Goal: Task Accomplishment & Management: Complete application form

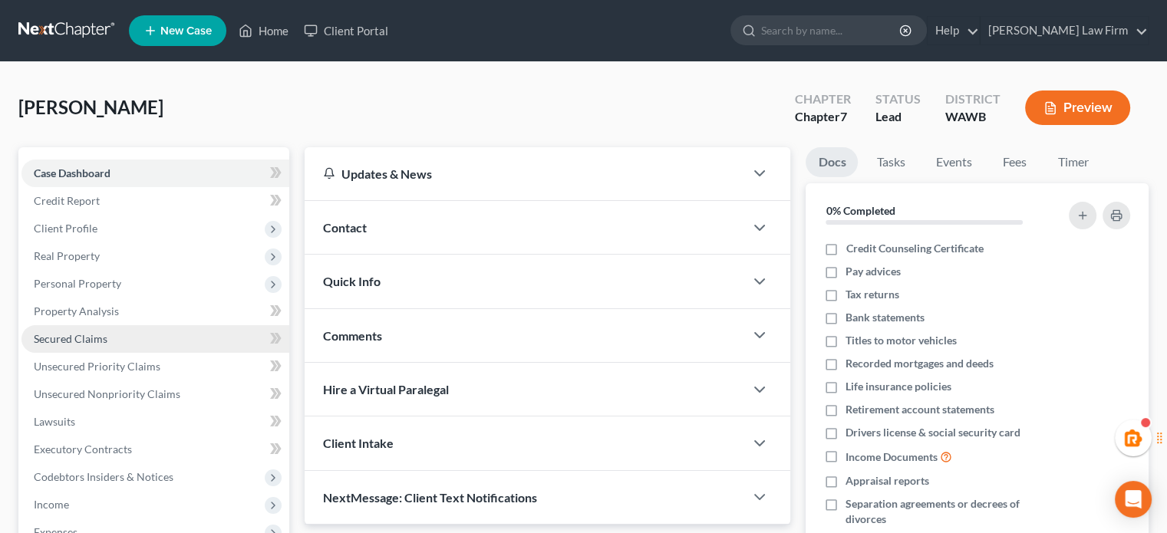
click at [71, 339] on span "Secured Claims" at bounding box center [71, 338] width 74 height 13
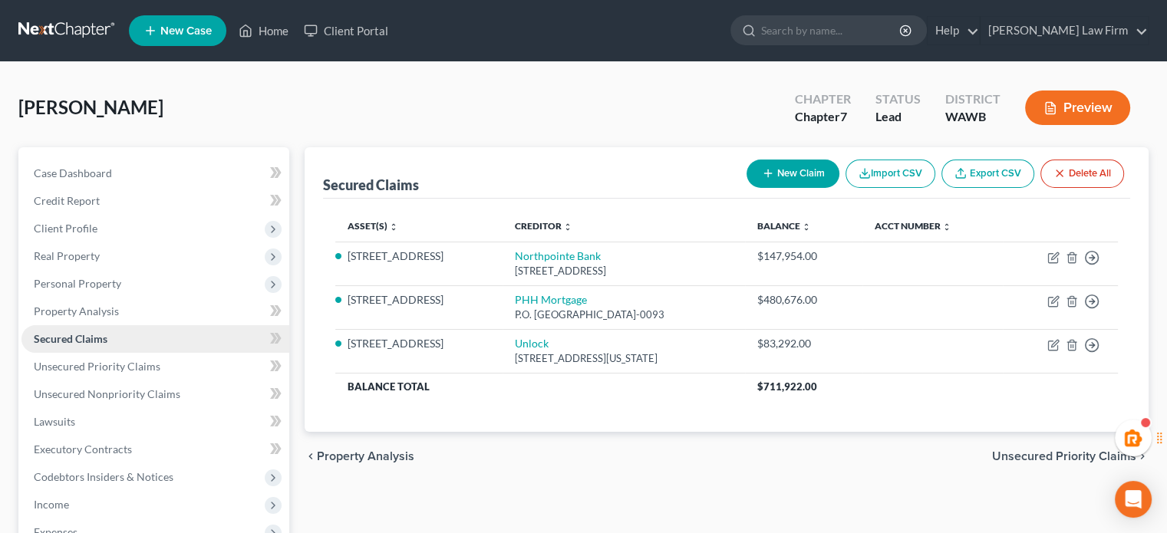
scroll to position [255, 0]
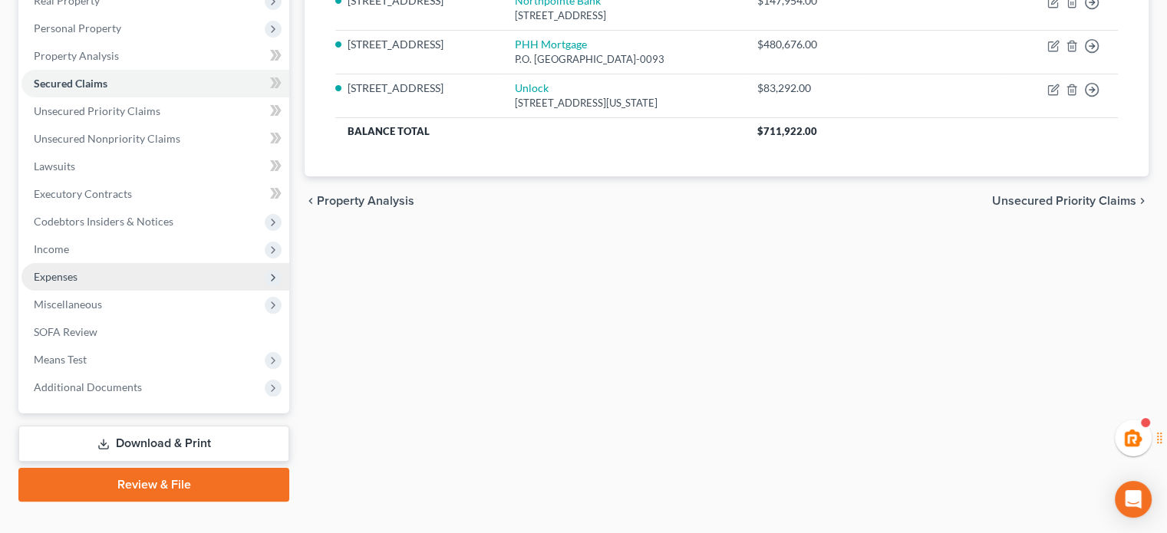
click at [86, 269] on span "Expenses" at bounding box center [155, 277] width 268 height 28
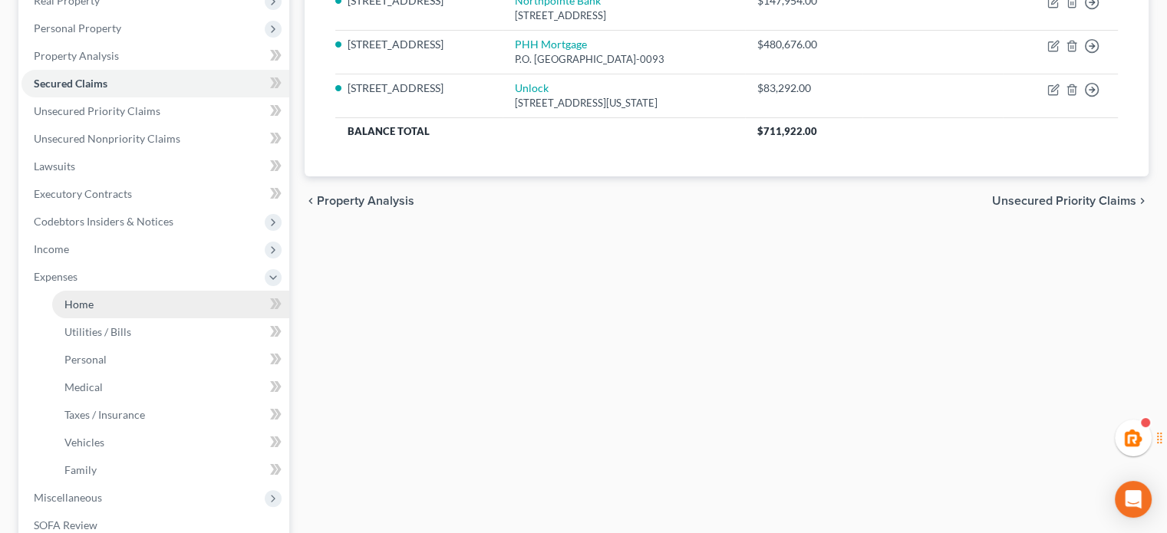
click at [84, 298] on span "Home" at bounding box center [78, 304] width 29 height 13
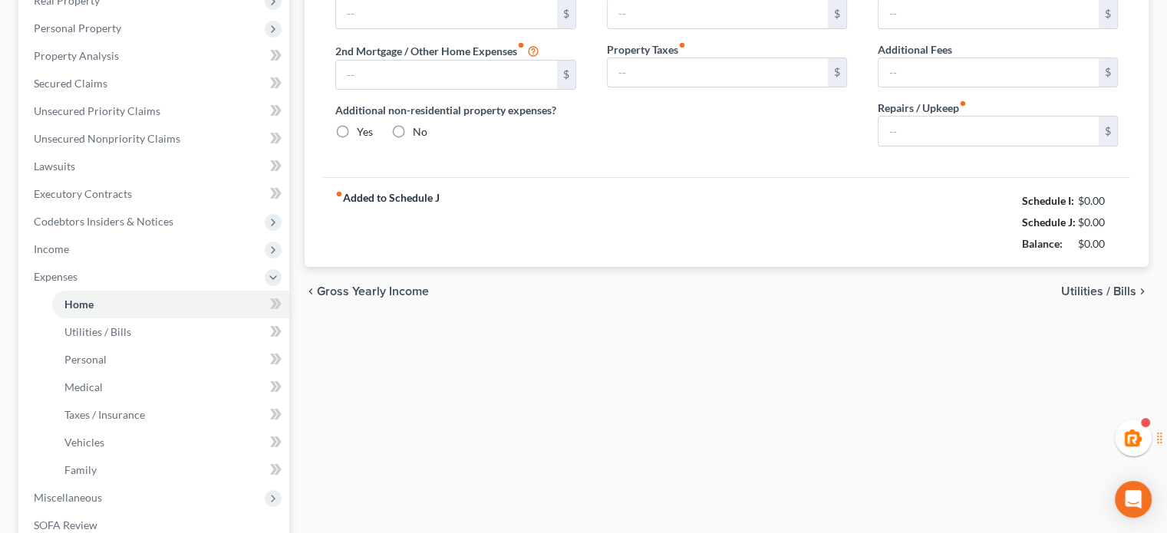
type input "0.00"
radio input "true"
type input "0.00"
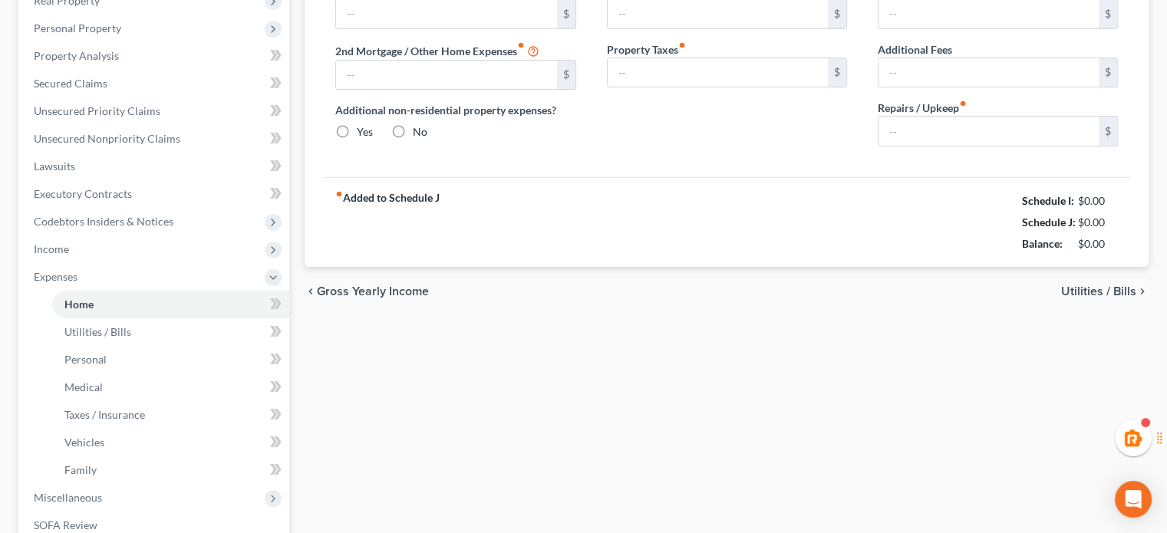
type input "0.00"
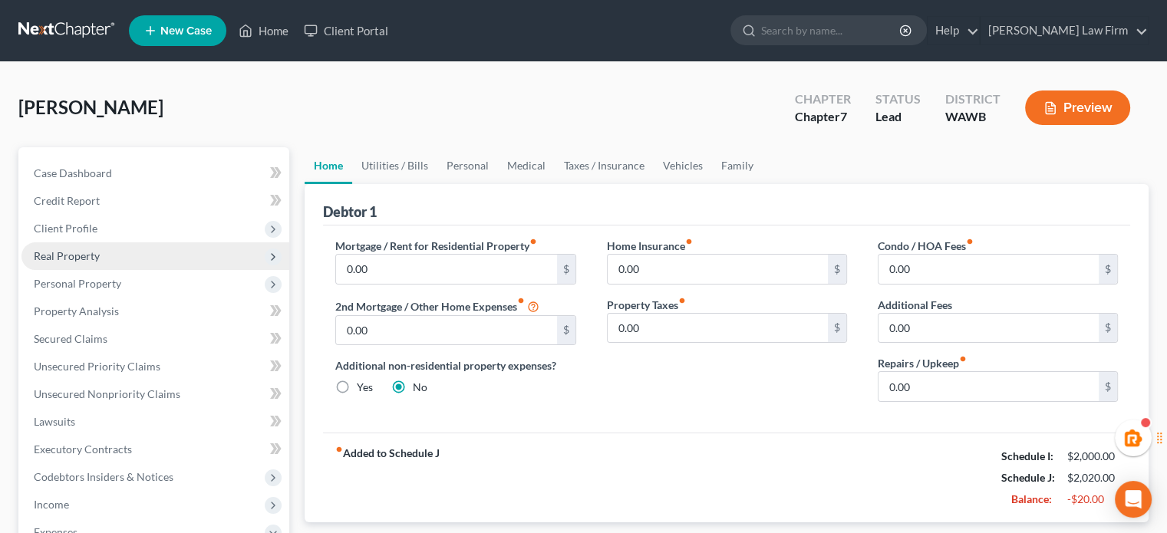
click at [124, 259] on span "Real Property" at bounding box center [155, 256] width 268 height 28
click at [112, 252] on span "Real Property" at bounding box center [155, 256] width 268 height 28
drag, startPoint x: 107, startPoint y: 232, endPoint x: 117, endPoint y: 249, distance: 19.2
click at [107, 232] on span "Client Profile" at bounding box center [155, 229] width 268 height 28
click at [117, 251] on span "Filing Information" at bounding box center [107, 255] width 87 height 13
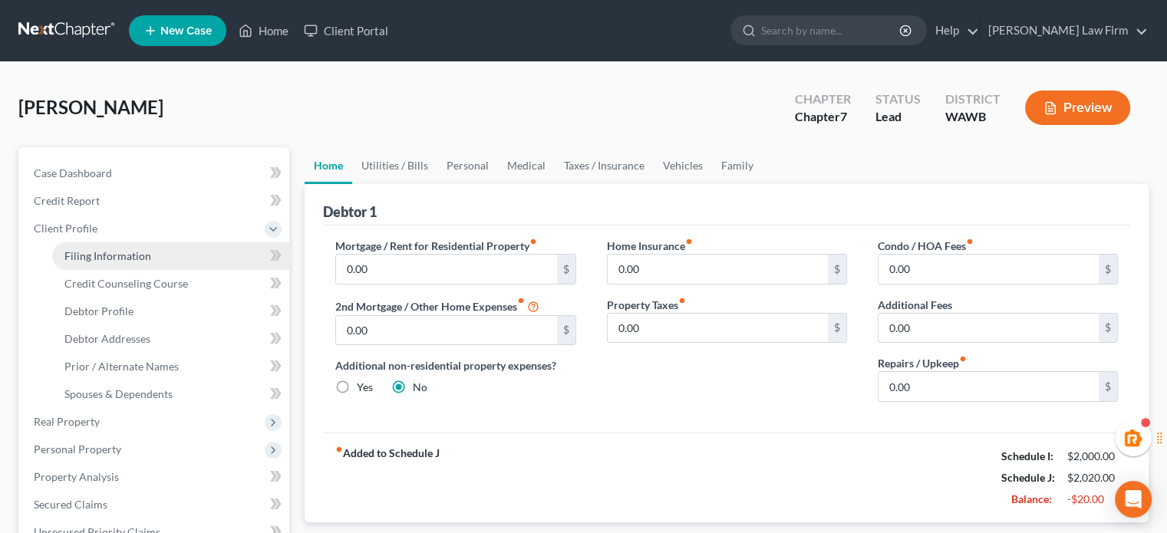
select select "1"
select select "0"
select select "87"
select select "1"
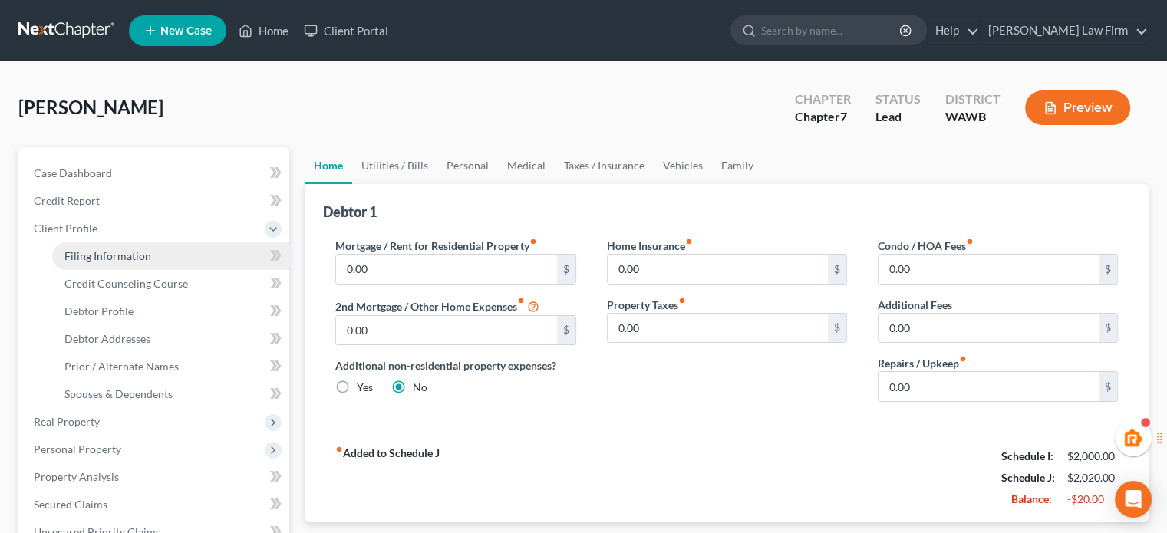
select select "50"
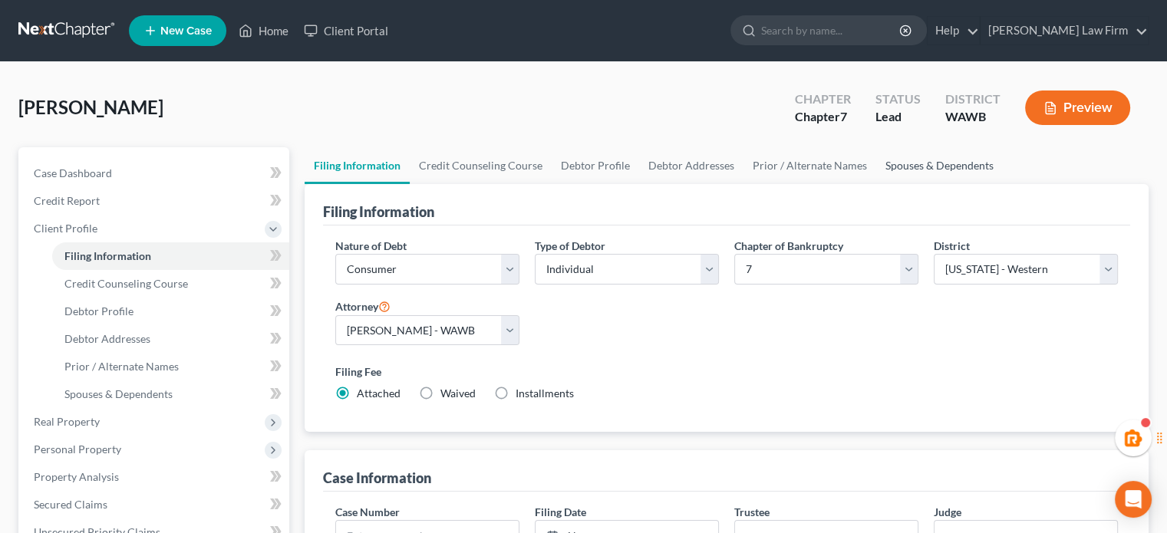
click at [918, 160] on link "Spouses & Dependents" at bounding box center [939, 165] width 127 height 37
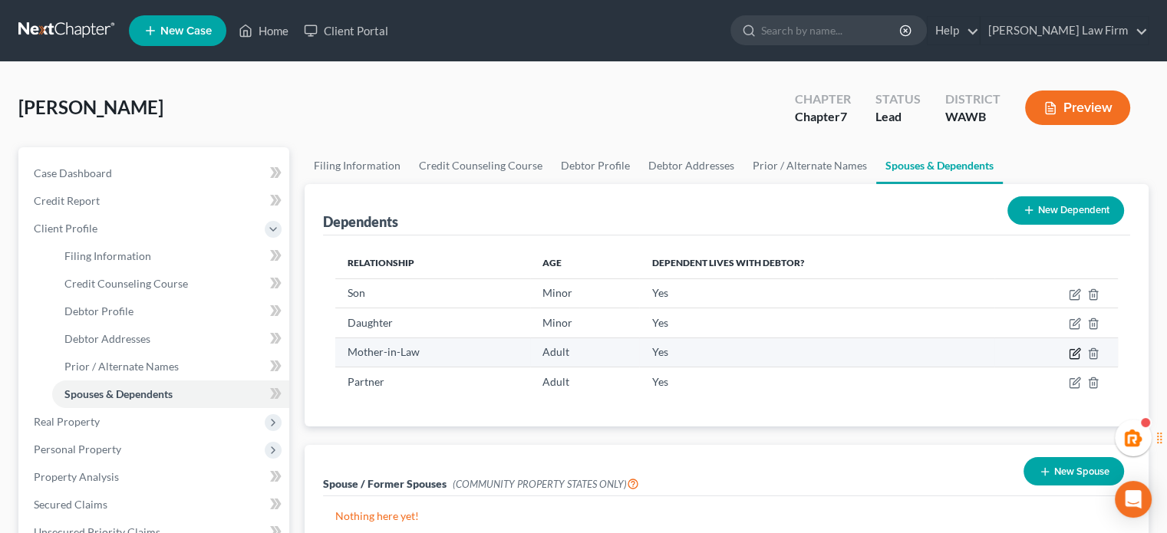
click at [1075, 351] on icon "button" at bounding box center [1075, 354] width 12 height 12
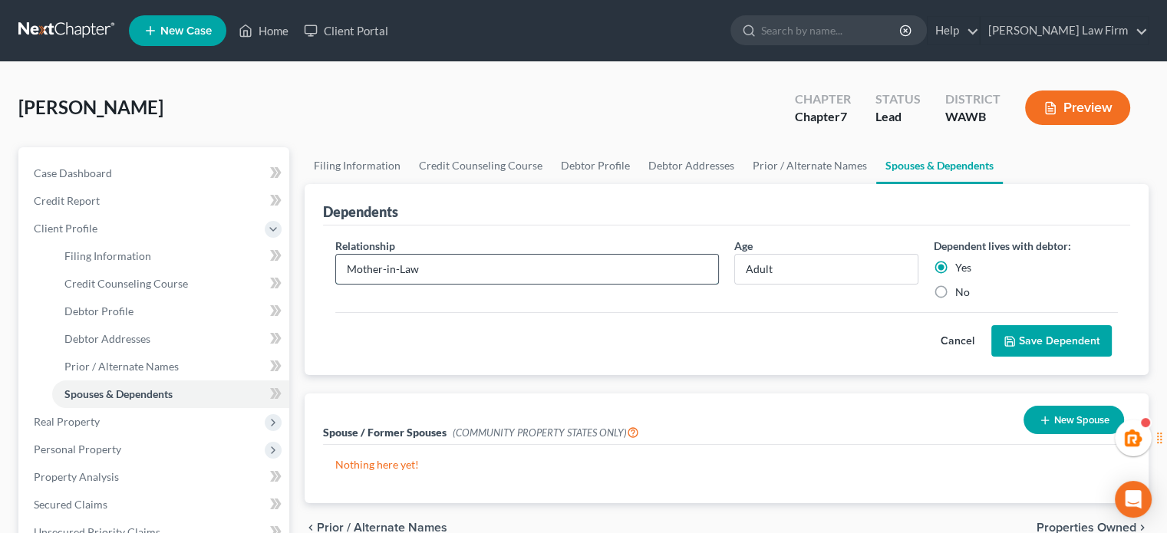
drag, startPoint x: 463, startPoint y: 267, endPoint x: 382, endPoint y: 278, distance: 81.3
click at [382, 278] on input "Mother-in-Law" at bounding box center [527, 269] width 382 height 29
type input "Mother"
click at [1043, 358] on div "Relationship * Mother Age Adult Dependent lives with debtor: Yes No Cancel Save…" at bounding box center [726, 301] width 807 height 150
click at [1043, 342] on button "Save Dependent" at bounding box center [1051, 341] width 120 height 32
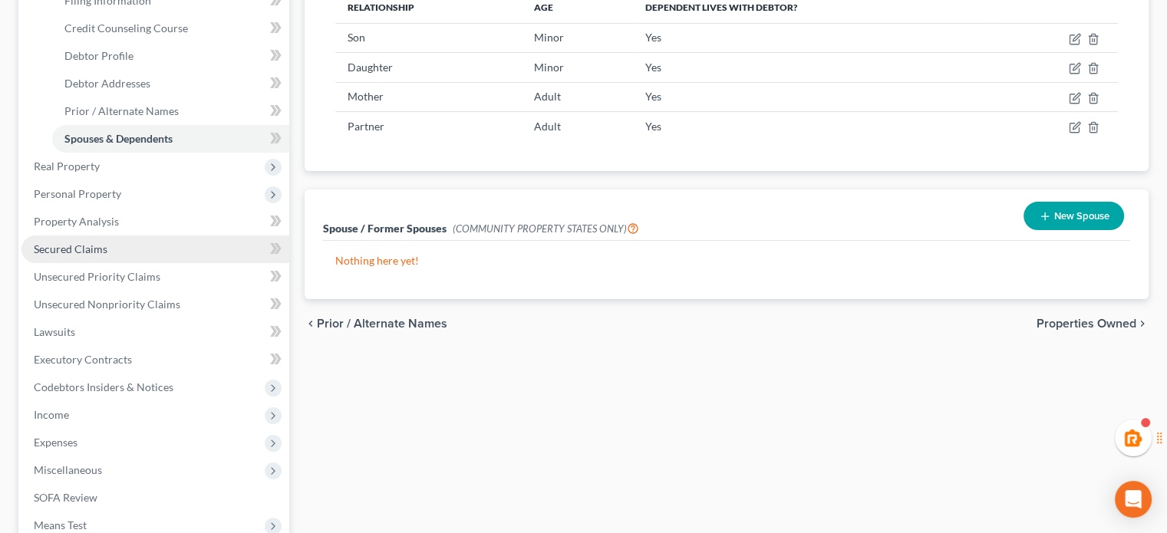
click at [145, 242] on link "Secured Claims" at bounding box center [155, 250] width 268 height 28
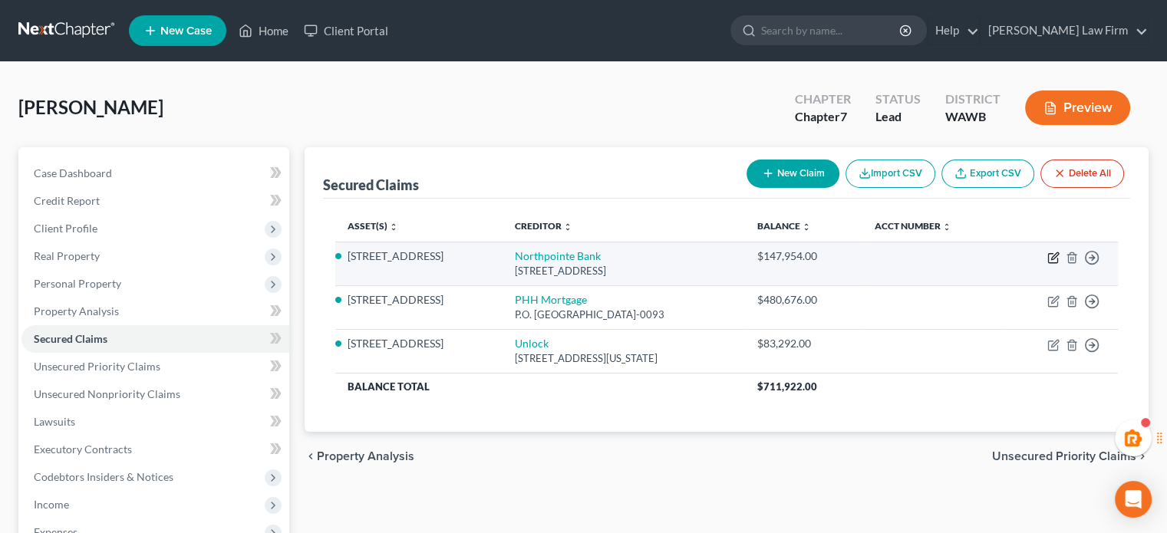
click at [1056, 255] on icon "button" at bounding box center [1054, 255] width 7 height 7
select select "33"
select select "3"
select select "0"
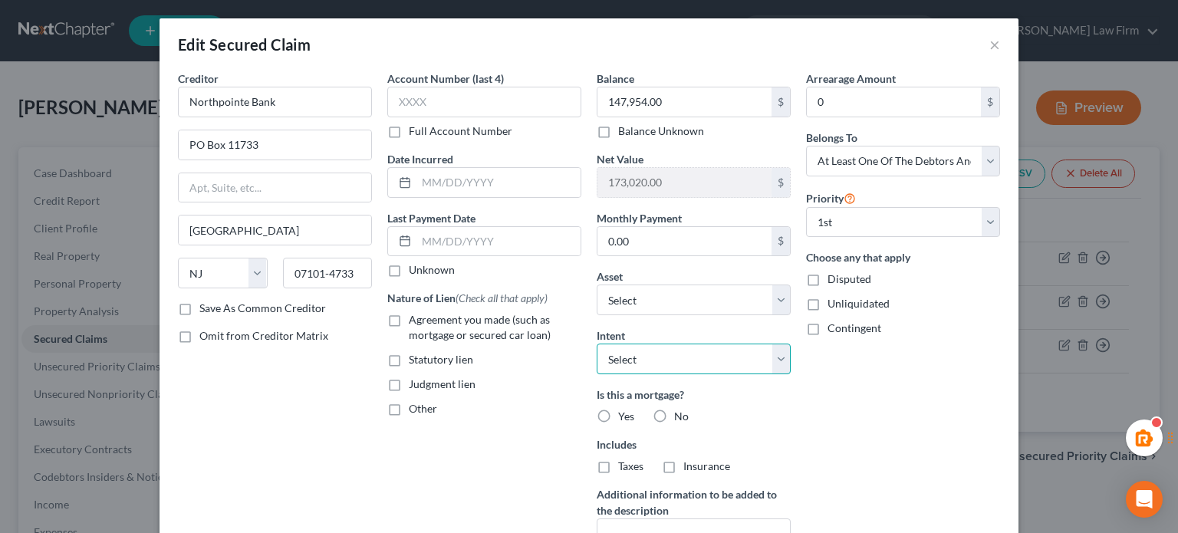
click at [658, 358] on select "Select Surrender Redeem Reaffirm Avoid Other" at bounding box center [694, 359] width 194 height 31
select select "4"
click at [597, 344] on select "Select Surrender Redeem Reaffirm Avoid Other" at bounding box center [694, 359] width 194 height 31
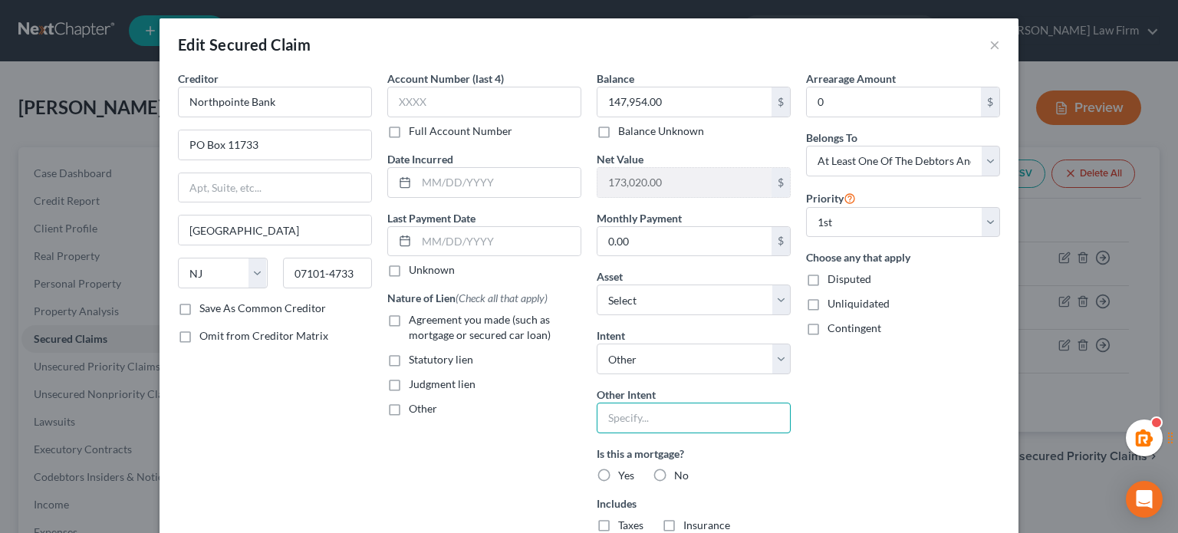
click at [641, 417] on input "text" at bounding box center [694, 418] width 194 height 31
type input "C"
type input "N"
type input "D"
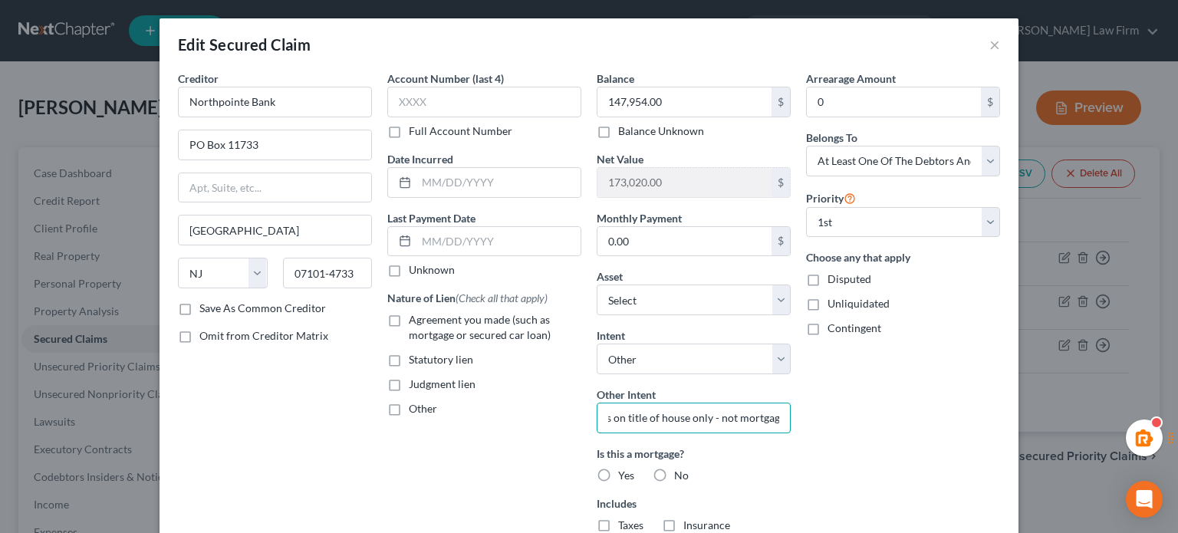
click at [675, 422] on input "Partner pays; she is on title of house only - not mortgage" at bounding box center [694, 418] width 194 height 31
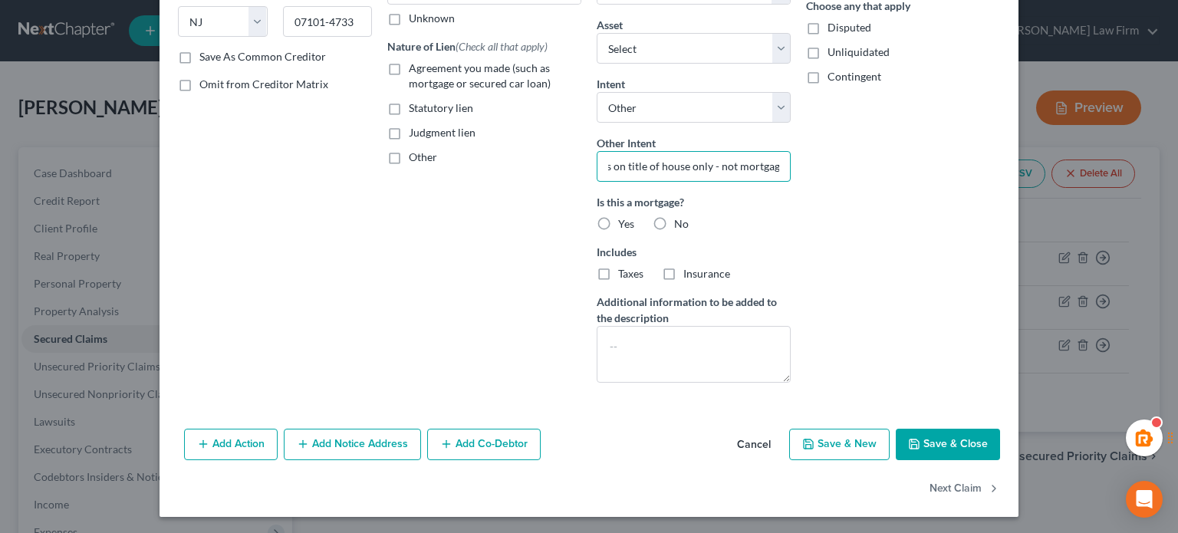
type input "Partner pays; she is on title of house only - not mortgage"
click at [618, 221] on label "Yes" at bounding box center [626, 223] width 16 height 15
click at [625, 221] on input "Yes" at bounding box center [630, 221] width 10 height 10
radio input "true"
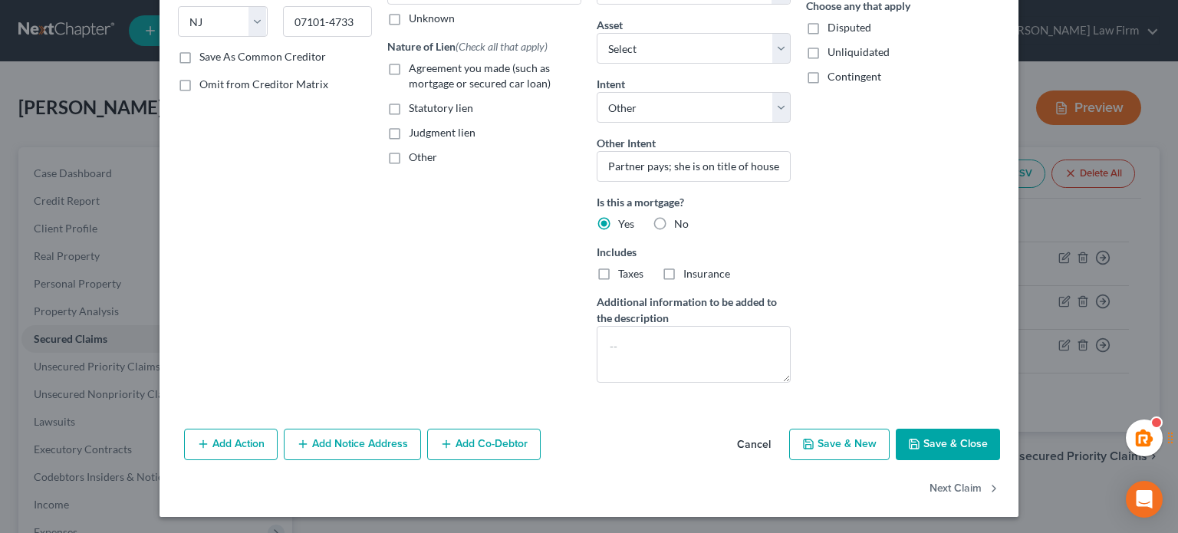
click at [684, 272] on label "Insurance" at bounding box center [707, 273] width 47 height 15
click at [690, 272] on input "Insurance" at bounding box center [695, 271] width 10 height 10
checkbox input "true"
click at [589, 275] on div "Balance 147,954.00 $ Balance Unknown Balance Undetermined 147,954.00 $ Balance …" at bounding box center [693, 107] width 209 height 576
click at [618, 275] on label "Taxes" at bounding box center [630, 273] width 25 height 15
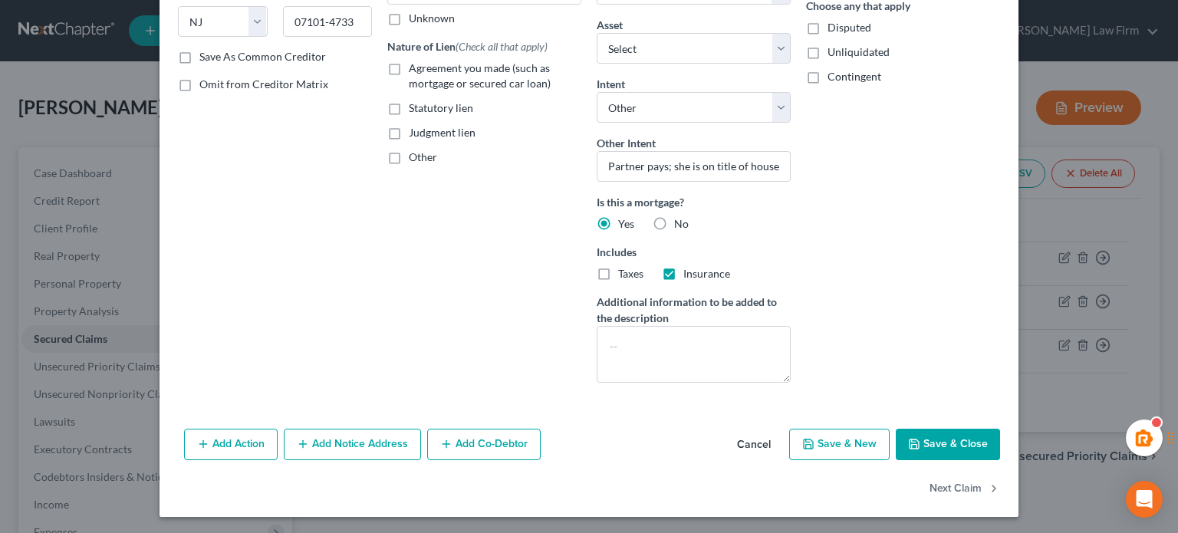
click at [625, 275] on input "Taxes" at bounding box center [630, 271] width 10 height 10
checkbox input "true"
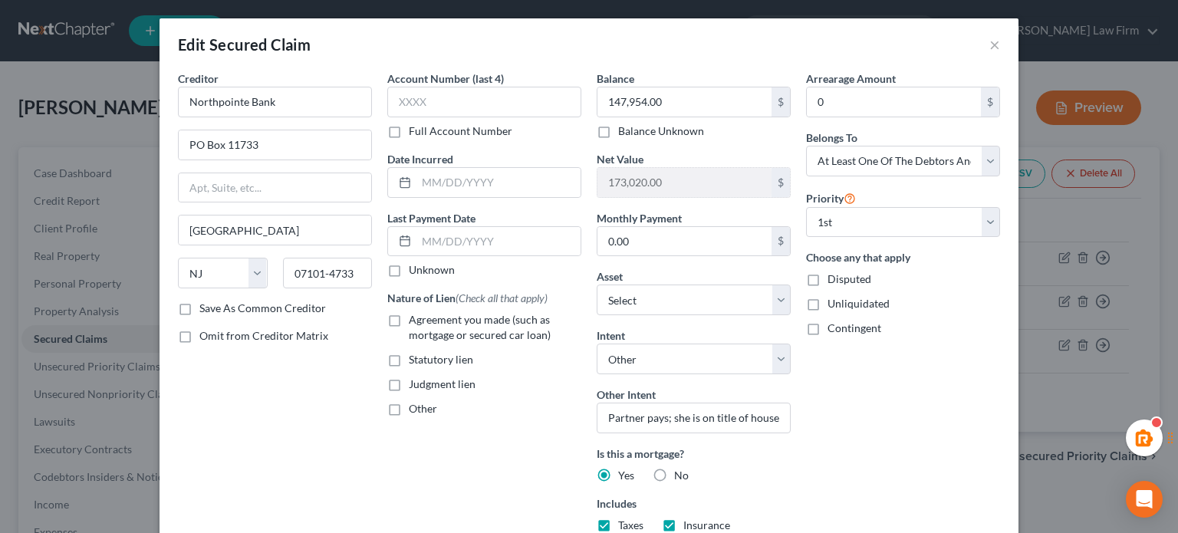
click at [506, 328] on span "Agreement you made (such as mortgage or secured car loan)" at bounding box center [480, 327] width 142 height 28
click at [425, 322] on input "Agreement you made (such as mortgage or secured car loan)" at bounding box center [420, 317] width 10 height 10
checkbox input "true"
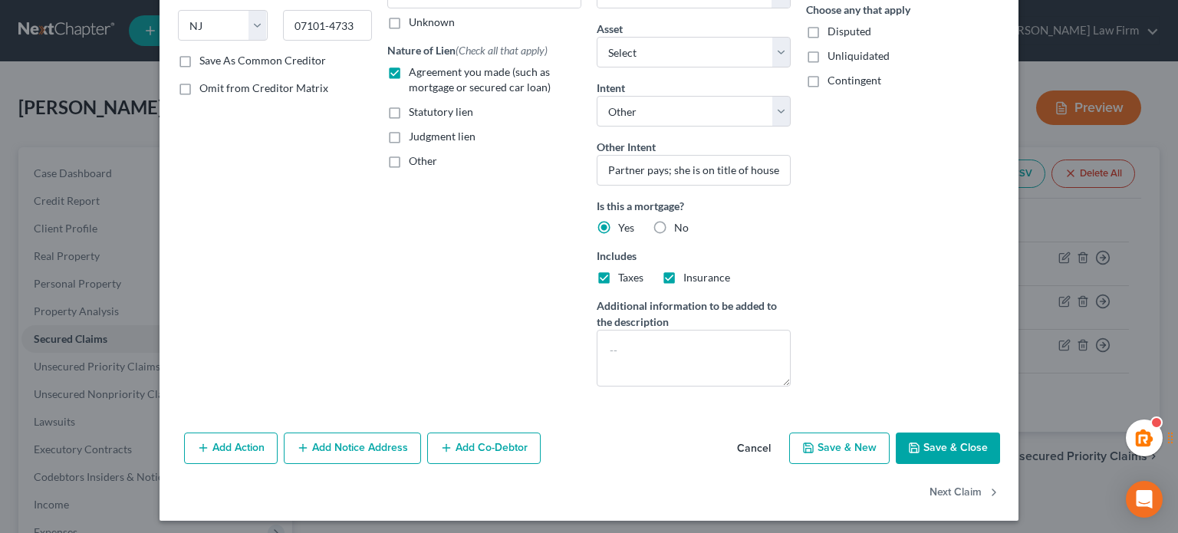
scroll to position [252, 0]
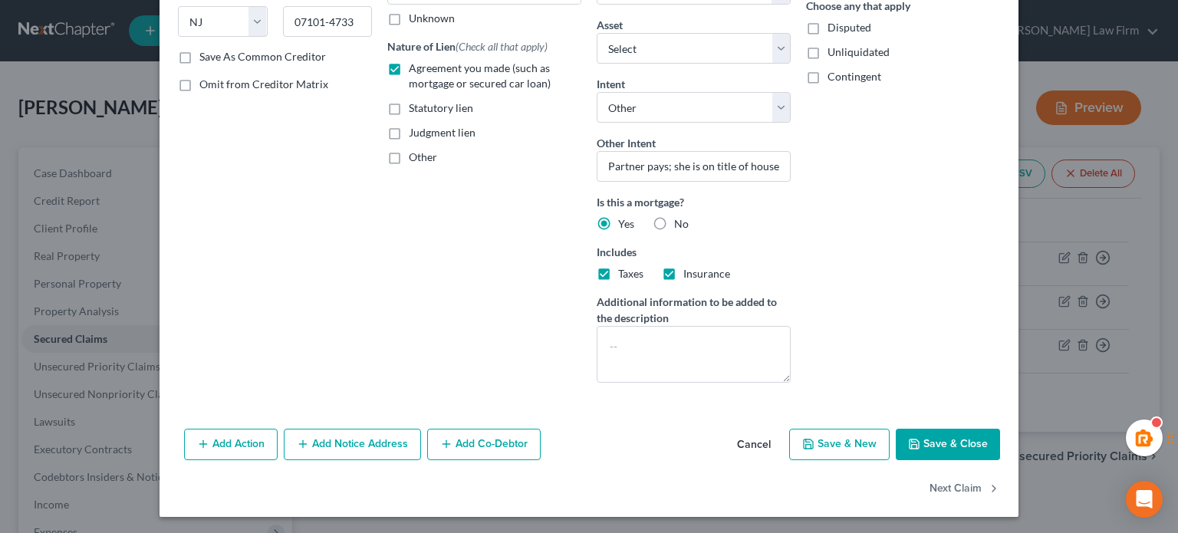
click at [941, 447] on button "Save & Close" at bounding box center [948, 445] width 104 height 32
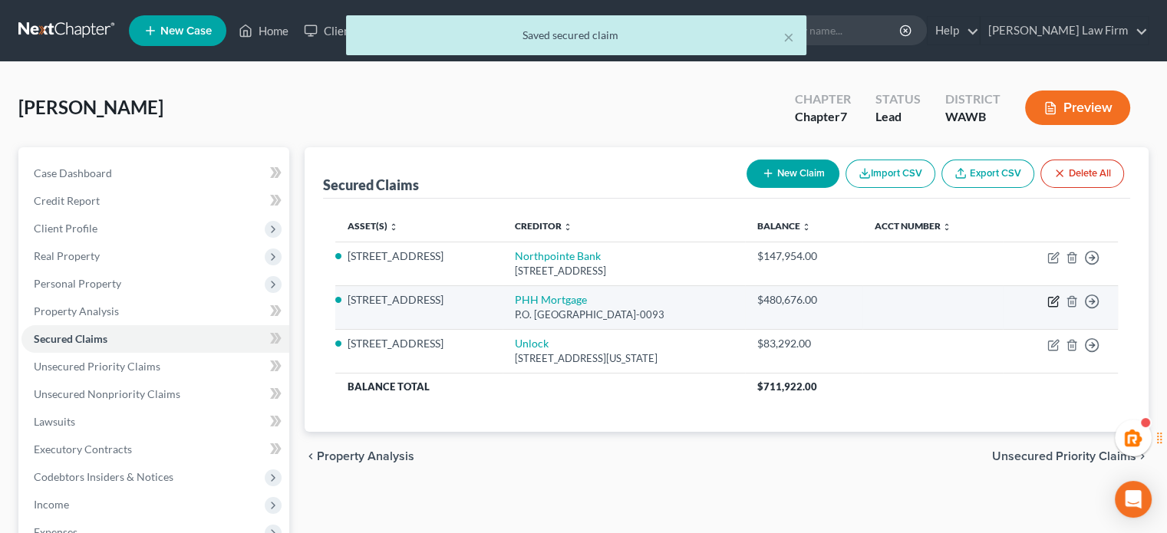
click at [1056, 302] on icon "button" at bounding box center [1053, 301] width 12 height 12
select select "45"
select select "3"
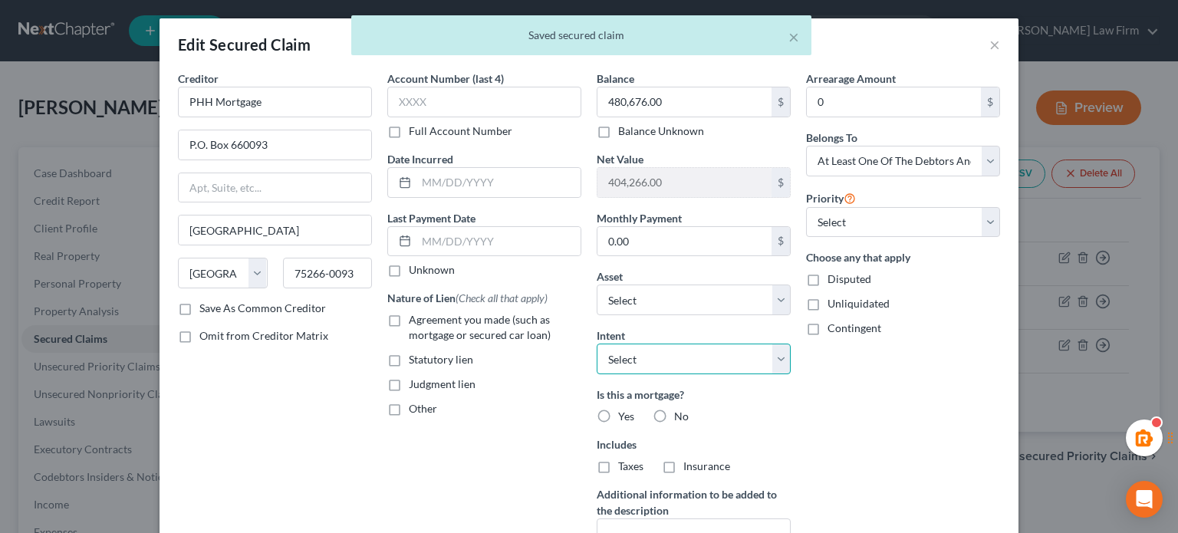
drag, startPoint x: 631, startPoint y: 348, endPoint x: 635, endPoint y: 358, distance: 10.7
click at [632, 348] on select "Select Surrender Redeem Reaffirm Avoid Other" at bounding box center [694, 359] width 194 height 31
select select "4"
click at [597, 344] on select "Select Surrender Redeem Reaffirm Avoid Other" at bounding box center [694, 359] width 194 height 31
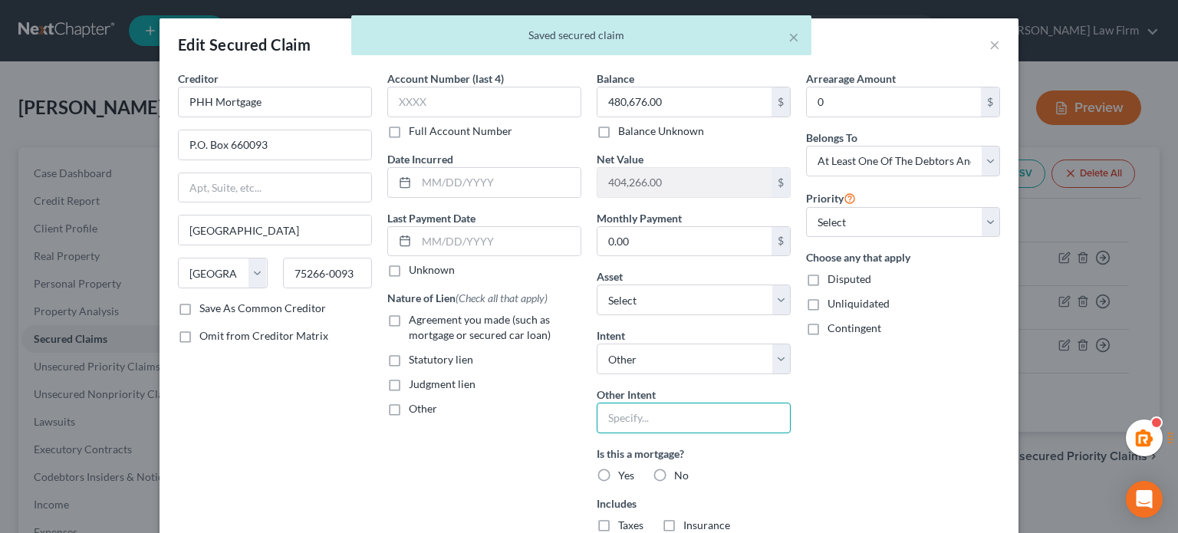
drag, startPoint x: 626, startPoint y: 417, endPoint x: 634, endPoint y: 421, distance: 9.6
click at [626, 417] on input "text" at bounding box center [694, 418] width 194 height 31
paste input "Partner pays; she is on title of house only - not mortgage"
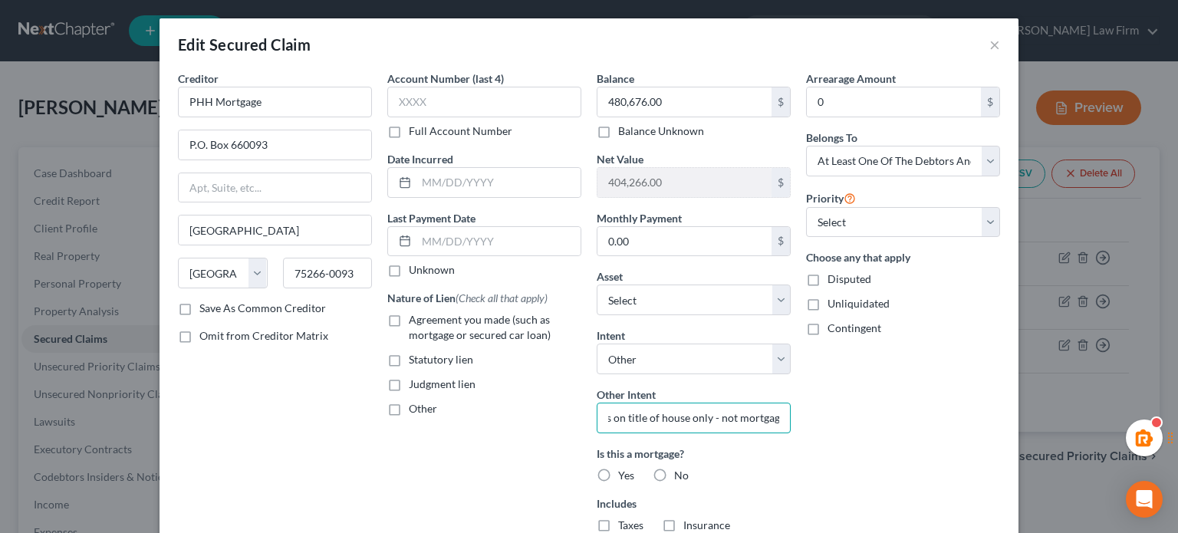
type input "Partner pays; she is on title of house only - not mortgage"
click at [618, 471] on label "Yes" at bounding box center [626, 475] width 16 height 15
click at [625, 471] on input "Yes" at bounding box center [630, 473] width 10 height 10
radio input "true"
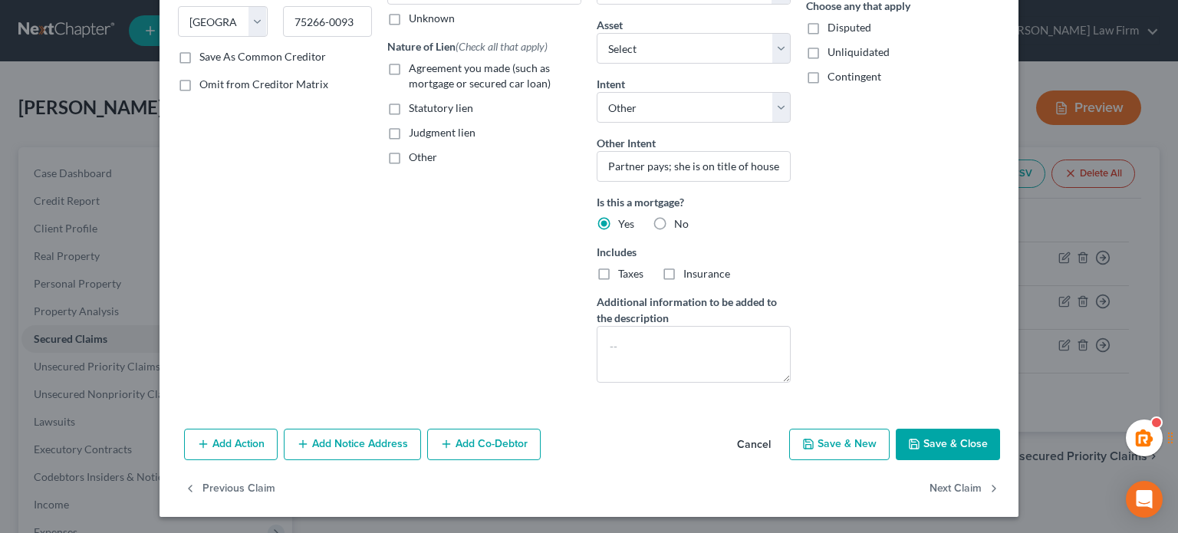
click at [684, 270] on label "Insurance" at bounding box center [707, 273] width 47 height 15
click at [690, 270] on input "Insurance" at bounding box center [695, 271] width 10 height 10
checkbox input "true"
click at [618, 275] on label "Taxes" at bounding box center [630, 273] width 25 height 15
click at [625, 275] on input "Taxes" at bounding box center [630, 271] width 10 height 10
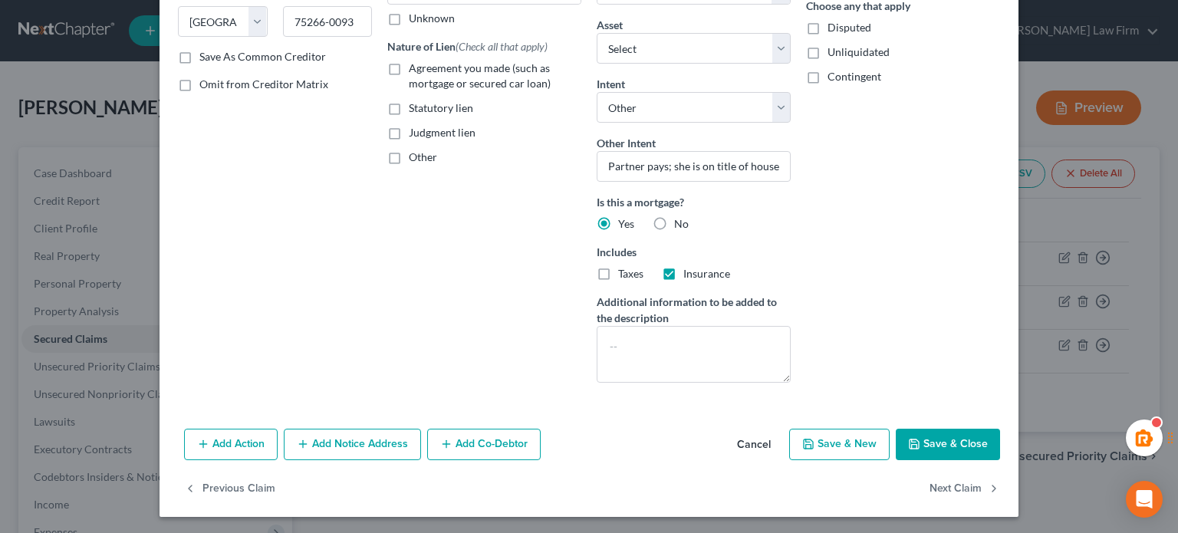
checkbox input "true"
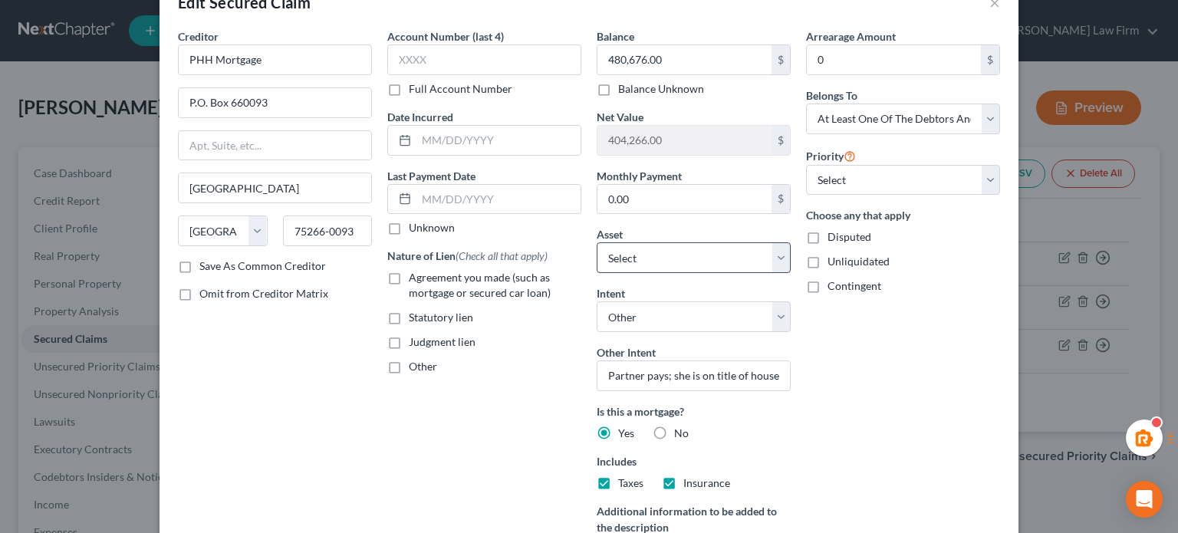
scroll to position [0, 0]
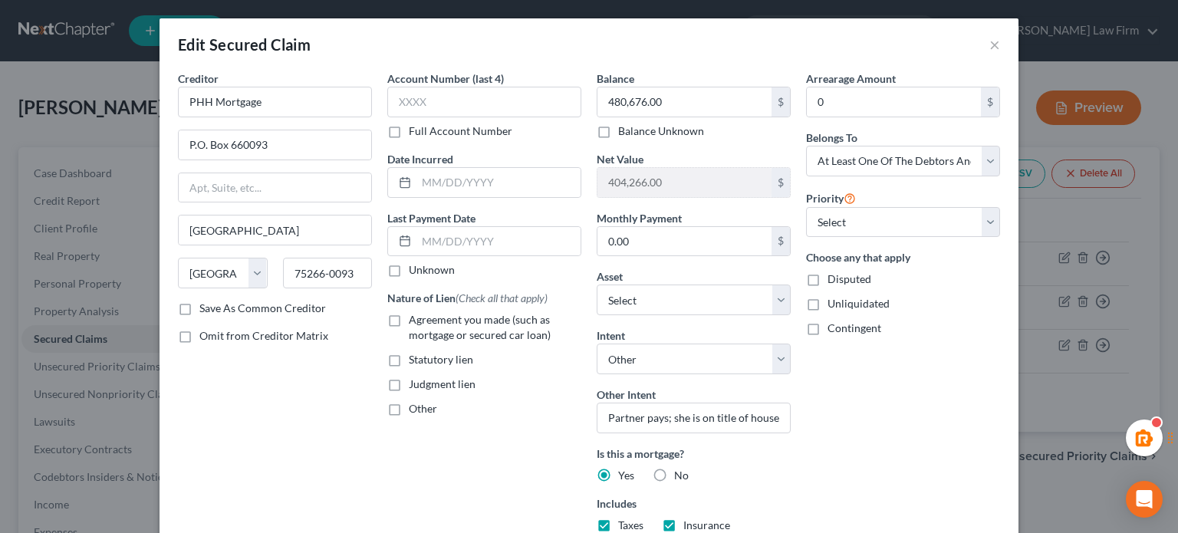
click at [490, 328] on span "Agreement you made (such as mortgage or secured car loan)" at bounding box center [480, 327] width 142 height 28
click at [425, 322] on input "Agreement you made (such as mortgage or secured car loan)" at bounding box center [420, 317] width 10 height 10
checkbox input "true"
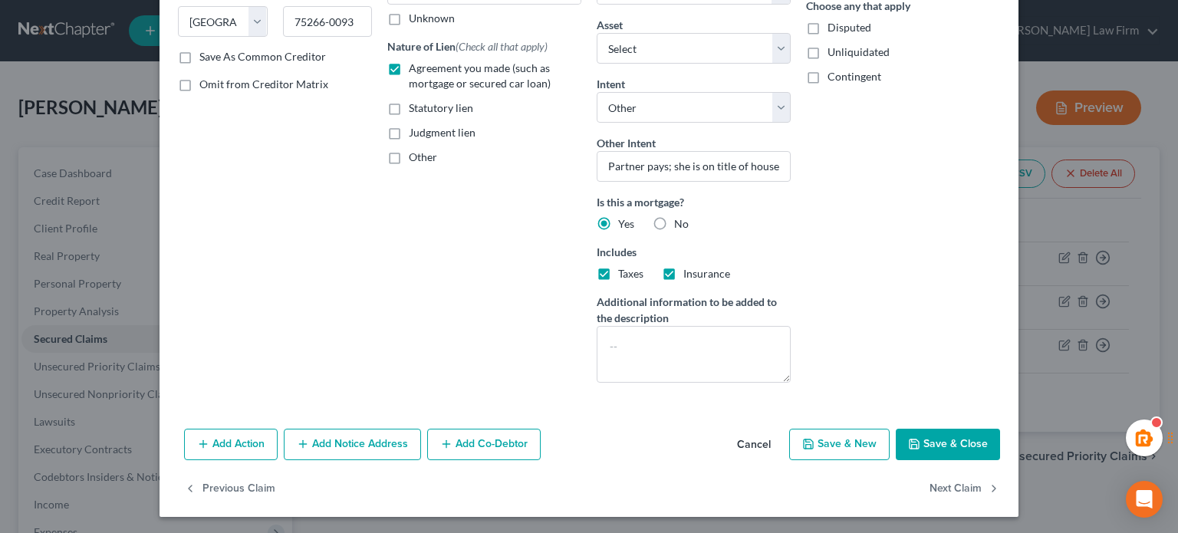
click at [928, 441] on button "Save & Close" at bounding box center [948, 445] width 104 height 32
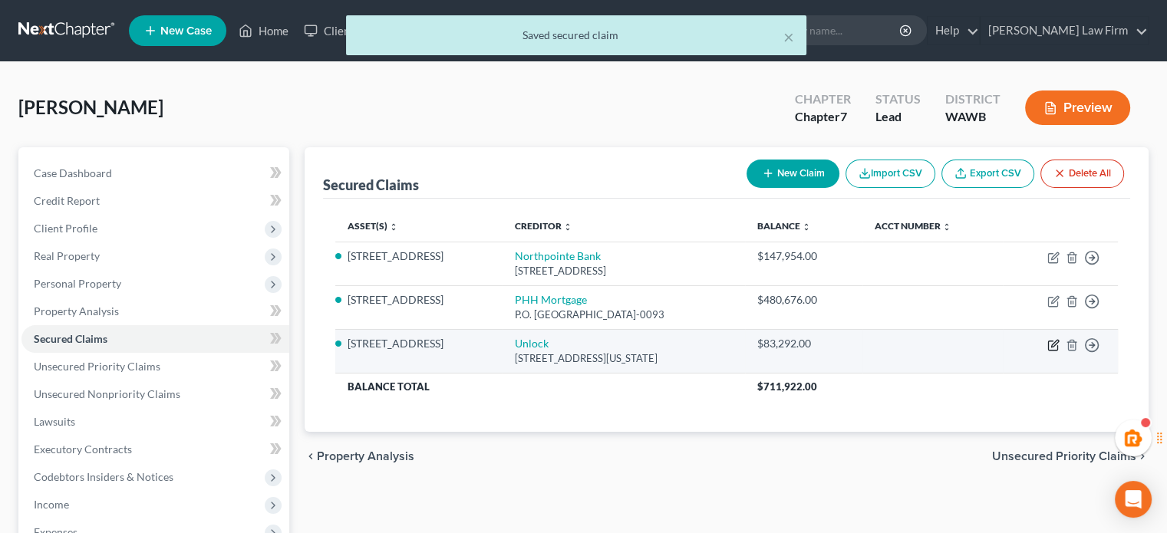
click at [1053, 341] on icon "button" at bounding box center [1053, 345] width 12 height 12
select select "3"
select select "2"
select select "3"
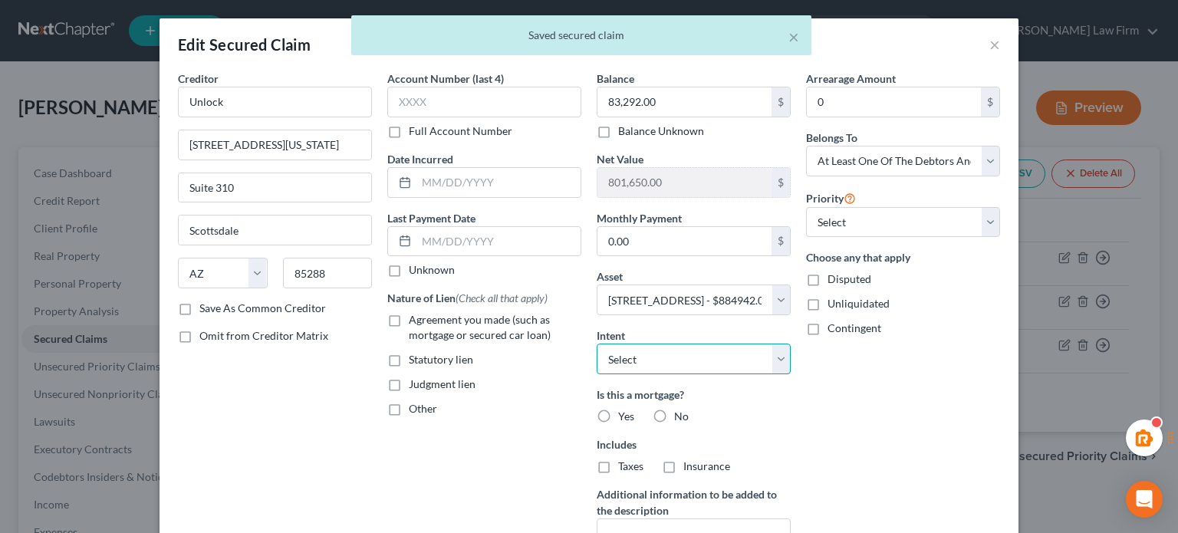
click at [626, 350] on select "Select Surrender Redeem Reaffirm Avoid Other" at bounding box center [694, 359] width 194 height 31
drag, startPoint x: 887, startPoint y: 426, endPoint x: 687, endPoint y: 355, distance: 212.3
click at [887, 426] on div "Arrearage Amount 0 $ Belongs To * Select Debtor 1 Only Debtor 2 Only Debtor 1 A…" at bounding box center [903, 329] width 209 height 517
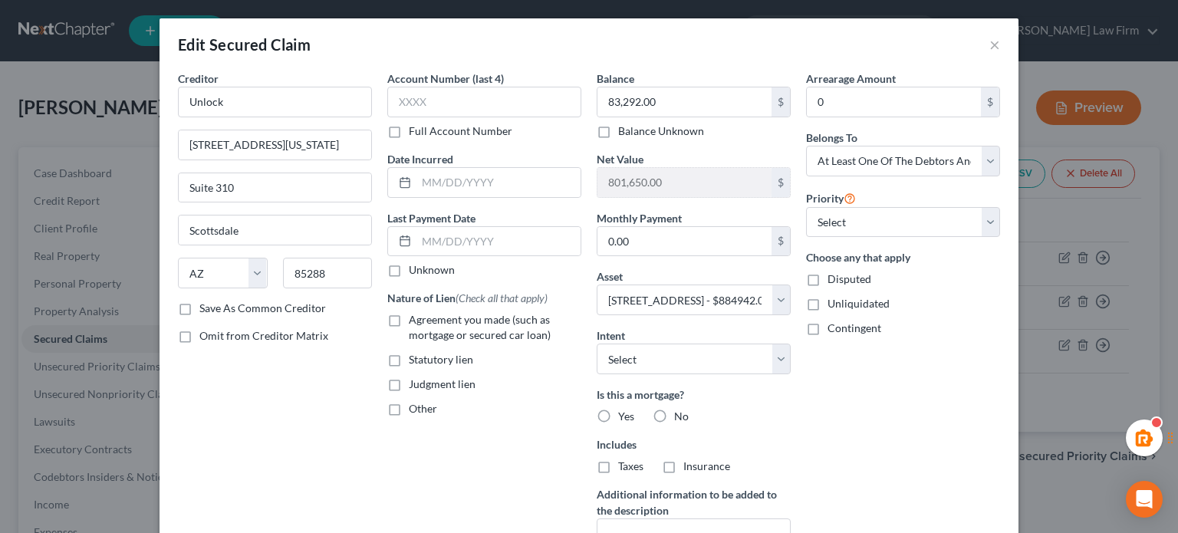
click at [476, 322] on span "Agreement you made (such as mortgage or secured car loan)" at bounding box center [480, 327] width 142 height 28
click at [425, 322] on input "Agreement you made (such as mortgage or secured car loan)" at bounding box center [420, 317] width 10 height 10
checkbox input "true"
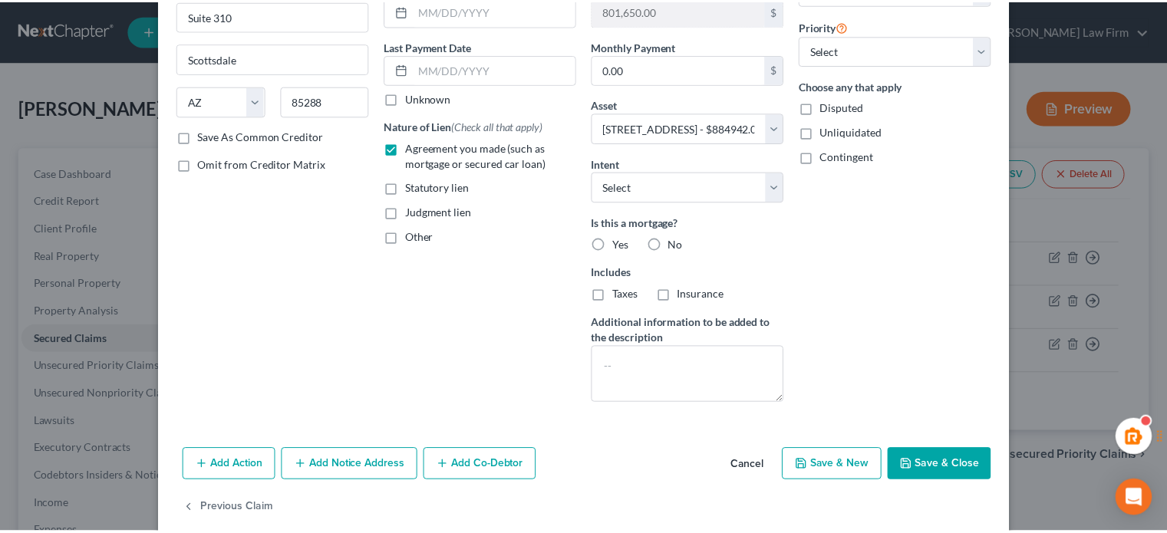
scroll to position [193, 0]
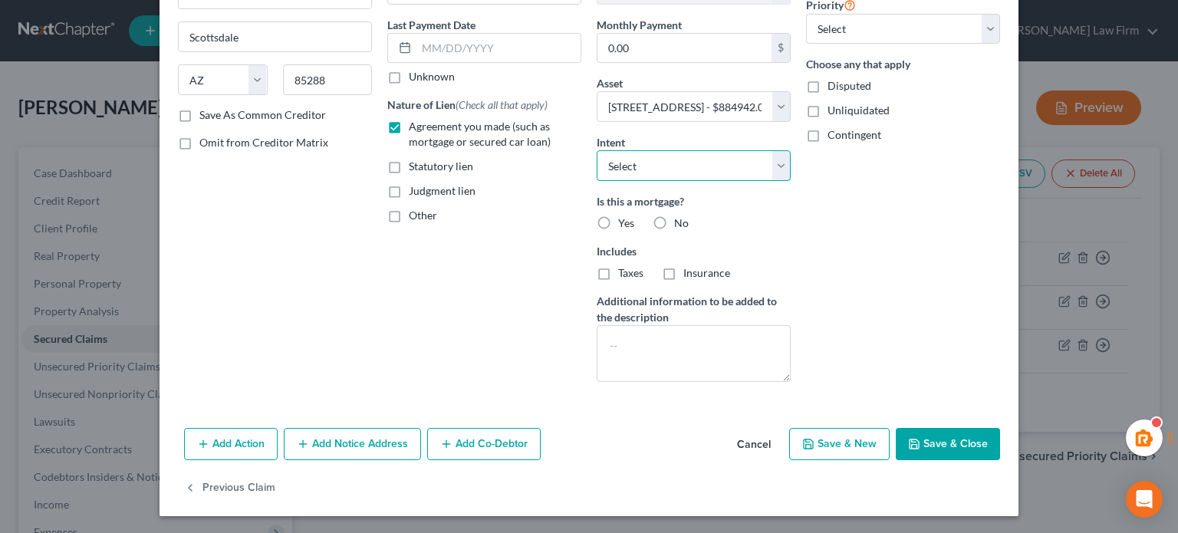
drag, startPoint x: 657, startPoint y: 170, endPoint x: 658, endPoint y: 178, distance: 7.8
click at [657, 170] on select "Select Surrender Redeem Reaffirm Avoid Other" at bounding box center [694, 165] width 194 height 31
click at [597, 150] on select "Select Surrender Redeem Reaffirm Avoid Other" at bounding box center [694, 165] width 194 height 31
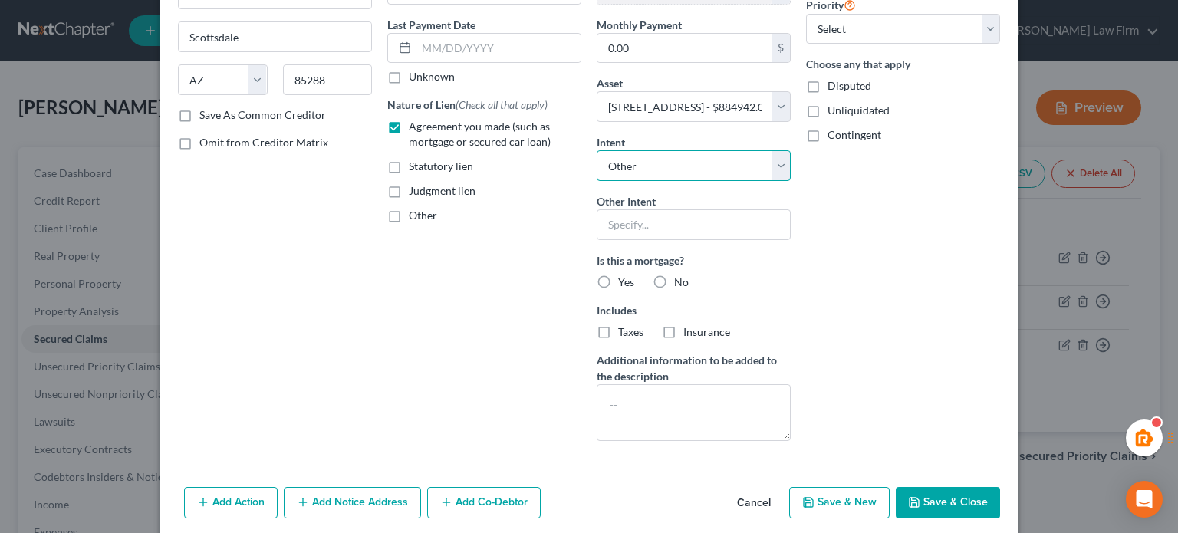
click at [621, 168] on select "Select Surrender Redeem Reaffirm Avoid Other" at bounding box center [694, 165] width 194 height 31
select select "2"
click at [597, 150] on select "Select Surrender Redeem Reaffirm Avoid Other" at bounding box center [694, 165] width 194 height 31
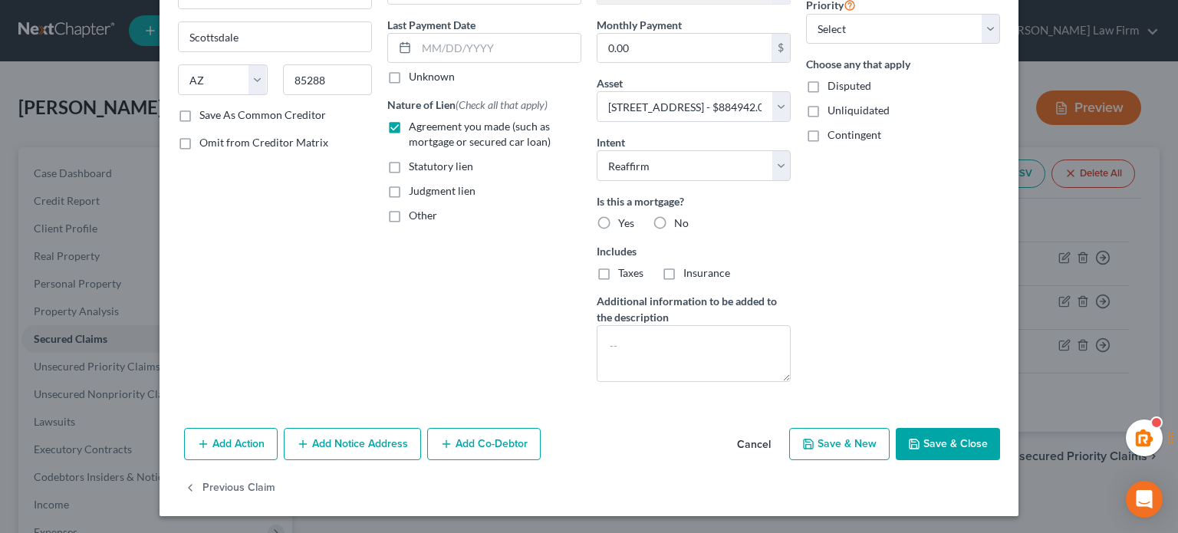
click at [946, 438] on button "Save & Close" at bounding box center [948, 444] width 104 height 32
select select
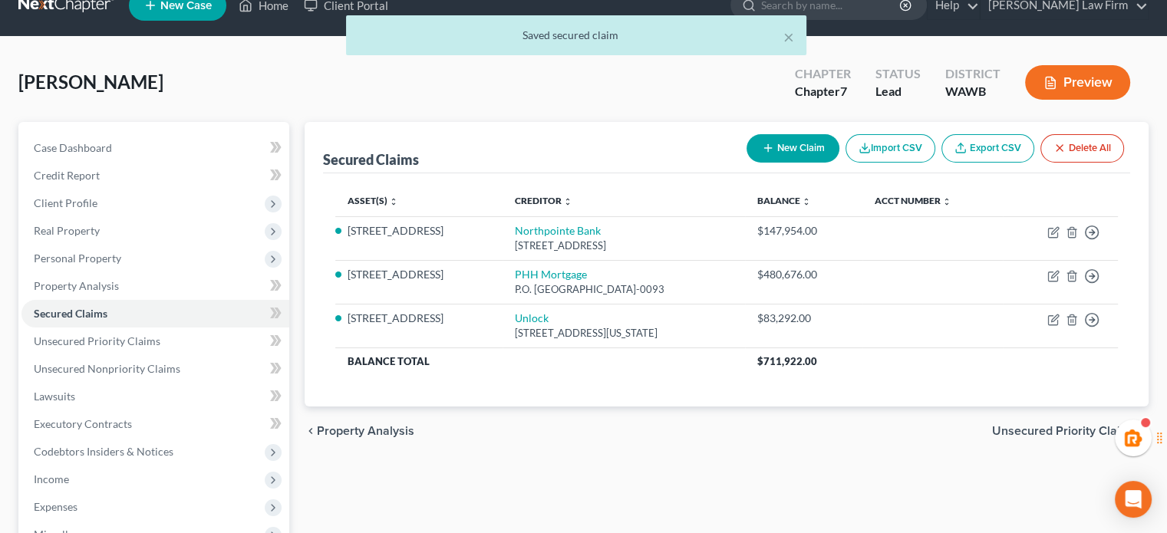
scroll to position [0, 0]
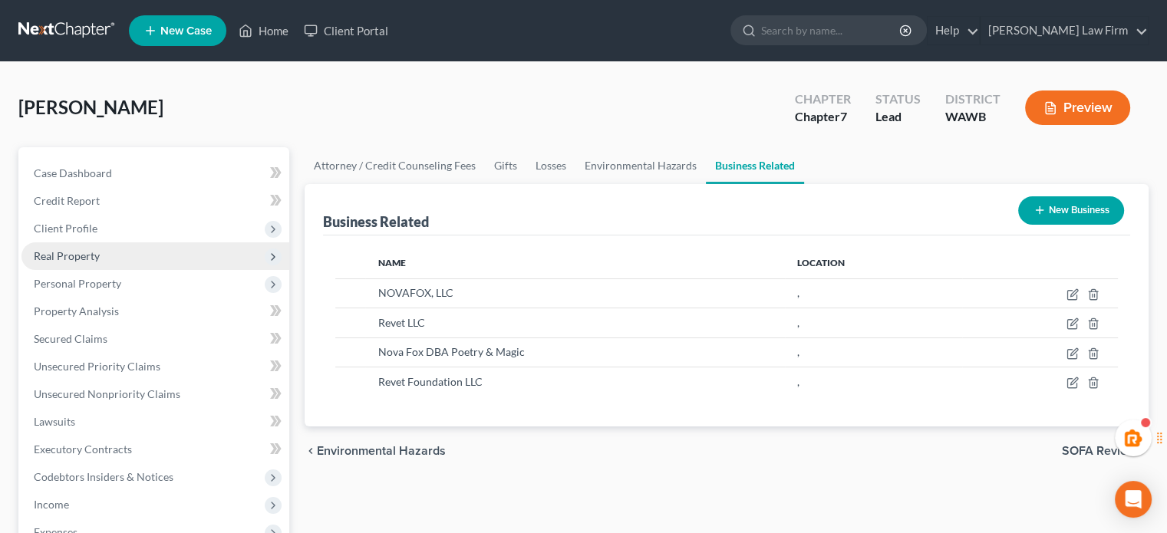
drag, startPoint x: 110, startPoint y: 261, endPoint x: 110, endPoint y: 269, distance: 7.7
click at [110, 261] on span "Real Property" at bounding box center [155, 256] width 268 height 28
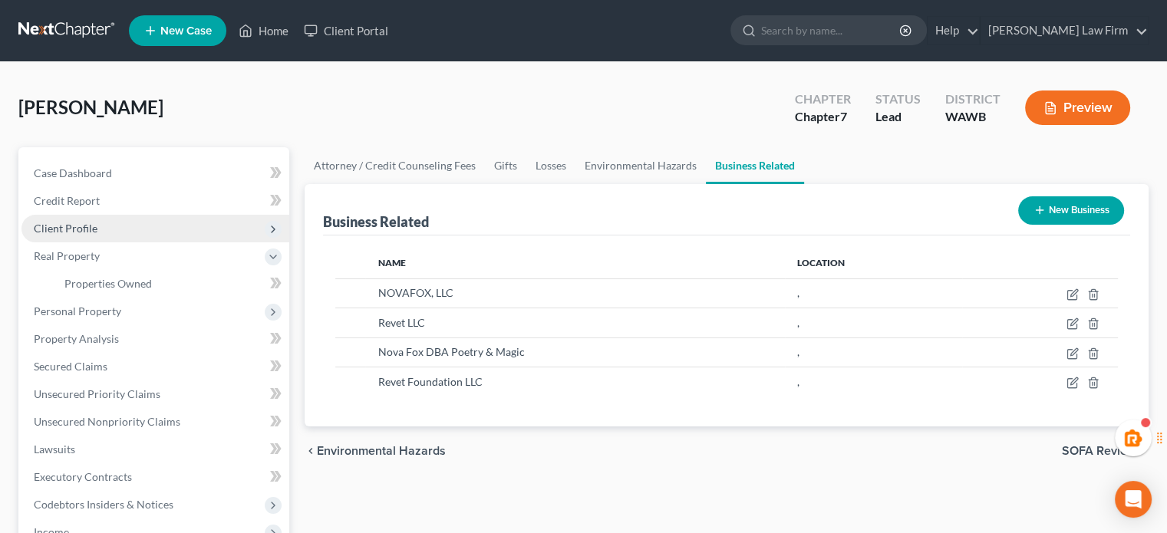
click at [107, 232] on span "Client Profile" at bounding box center [155, 229] width 268 height 28
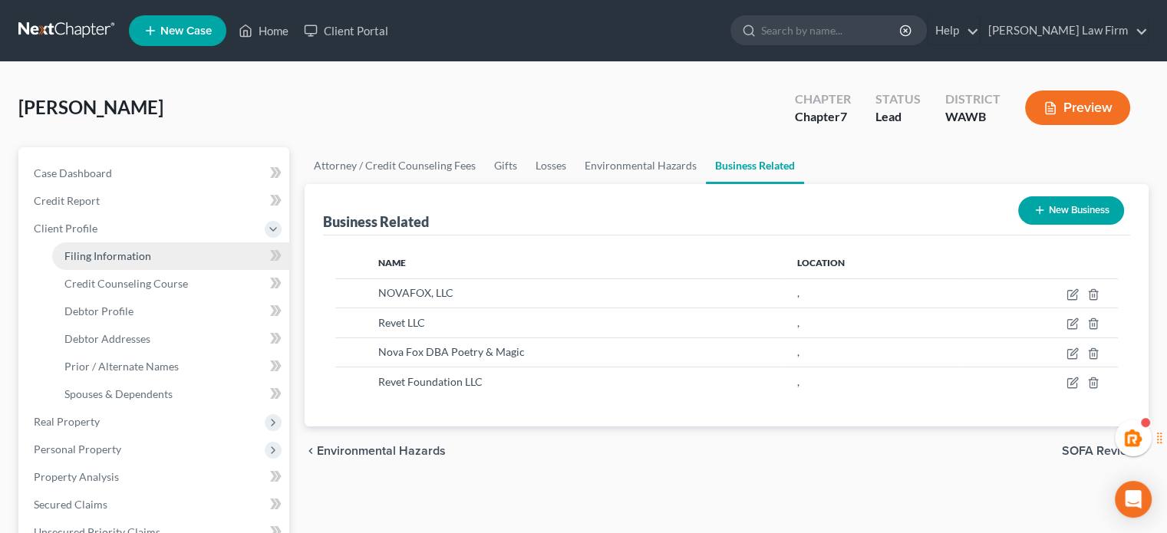
click at [104, 257] on span "Filing Information" at bounding box center [107, 255] width 87 height 13
select select "1"
select select "0"
select select "87"
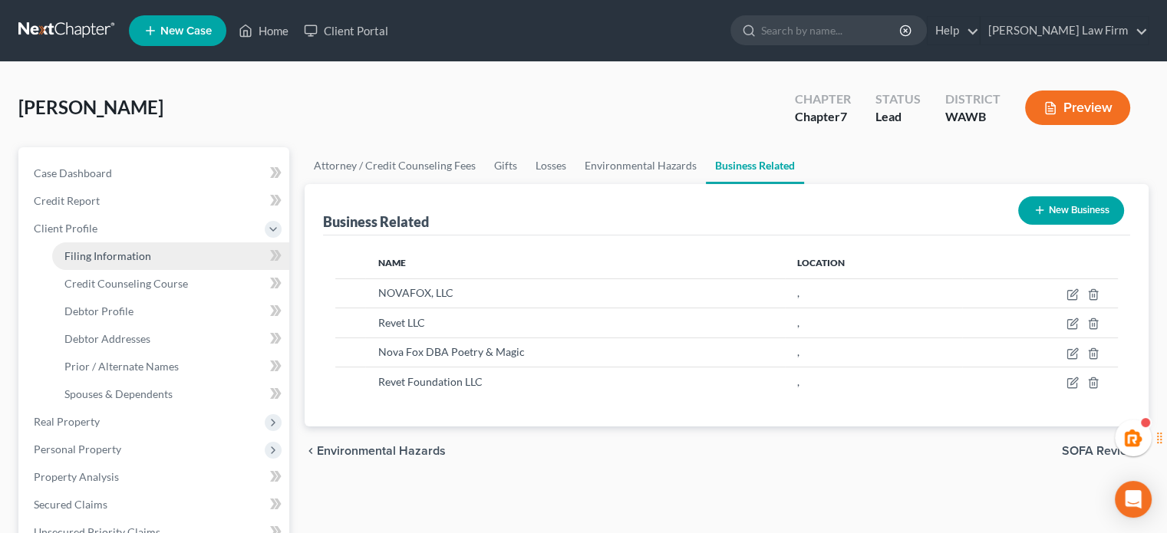
select select "1"
select select "50"
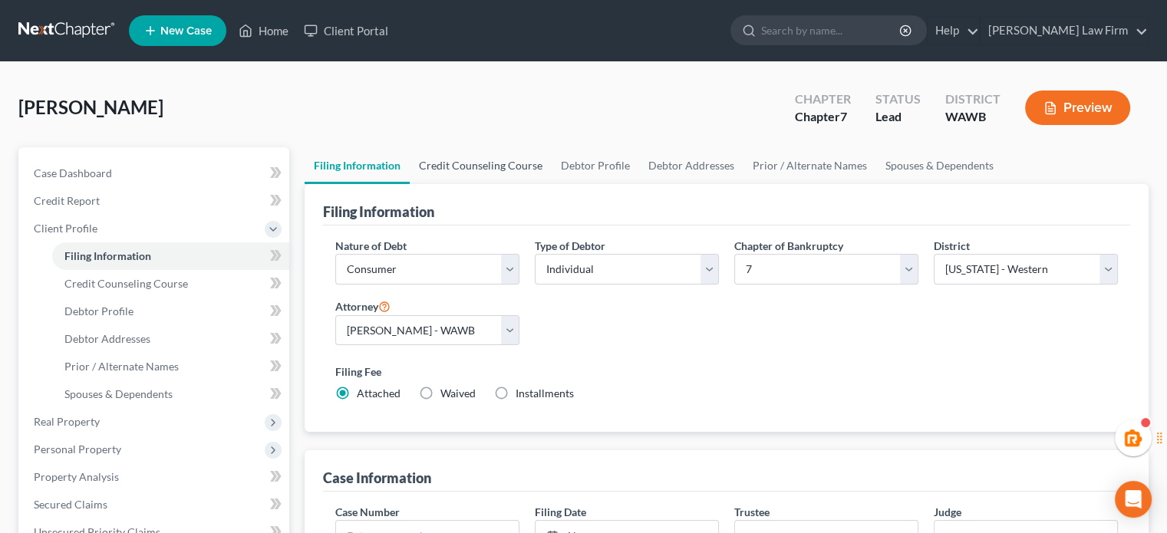
click at [482, 174] on link "Credit Counseling Course" at bounding box center [481, 165] width 142 height 37
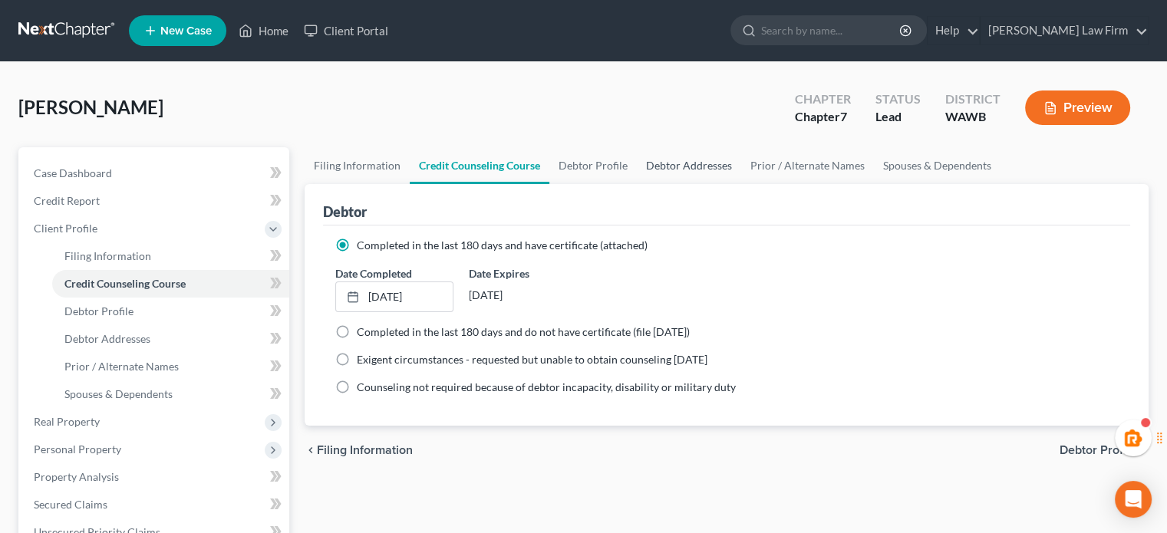
click at [662, 161] on link "Debtor Addresses" at bounding box center [689, 165] width 104 height 37
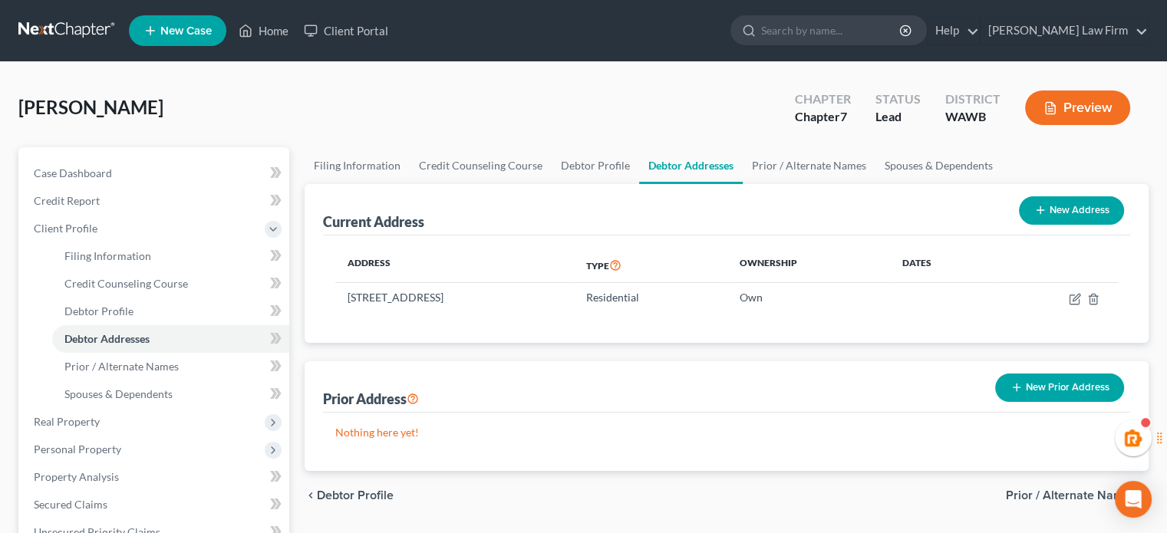
click at [639, 160] on link "Debtor Addresses" at bounding box center [691, 165] width 104 height 37
click at [625, 160] on link "Debtor Profile" at bounding box center [595, 165] width 87 height 37
select select "0"
select select "4"
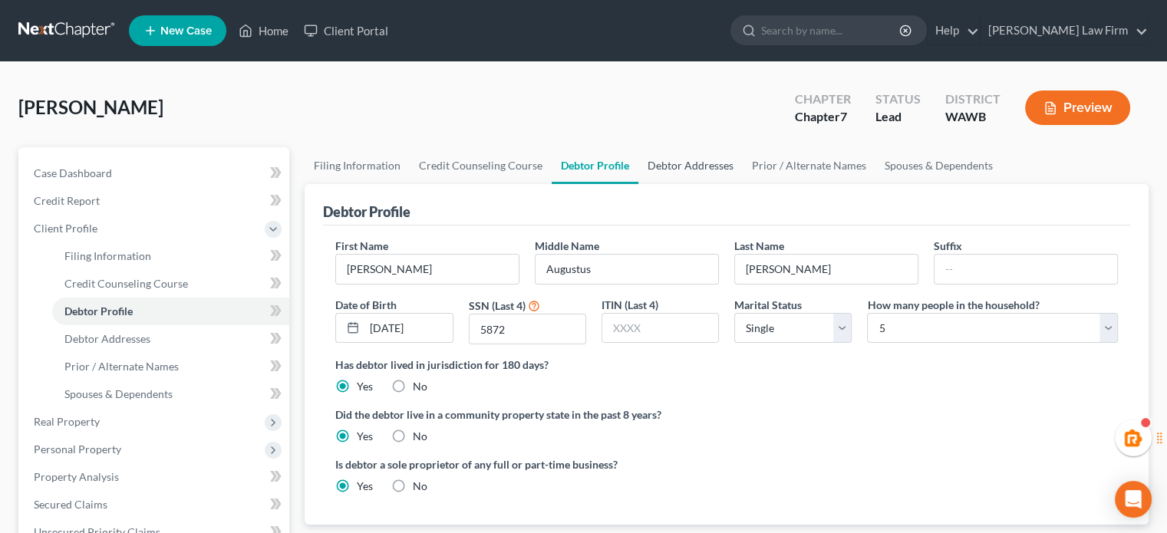
click at [660, 157] on link "Debtor Addresses" at bounding box center [690, 165] width 104 height 37
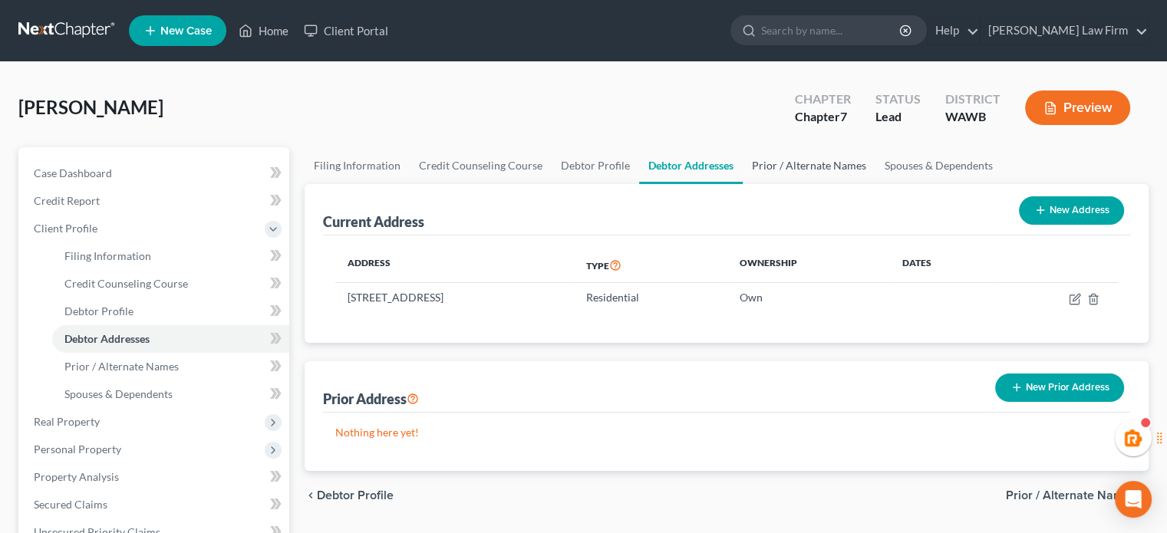
click at [784, 167] on link "Prior / Alternate Names" at bounding box center [809, 165] width 133 height 37
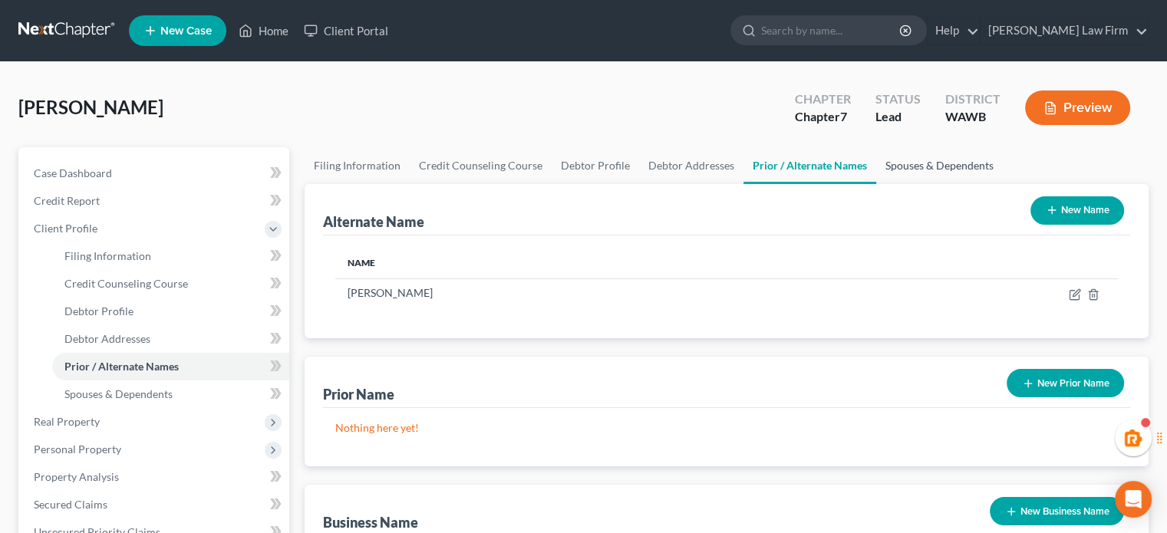
click at [934, 168] on link "Spouses & Dependents" at bounding box center [939, 165] width 127 height 37
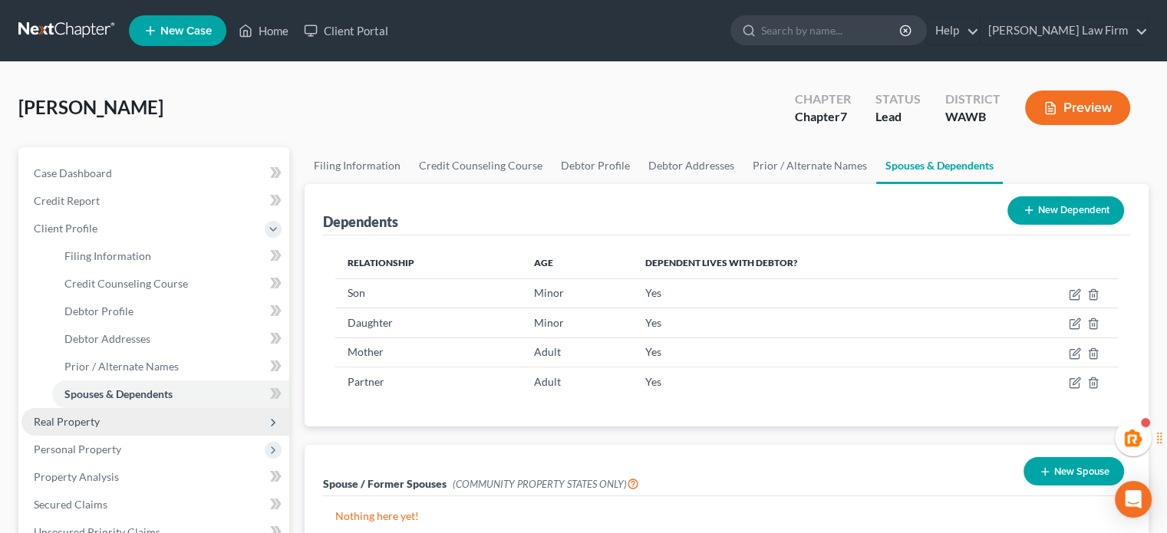
click at [116, 432] on span "Real Property" at bounding box center [155, 422] width 268 height 28
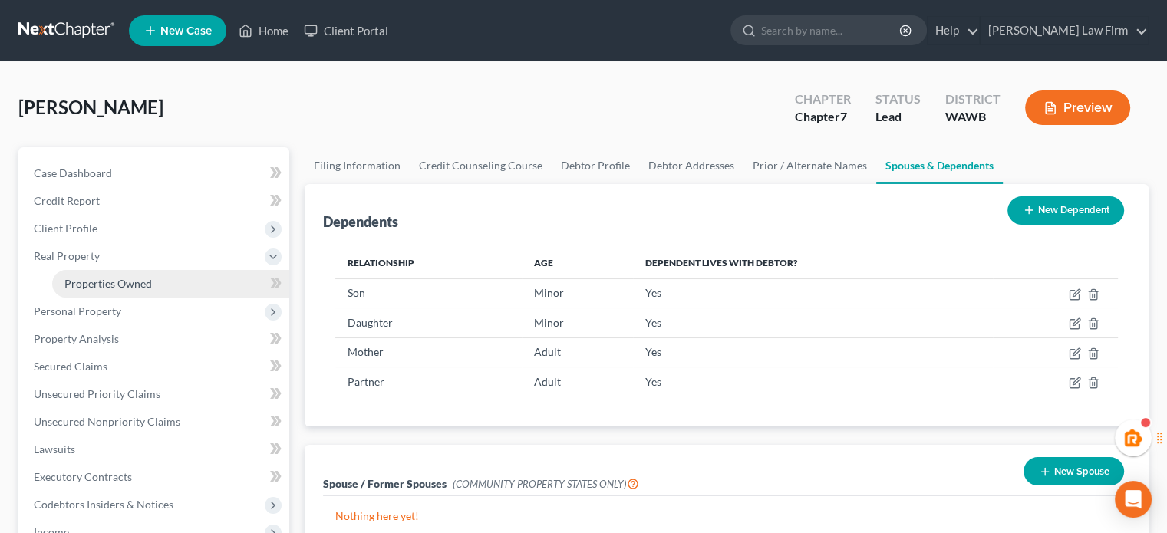
click at [156, 293] on link "Properties Owned" at bounding box center [170, 284] width 237 height 28
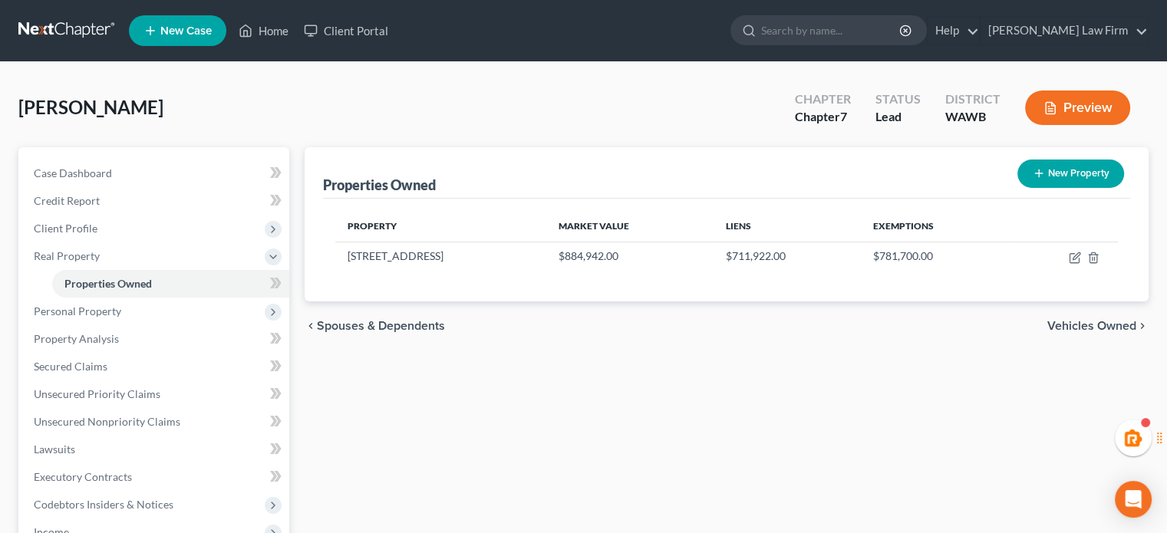
click at [1120, 325] on span "Vehicles Owned" at bounding box center [1091, 326] width 89 height 12
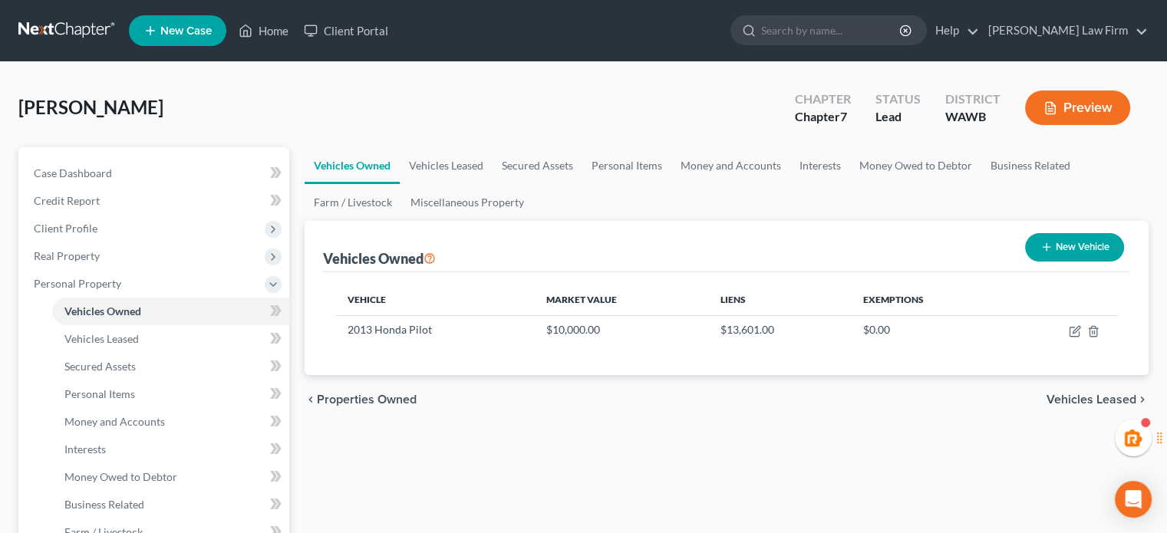
click at [1081, 398] on span "Vehicles Leased" at bounding box center [1091, 400] width 90 height 12
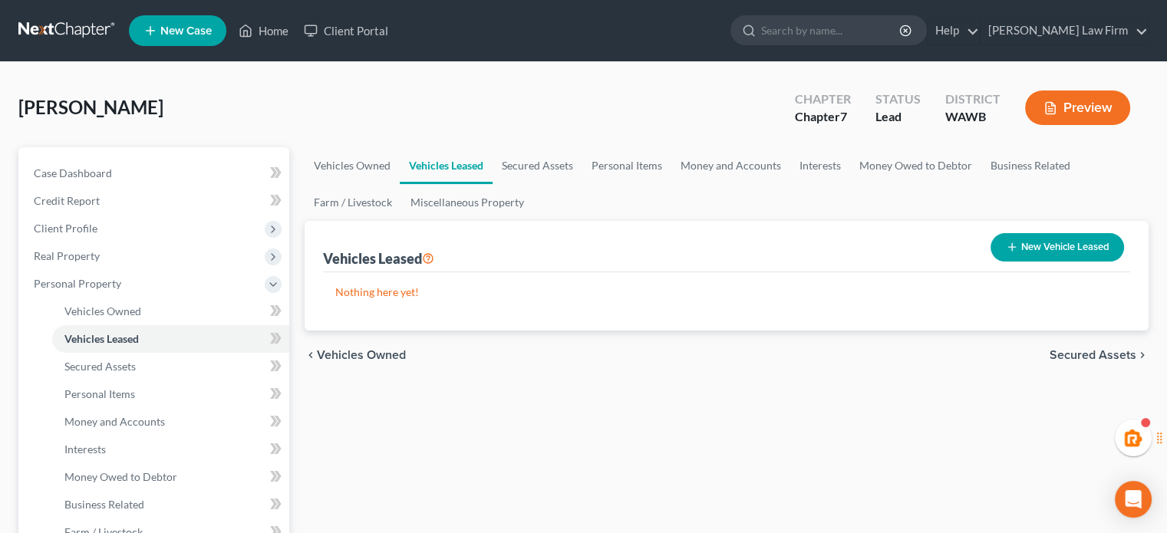
click at [1073, 351] on span "Secured Assets" at bounding box center [1093, 355] width 87 height 12
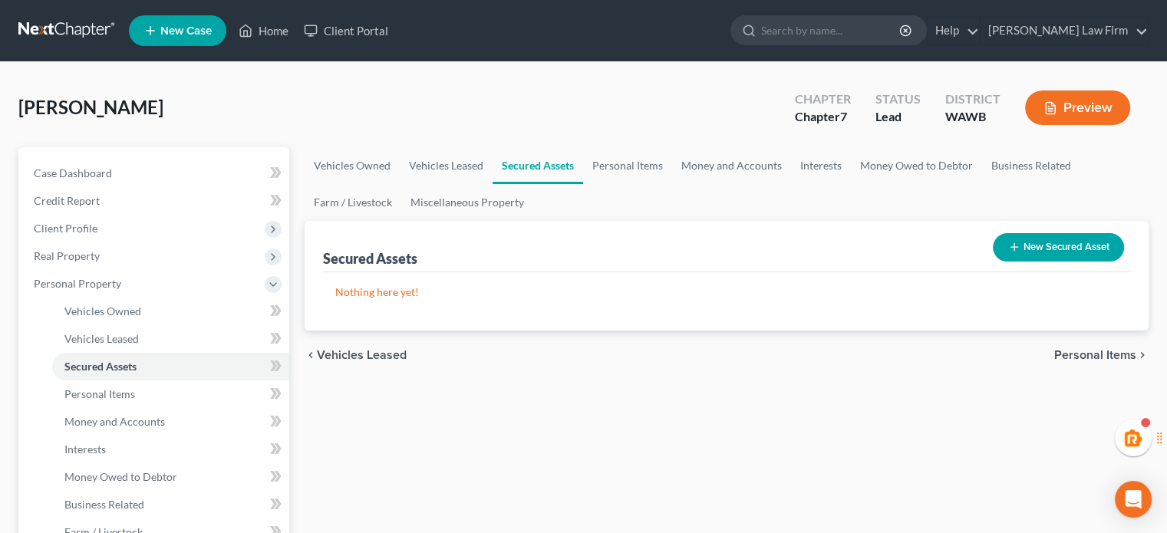
click at [1075, 344] on div "chevron_left Vehicles Leased Personal Items chevron_right" at bounding box center [727, 355] width 844 height 49
click at [1074, 357] on span "Personal Items" at bounding box center [1095, 355] width 82 height 12
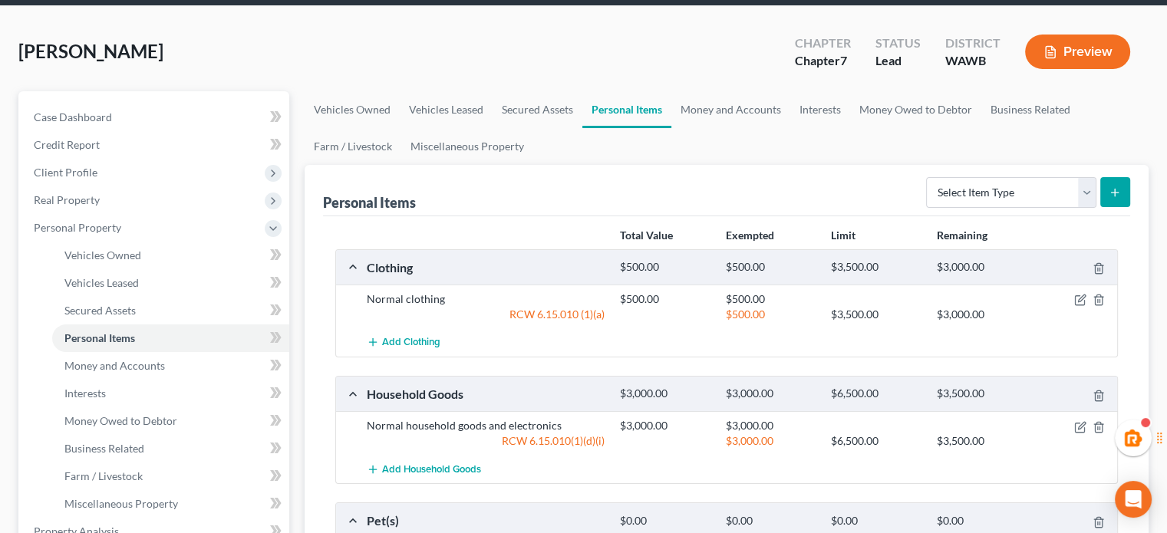
scroll to position [301, 0]
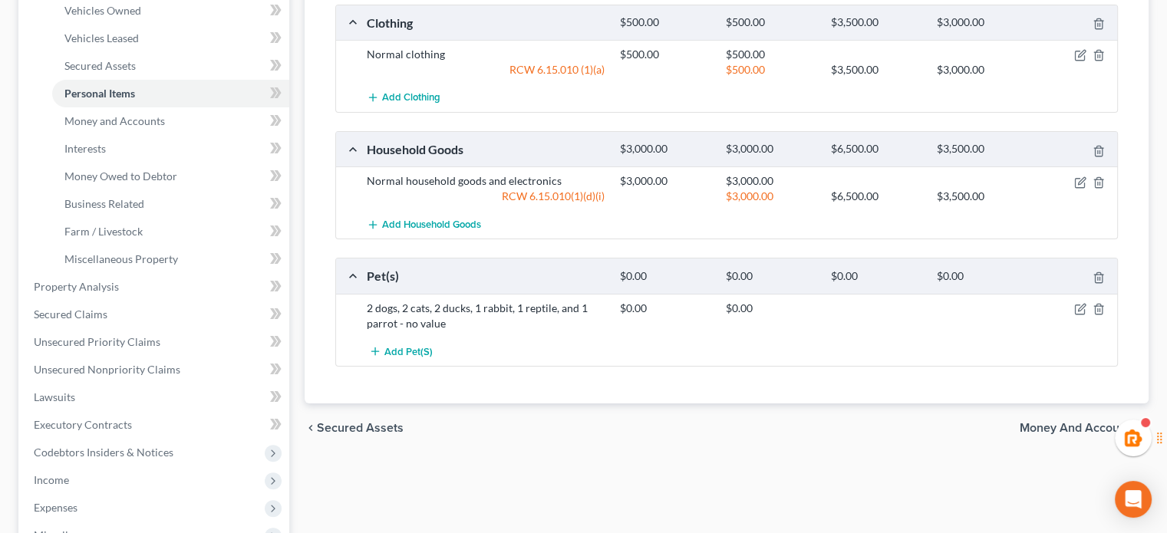
click at [1076, 422] on span "Money and Accounts" at bounding box center [1078, 428] width 117 height 12
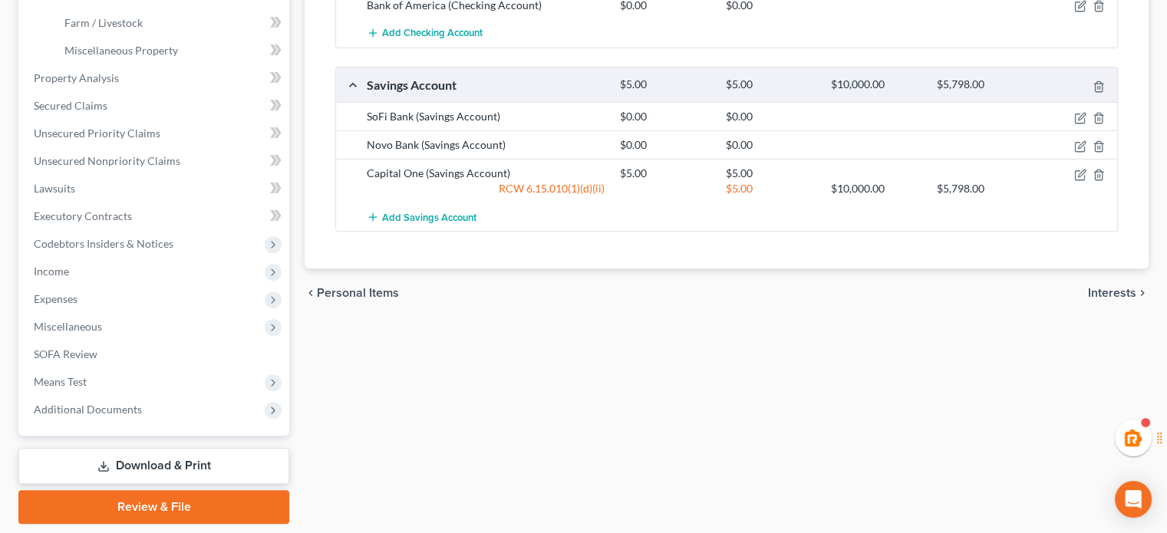
scroll to position [511, 0]
click at [1104, 285] on span "Interests" at bounding box center [1112, 291] width 48 height 12
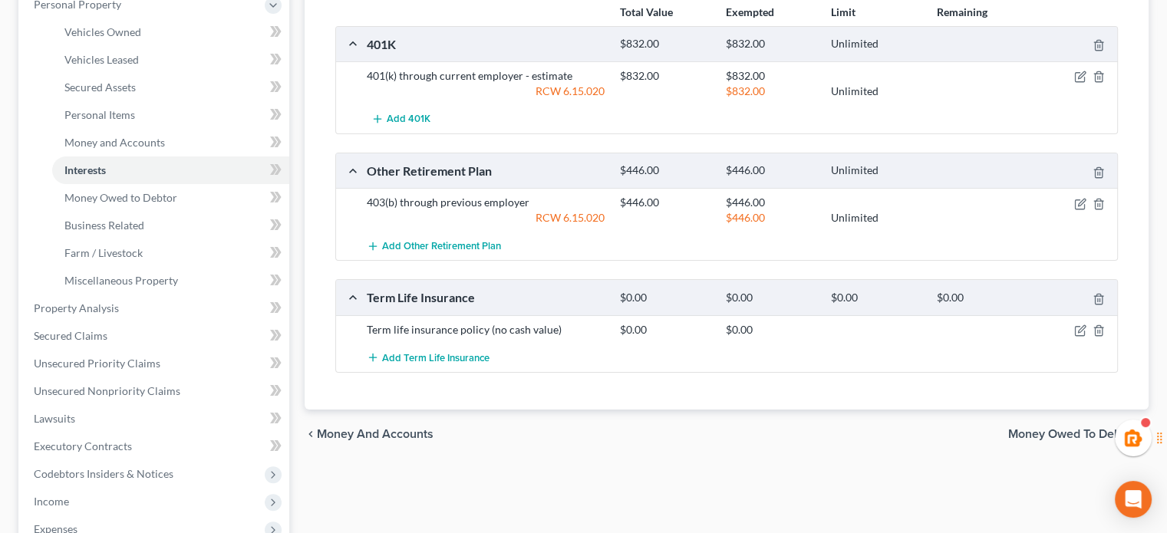
scroll to position [511, 0]
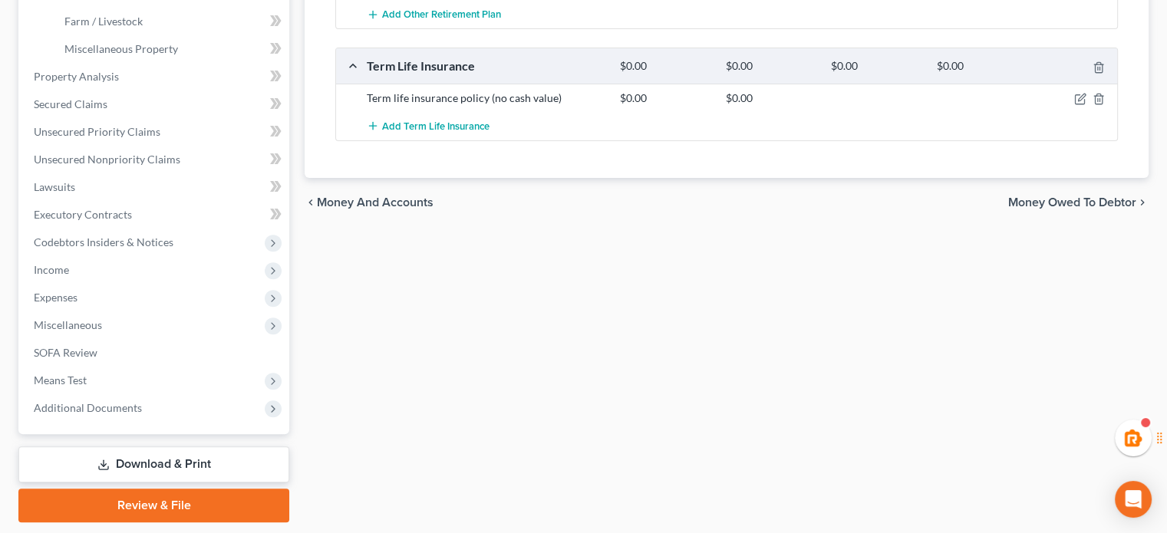
click at [1097, 199] on span "Money Owed to Debtor" at bounding box center [1072, 202] width 128 height 12
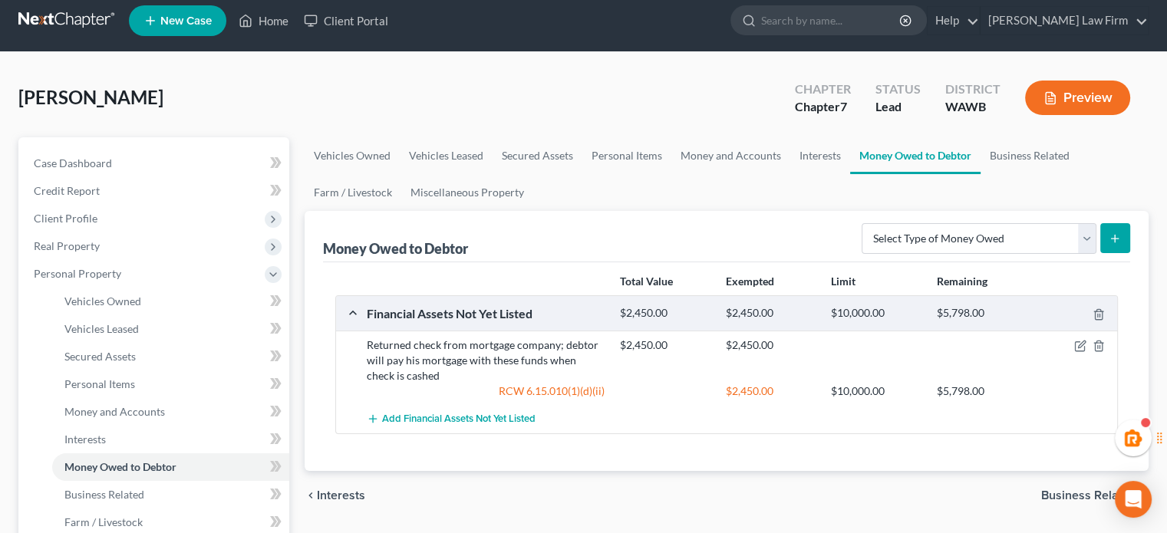
scroll to position [255, 0]
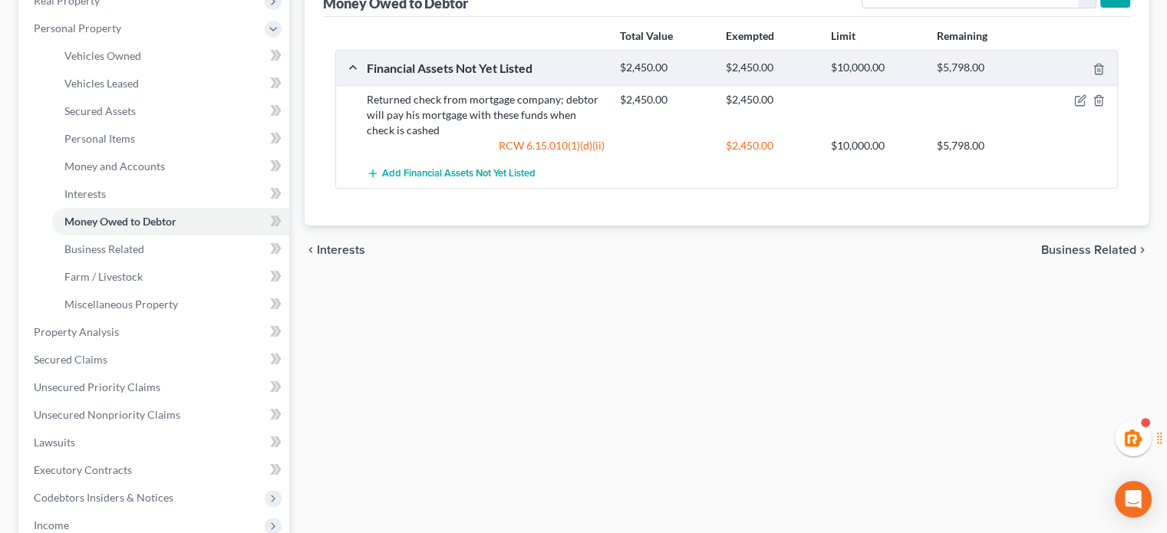
click at [1073, 255] on div "chevron_left Interests Business Related chevron_right" at bounding box center [727, 250] width 844 height 49
click at [1074, 248] on span "Business Related" at bounding box center [1088, 250] width 95 height 12
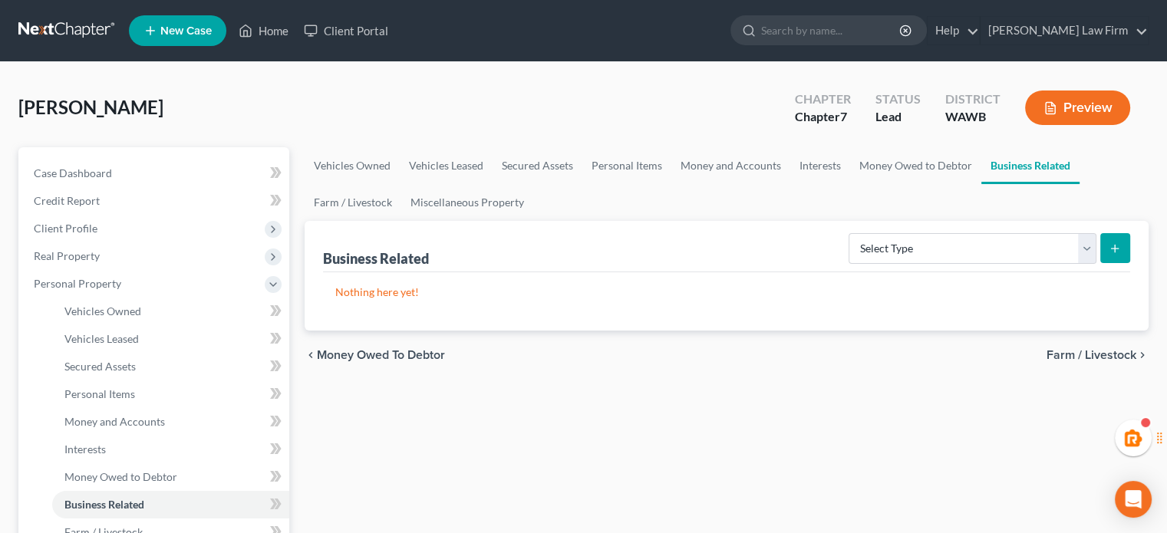
click at [1065, 352] on span "Farm / Livestock" at bounding box center [1091, 355] width 90 height 12
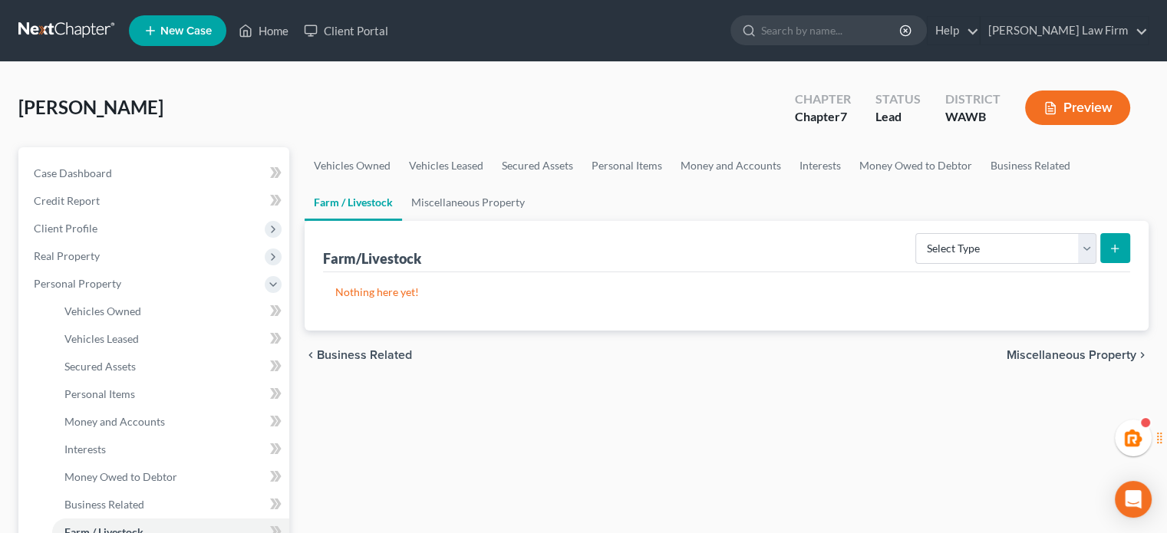
click at [1063, 351] on span "Miscellaneous Property" at bounding box center [1072, 355] width 130 height 12
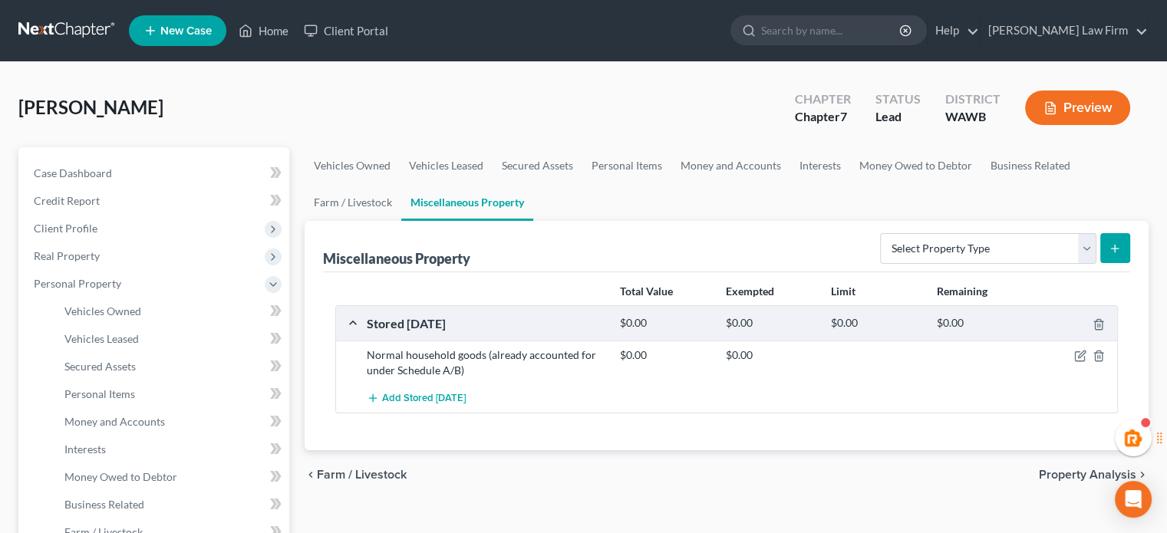
click at [1044, 477] on span "Property Analysis" at bounding box center [1087, 475] width 97 height 12
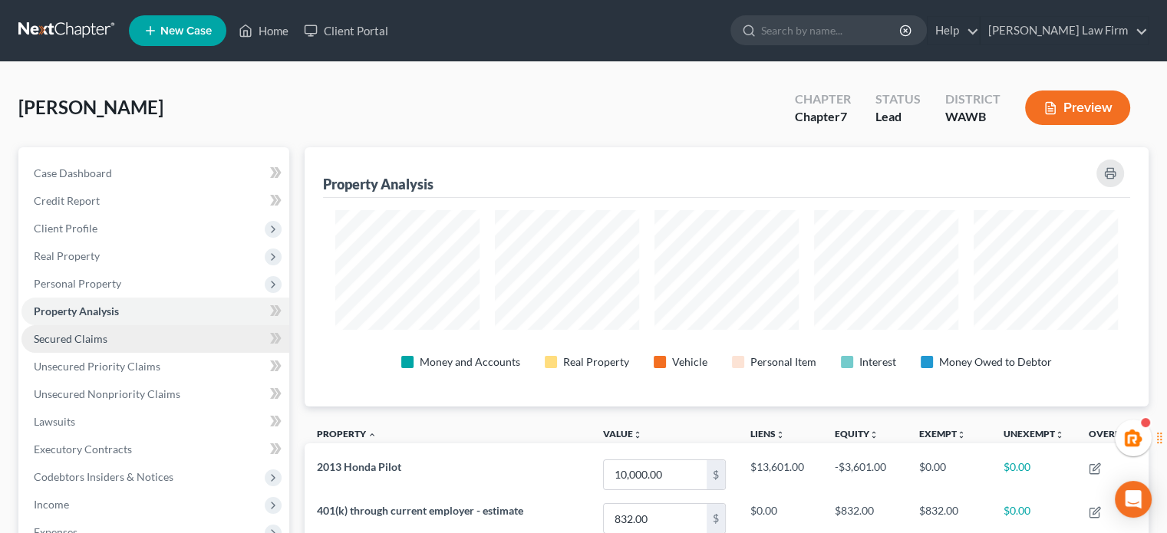
click at [107, 340] on link "Secured Claims" at bounding box center [155, 339] width 268 height 28
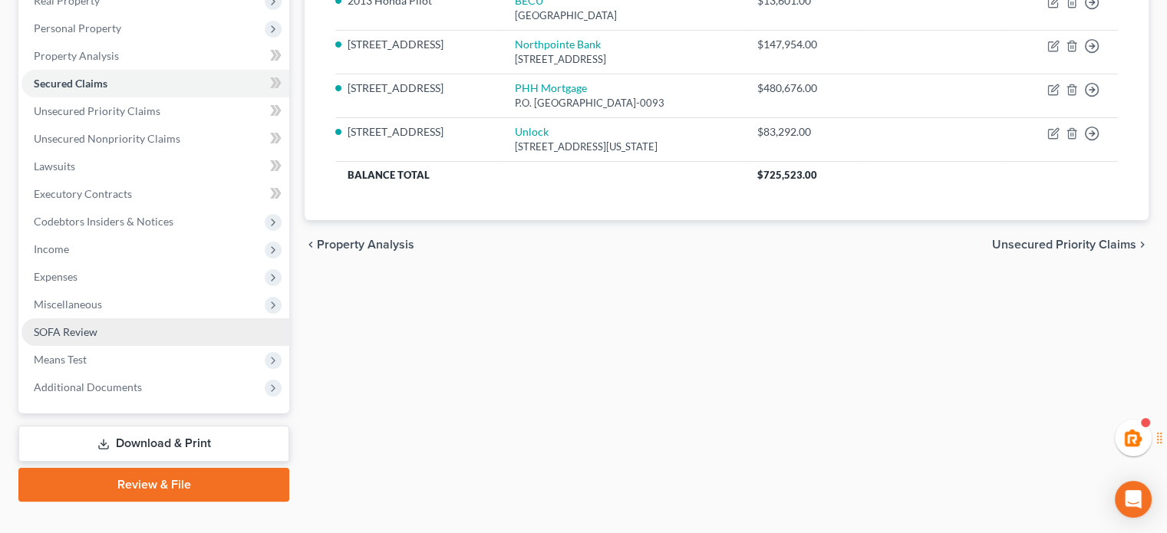
click at [119, 328] on link "SOFA Review" at bounding box center [155, 332] width 268 height 28
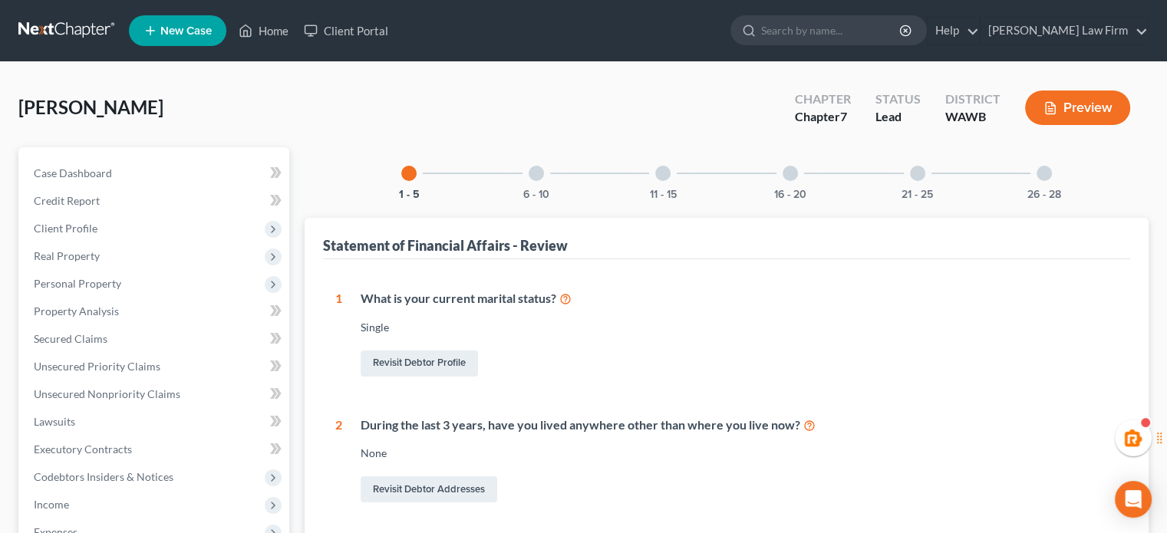
click at [531, 177] on div at bounding box center [536, 173] width 15 height 15
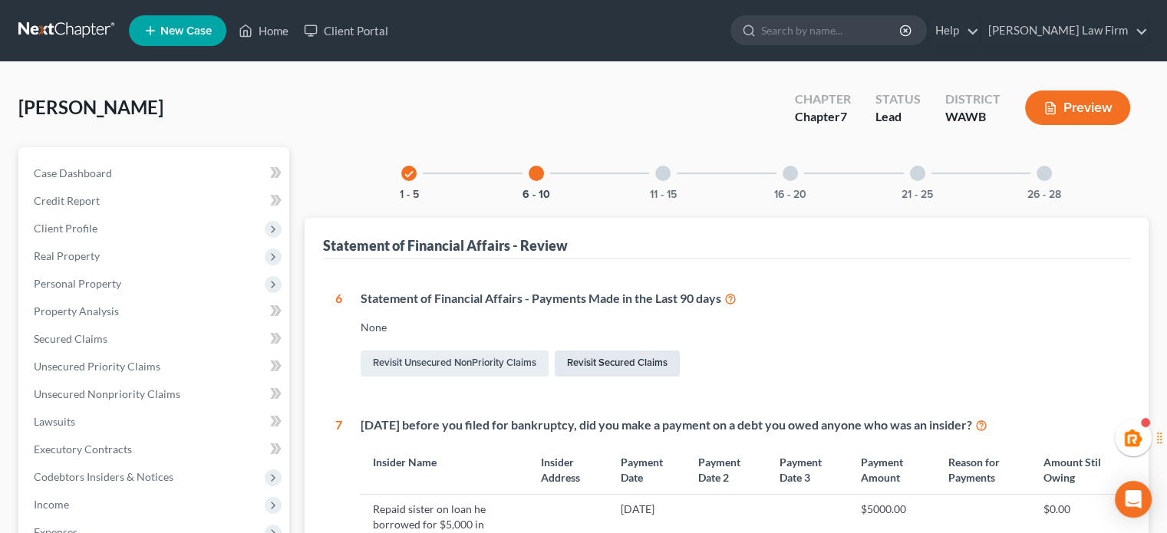
click at [631, 361] on link "Revisit Secured Claims" at bounding box center [617, 364] width 125 height 26
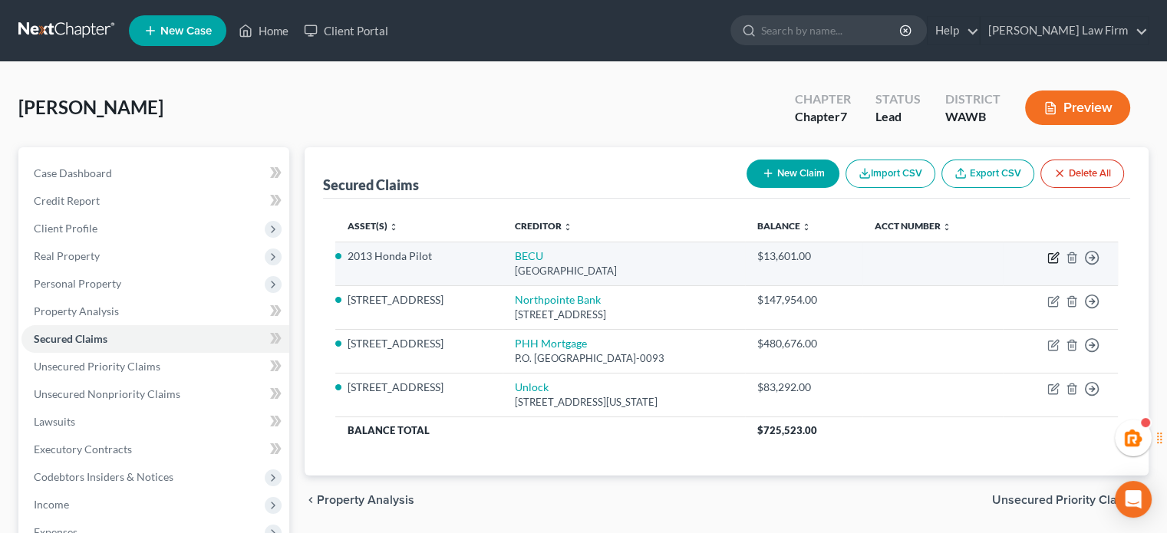
click at [1048, 259] on icon "button" at bounding box center [1052, 258] width 9 height 9
select select "50"
select select "5"
select select "2"
select select "0"
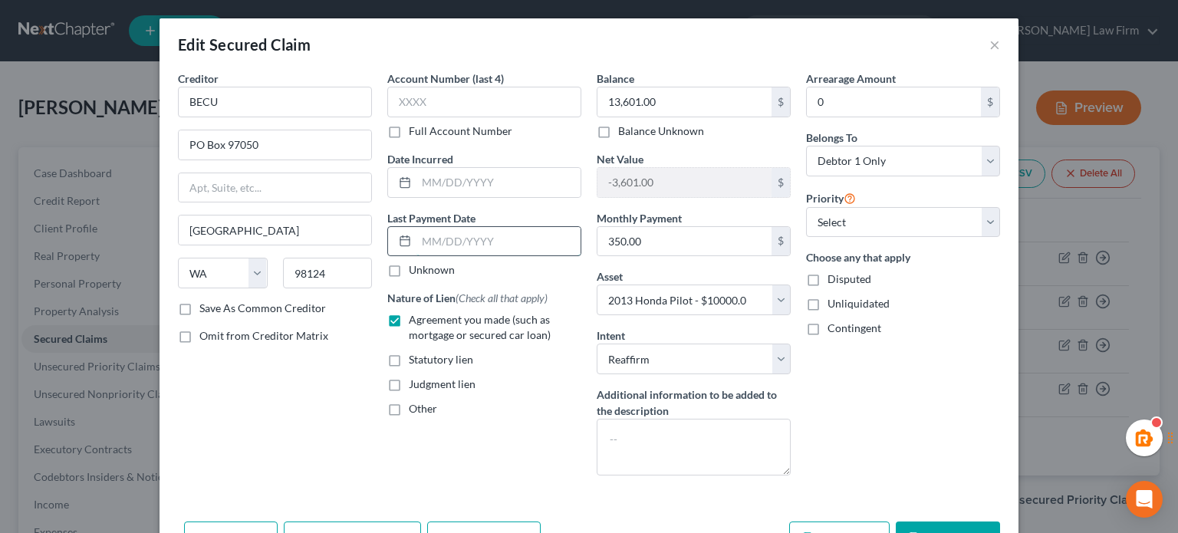
click at [456, 233] on input "text" at bounding box center [499, 241] width 164 height 29
type input "1"
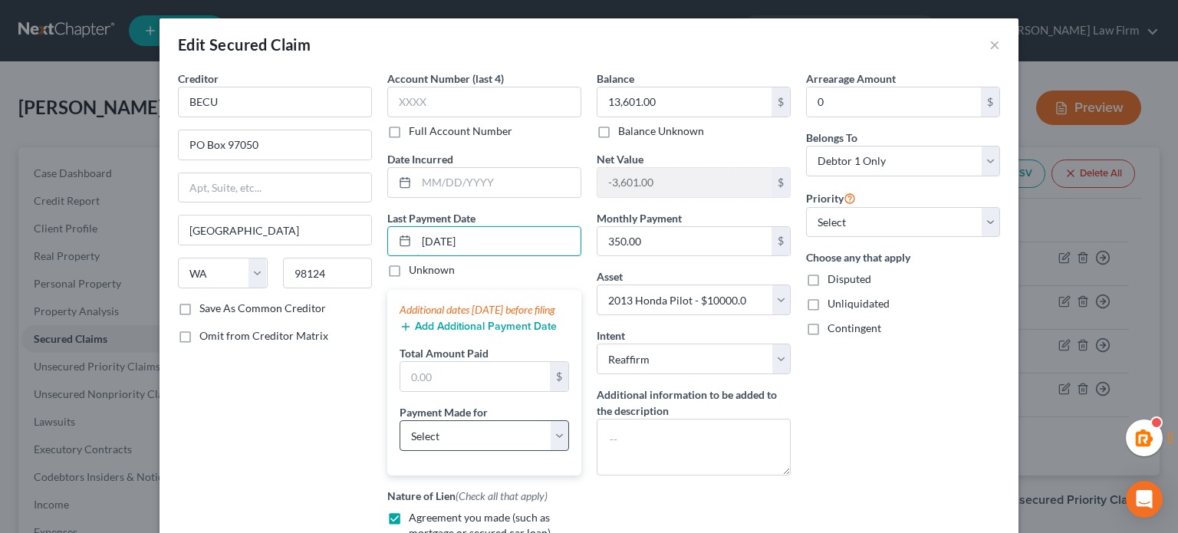
type input "09/30/2025"
click at [448, 450] on select "Select Car Credit Card Loan Repayment Mortgage Other Suppliers Or Vendors" at bounding box center [485, 435] width 170 height 31
select select "0"
click at [400, 434] on select "Select Car Credit Card Loan Repayment Mortgage Other Suppliers Or Vendors" at bounding box center [485, 435] width 170 height 31
click at [452, 389] on input "text" at bounding box center [475, 376] width 150 height 29
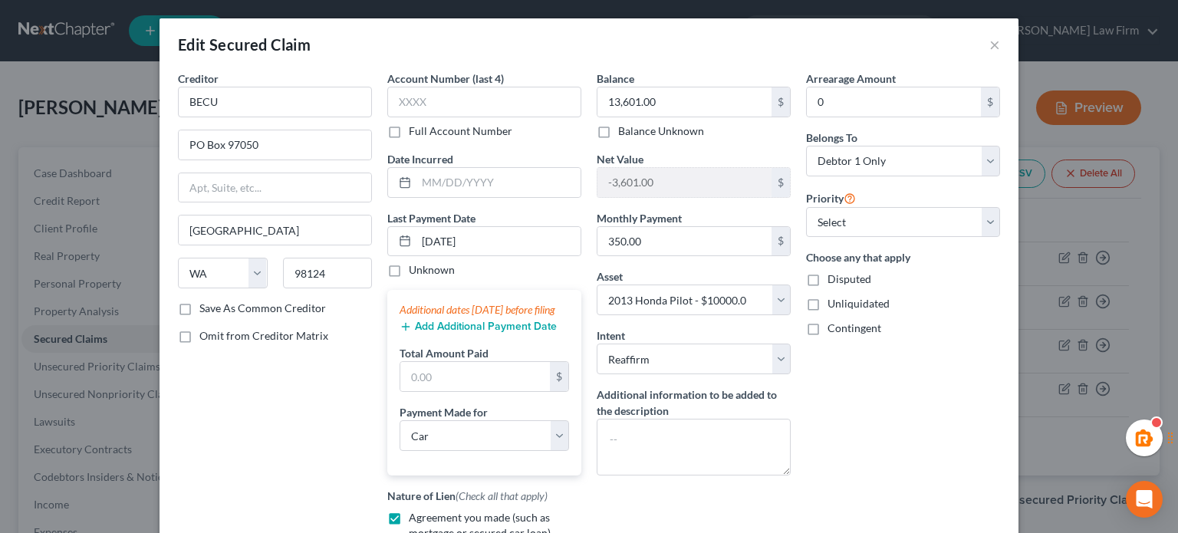
click at [335, 414] on div "Creditor * BECU PO Box 97050 Seattle State AL AK AR AZ CA CO CT DE DC FL GA GU …" at bounding box center [274, 349] width 209 height 556
click at [434, 391] on input "text" at bounding box center [475, 376] width 150 height 29
type input "1,050"
click at [350, 443] on div "Creditor * BECU PO Box 97050 Seattle State AL AK AR AZ CA CO CT DE DC FL GA GU …" at bounding box center [274, 349] width 209 height 556
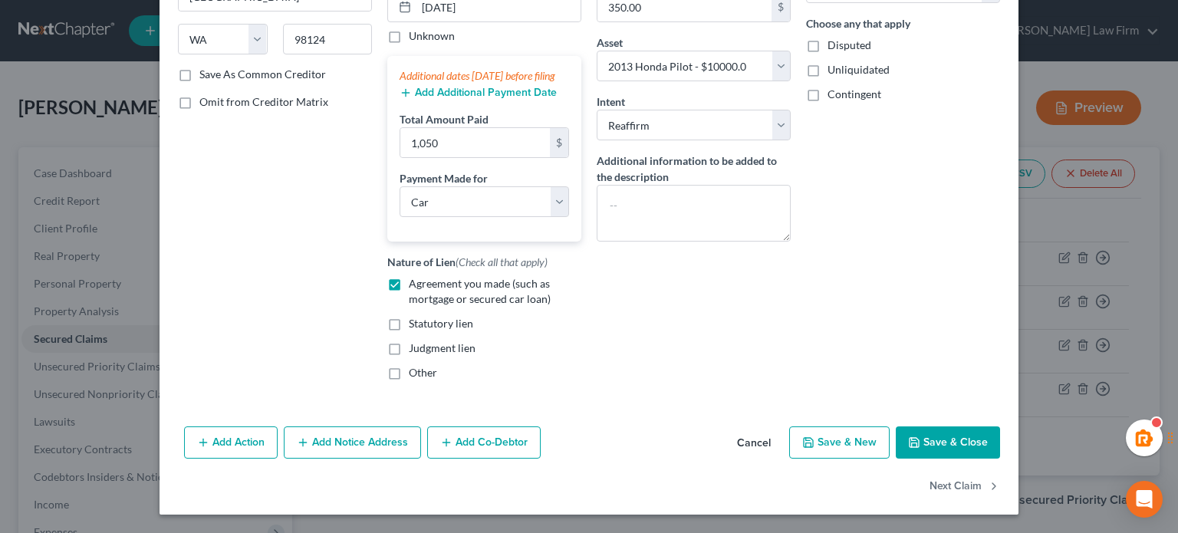
scroll to position [248, 0]
click at [974, 442] on button "Save & Close" at bounding box center [948, 443] width 104 height 32
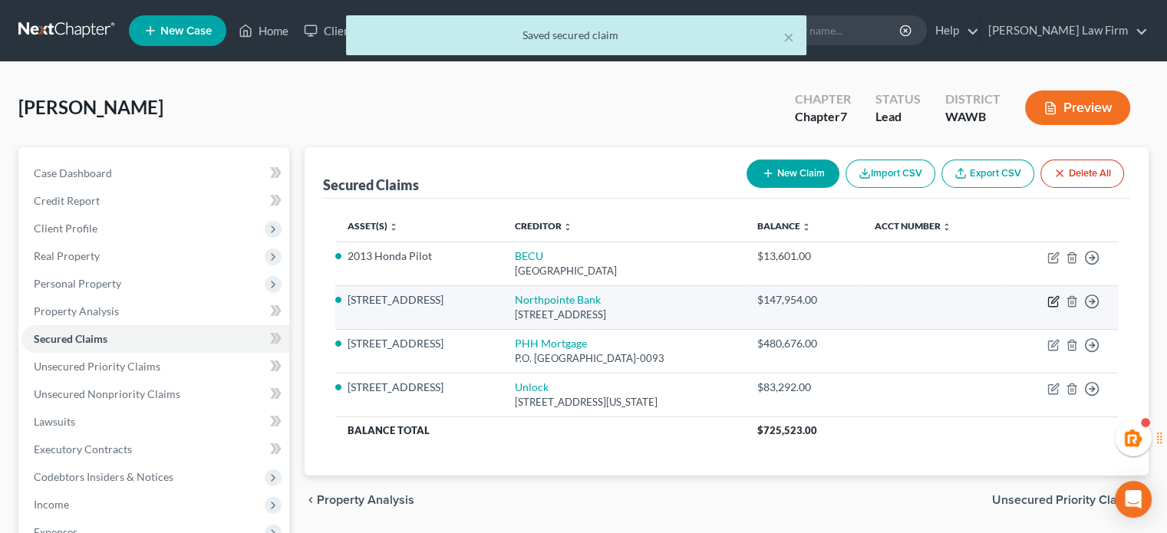
click at [1054, 296] on icon "button" at bounding box center [1053, 301] width 12 height 12
select select "33"
select select "4"
select select "2"
select select "0"
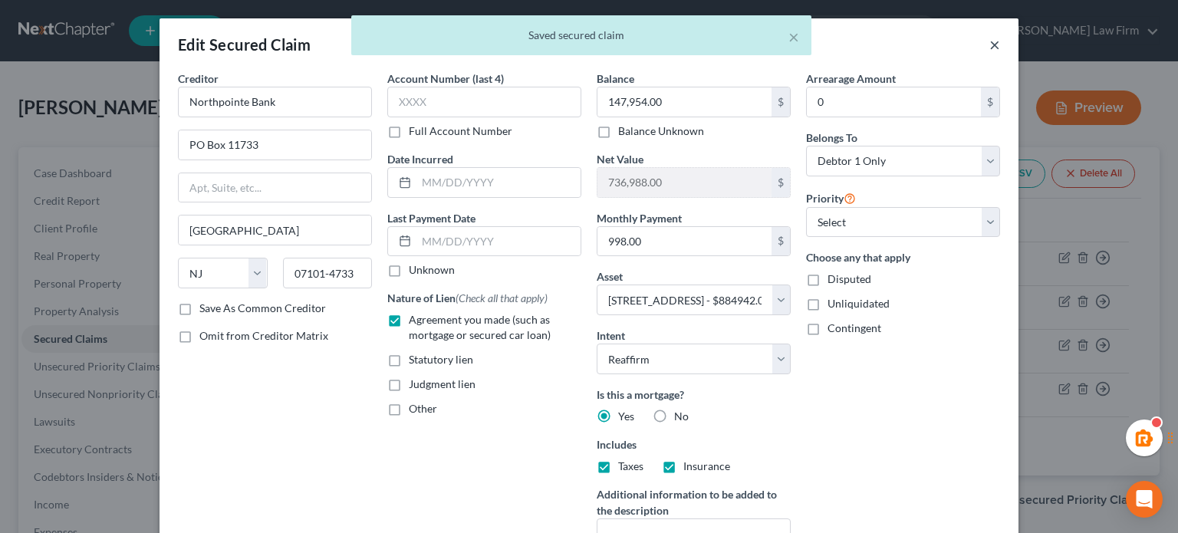
click at [991, 45] on button "×" at bounding box center [995, 44] width 11 height 18
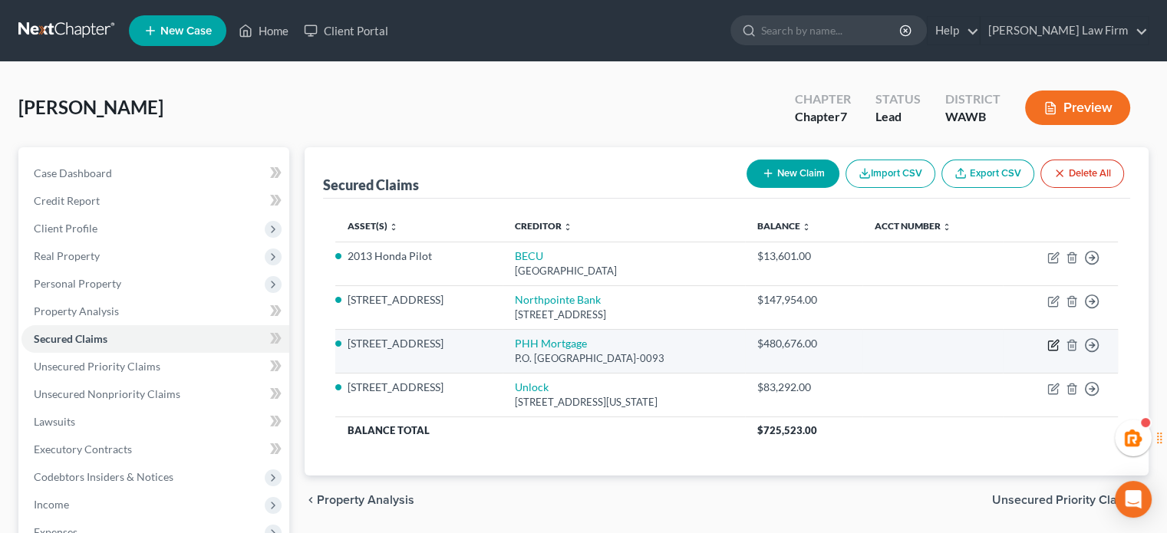
click at [1054, 340] on icon "button" at bounding box center [1053, 345] width 12 height 12
select select "45"
select select "4"
select select "2"
select select "0"
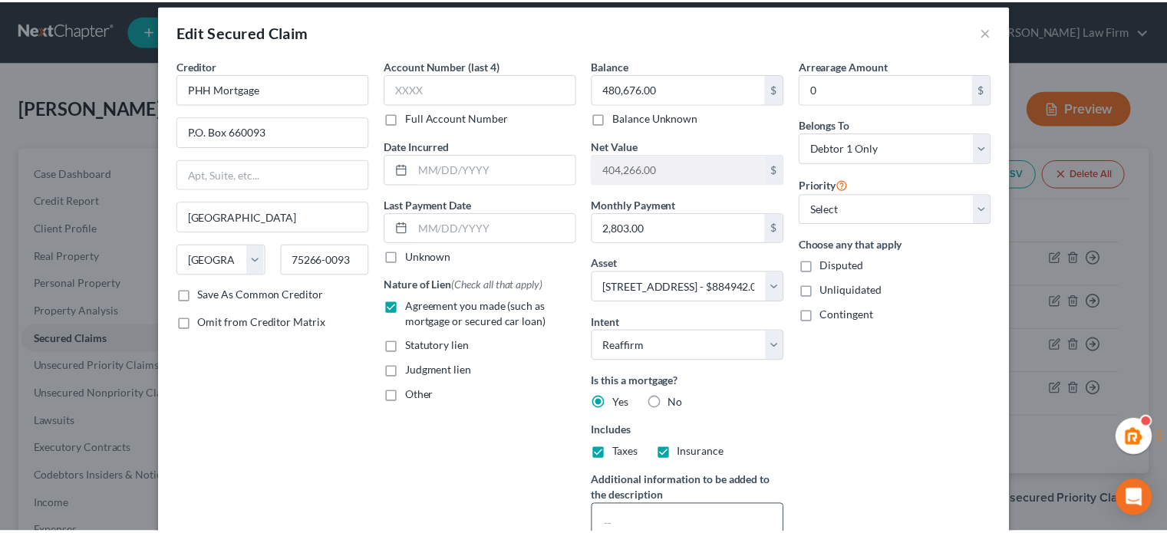
scroll to position [0, 0]
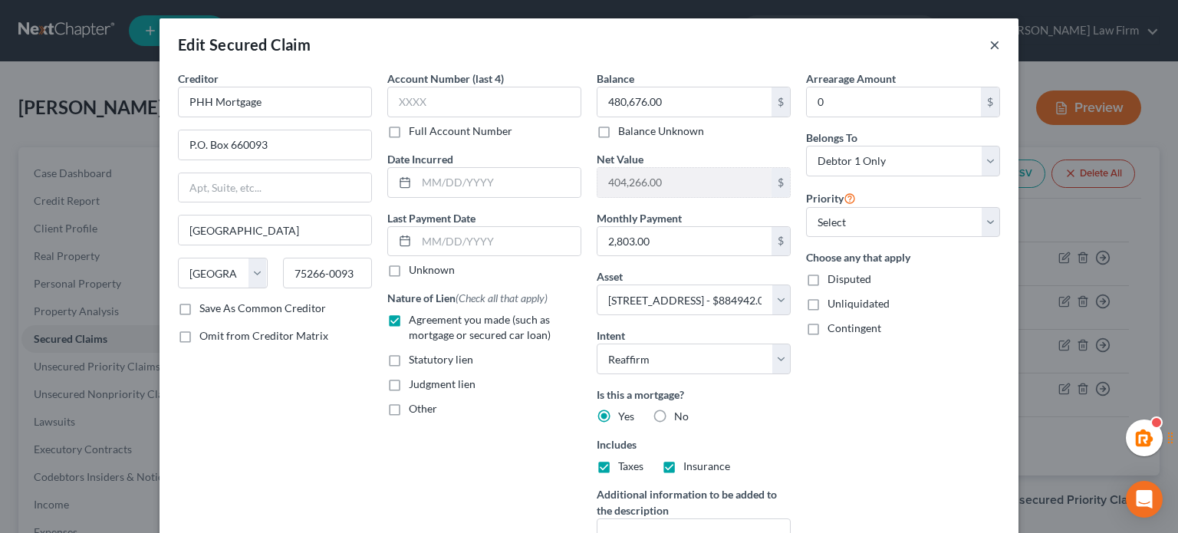
click at [990, 44] on button "×" at bounding box center [995, 44] width 11 height 18
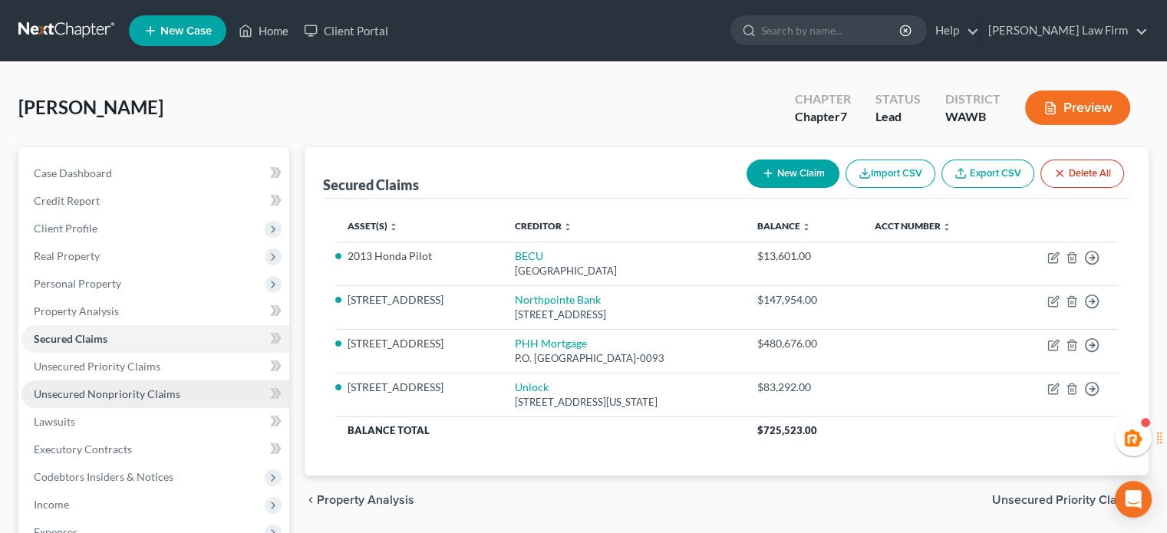
scroll to position [255, 0]
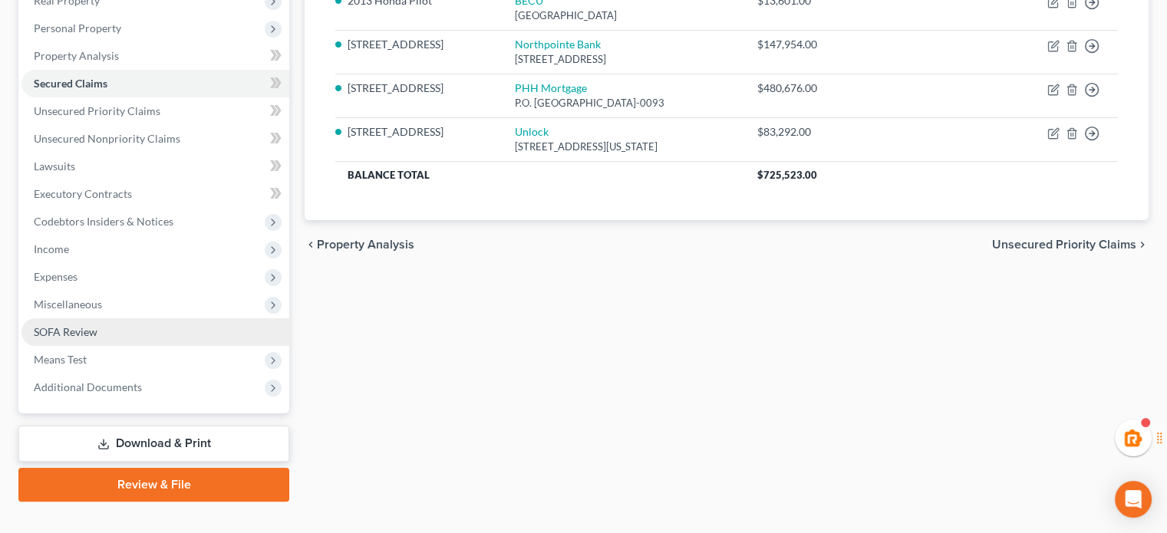
click at [89, 337] on span "SOFA Review" at bounding box center [66, 331] width 64 height 13
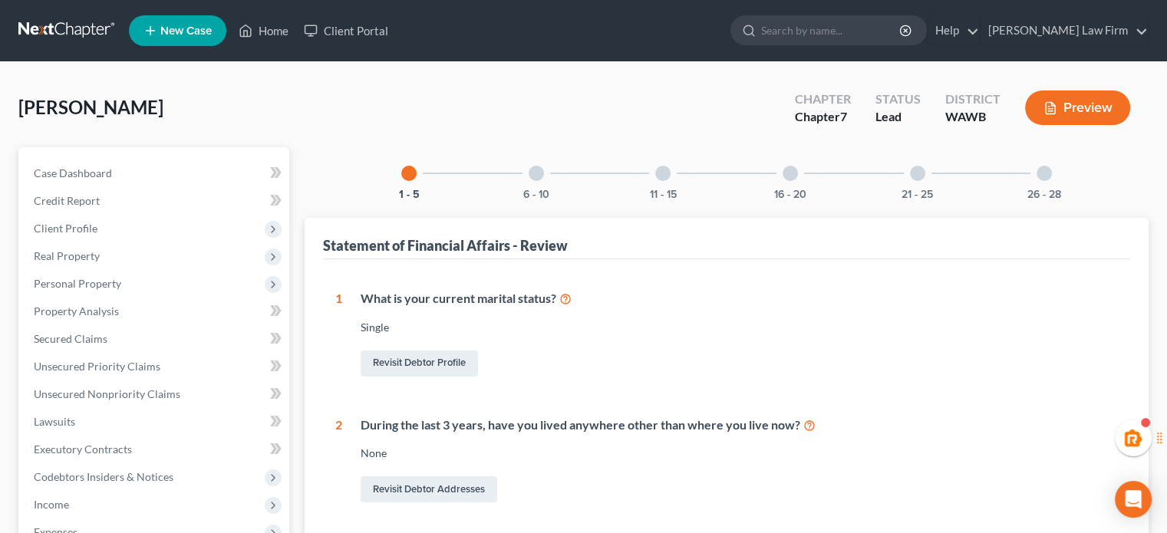
click at [537, 180] on div "6 - 10" at bounding box center [536, 173] width 52 height 52
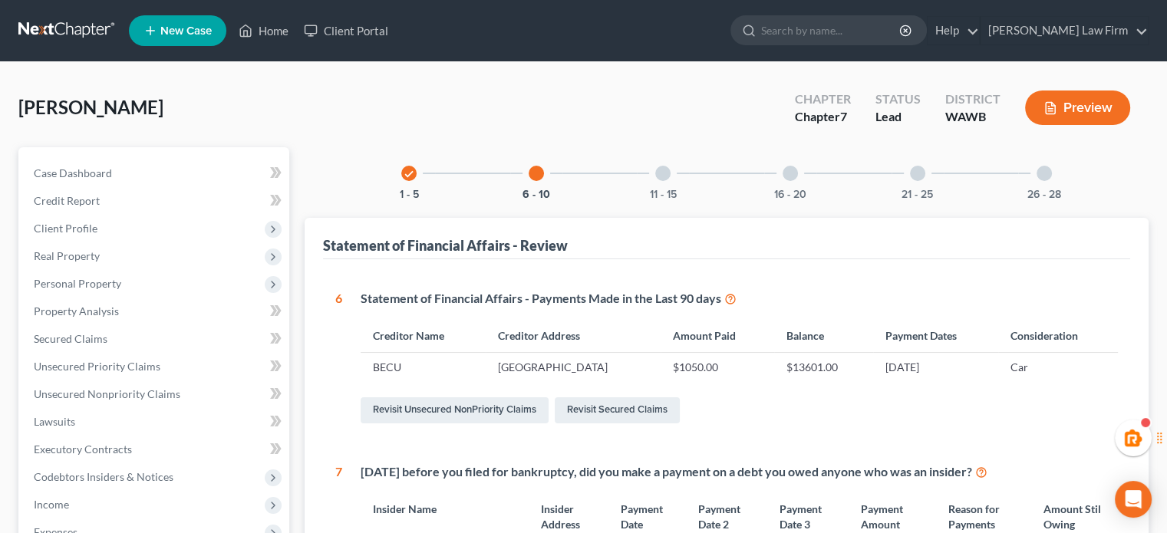
click at [667, 180] on div "11 - 15" at bounding box center [663, 173] width 52 height 52
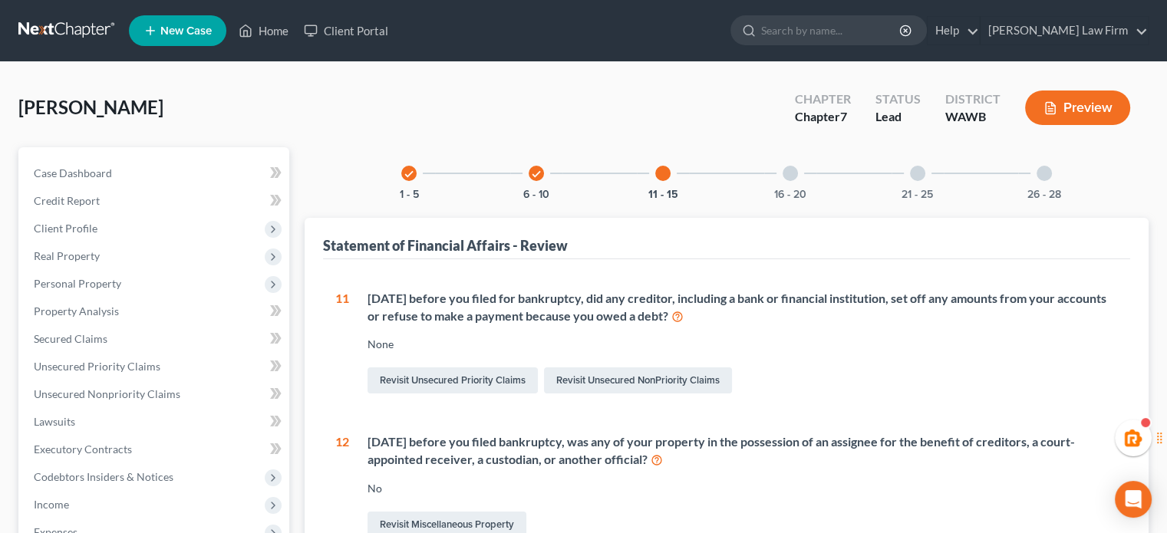
click at [783, 170] on div at bounding box center [790, 173] width 15 height 15
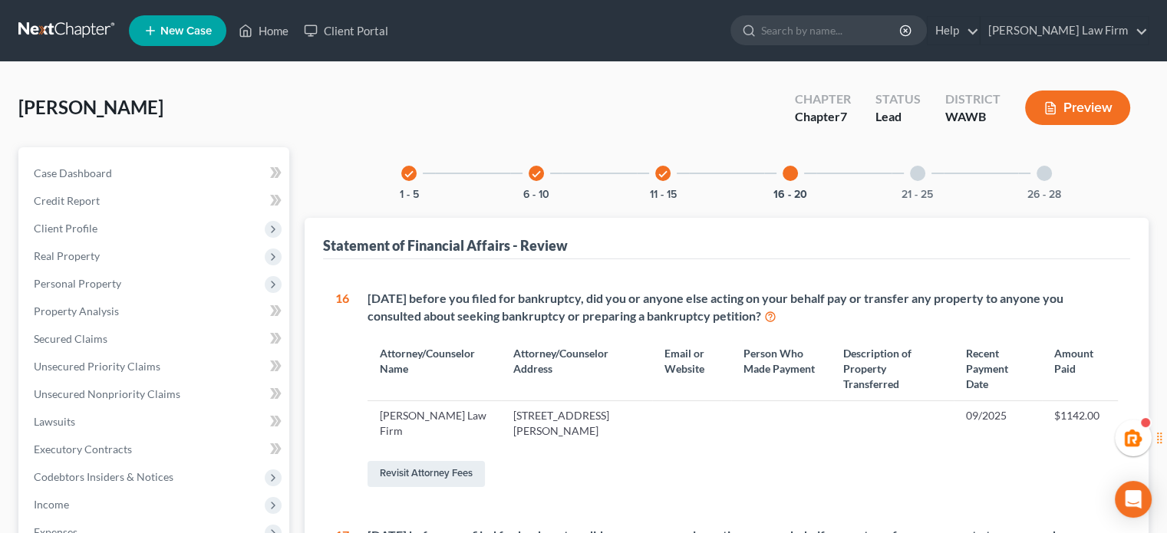
click at [932, 164] on div "21 - 25" at bounding box center [918, 173] width 52 height 52
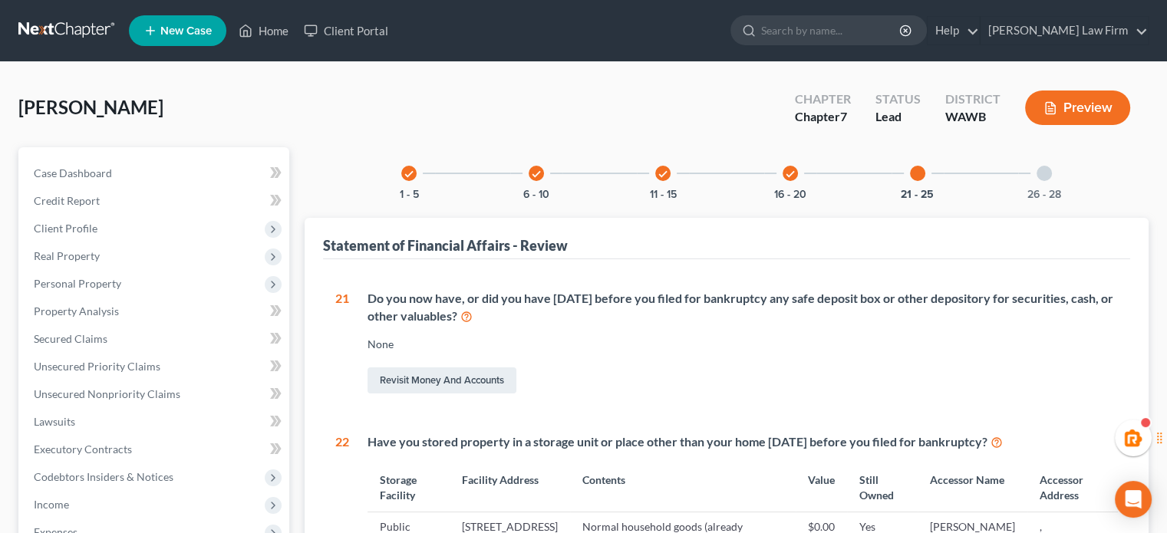
click at [1027, 169] on div "26 - 28" at bounding box center [1044, 173] width 52 height 52
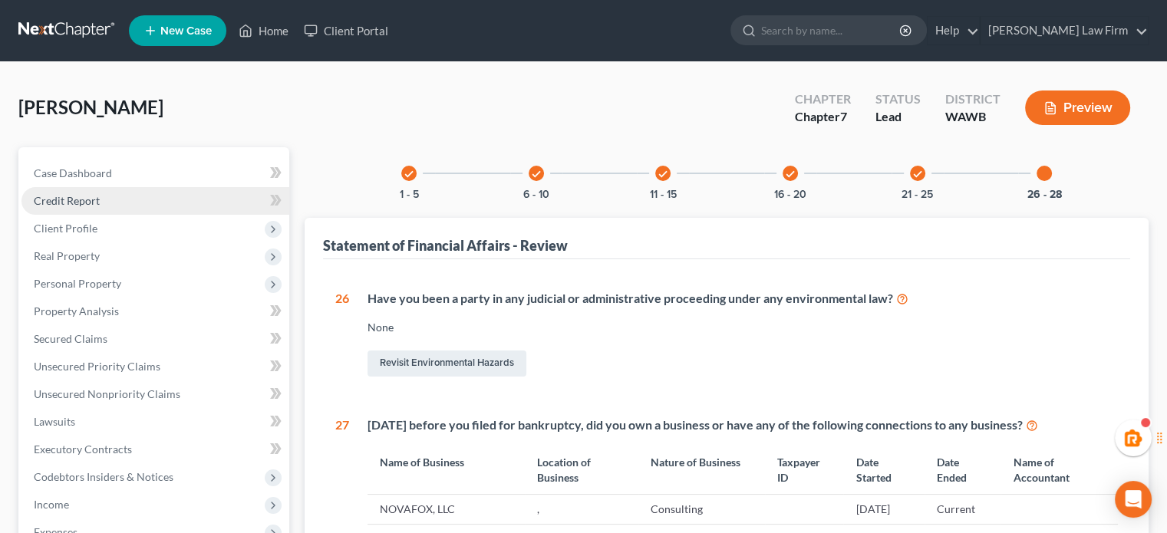
click at [94, 199] on span "Credit Report" at bounding box center [67, 200] width 66 height 13
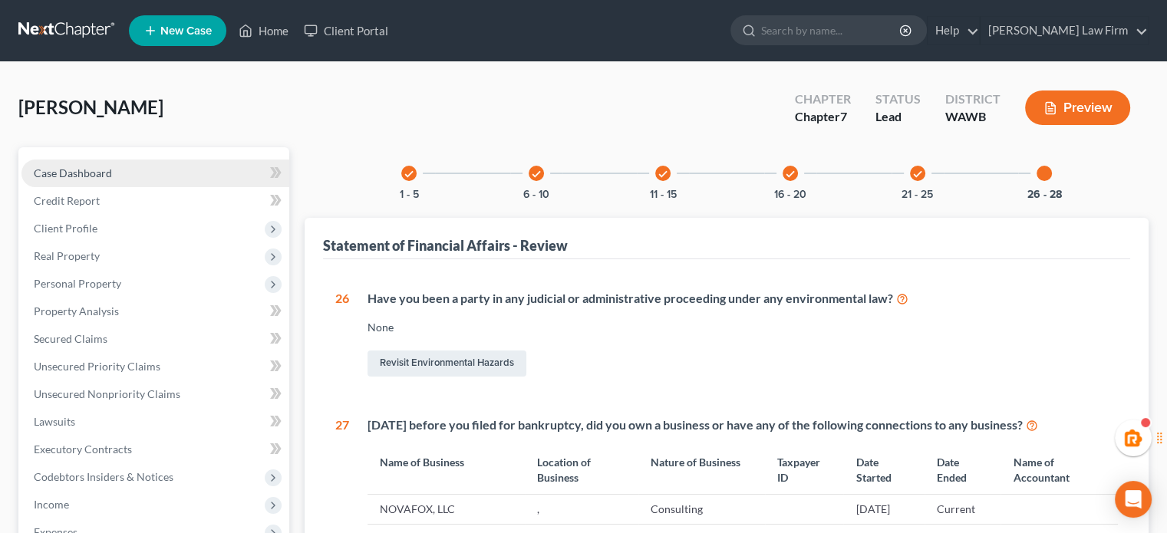
click at [147, 173] on link "Case Dashboard" at bounding box center [155, 174] width 268 height 28
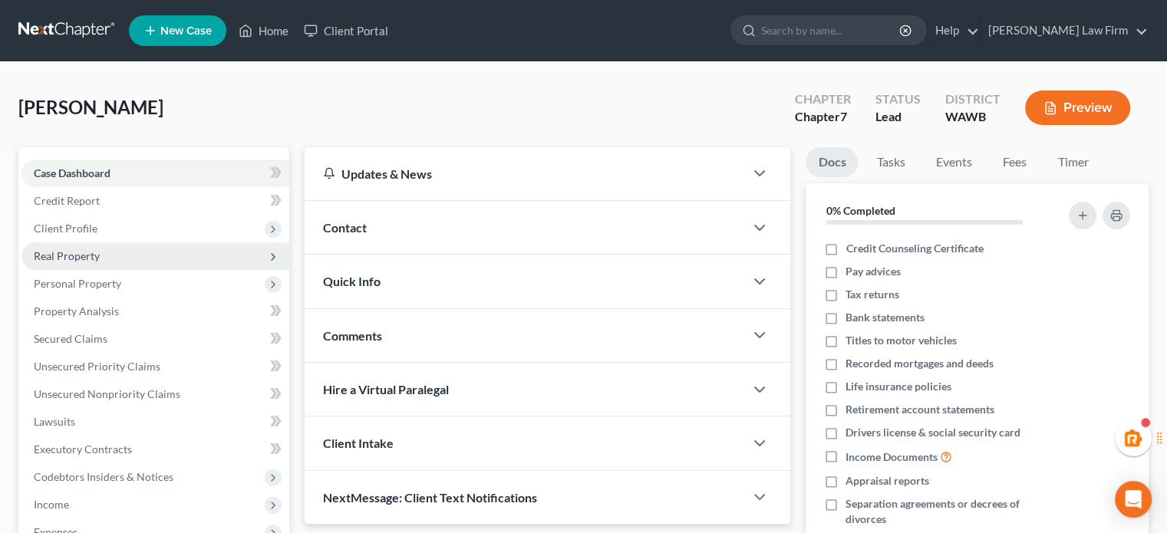
drag, startPoint x: 166, startPoint y: 229, endPoint x: 161, endPoint y: 259, distance: 29.5
click at [166, 229] on span "Client Profile" at bounding box center [155, 229] width 268 height 28
click at [160, 259] on link "Filing Information" at bounding box center [170, 256] width 237 height 28
select select "1"
select select "0"
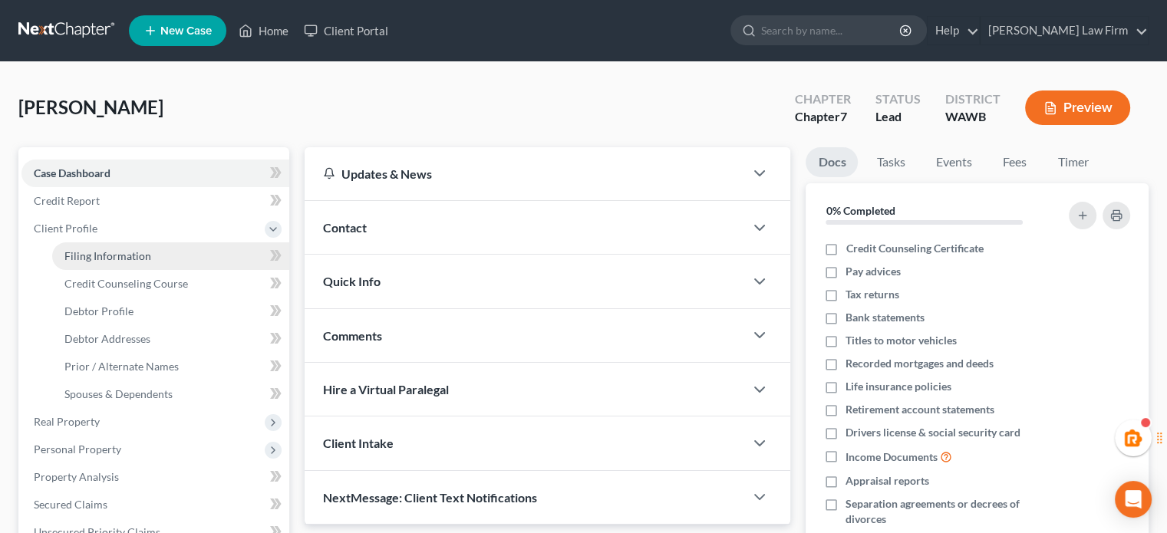
select select "0"
select select "87"
select select "1"
select select "50"
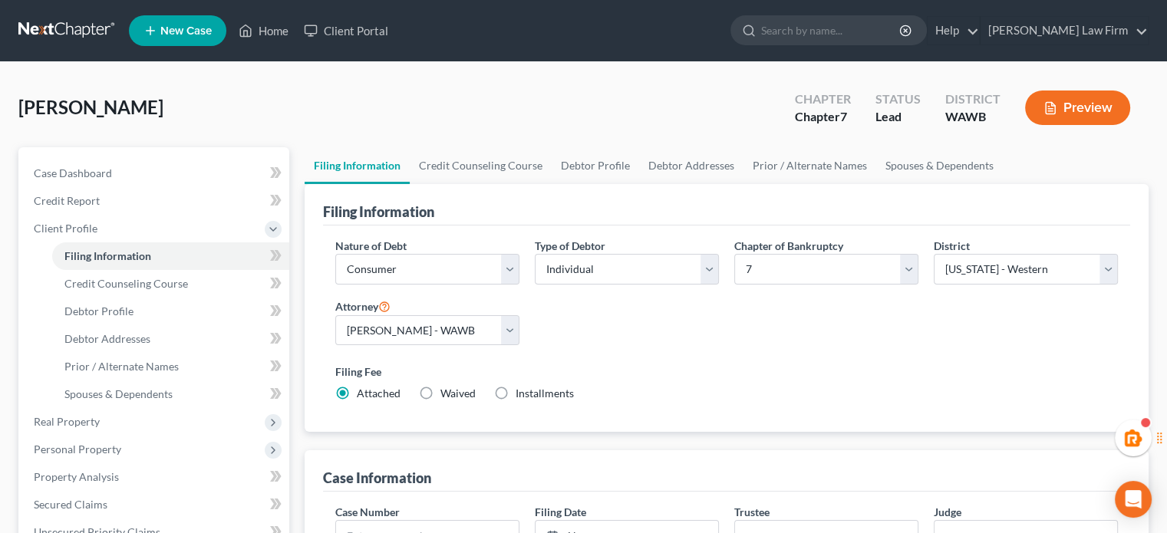
click at [1079, 104] on button "Preview" at bounding box center [1077, 108] width 105 height 35
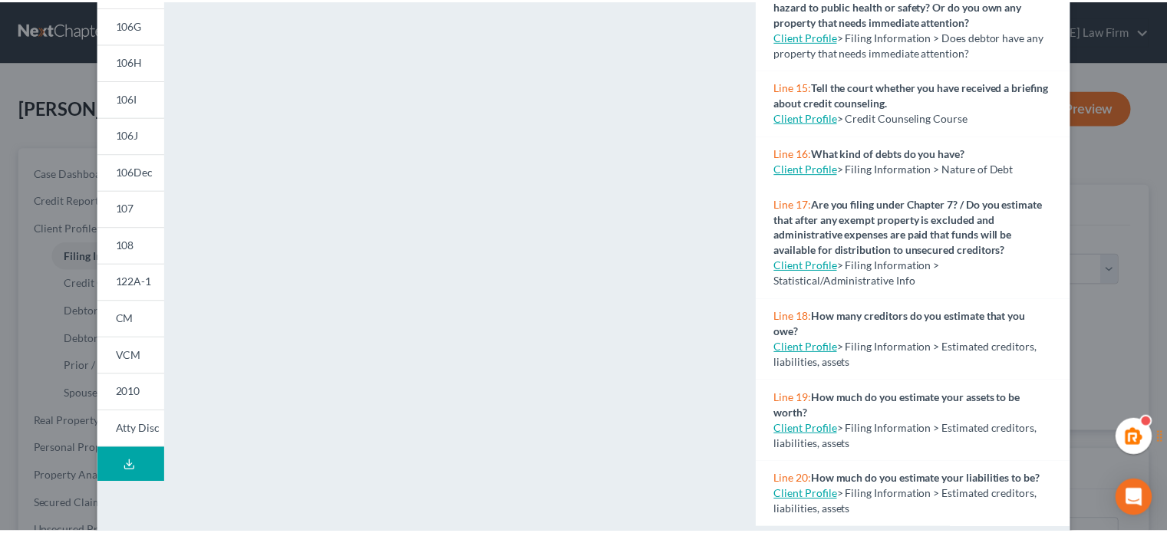
scroll to position [331, 0]
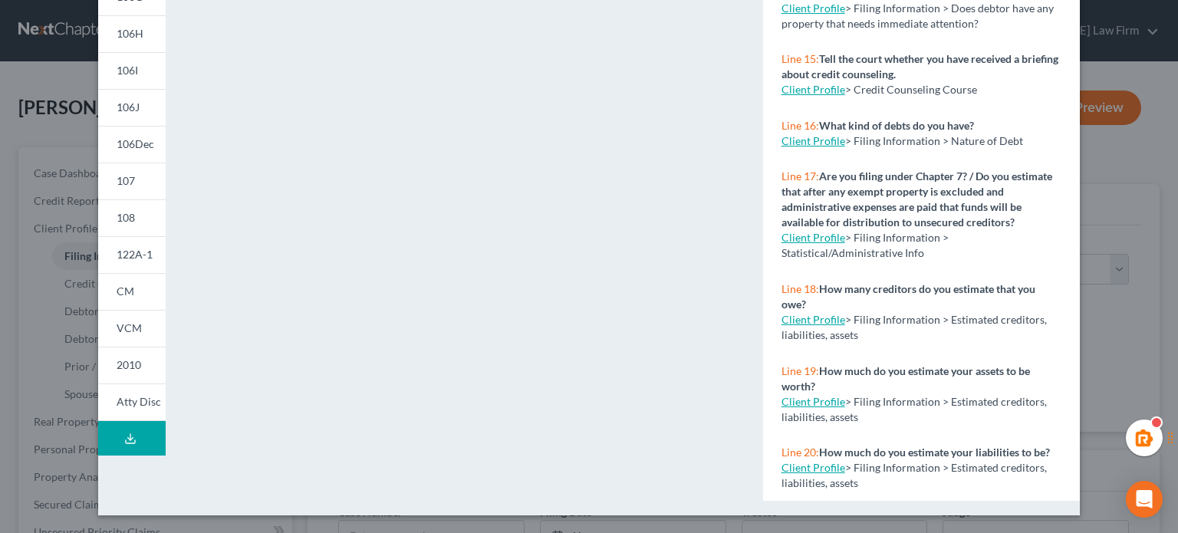
click at [806, 134] on link "Client Profile" at bounding box center [814, 140] width 64 height 13
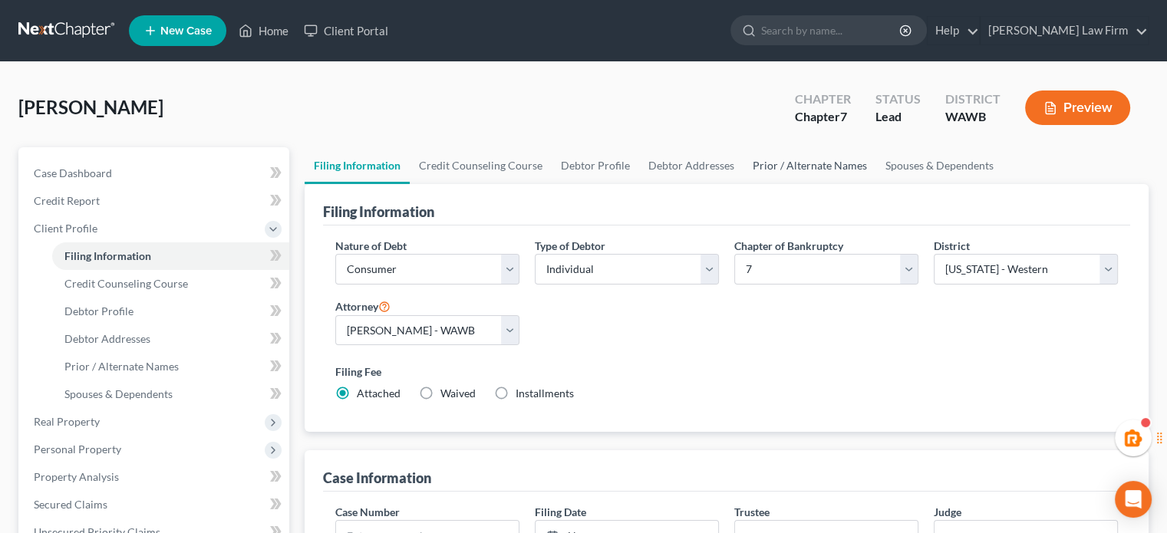
select select "1"
select select "0"
select select "87"
select select "1"
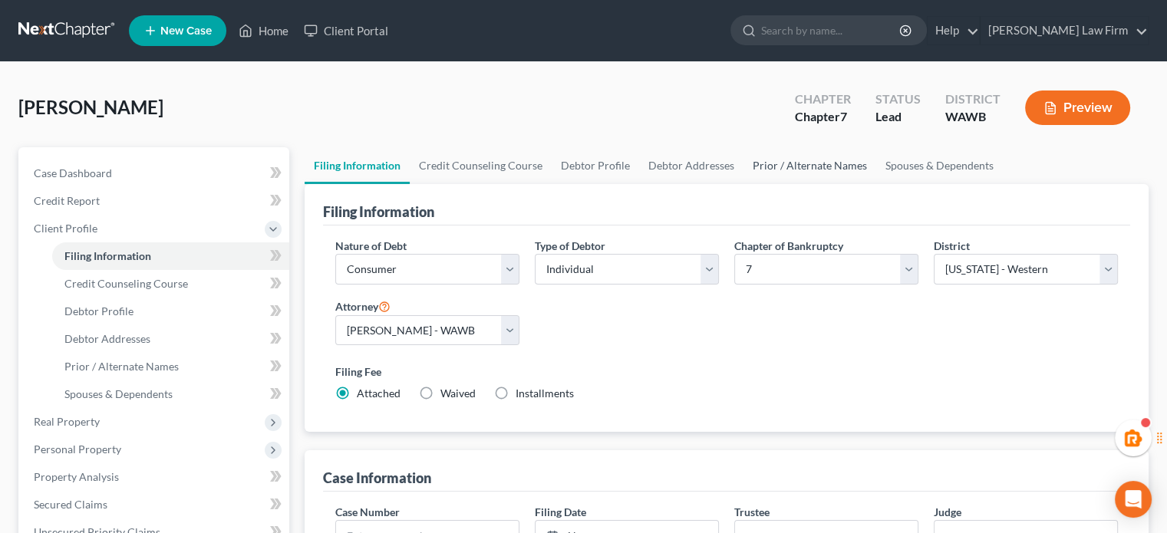
select select "50"
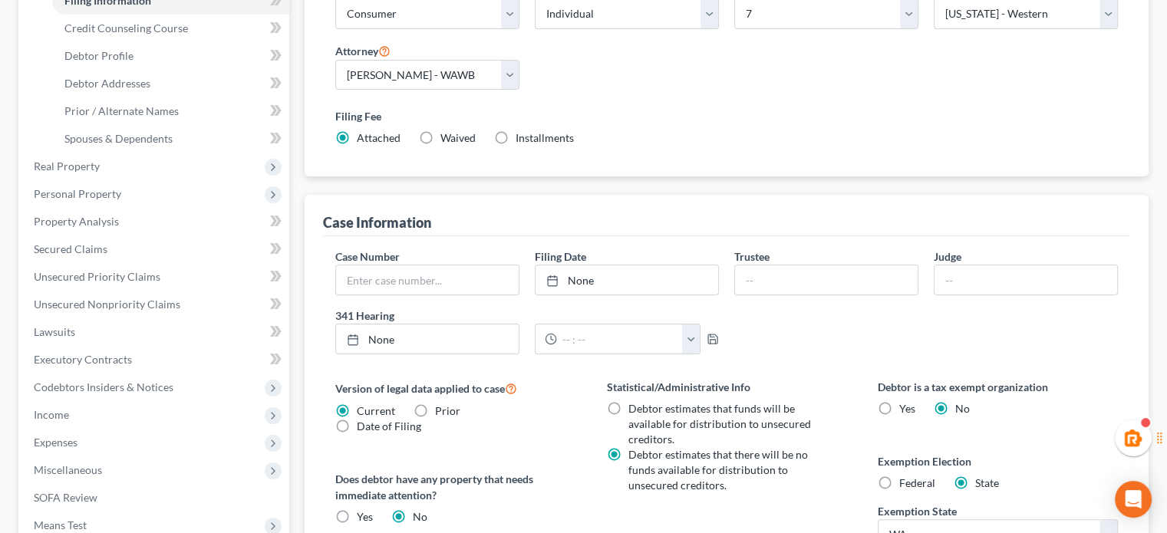
scroll to position [0, 0]
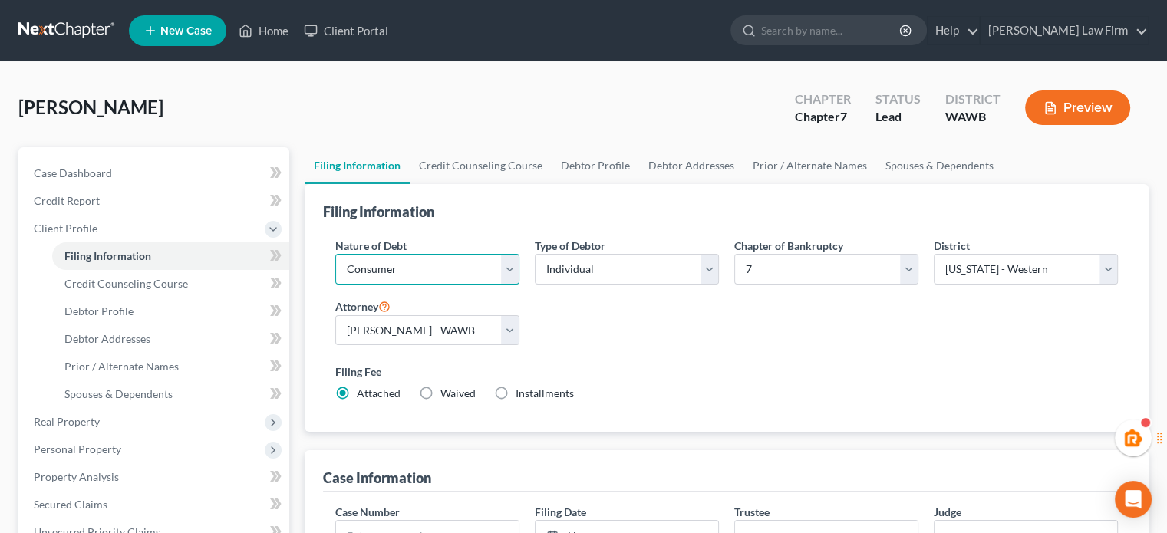
drag, startPoint x: 455, startPoint y: 260, endPoint x: 455, endPoint y: 280, distance: 19.9
click at [455, 260] on select "Select Business Consumer Other" at bounding box center [427, 269] width 184 height 31
select select "0"
click at [335, 254] on select "Select Business Consumer Other" at bounding box center [427, 269] width 184 height 31
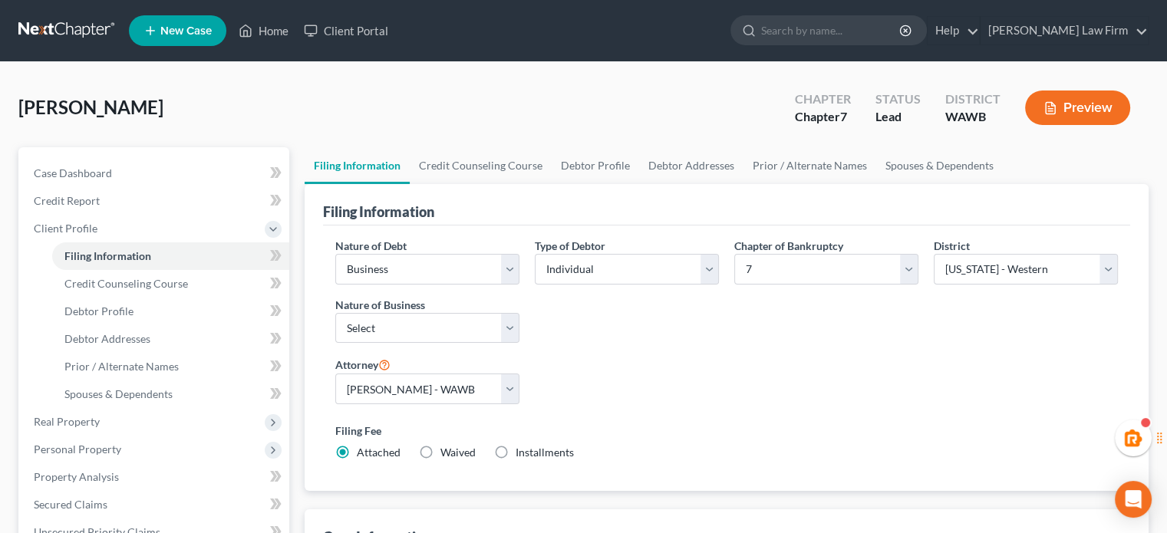
click at [648, 313] on div "Type of Debtor Select Individual Joint" at bounding box center [626, 297] width 199 height 118
click at [450, 309] on div "Nature of Business Select Clearing Bank Commodity Broker Health Care Business O…" at bounding box center [427, 320] width 184 height 47
click at [449, 311] on div "Nature of Business Select Clearing Bank Commodity Broker Health Care Business O…" at bounding box center [427, 320] width 184 height 47
click at [449, 315] on select "Select Clearing Bank Commodity Broker Health Care Business Other Railroad Singl…" at bounding box center [427, 328] width 184 height 31
select select "3"
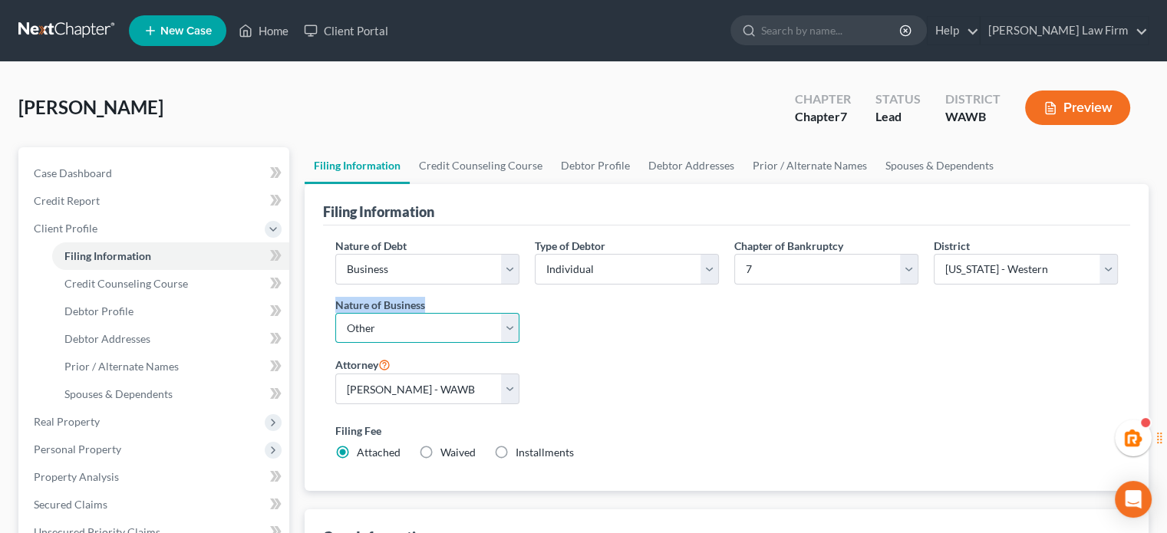
click at [335, 313] on select "Select Clearing Bank Commodity Broker Health Care Business Other Railroad Singl…" at bounding box center [427, 328] width 184 height 31
click at [652, 378] on div "Nature of Debt Select Business Consumer Other Nature of Business Select Clearin…" at bounding box center [727, 355] width 798 height 235
drag, startPoint x: 938, startPoint y: 162, endPoint x: 856, endPoint y: 218, distance: 99.4
click at [938, 162] on link "Spouses & Dependents" at bounding box center [939, 165] width 127 height 37
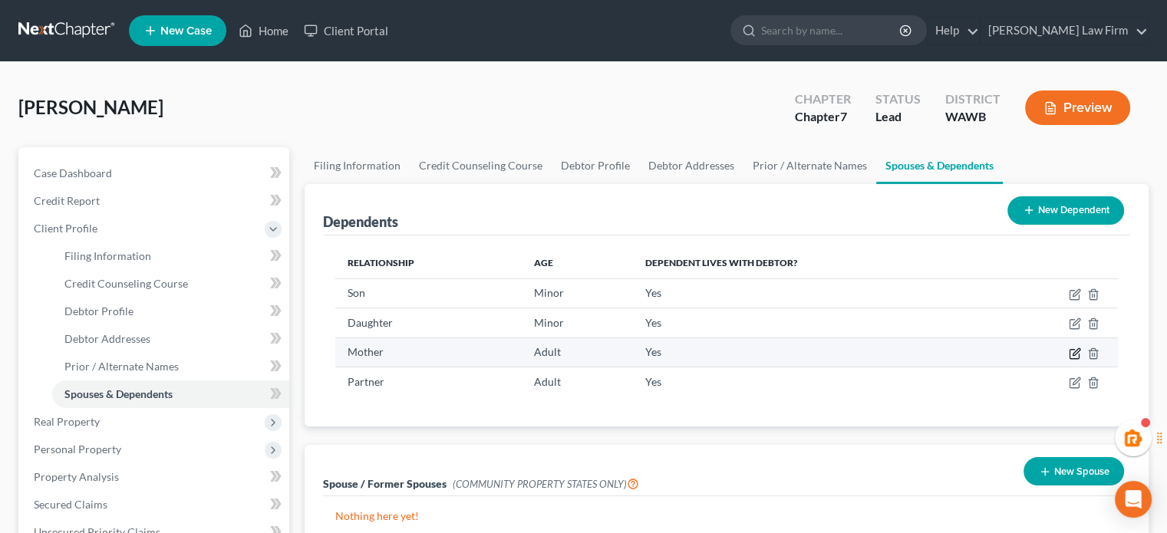
click at [1078, 349] on icon "button" at bounding box center [1076, 351] width 7 height 7
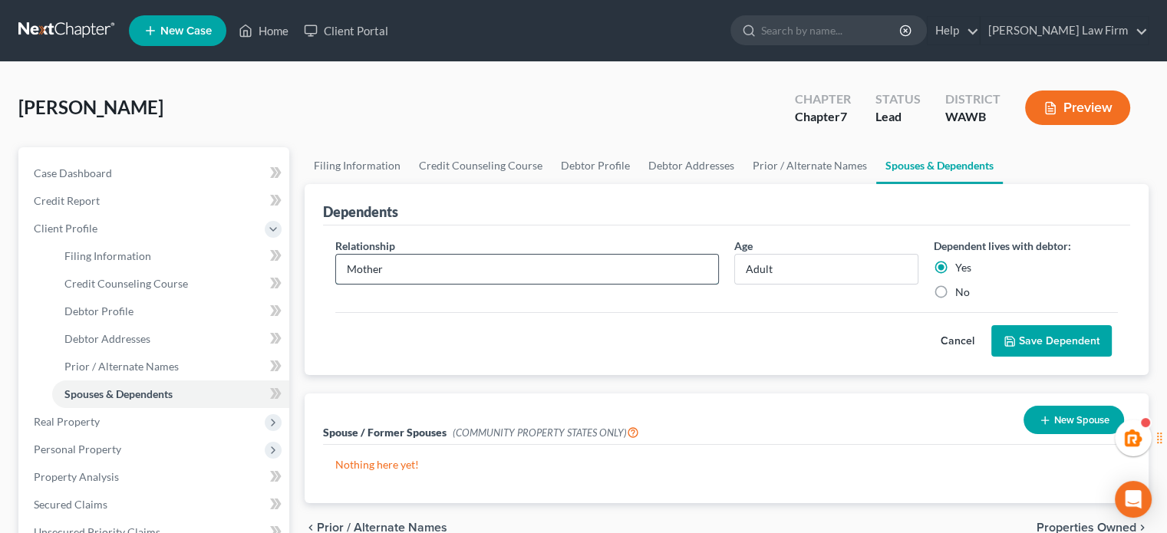
click at [457, 257] on input "Mother" at bounding box center [527, 269] width 382 height 29
type input "Mother-in-Law"
drag, startPoint x: 1056, startPoint y: 336, endPoint x: 1062, endPoint y: 346, distance: 11.7
click at [1056, 336] on button "Save Dependent" at bounding box center [1051, 341] width 120 height 32
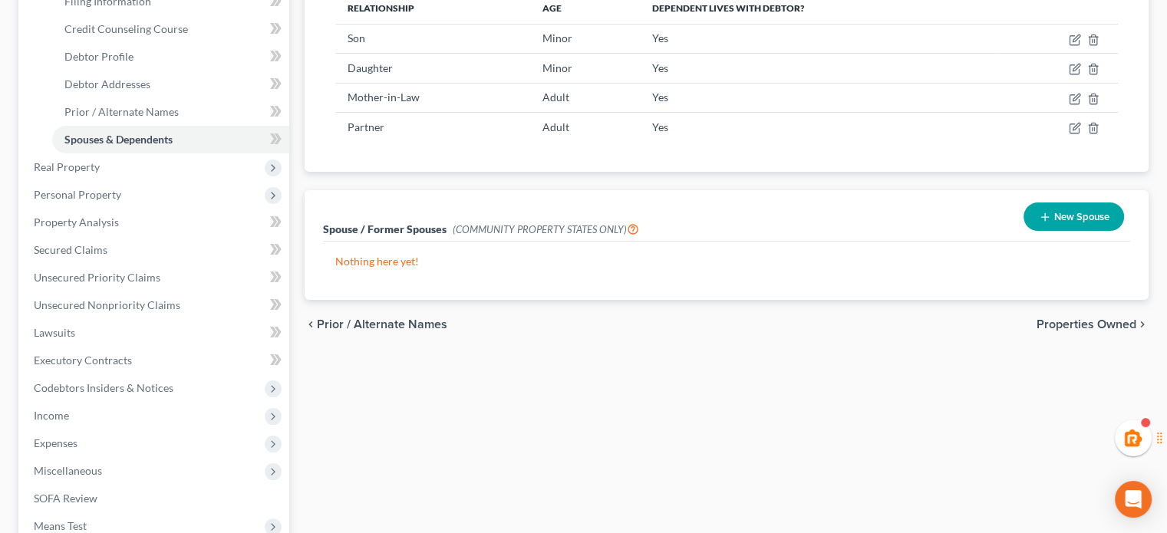
scroll to position [255, 0]
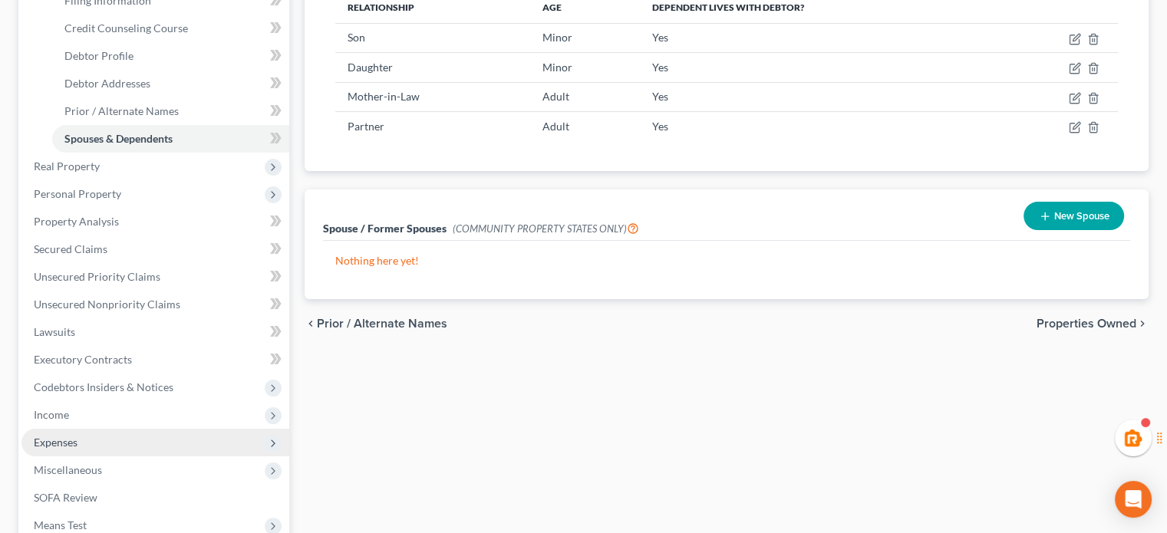
click at [109, 446] on span "Expenses" at bounding box center [155, 443] width 268 height 28
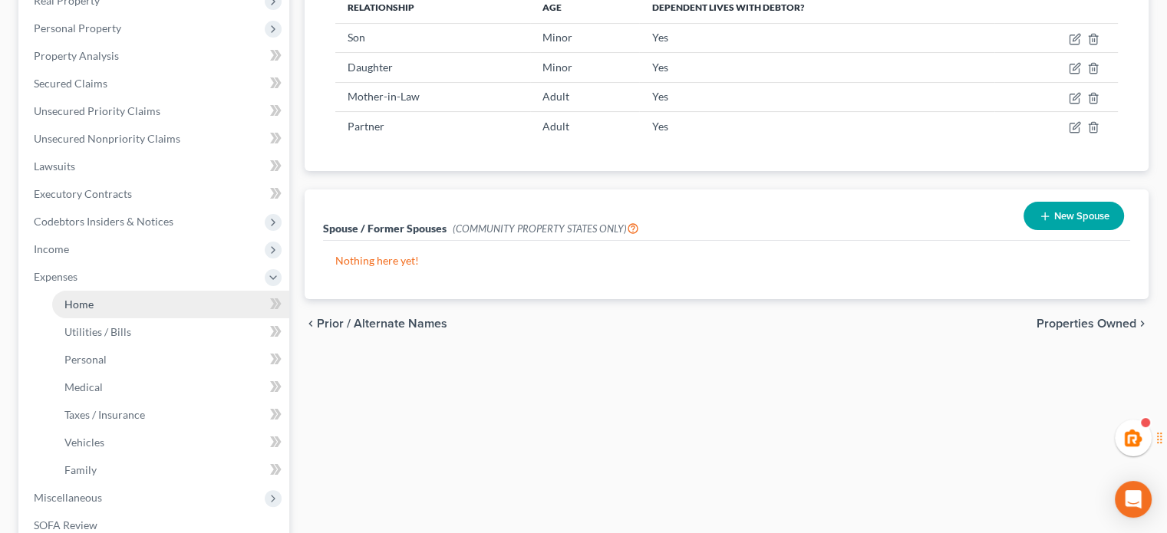
click at [92, 305] on span "Home" at bounding box center [78, 304] width 29 height 13
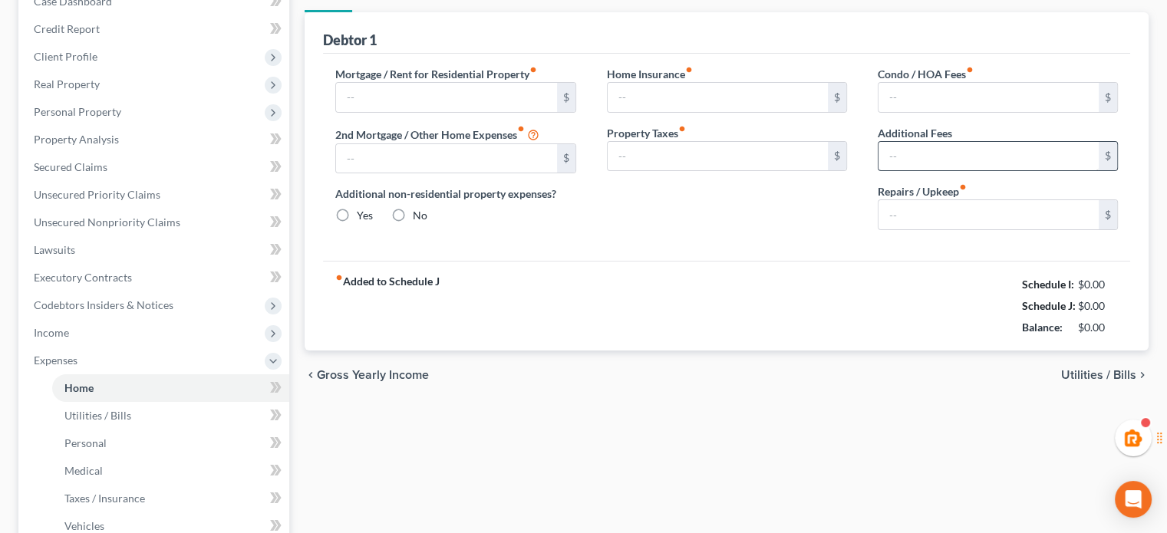
type input "2,803.00"
type input "998.00"
radio input "true"
type input "0.00"
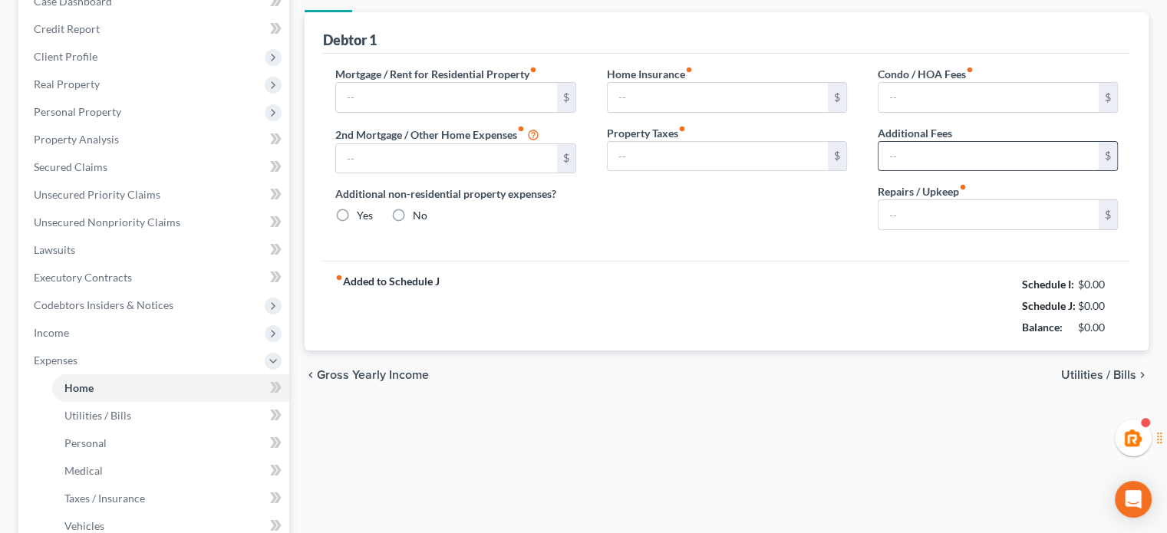
type input "0.00"
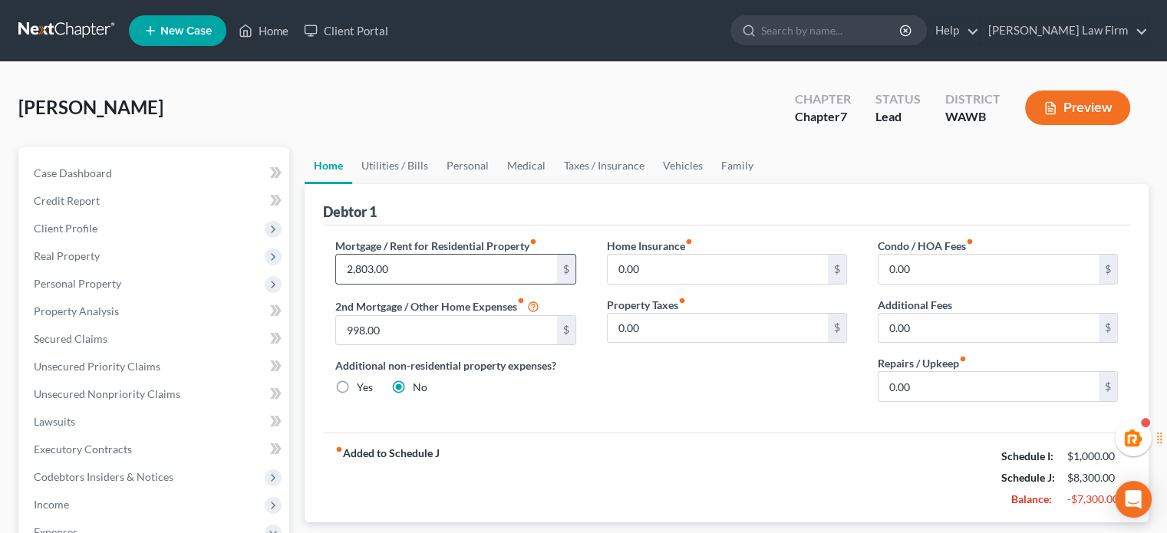
click at [407, 272] on input "2,803.00" at bounding box center [446, 269] width 220 height 29
type input "2,450.00"
click at [405, 166] on link "Utilities / Bills" at bounding box center [394, 165] width 85 height 37
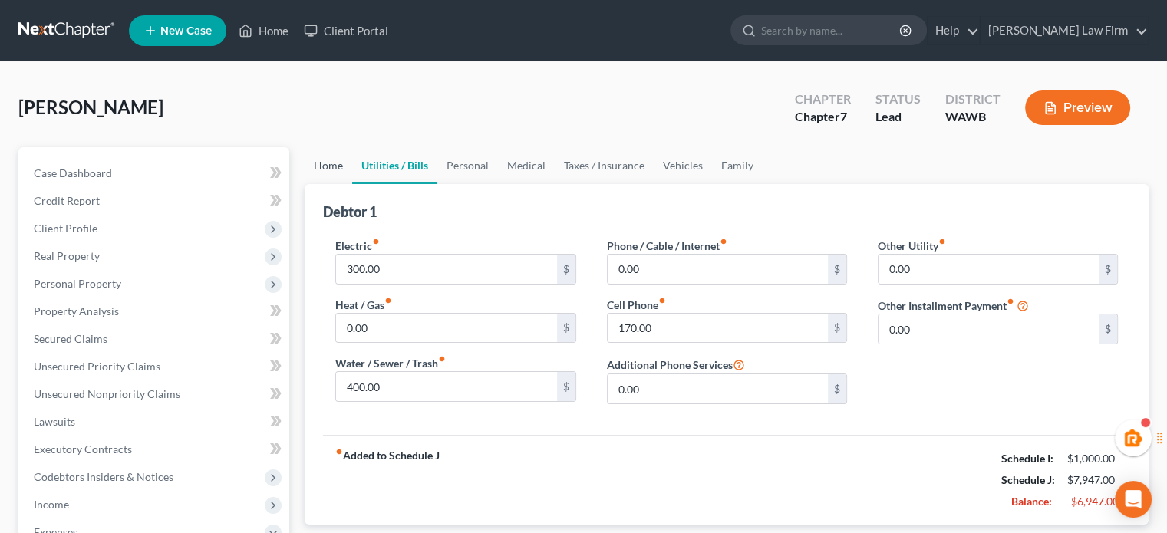
click at [330, 176] on link "Home" at bounding box center [329, 165] width 48 height 37
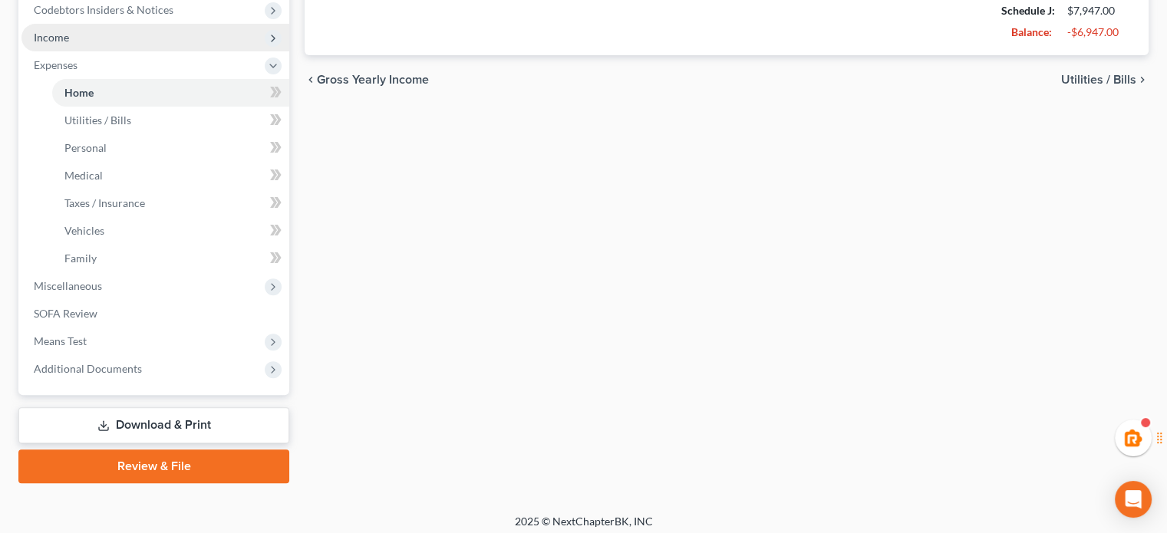
scroll to position [474, 0]
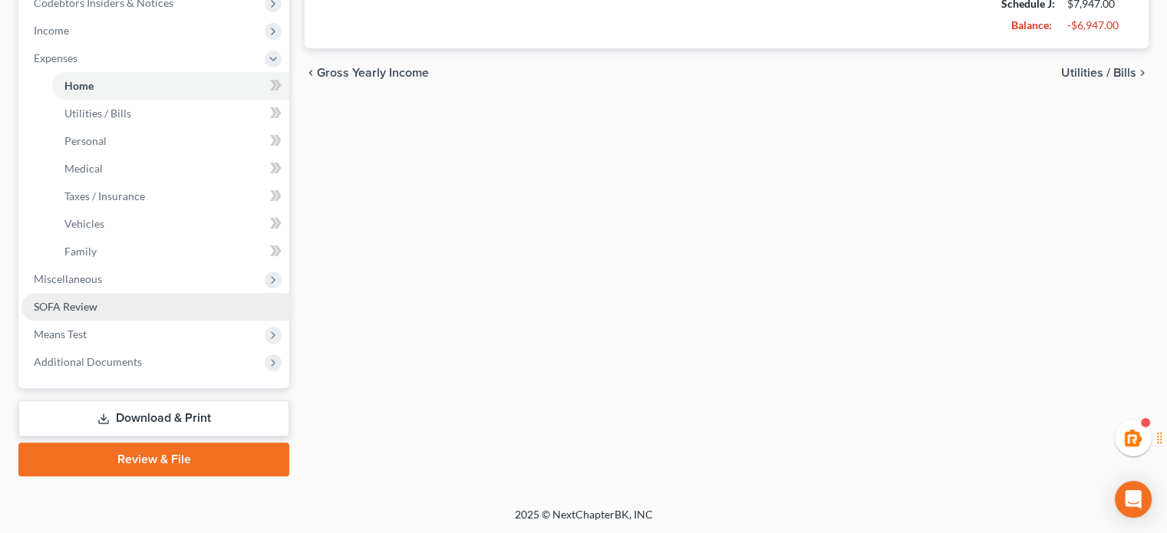
click at [96, 300] on span "SOFA Review" at bounding box center [66, 306] width 64 height 13
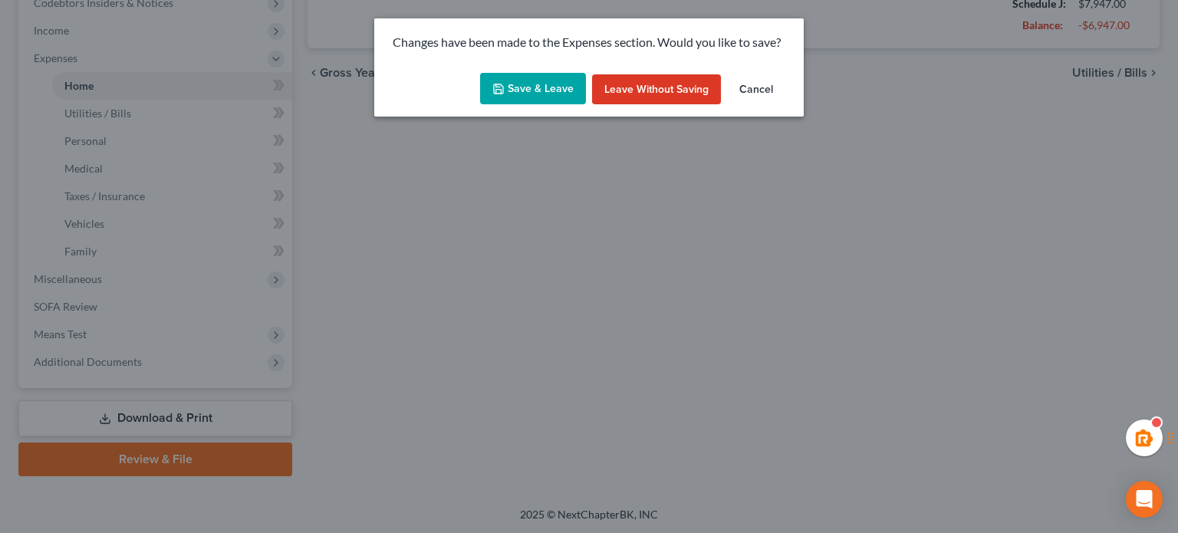
click at [536, 82] on button "Save & Leave" at bounding box center [533, 89] width 106 height 32
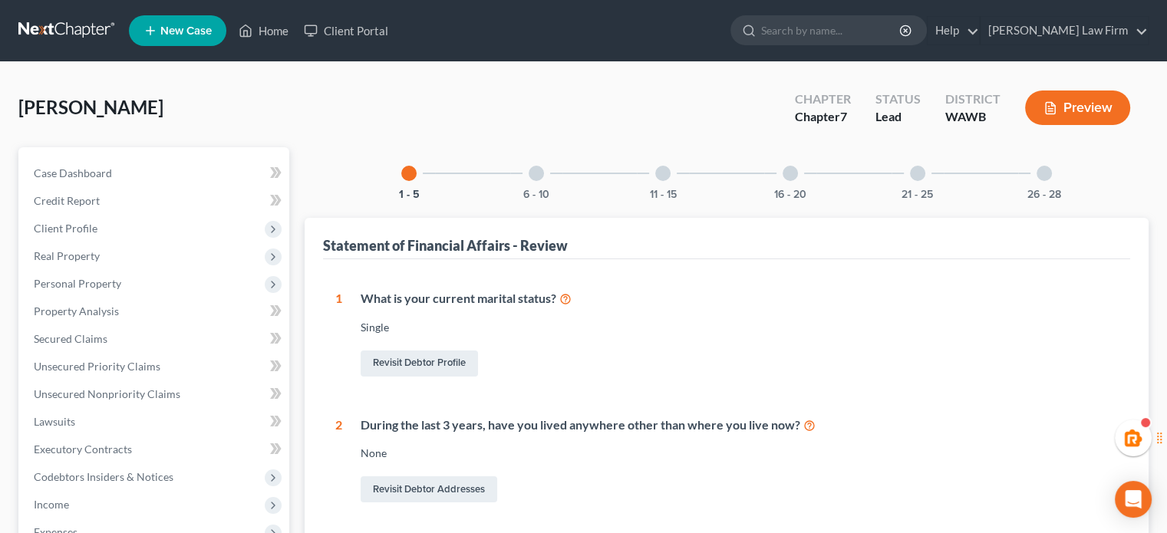
click at [531, 178] on div at bounding box center [536, 173] width 15 height 15
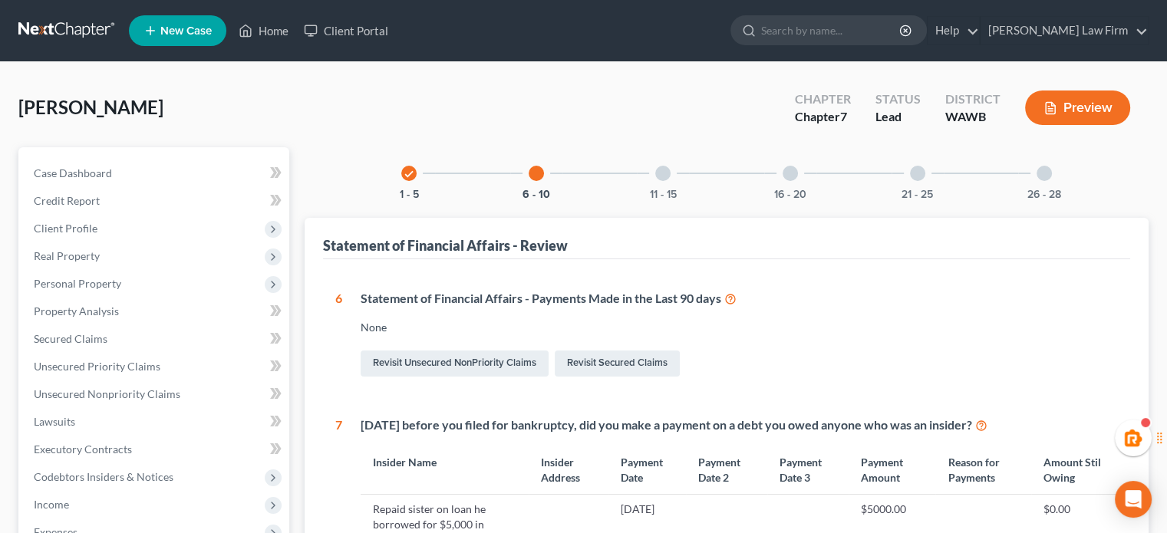
click at [733, 300] on icon at bounding box center [730, 298] width 12 height 15
click at [649, 358] on link "Revisit Secured Claims" at bounding box center [617, 364] width 125 height 26
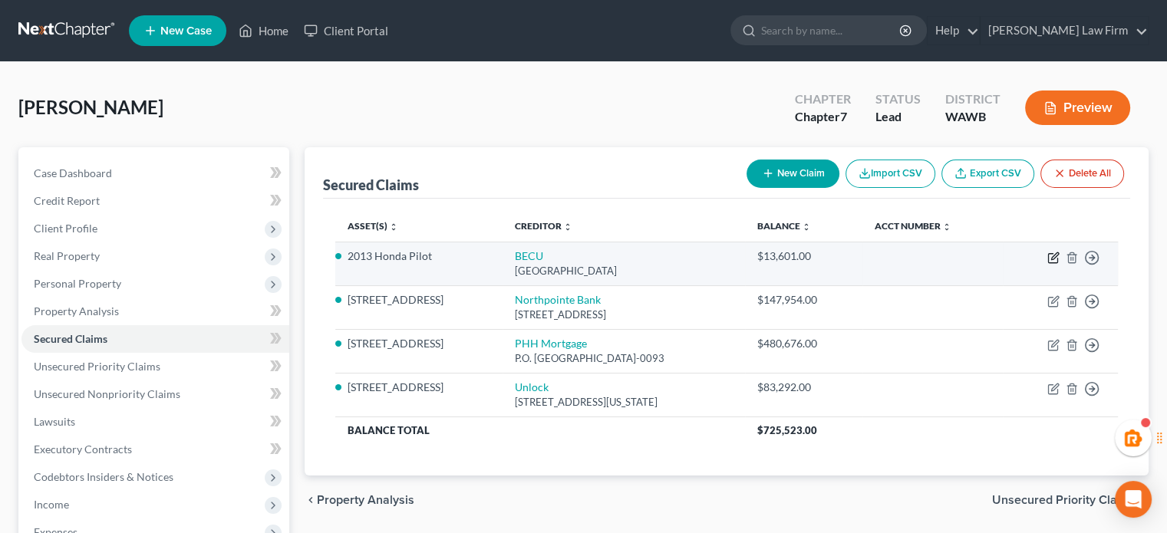
click at [1053, 260] on icon "button" at bounding box center [1053, 258] width 12 height 12
select select "50"
select select "0"
select select "5"
select select "2"
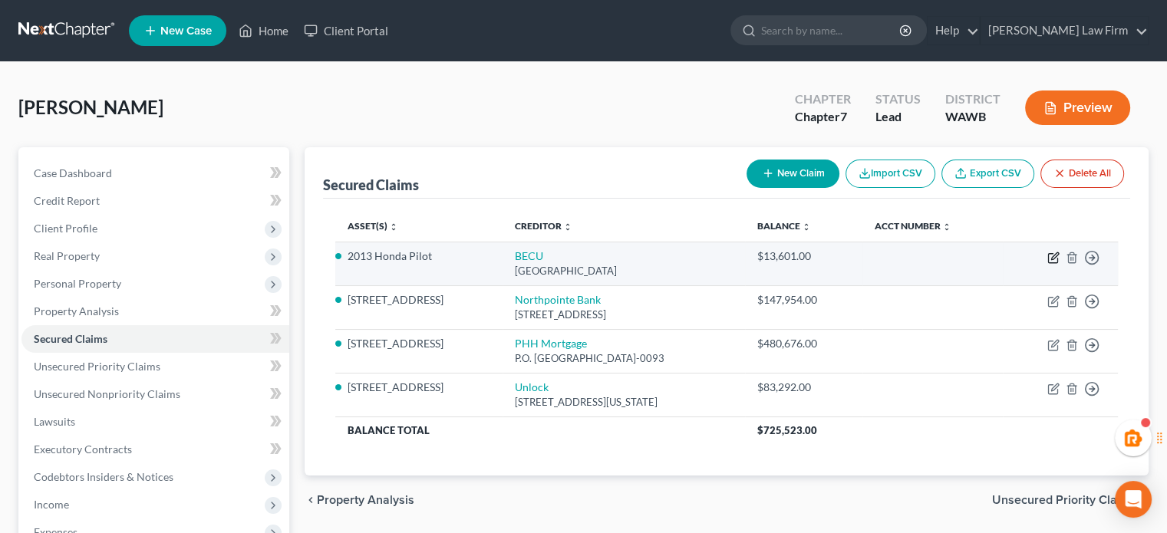
select select "0"
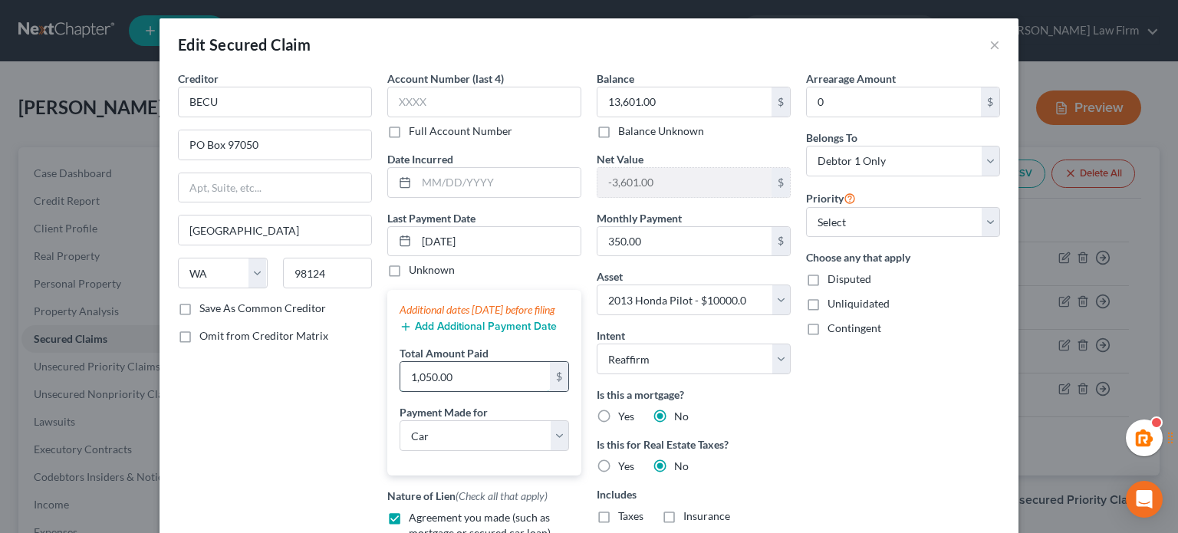
click at [457, 386] on input "1,050.00" at bounding box center [475, 376] width 150 height 29
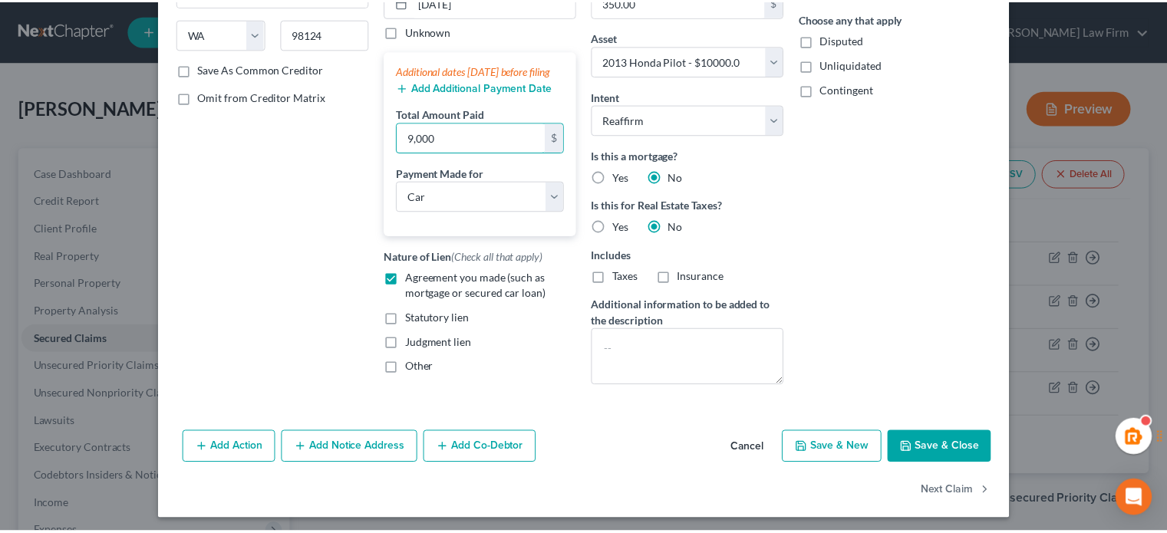
scroll to position [248, 0]
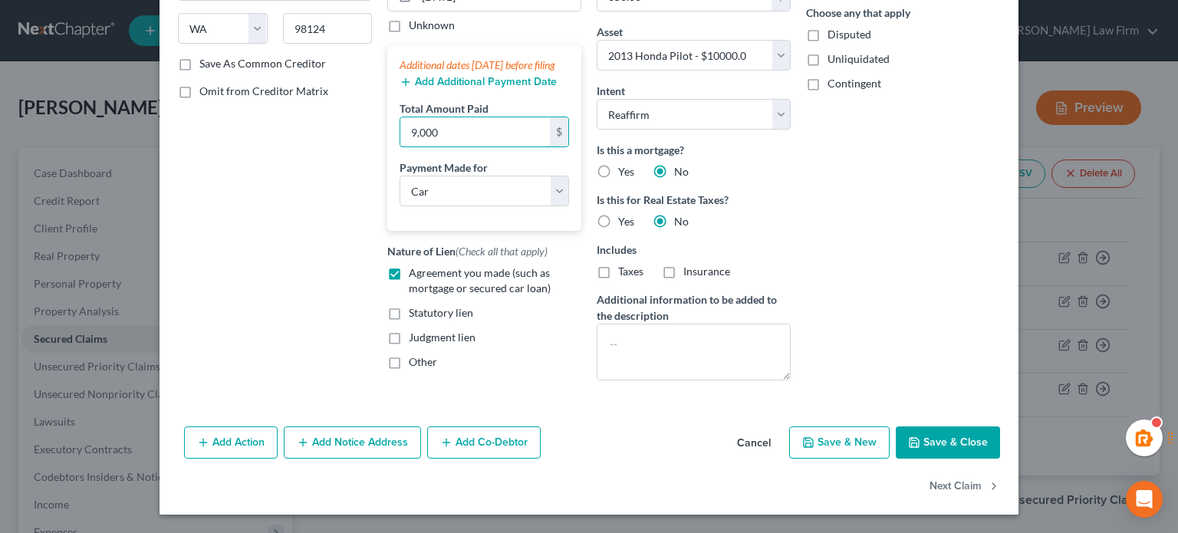
type input "9,000"
click at [969, 424] on div "Add Action Add Notice Address Add Co-Debtor Cancel Save & New Save & Close" at bounding box center [589, 445] width 859 height 51
click at [979, 454] on button "Save & Close" at bounding box center [948, 443] width 104 height 32
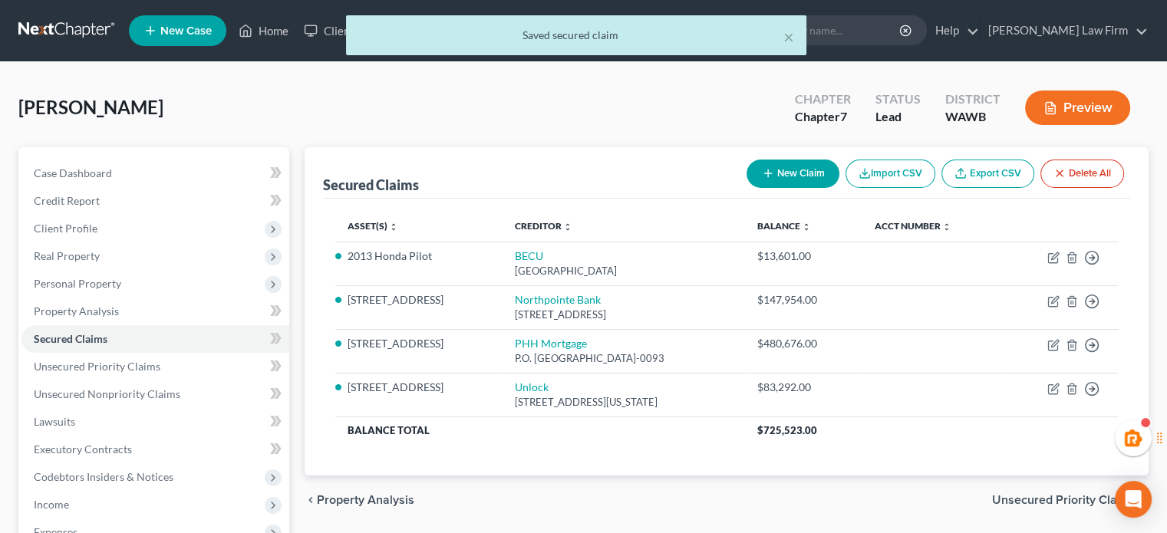
scroll to position [255, 0]
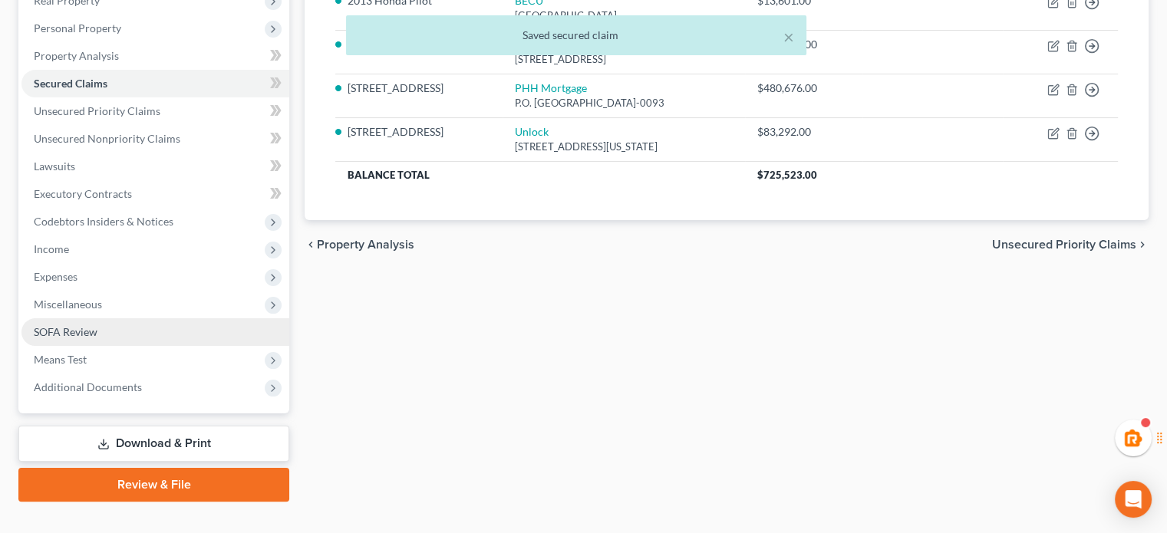
click at [74, 338] on link "SOFA Review" at bounding box center [155, 332] width 268 height 28
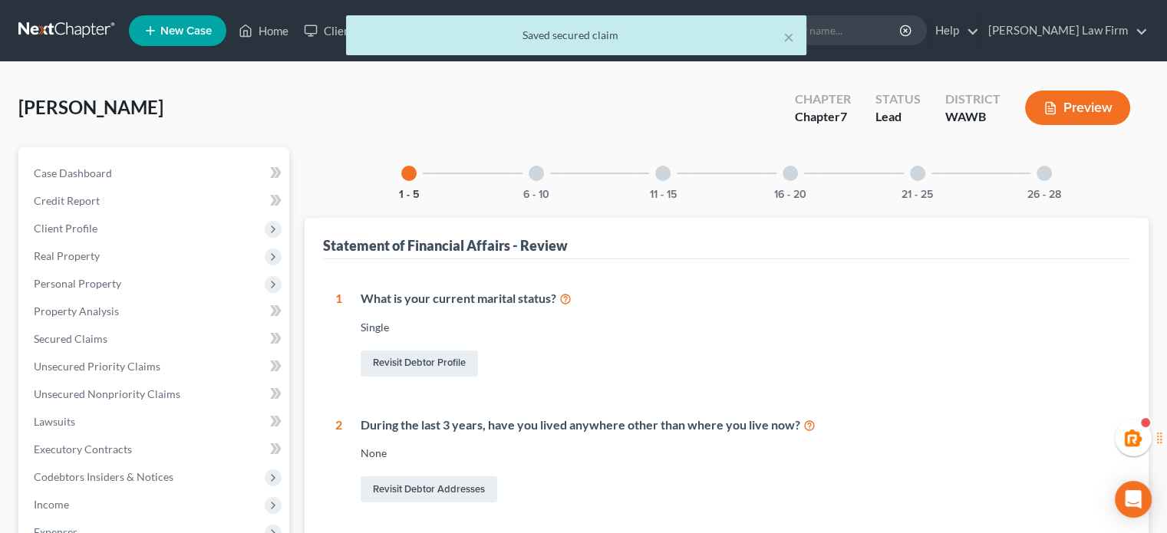
click at [662, 175] on div at bounding box center [662, 173] width 15 height 15
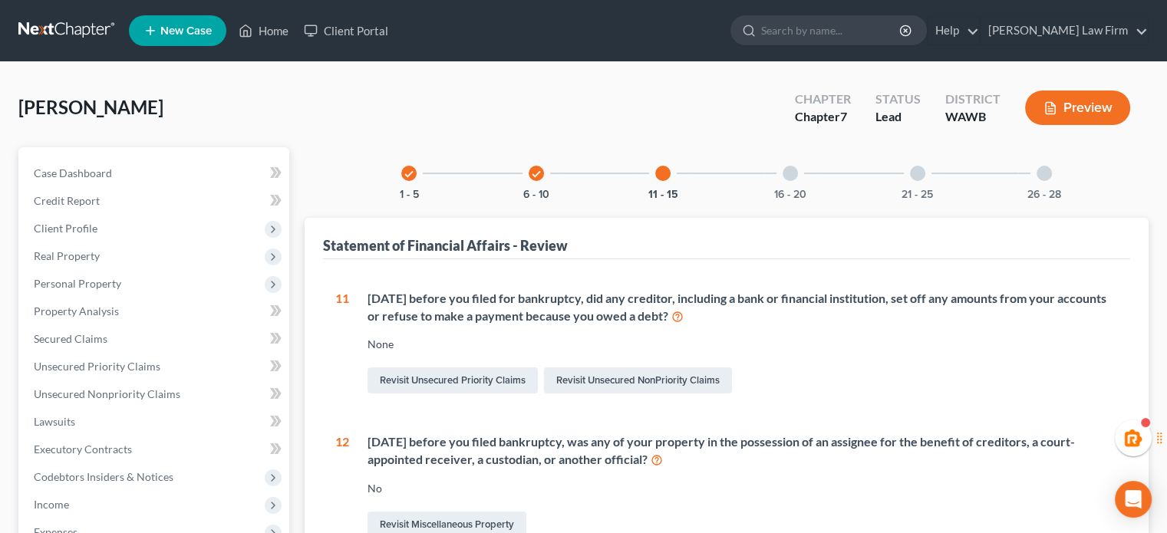
click at [540, 171] on icon "check" at bounding box center [536, 174] width 11 height 11
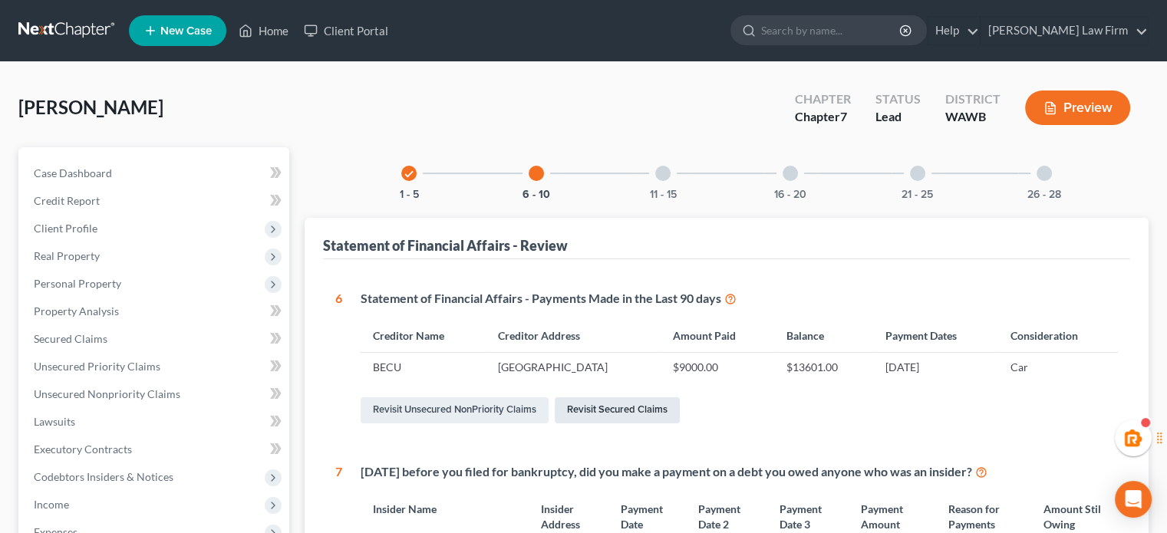
click at [601, 398] on link "Revisit Secured Claims" at bounding box center [617, 410] width 125 height 26
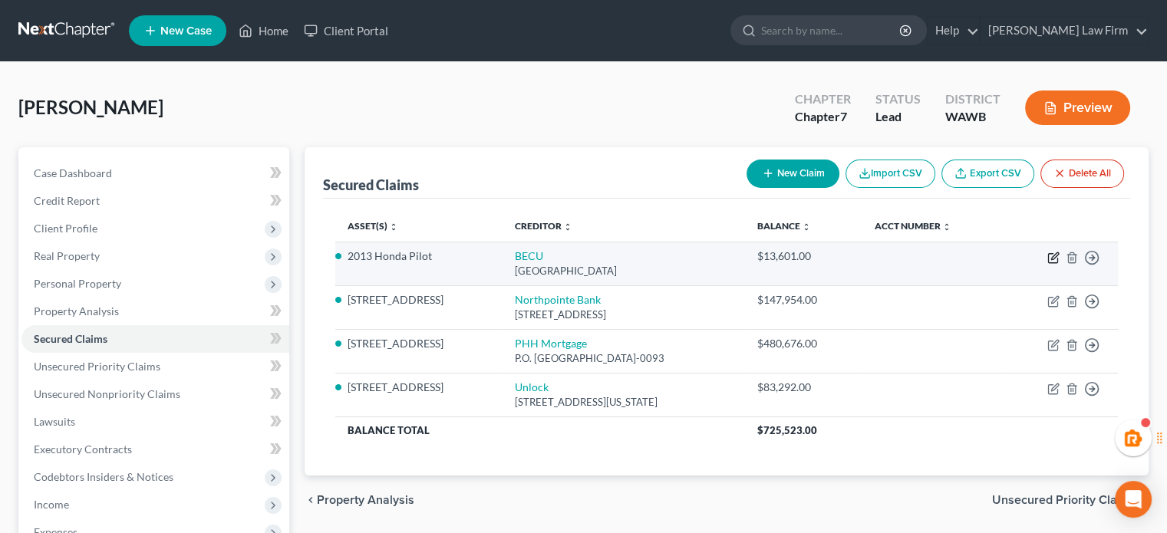
click at [1049, 258] on icon "button" at bounding box center [1053, 258] width 12 height 12
select select "50"
select select "0"
select select "5"
select select "2"
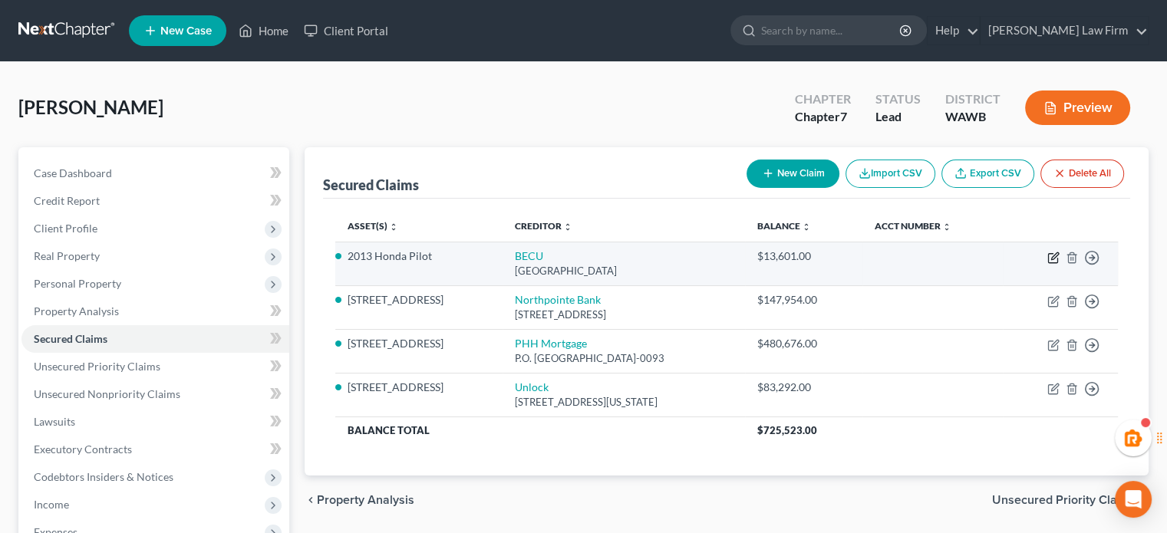
select select "0"
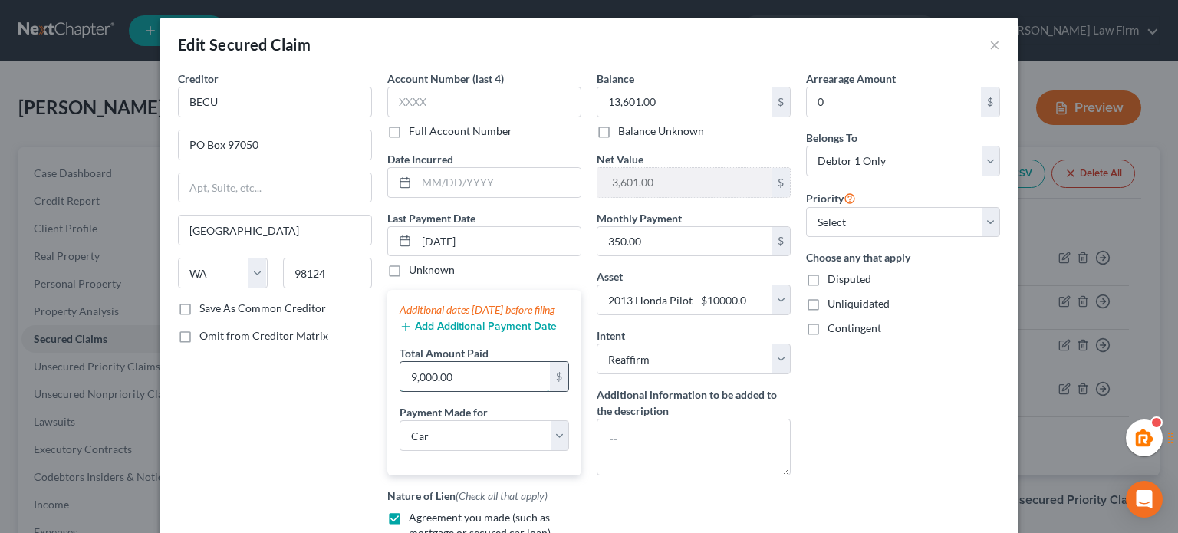
click at [443, 391] on input "9,000.00" at bounding box center [475, 376] width 150 height 29
click at [859, 413] on div "Arrearage Amount 0 $ Belongs To * Select Debtor 1 Only Debtor 2 Only Debtor 1 A…" at bounding box center [903, 349] width 209 height 556
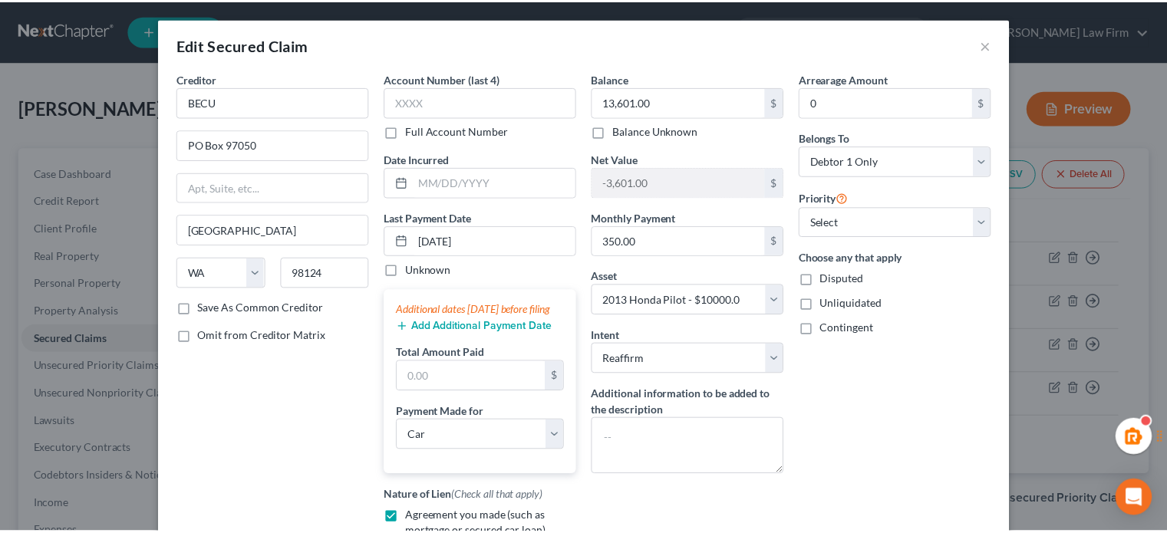
scroll to position [248, 0]
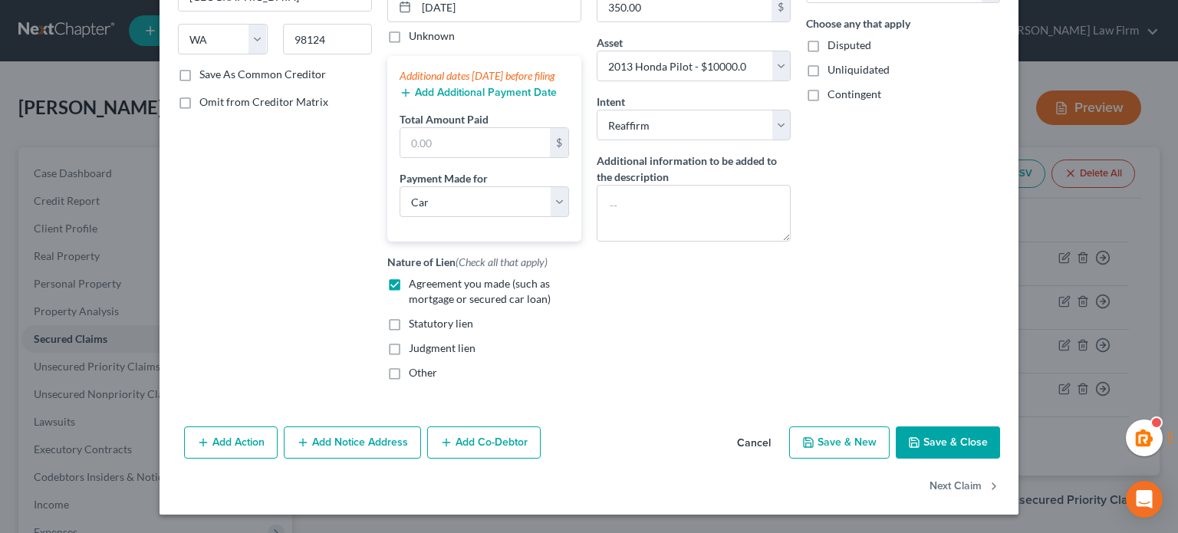
click at [949, 423] on div "Add Action Add Notice Address Add Co-Debtor Cancel Save & New Save & Close" at bounding box center [589, 445] width 859 height 51
click at [949, 450] on button "Save & Close" at bounding box center [948, 443] width 104 height 32
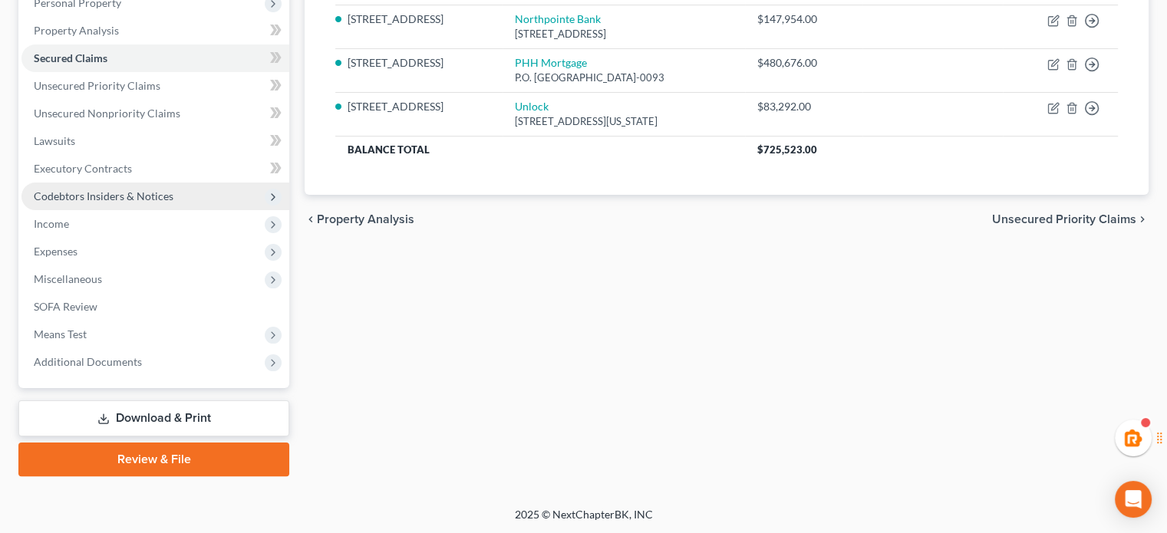
scroll to position [0, 0]
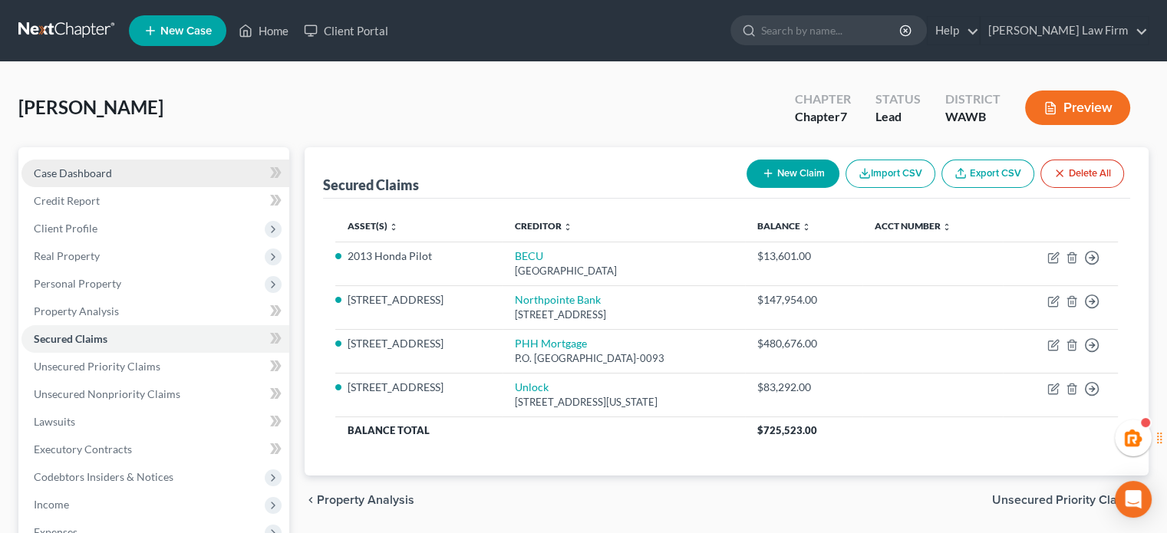
click at [100, 171] on span "Case Dashboard" at bounding box center [73, 172] width 78 height 13
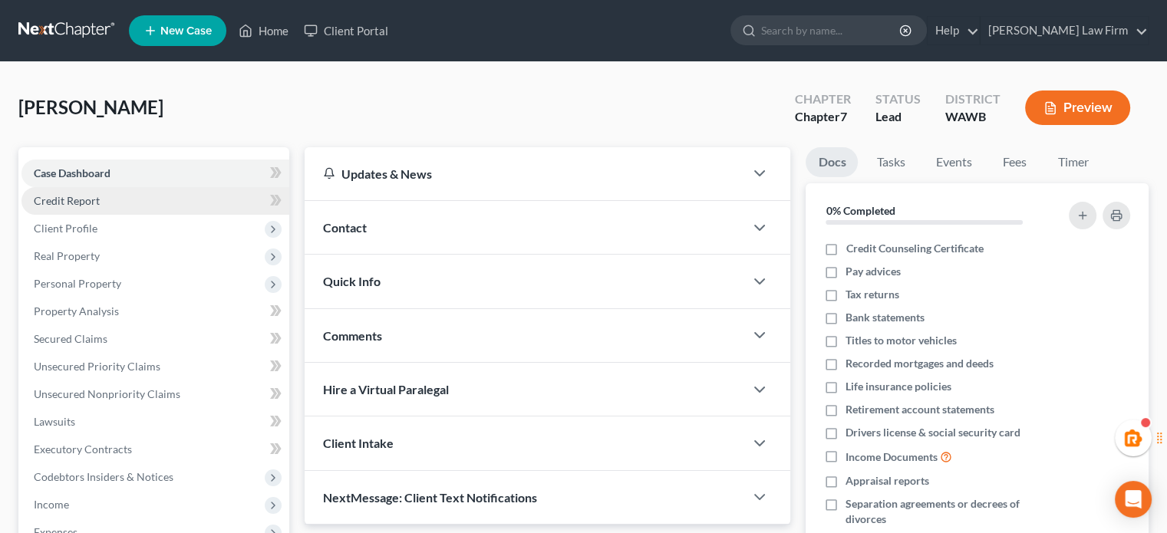
click at [190, 201] on link "Credit Report" at bounding box center [155, 201] width 268 height 28
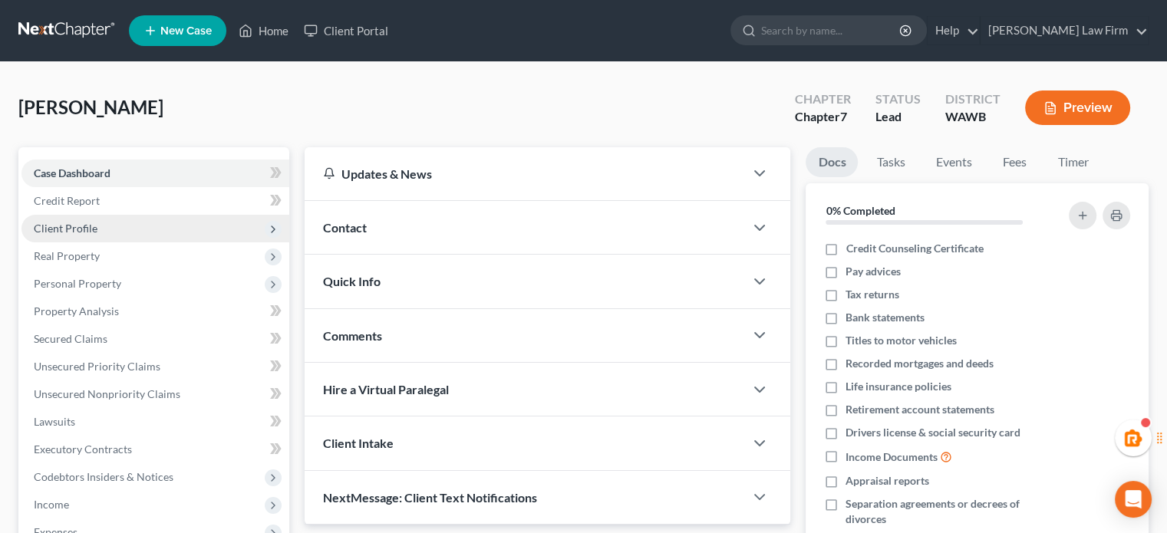
click at [184, 228] on span "Client Profile" at bounding box center [155, 229] width 268 height 28
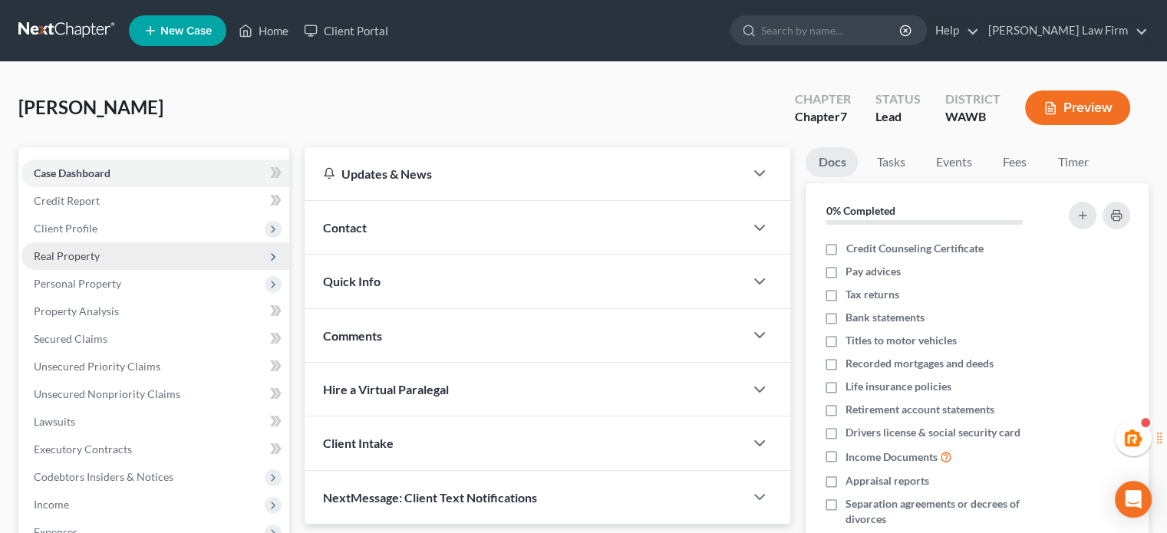
click at [181, 250] on span "Real Property" at bounding box center [155, 256] width 268 height 28
click at [176, 229] on span "Client Profile" at bounding box center [155, 229] width 268 height 28
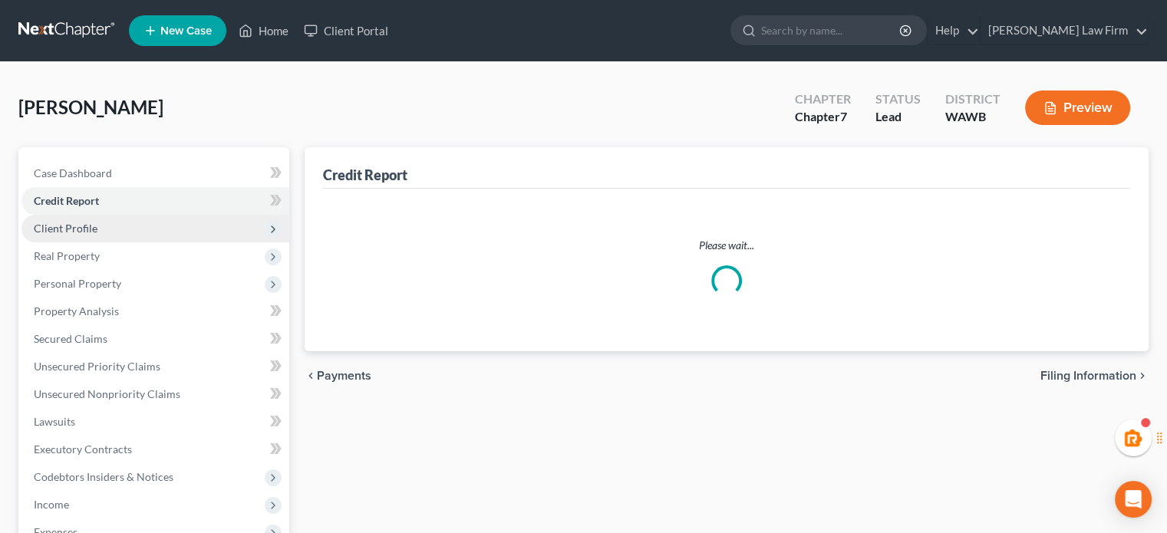
click at [176, 220] on span "Client Profile" at bounding box center [155, 229] width 268 height 28
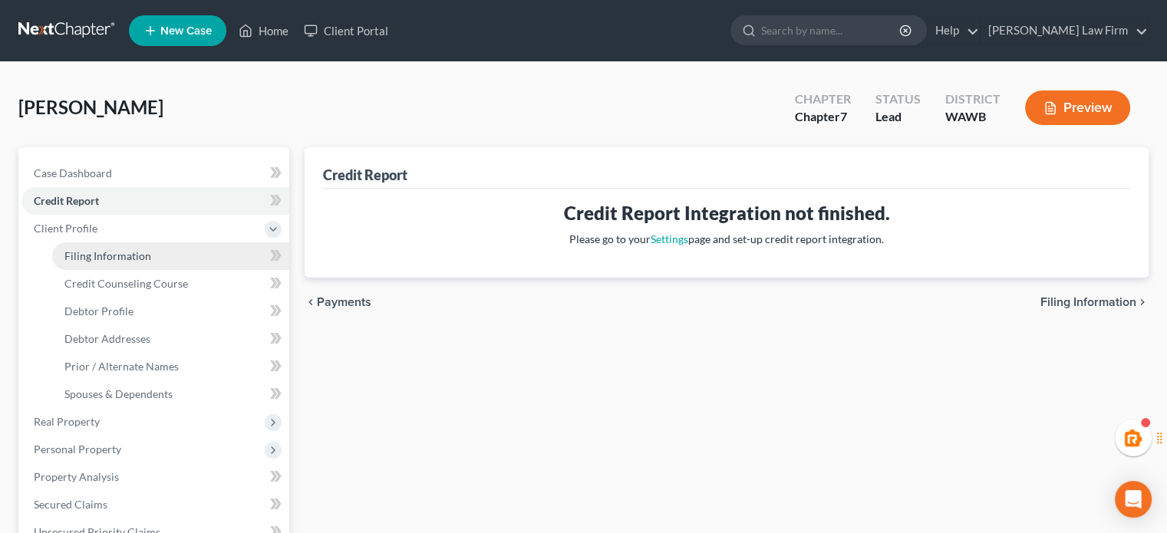
click at [180, 248] on link "Filing Information" at bounding box center [170, 256] width 237 height 28
select select "0"
select select "3"
select select "0"
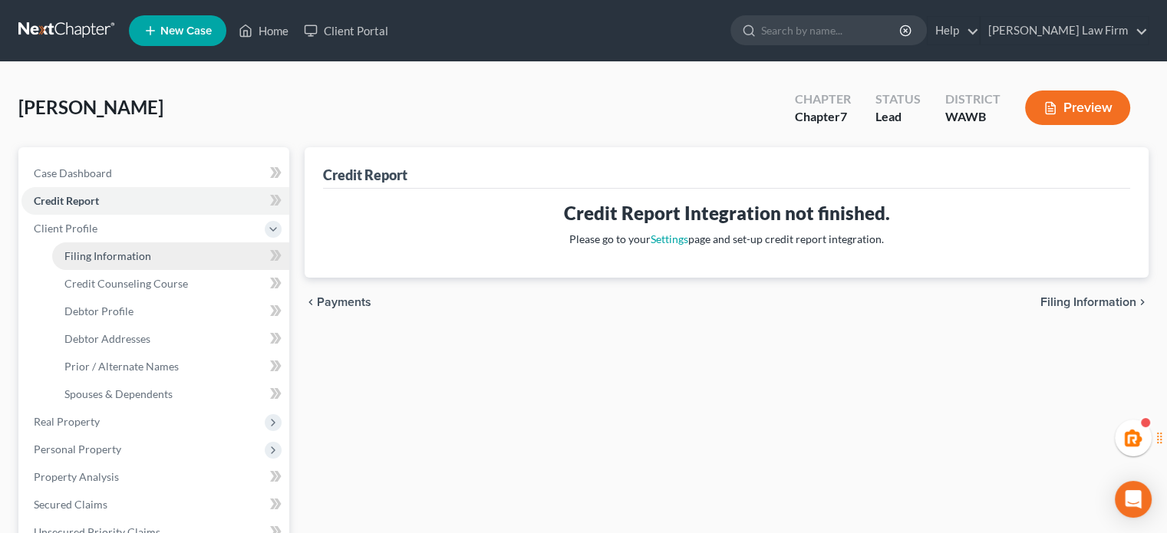
select select "87"
select select "1"
select select "50"
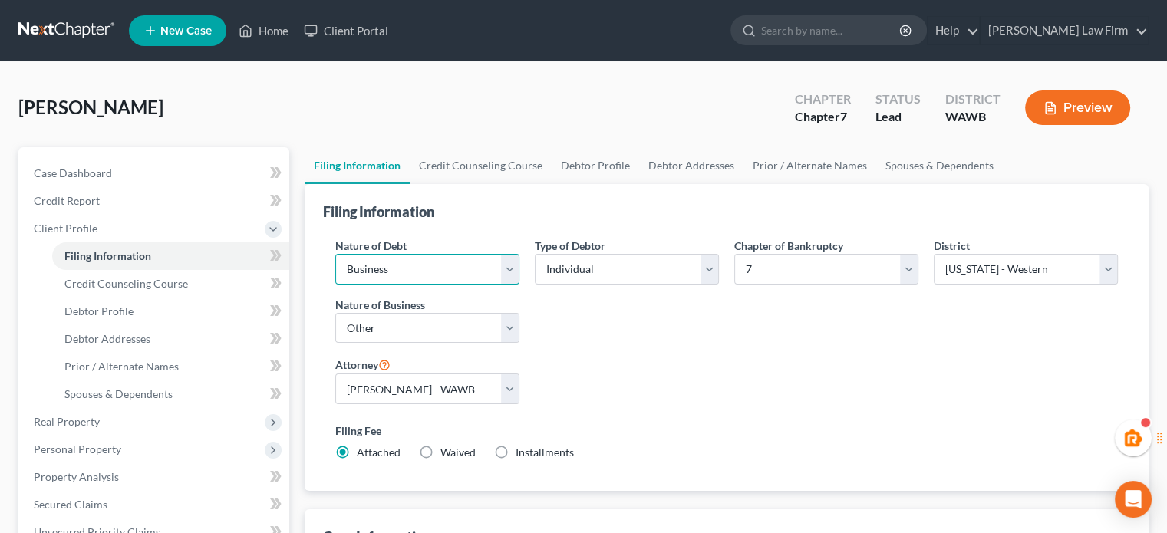
drag, startPoint x: 434, startPoint y: 268, endPoint x: 431, endPoint y: 282, distance: 14.1
click at [434, 268] on select "Select Business Consumer Other" at bounding box center [427, 269] width 184 height 31
select select "1"
click at [335, 254] on select "Select Business Consumer Other" at bounding box center [427, 269] width 184 height 31
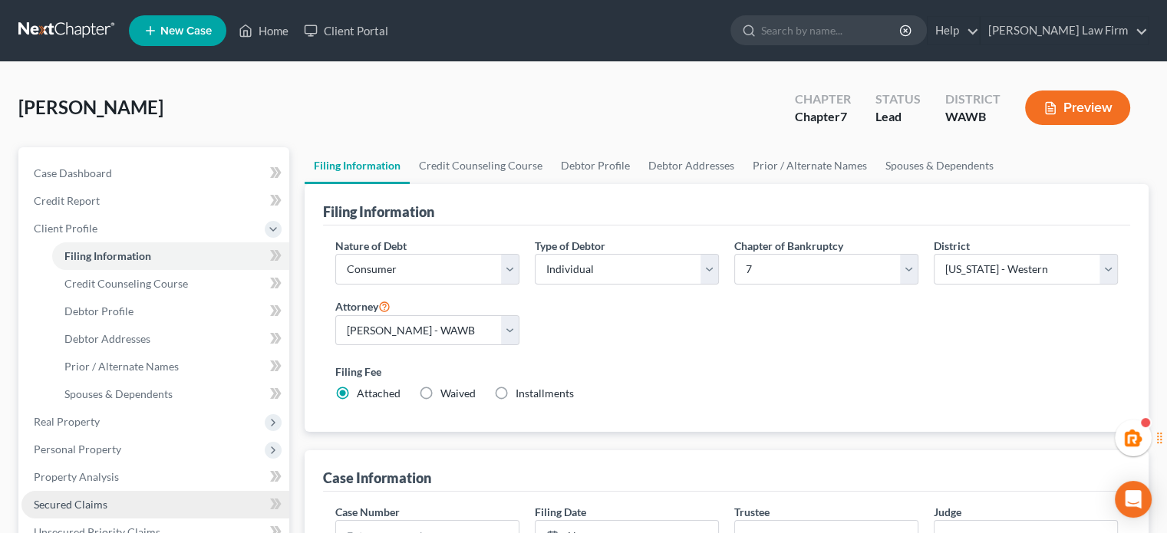
click at [71, 512] on link "Secured Claims" at bounding box center [155, 505] width 268 height 28
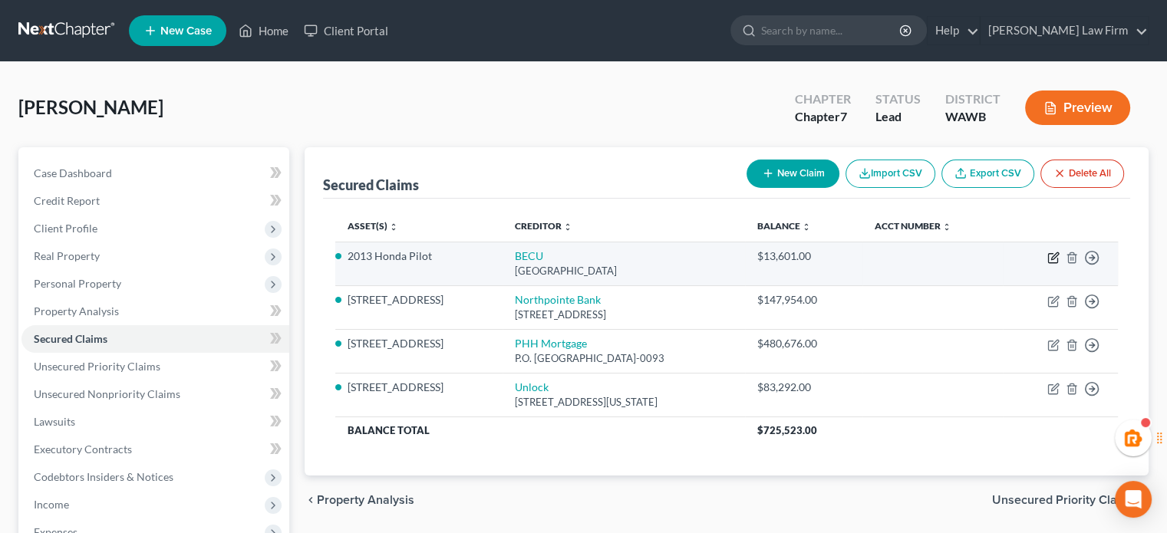
click at [1057, 252] on icon "button" at bounding box center [1054, 255] width 7 height 7
select select "50"
select select "0"
select select "5"
select select "2"
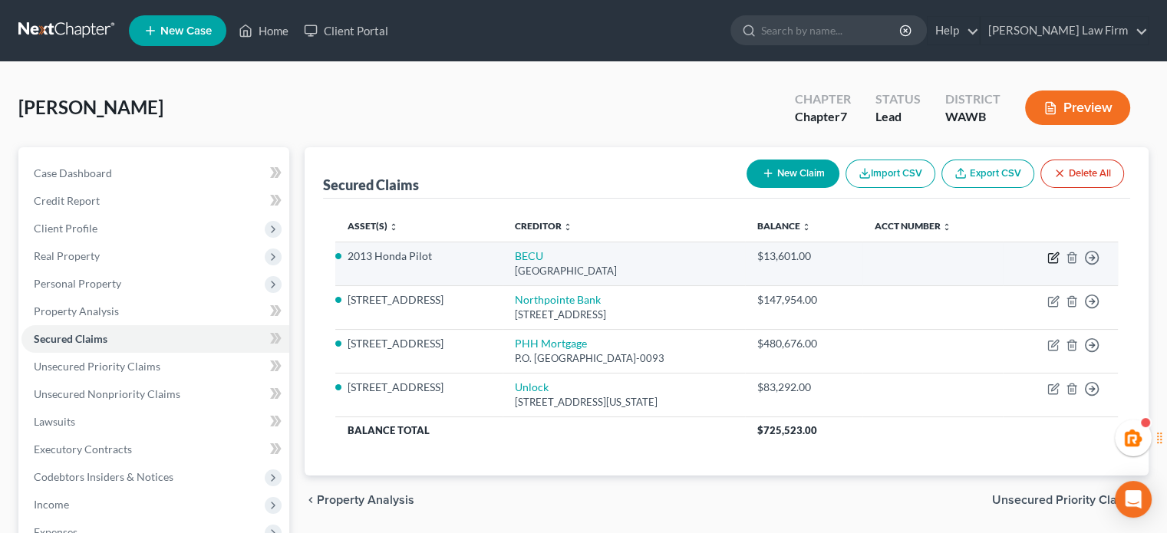
select select "0"
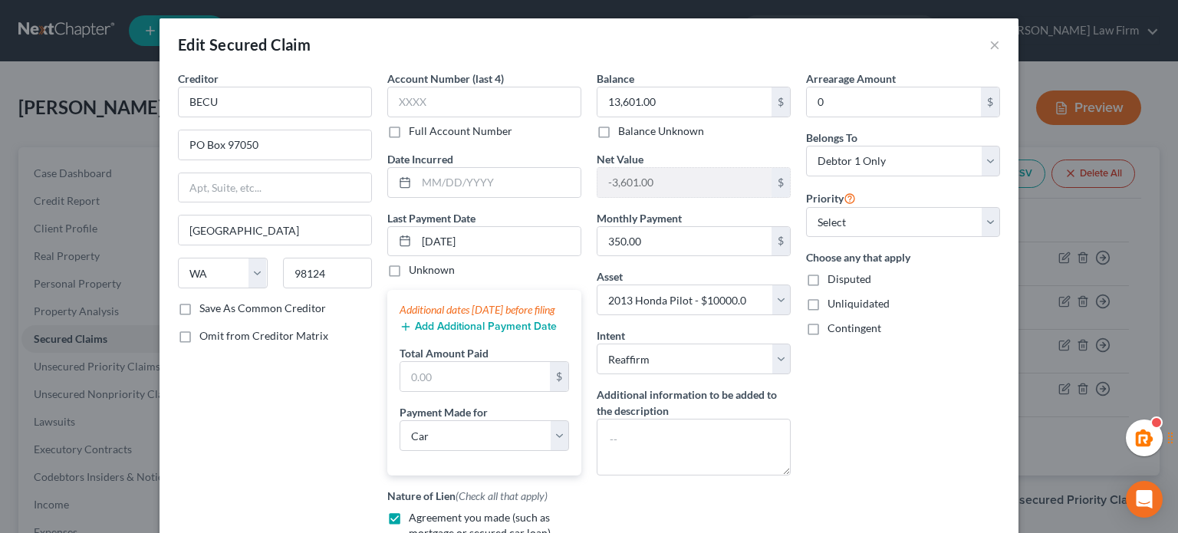
click at [485, 333] on button "Add Additional Payment Date" at bounding box center [478, 327] width 157 height 12
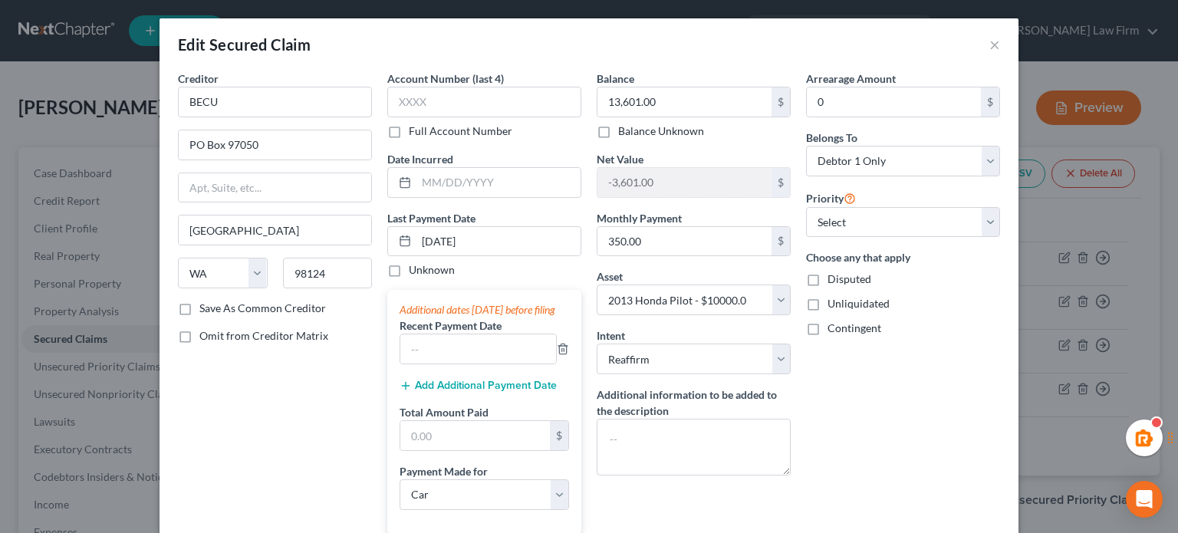
click at [566, 365] on div "Additional dates within 90 days before filing Recent Payment Date Add Additiona…" at bounding box center [484, 412] width 194 height 244
click at [559, 354] on icon "button" at bounding box center [562, 349] width 7 height 10
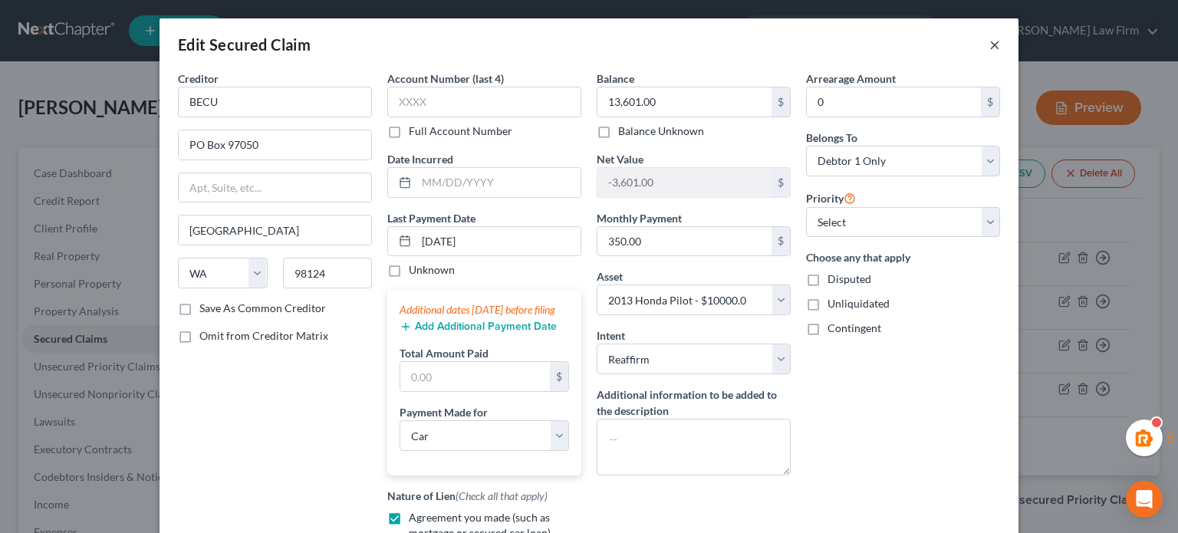
click at [990, 42] on button "×" at bounding box center [995, 44] width 11 height 18
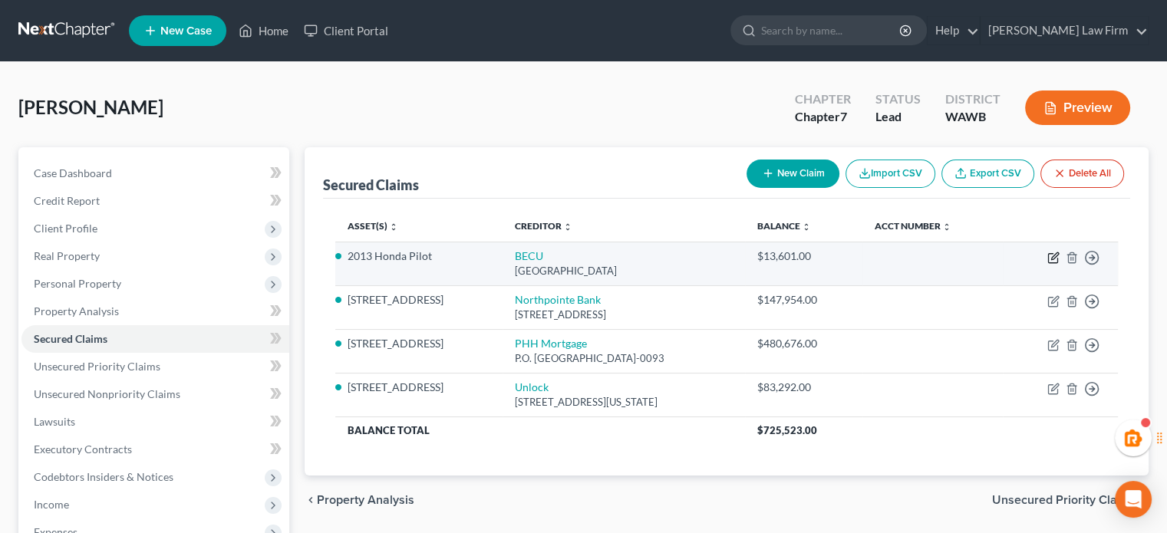
click at [1055, 258] on icon "button" at bounding box center [1053, 258] width 12 height 12
select select "50"
select select "0"
select select "5"
select select "2"
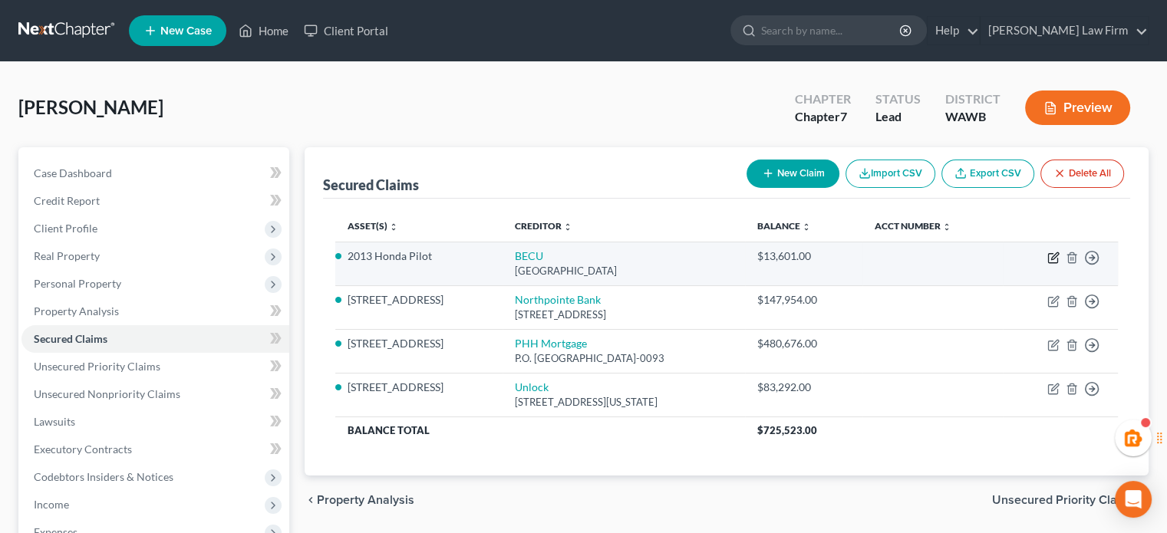
select select "0"
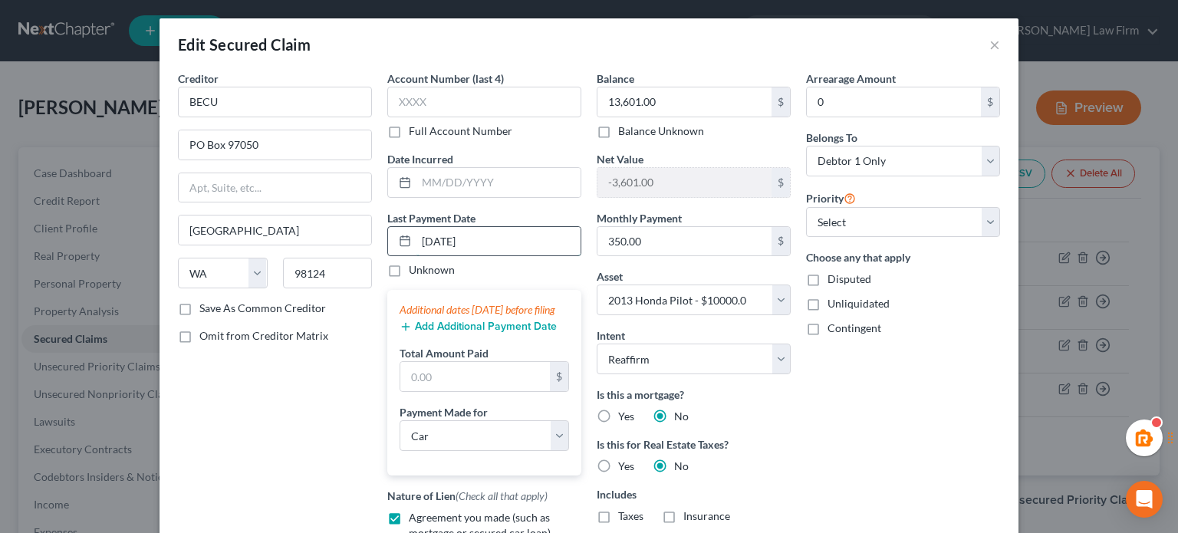
click at [470, 242] on input "09/30/2025" at bounding box center [499, 241] width 164 height 29
click at [476, 390] on input "text" at bounding box center [475, 376] width 150 height 29
type input "350"
click at [420, 271] on label "Unknown" at bounding box center [432, 269] width 46 height 15
click at [420, 271] on input "Unknown" at bounding box center [420, 267] width 10 height 10
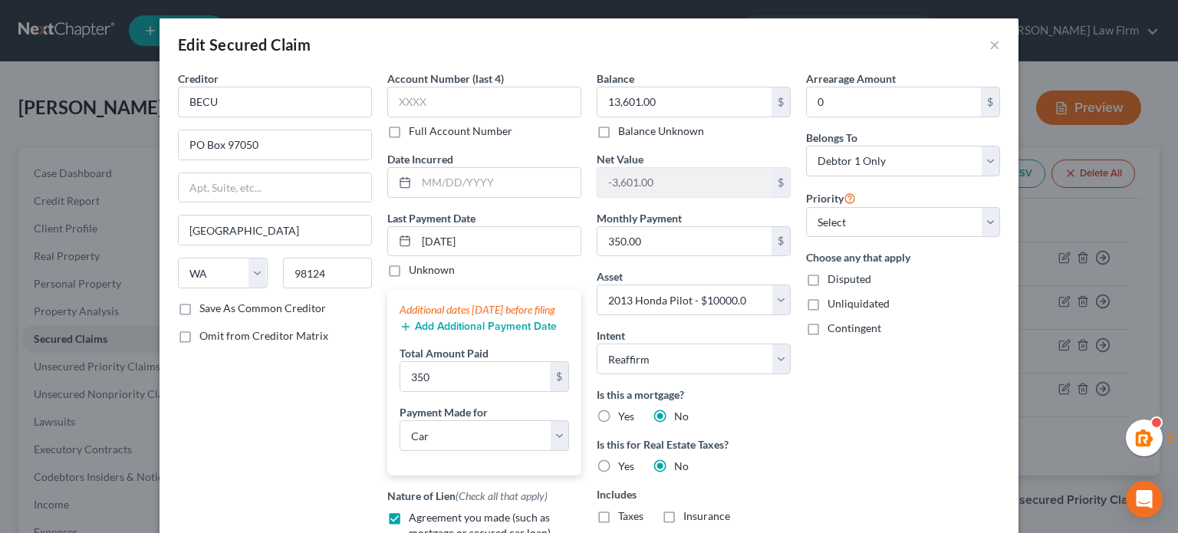
checkbox input "true"
click at [449, 241] on input "09/30/2025" at bounding box center [499, 241] width 164 height 29
click at [475, 248] on input "09/30/2025" at bounding box center [499, 241] width 164 height 29
click at [497, 245] on input "09/30/2025" at bounding box center [499, 241] width 164 height 29
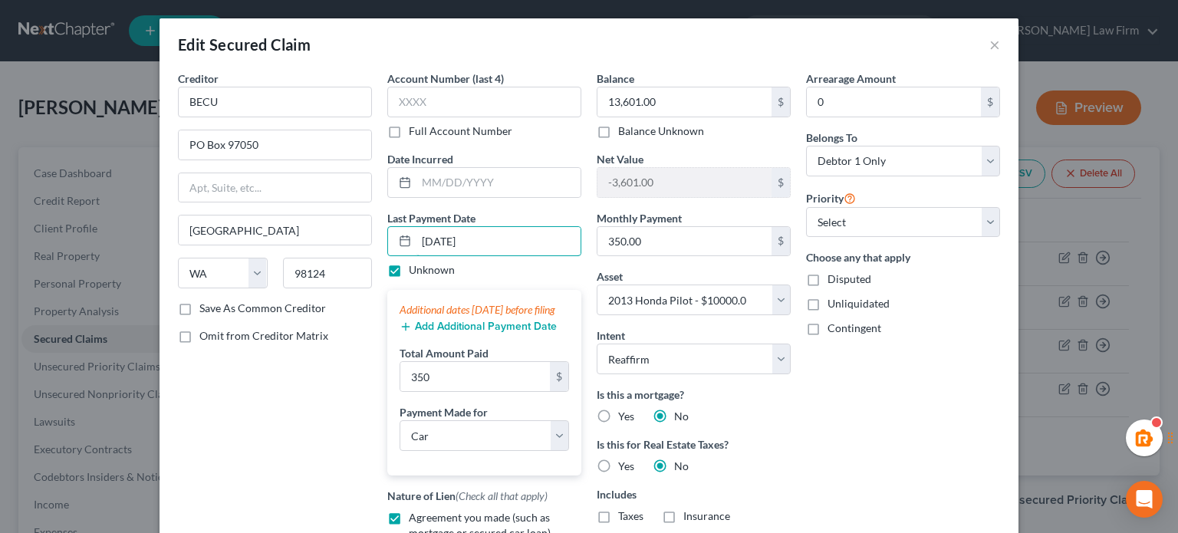
drag, startPoint x: 513, startPoint y: 246, endPoint x: 269, endPoint y: 262, distance: 245.3
click at [408, 253] on div "09/30/2025" at bounding box center [484, 241] width 194 height 31
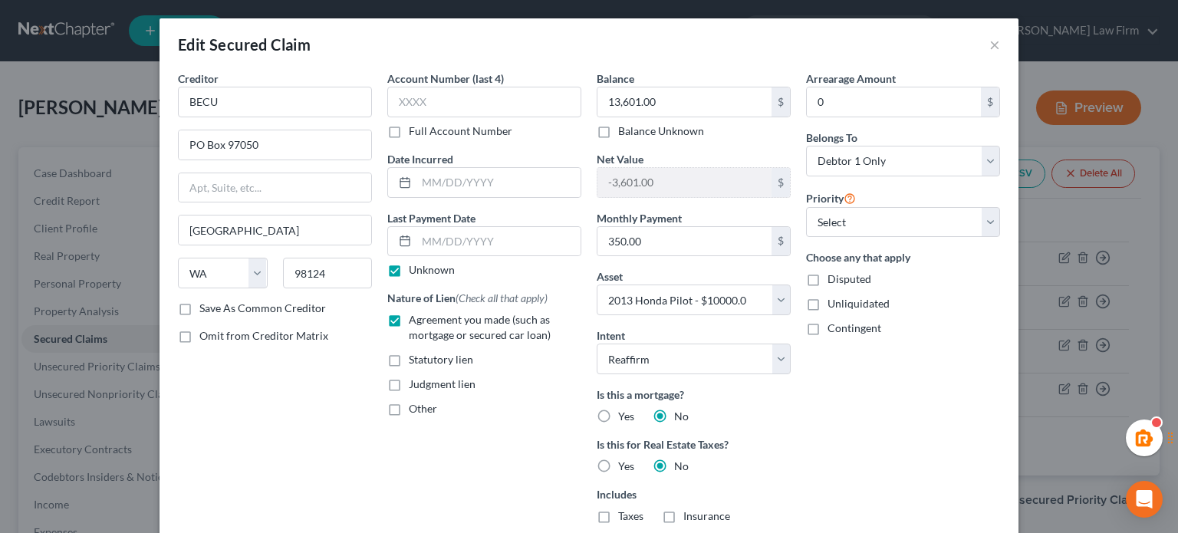
click at [417, 266] on label "Unknown" at bounding box center [432, 269] width 46 height 15
click at [417, 266] on input "Unknown" at bounding box center [420, 267] width 10 height 10
click at [409, 271] on label "Unknown" at bounding box center [432, 269] width 46 height 15
click at [415, 271] on input "Unknown" at bounding box center [420, 267] width 10 height 10
checkbox input "true"
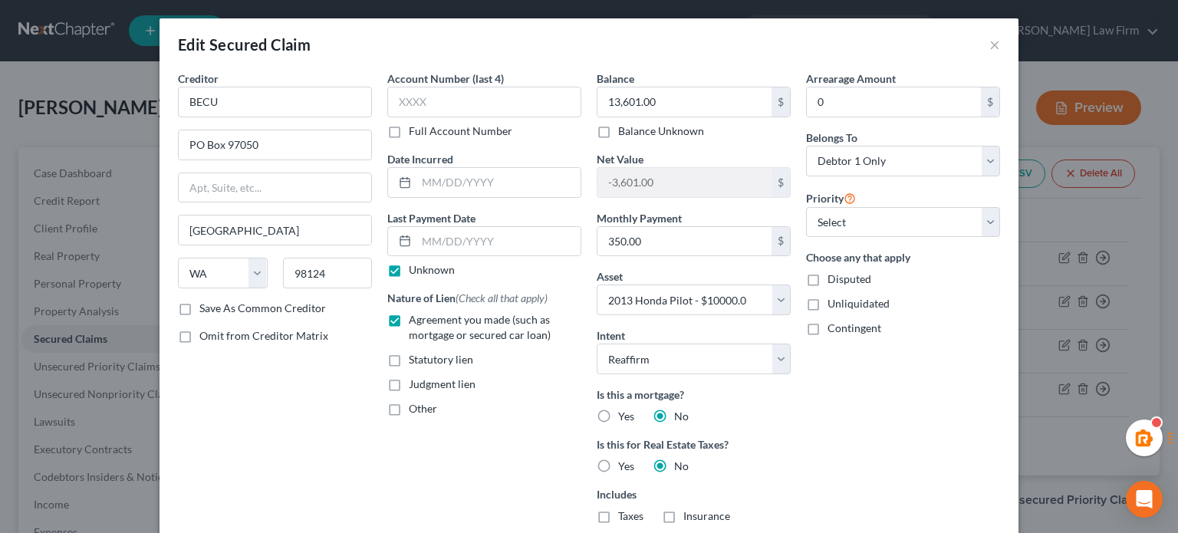
scroll to position [242, 0]
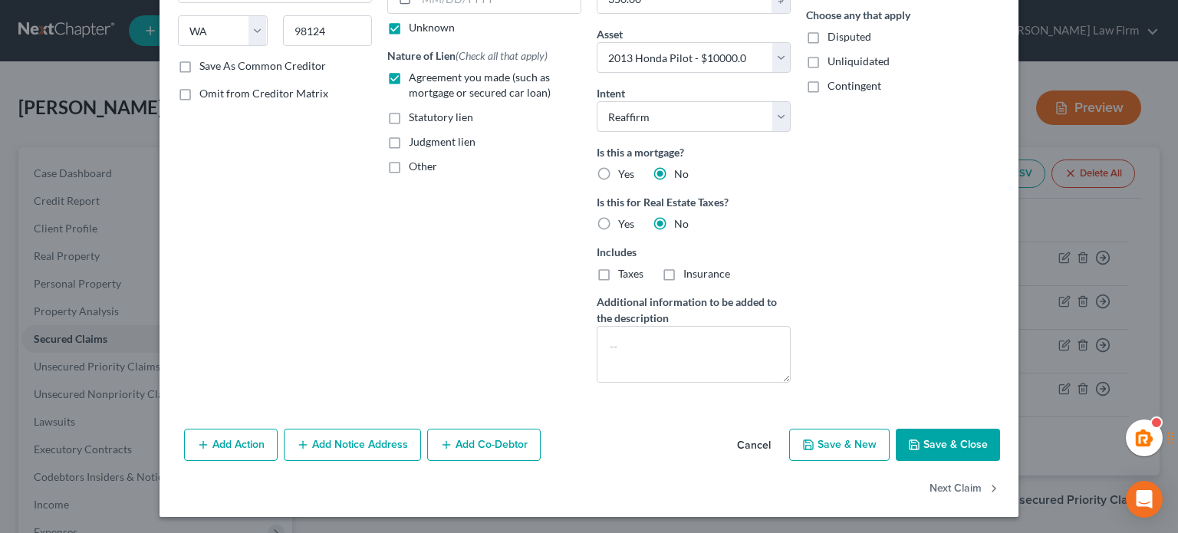
click at [922, 436] on button "Save & Close" at bounding box center [948, 445] width 104 height 32
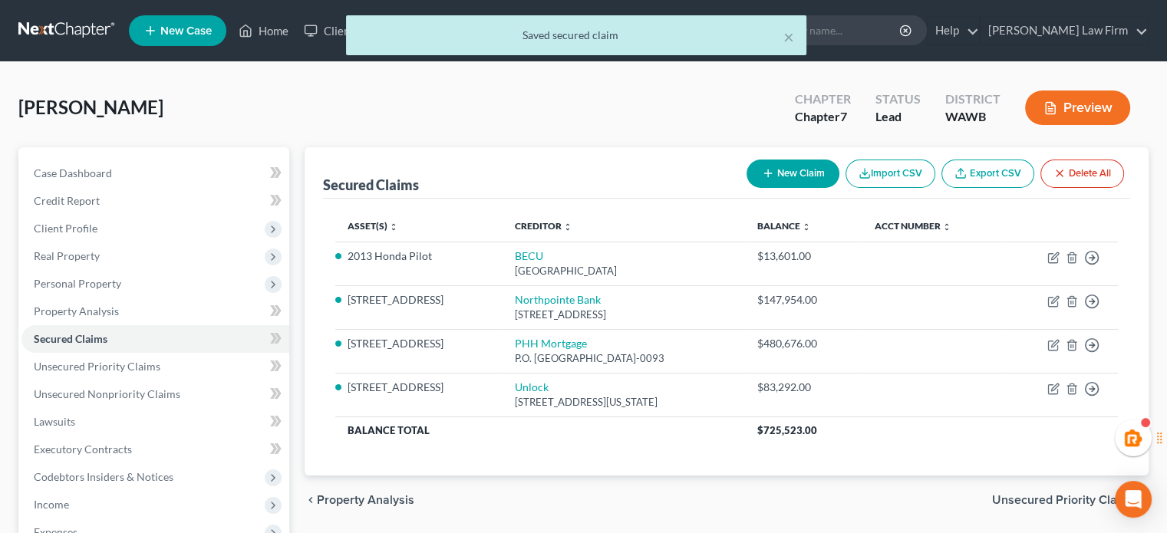
click at [1068, 107] on button "Preview" at bounding box center [1077, 108] width 105 height 35
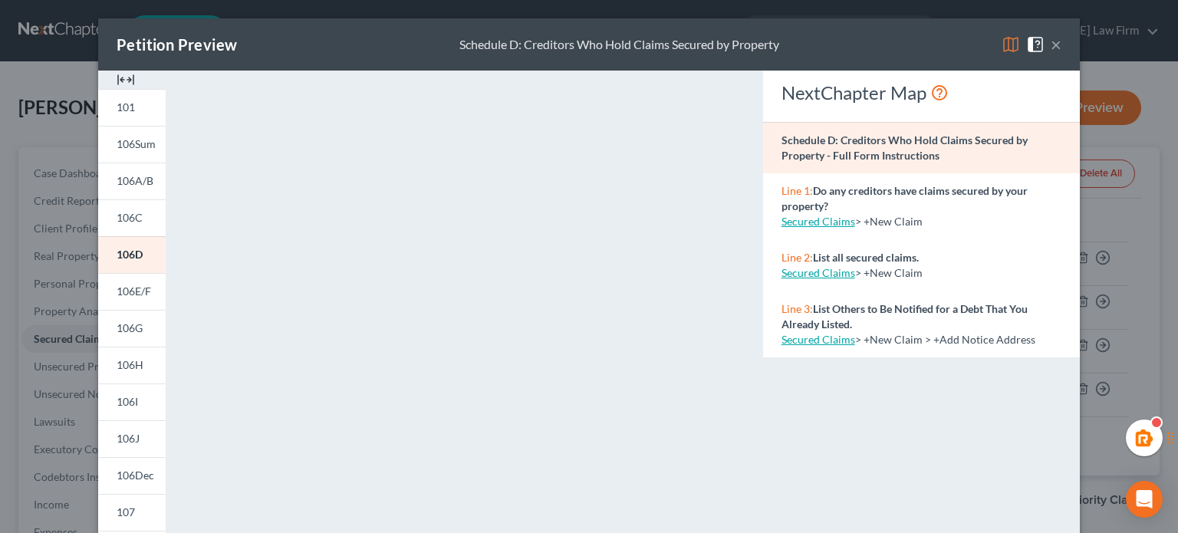
scroll to position [331, 0]
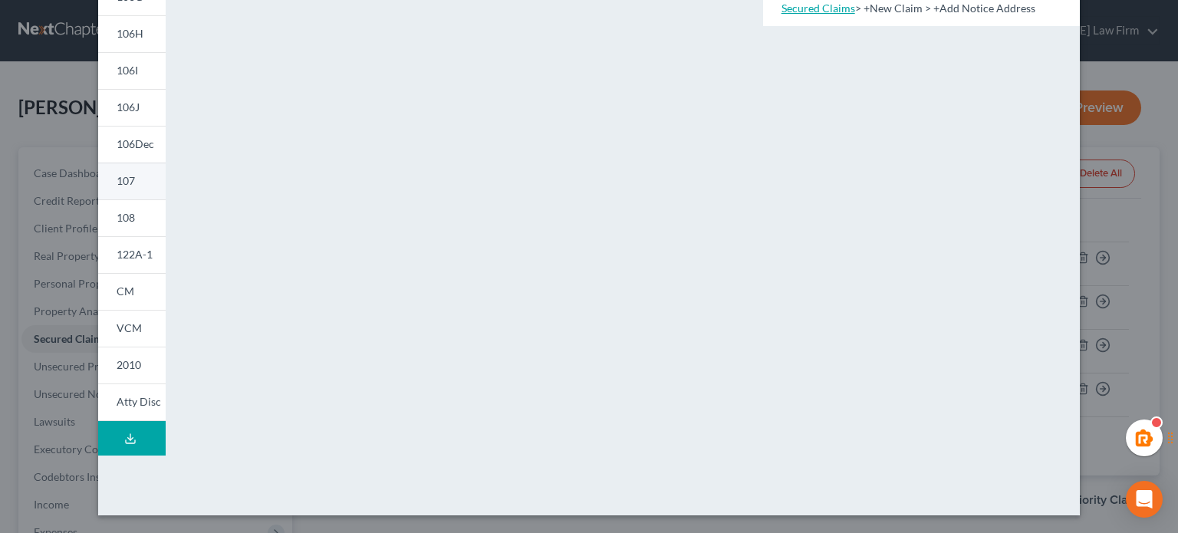
click at [124, 174] on span "107" at bounding box center [126, 180] width 18 height 13
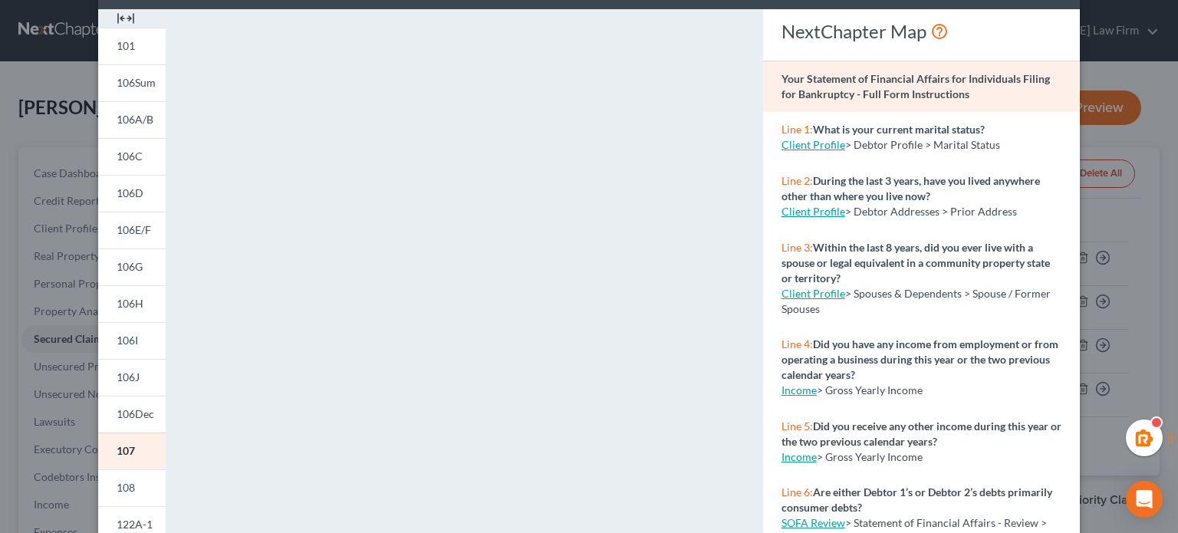
scroll to position [0, 0]
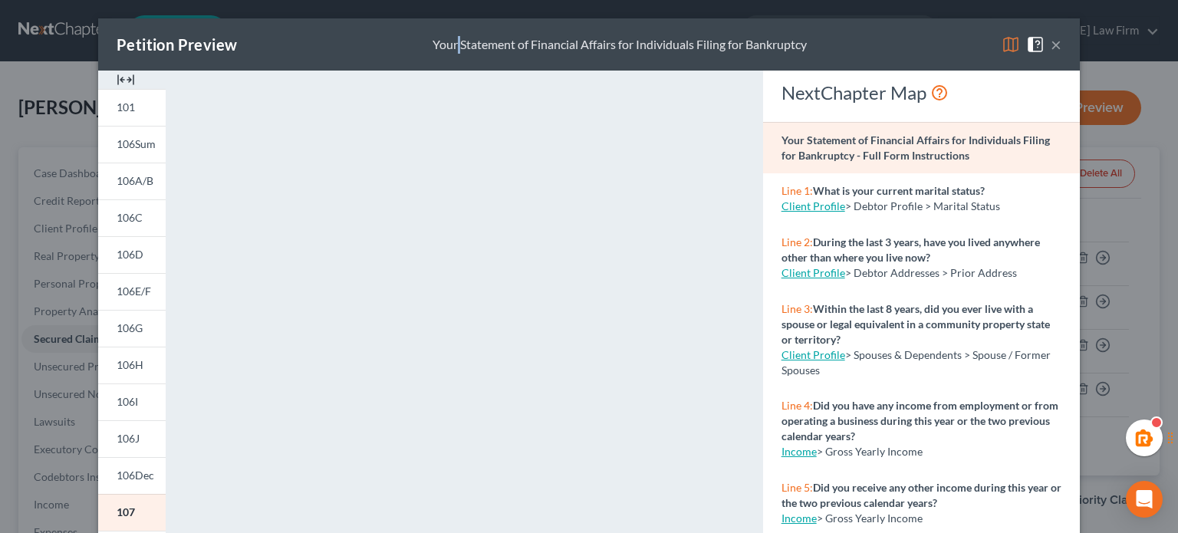
click at [446, 46] on div "Your Statement of Financial Affairs for Individuals Filing for Bankruptcy" at bounding box center [620, 45] width 374 height 18
drag, startPoint x: 1046, startPoint y: 44, endPoint x: 936, endPoint y: 79, distance: 116.0
click at [1051, 44] on button "×" at bounding box center [1056, 44] width 11 height 18
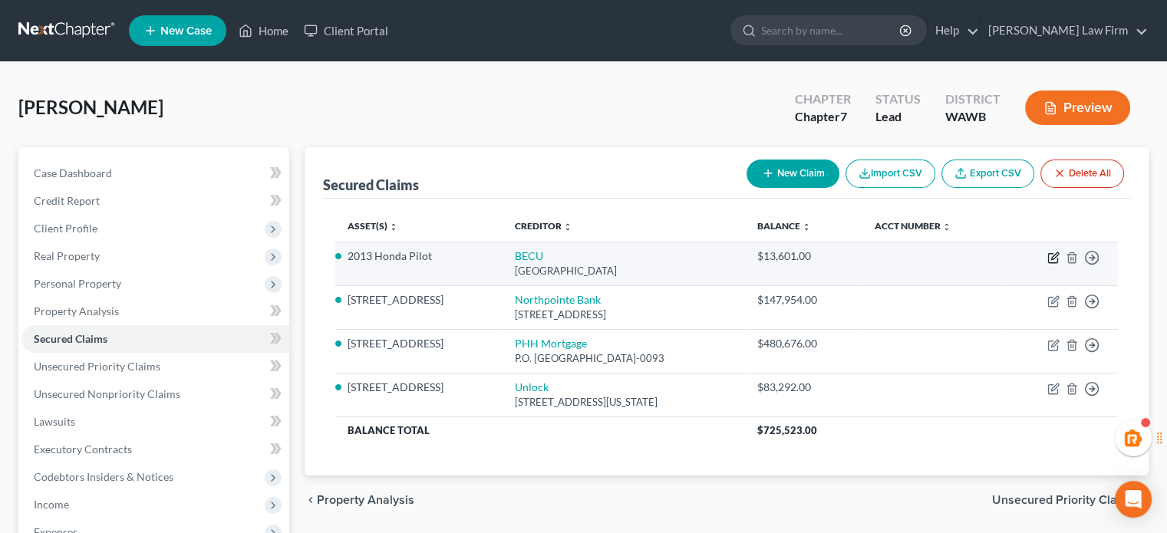
click at [1048, 260] on icon "button" at bounding box center [1052, 258] width 9 height 9
select select "50"
select select "5"
select select "2"
select select "0"
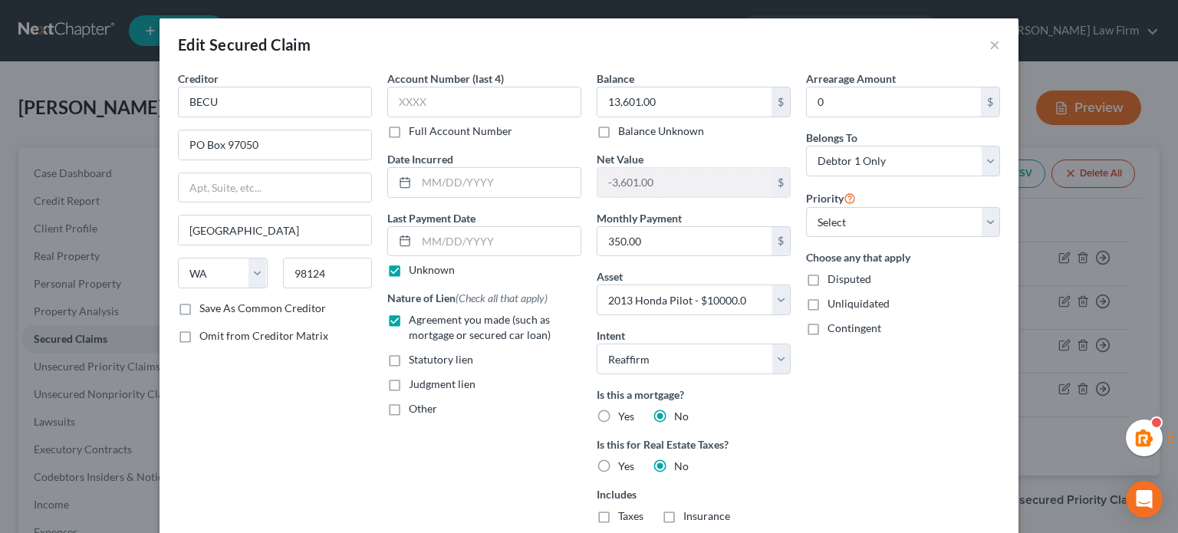
click at [409, 269] on label "Unknown" at bounding box center [432, 269] width 46 height 15
click at [415, 269] on input "Unknown" at bounding box center [420, 267] width 10 height 10
checkbox input "false"
click at [439, 242] on input "text" at bounding box center [499, 241] width 164 height 29
type input "09/30/2025"
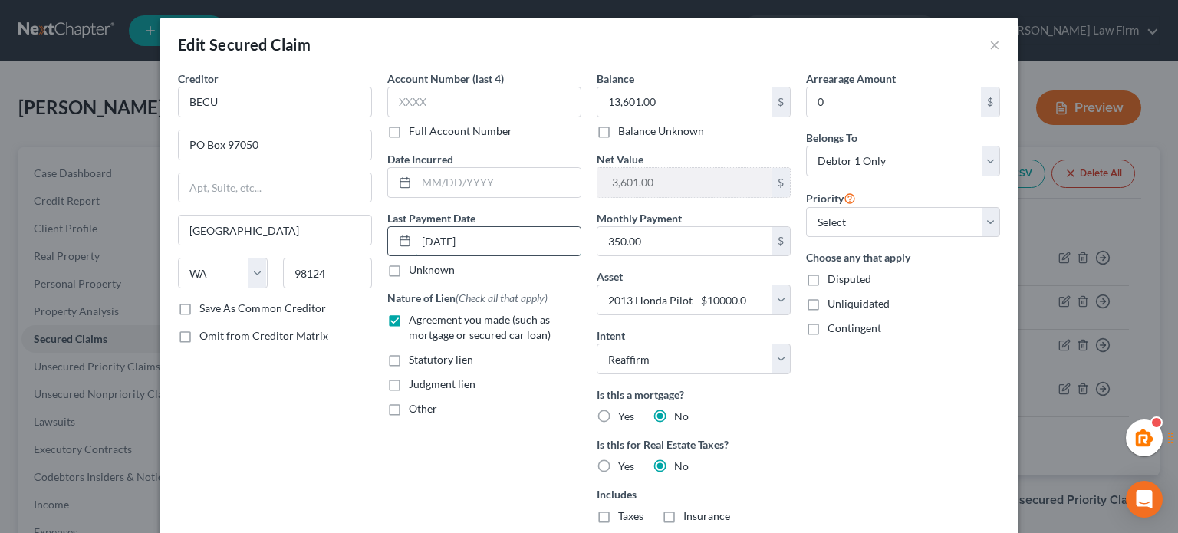
select select "0"
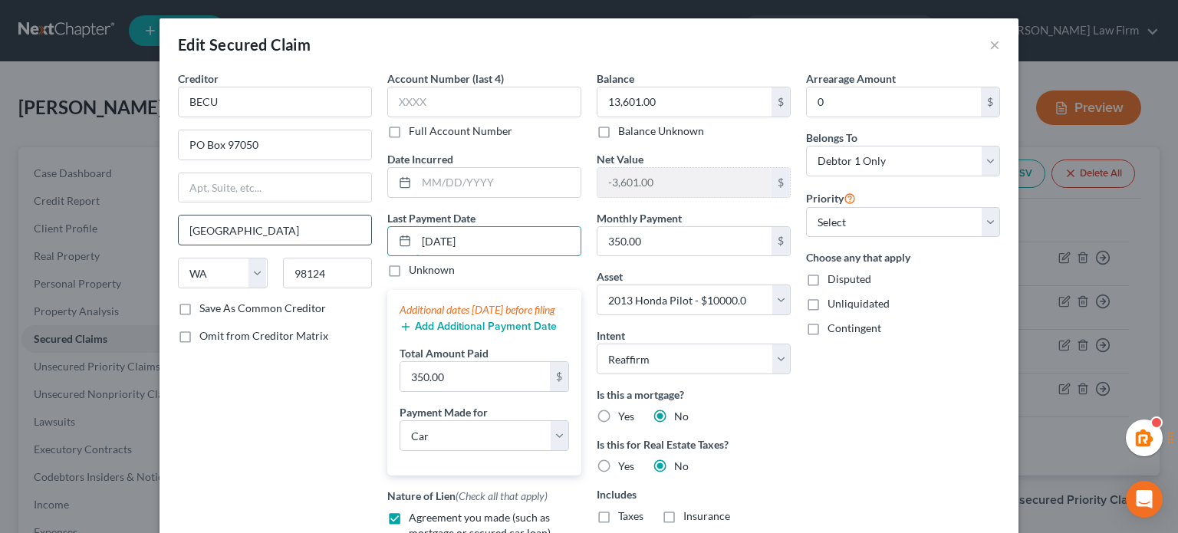
drag, startPoint x: 493, startPoint y: 237, endPoint x: 321, endPoint y: 235, distance: 172.6
click at [312, 247] on div "Creditor * BECU PO Box 97050 Seattle State AL AK AR AZ CA CO CT DE DC FL GA GU …" at bounding box center [589, 354] width 838 height 567
type input "09/30/2025"
click at [445, 333] on button "Add Additional Payment Date" at bounding box center [478, 327] width 157 height 12
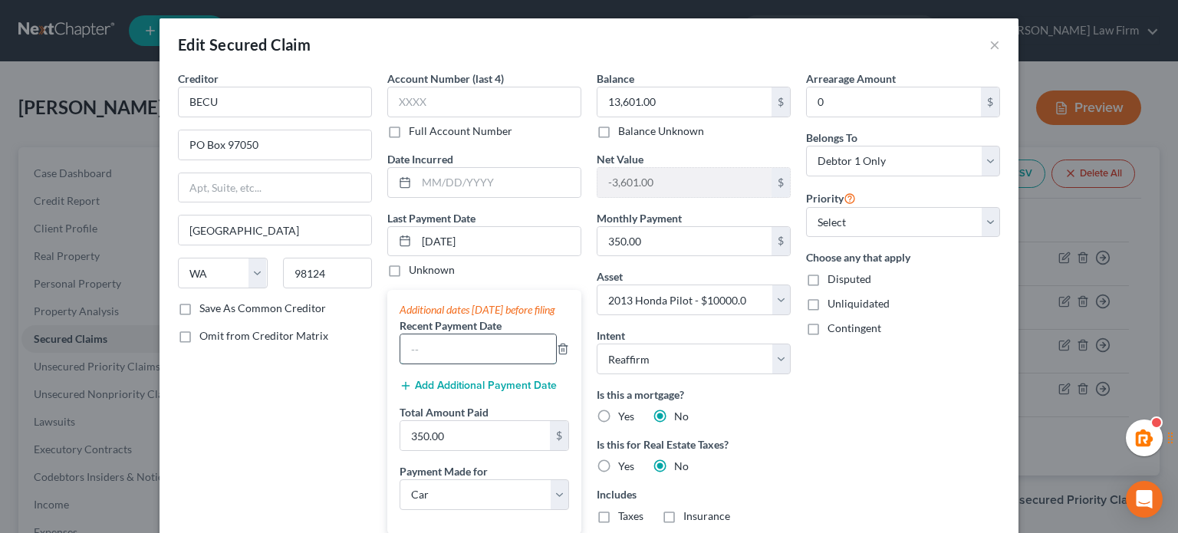
click at [437, 356] on input "text" at bounding box center [478, 349] width 156 height 29
type input "08/30/2025"
click at [465, 392] on button "Add Additional Payment Date" at bounding box center [478, 386] width 157 height 12
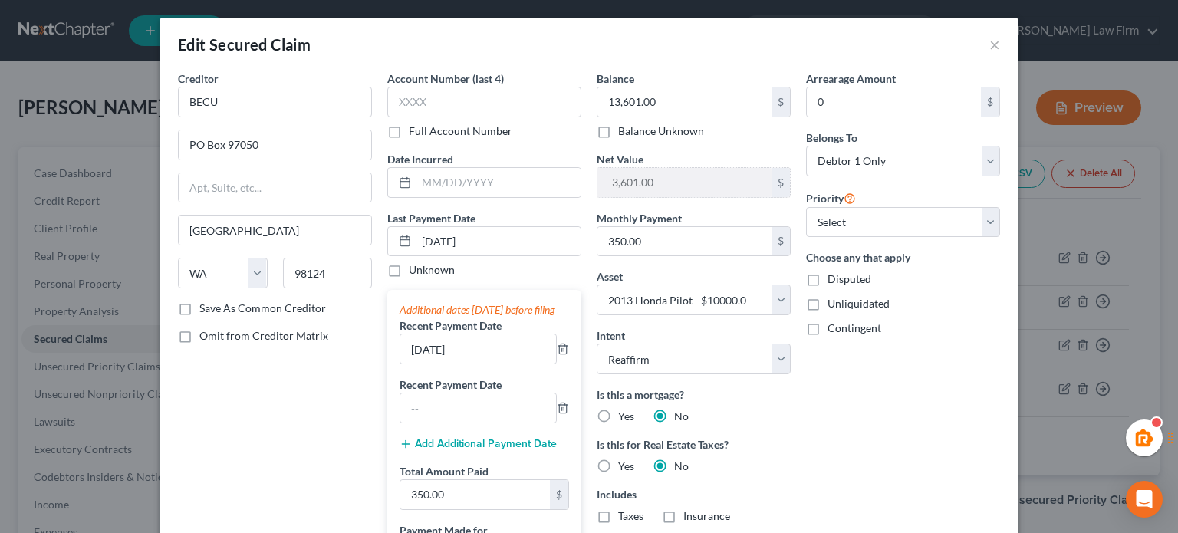
click at [455, 393] on label "Recent Payment Date" at bounding box center [451, 385] width 102 height 16
click at [454, 410] on input "text" at bounding box center [478, 408] width 156 height 29
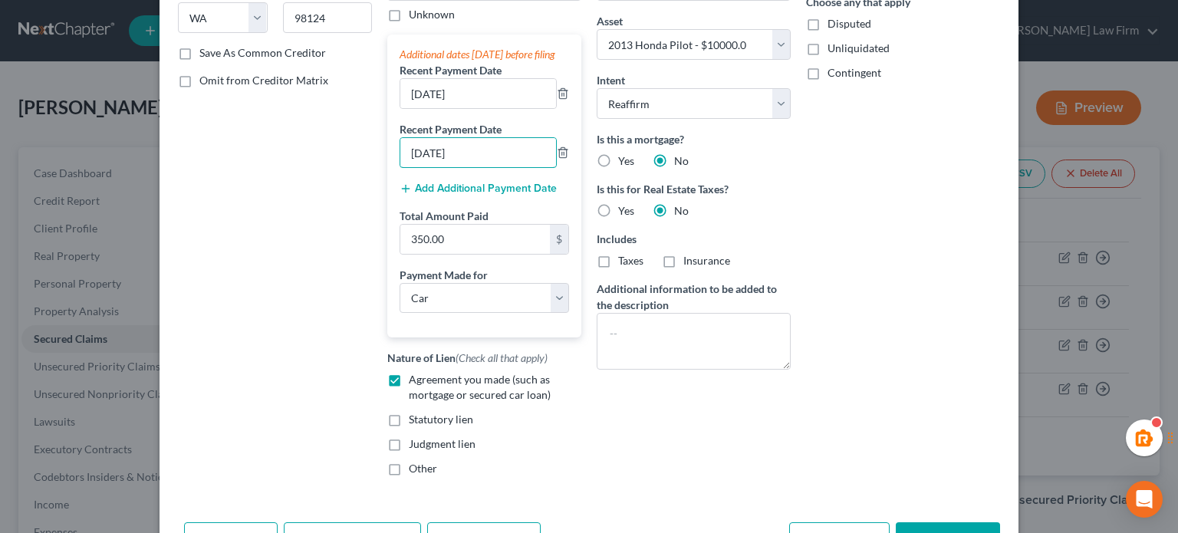
type input "07/30/2025"
drag, startPoint x: 341, startPoint y: 242, endPoint x: 409, endPoint y: 240, distance: 67.5
click at [341, 242] on div "Creditor * BECU PO Box 97050 Seattle State AL AK AR AZ CA CO CT DE DC FL GA GU …" at bounding box center [274, 152] width 209 height 674
click at [425, 241] on input "350.00" at bounding box center [475, 239] width 150 height 29
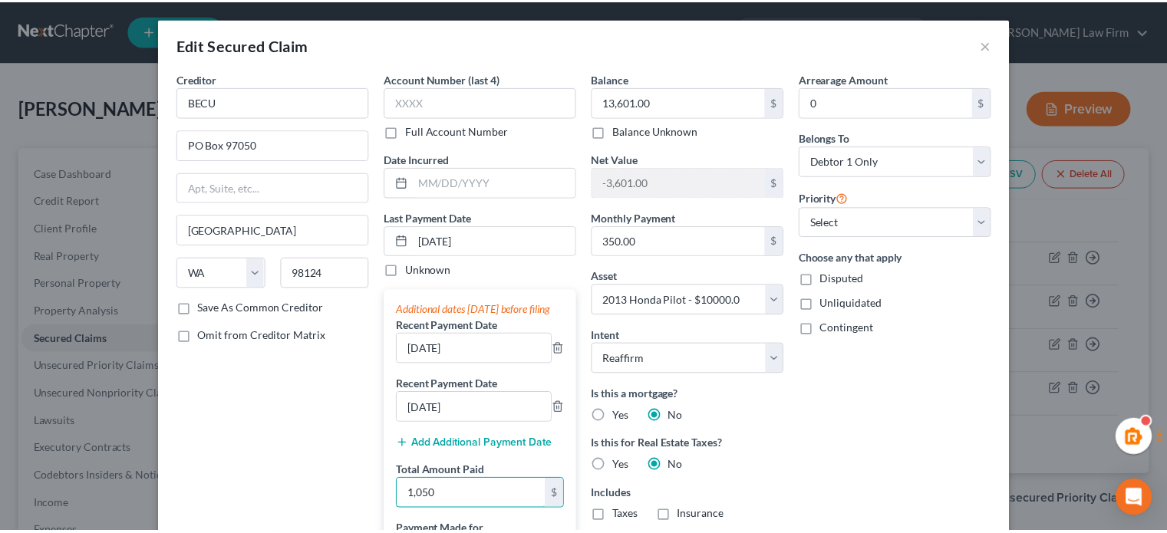
scroll to position [365, 0]
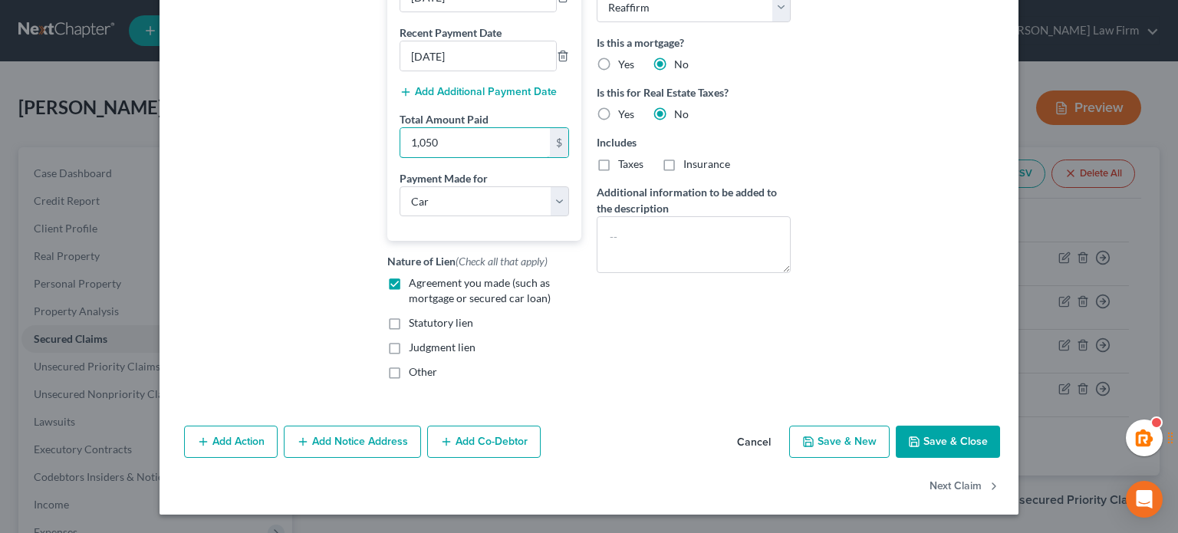
type input "1,050"
click at [931, 421] on div "Add Action Add Notice Address Add Co-Debtor Cancel Save & New Save & Close" at bounding box center [589, 445] width 859 height 51
click at [930, 431] on button "Save & Close" at bounding box center [948, 442] width 104 height 32
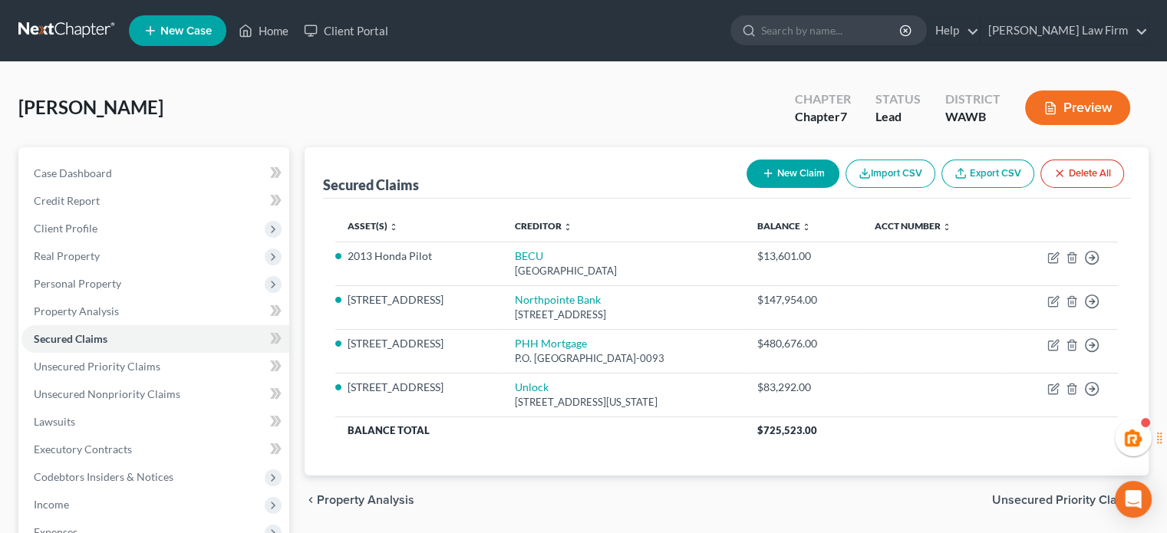
click at [67, 28] on link at bounding box center [67, 31] width 98 height 28
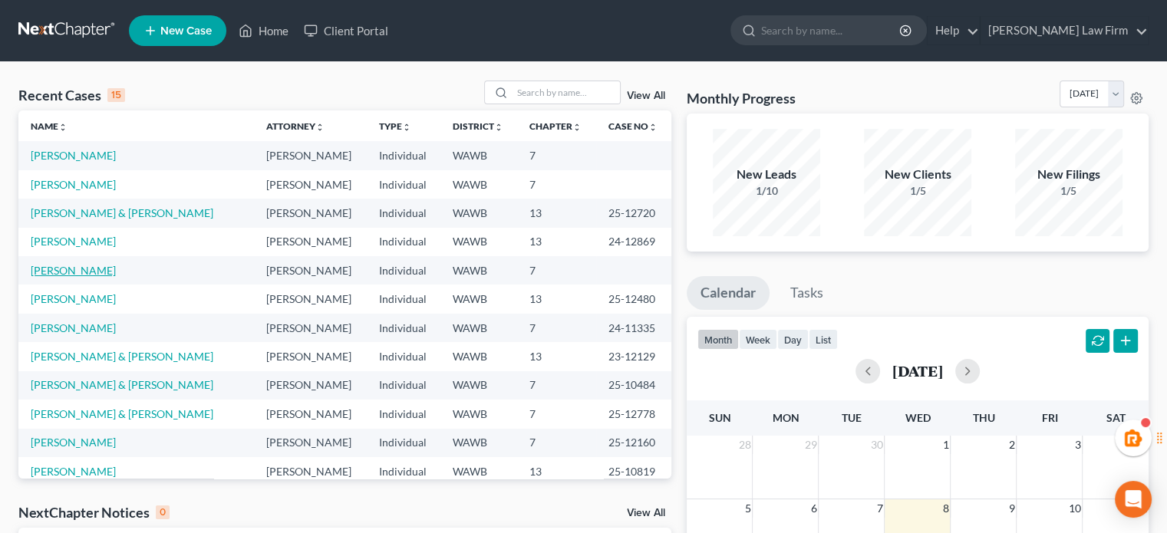
click at [77, 271] on link "[PERSON_NAME]" at bounding box center [73, 270] width 85 height 13
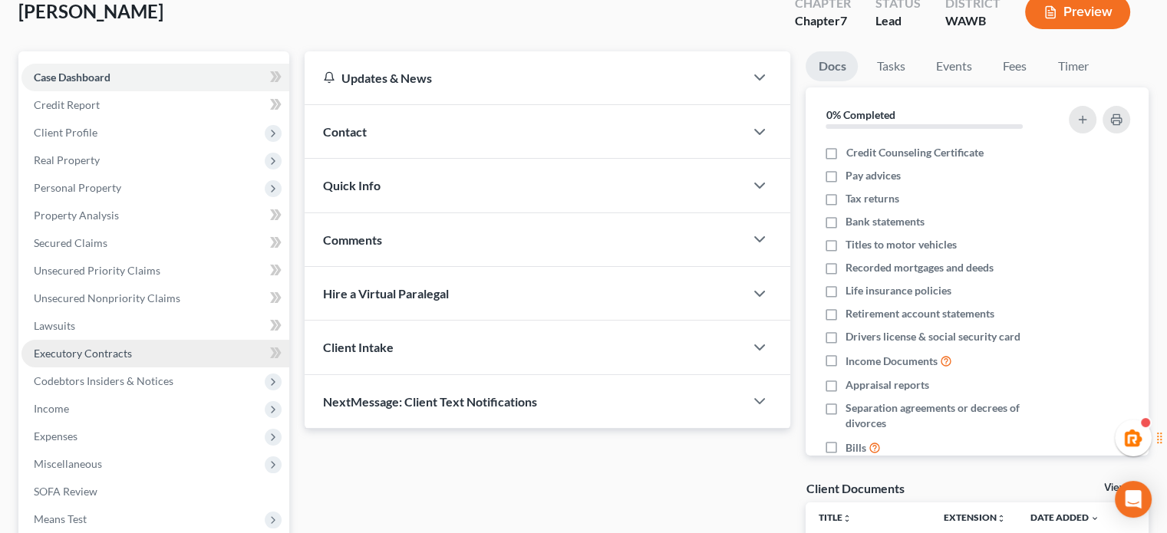
scroll to position [255, 0]
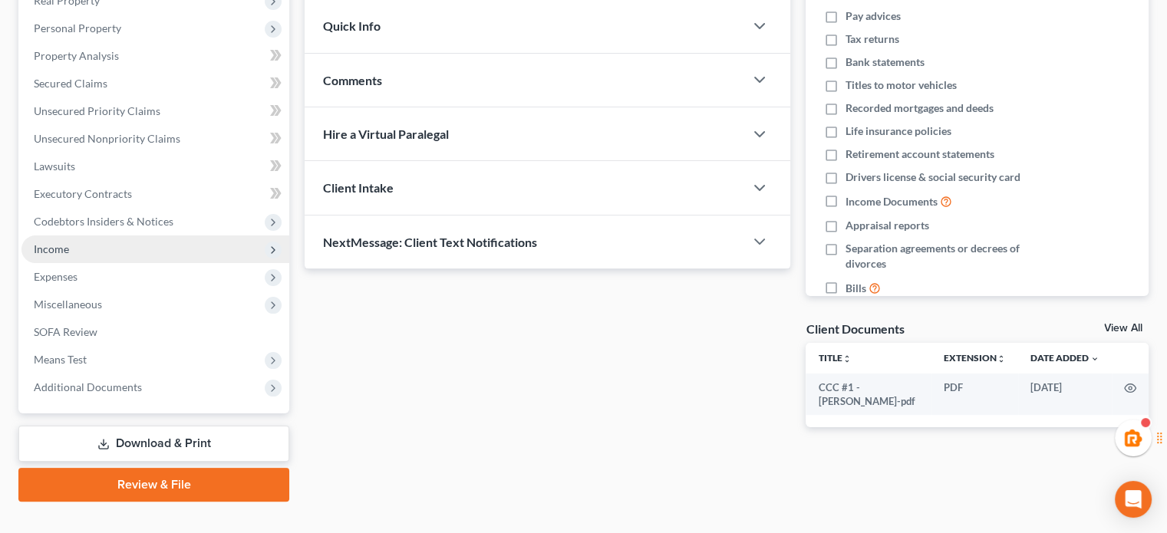
click at [80, 254] on span "Income" at bounding box center [155, 250] width 268 height 28
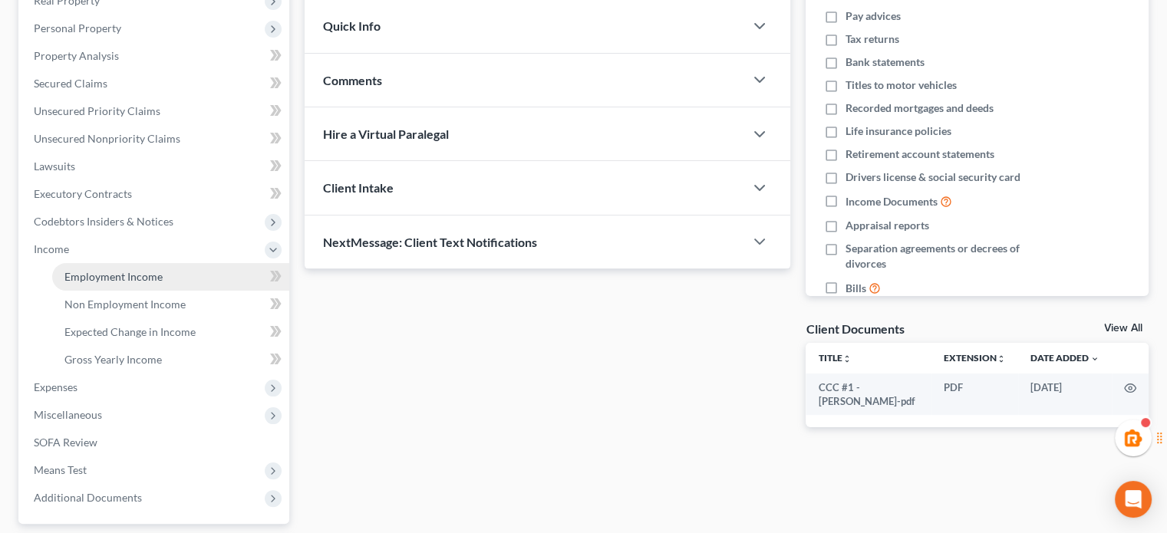
click at [83, 279] on span "Employment Income" at bounding box center [113, 276] width 98 height 13
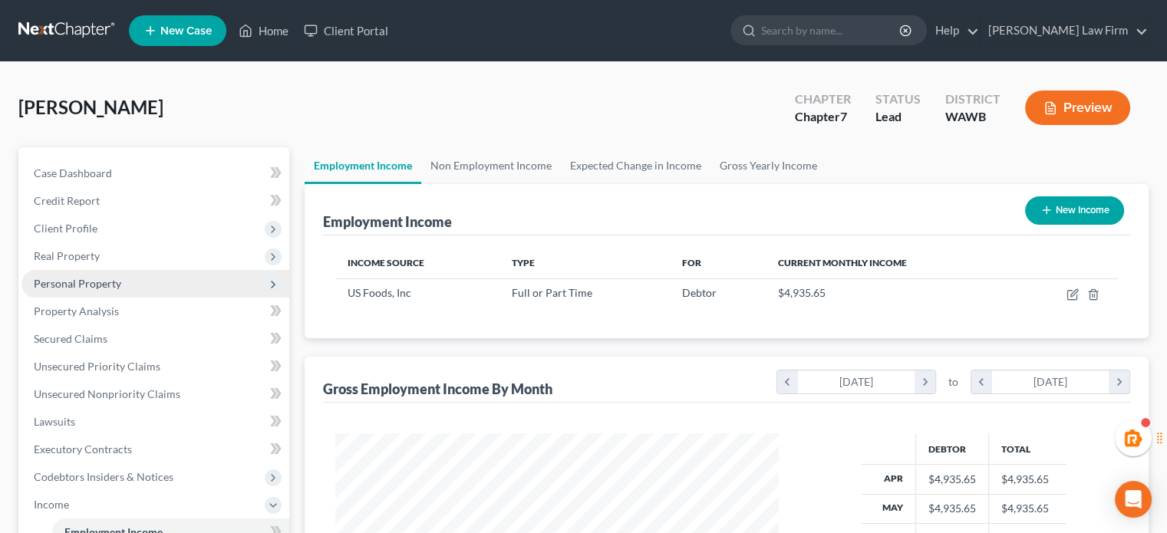
scroll to position [273, 473]
click at [782, 162] on link "Gross Yearly Income" at bounding box center [768, 165] width 116 height 37
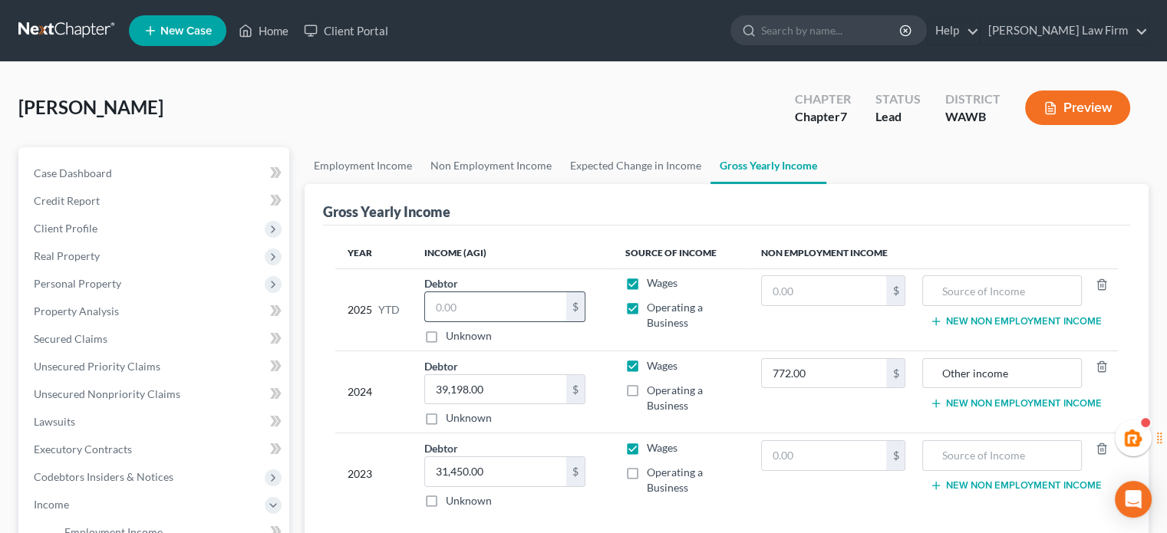
click at [450, 309] on input "text" at bounding box center [495, 306] width 141 height 29
type input "41,670"
click at [623, 157] on link "Expected Change in Income" at bounding box center [636, 165] width 150 height 37
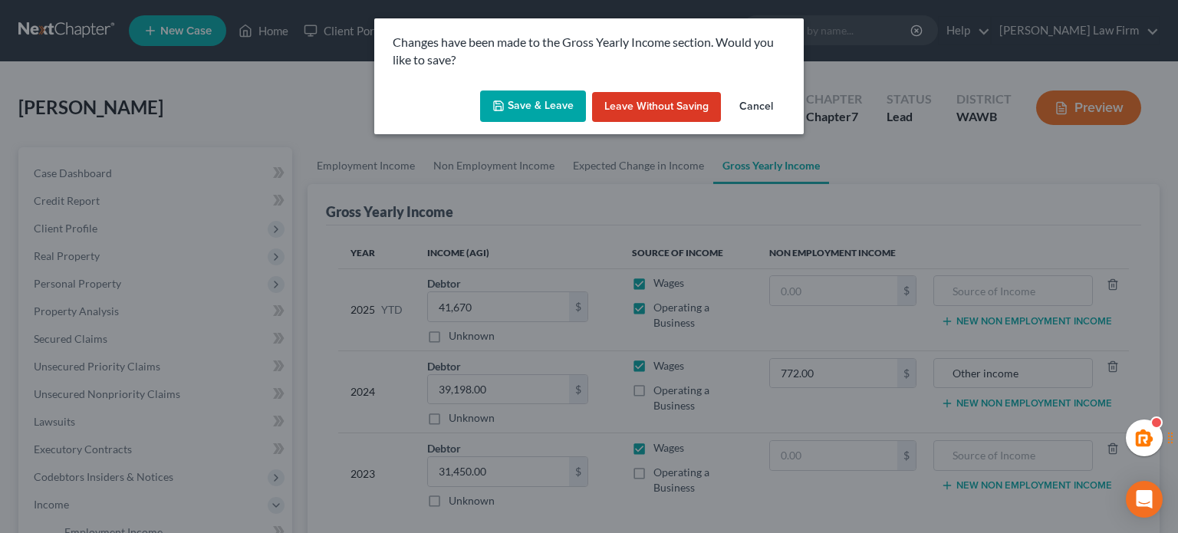
click at [558, 107] on button "Save & Leave" at bounding box center [533, 107] width 106 height 32
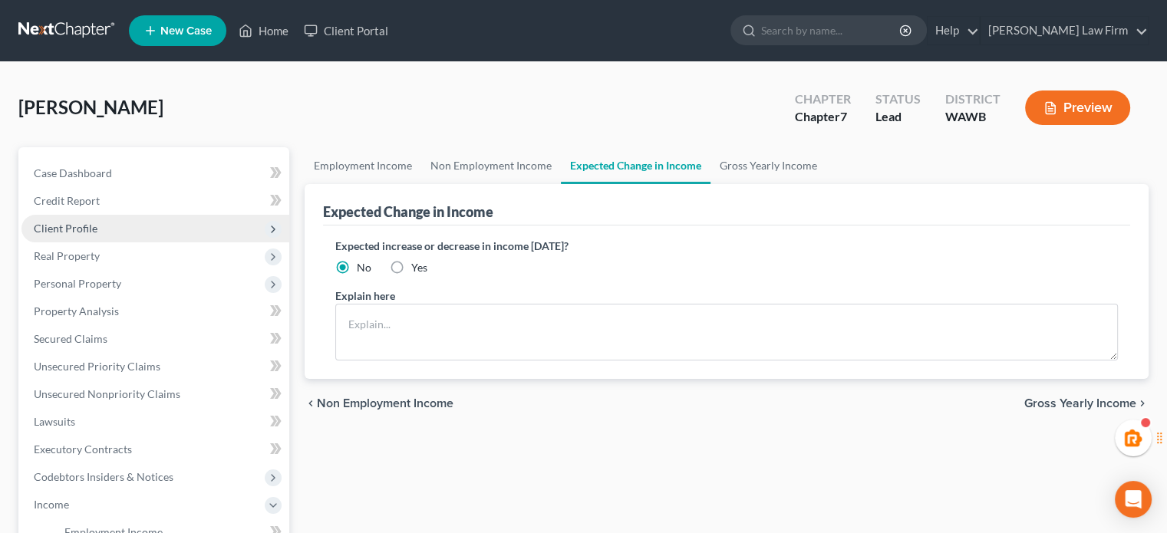
click at [109, 225] on span "Client Profile" at bounding box center [155, 229] width 268 height 28
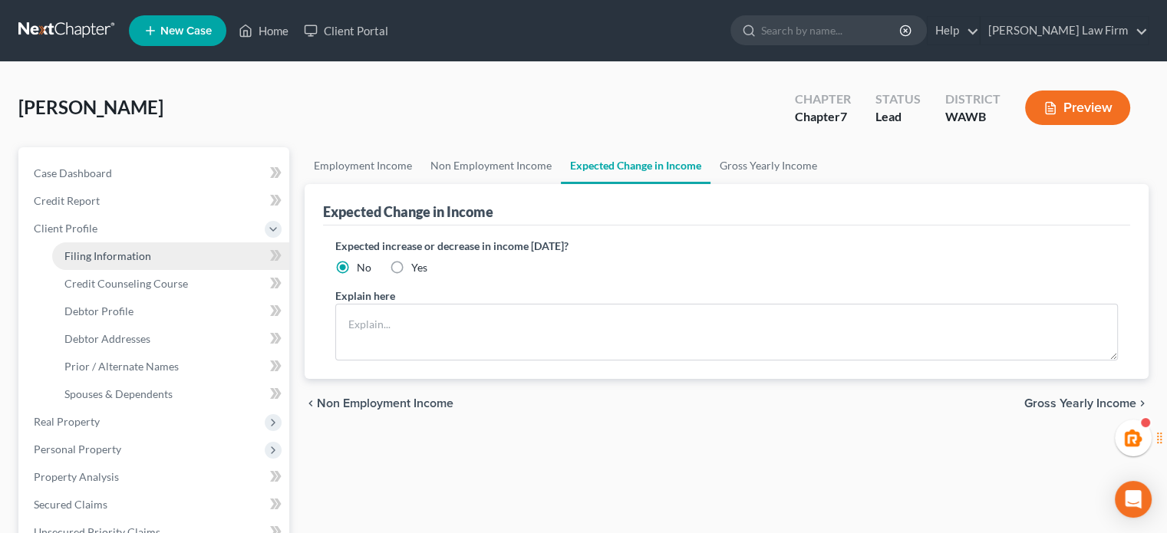
click at [109, 245] on link "Filing Information" at bounding box center [170, 256] width 237 height 28
select select "1"
select select "0"
select select "50"
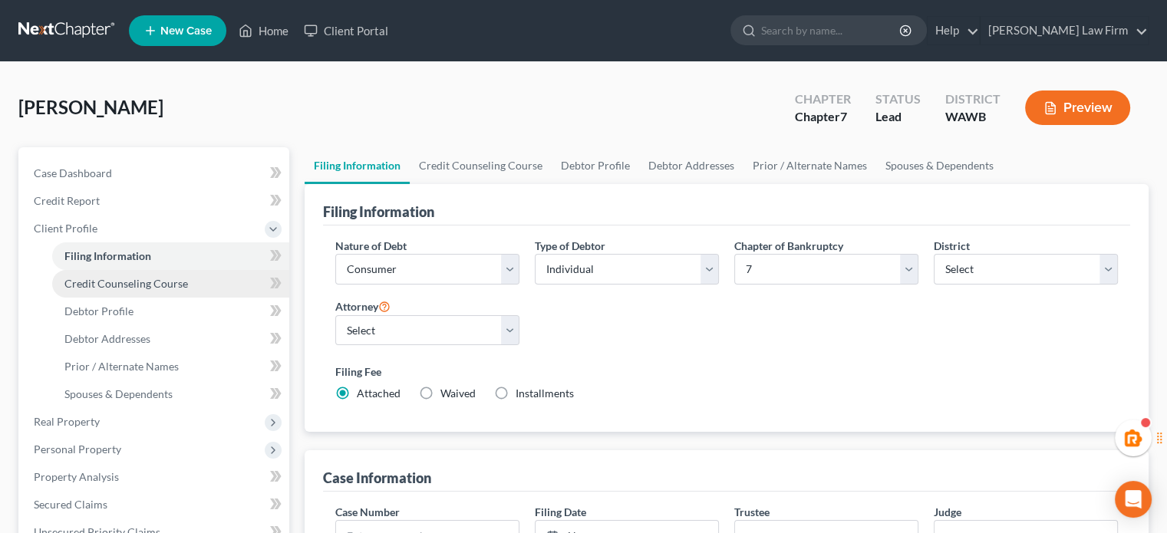
click at [153, 284] on span "Credit Counseling Course" at bounding box center [126, 283] width 124 height 13
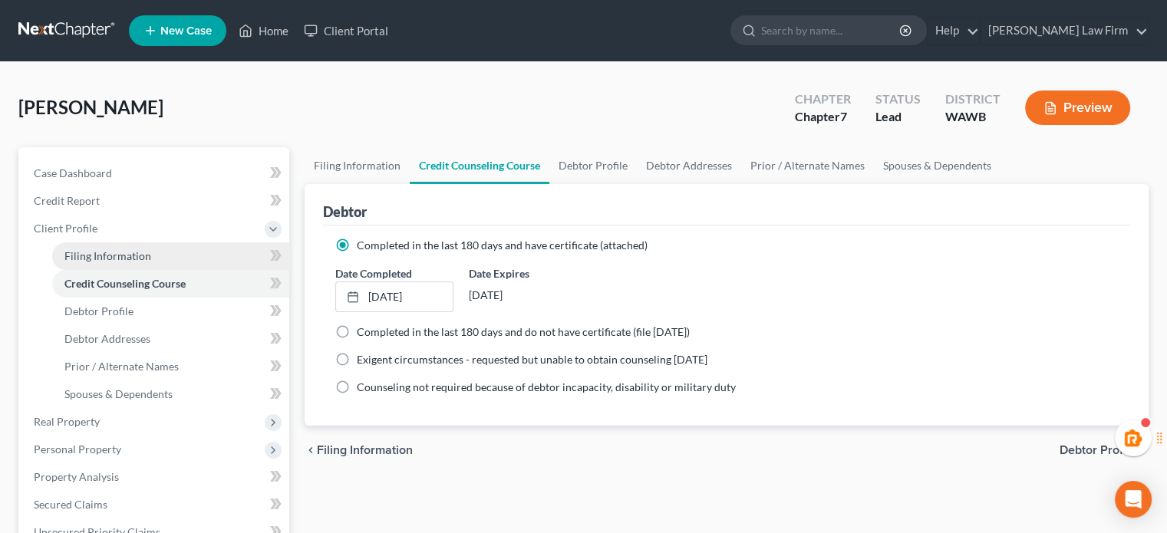
click at [147, 257] on span "Filing Information" at bounding box center [107, 255] width 87 height 13
select select "1"
select select "0"
select select "87"
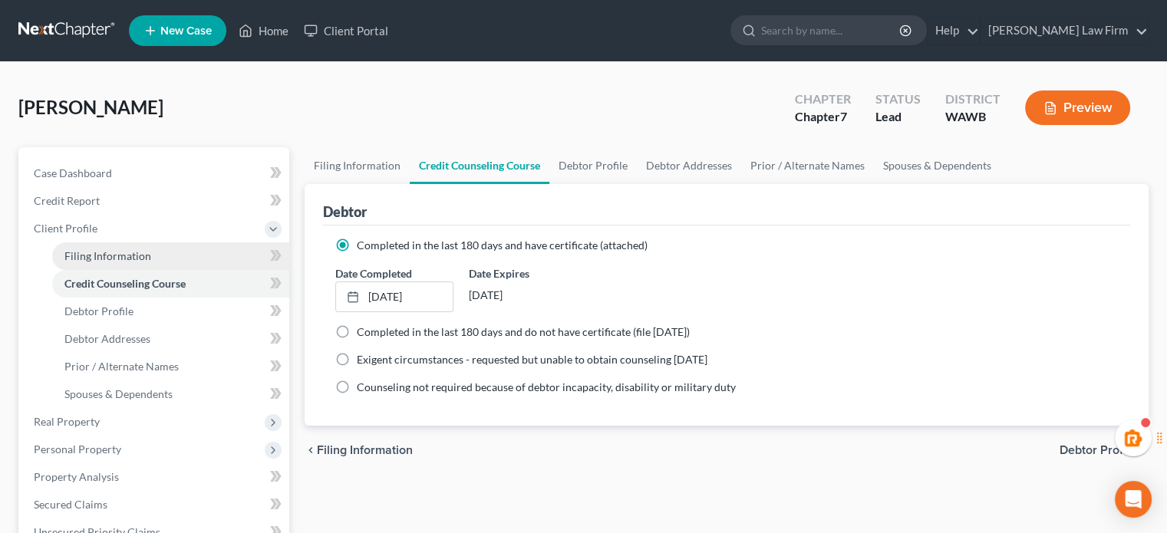
select select "1"
select select "50"
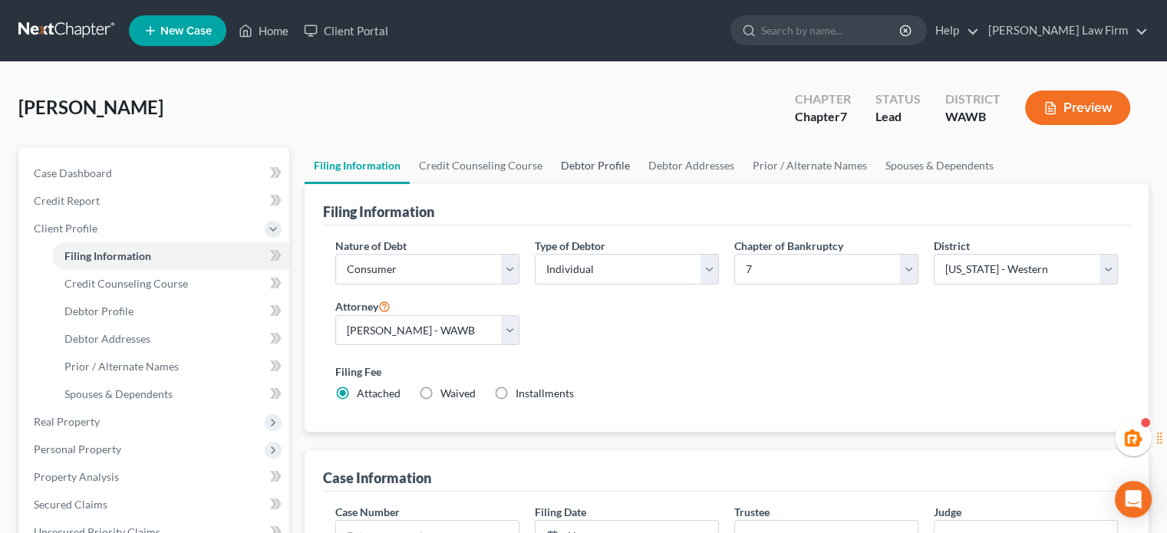
click at [588, 159] on link "Debtor Profile" at bounding box center [595, 165] width 87 height 37
select select "0"
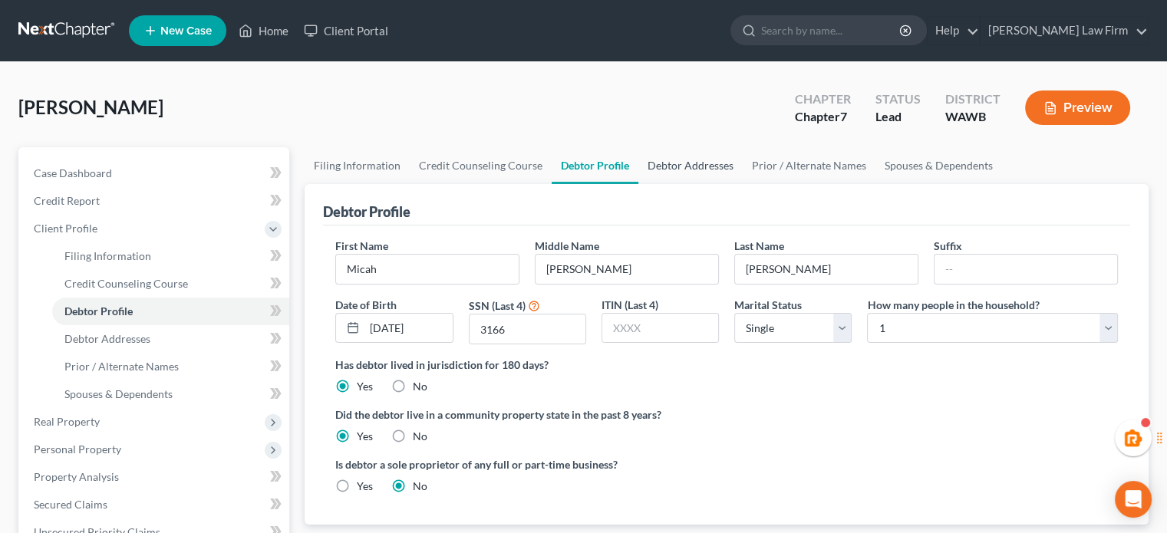
click at [671, 150] on link "Debtor Addresses" at bounding box center [690, 165] width 104 height 37
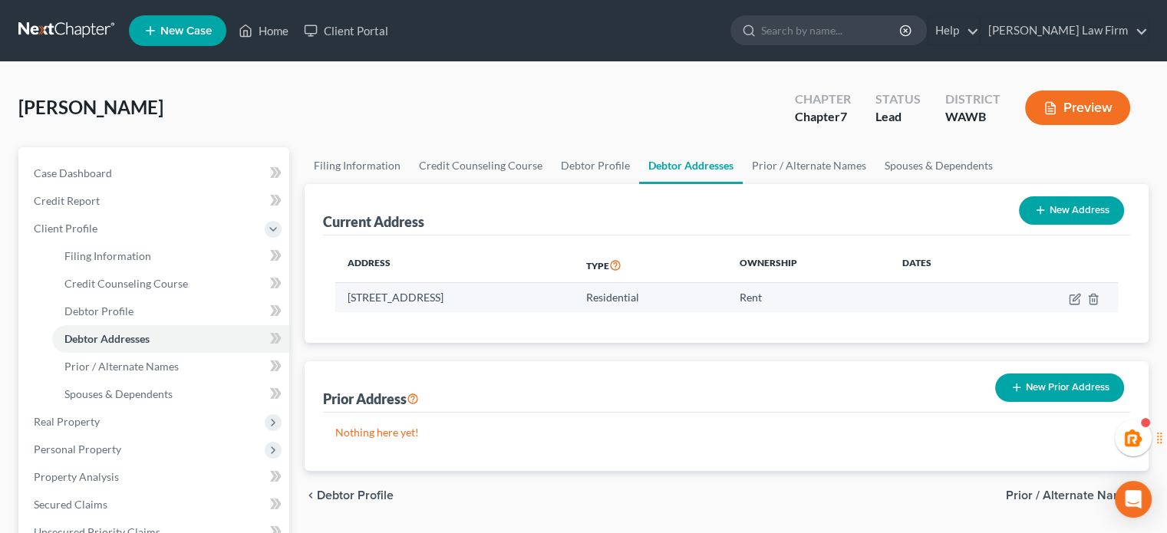
drag, startPoint x: 348, startPoint y: 292, endPoint x: 533, endPoint y: 294, distance: 184.9
click at [533, 294] on td "[STREET_ADDRESS]" at bounding box center [454, 297] width 239 height 29
copy td "[STREET_ADDRESS]"
click at [1018, 391] on icon "button" at bounding box center [1016, 387] width 12 height 12
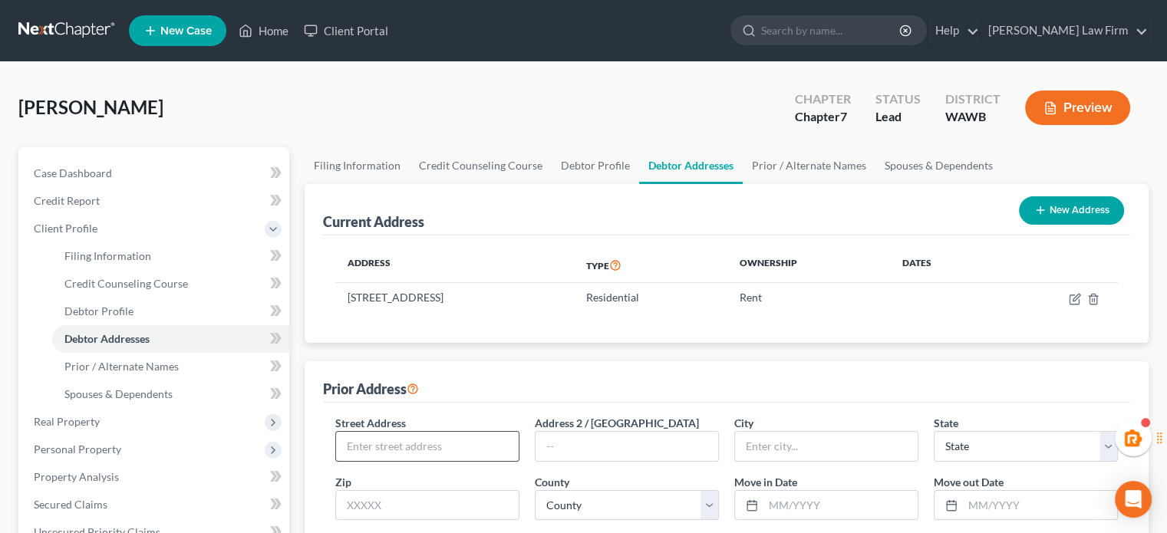
drag, startPoint x: 389, startPoint y: 430, endPoint x: 401, endPoint y: 430, distance: 12.3
click at [389, 432] on input "text" at bounding box center [427, 446] width 183 height 29
paste input "[STREET_ADDRESS]"
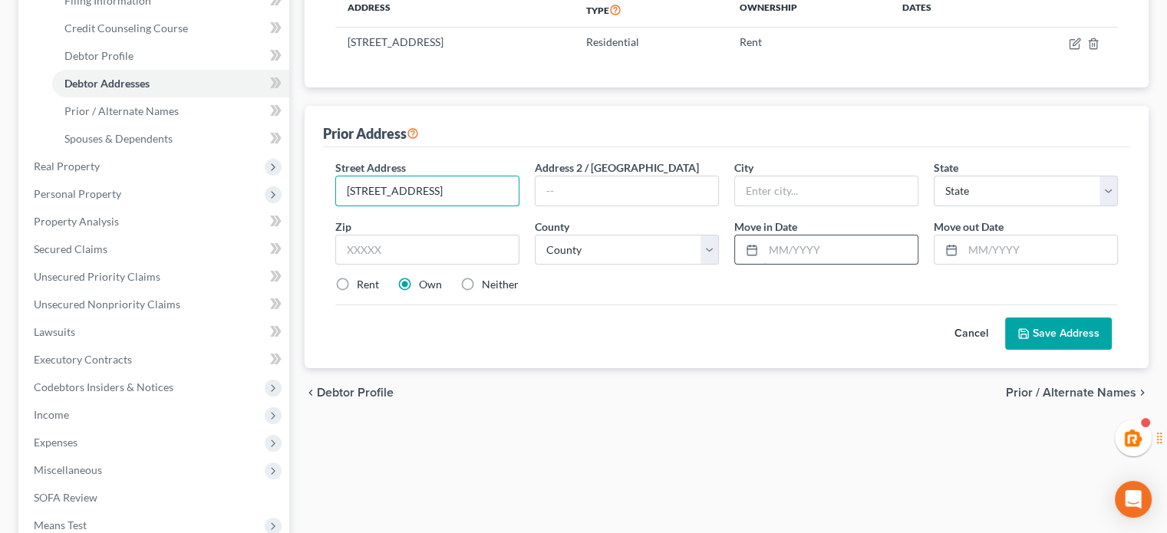
type input "[STREET_ADDRESS]"
click at [779, 246] on input "text" at bounding box center [840, 250] width 154 height 29
click at [803, 251] on input "text" at bounding box center [840, 250] width 154 height 29
click at [1025, 239] on input "text" at bounding box center [1040, 250] width 154 height 29
click at [803, 259] on input "text" at bounding box center [840, 250] width 154 height 29
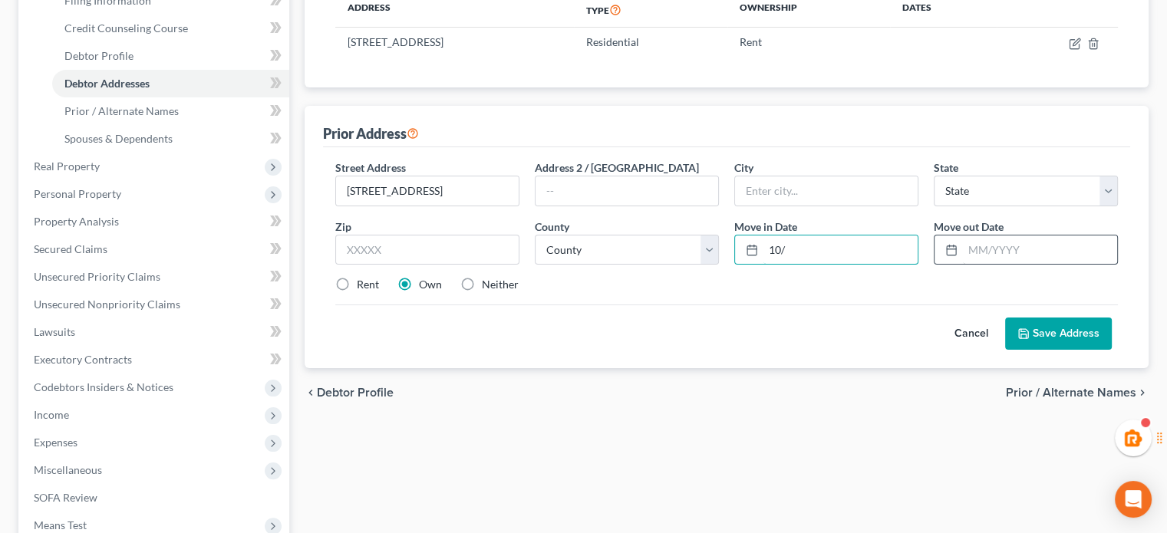
type input "10/"
click at [1000, 237] on input "text" at bounding box center [1040, 250] width 154 height 29
type input "10/2025"
click at [843, 251] on input "10/" at bounding box center [840, 250] width 154 height 29
type input "10/2020"
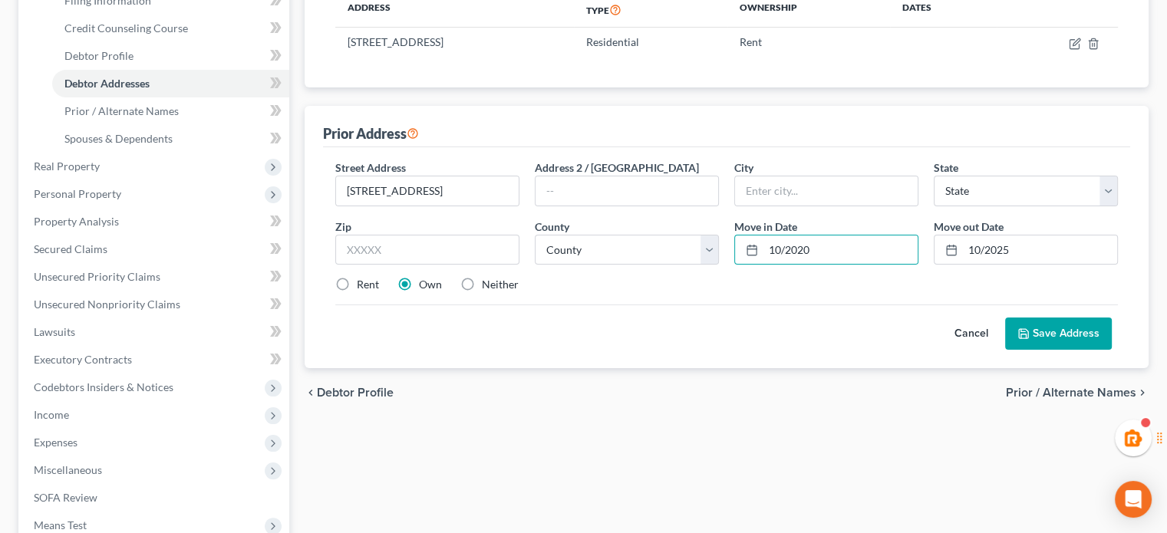
click at [796, 320] on div "Cancel Save Address" at bounding box center [726, 327] width 783 height 45
click at [323, 279] on div "Street Address * [STREET_ADDRESS] Address [GEOGRAPHIC_DATA] * State * State [US…" at bounding box center [726, 257] width 807 height 221
click at [357, 288] on label "Rent" at bounding box center [368, 284] width 22 height 15
click at [363, 287] on input "Rent" at bounding box center [368, 282] width 10 height 10
radio input "true"
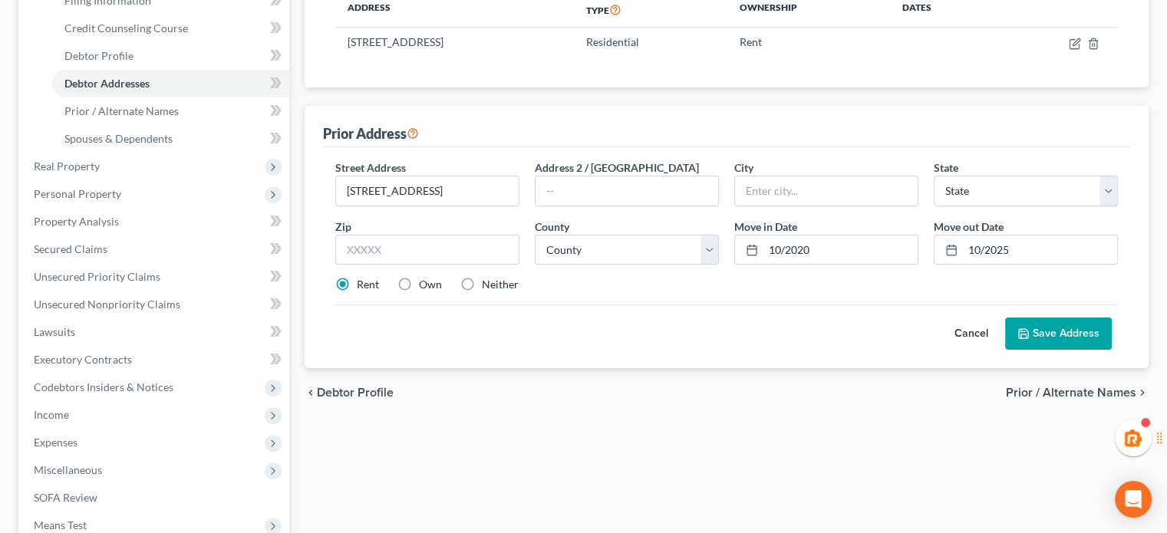
click at [1053, 335] on button "Save Address" at bounding box center [1058, 334] width 107 height 32
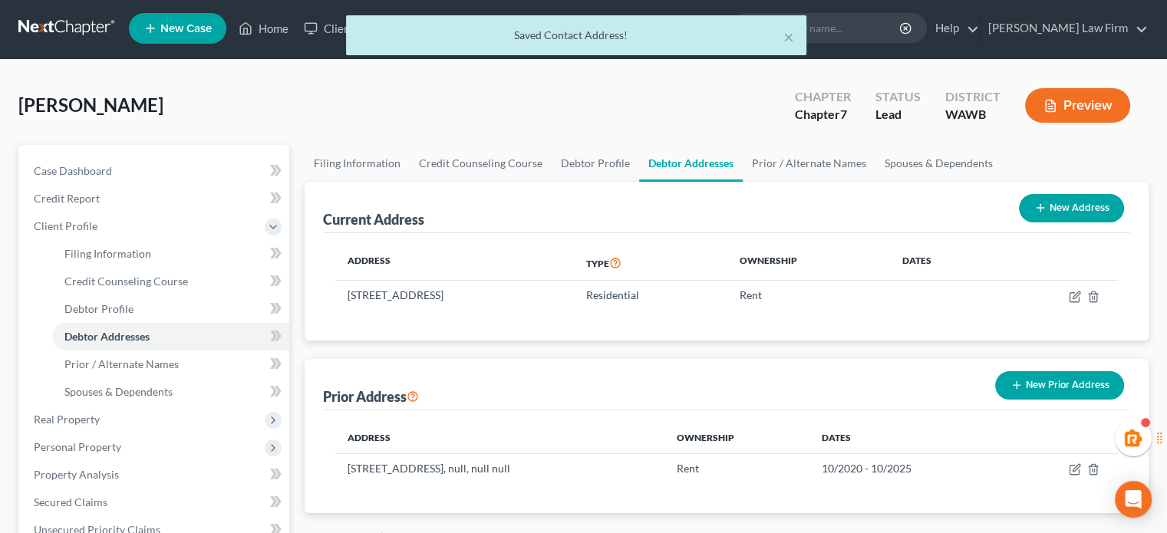
scroll to position [0, 0]
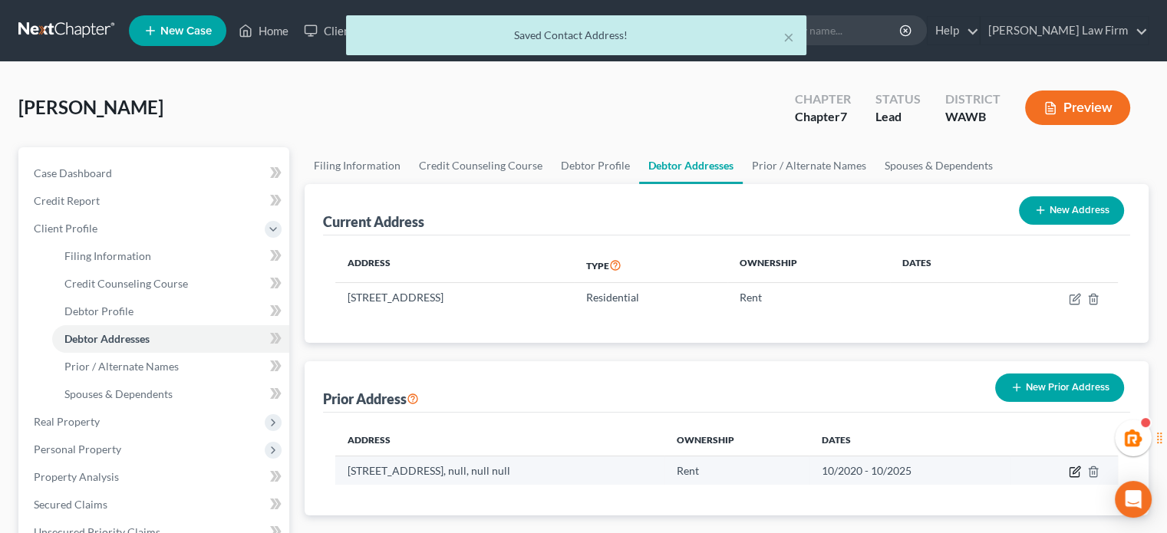
click at [1071, 473] on icon "button" at bounding box center [1075, 472] width 12 height 12
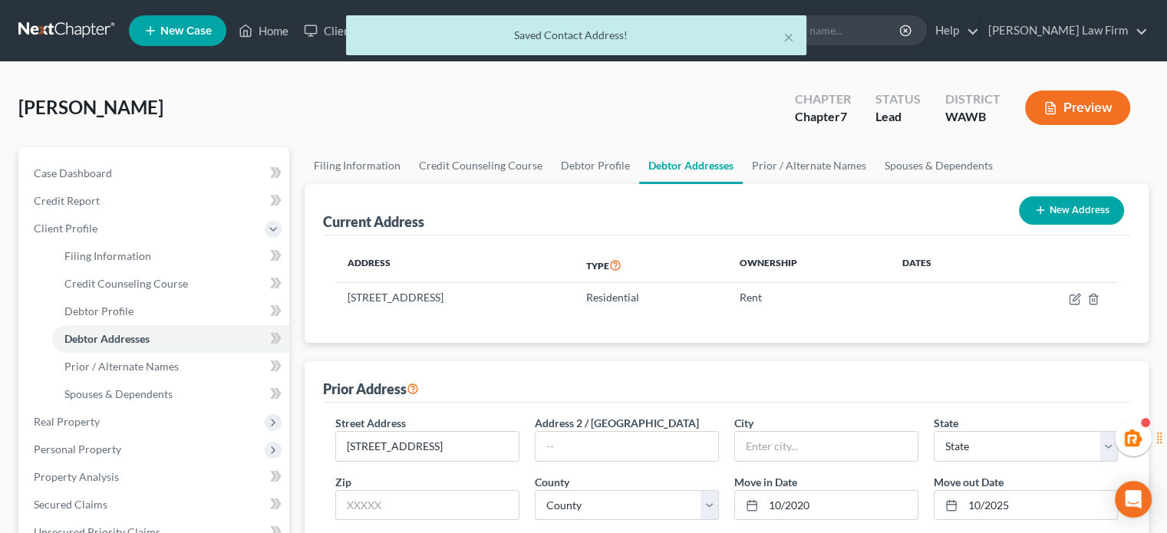
scroll to position [255, 0]
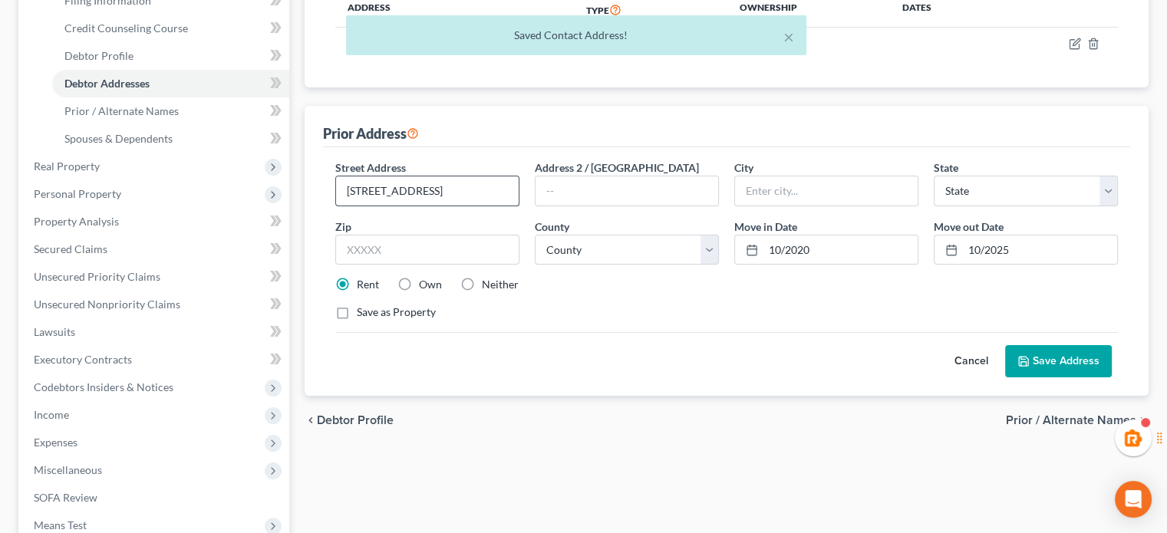
click at [503, 190] on input "[STREET_ADDRESS]" at bounding box center [427, 190] width 183 height 29
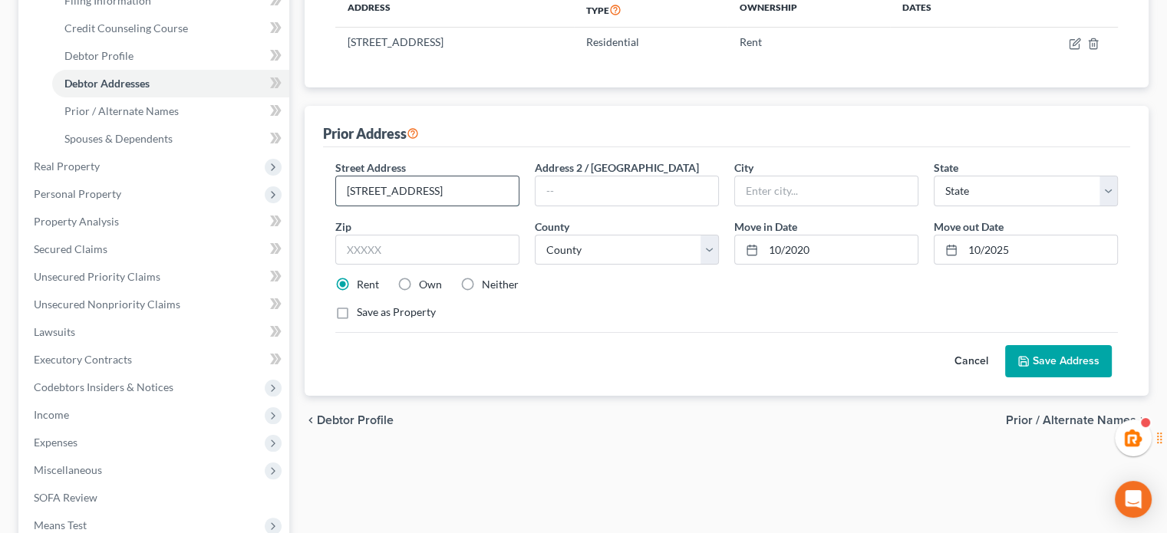
click at [503, 190] on input "[STREET_ADDRESS]" at bounding box center [427, 190] width 183 height 29
click at [399, 248] on input "text" at bounding box center [427, 250] width 184 height 31
paste input "98201"
type input "98201"
click at [621, 322] on div "Street Address * [STREET_ADDRESS] Address [GEOGRAPHIC_DATA] * State * State [US…" at bounding box center [727, 246] width 798 height 173
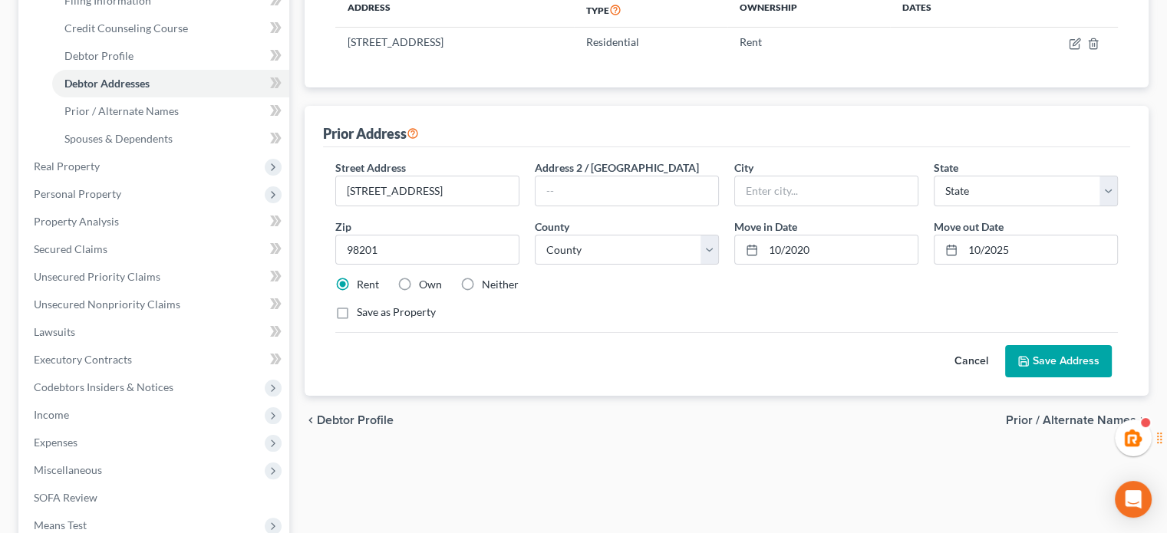
type input "[PERSON_NAME]"
select select "50"
drag, startPoint x: 457, startPoint y: 195, endPoint x: 606, endPoint y: 190, distance: 148.9
click at [552, 199] on div "Street Address * [STREET_ADDRESS] Address [GEOGRAPHIC_DATA] * [PERSON_NAME][GEO…" at bounding box center [727, 246] width 798 height 173
type input "2001 State St"
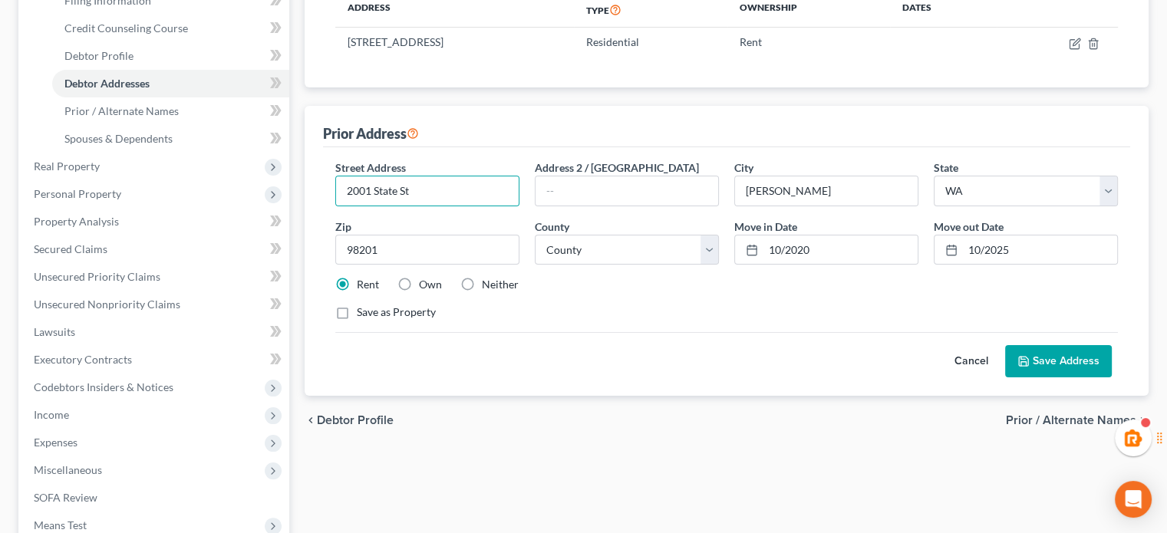
click at [1046, 345] on button "Save Address" at bounding box center [1058, 361] width 107 height 32
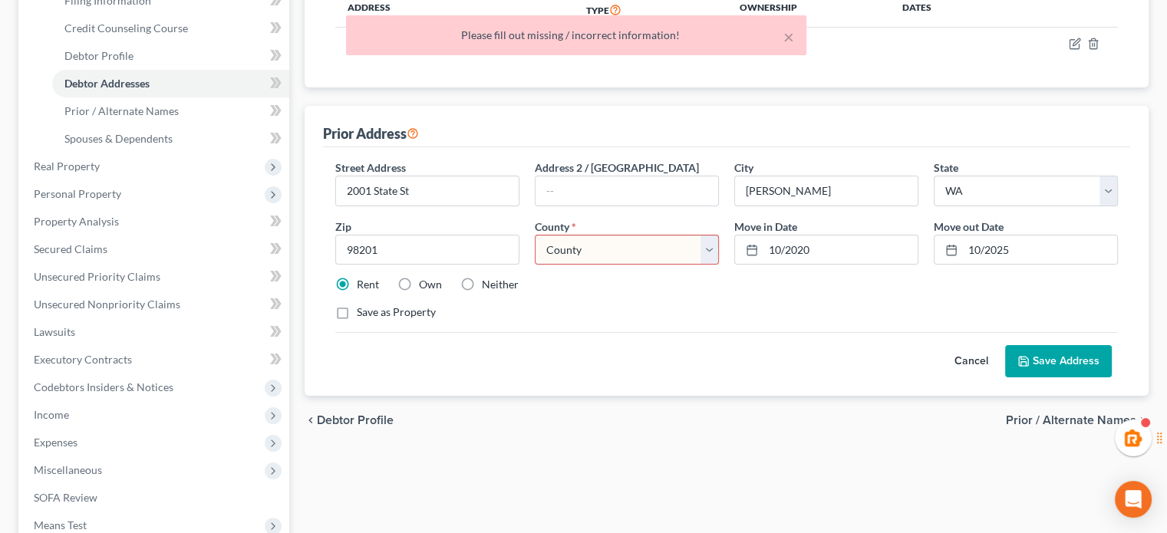
click at [616, 214] on div "Street Address * 2001 State St Address 2 / [GEOGRAPHIC_DATA] * [PERSON_NAME][GE…" at bounding box center [727, 246] width 798 height 173
click at [598, 236] on select "County [GEOGRAPHIC_DATA] [GEOGRAPHIC_DATA] [GEOGRAPHIC_DATA] [GEOGRAPHIC_DATA] …" at bounding box center [627, 250] width 184 height 31
select select "30"
click at [535, 235] on select "County [GEOGRAPHIC_DATA] [GEOGRAPHIC_DATA] [GEOGRAPHIC_DATA] [GEOGRAPHIC_DATA] …" at bounding box center [627, 250] width 184 height 31
click at [812, 249] on input "10/2020" at bounding box center [840, 250] width 154 height 29
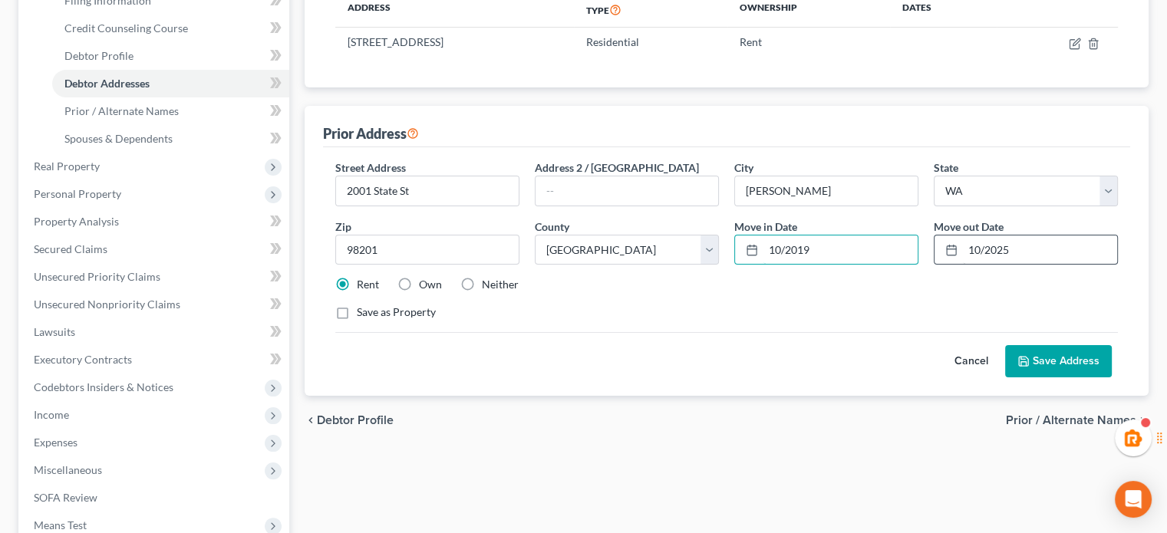
type input "10/2019"
click at [1013, 256] on input "10/2025" at bounding box center [1040, 250] width 154 height 29
type input "10/2024"
click at [1030, 349] on button "Save Address" at bounding box center [1058, 361] width 107 height 32
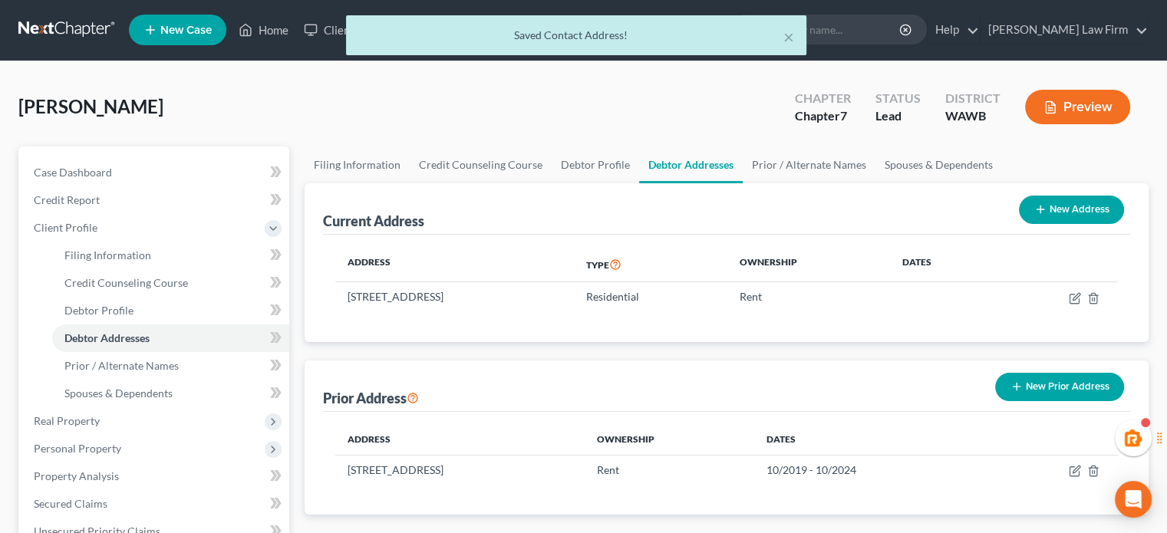
scroll to position [0, 0]
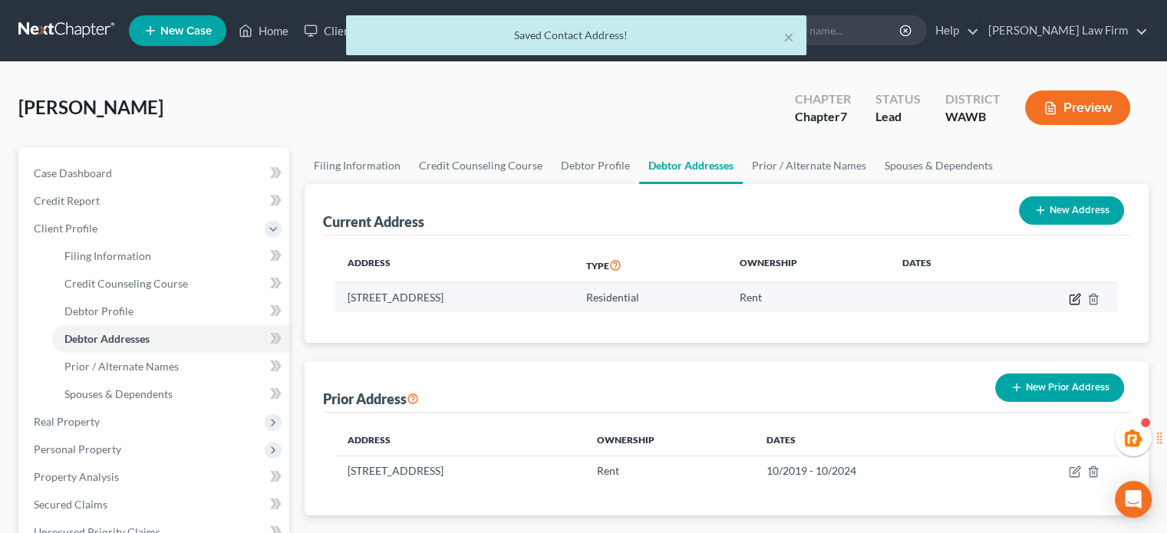
click at [1070, 295] on icon "button" at bounding box center [1074, 299] width 9 height 9
select select "50"
select select "30"
select select "0"
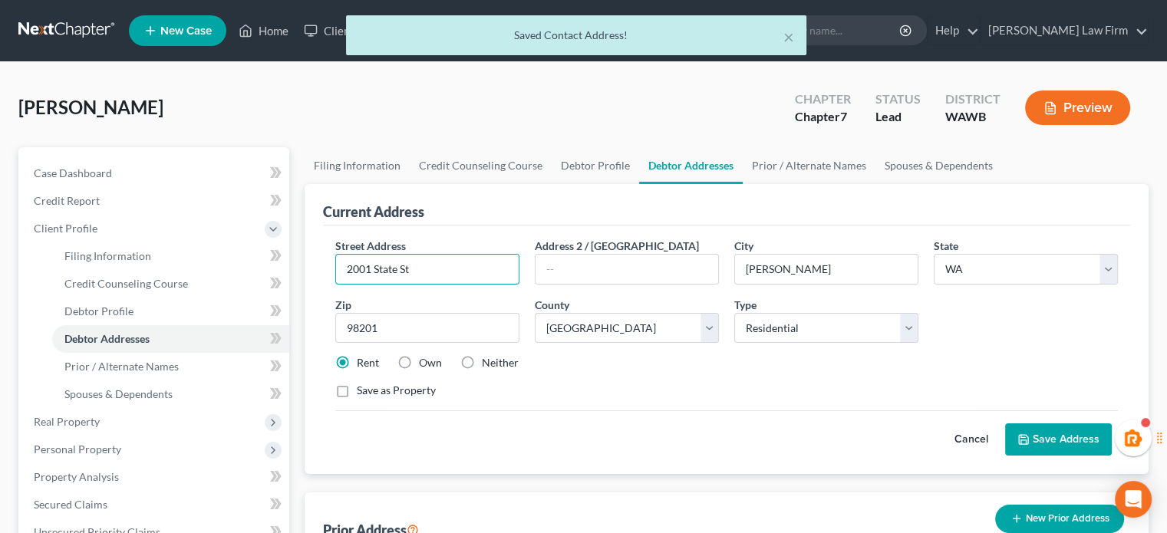
drag, startPoint x: 463, startPoint y: 270, endPoint x: 0, endPoint y: 340, distance: 468.6
click at [0, 361] on div "× Saved Contact Address! [PERSON_NAME] Upgraded Chapter Chapter 7 Status Lead D…" at bounding box center [583, 508] width 1167 height 892
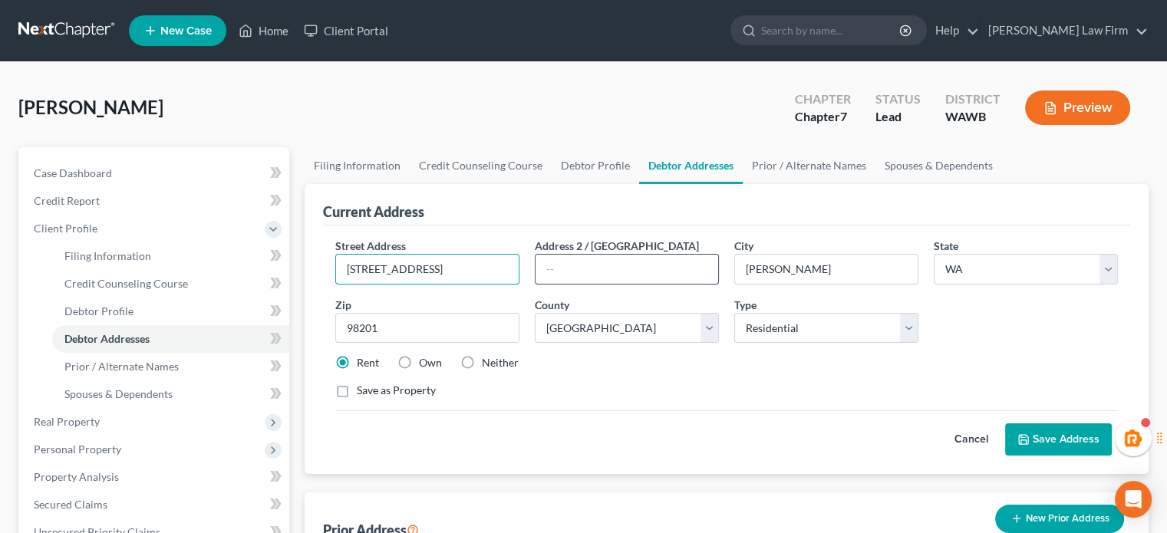
type input "[STREET_ADDRESS]"
click at [599, 272] on input "text" at bounding box center [627, 269] width 183 height 29
click at [537, 272] on input "P-202" at bounding box center [627, 269] width 183 height 29
type input "Unit P-202"
drag, startPoint x: 385, startPoint y: 323, endPoint x: 313, endPoint y: 275, distance: 86.4
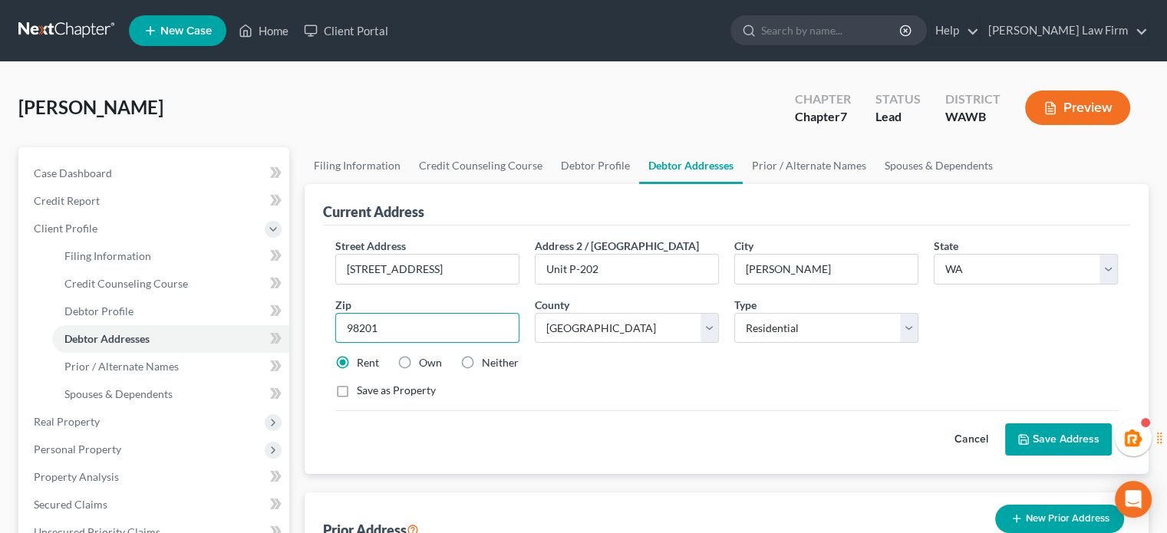
click at [294, 303] on div "Petition Navigation Case Dashboard Payments Invoices Payments Payments Credit R…" at bounding box center [583, 535] width 1145 height 776
type input "98204"
click at [577, 381] on div "Street Address * [STREET_ADDRESS] * [PERSON_NAME][GEOGRAPHIC_DATA] * State [US_…" at bounding box center [727, 324] width 798 height 173
click at [1031, 443] on button "Save Address" at bounding box center [1058, 440] width 107 height 32
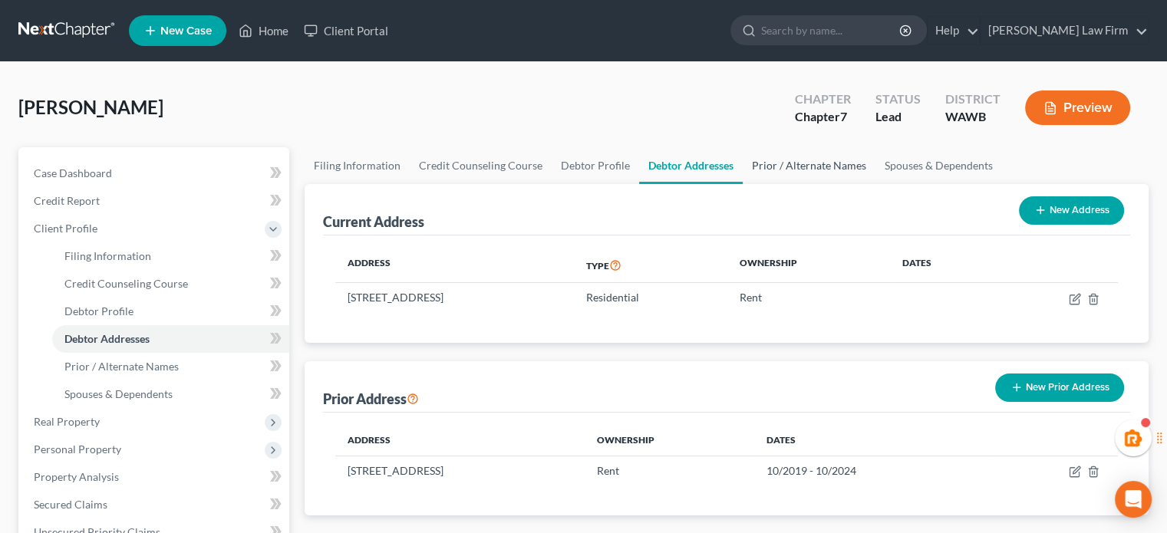
click at [782, 165] on link "Prior / Alternate Names" at bounding box center [809, 165] width 133 height 37
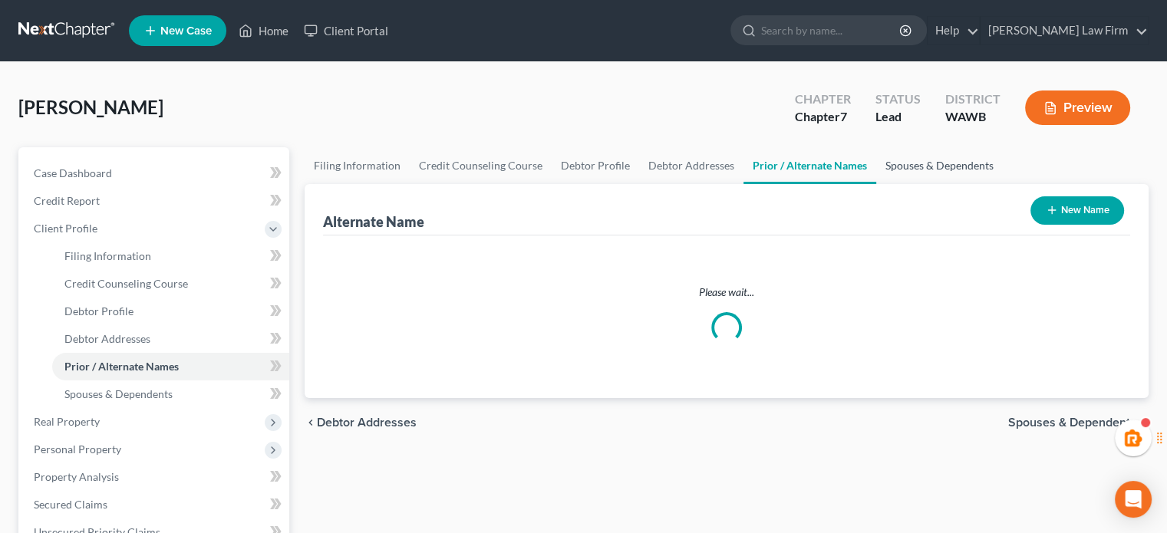
click at [944, 174] on link "Spouses & Dependents" at bounding box center [939, 165] width 127 height 37
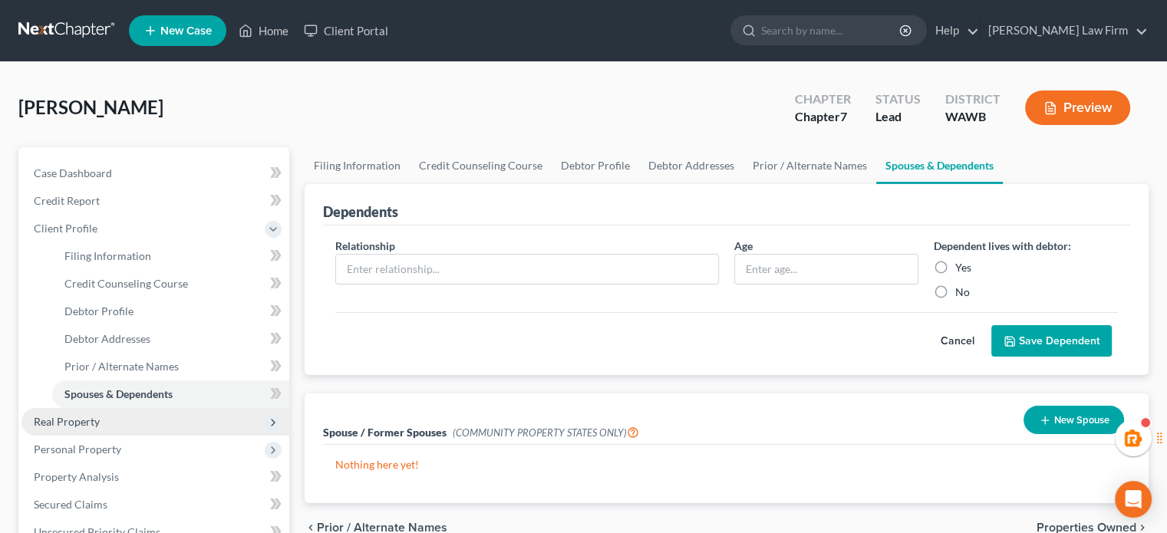
click at [135, 419] on span "Real Property" at bounding box center [155, 422] width 268 height 28
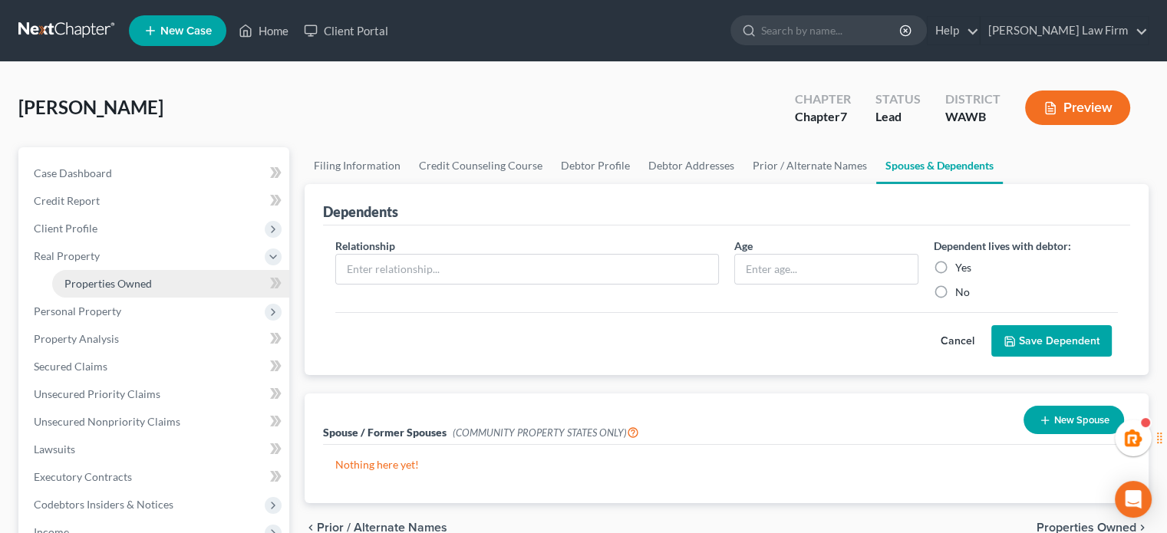
click at [112, 287] on span "Properties Owned" at bounding box center [107, 283] width 87 height 13
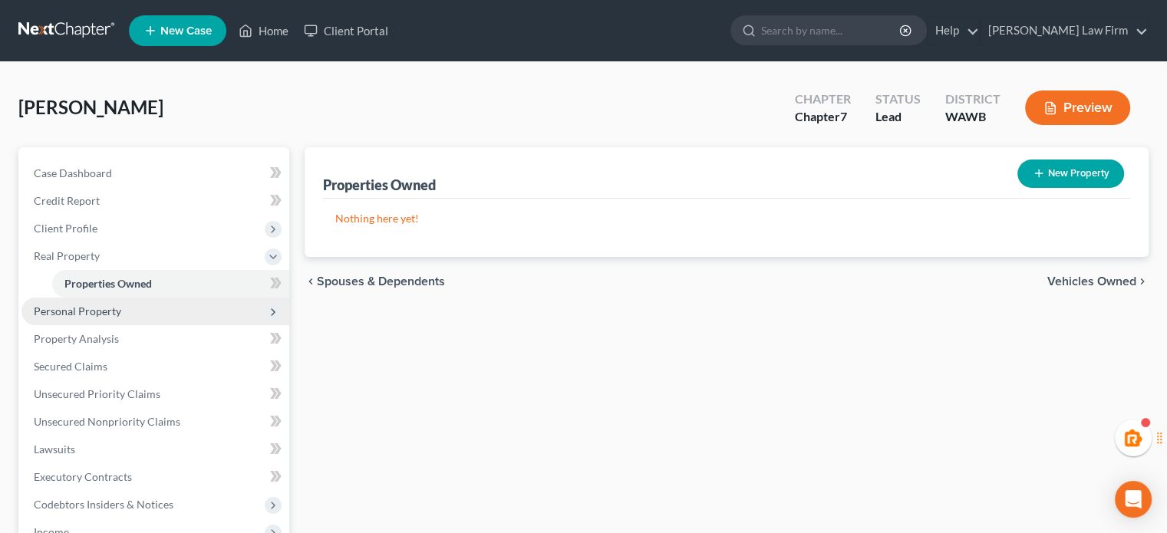
click at [114, 312] on span "Personal Property" at bounding box center [77, 311] width 87 height 13
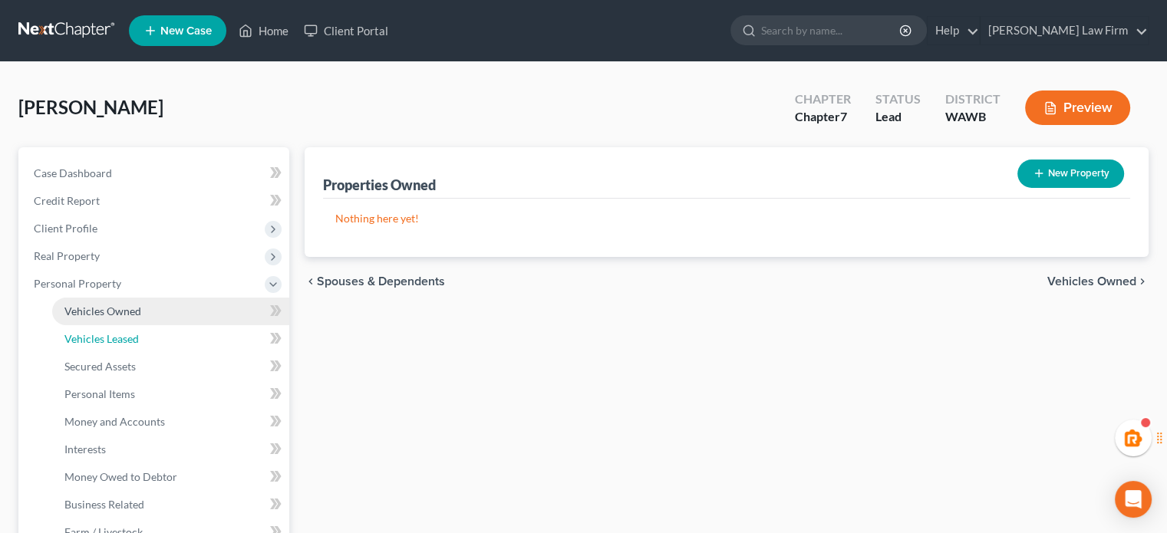
click at [116, 341] on span "Vehicles Leased" at bounding box center [101, 338] width 74 height 13
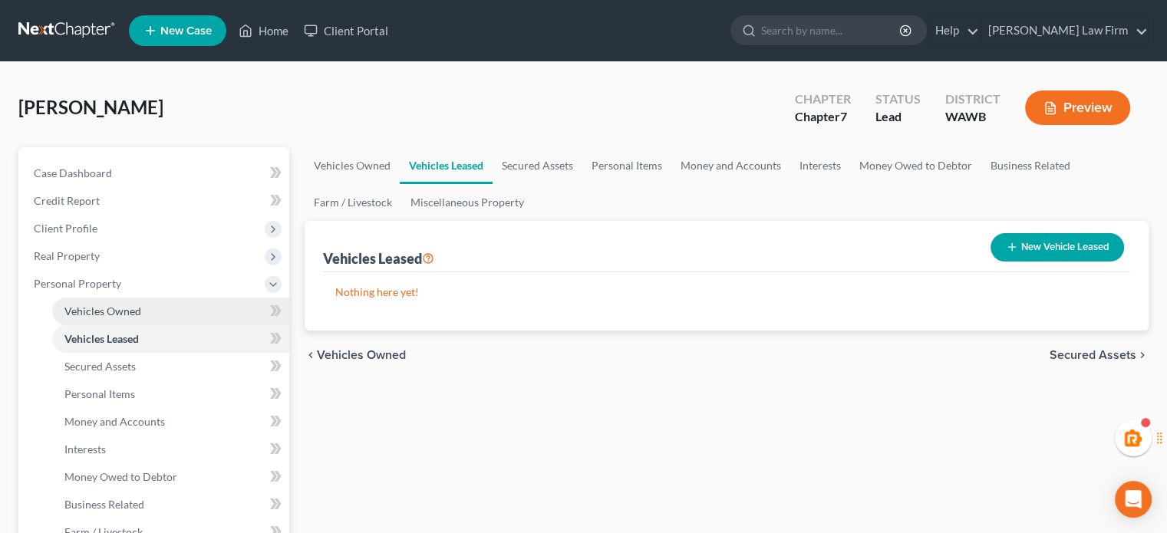
click at [117, 317] on span "Vehicles Owned" at bounding box center [102, 311] width 77 height 13
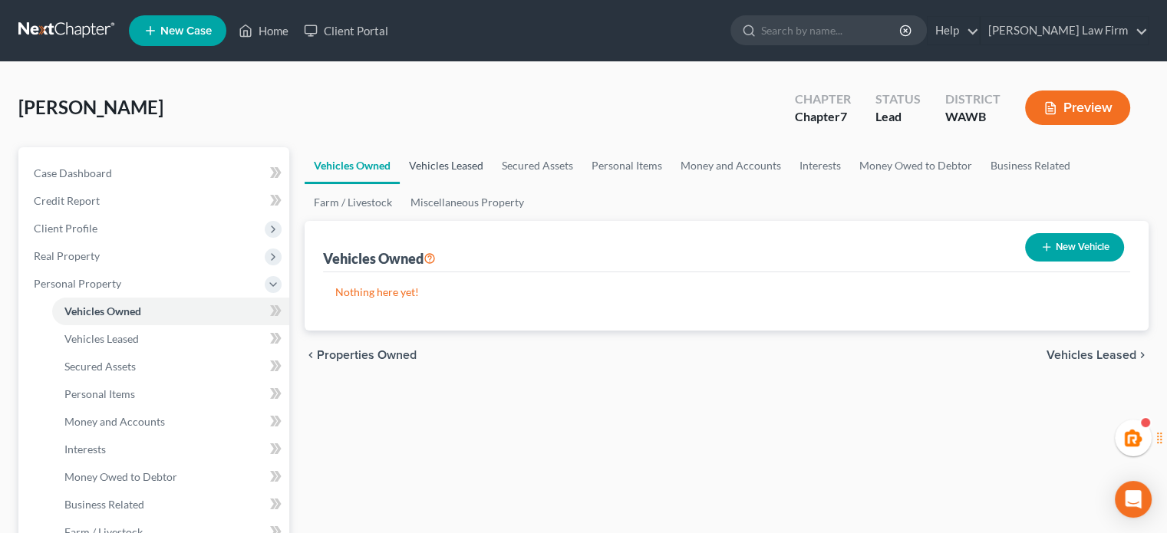
click at [464, 162] on link "Vehicles Leased" at bounding box center [446, 165] width 93 height 37
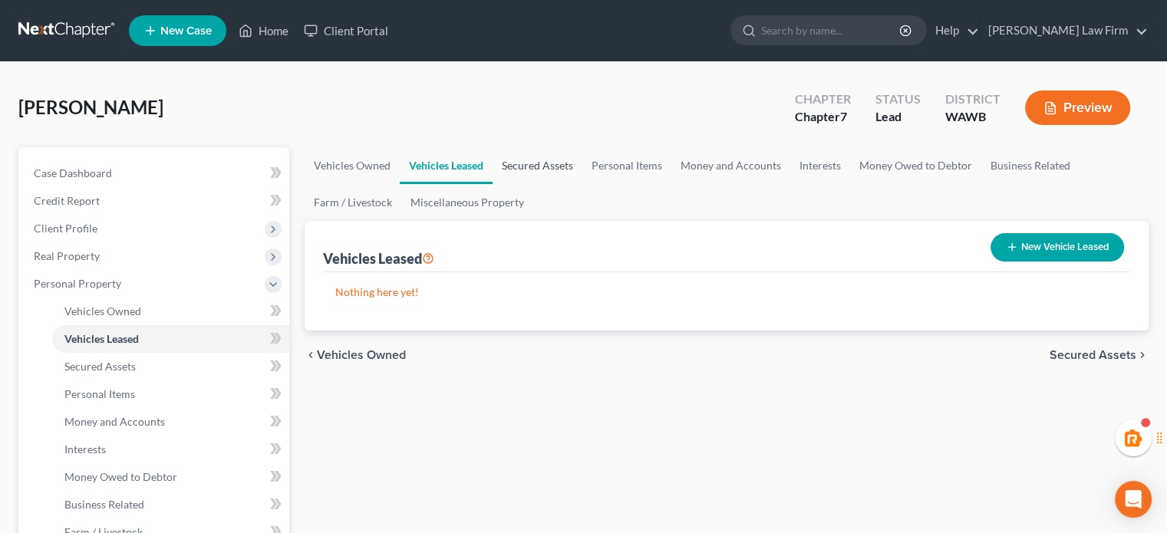
click at [549, 158] on link "Secured Assets" at bounding box center [538, 165] width 90 height 37
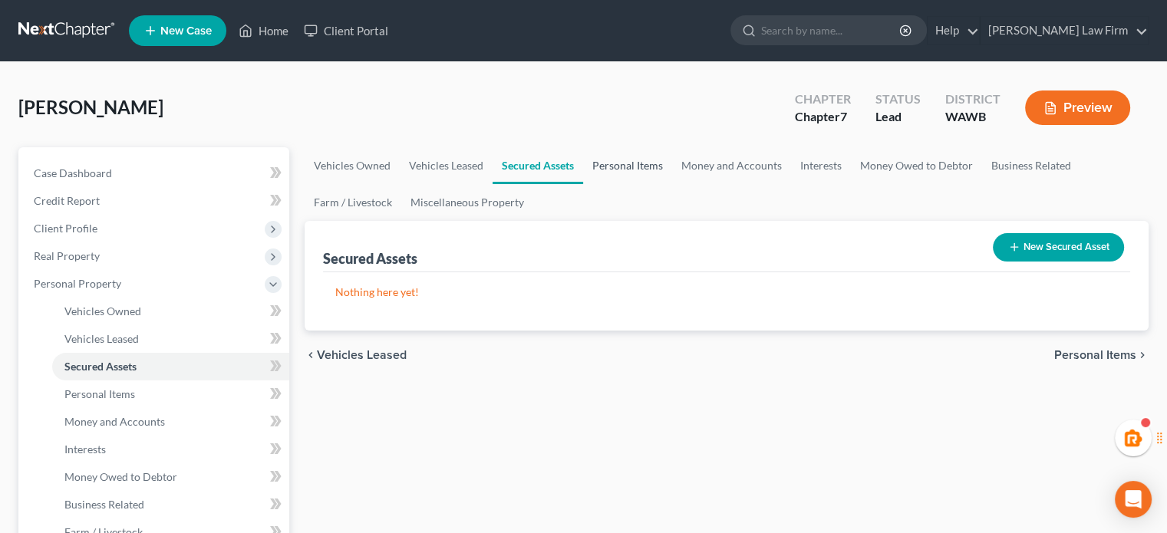
click at [649, 163] on link "Personal Items" at bounding box center [627, 165] width 89 height 37
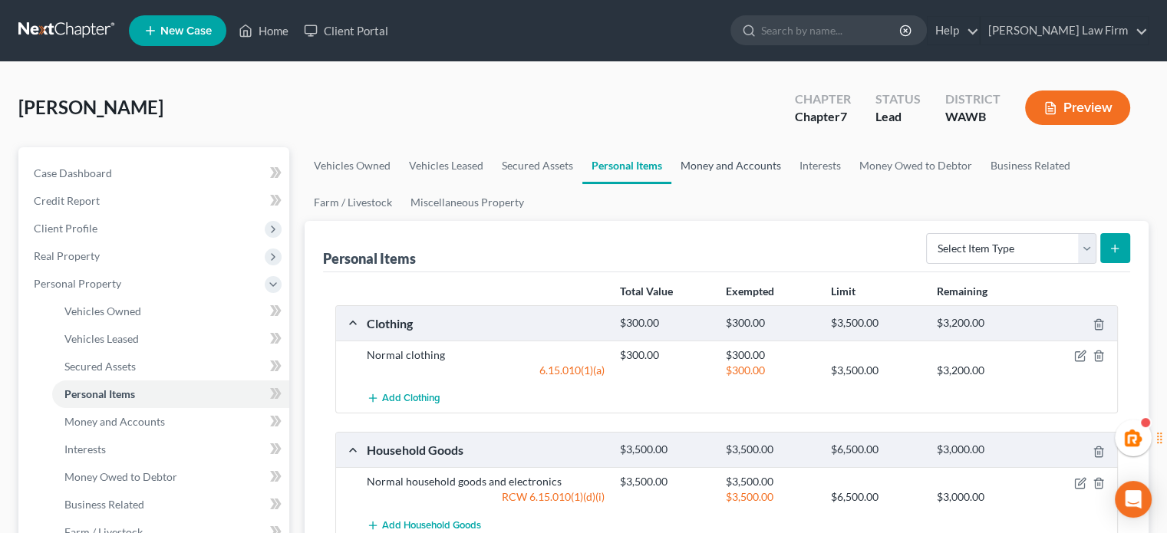
click at [711, 147] on link "Money and Accounts" at bounding box center [730, 165] width 119 height 37
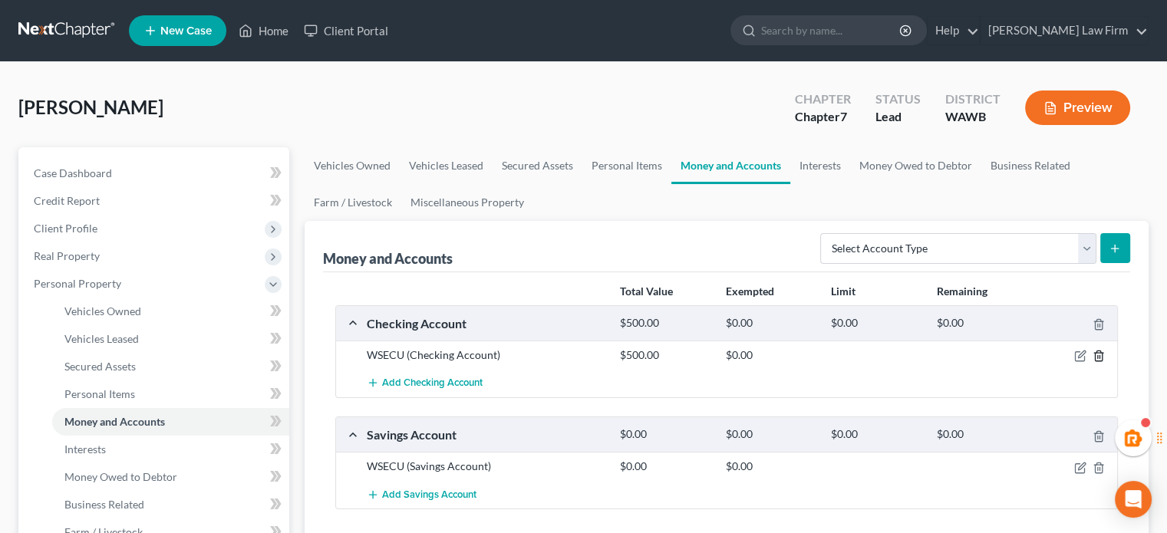
click at [1103, 354] on icon "button" at bounding box center [1099, 356] width 12 height 12
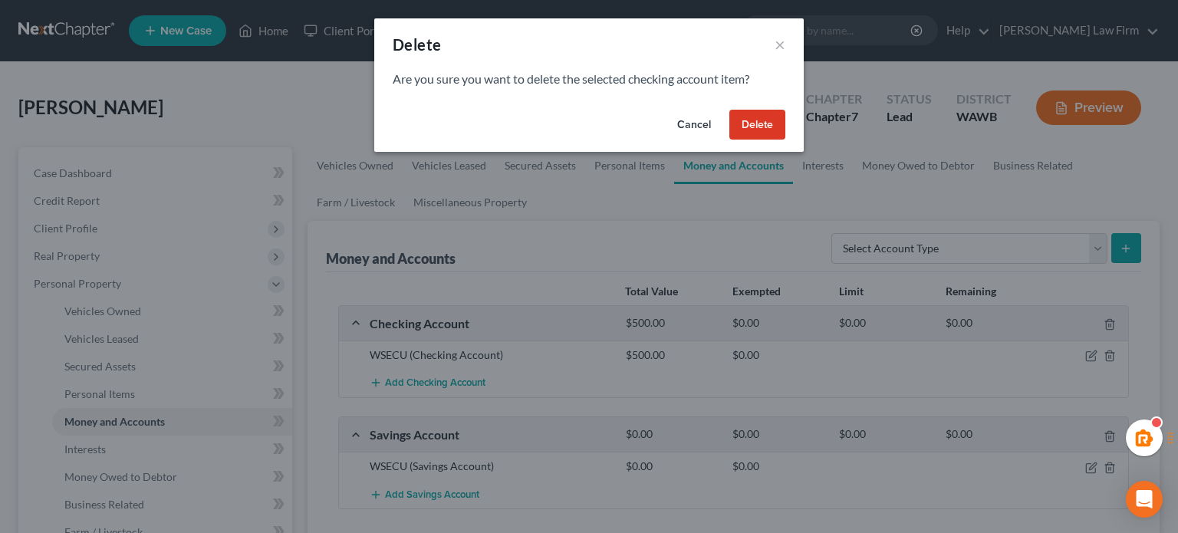
click at [761, 127] on button "Delete" at bounding box center [758, 125] width 56 height 31
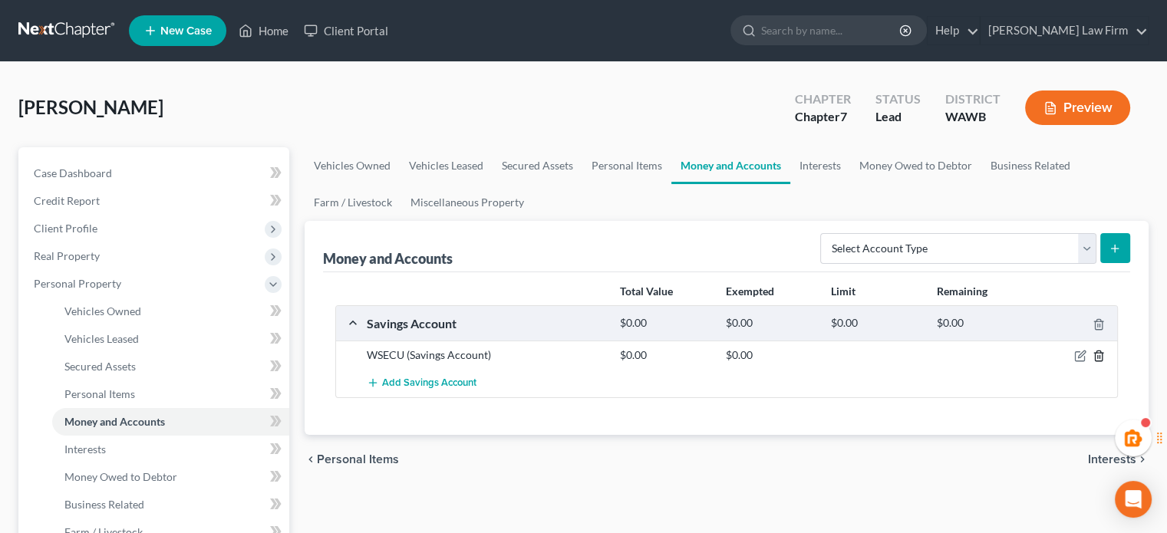
click at [1104, 361] on icon "button" at bounding box center [1099, 356] width 12 height 12
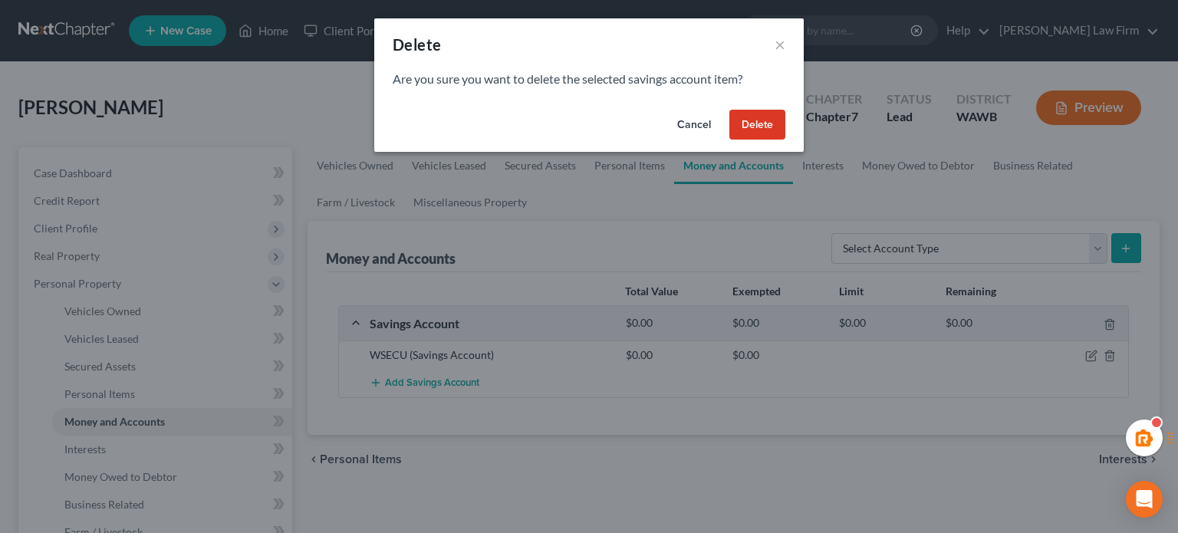
click at [727, 134] on div "Cancel Delete" at bounding box center [589, 128] width 430 height 49
click at [750, 131] on button "Delete" at bounding box center [758, 125] width 56 height 31
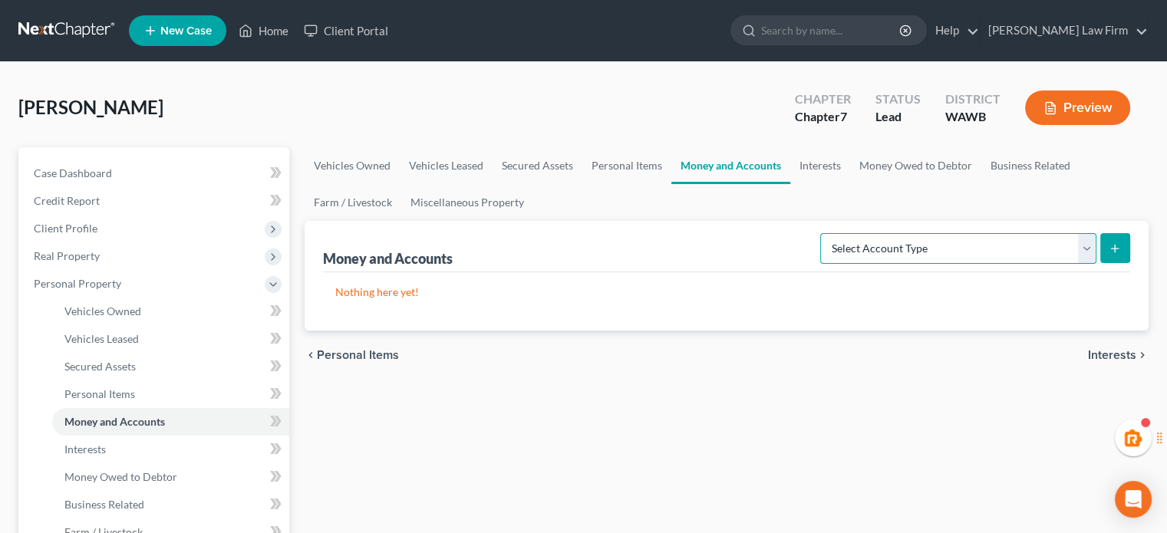
click at [935, 247] on select "Select Account Type Brokerage Cash on Hand Certificates of Deposit Checking Acc…" at bounding box center [958, 248] width 276 height 31
select select "checking"
click at [823, 233] on select "Select Account Type Brokerage Cash on Hand Certificates of Deposit Checking Acc…" at bounding box center [958, 248] width 276 height 31
click at [1117, 249] on icon "submit" at bounding box center [1115, 248] width 12 height 12
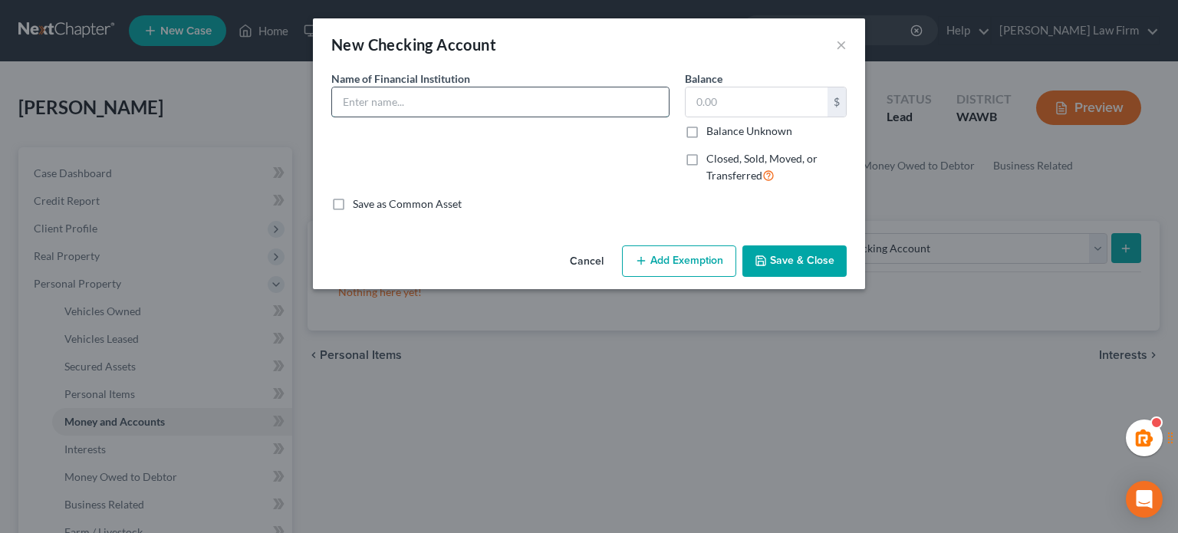
click at [545, 97] on input "text" at bounding box center [500, 101] width 337 height 29
type input "Chime Bank"
drag, startPoint x: 473, startPoint y: 91, endPoint x: 122, endPoint y: 76, distance: 350.9
click at [122, 76] on div "New Checking Account × An exemption set must first be selected from the Filing …" at bounding box center [589, 266] width 1178 height 533
click at [807, 271] on button "Save & Close" at bounding box center [795, 262] width 104 height 32
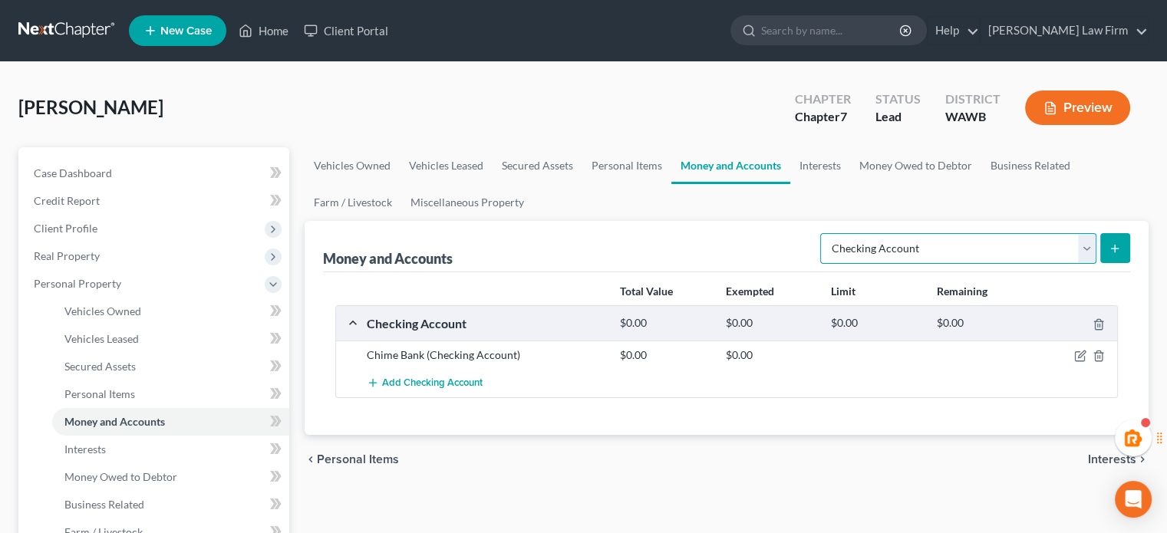
click at [912, 254] on select "Select Account Type Brokerage Cash on Hand Certificates of Deposit Checking Acc…" at bounding box center [958, 248] width 276 height 31
select select "savings"
click at [823, 233] on select "Select Account Type Brokerage Cash on Hand Certificates of Deposit Checking Acc…" at bounding box center [958, 248] width 276 height 31
click at [1116, 251] on icon "submit" at bounding box center [1115, 248] width 12 height 12
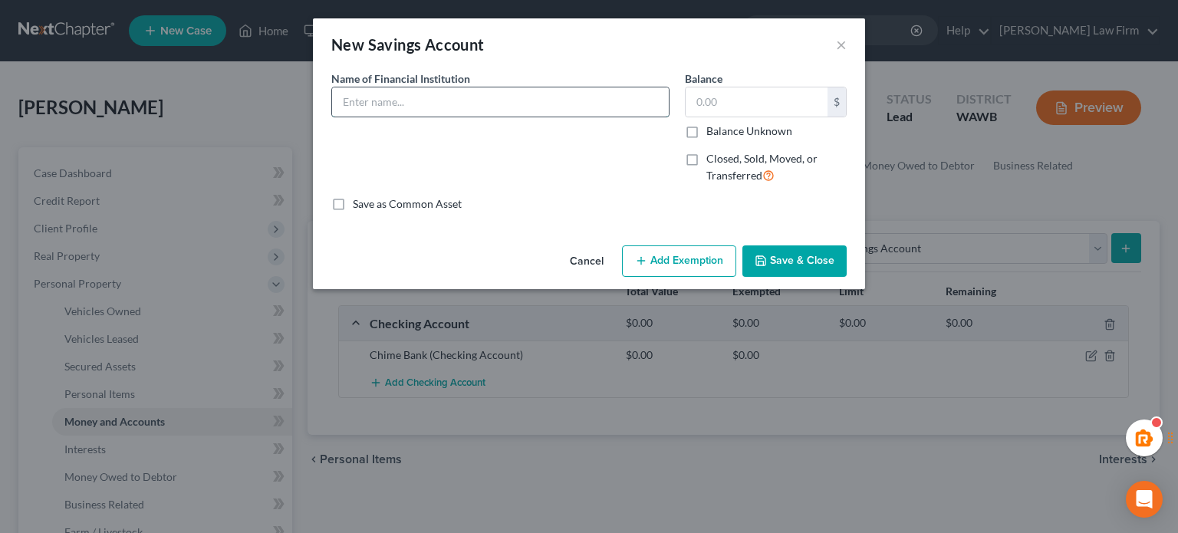
click at [527, 95] on input "text" at bounding box center [500, 101] width 337 height 29
paste input "Chime Bank"
type input "Chime Bank"
click at [804, 253] on button "Save & Close" at bounding box center [795, 262] width 104 height 32
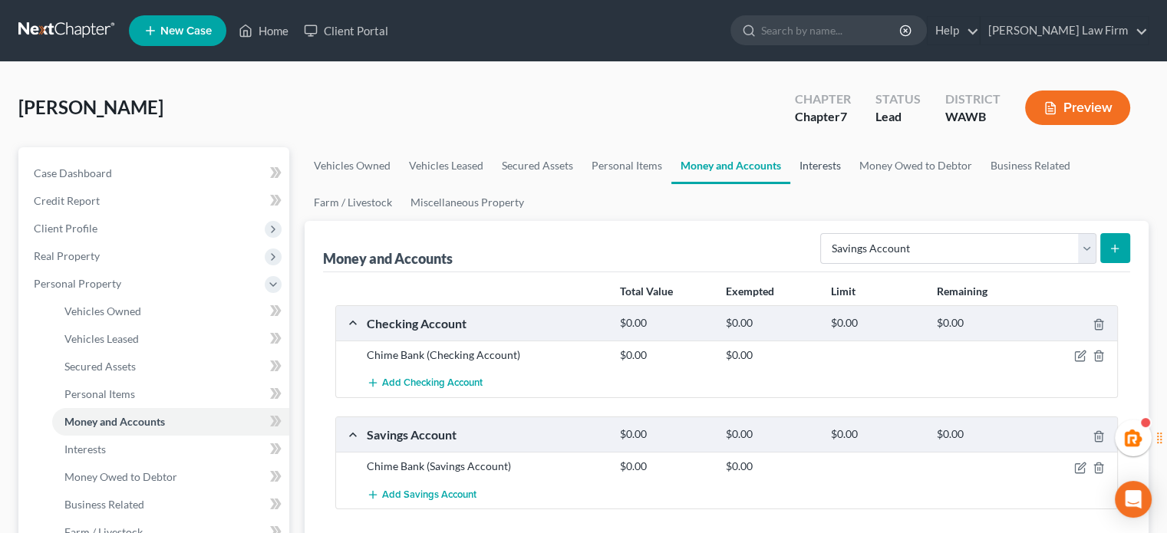
click at [823, 167] on link "Interests" at bounding box center [820, 165] width 60 height 37
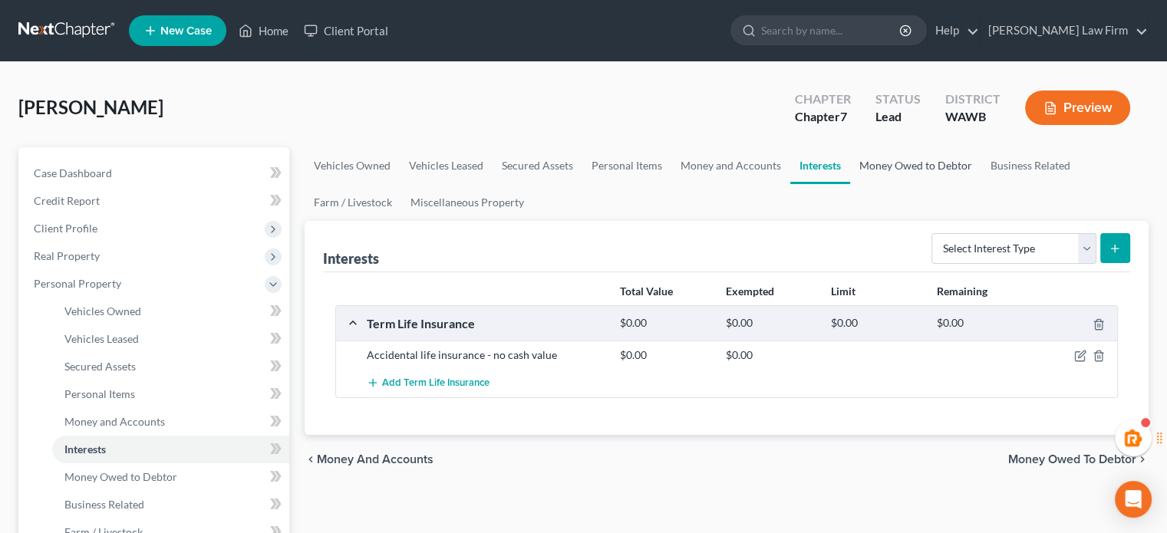
click at [910, 169] on link "Money Owed to Debtor" at bounding box center [915, 165] width 131 height 37
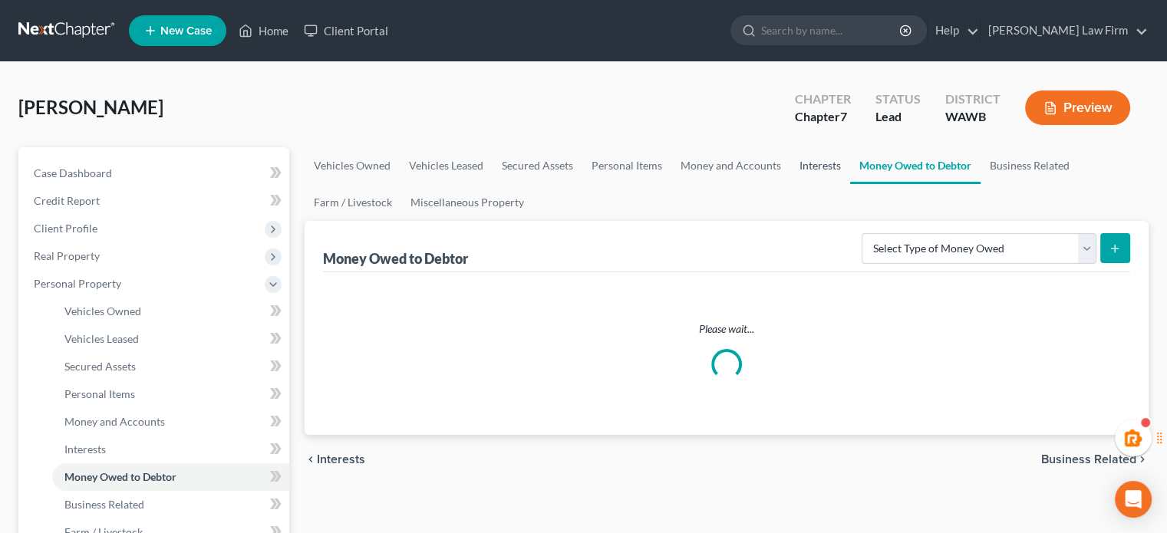
click at [826, 159] on link "Interests" at bounding box center [820, 165] width 60 height 37
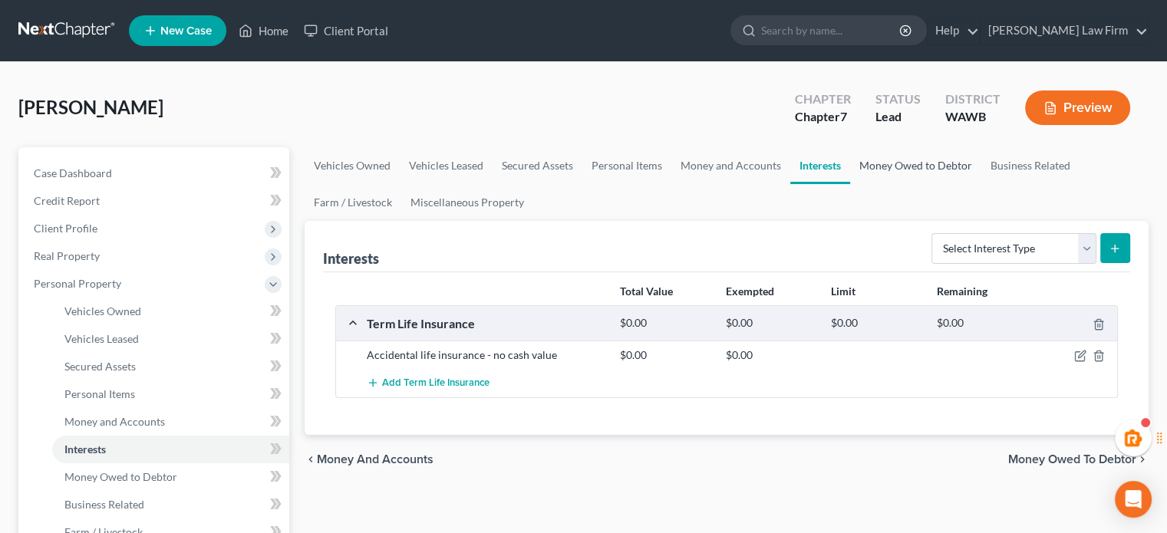
click at [948, 170] on link "Money Owed to Debtor" at bounding box center [915, 165] width 131 height 37
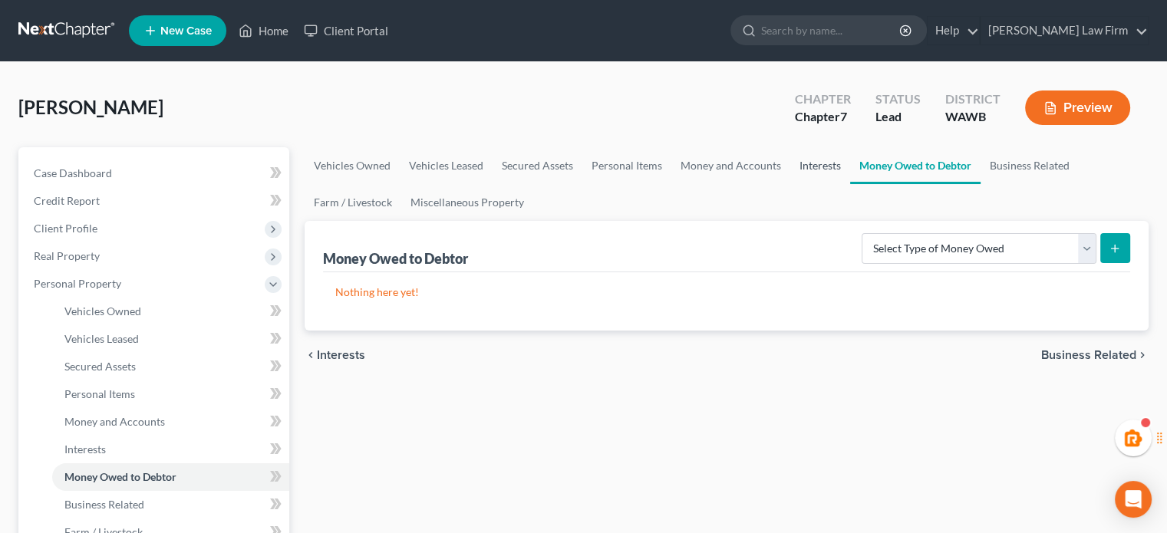
click at [820, 161] on link "Interests" at bounding box center [820, 165] width 60 height 37
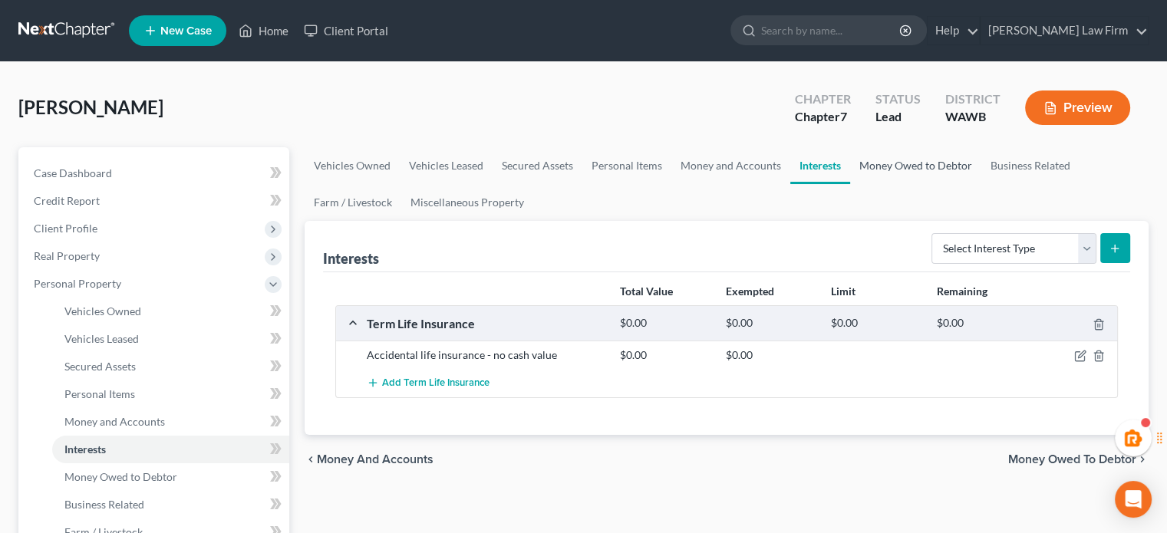
click at [942, 165] on link "Money Owed to Debtor" at bounding box center [915, 165] width 131 height 37
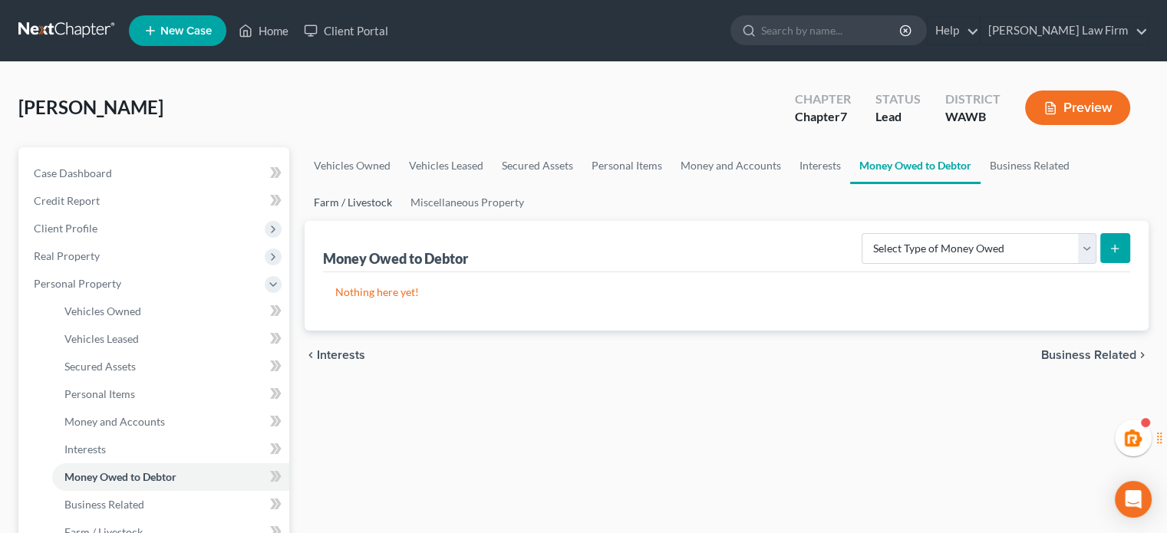
click at [379, 193] on link "Farm / Livestock" at bounding box center [353, 202] width 97 height 37
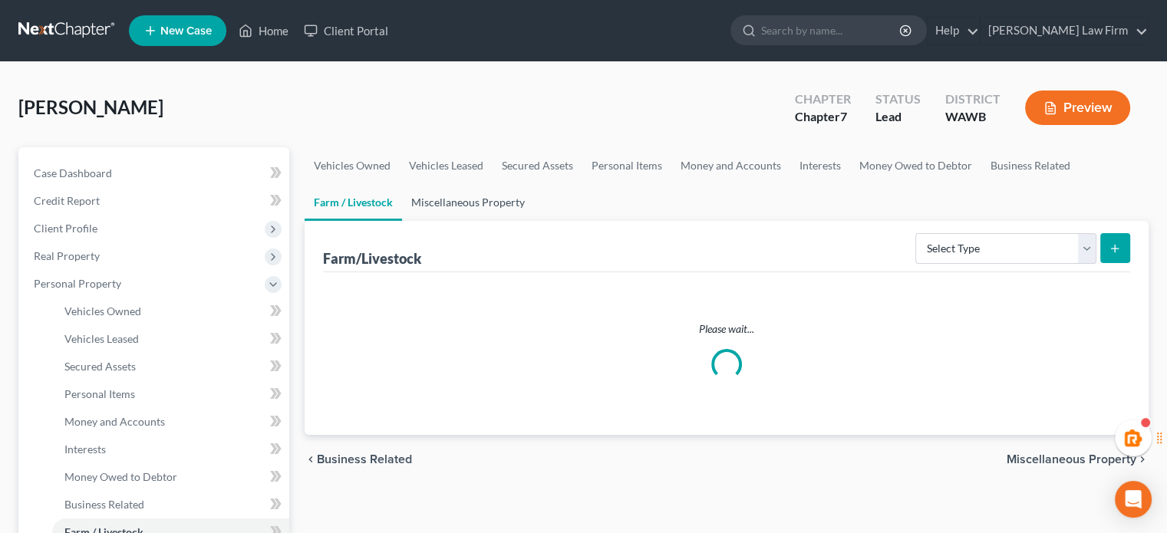
click at [463, 198] on link "Miscellaneous Property" at bounding box center [468, 202] width 132 height 37
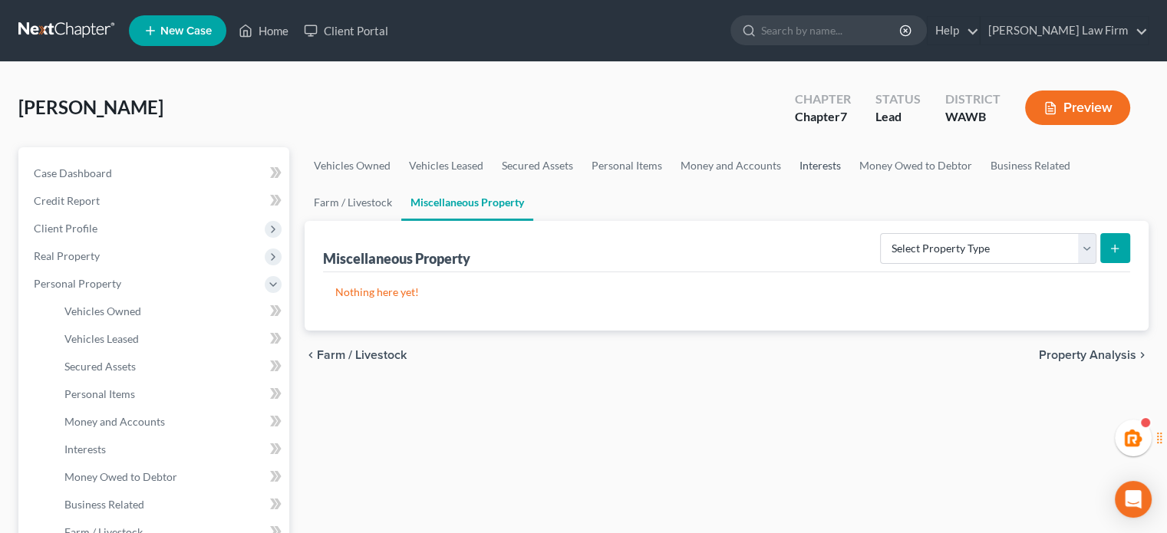
click at [810, 167] on link "Interests" at bounding box center [820, 165] width 60 height 37
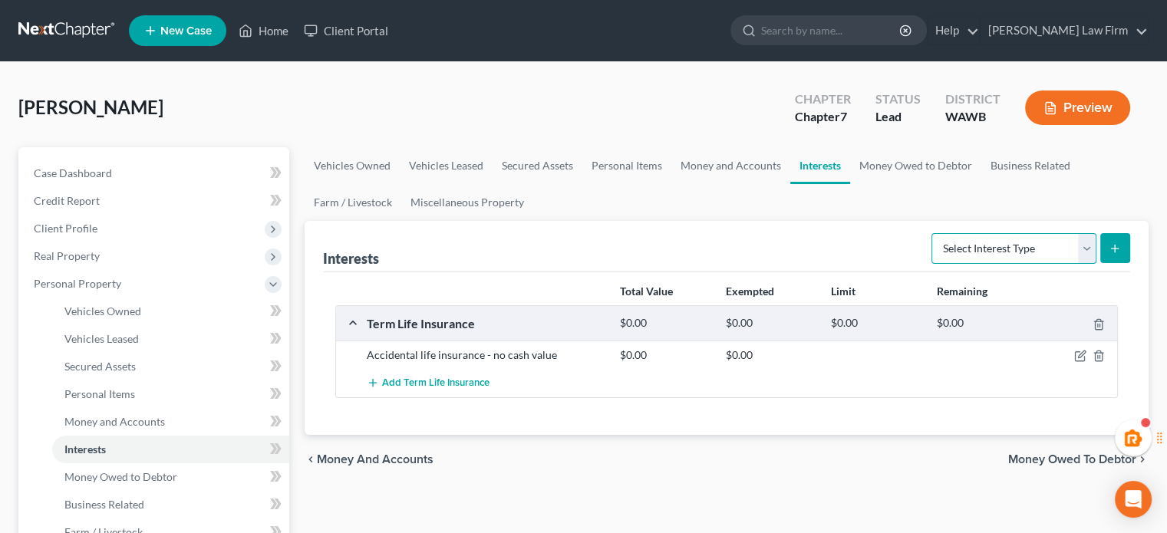
click at [1005, 236] on select "Select Interest Type 401K Annuity Bond Education IRA Government Bond Government…" at bounding box center [1013, 248] width 165 height 31
click at [883, 223] on div "Interests Select Interest Type 401K Annuity Bond Education IRA Government Bond …" at bounding box center [726, 246] width 807 height 51
click at [1007, 249] on select "Select Interest Type 401K Annuity Bond Education IRA Government Bond Government…" at bounding box center [1013, 248] width 165 height 31
select select "401k"
click at [933, 233] on select "Select Interest Type 401K Annuity Bond Education IRA Government Bond Government…" at bounding box center [1013, 248] width 165 height 31
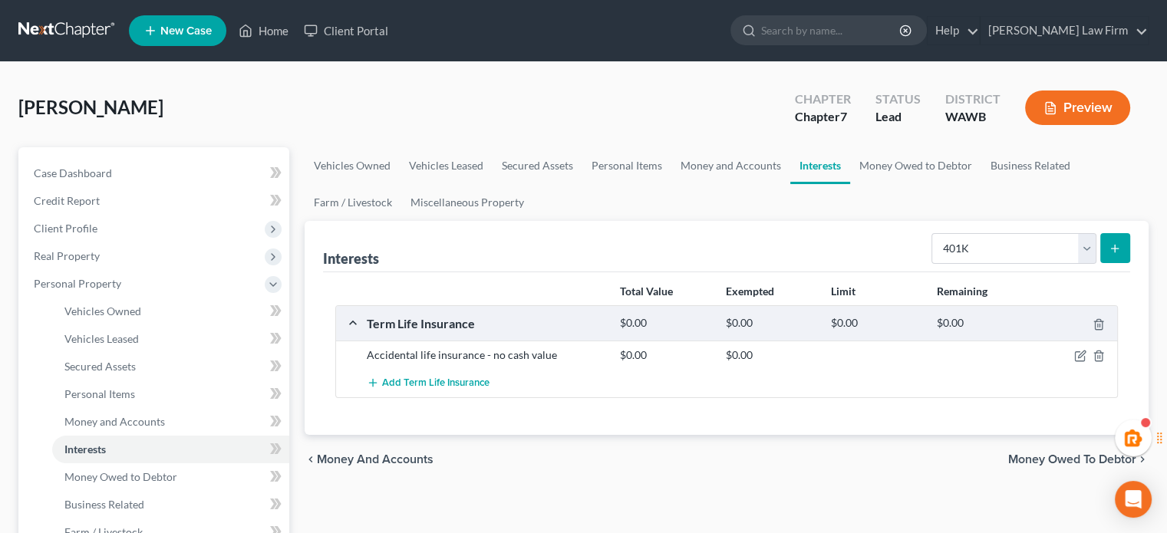
click at [1120, 244] on icon "submit" at bounding box center [1115, 248] width 12 height 12
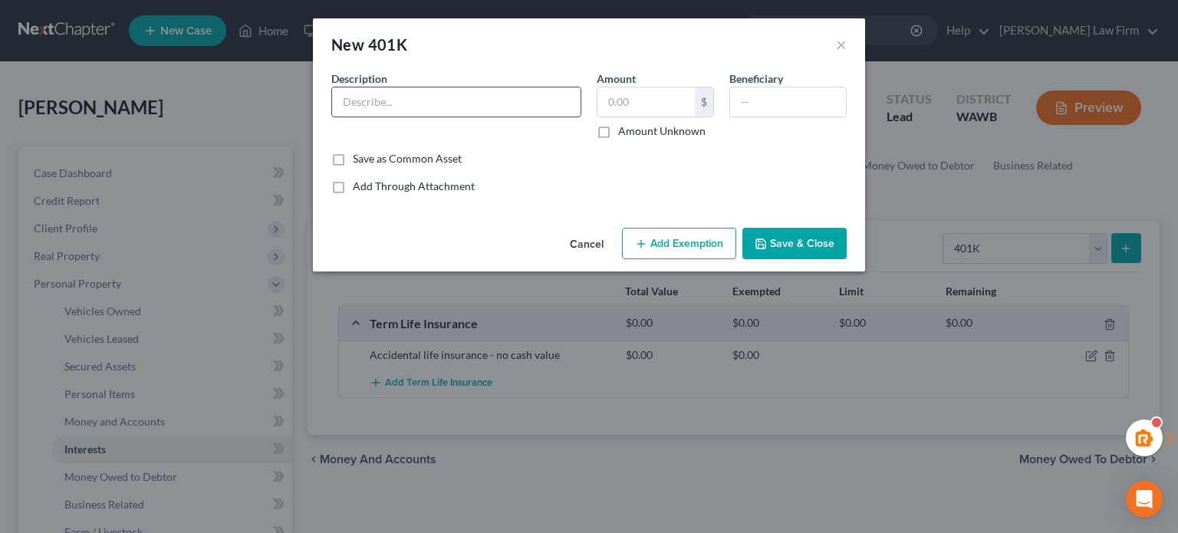
click at [474, 89] on input "text" at bounding box center [456, 101] width 249 height 29
type input "401(k) through work - estimate"
type input "5,000"
click at [807, 229] on button "Save & Close" at bounding box center [795, 244] width 104 height 32
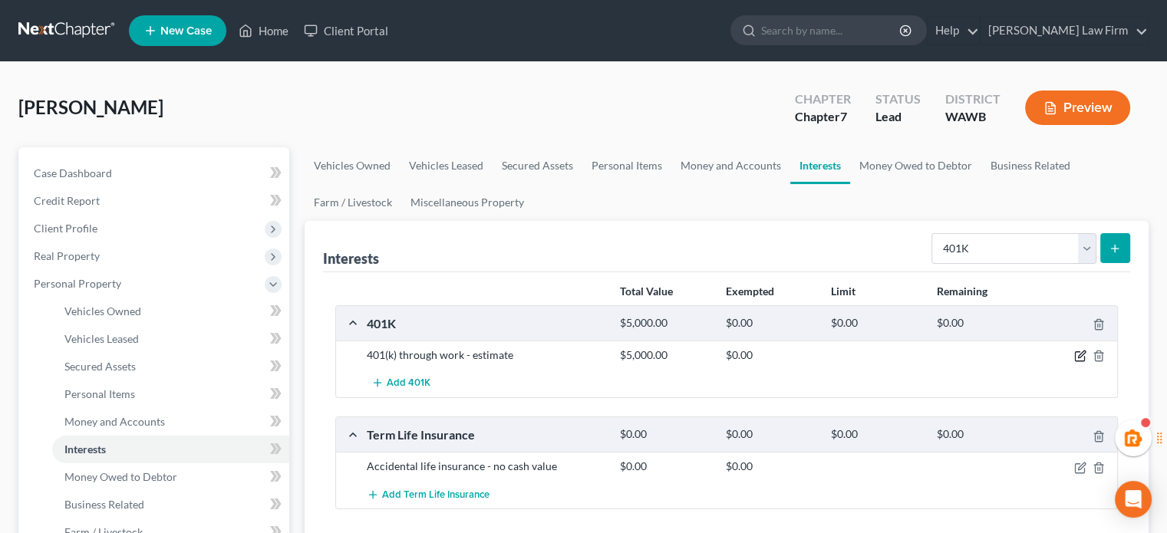
click at [1077, 352] on icon "button" at bounding box center [1080, 356] width 12 height 12
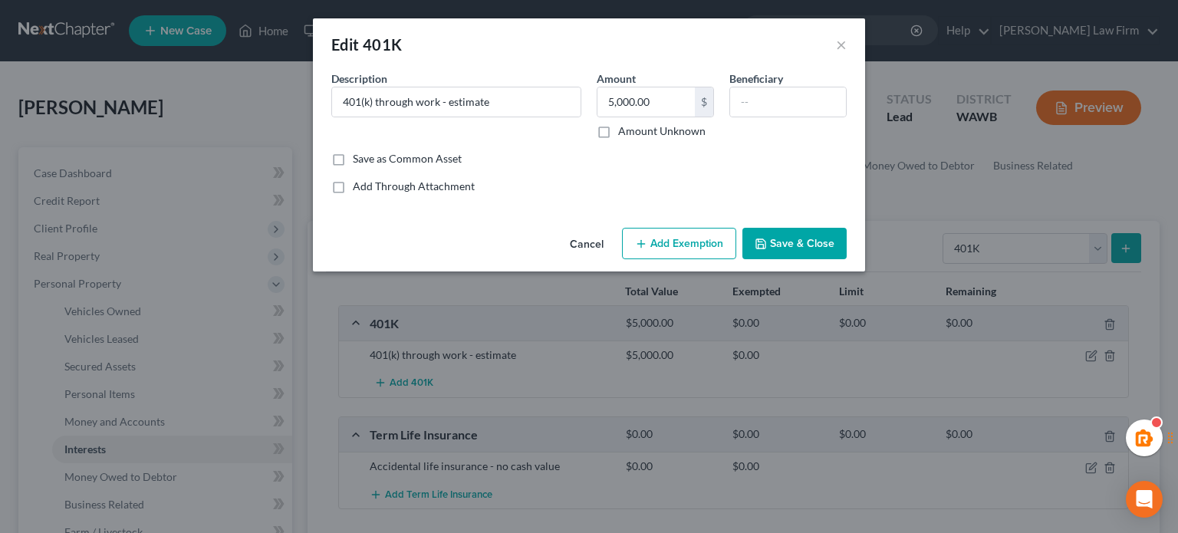
click at [661, 239] on button "Add Exemption" at bounding box center [679, 244] width 114 height 32
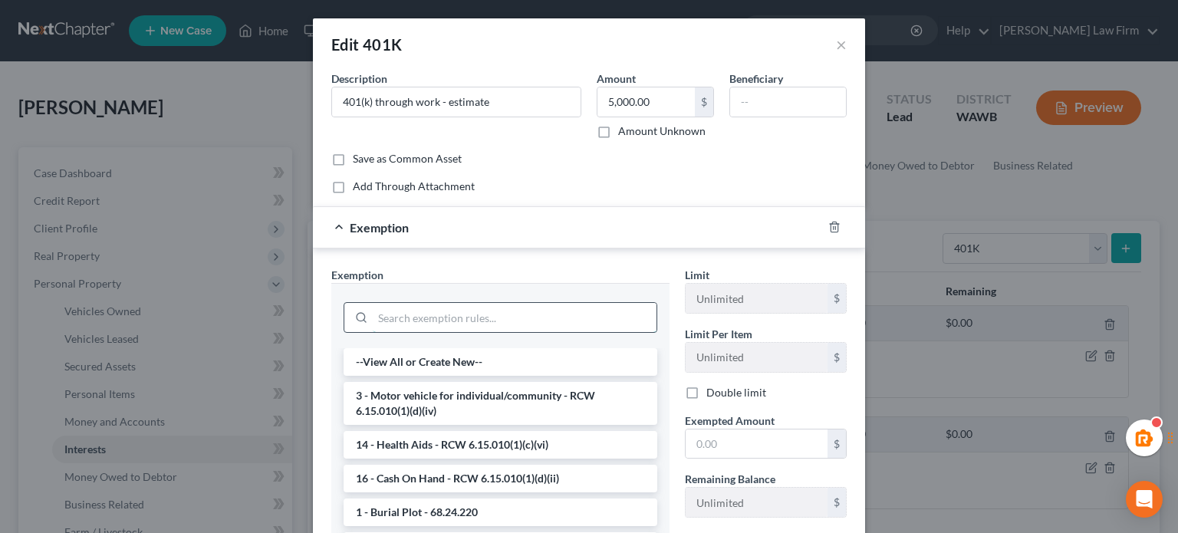
click at [410, 311] on input "search" at bounding box center [515, 317] width 284 height 29
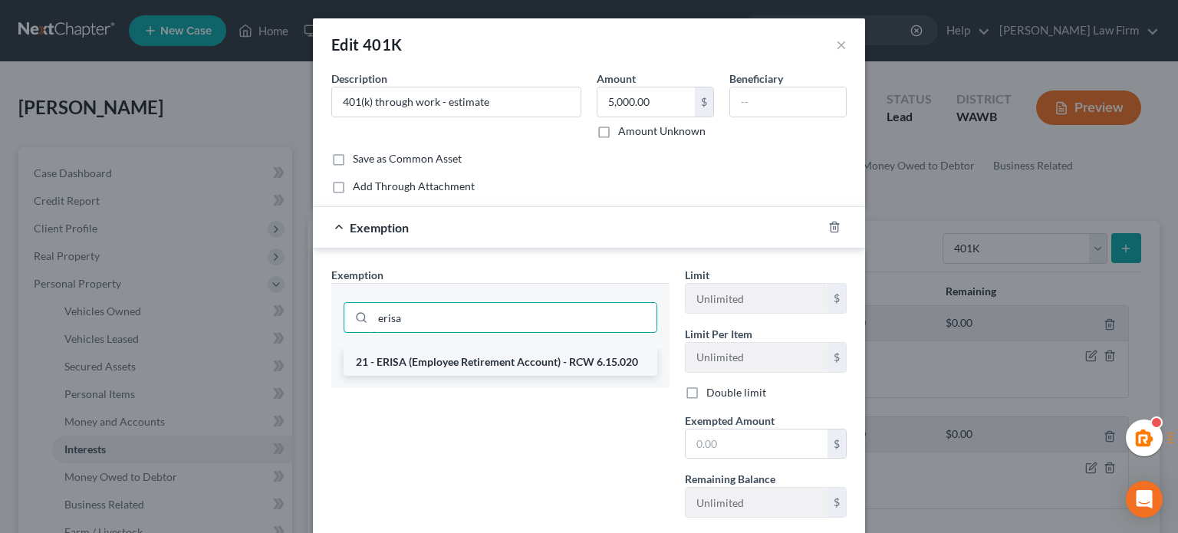
type input "erisa"
click at [559, 355] on li "21 - ERISA (Employee Retirement Account) - RCW 6.15.020" at bounding box center [501, 362] width 314 height 28
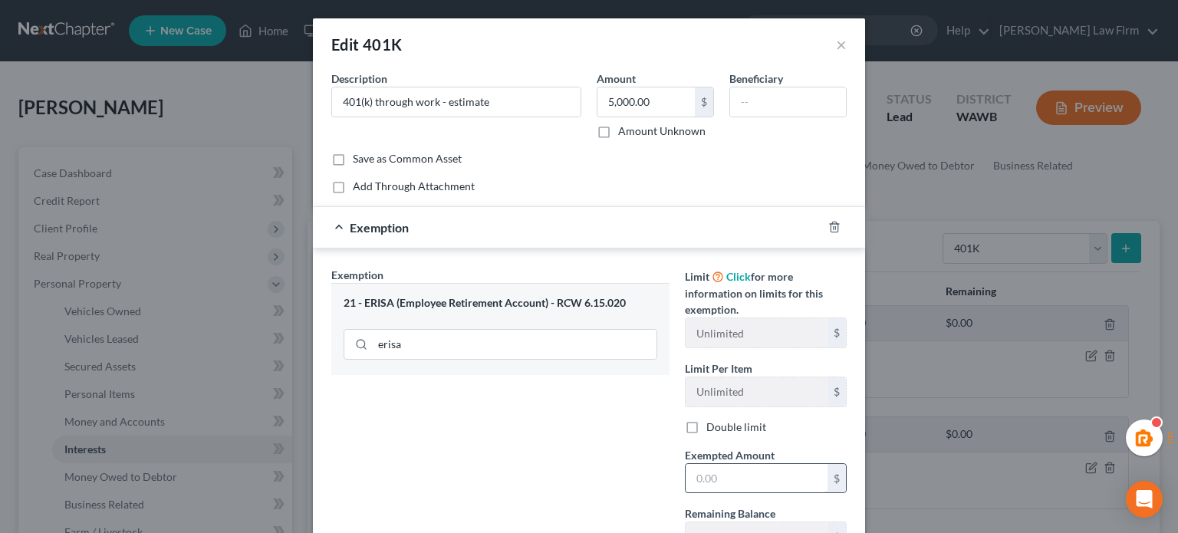
click at [730, 475] on input "text" at bounding box center [757, 478] width 142 height 29
type input "5,000"
click at [609, 470] on div "Exemption Set must be selected for CA. Exemption * 21 - ERISA (Employee Retirem…" at bounding box center [501, 416] width 354 height 298
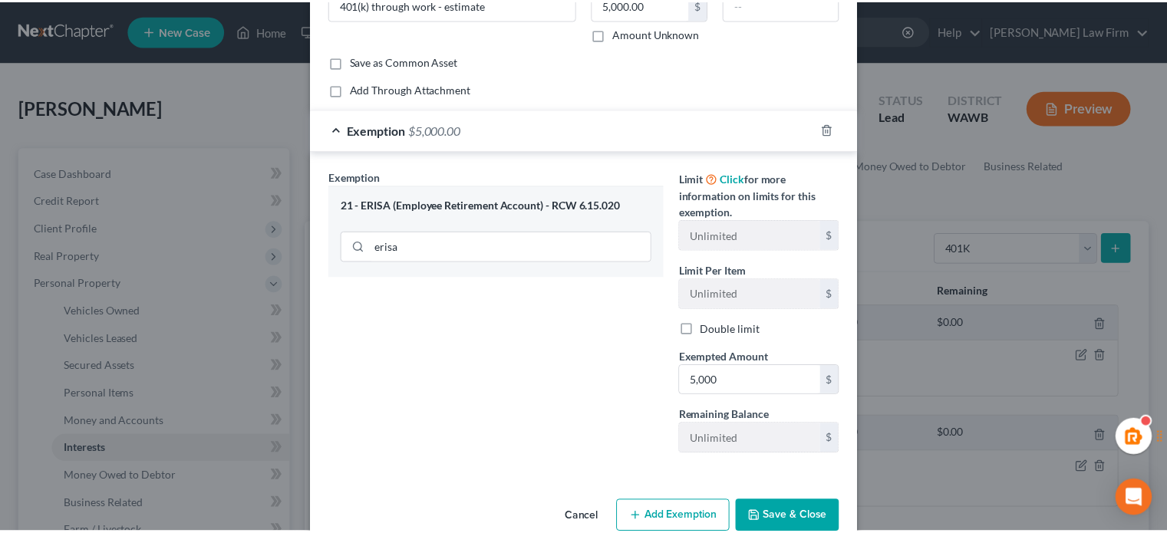
scroll to position [127, 0]
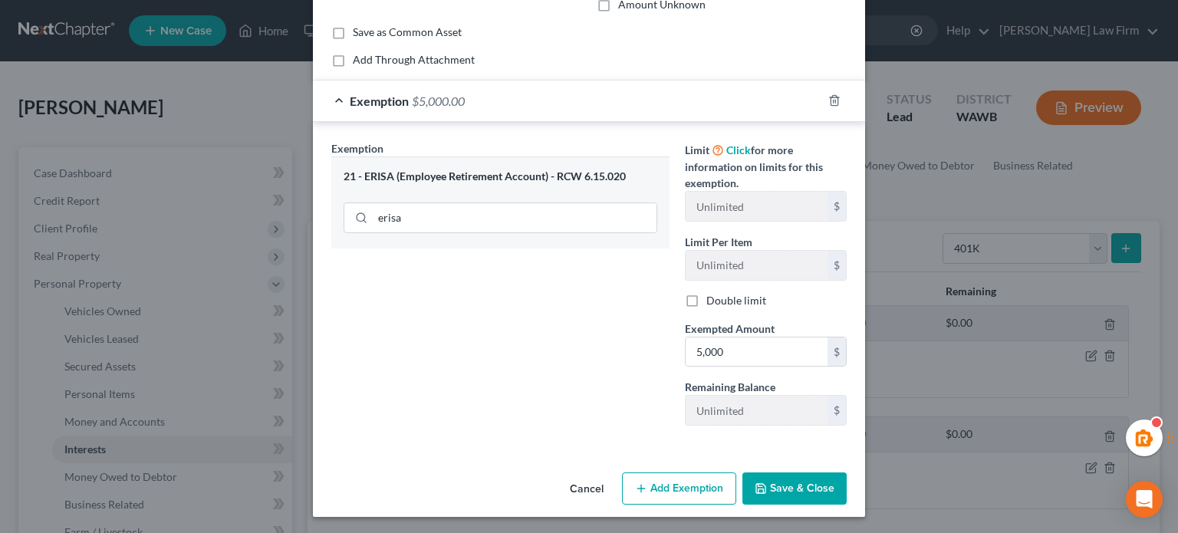
click at [804, 473] on button "Save & Close" at bounding box center [795, 489] width 104 height 32
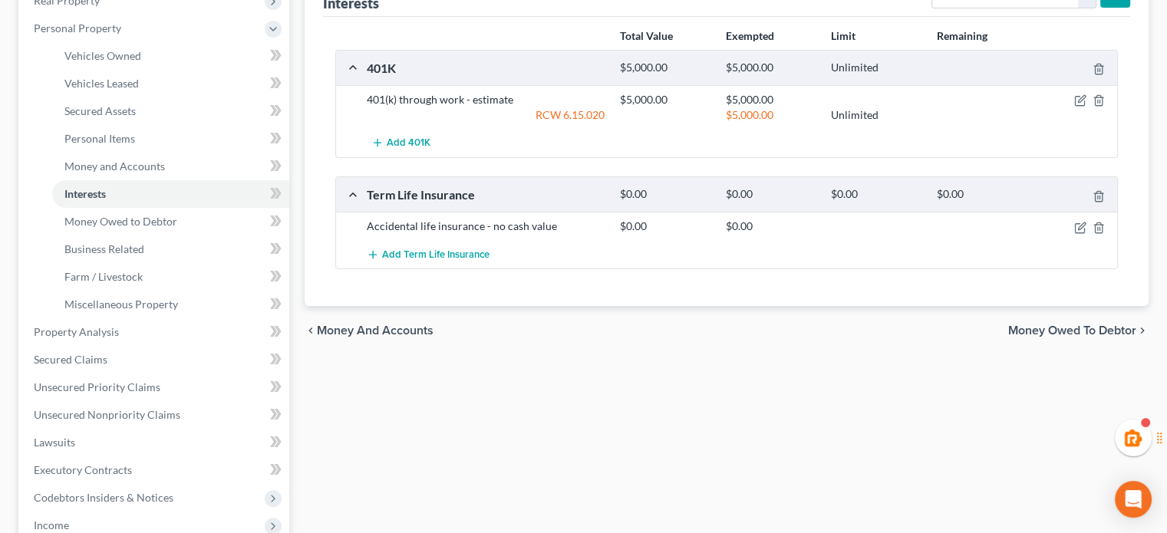
scroll to position [0, 0]
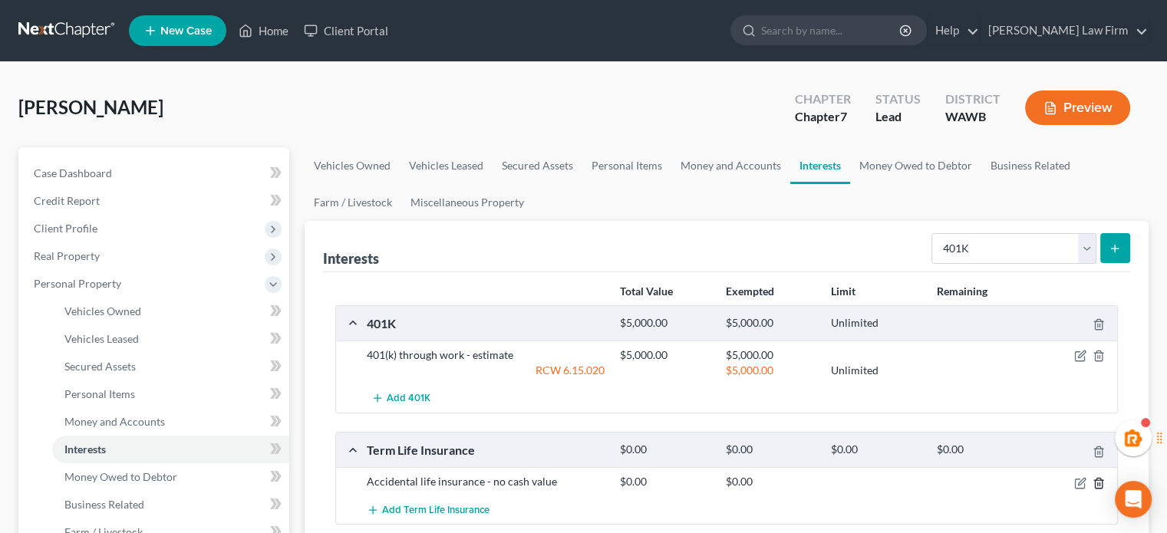
click at [1102, 478] on icon "button" at bounding box center [1098, 483] width 7 height 10
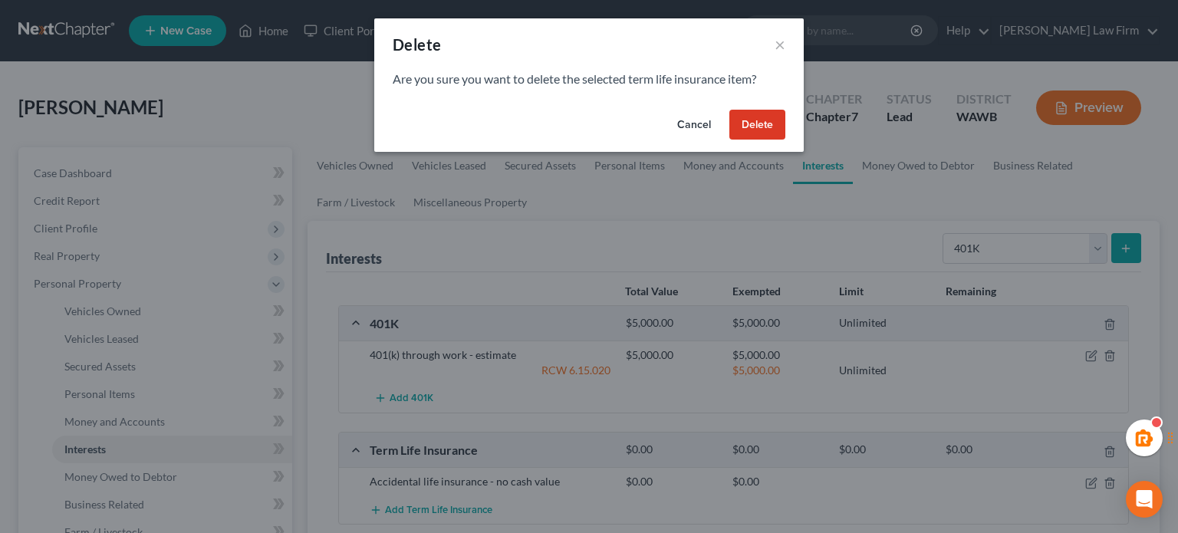
click at [762, 130] on button "Delete" at bounding box center [758, 125] width 56 height 31
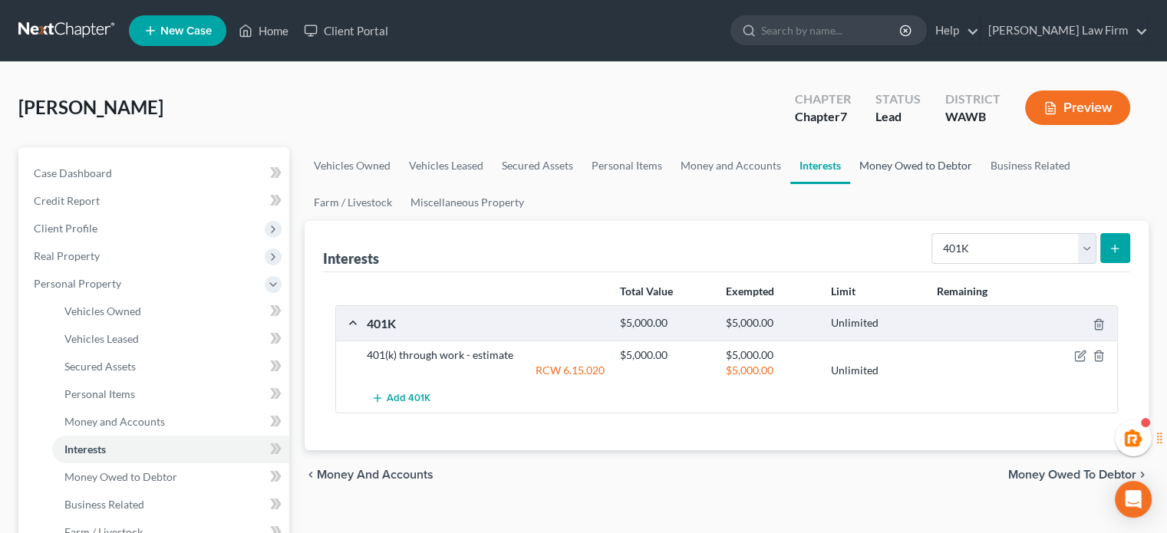
click at [905, 165] on link "Money Owed to Debtor" at bounding box center [915, 165] width 131 height 37
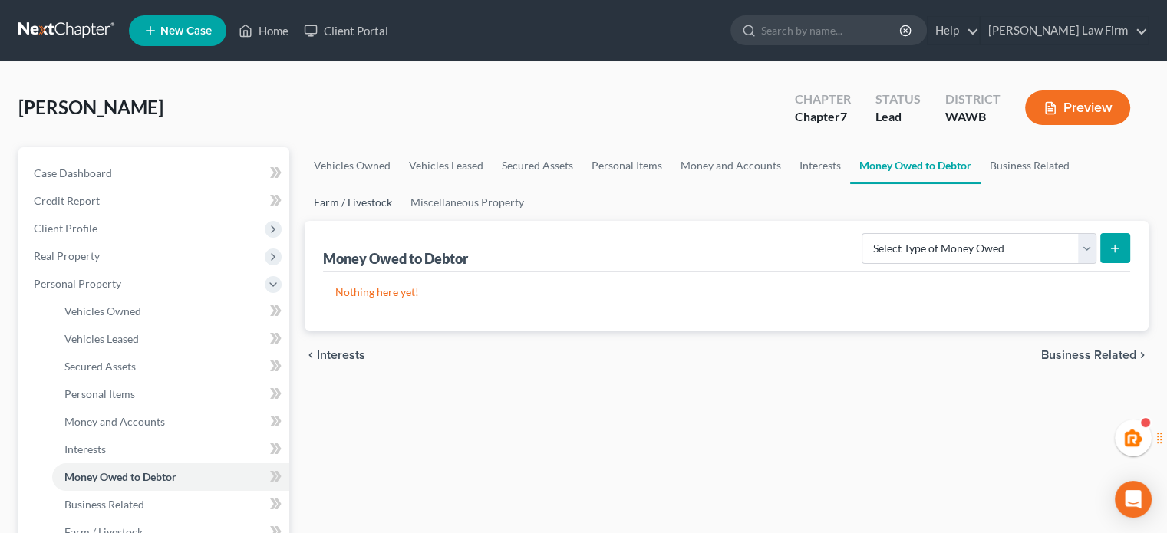
click at [357, 190] on link "Farm / Livestock" at bounding box center [353, 202] width 97 height 37
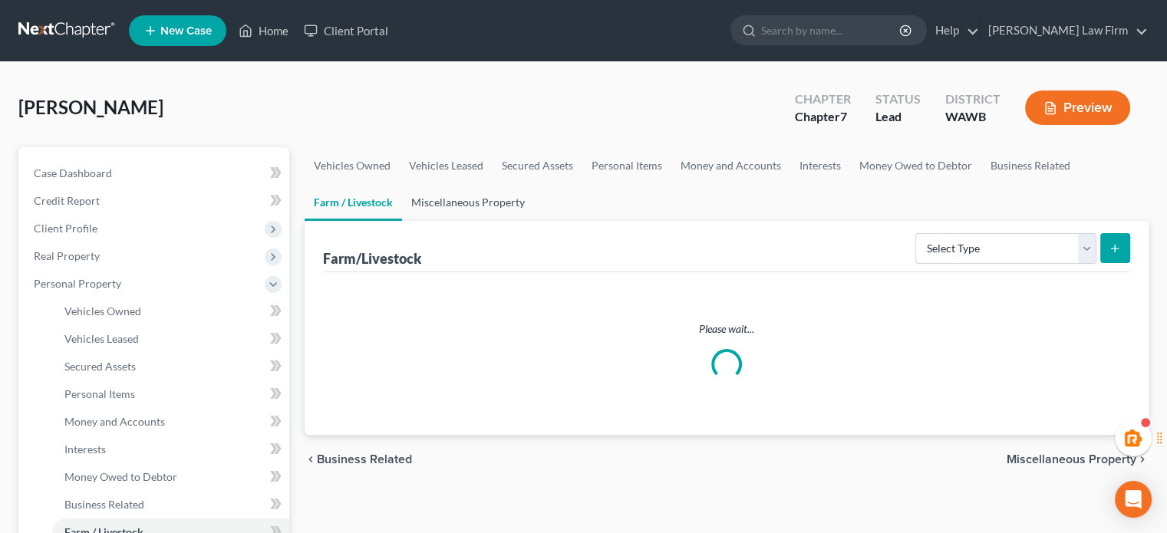
click at [489, 213] on link "Miscellaneous Property" at bounding box center [468, 202] width 132 height 37
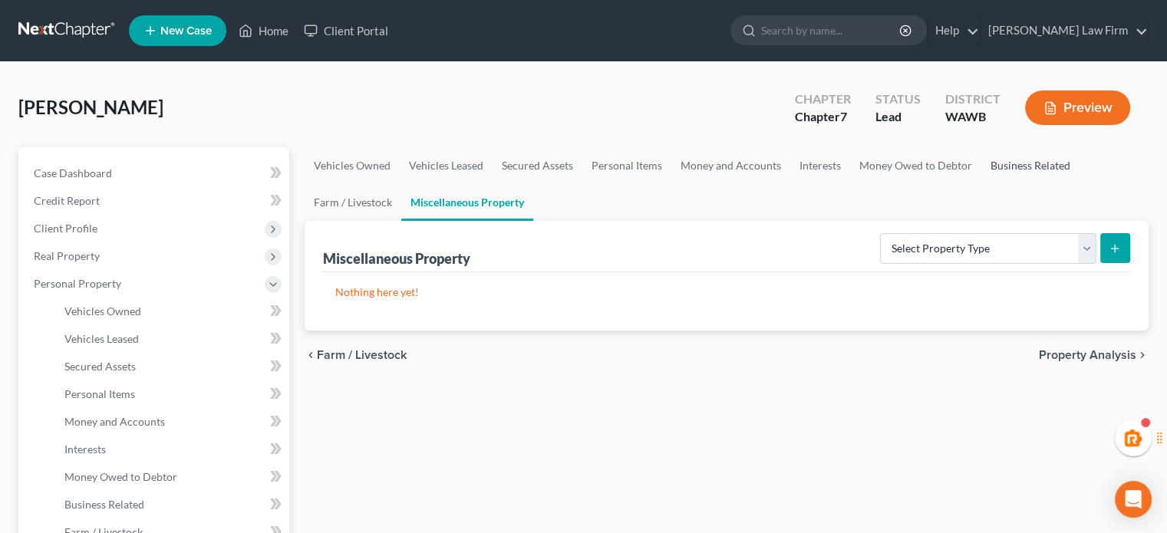
click at [1004, 154] on link "Business Related" at bounding box center [1030, 165] width 98 height 37
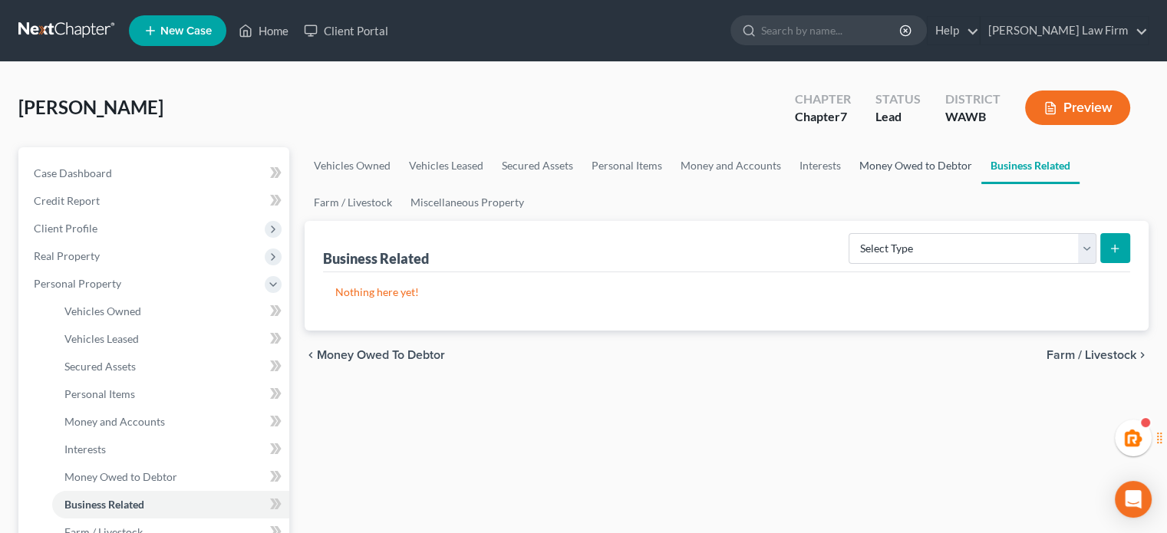
click at [916, 154] on link "Money Owed to Debtor" at bounding box center [915, 165] width 131 height 37
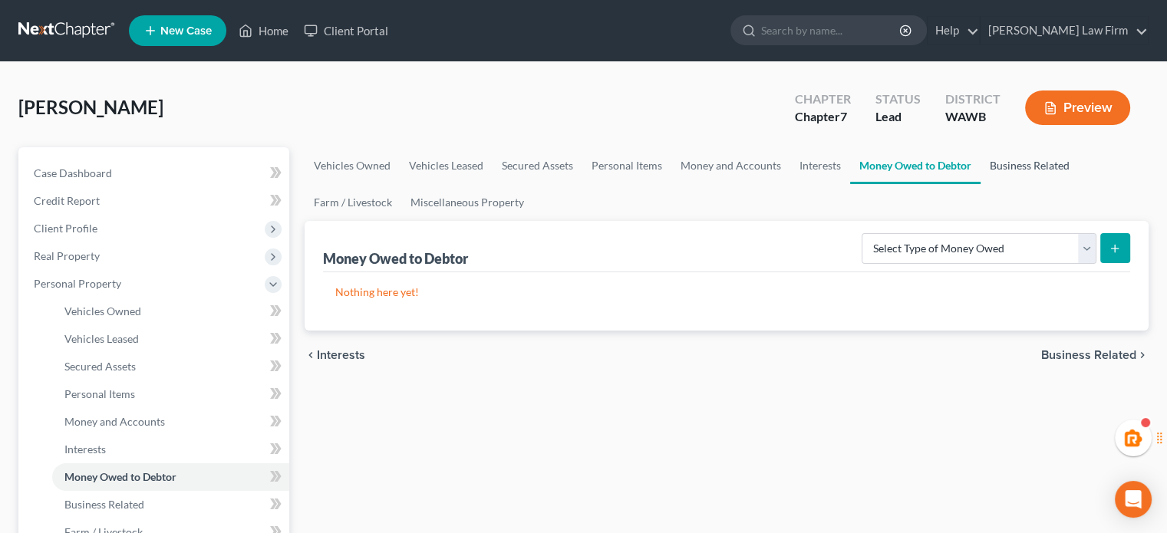
click at [1026, 162] on link "Business Related" at bounding box center [1030, 165] width 98 height 37
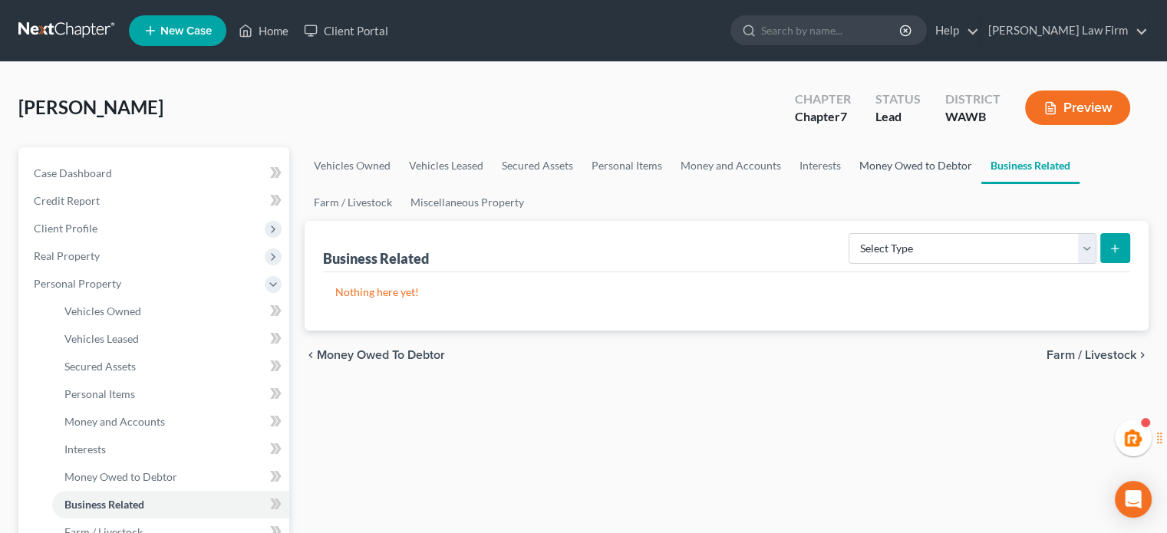
click at [911, 165] on link "Money Owed to Debtor" at bounding box center [915, 165] width 131 height 37
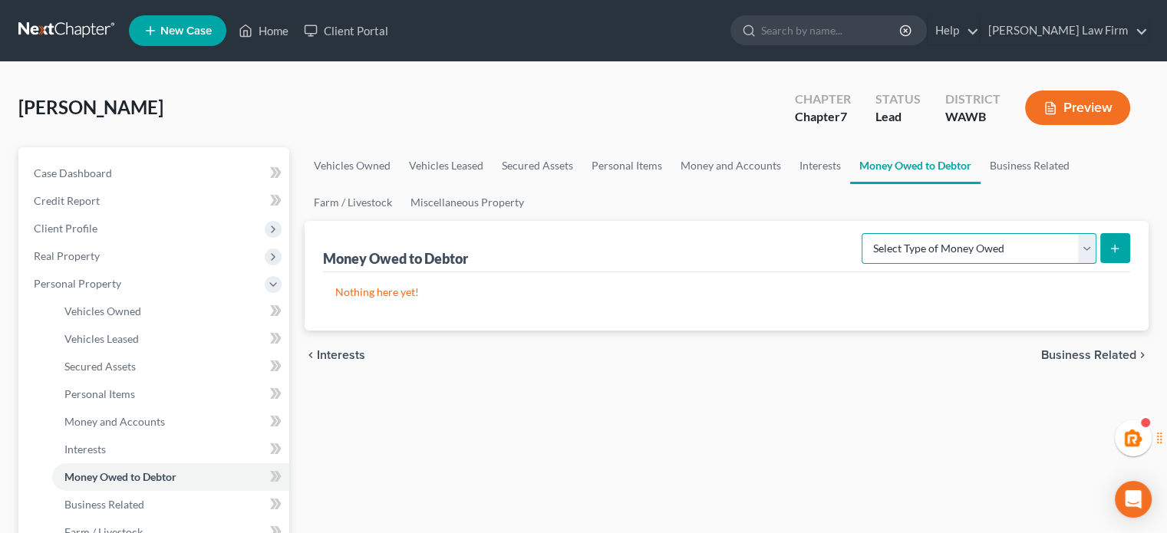
click at [915, 259] on select "Select Type of Money Owed Accounts Receivable Alimony Child Support Claims Agai…" at bounding box center [979, 248] width 235 height 31
click at [799, 208] on ul "Vehicles Owned Vehicles Leased Secured Assets Personal Items Money and Accounts…" at bounding box center [727, 184] width 844 height 74
click at [1069, 174] on link "Business Related" at bounding box center [1030, 165] width 98 height 37
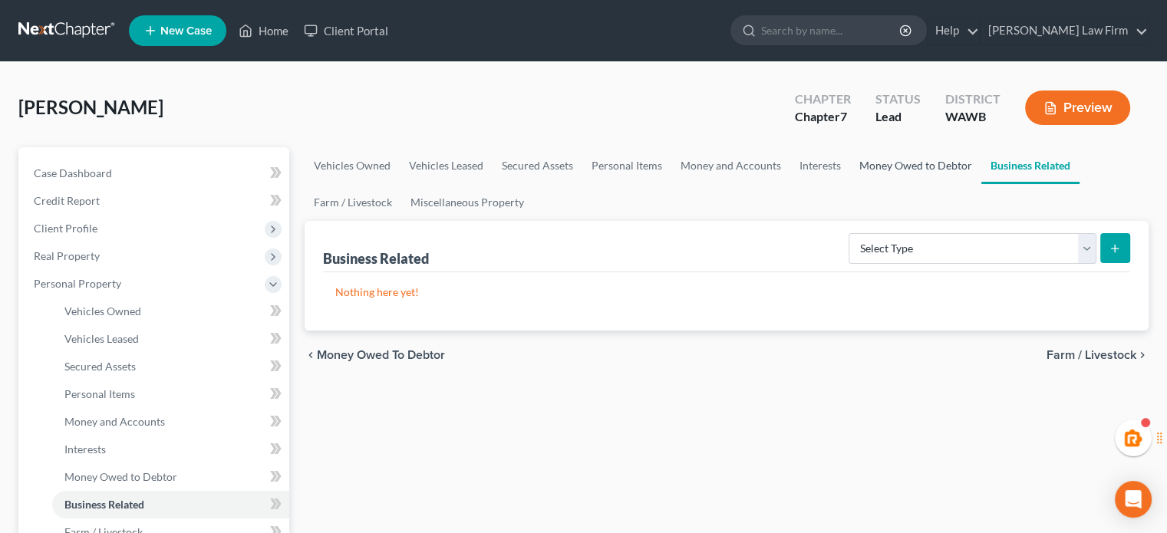
click at [951, 167] on link "Money Owed to Debtor" at bounding box center [915, 165] width 131 height 37
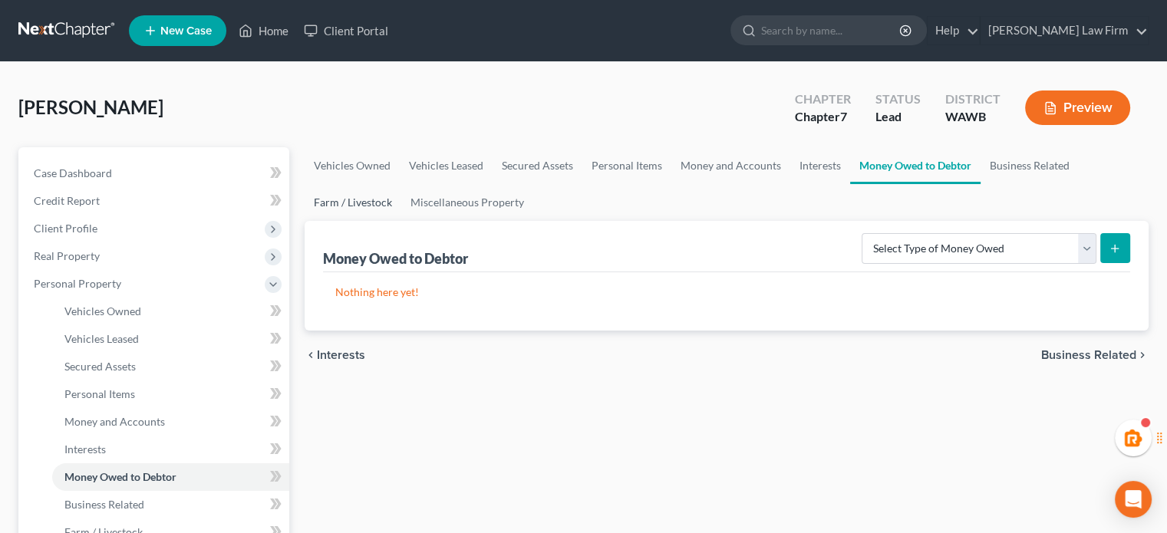
click at [390, 190] on link "Farm / Livestock" at bounding box center [353, 202] width 97 height 37
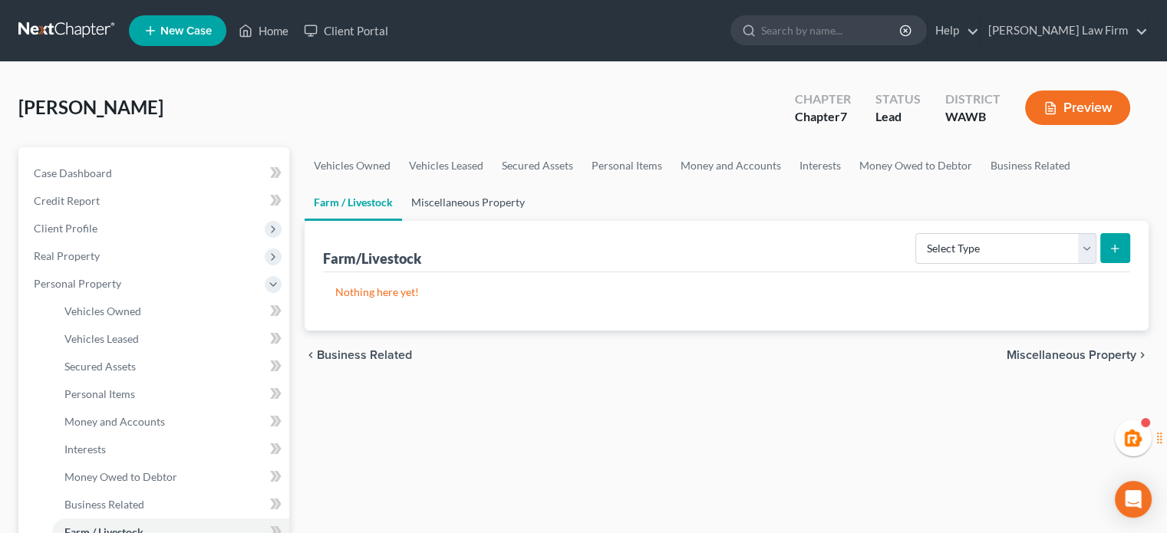
click at [503, 219] on link "Miscellaneous Property" at bounding box center [468, 202] width 132 height 37
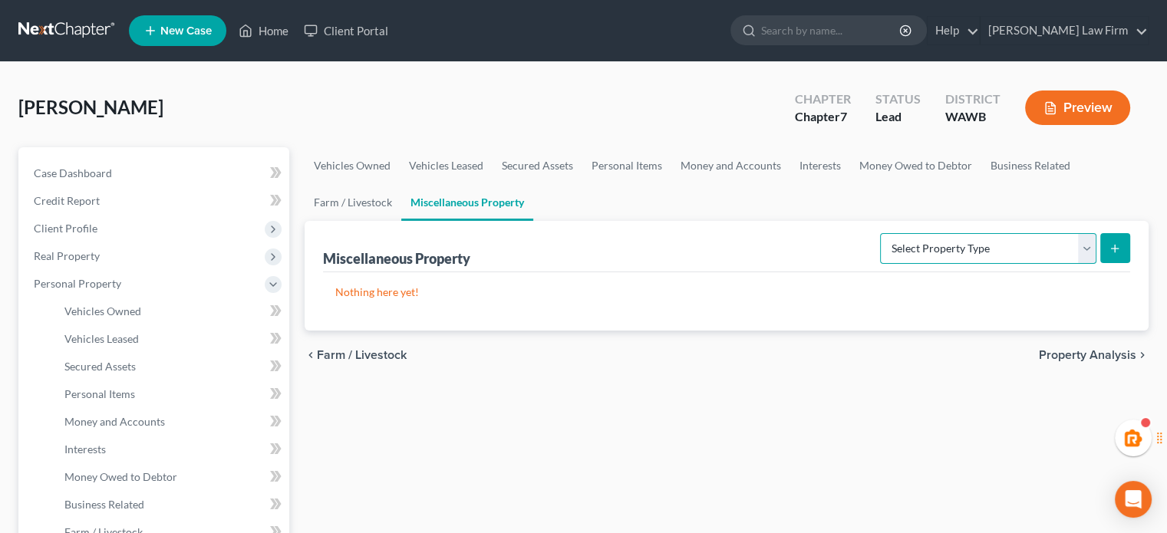
click at [951, 253] on select "Select Property Type Assigned for Creditor Benefit [DATE] Holding for Another N…" at bounding box center [988, 248] width 216 height 31
click at [374, 222] on div "Miscellaneous Property Select Property Type Assigned for Creditor Benefit [DATE…" at bounding box center [726, 246] width 807 height 51
click at [927, 273] on div "Miscellaneous Property Select Property Type Assigned for Creditor Benefit [DATE…" at bounding box center [727, 276] width 844 height 110
click at [918, 237] on select "Select Property Type Assigned for Creditor Benefit [DATE] Holding for Another N…" at bounding box center [988, 248] width 216 height 31
click at [714, 254] on div "Miscellaneous Property Select Property Type Assigned for Creditor Benefit [DATE…" at bounding box center [726, 246] width 807 height 51
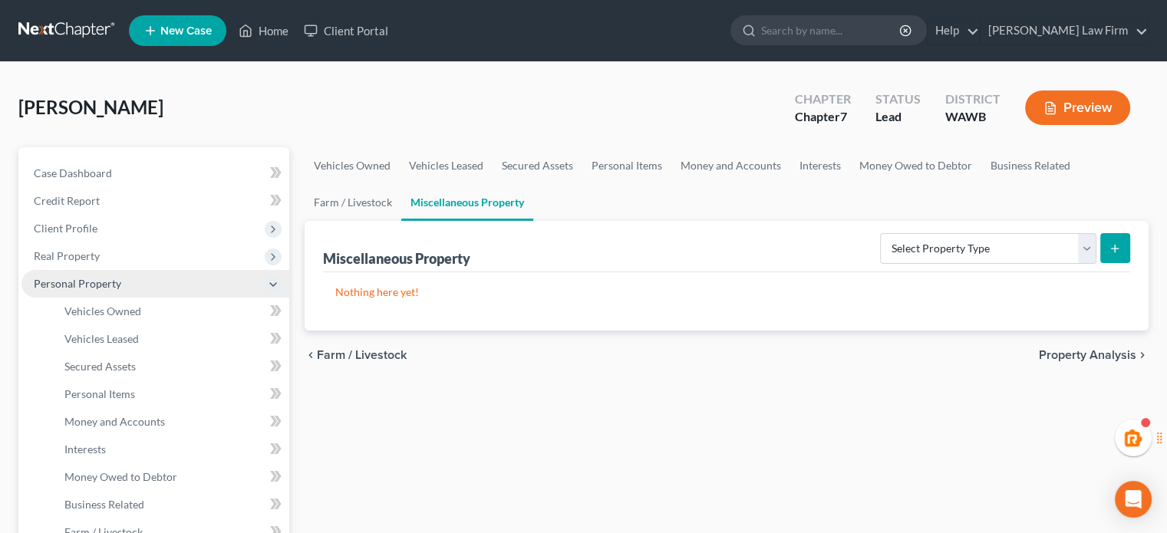
scroll to position [255, 0]
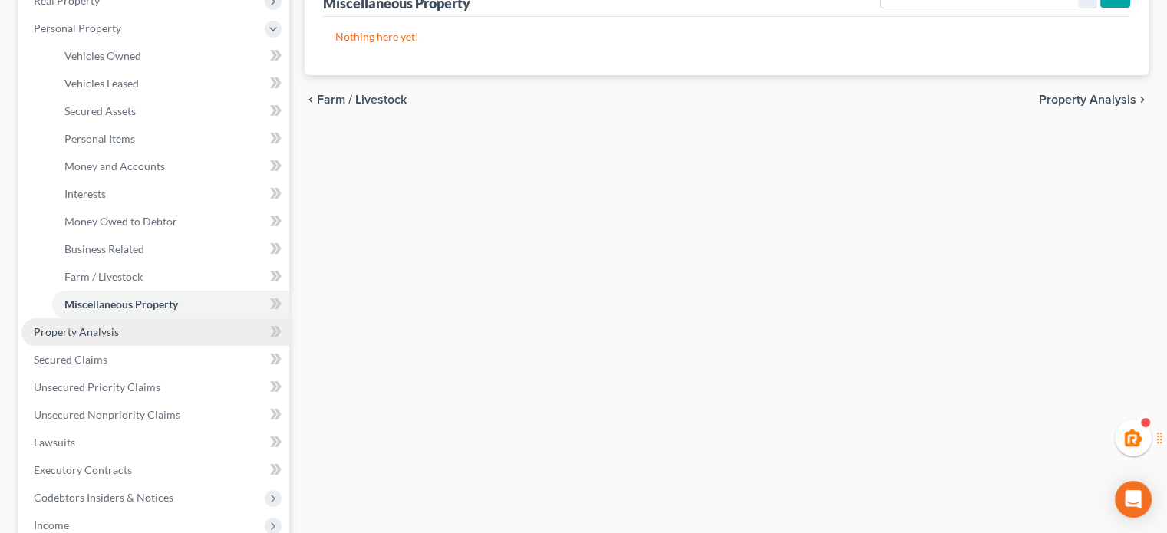
click at [84, 334] on span "Property Analysis" at bounding box center [76, 331] width 85 height 13
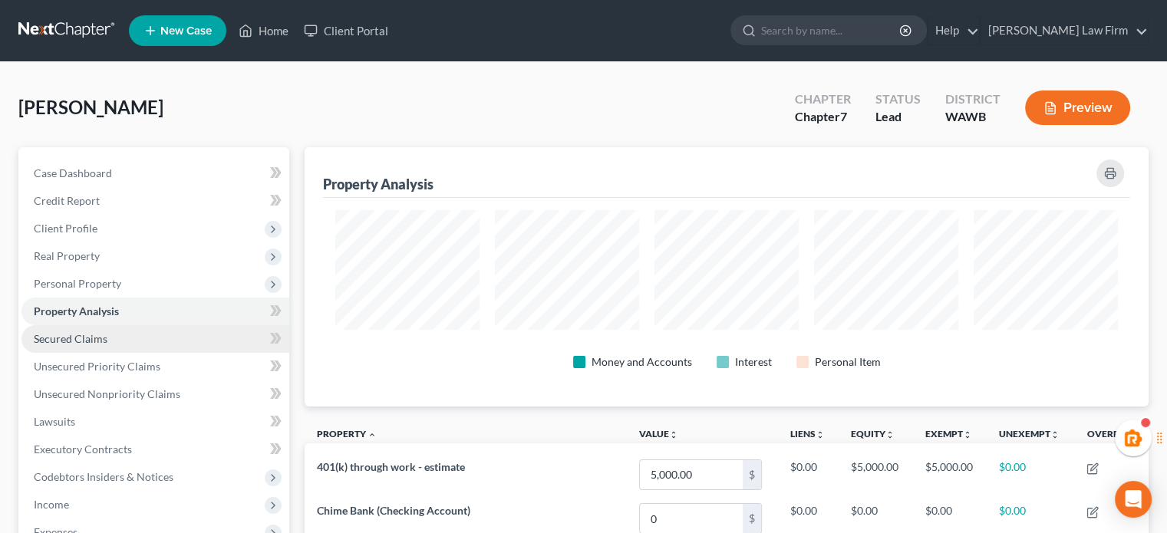
click at [122, 331] on link "Secured Claims" at bounding box center [155, 339] width 268 height 28
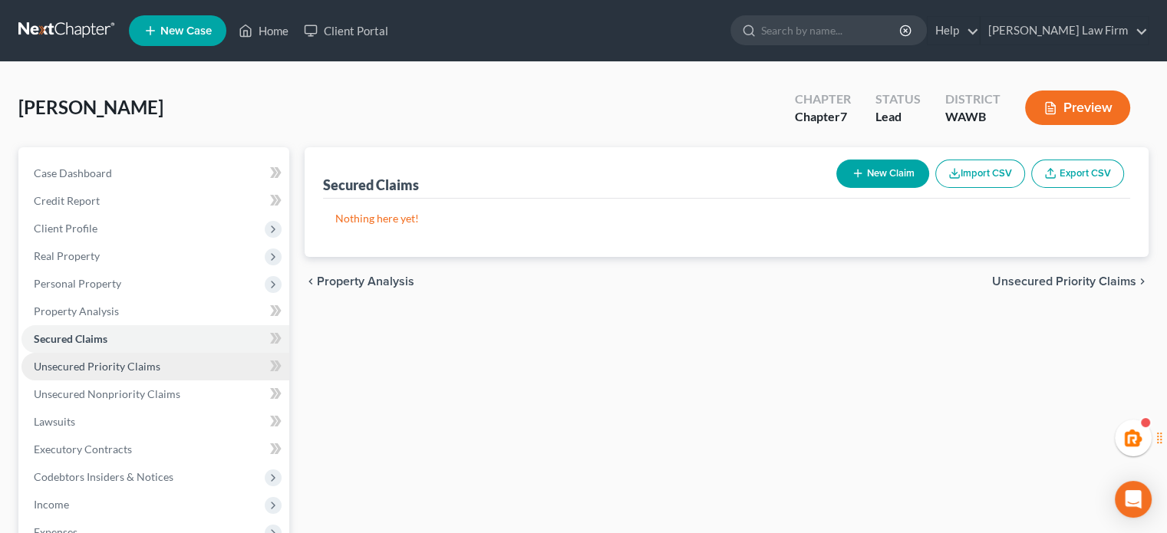
click at [122, 355] on link "Unsecured Priority Claims" at bounding box center [155, 367] width 268 height 28
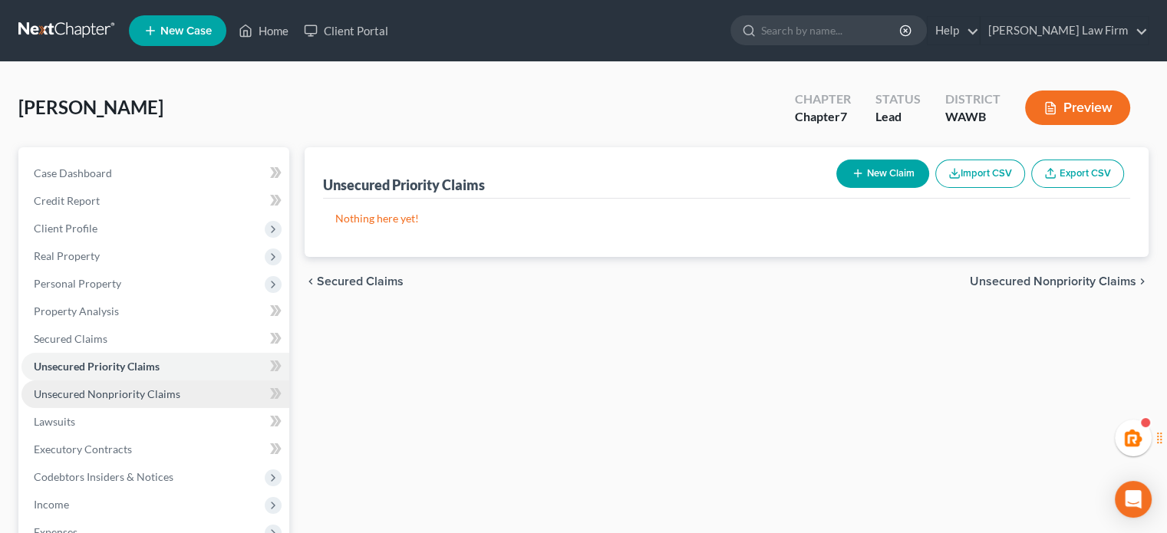
click at [150, 395] on span "Unsecured Nonpriority Claims" at bounding box center [107, 393] width 147 height 13
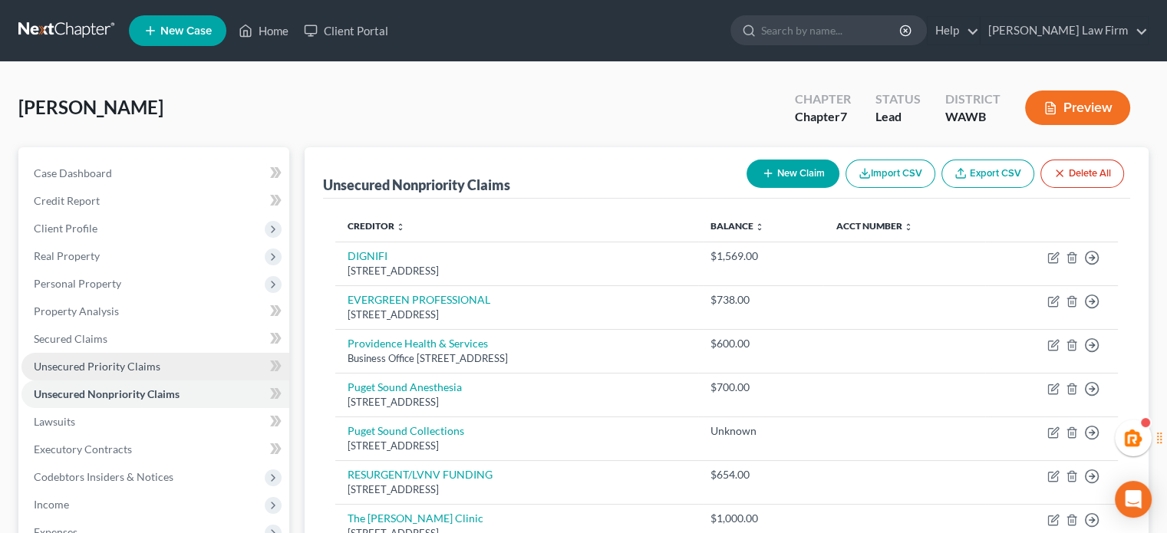
click at [139, 364] on span "Unsecured Priority Claims" at bounding box center [97, 366] width 127 height 13
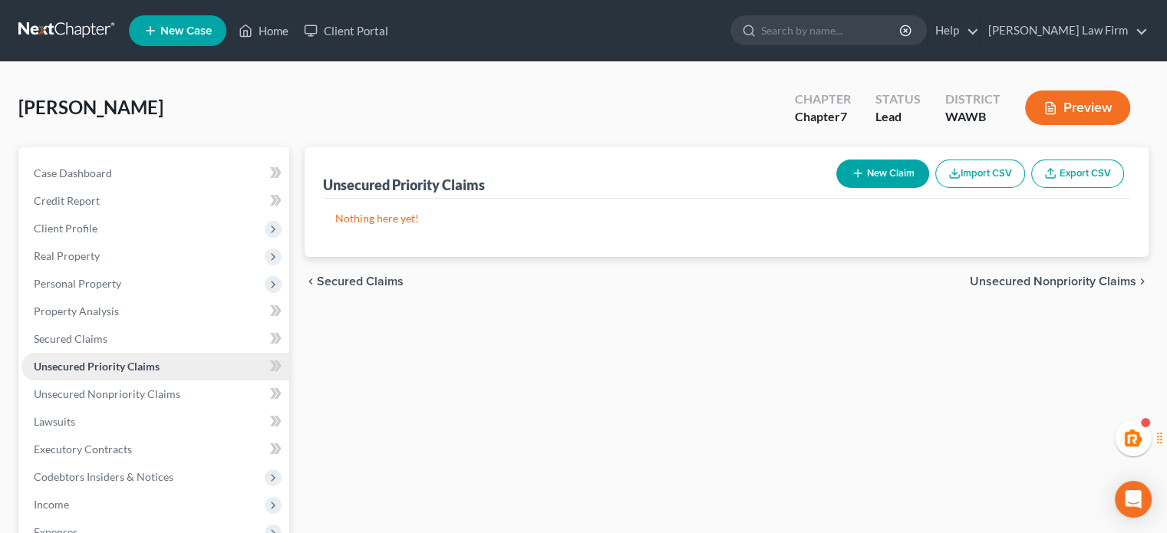
click at [139, 364] on span "Unsecured Priority Claims" at bounding box center [97, 366] width 126 height 13
click at [867, 176] on button "New Claim" at bounding box center [882, 174] width 93 height 28
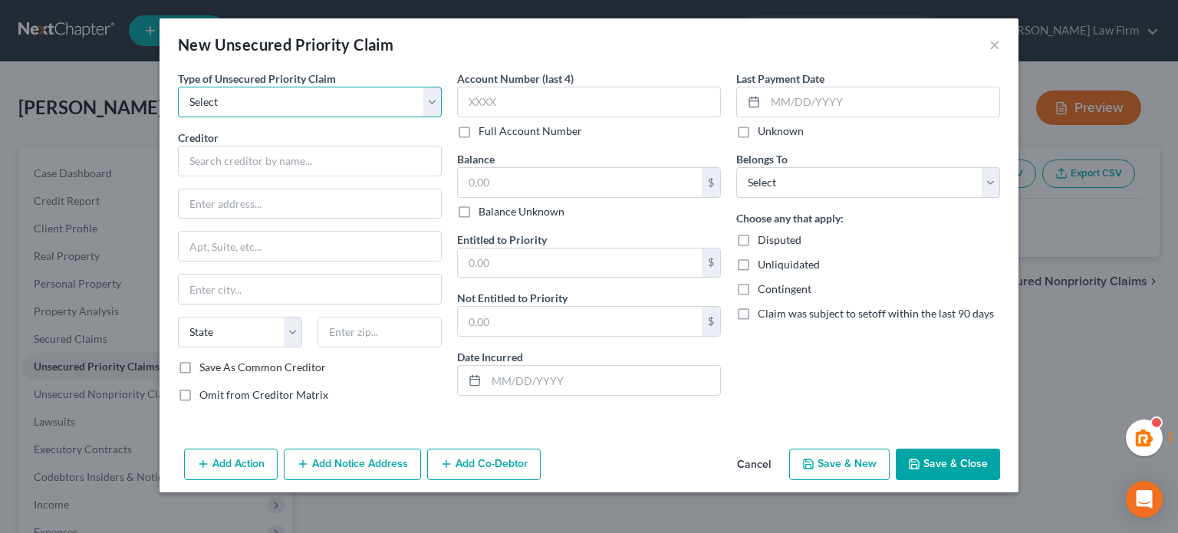
click at [309, 112] on select "Select Taxes & Other Government Units Domestic Support Obligations Extensions o…" at bounding box center [310, 102] width 264 height 31
select select "0"
click at [178, 87] on select "Select Taxes & Other Government Units Domestic Support Obligations Extensions o…" at bounding box center [310, 102] width 264 height 31
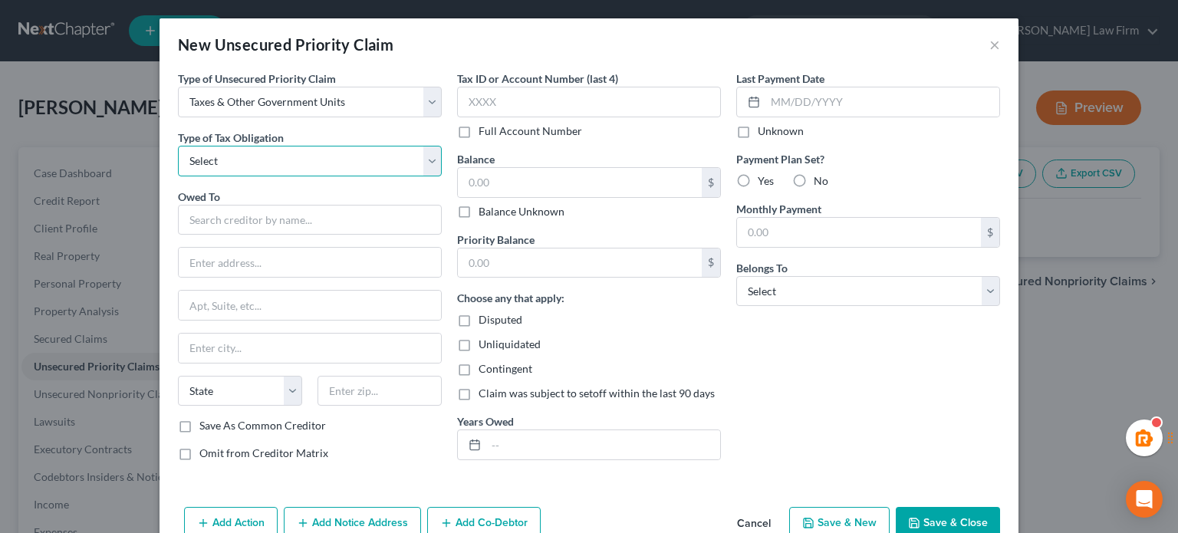
click at [292, 152] on select "Select Federal City State Franchise Tax Board Other" at bounding box center [310, 161] width 264 height 31
select select "0"
click at [178, 146] on select "Select Federal City State Franchise Tax Board Other" at bounding box center [310, 161] width 264 height 31
click at [277, 218] on input "text" at bounding box center [310, 220] width 264 height 31
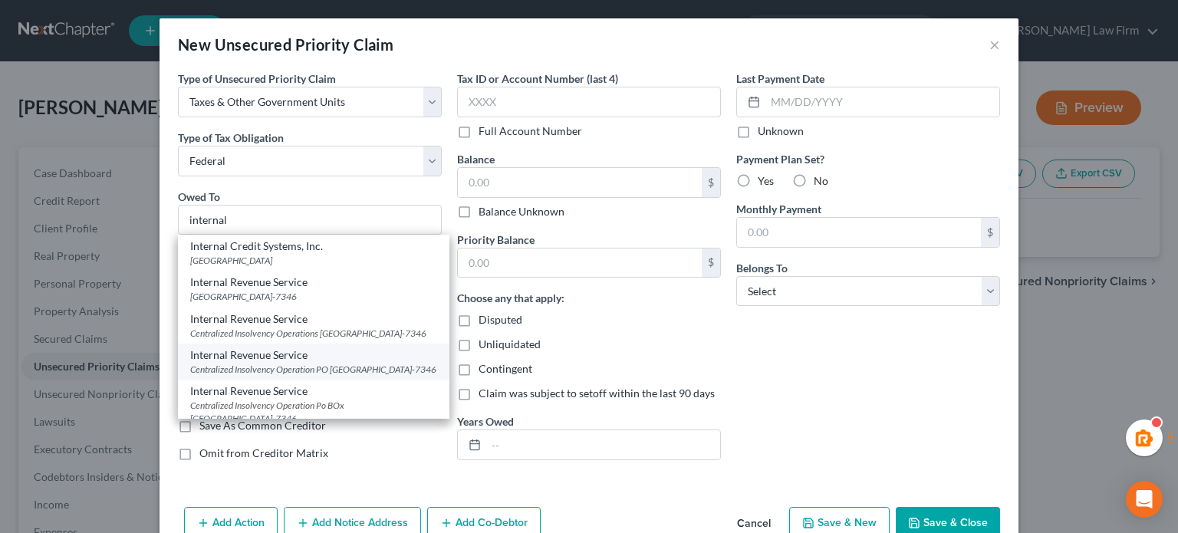
click at [264, 376] on div "Centralized Insolvency Operation PO [GEOGRAPHIC_DATA]-7346" at bounding box center [313, 369] width 247 height 13
type input "Internal Revenue Service"
type input "Centralized Insolvency Operation"
type input "PO Box 7346"
type input "[GEOGRAPHIC_DATA]"
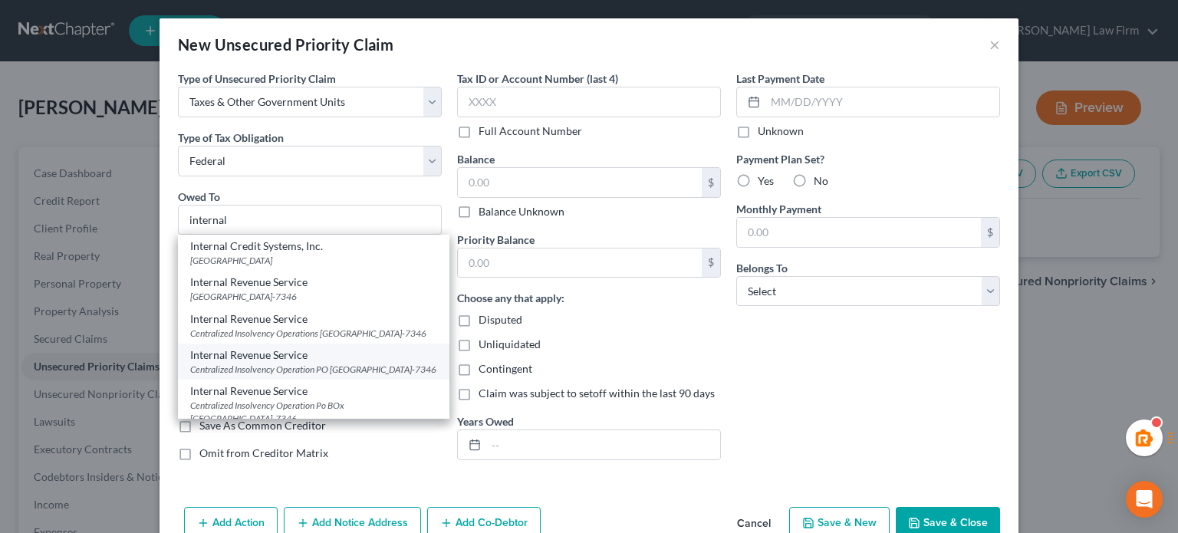
select select "39"
type input "19101-7346"
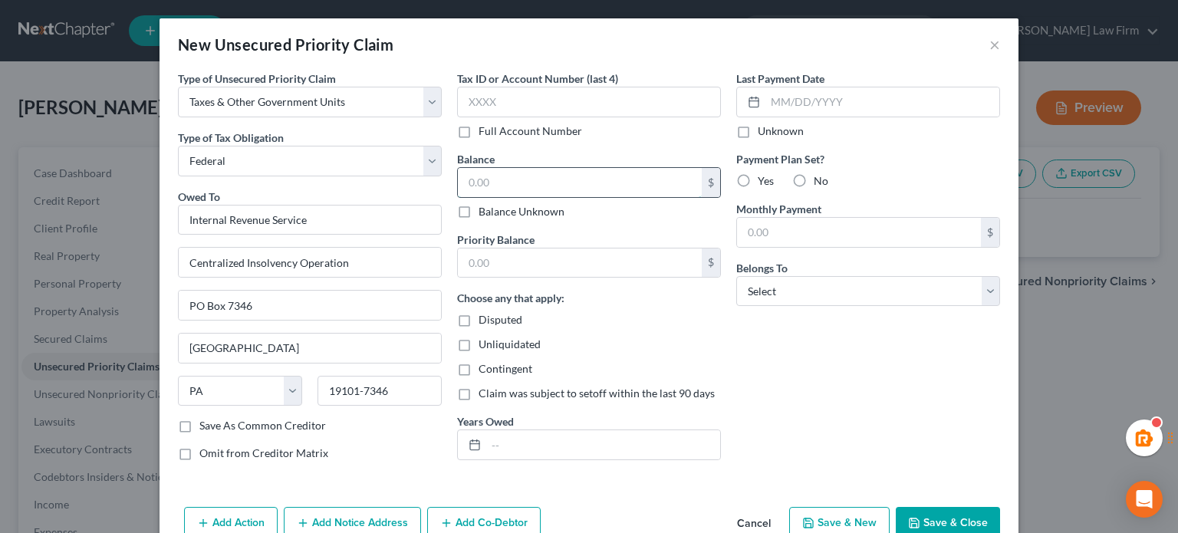
click at [524, 183] on input "text" at bounding box center [580, 182] width 244 height 29
paste input "1,266"
type input "1,266"
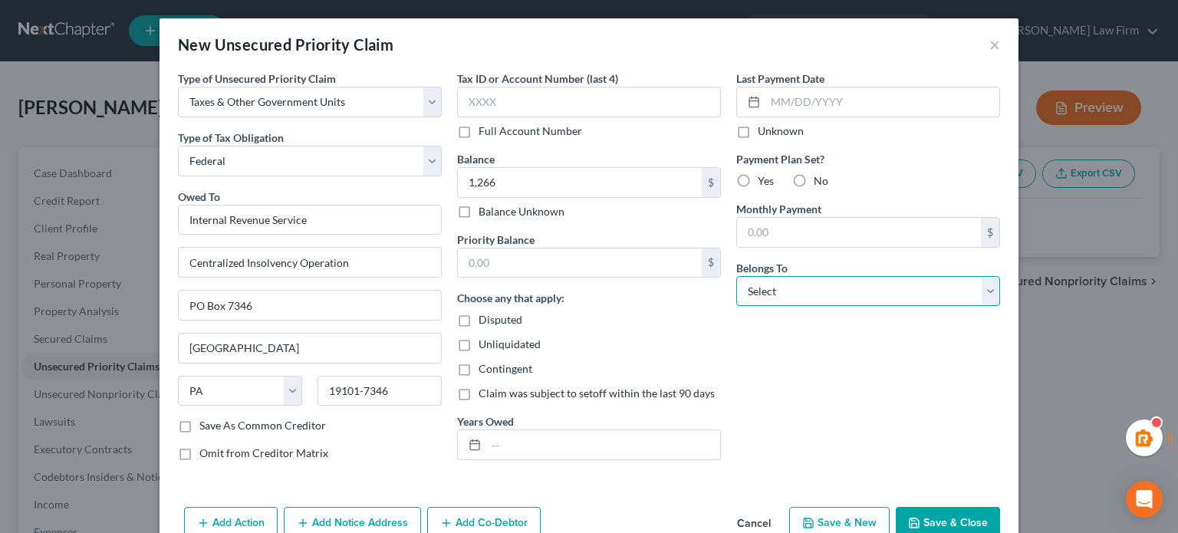
click at [786, 295] on select "Select Debtor 1 Only Debtor 2 Only Debtor 1 And Debtor 2 Only At Least One Of T…" at bounding box center [869, 291] width 264 height 31
click at [625, 312] on div "Disputed" at bounding box center [589, 319] width 264 height 15
click at [788, 294] on select "Select Debtor 1 Only Debtor 2 Only Debtor 1 And Debtor 2 Only At Least One Of T…" at bounding box center [869, 291] width 264 height 31
click at [681, 334] on div "Choose any that apply: Disputed Unliquidated Contingent Claim was subject to se…" at bounding box center [589, 345] width 264 height 111
click at [792, 288] on select "Select Debtor 1 Only Debtor 2 Only Debtor 1 And Debtor 2 Only At Least One Of T…" at bounding box center [869, 291] width 264 height 31
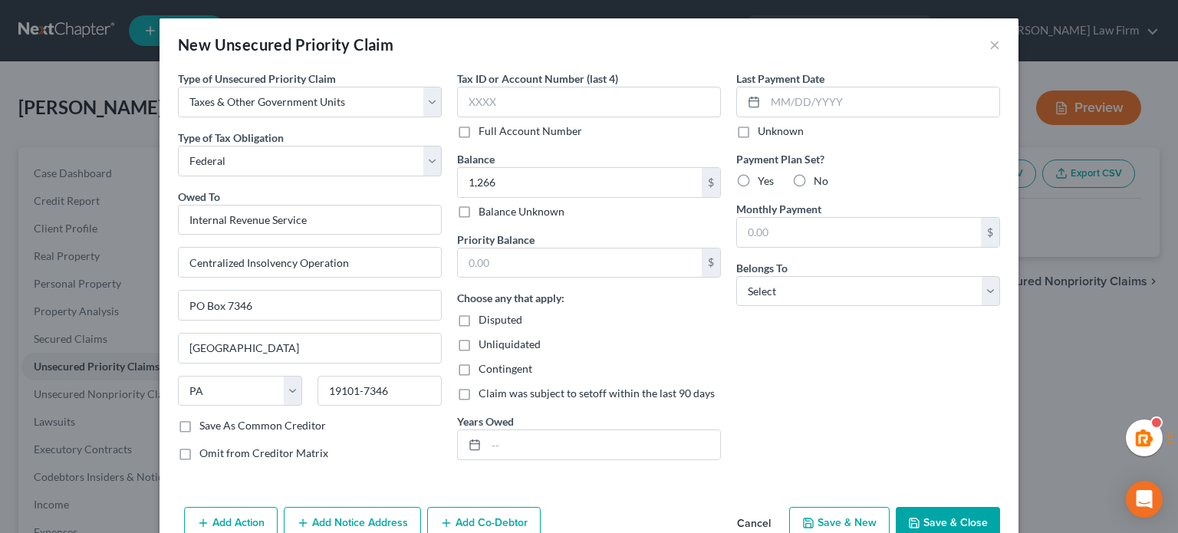
click at [694, 332] on div "Choose any that apply: Disputed Unliquidated Contingent Claim was subject to se…" at bounding box center [589, 345] width 264 height 111
click at [850, 287] on select "Select Debtor 1 Only Debtor 2 Only Debtor 1 And Debtor 2 Only At Least One Of T…" at bounding box center [869, 291] width 264 height 31
select select "0"
click at [737, 276] on select "Select Debtor 1 Only Debtor 2 Only Debtor 1 And Debtor 2 Only At Least One Of T…" at bounding box center [869, 291] width 264 height 31
drag, startPoint x: 697, startPoint y: 318, endPoint x: 690, endPoint y: 325, distance: 9.2
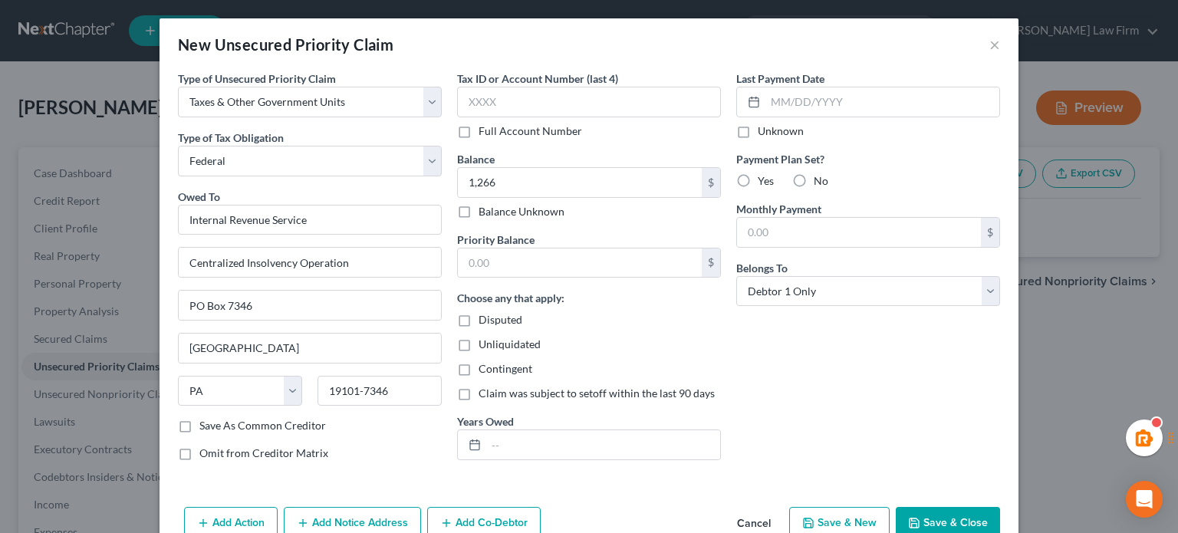
click at [690, 325] on div "Disputed" at bounding box center [589, 319] width 264 height 15
drag, startPoint x: 532, startPoint y: 450, endPoint x: 540, endPoint y: 444, distance: 10.4
click at [530, 453] on input "text" at bounding box center [603, 444] width 234 height 29
type input "2024"
click at [767, 379] on div "Last Payment Date Unknown Payment Plan Set? Yes No Monthly Payment $ Belongs To…" at bounding box center [868, 272] width 279 height 403
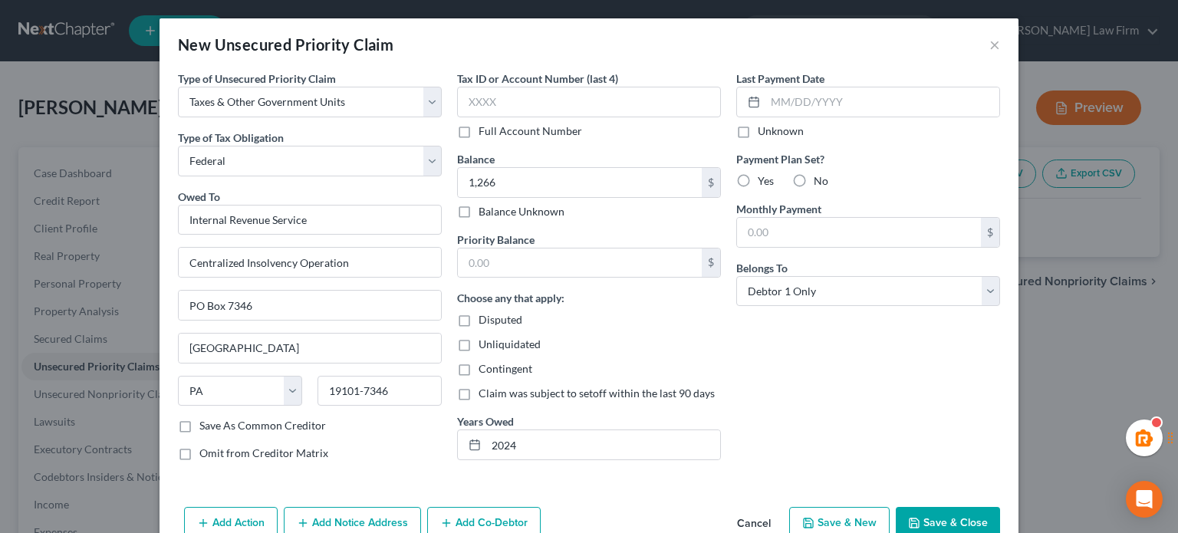
click at [937, 513] on button "Save & Close" at bounding box center [948, 523] width 104 height 32
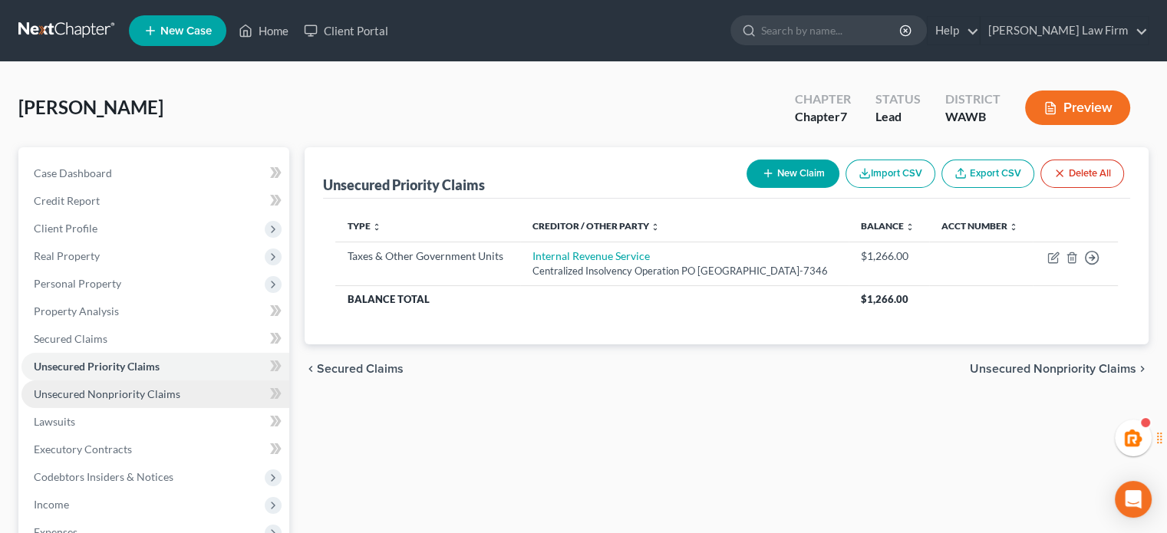
click at [91, 394] on span "Unsecured Nonpriority Claims" at bounding box center [107, 393] width 147 height 13
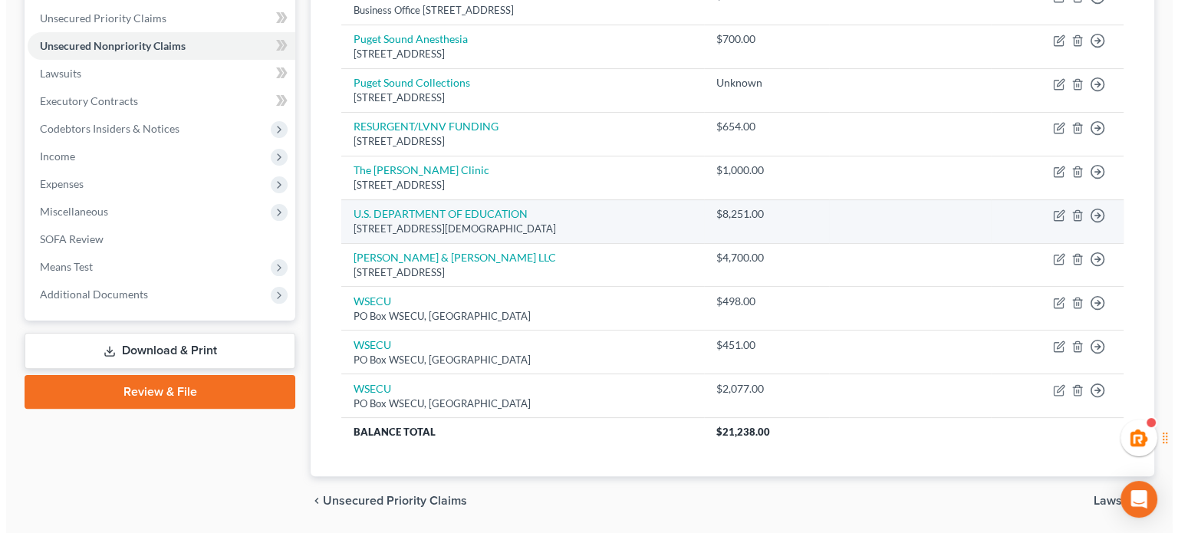
scroll to position [396, 0]
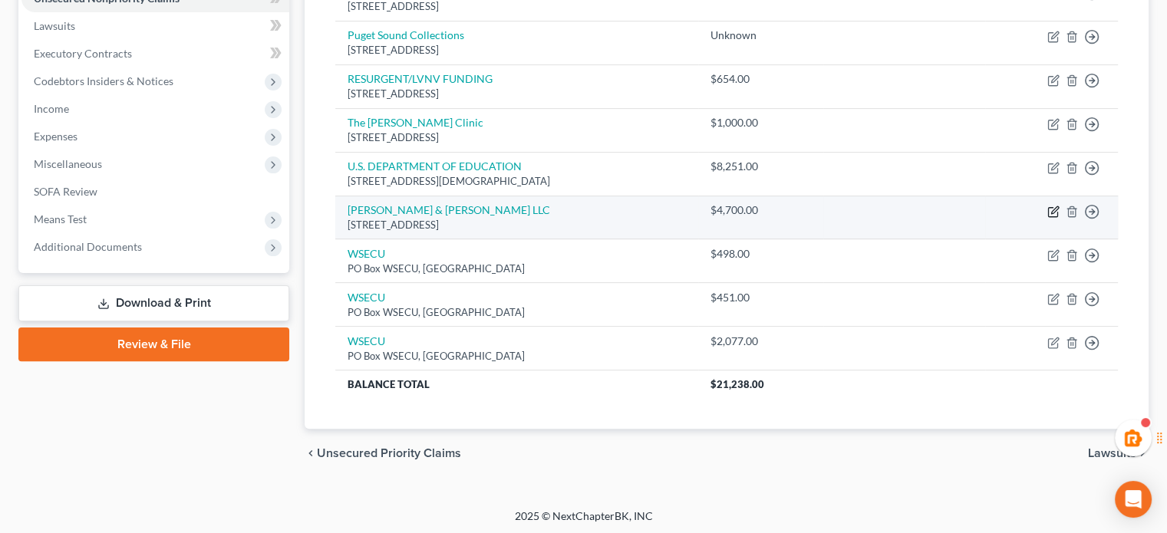
click at [1058, 209] on icon "button" at bounding box center [1053, 212] width 12 height 12
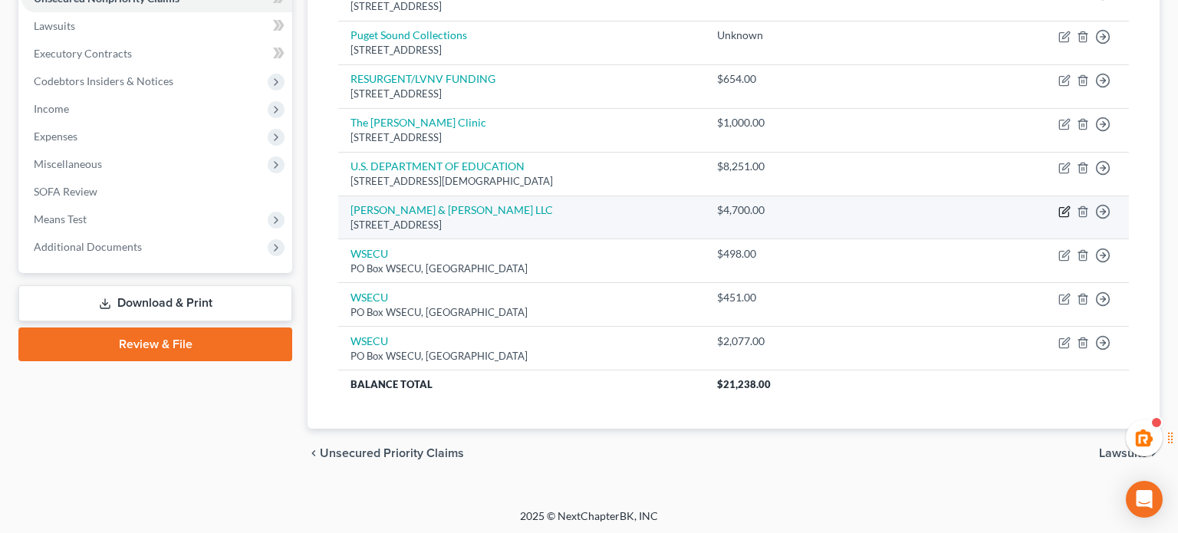
select select "50"
select select "1"
select select "0"
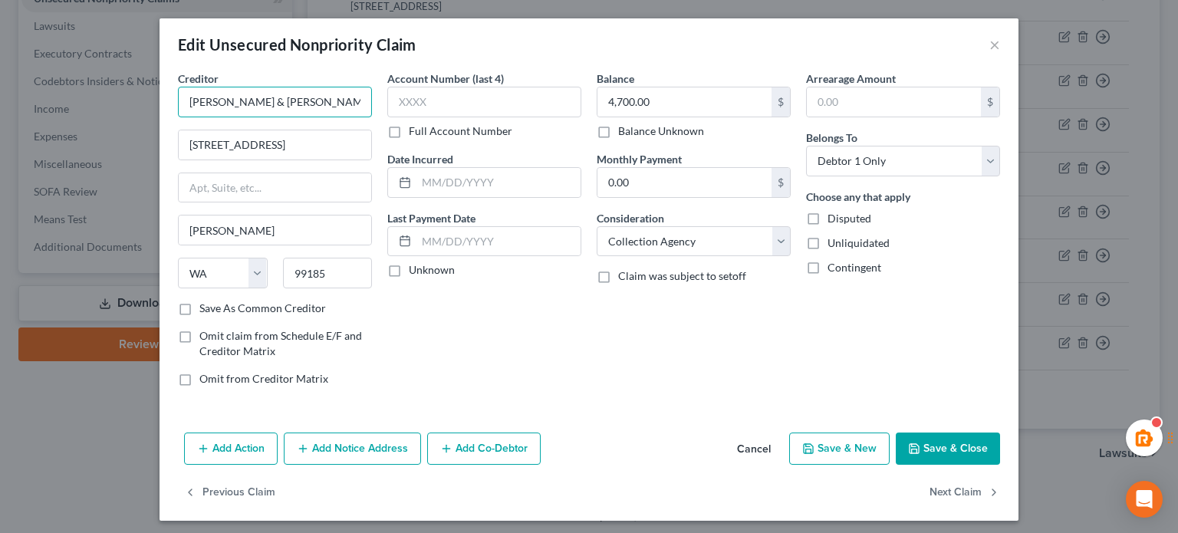
drag, startPoint x: 308, startPoint y: 91, endPoint x: 0, endPoint y: 79, distance: 307.9
click at [0, 79] on div "Edit Unsecured Nonpriority Claim × Creditor * [PERSON_NAME] & [PERSON_NAME] LLC…" at bounding box center [589, 266] width 1178 height 533
type input "[PERSON_NAME]"
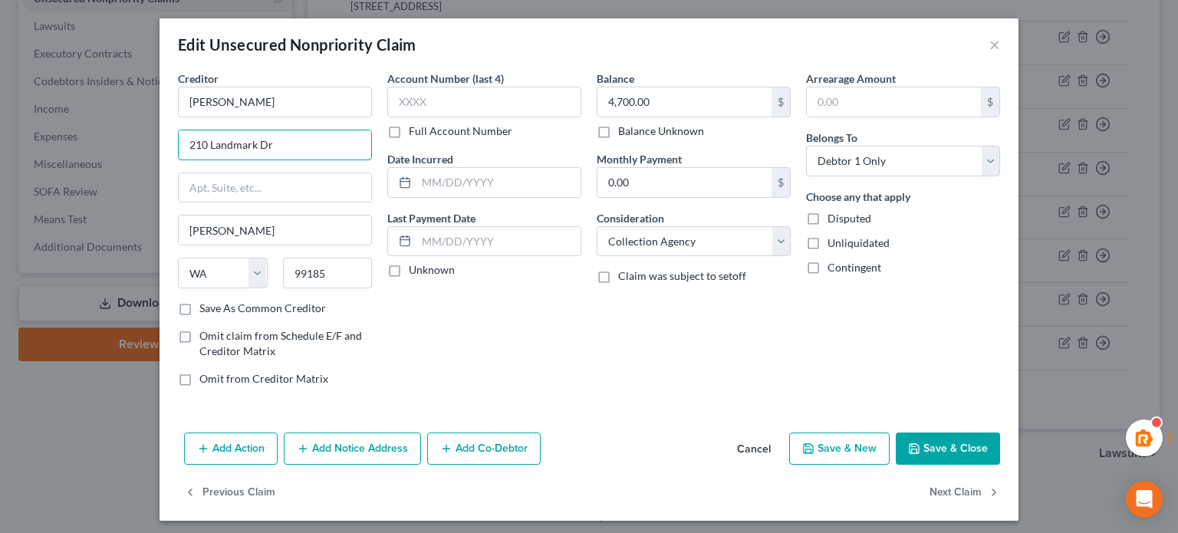
type input "210 Landmark Dr"
drag, startPoint x: 331, startPoint y: 274, endPoint x: 396, endPoint y: 293, distance: 68.0
click at [232, 291] on div "State [US_STATE] AK AR AZ CA CO CT DE DC [GEOGRAPHIC_DATA] [GEOGRAPHIC_DATA] GU…" at bounding box center [274, 279] width 209 height 43
type input "61761"
drag, startPoint x: 598, startPoint y: 377, endPoint x: 598, endPoint y: 363, distance: 13.8
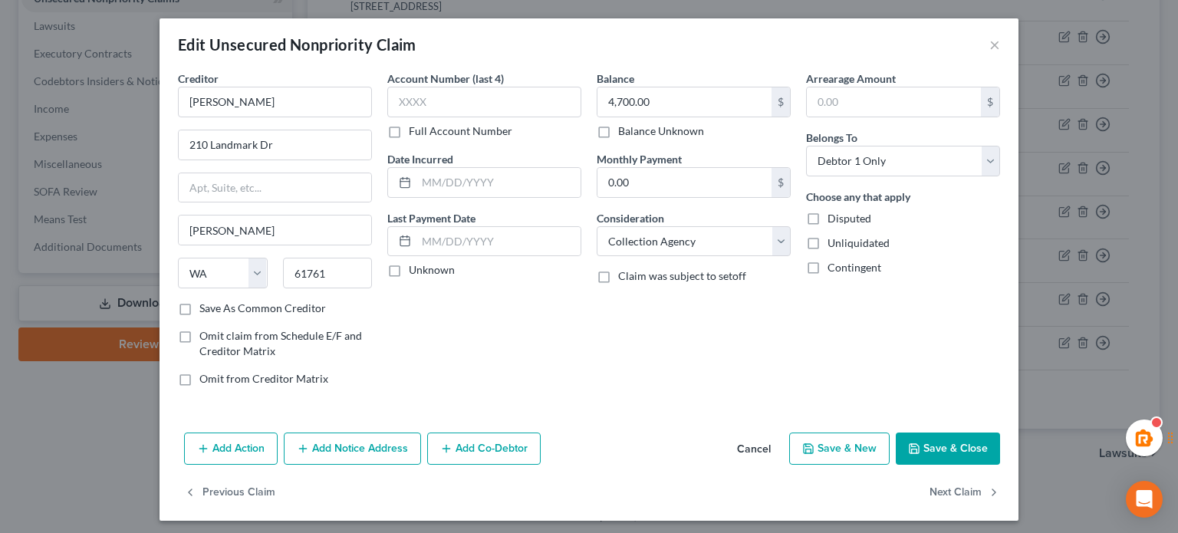
click at [598, 374] on div "Balance 4,700.00 $ Balance Unknown Balance Undetermined 4,700.00 $ Balance Unkn…" at bounding box center [693, 235] width 209 height 328
type input "Normal"
select select "14"
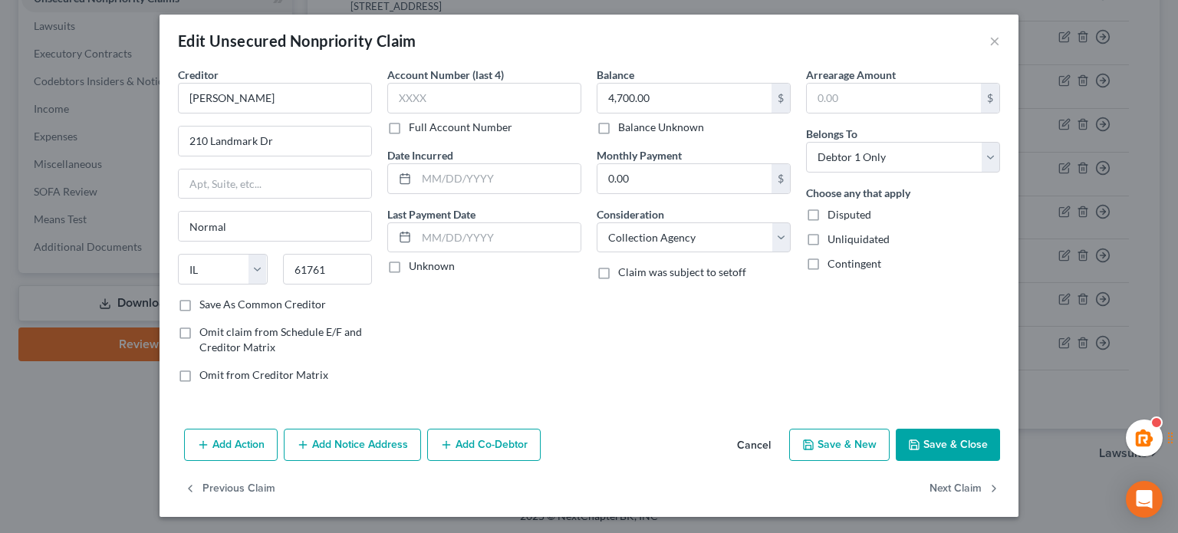
scroll to position [5, 0]
click at [353, 458] on div "Add Action Add Notice Address Add Co-Debtor Cancel Save & New Save & Close" at bounding box center [589, 447] width 859 height 51
click at [344, 439] on button "Add Notice Address" at bounding box center [352, 444] width 137 height 32
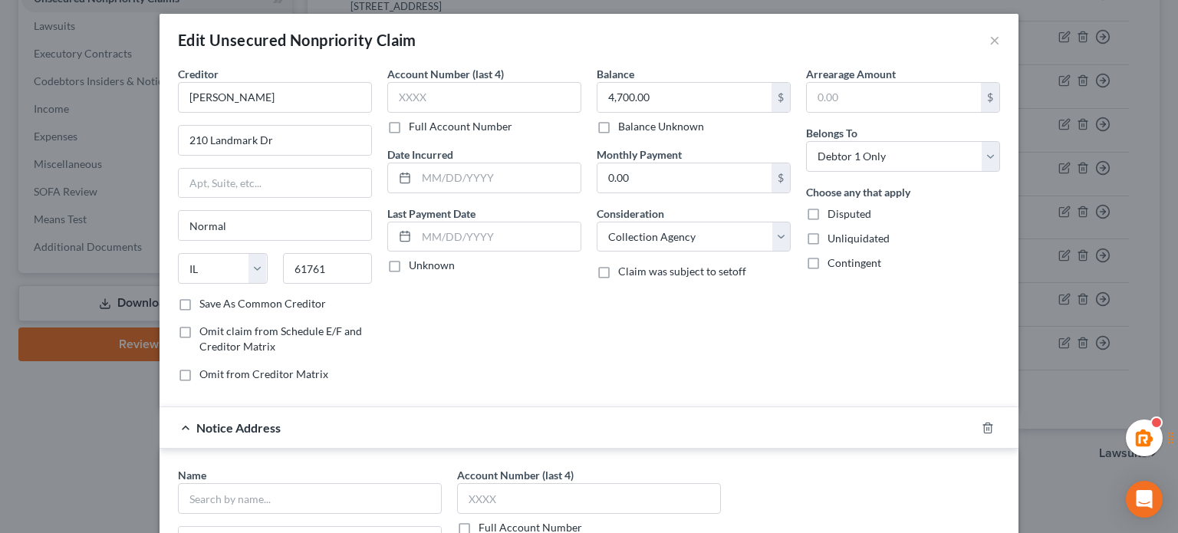
scroll to position [261, 0]
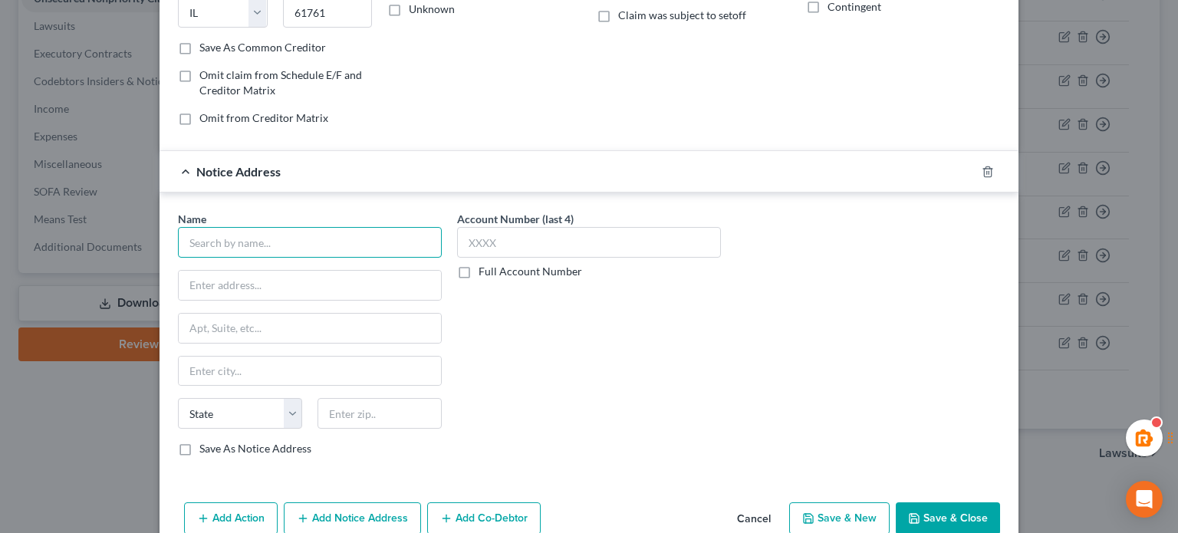
click at [237, 248] on input "text" at bounding box center [310, 242] width 264 height 31
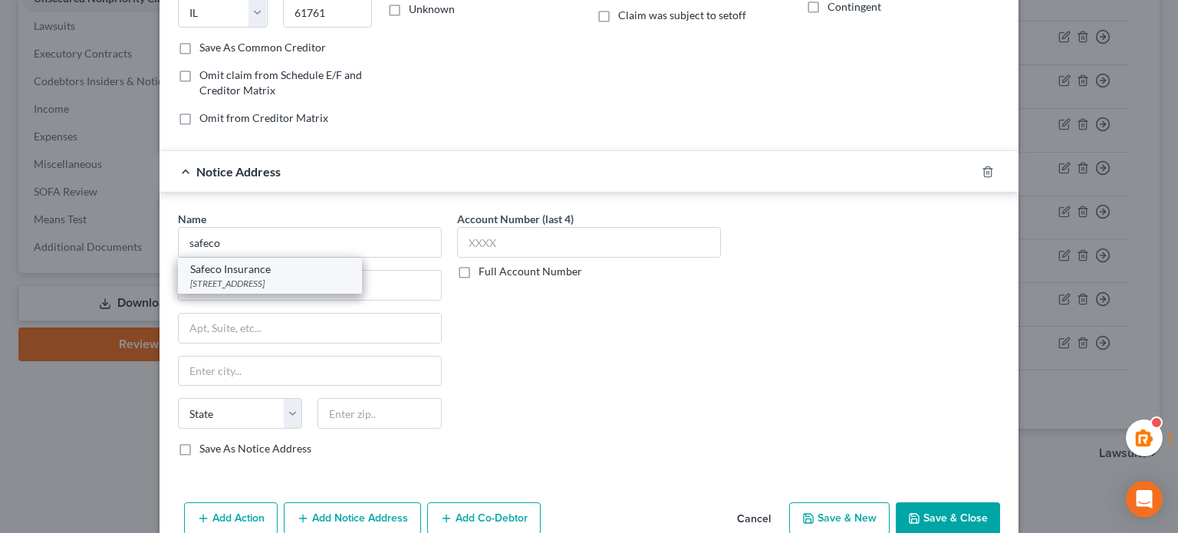
click at [290, 267] on div "Safeco Insurance" at bounding box center [270, 269] width 160 height 15
type input "Safeco Insurance"
type input "[STREET_ADDRESS]"
type input "[GEOGRAPHIC_DATA]"
select select "22"
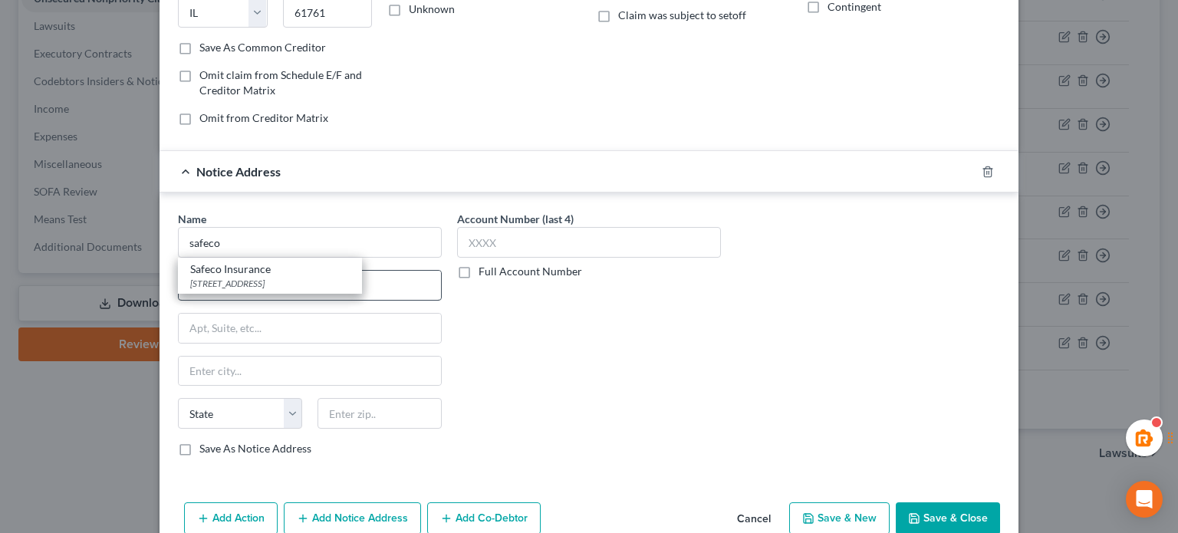
type input "02116"
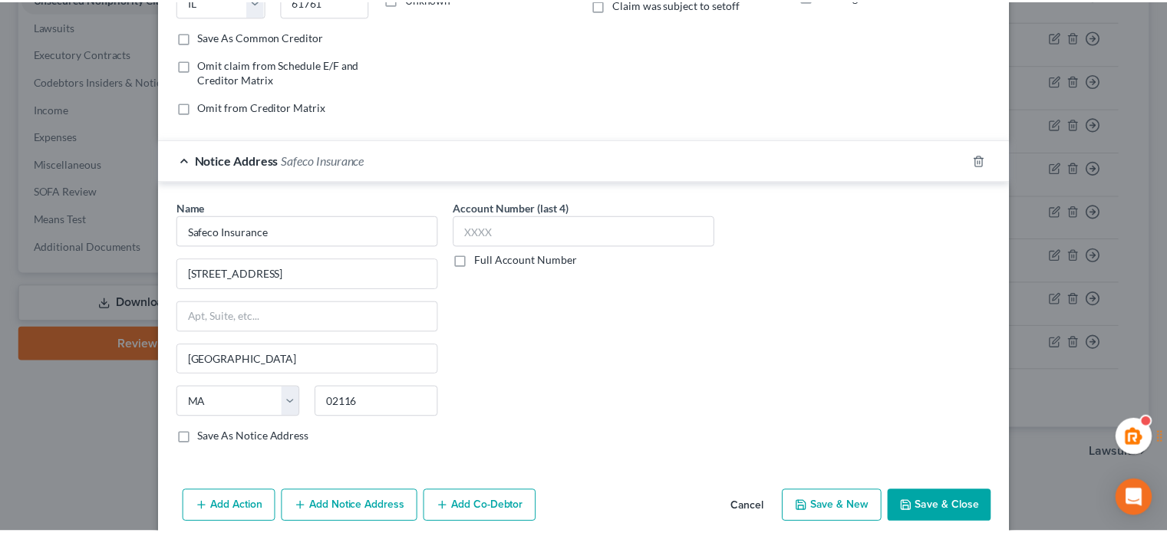
scroll to position [334, 0]
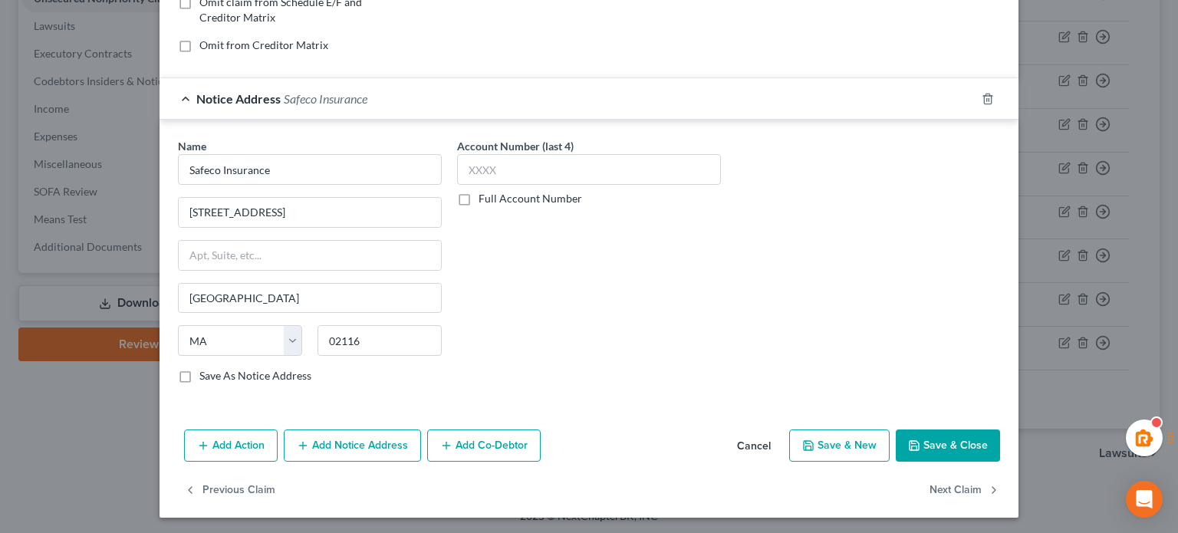
click at [918, 437] on button "Save & Close" at bounding box center [948, 446] width 104 height 32
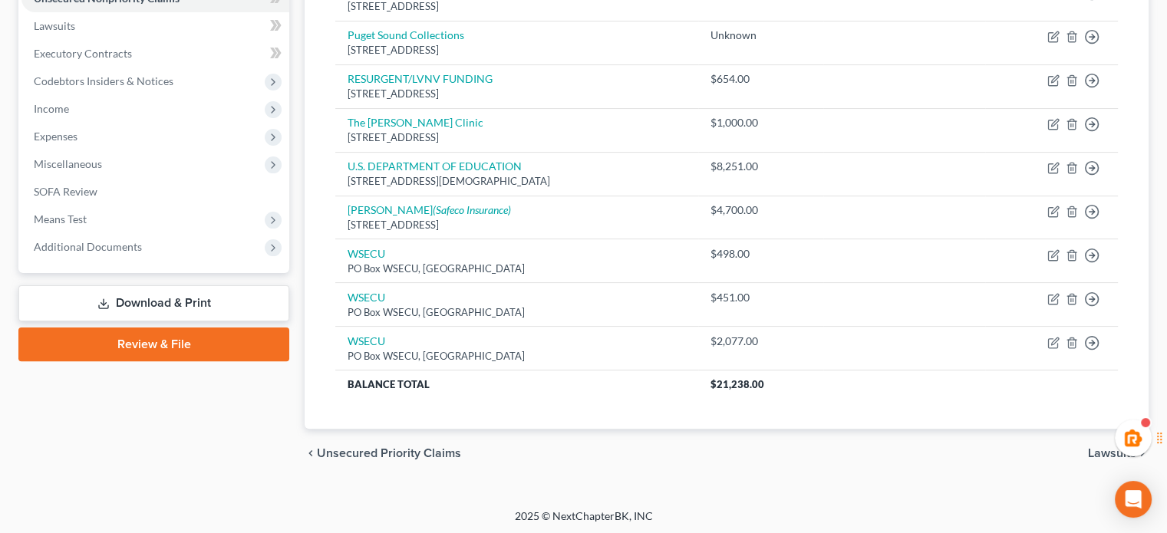
scroll to position [0, 0]
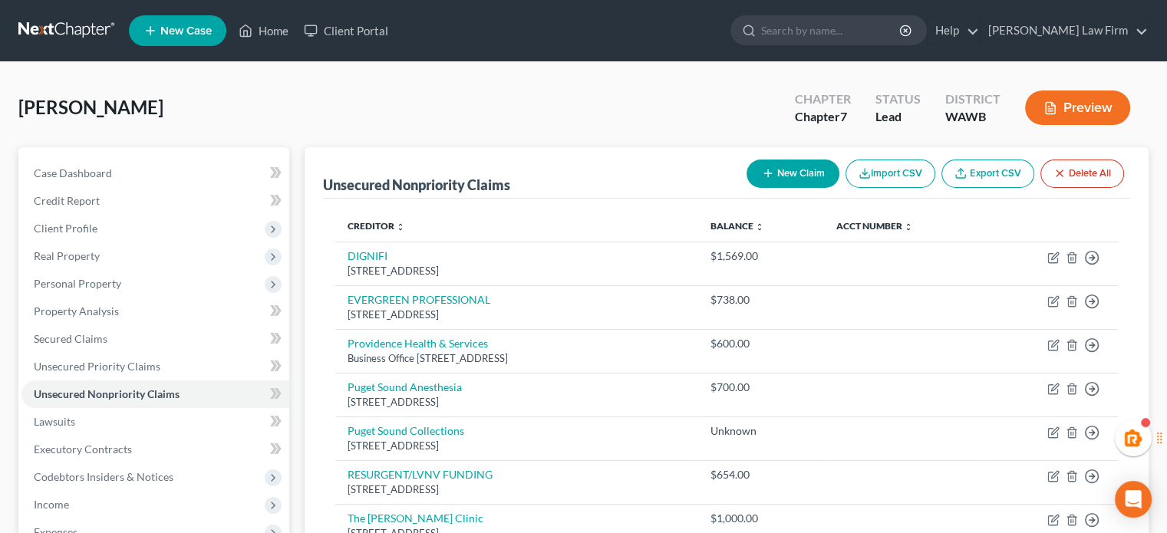
click at [783, 173] on button "New Claim" at bounding box center [793, 174] width 93 height 28
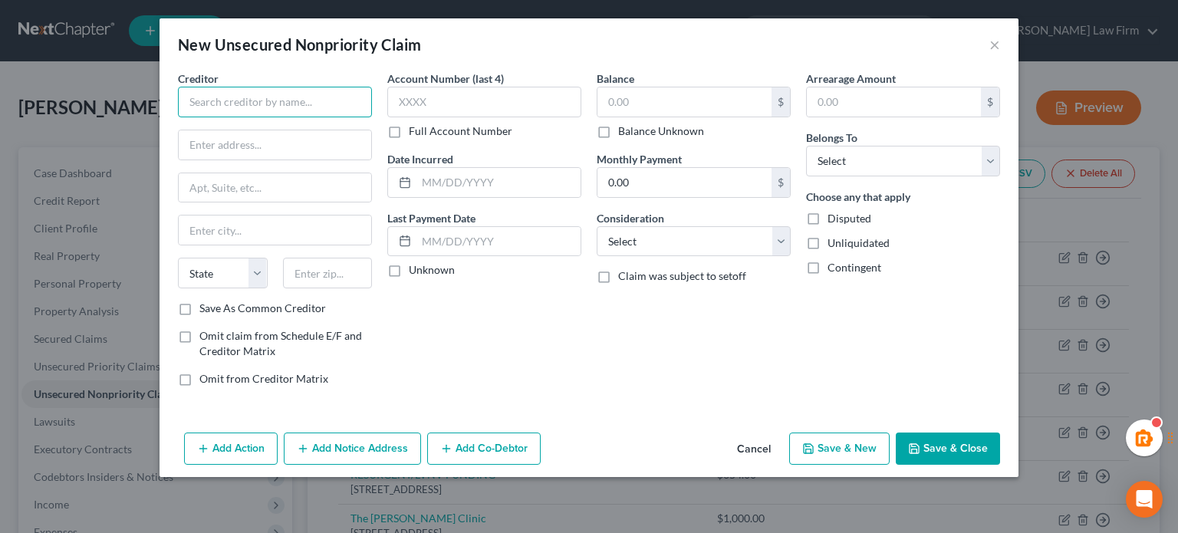
click at [252, 104] on input "text" at bounding box center [275, 102] width 194 height 31
click at [994, 53] on button "×" at bounding box center [995, 44] width 11 height 18
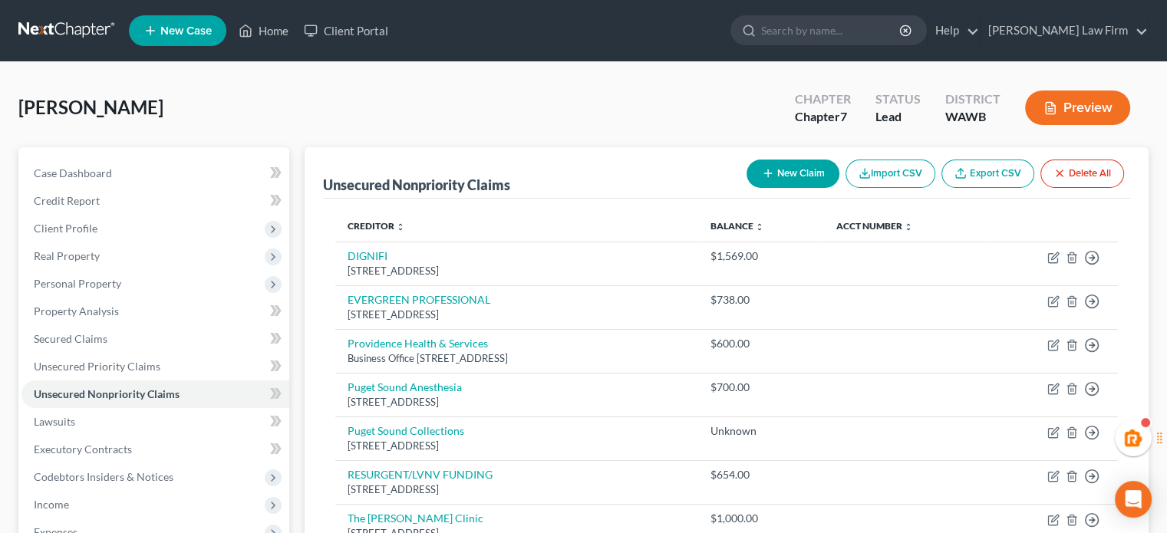
click at [829, 180] on button "New Claim" at bounding box center [793, 174] width 93 height 28
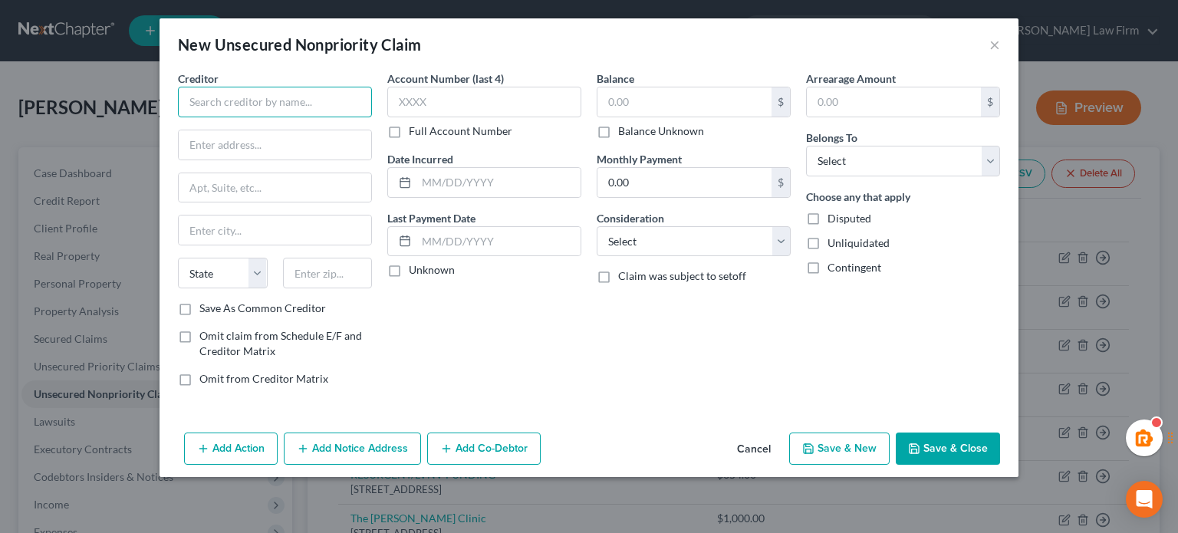
click at [348, 109] on input "text" at bounding box center [275, 102] width 194 height 31
drag, startPoint x: 276, startPoint y: 97, endPoint x: 124, endPoint y: 110, distance: 152.4
click at [117, 107] on div "New Unsecured Nonpriority Claim × Creditor * [GEOGRAPHIC_DATA] [US_STATE][GEOGR…" at bounding box center [589, 266] width 1178 height 533
type input "[GEOGRAPHIC_DATA]"
click at [995, 41] on button "×" at bounding box center [995, 44] width 11 height 18
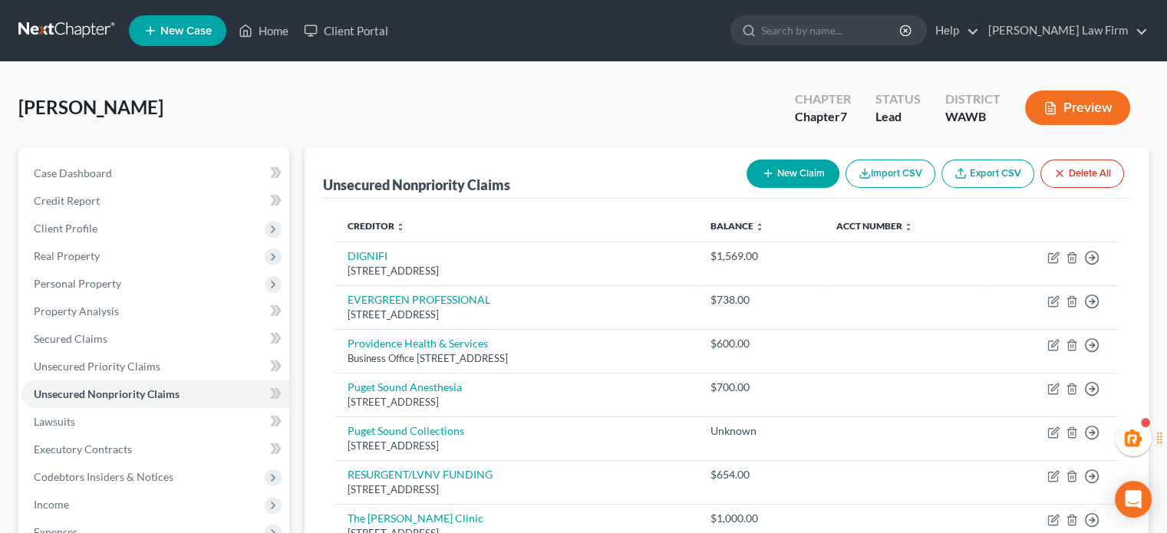
click at [789, 173] on button "New Claim" at bounding box center [793, 174] width 93 height 28
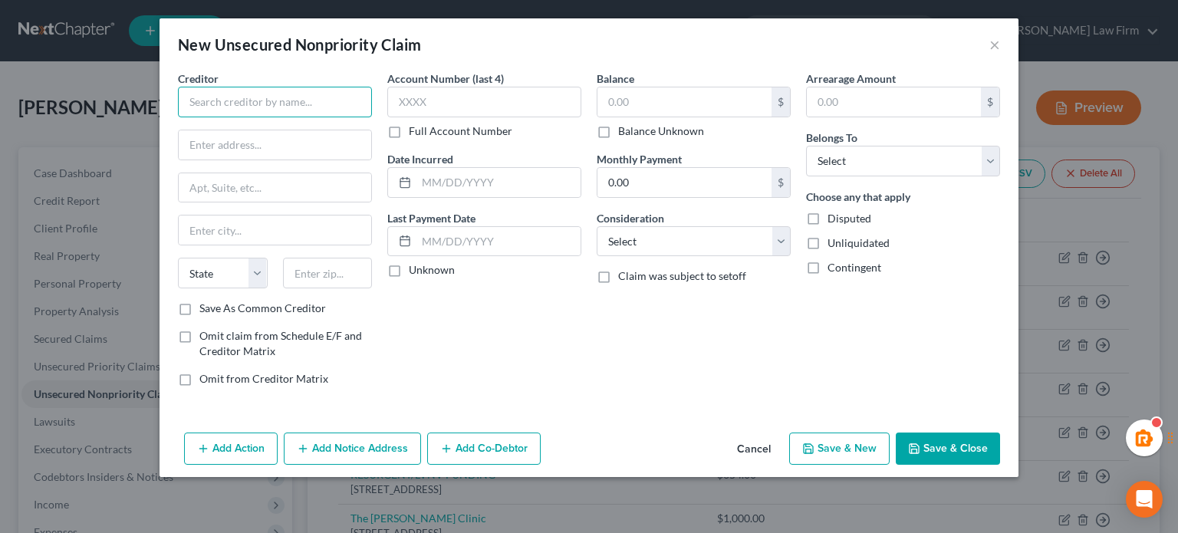
click at [267, 104] on input "text" at bounding box center [275, 102] width 194 height 31
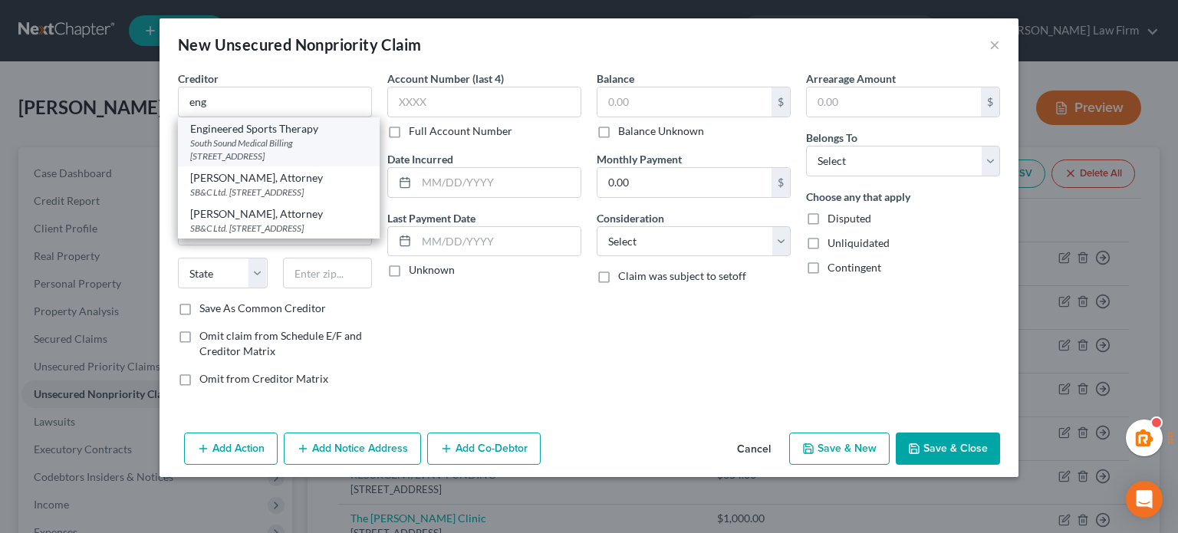
click at [272, 140] on div "South Sound Medical Billing [STREET_ADDRESS]" at bounding box center [278, 150] width 177 height 26
type input "Engineered Sports Therapy"
type input "South Sound Medical Billing"
type input "[STREET_ADDRESS]"
type input "Tumwater"
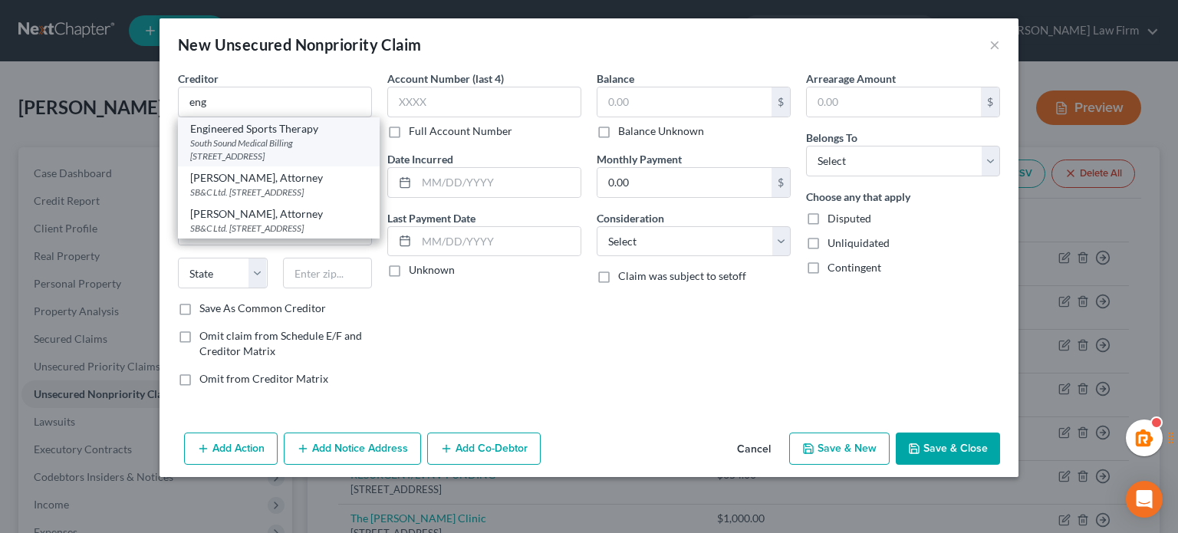
select select "50"
type input "98501"
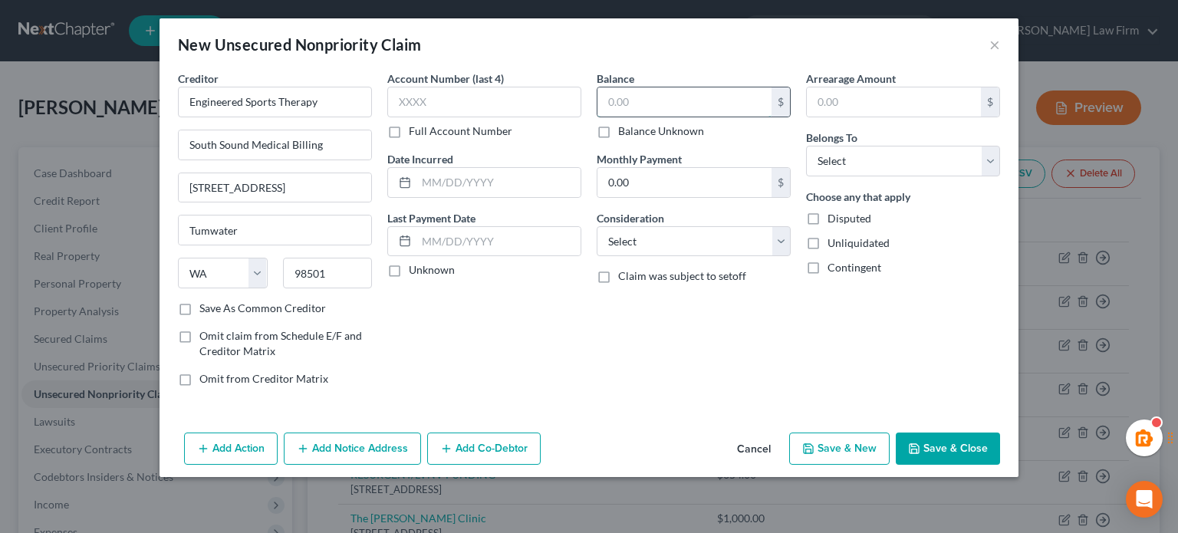
click at [730, 105] on input "text" at bounding box center [685, 101] width 174 height 29
type input "1,589.26"
drag, startPoint x: 817, startPoint y: 159, endPoint x: 826, endPoint y: 166, distance: 11.5
click at [817, 159] on select "Select Debtor 1 Only Debtor 2 Only Debtor 1 And Debtor 2 Only At Least One Of T…" at bounding box center [903, 161] width 194 height 31
select select "0"
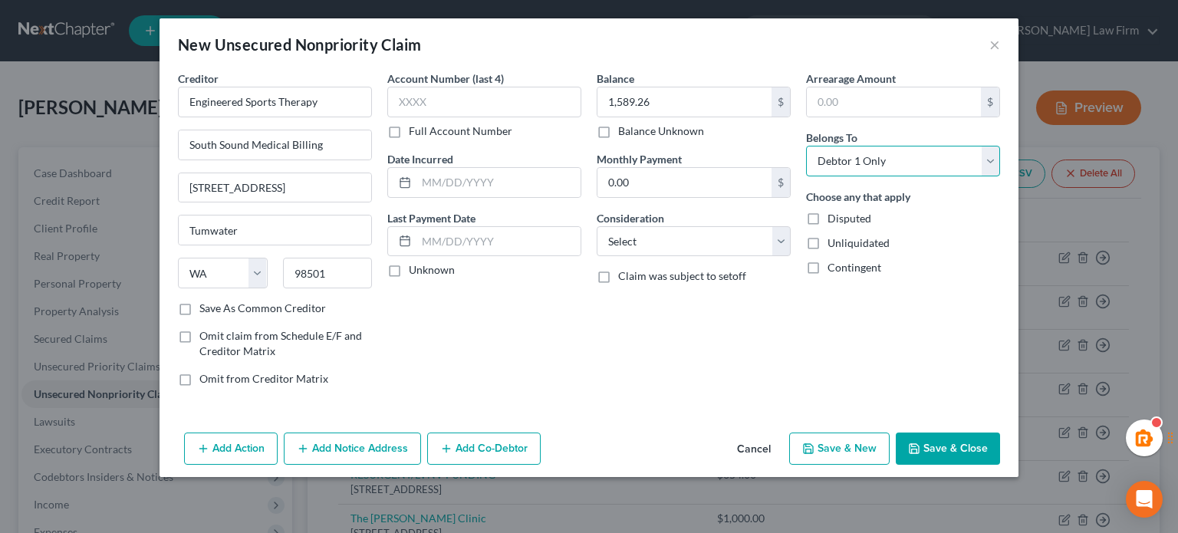
click at [806, 146] on select "Select Debtor 1 Only Debtor 2 Only Debtor 1 And Debtor 2 Only At Least One Of T…" at bounding box center [903, 161] width 194 height 31
click at [700, 254] on select "Select Cable / Satellite Services Collection Agency Credit Card Debt Debt Couns…" at bounding box center [694, 241] width 194 height 31
click at [597, 226] on select "Select Cable / Satellite Services Collection Agency Credit Card Debt Debt Couns…" at bounding box center [694, 241] width 194 height 31
click at [706, 340] on div "Balance 1,589.26 $ Balance Unknown Balance Undetermined 1,589.26 $ Balance Unkn…" at bounding box center [693, 235] width 209 height 328
click at [652, 227] on div "Consideration Select Cable / Satellite Services Collection Agency Credit Card D…" at bounding box center [694, 233] width 194 height 47
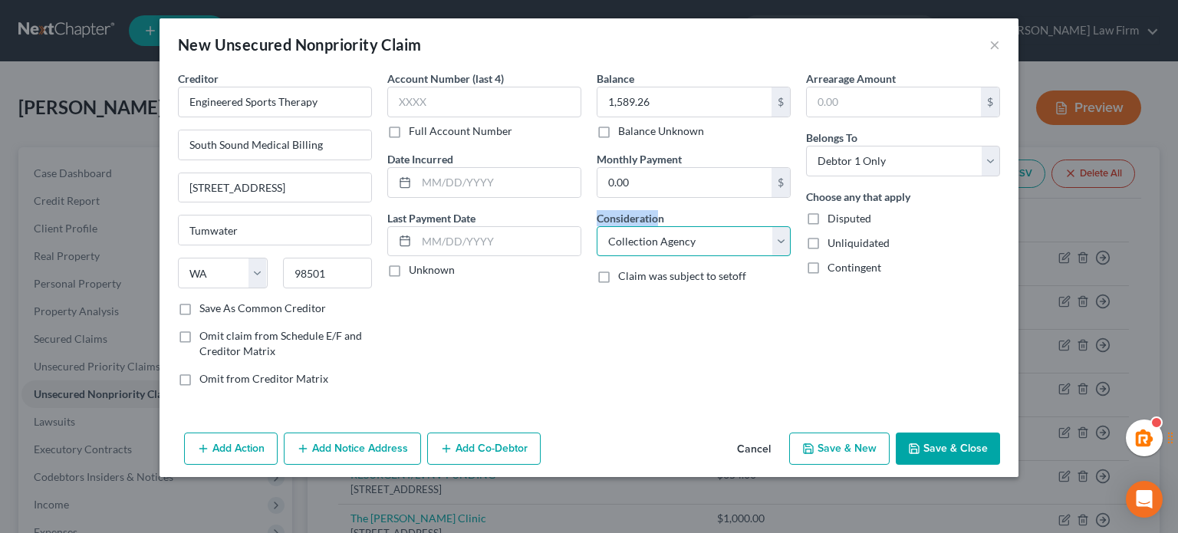
drag, startPoint x: 661, startPoint y: 242, endPoint x: 657, endPoint y: 257, distance: 15.1
click at [652, 257] on div "Balance 1,589.26 $ Balance Unknown Balance Undetermined 1,589.26 $ Balance Unkn…" at bounding box center [693, 235] width 209 height 328
select select "9"
click at [597, 226] on select "Select Cable / Satellite Services Collection Agency Credit Card Debt Debt Couns…" at bounding box center [694, 241] width 194 height 31
click at [941, 436] on button "Save & Close" at bounding box center [948, 449] width 104 height 32
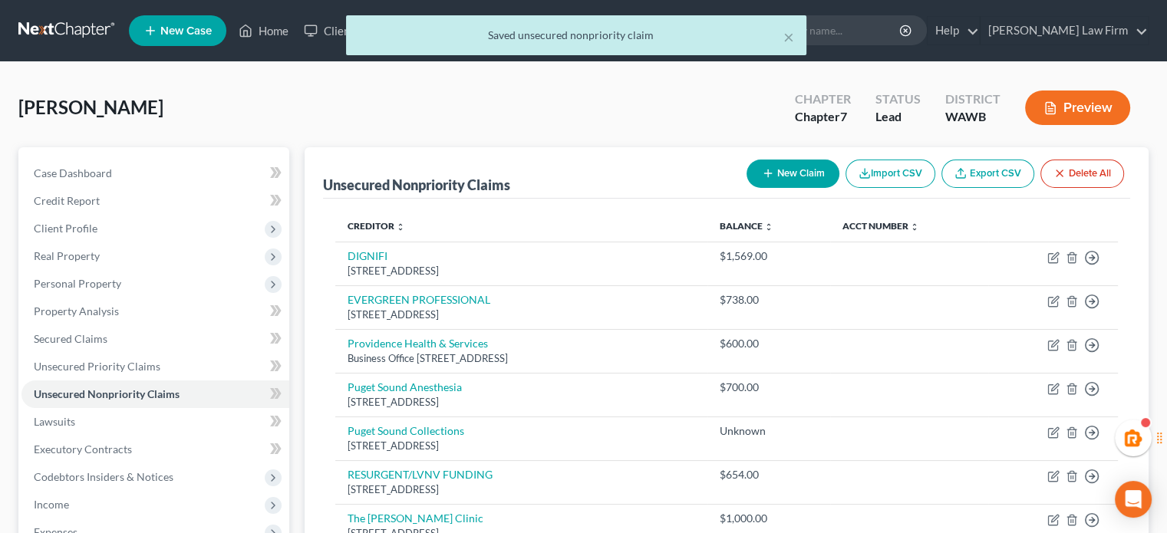
click at [775, 167] on button "New Claim" at bounding box center [793, 174] width 93 height 28
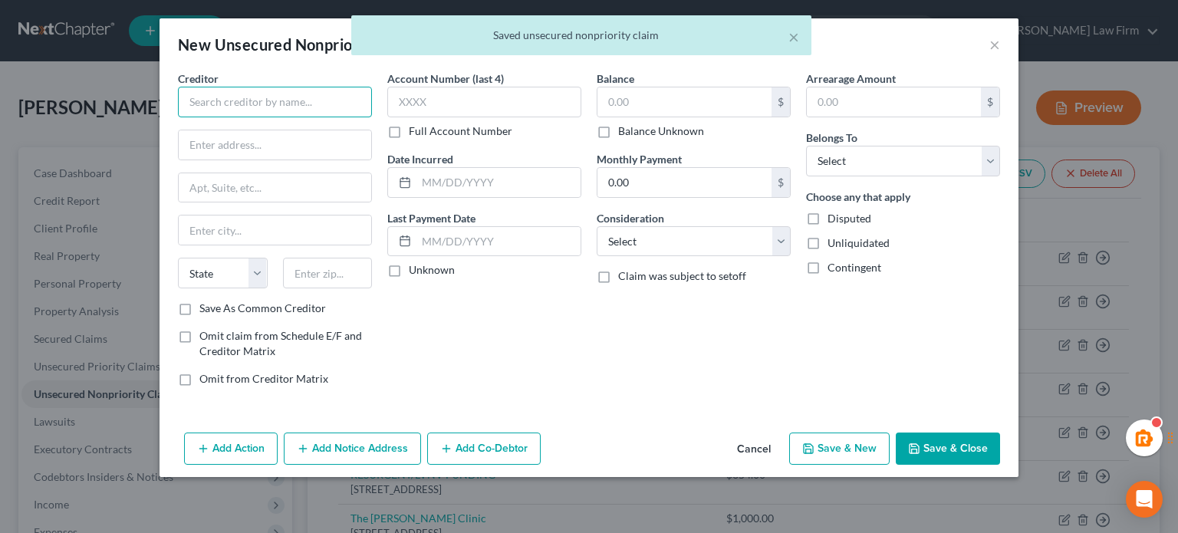
click at [279, 98] on input "text" at bounding box center [275, 102] width 194 height 31
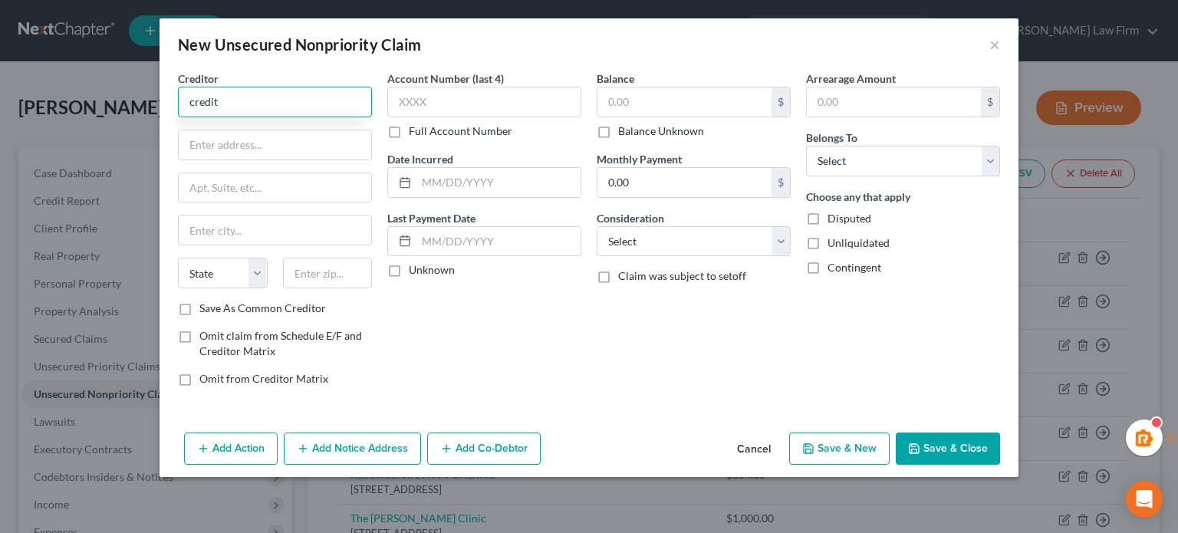
type input "credit"
click at [759, 446] on button "Cancel" at bounding box center [754, 449] width 58 height 31
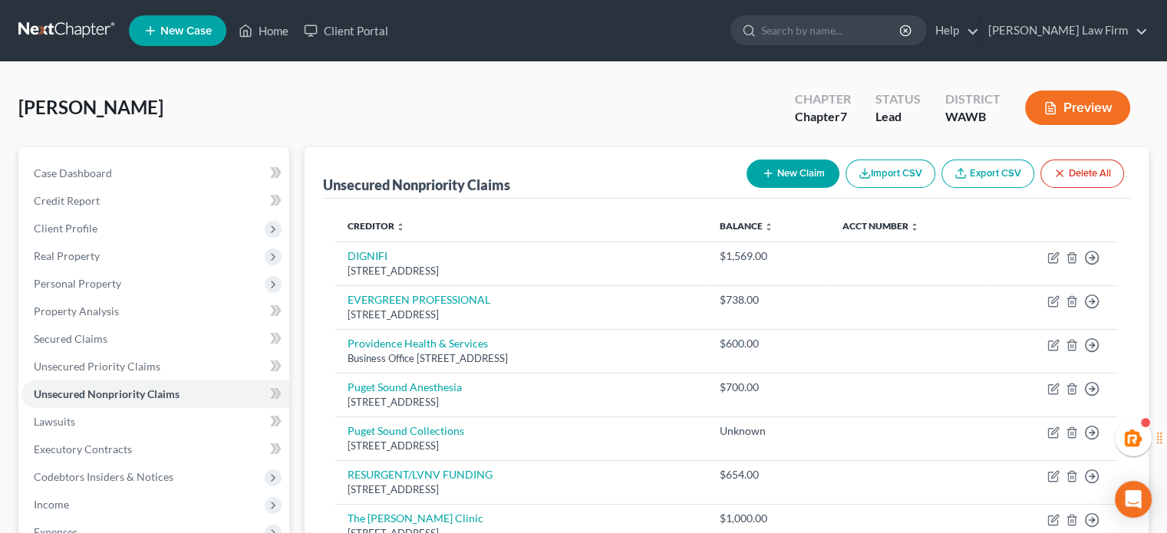
click at [783, 176] on button "New Claim" at bounding box center [793, 174] width 93 height 28
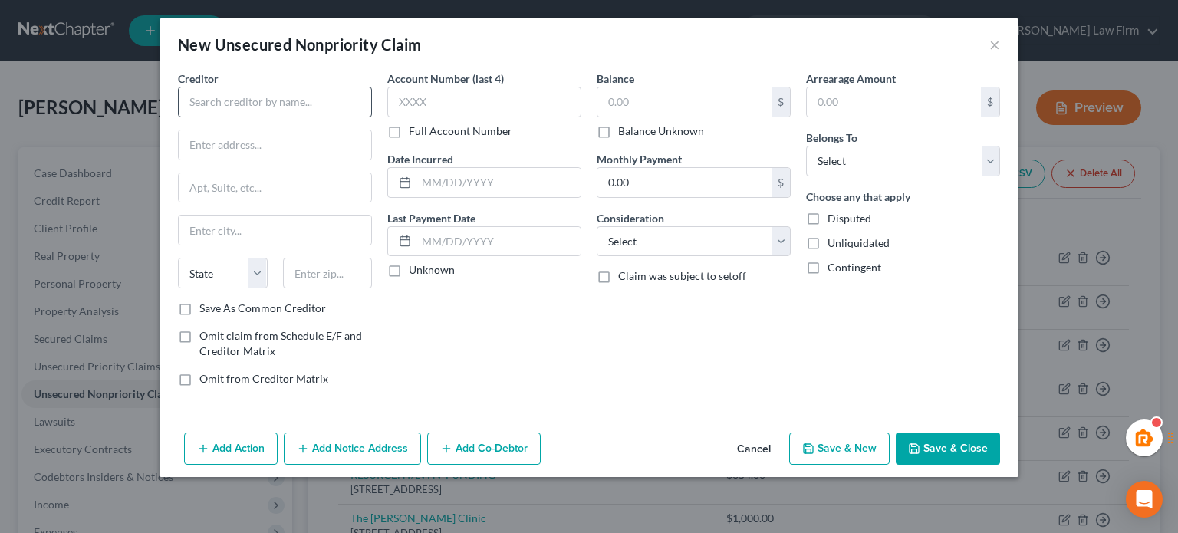
click at [233, 84] on div "Creditor *" at bounding box center [275, 94] width 194 height 47
click at [227, 104] on input "text" at bounding box center [275, 102] width 194 height 31
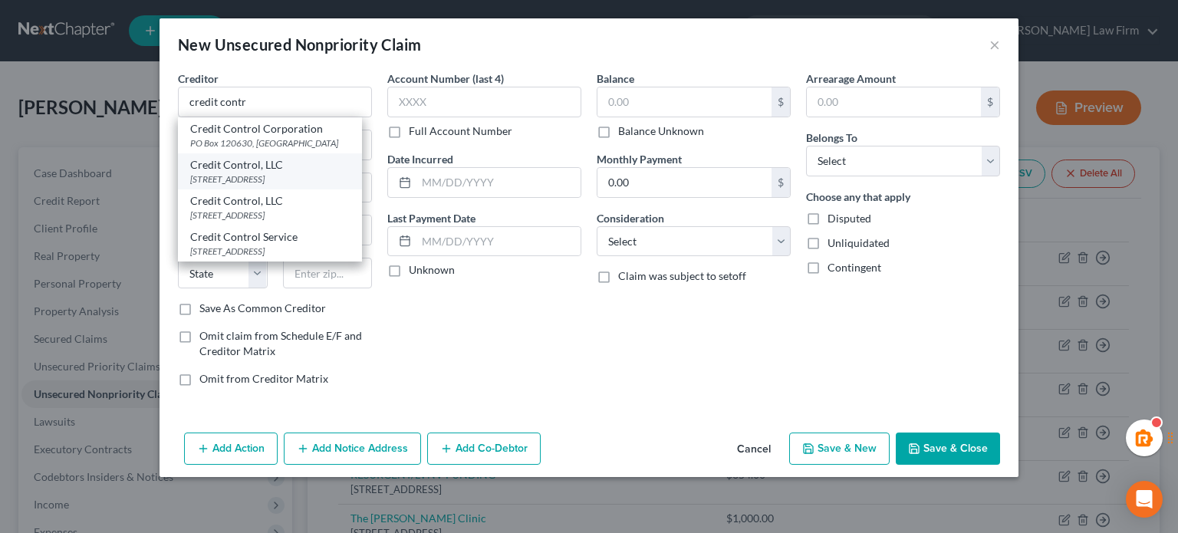
click at [243, 163] on div "Credit Control, LLC" at bounding box center [270, 164] width 160 height 15
type input "Credit Control, LLC"
type input "3300 Rider Trail S"
type input "Suite 500"
type input "Earth City"
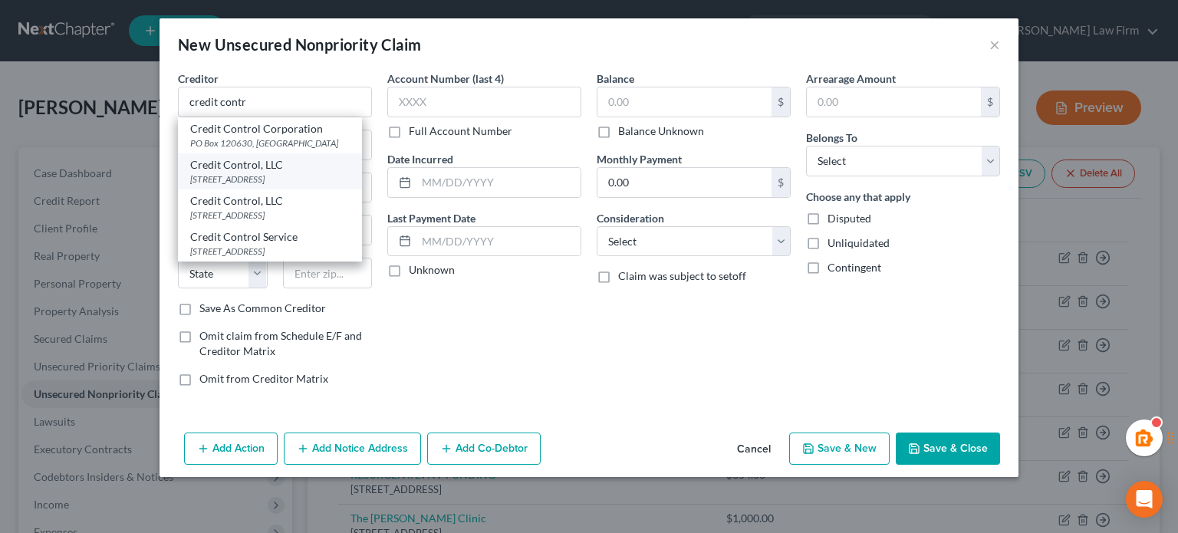
select select "26"
type input "63045"
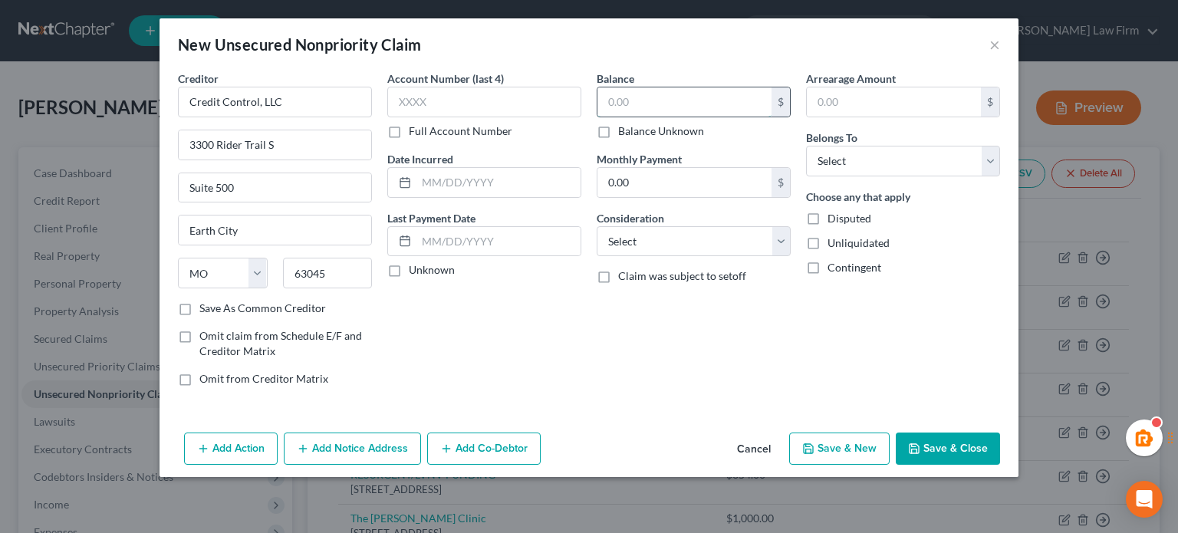
click at [641, 95] on input "text" at bounding box center [685, 101] width 174 height 29
type input "654.18"
click at [871, 168] on select "Select Debtor 1 Only Debtor 2 Only Debtor 1 And Debtor 2 Only At Least One Of T…" at bounding box center [903, 161] width 194 height 31
select select "0"
click at [806, 146] on select "Select Debtor 1 Only Debtor 2 Only Debtor 1 And Debtor 2 Only At Least One Of T…" at bounding box center [903, 161] width 194 height 31
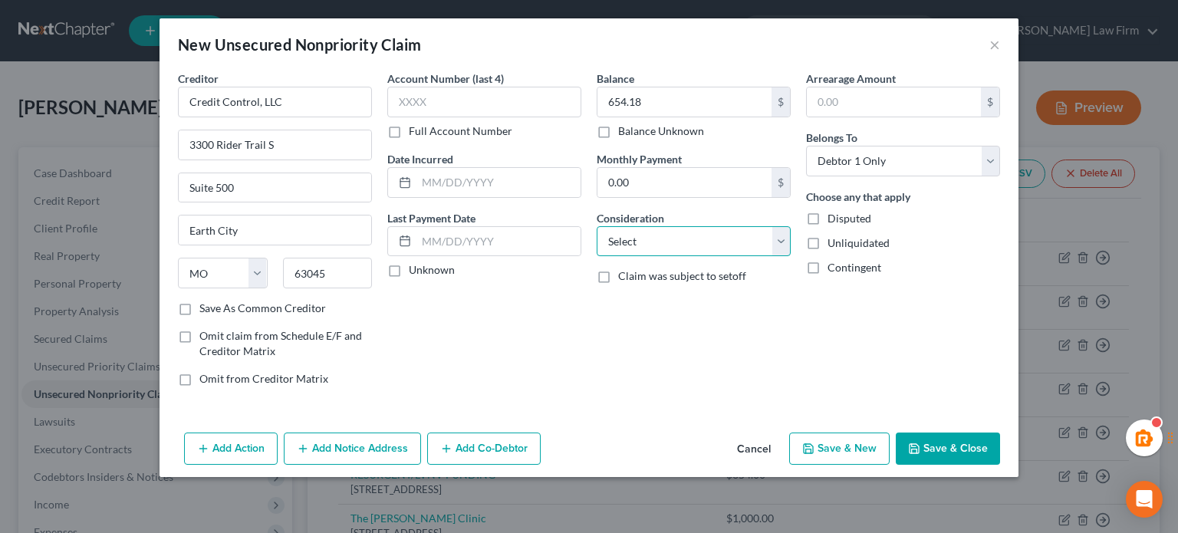
click at [736, 238] on select "Select Cable / Satellite Services Collection Agency Credit Card Debt Debt Couns…" at bounding box center [694, 241] width 194 height 31
select select "1"
click at [597, 226] on select "Select Cable / Satellite Services Collection Agency Credit Card Debt Debt Couns…" at bounding box center [694, 241] width 194 height 31
click at [357, 456] on button "Add Notice Address" at bounding box center [352, 449] width 137 height 32
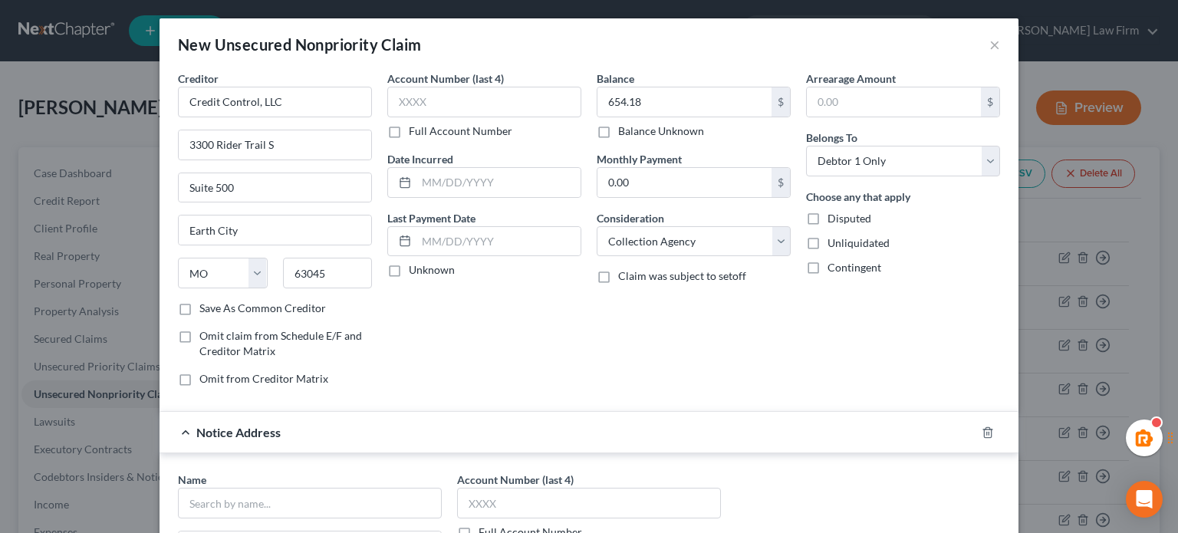
scroll to position [255, 0]
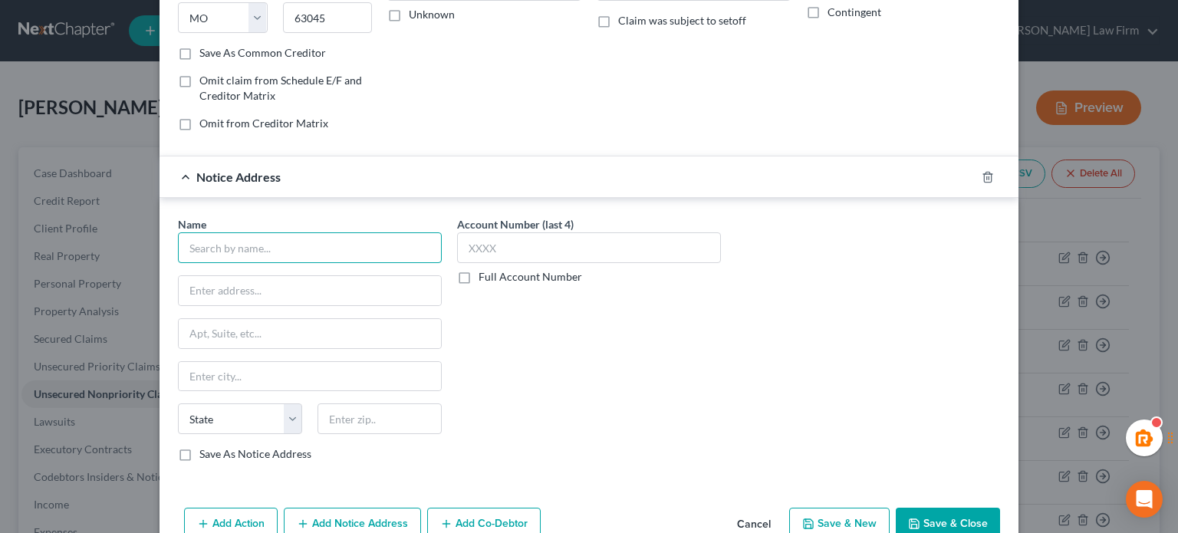
click at [270, 235] on input "text" at bounding box center [310, 247] width 264 height 31
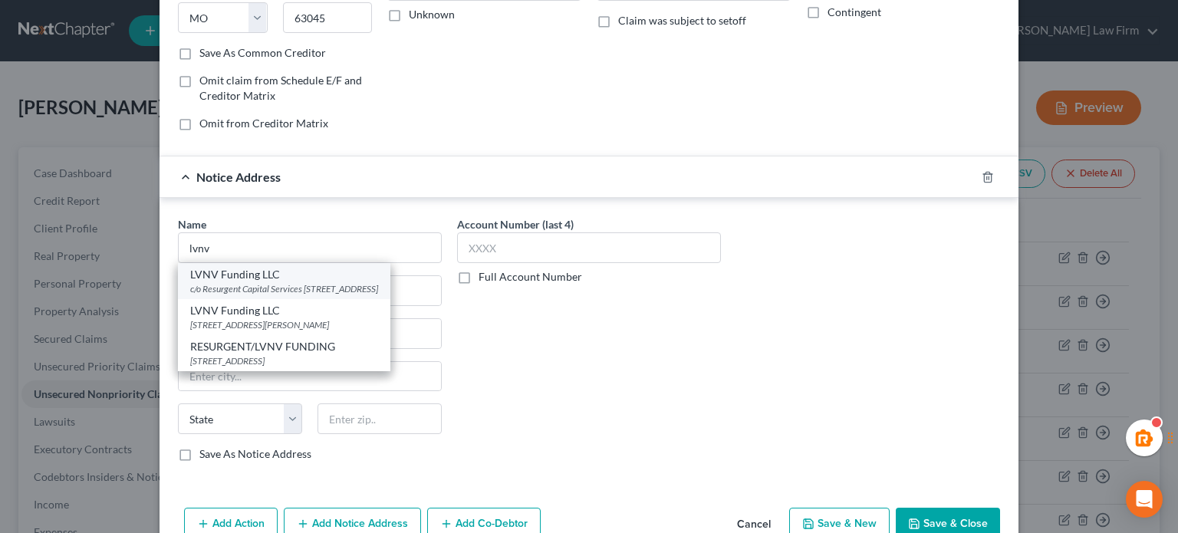
click at [246, 267] on div "LVNV Funding LLC" at bounding box center [284, 274] width 188 height 15
type input "LVNV Funding LLC"
type input "c/o Resurgent Capital Services"
type input "Po Box 1269"
type input "[GEOGRAPHIC_DATA]"
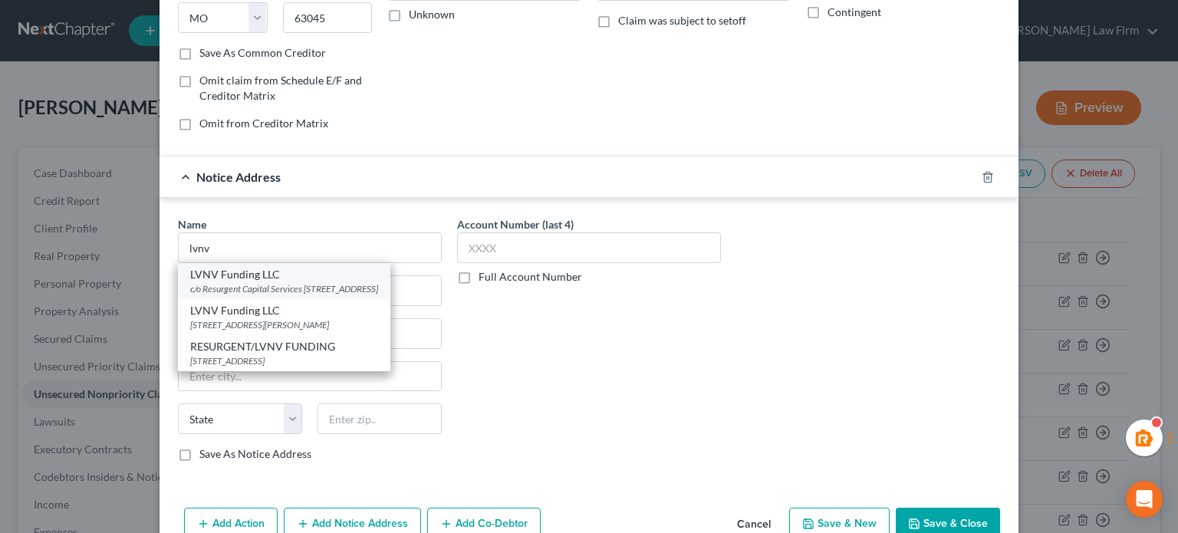
select select "42"
type input "29602"
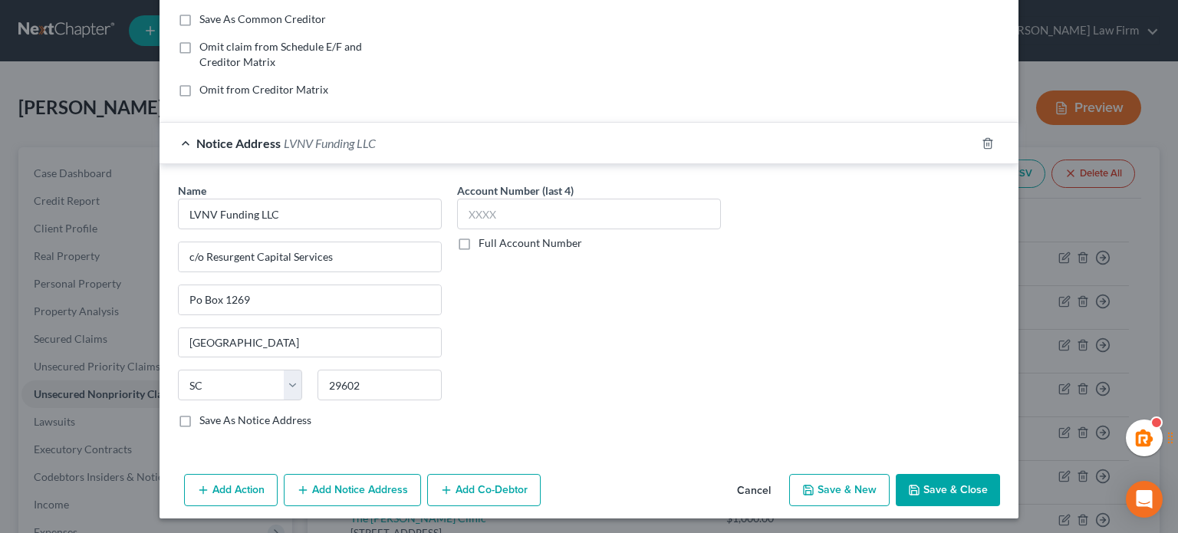
click at [350, 494] on button "Add Notice Address" at bounding box center [352, 490] width 137 height 32
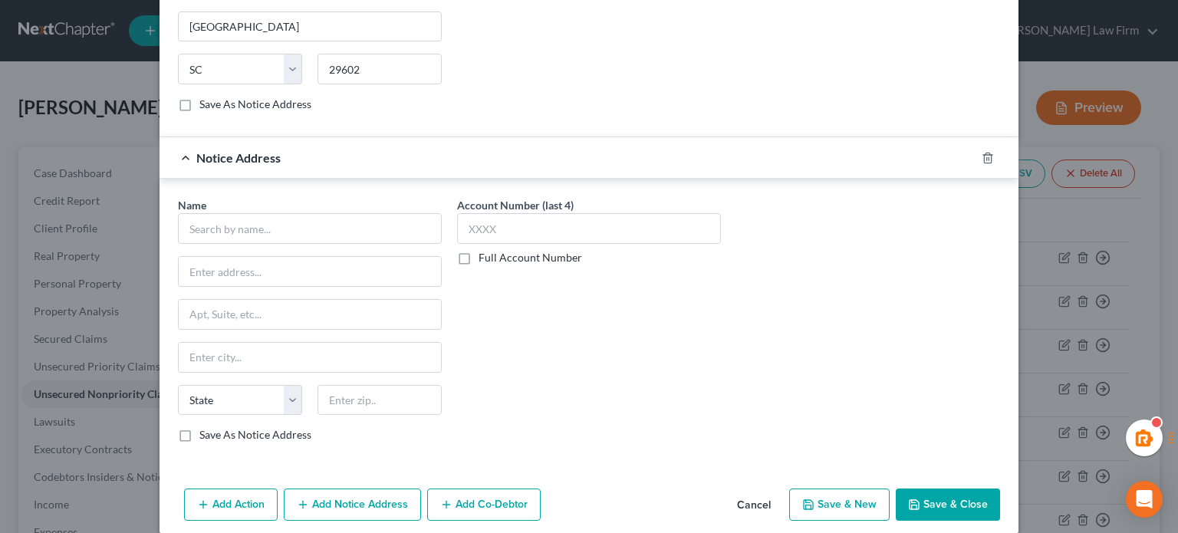
scroll to position [618, 0]
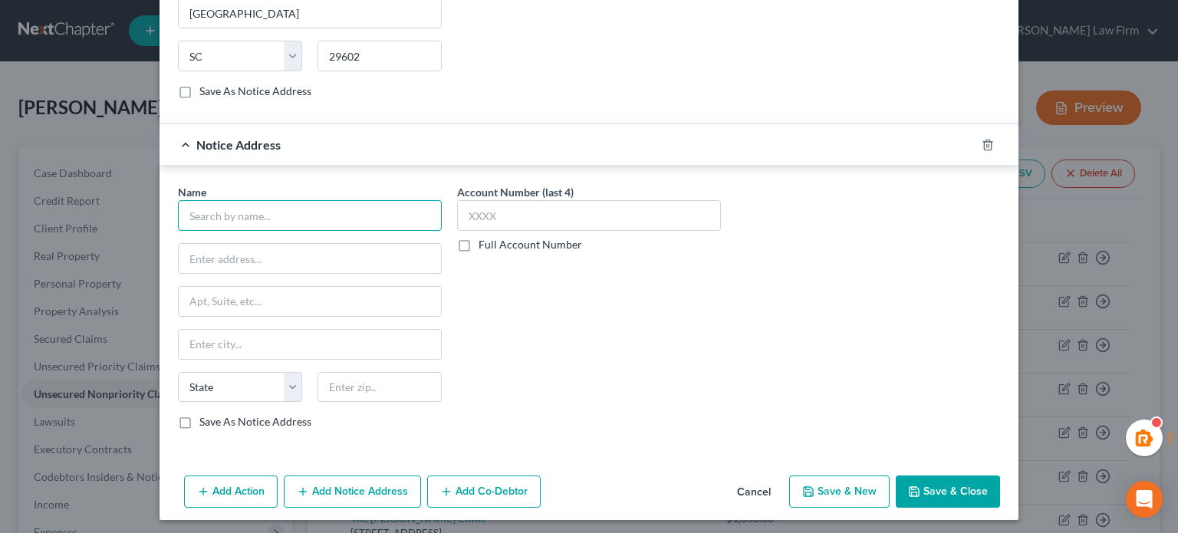
click at [215, 220] on input "text" at bounding box center [310, 215] width 264 height 31
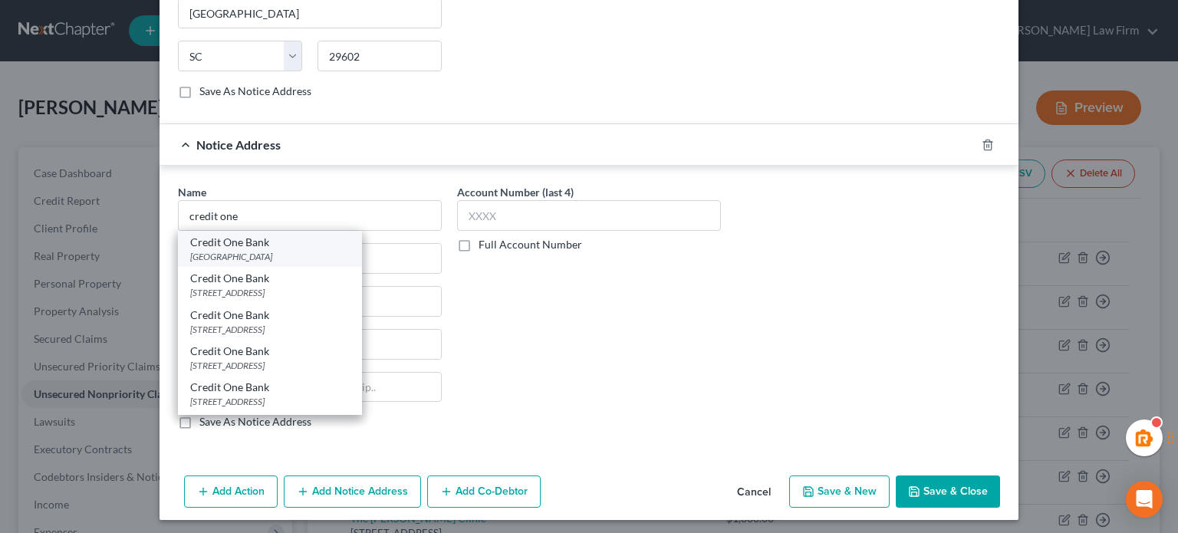
click at [263, 236] on div "Credit One Bank" at bounding box center [270, 242] width 160 height 15
type input "Credit One Bank"
type input "Po Box 98873"
type input "[GEOGRAPHIC_DATA]"
select select "31"
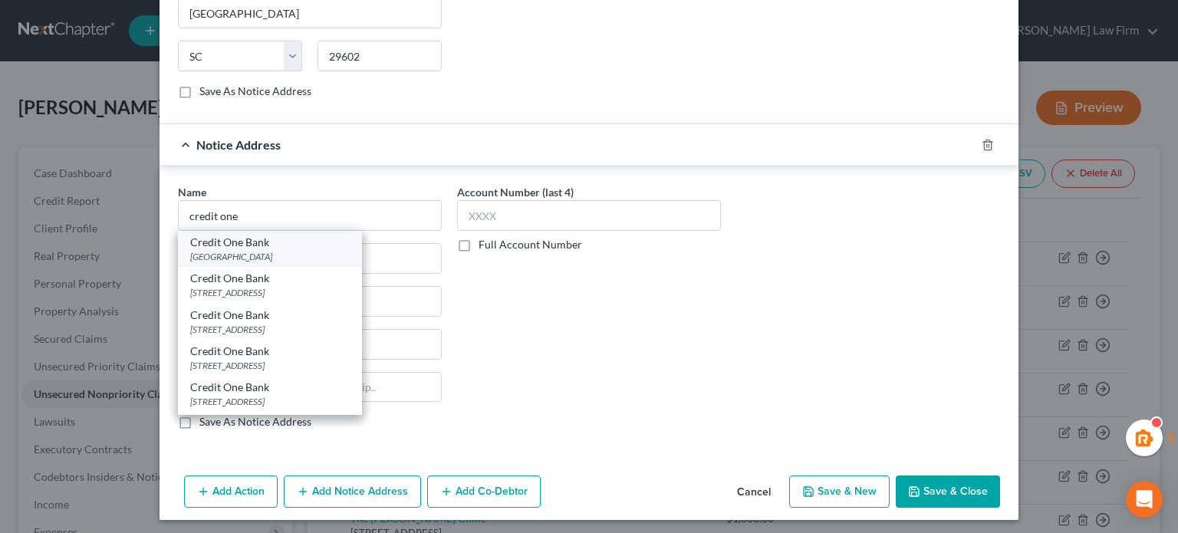
type input "89193"
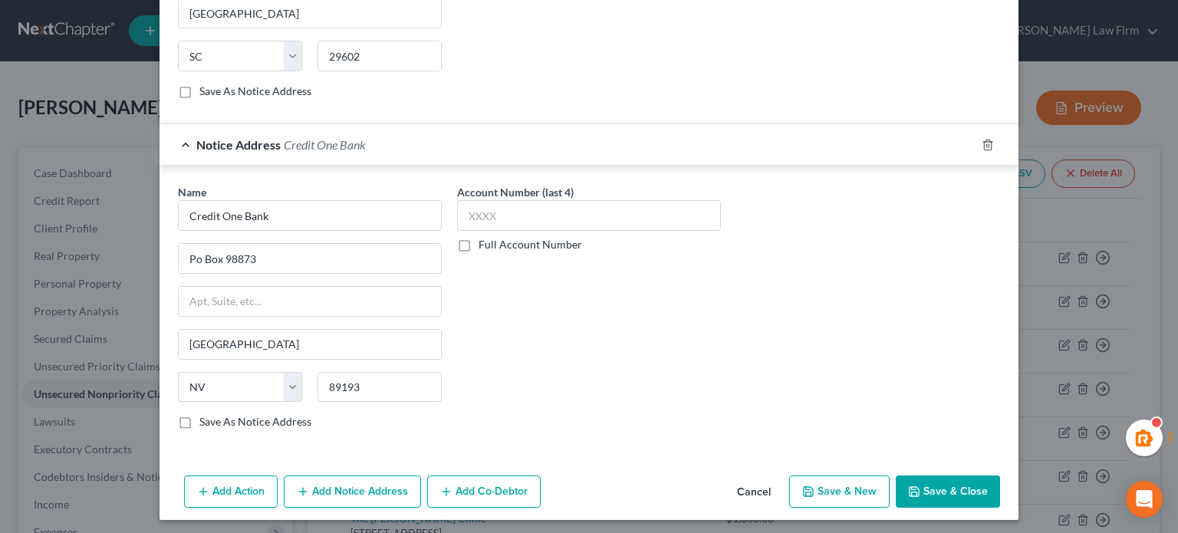
click at [927, 493] on button "Save & Close" at bounding box center [948, 492] width 104 height 32
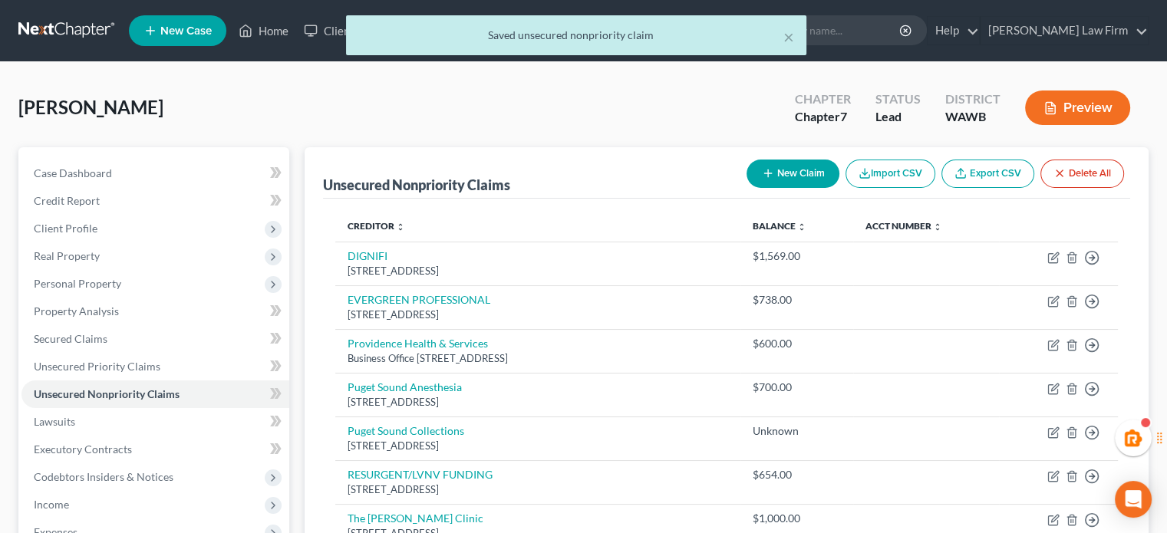
click at [774, 163] on button "New Claim" at bounding box center [793, 174] width 93 height 28
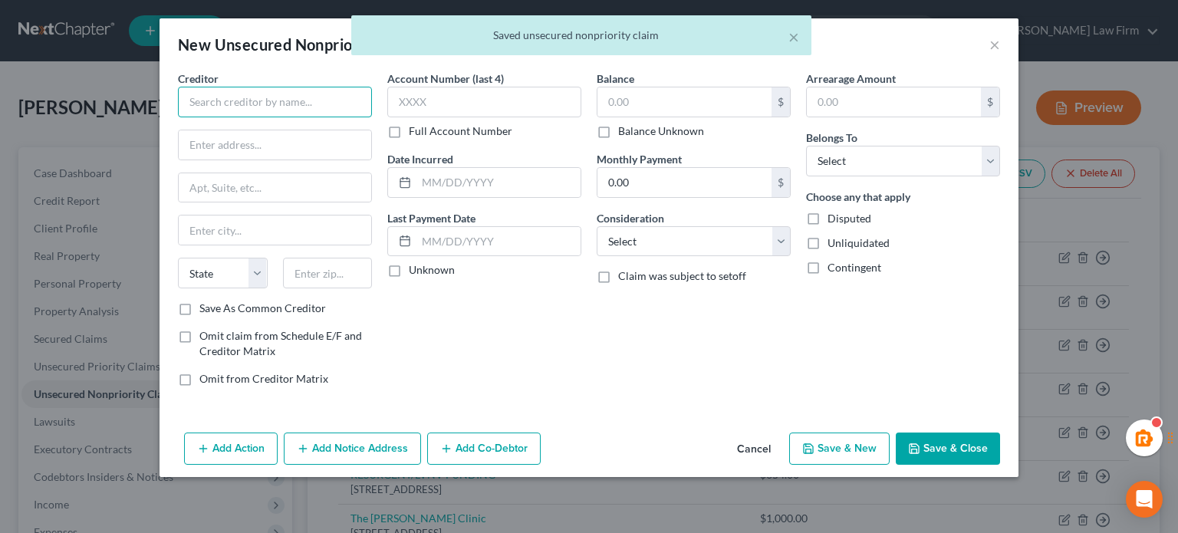
click at [299, 103] on input "text" at bounding box center [275, 102] width 194 height 31
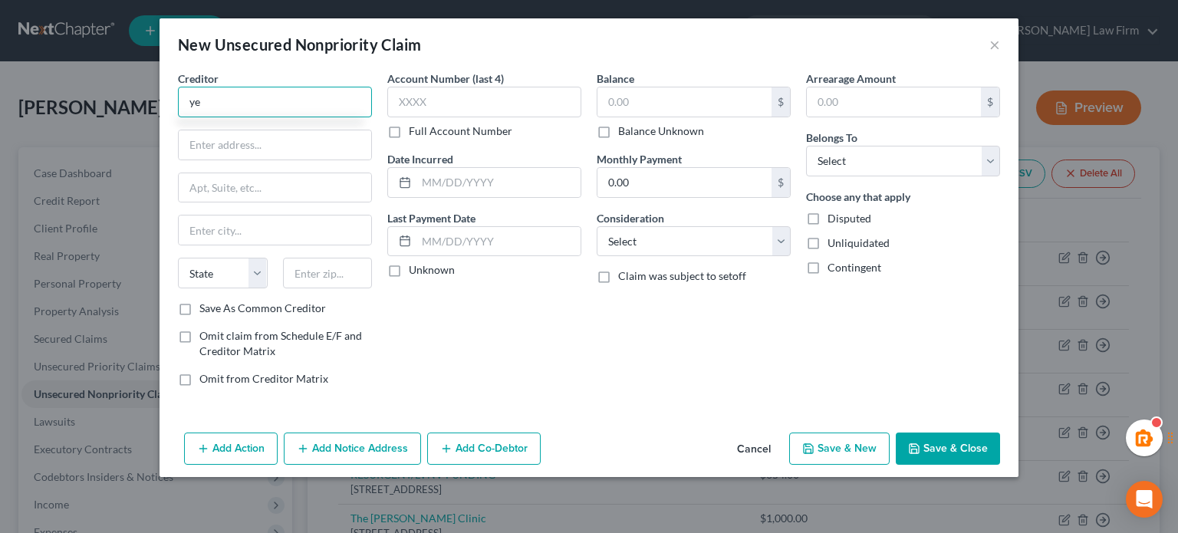
type input "y"
type input "Yes Customer Service"
click at [301, 137] on input "text" at bounding box center [275, 144] width 193 height 29
click at [207, 162] on div "Creditor * Yes Customer Service State [US_STATE] AK AR [GEOGRAPHIC_DATA] CA CO …" at bounding box center [275, 186] width 194 height 230
click at [206, 120] on div "Creditor * Yes Customer Service State [US_STATE] AK AR [GEOGRAPHIC_DATA] CA CO …" at bounding box center [275, 186] width 194 height 230
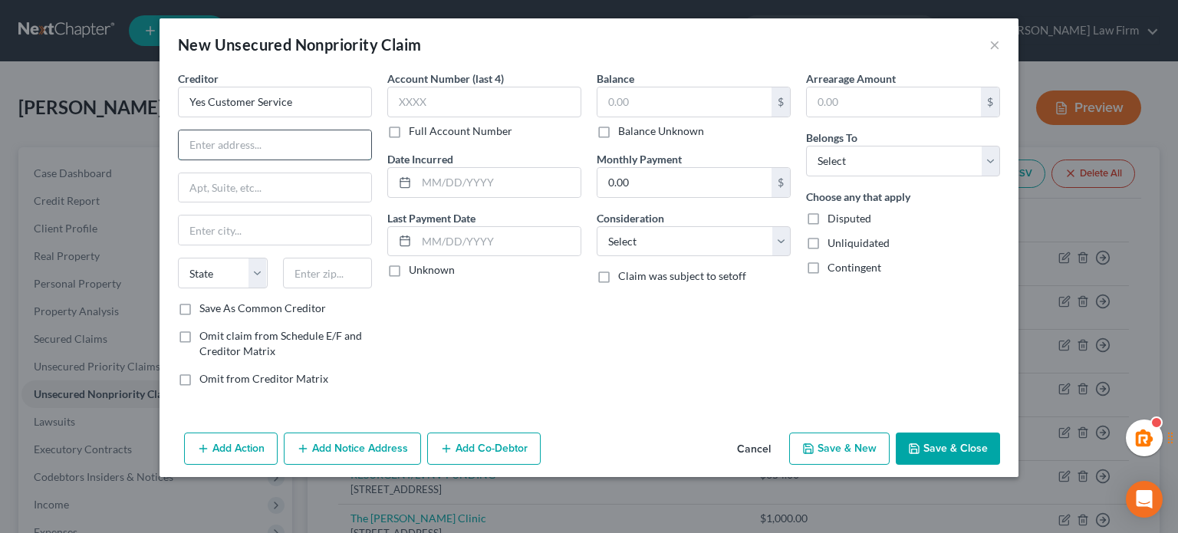
click at [204, 130] on input "text" at bounding box center [275, 144] width 193 height 29
type input "[STREET_ADDRESS]"
type input "Ste 100"
click at [352, 264] on input "text" at bounding box center [328, 273] width 90 height 31
type input "98123"
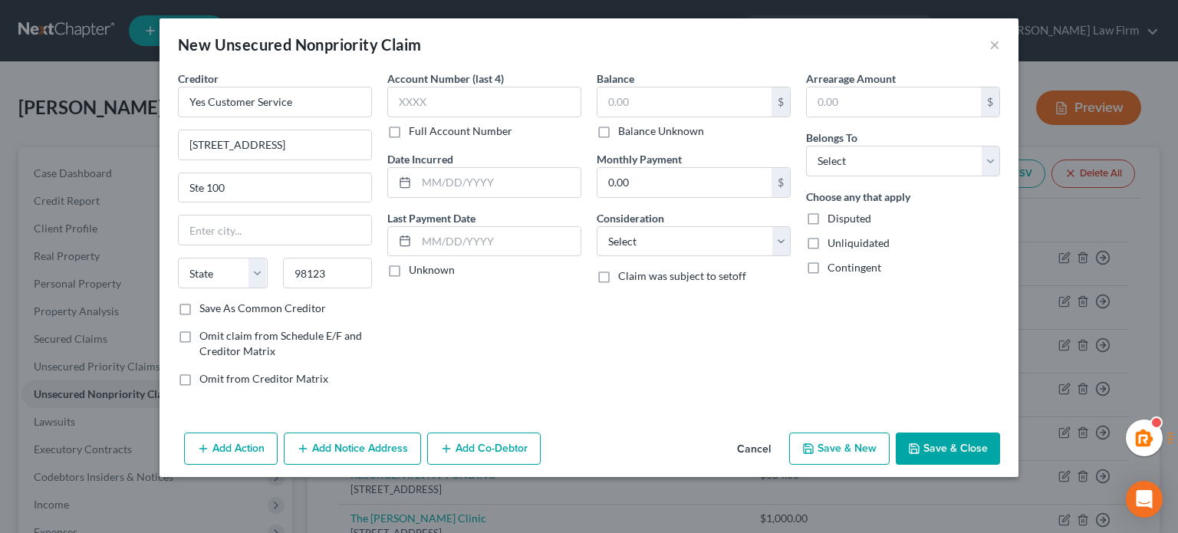
click at [481, 333] on div "Account Number (last 4) Full Account Number Date Incurred Last Payment Date Unk…" at bounding box center [484, 235] width 209 height 328
click at [650, 104] on input "text" at bounding box center [685, 101] width 174 height 29
type input "134.50"
click at [700, 232] on select "Select Cable / Satellite Services Collection Agency Credit Card Debt Debt Couns…" at bounding box center [694, 241] width 194 height 31
select select "14"
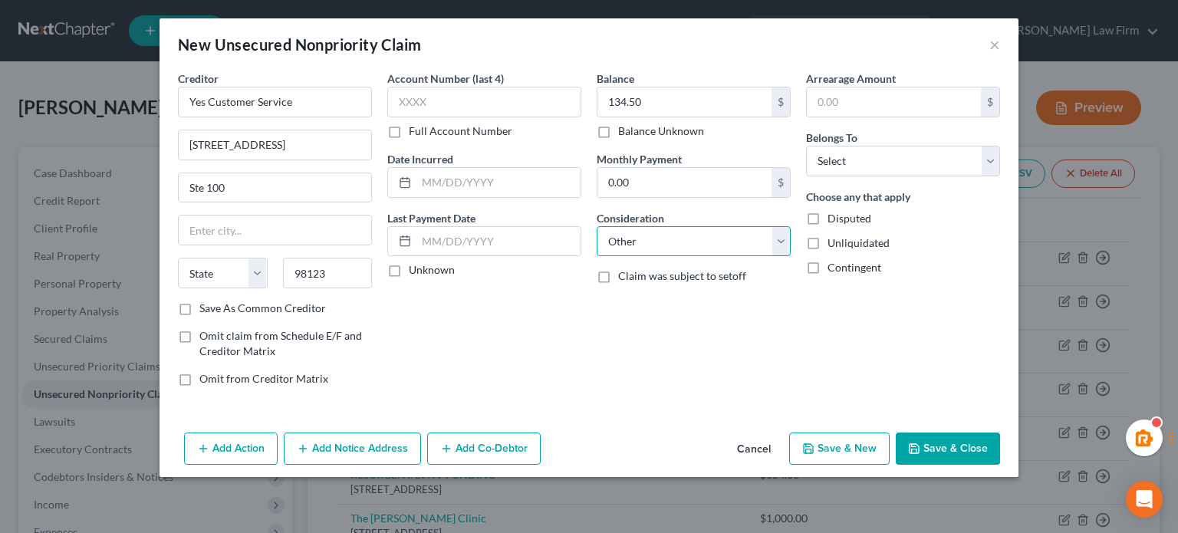
click at [597, 226] on select "Select Cable / Satellite Services Collection Agency Credit Card Debt Debt Couns…" at bounding box center [694, 241] width 194 height 31
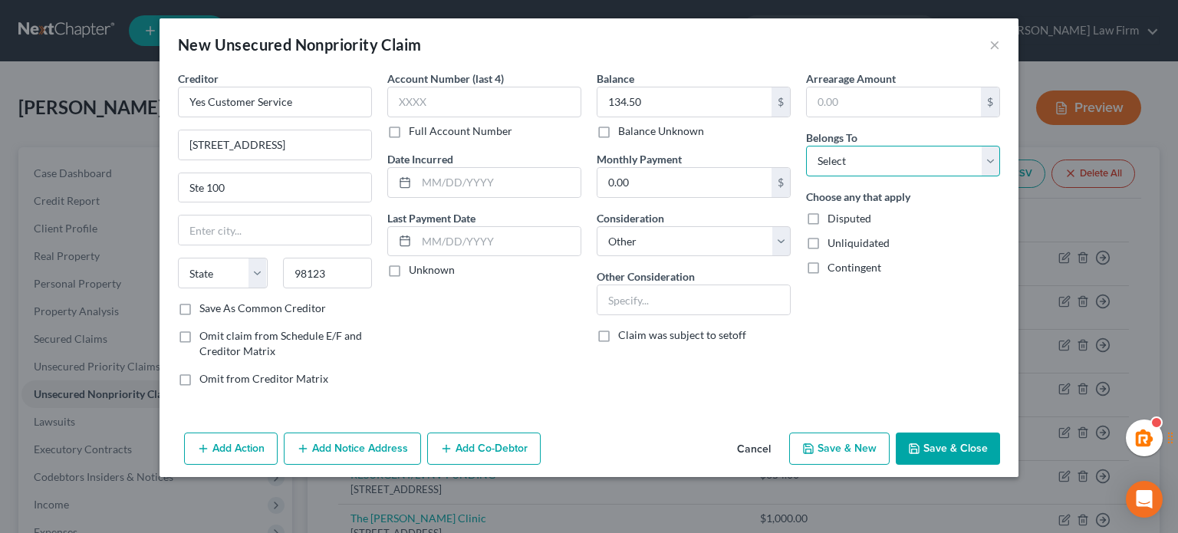
click at [843, 157] on select "Select Debtor 1 Only Debtor 2 Only Debtor 1 And Debtor 2 Only At Least One Of T…" at bounding box center [903, 161] width 194 height 31
select select "0"
click at [806, 146] on select "Select Debtor 1 Only Debtor 2 Only Debtor 1 And Debtor 2 Only At Least One Of T…" at bounding box center [903, 161] width 194 height 31
click at [682, 285] on input "text" at bounding box center [694, 299] width 193 height 29
type input "Utilities"
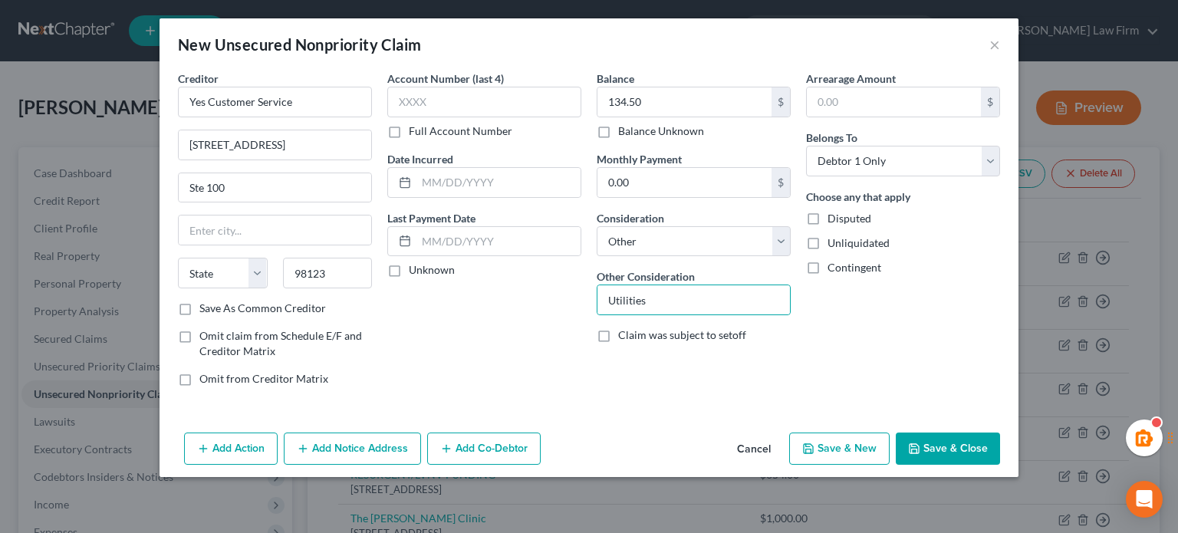
click at [974, 450] on button "Save & Close" at bounding box center [948, 449] width 104 height 32
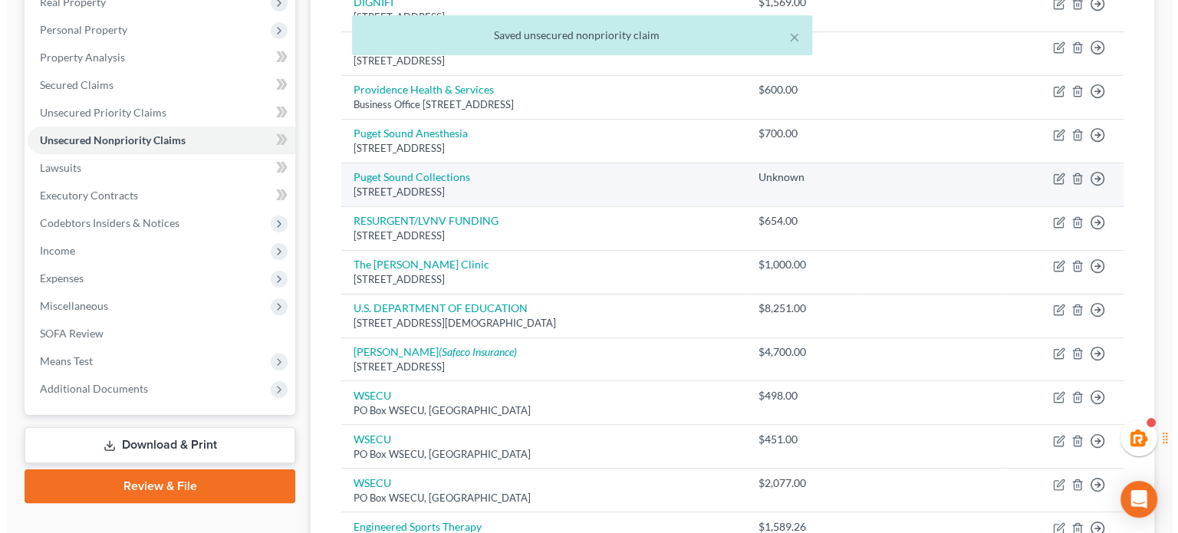
scroll to position [255, 0]
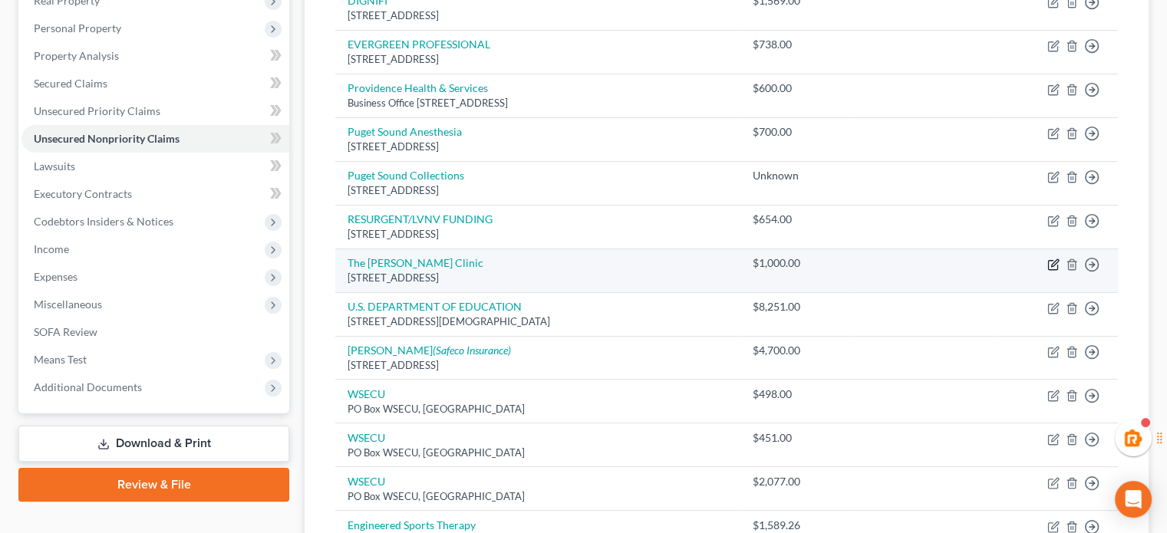
click at [1053, 262] on icon "button" at bounding box center [1053, 265] width 12 height 12
select select "50"
select select "9"
select select "0"
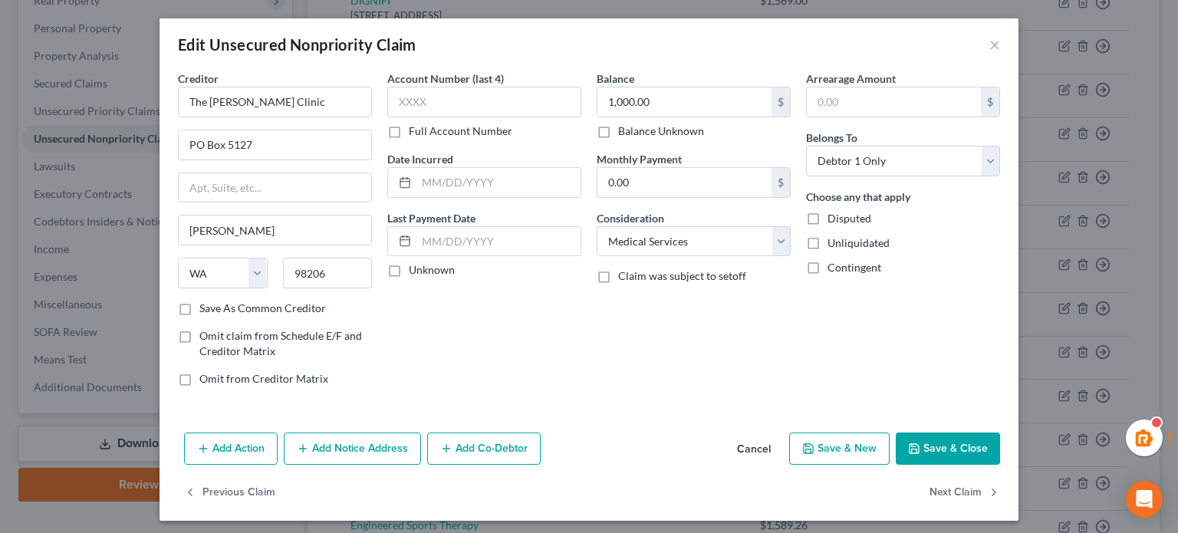
click at [350, 447] on button "Add Notice Address" at bounding box center [352, 449] width 137 height 32
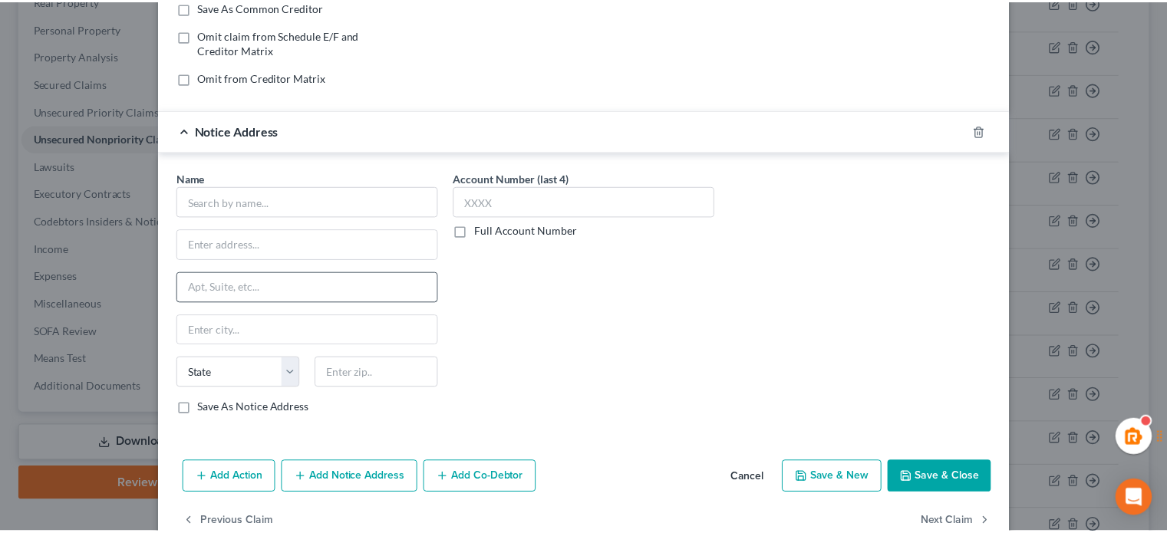
scroll to position [334, 0]
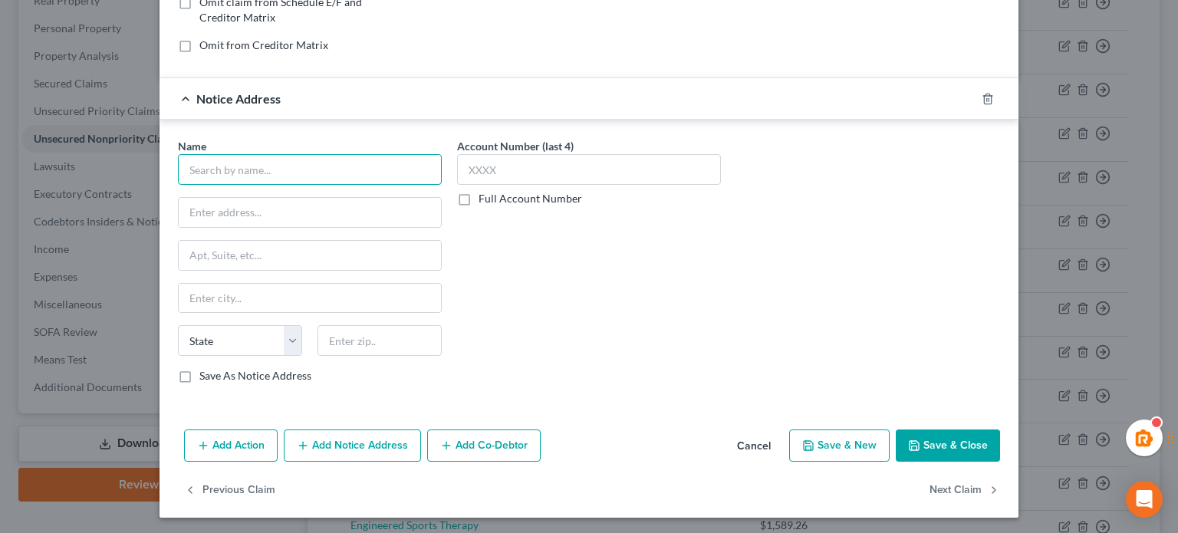
click at [253, 179] on input "text" at bounding box center [310, 169] width 264 height 31
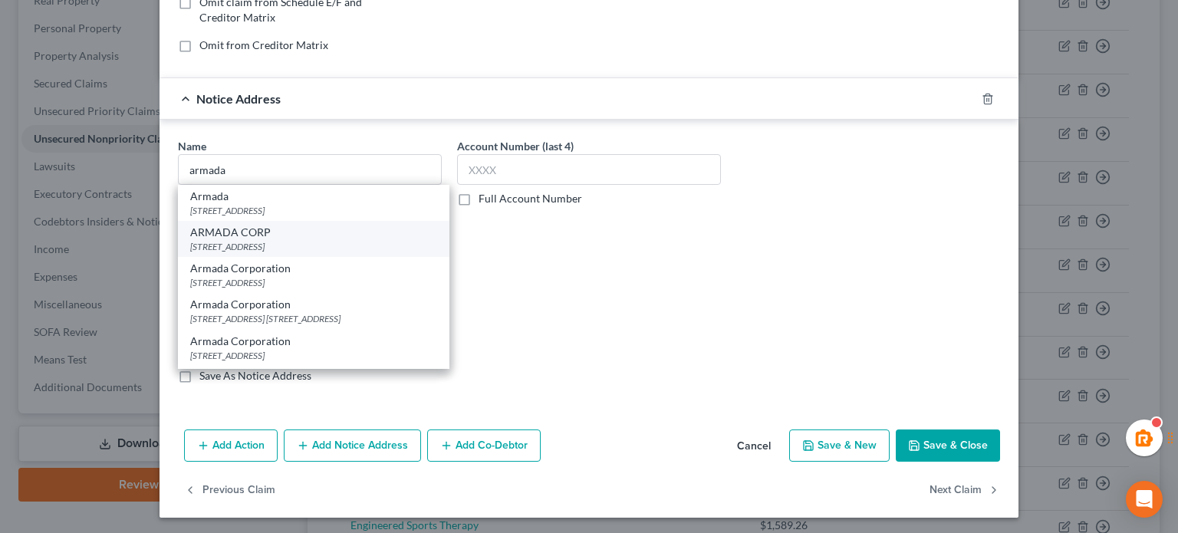
click at [279, 226] on div "ARMADA CORP" at bounding box center [313, 232] width 247 height 15
type input "ARMADA CORP"
type input "PO Box 709"
type input "Wenatchee"
select select "50"
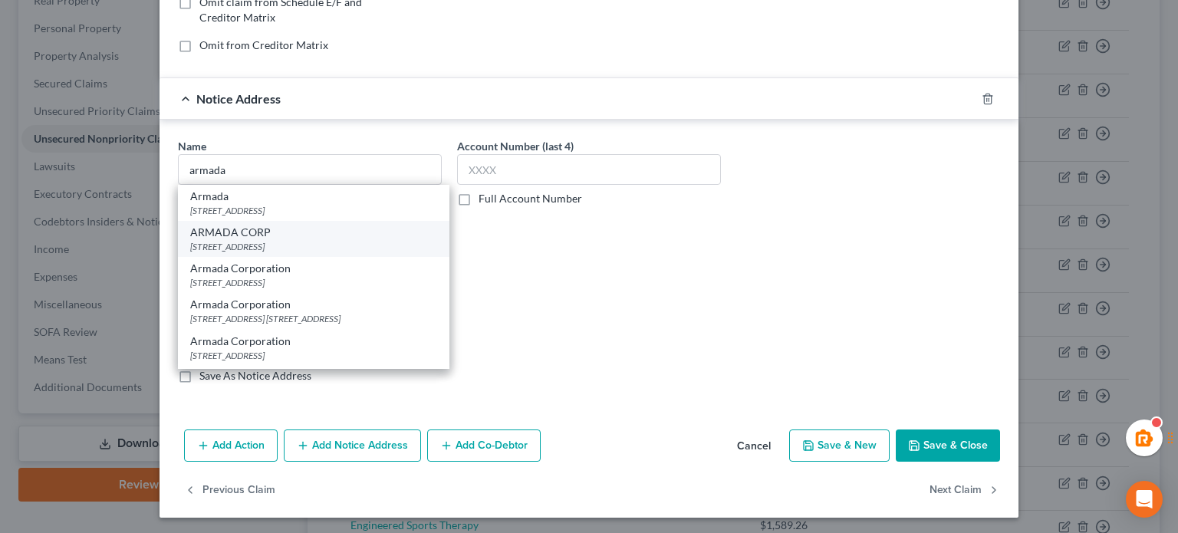
type input "98807"
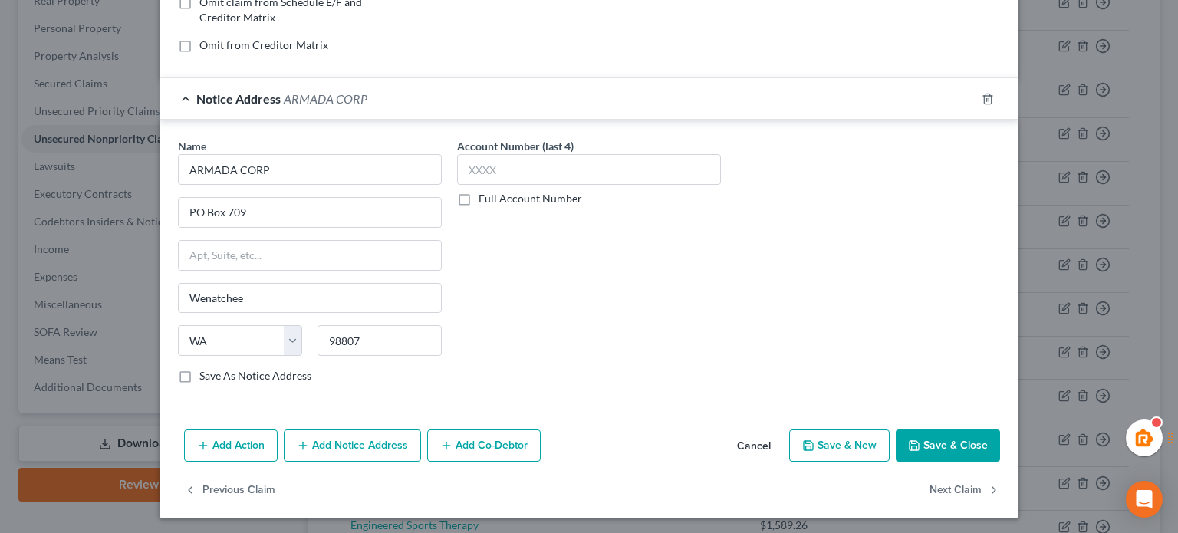
click at [926, 432] on button "Save & Close" at bounding box center [948, 446] width 104 height 32
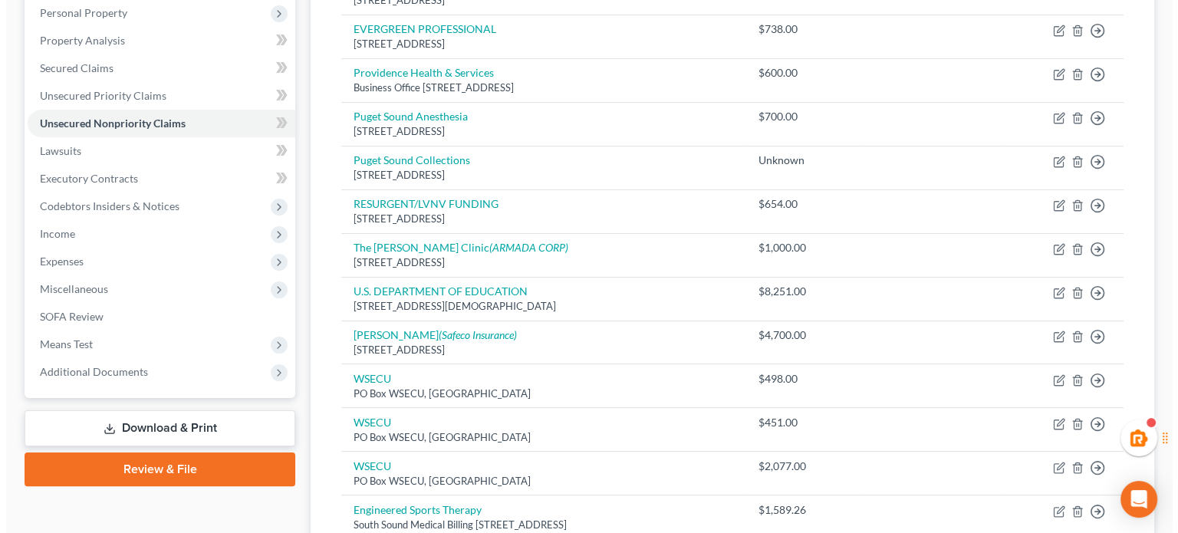
scroll to position [0, 0]
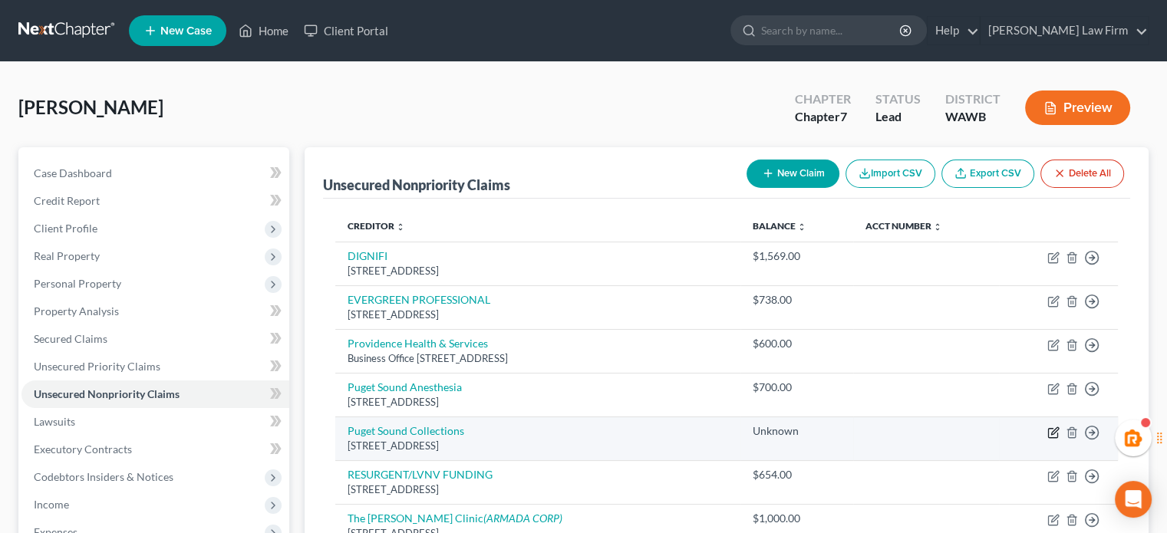
click at [1053, 428] on icon "button" at bounding box center [1052, 432] width 9 height 9
select select "50"
select select "1"
select select "0"
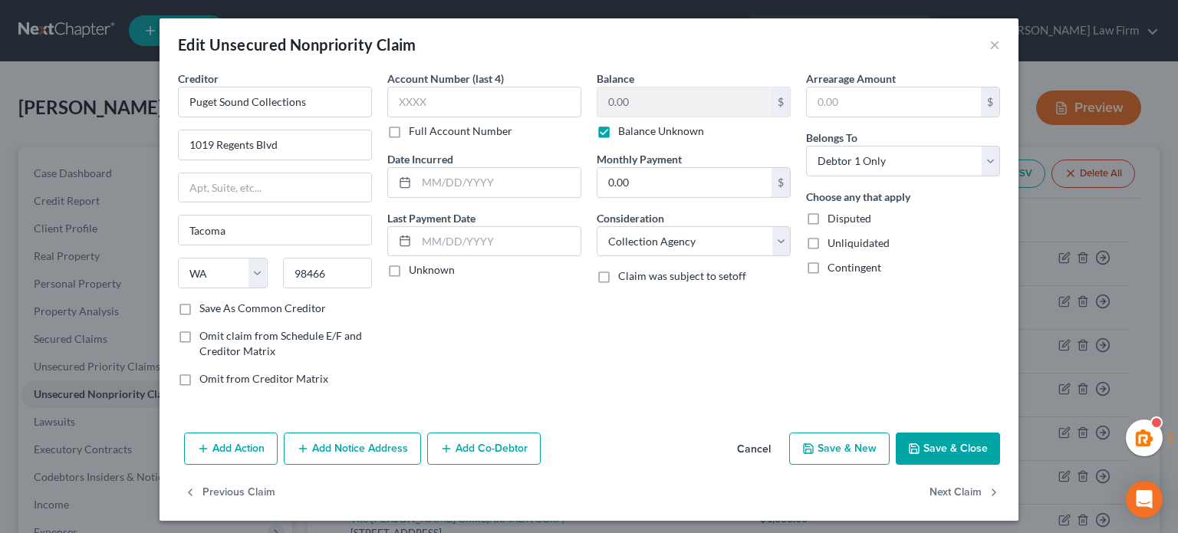
click at [358, 469] on div "Add Action Add Notice Address Add Co-Debtor Cancel Save & New Save & Close" at bounding box center [589, 452] width 859 height 51
click at [358, 453] on button "Add Notice Address" at bounding box center [352, 449] width 137 height 32
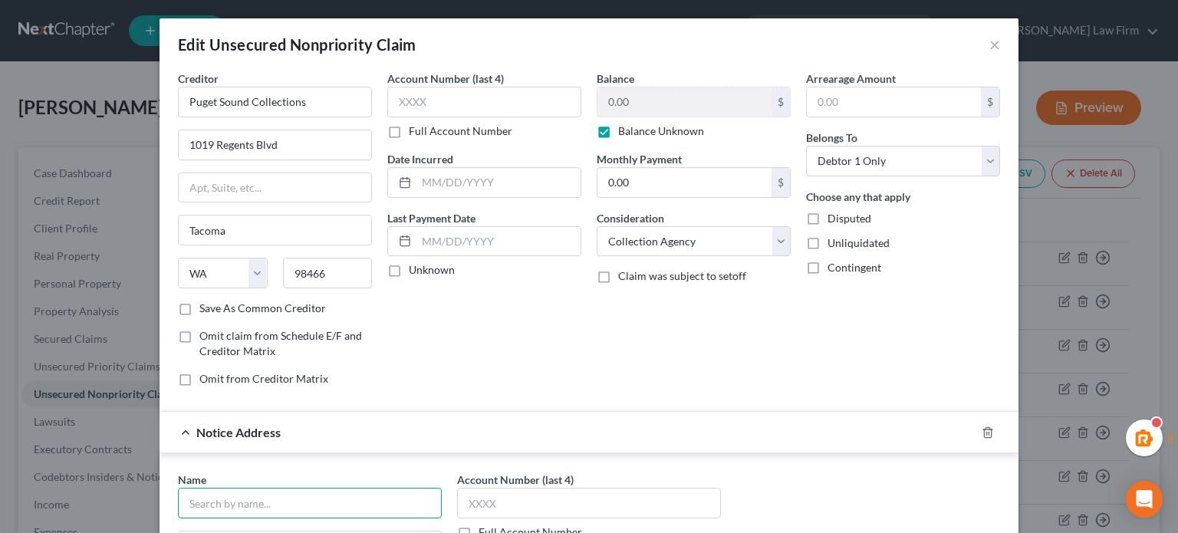
click at [304, 510] on input "text" at bounding box center [310, 503] width 264 height 31
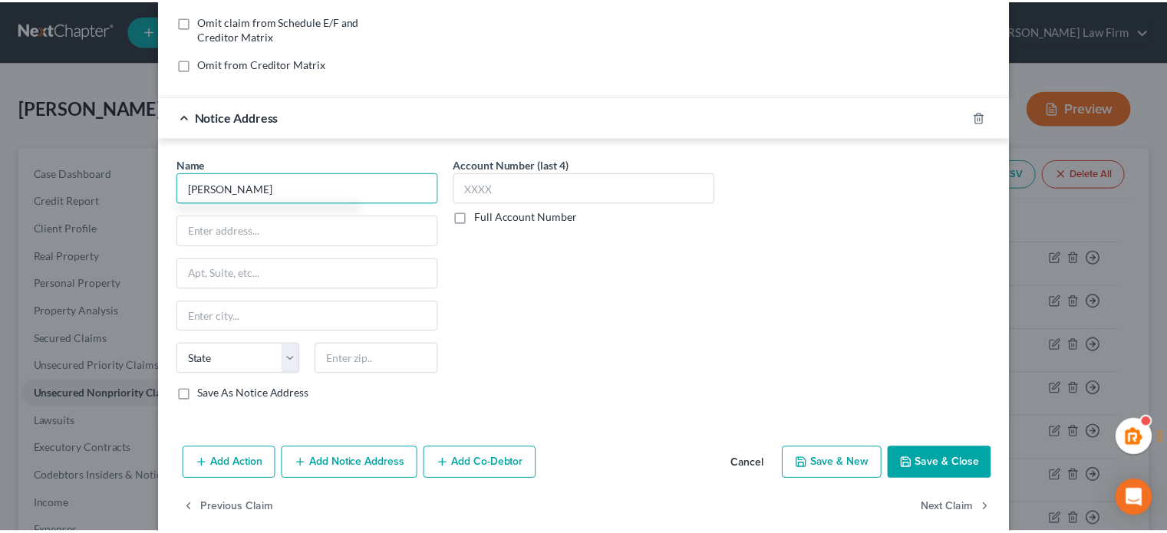
scroll to position [334, 0]
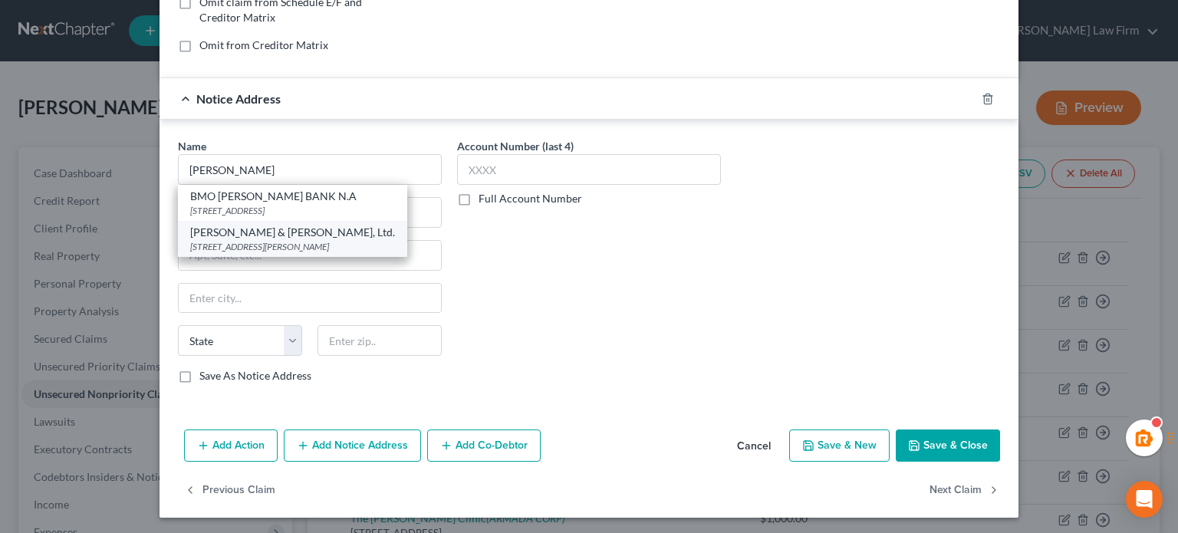
click at [279, 240] on div "[STREET_ADDRESS][PERSON_NAME]" at bounding box center [292, 246] width 205 height 13
type input "[PERSON_NAME] & [PERSON_NAME], Ltd."
type input "[STREET_ADDRESS][PERSON_NAME]"
type input "[GEOGRAPHIC_DATA]"
select select "14"
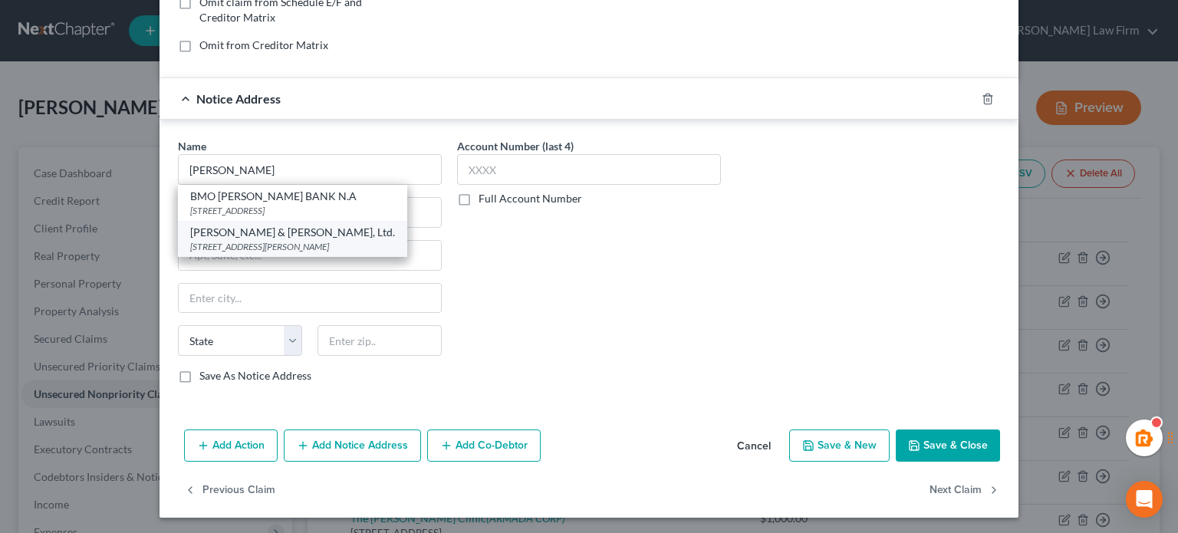
type input "60604"
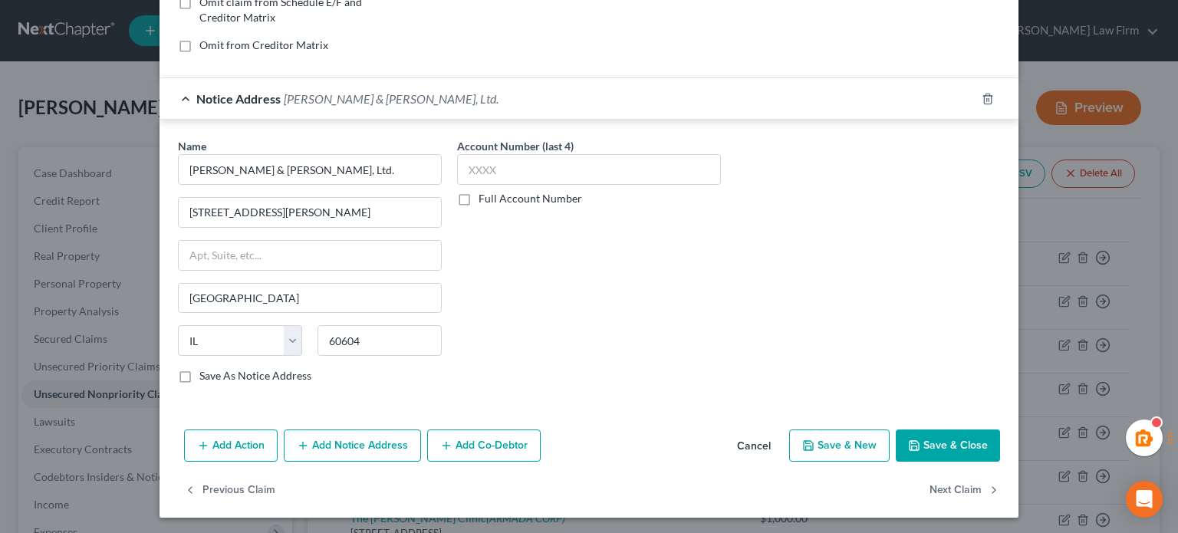
click at [973, 447] on button "Save & Close" at bounding box center [948, 446] width 104 height 32
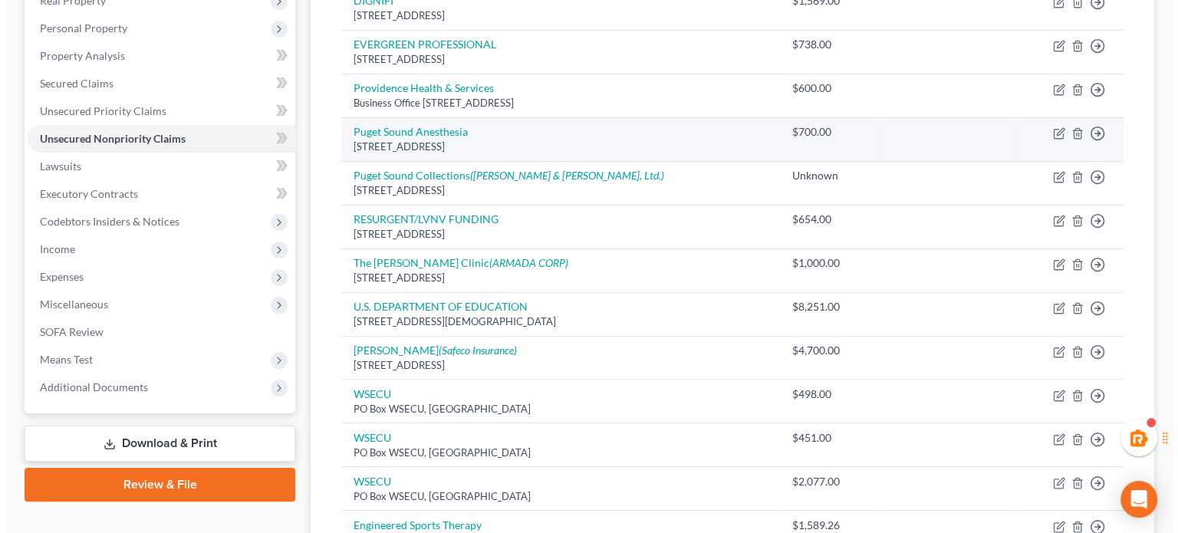
scroll to position [0, 0]
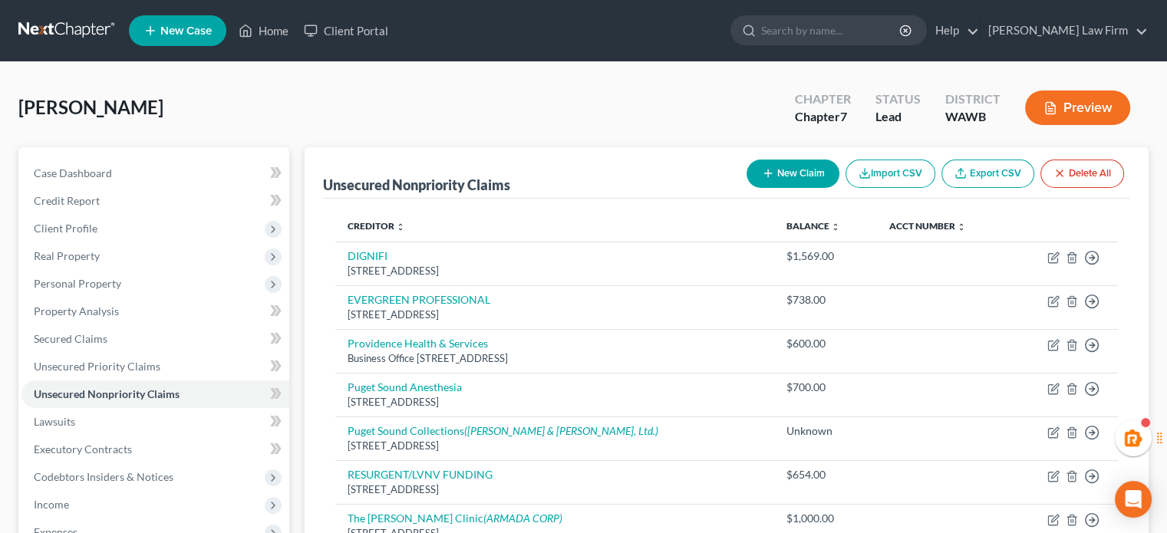
click at [769, 163] on button "New Claim" at bounding box center [793, 174] width 93 height 28
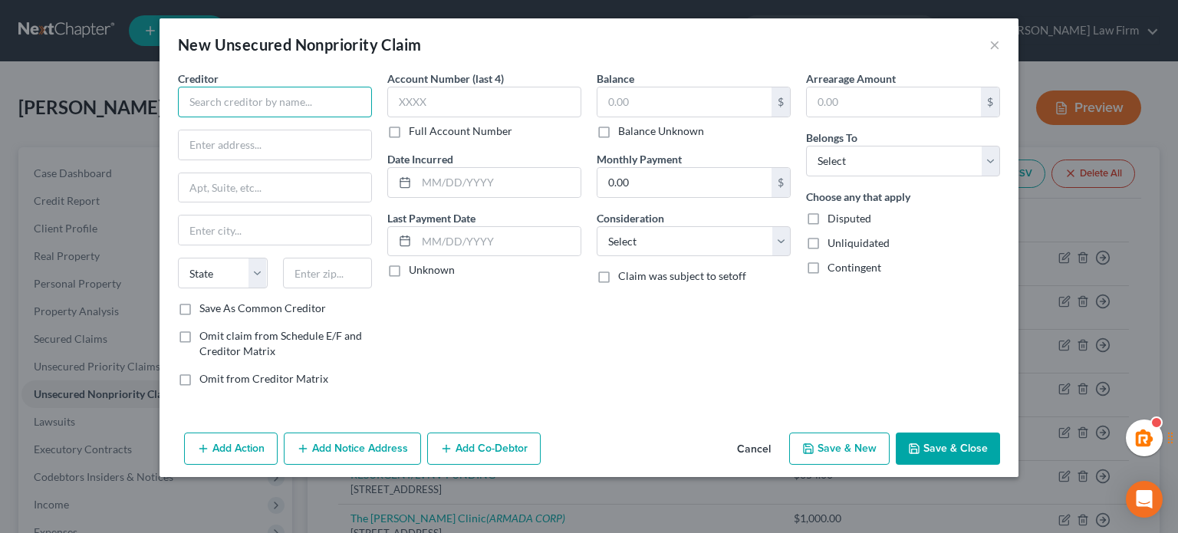
click at [304, 90] on input "text" at bounding box center [275, 102] width 194 height 31
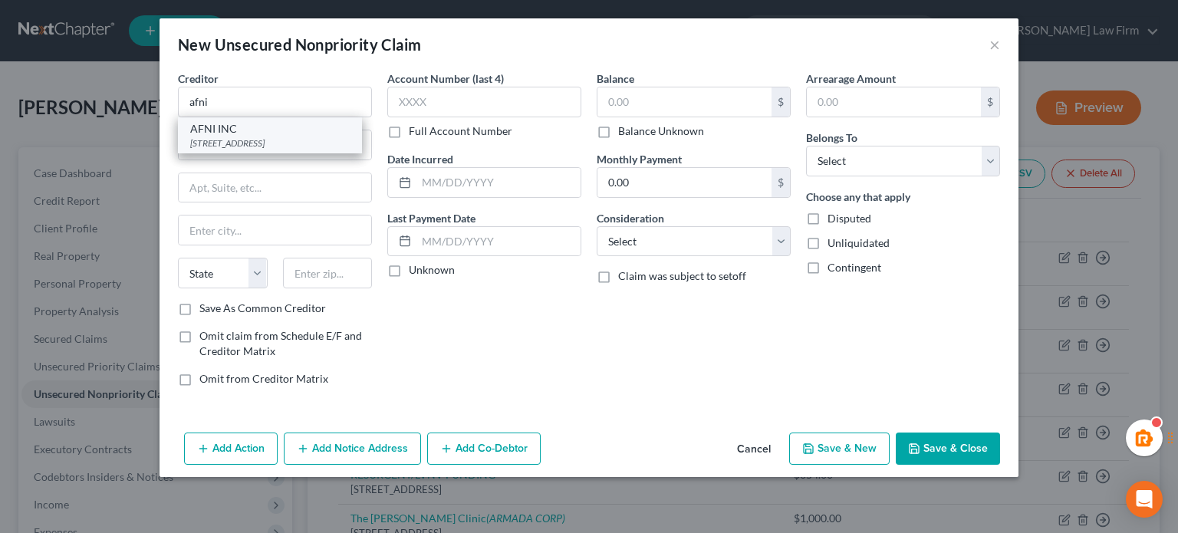
click at [242, 124] on div "AFNI INC" at bounding box center [270, 128] width 160 height 15
type input "AFNI INC"
type input "PO Box 3068"
type input "Bloomington"
select select "14"
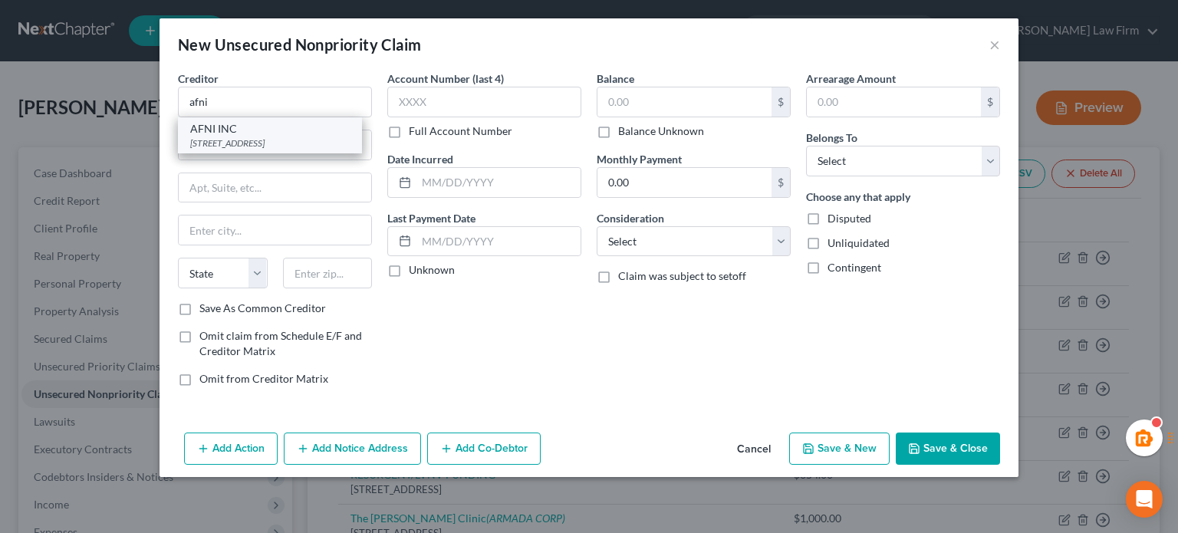
type input "61702"
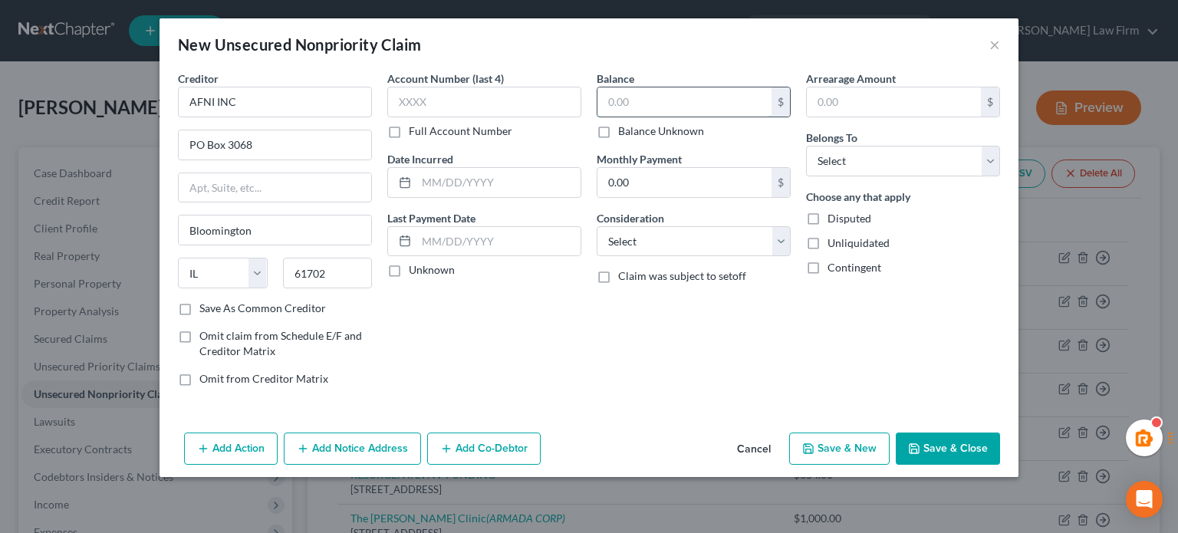
click at [645, 104] on input "text" at bounding box center [685, 101] width 174 height 29
type input "2,241.88"
click at [836, 148] on select "Select Debtor 1 Only Debtor 2 Only Debtor 1 And Debtor 2 Only At Least One Of T…" at bounding box center [903, 161] width 194 height 31
select select "0"
click at [806, 146] on select "Select Debtor 1 Only Debtor 2 Only Debtor 1 And Debtor 2 Only At Least One Of T…" at bounding box center [903, 161] width 194 height 31
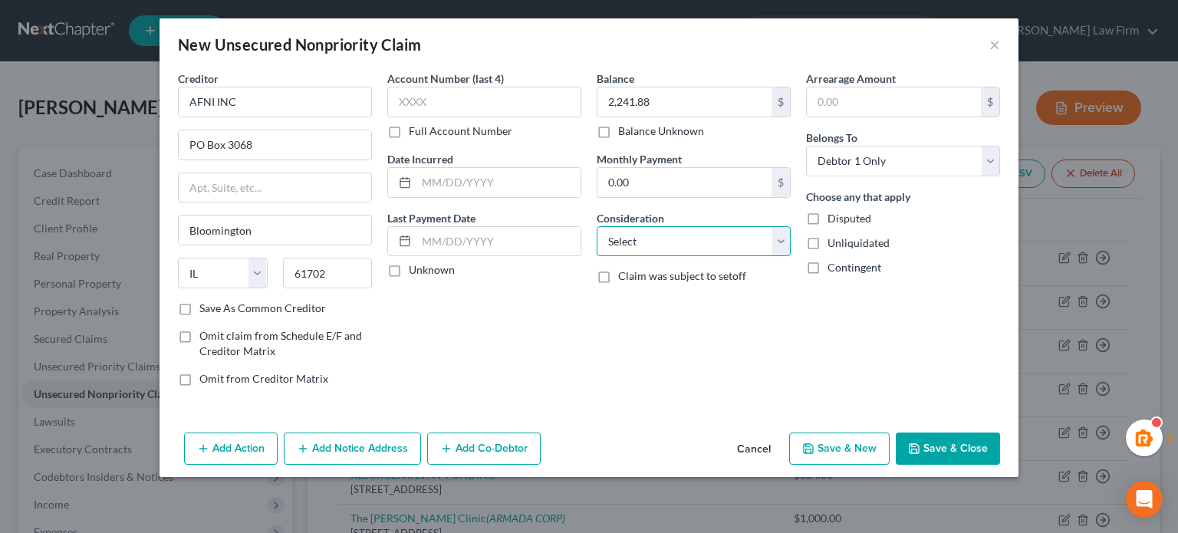
click at [730, 243] on select "Select Cable / Satellite Services Collection Agency Credit Card Debt Debt Couns…" at bounding box center [694, 241] width 194 height 31
select select "1"
click at [597, 226] on select "Select Cable / Satellite Services Collection Agency Credit Card Debt Debt Couns…" at bounding box center [694, 241] width 194 height 31
click at [351, 439] on button "Add Notice Address" at bounding box center [352, 449] width 137 height 32
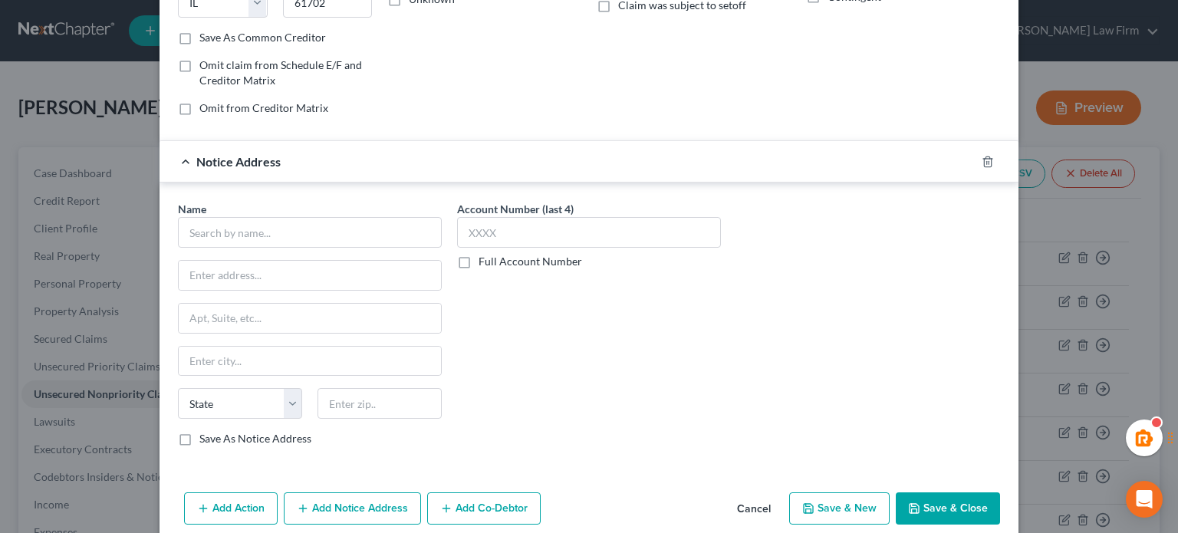
scroll to position [289, 0]
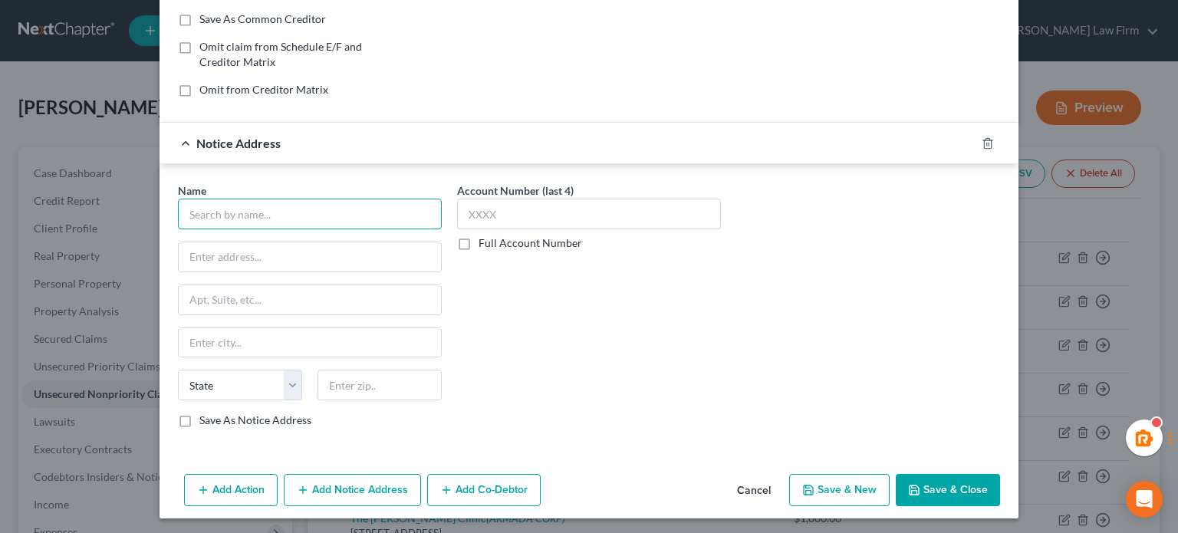
click at [244, 223] on input "text" at bounding box center [310, 214] width 264 height 31
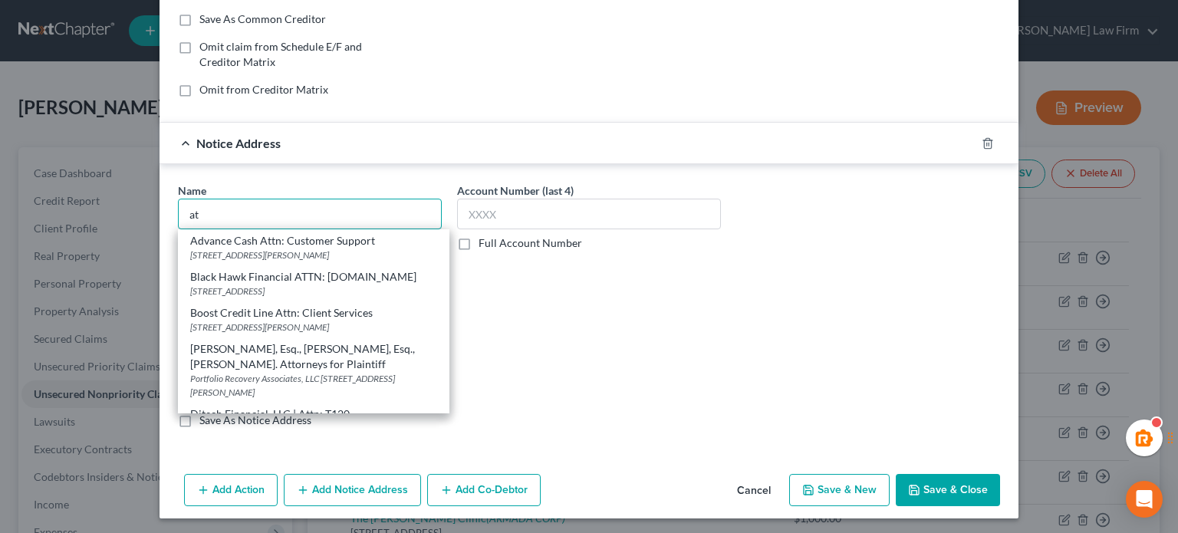
type input "a"
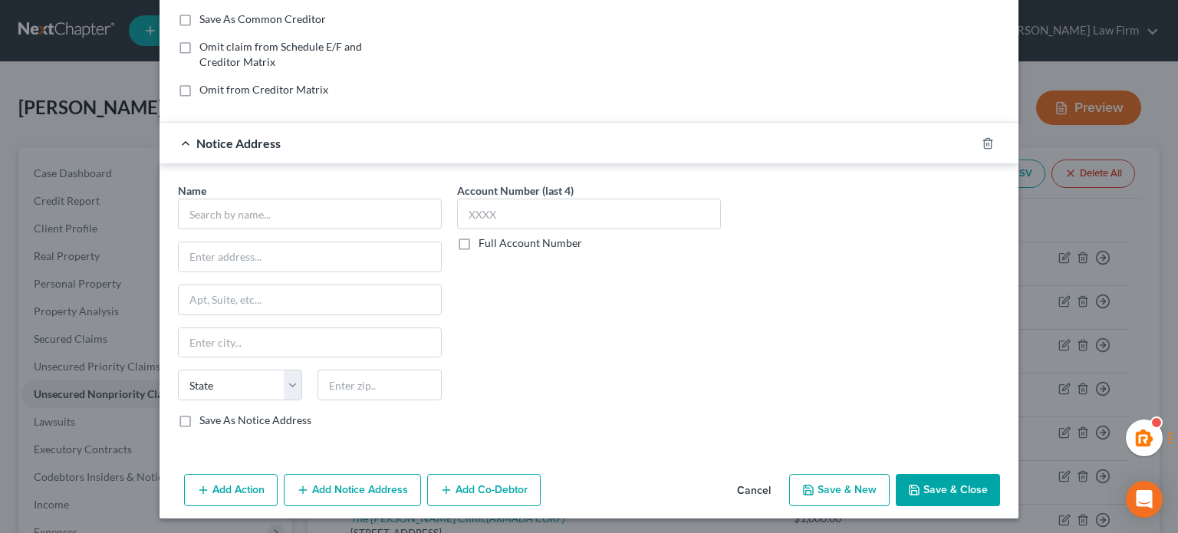
click at [983, 133] on div at bounding box center [997, 143] width 43 height 25
click at [985, 146] on icon "button" at bounding box center [987, 143] width 7 height 10
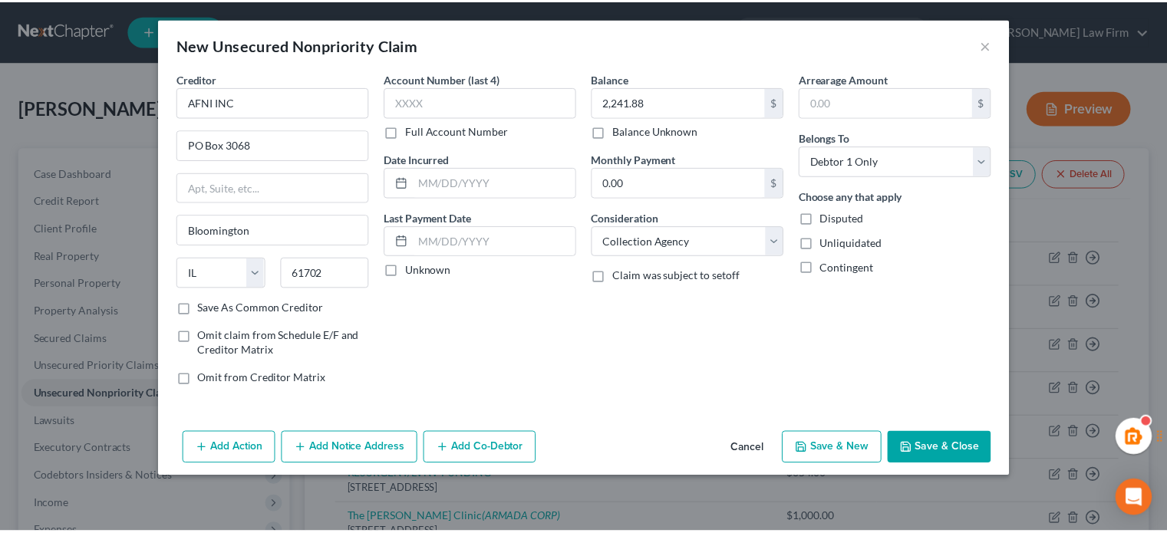
scroll to position [0, 0]
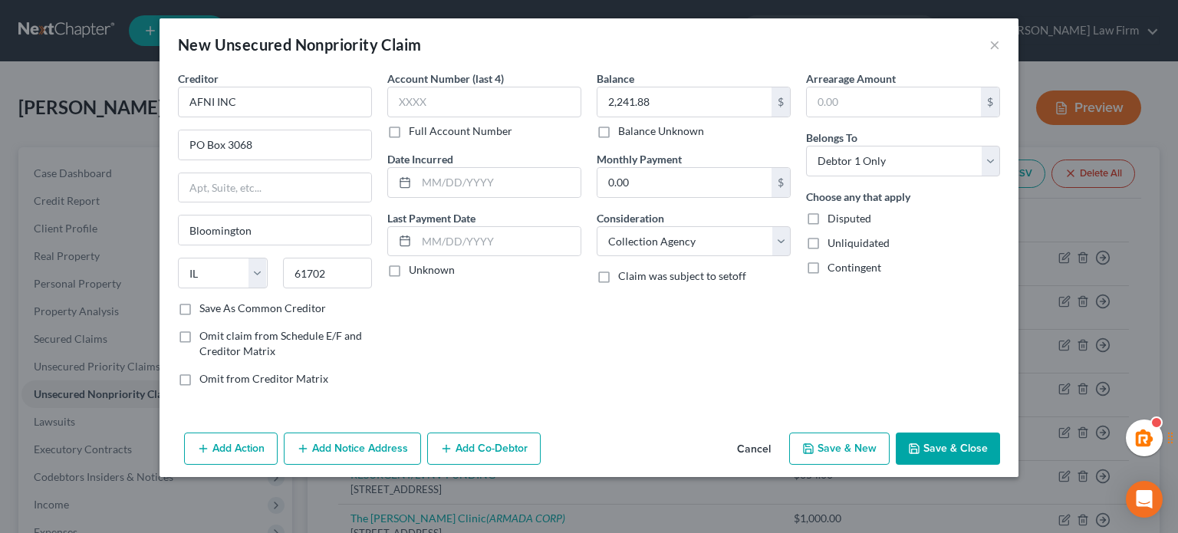
click at [956, 442] on button "Save & Close" at bounding box center [948, 449] width 104 height 32
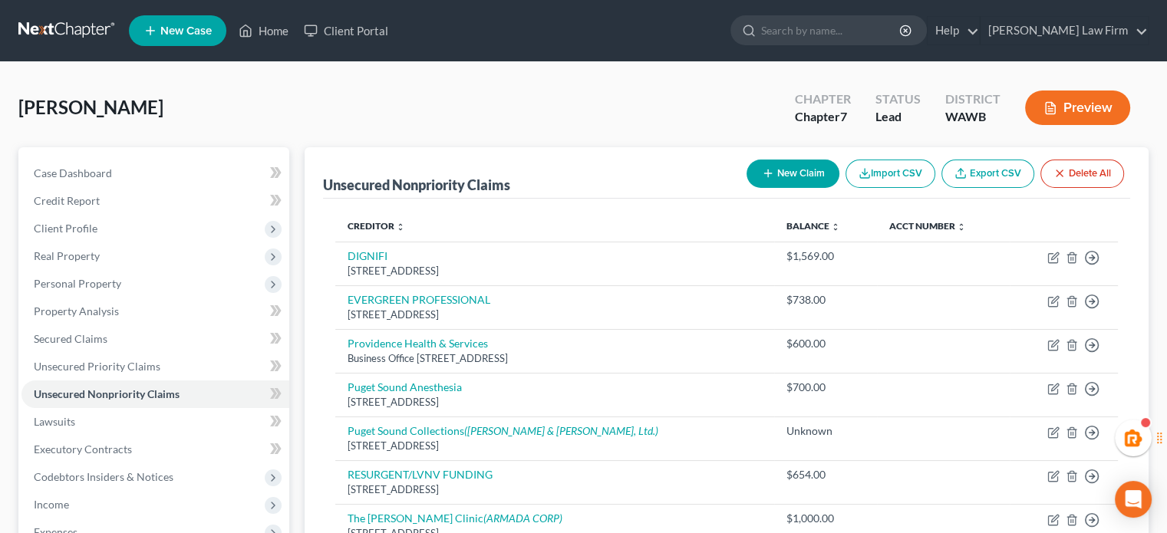
click at [770, 163] on button "New Claim" at bounding box center [793, 174] width 93 height 28
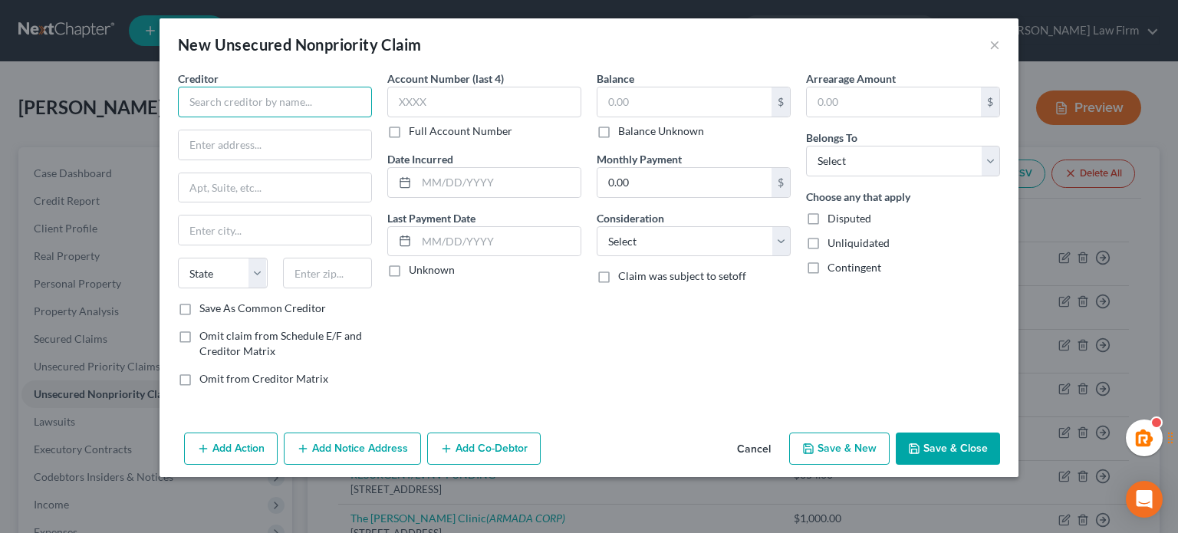
click at [285, 113] on input "text" at bounding box center [275, 102] width 194 height 31
paste input "[STREET_ADDRESS][PERSON_NAME]"
click at [249, 101] on input "[STREET_ADDRESS][PERSON_NAME]" at bounding box center [275, 102] width 194 height 31
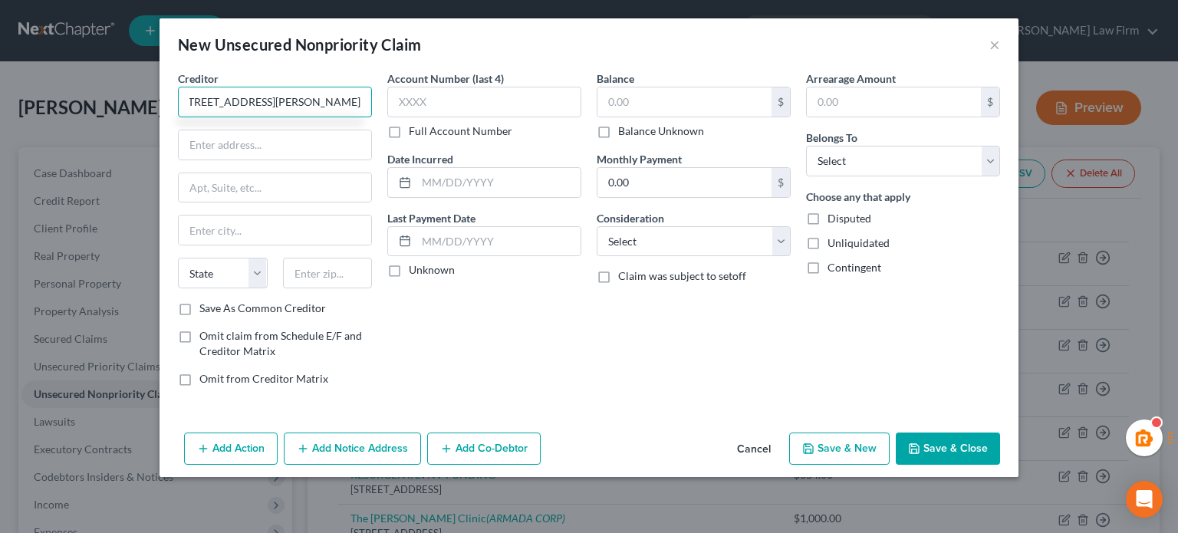
click at [249, 101] on input "[STREET_ADDRESS][PERSON_NAME]" at bounding box center [275, 102] width 194 height 31
type input "\"
click at [245, 135] on input "text" at bounding box center [275, 144] width 193 height 29
paste input "[STREET_ADDRESS][PERSON_NAME]"
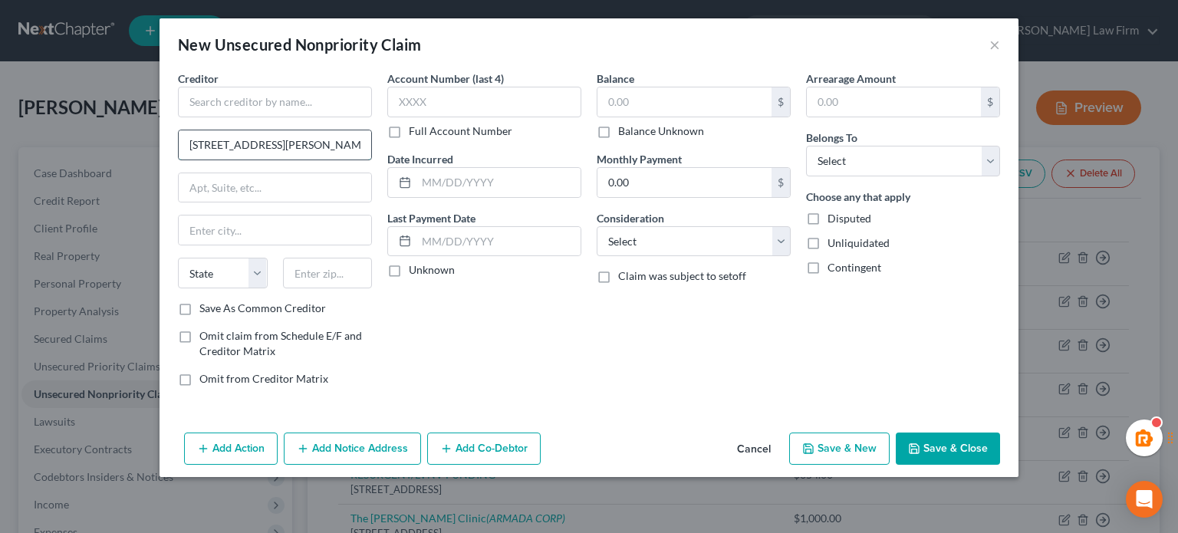
scroll to position [0, 104]
click at [218, 147] on input "[STREET_ADDRESS][PERSON_NAME]" at bounding box center [275, 144] width 193 height 29
type input "[STREET_ADDRESS][PERSON_NAME]"
drag, startPoint x: 229, startPoint y: 190, endPoint x: 221, endPoint y: 188, distance: 8.6
click at [229, 190] on input "text" at bounding box center [275, 187] width 193 height 29
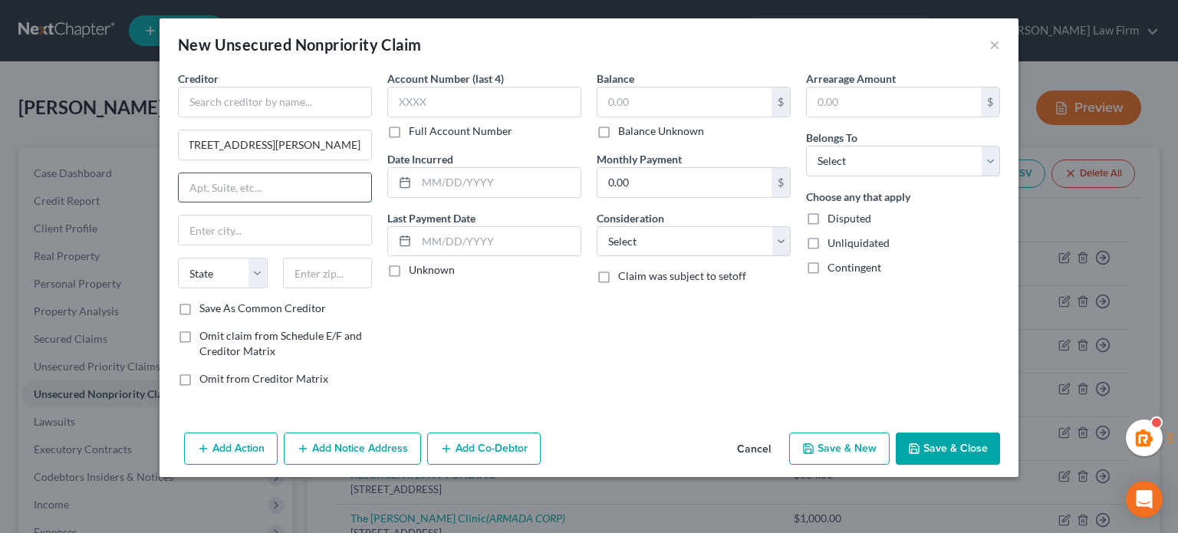
scroll to position [0, 0]
type input "Suite 200"
drag, startPoint x: 286, startPoint y: 147, endPoint x: 302, endPoint y: 161, distance: 21.2
click at [302, 161] on div "Creditor * [STREET_ADDRESS][PERSON_NAME] Suite 200 State [US_STATE] AK AR AZ CA…" at bounding box center [275, 186] width 194 height 230
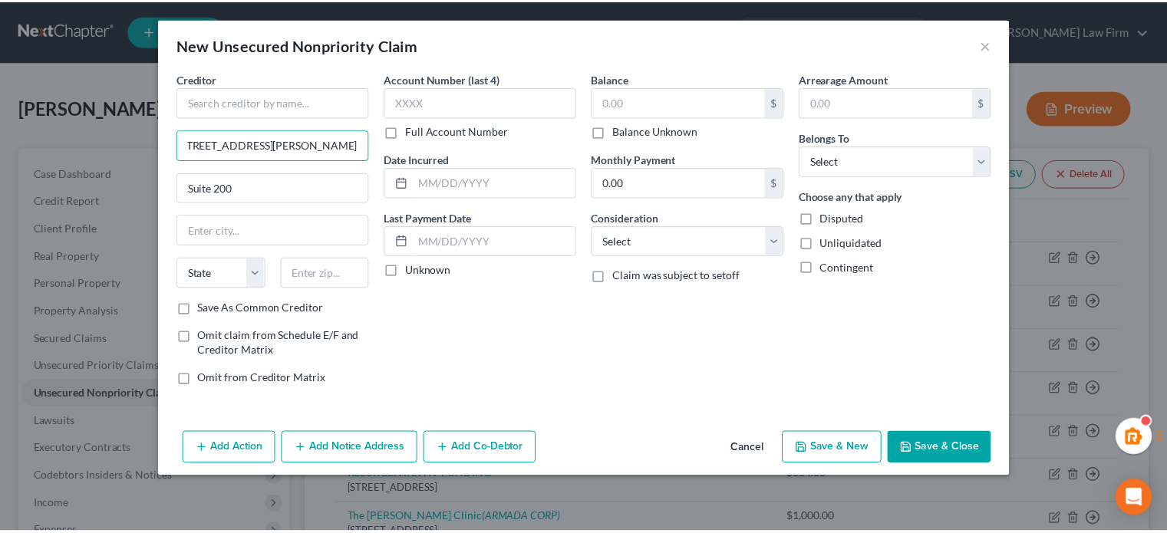
scroll to position [0, 0]
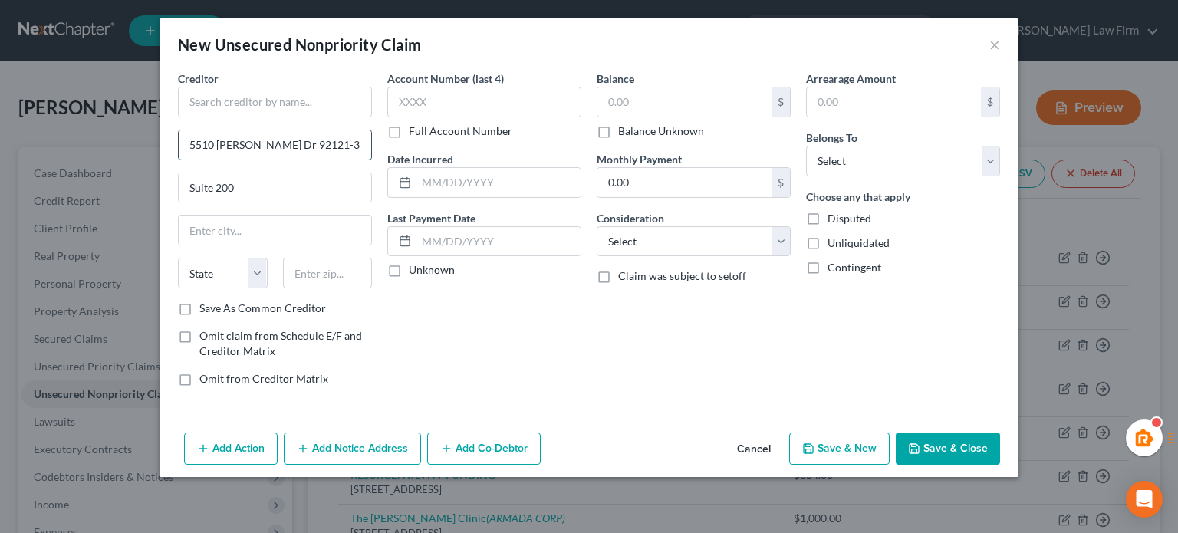
click at [314, 142] on input "5510 [PERSON_NAME] Dr 92121-3722" at bounding box center [275, 144] width 193 height 29
type input "5510 [PERSON_NAME] Dr 92121-3722"
drag, startPoint x: 310, startPoint y: 279, endPoint x: 356, endPoint y: 285, distance: 46.5
click at [310, 279] on input "text" at bounding box center [328, 273] width 90 height 31
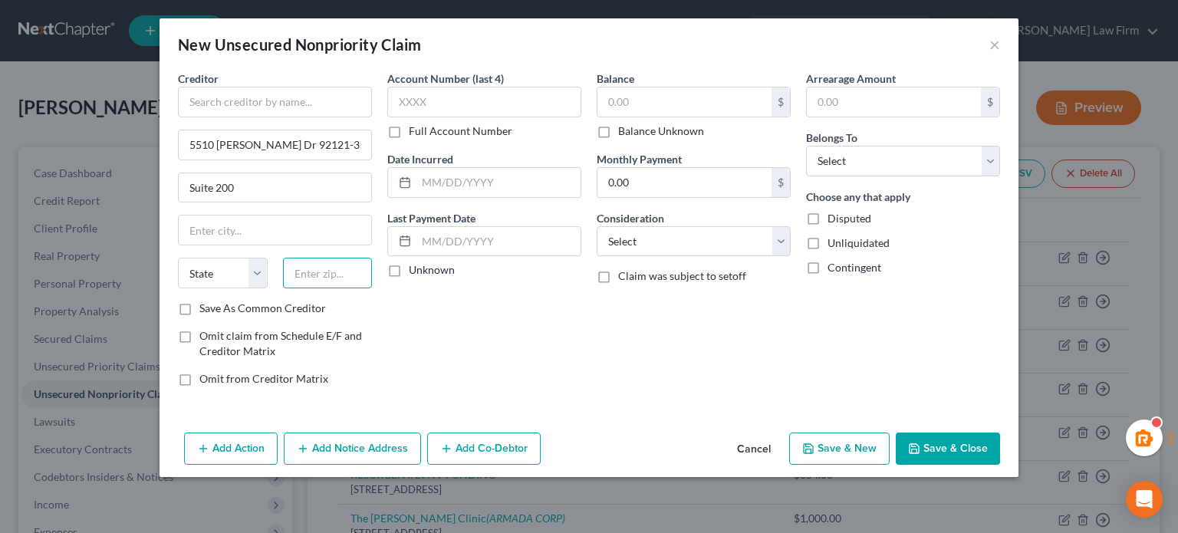
paste input "92121"
type input "92121"
click at [503, 310] on div "Account Number (last 4) Full Account Number Date Incurred Last Payment Date Unk…" at bounding box center [484, 235] width 209 height 328
type input "[GEOGRAPHIC_DATA]"
select select "4"
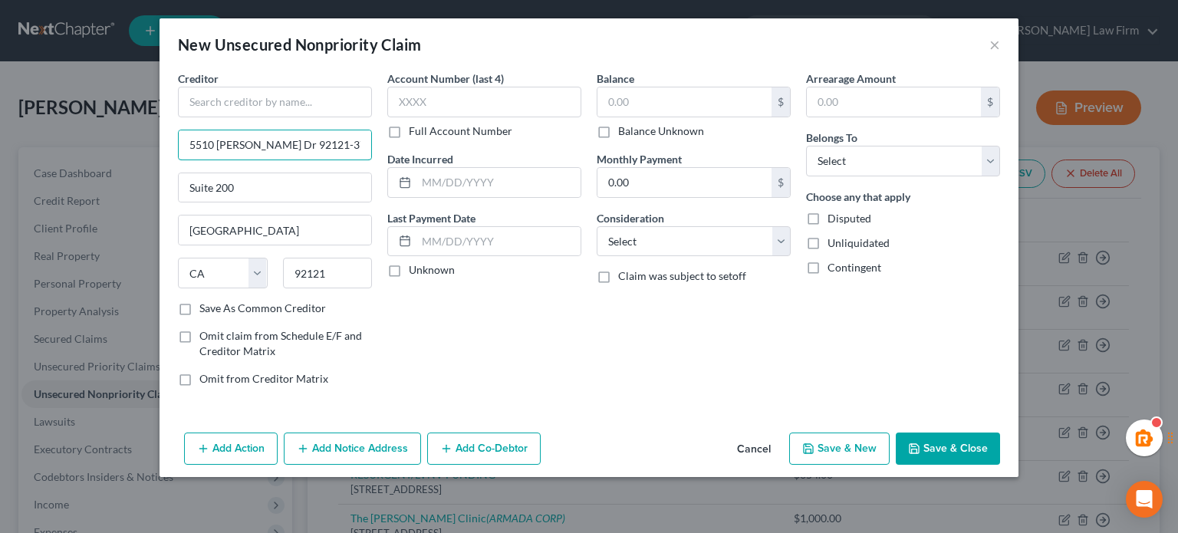
drag, startPoint x: 361, startPoint y: 138, endPoint x: 286, endPoint y: 168, distance: 80.2
click at [286, 168] on div "Creditor * [GEOGRAPHIC_DATA][PERSON_NAME]-[GEOGRAPHIC_DATA][US_STATE] CA CO [GE…" at bounding box center [275, 186] width 194 height 230
type input "5510 [PERSON_NAME] Dr"
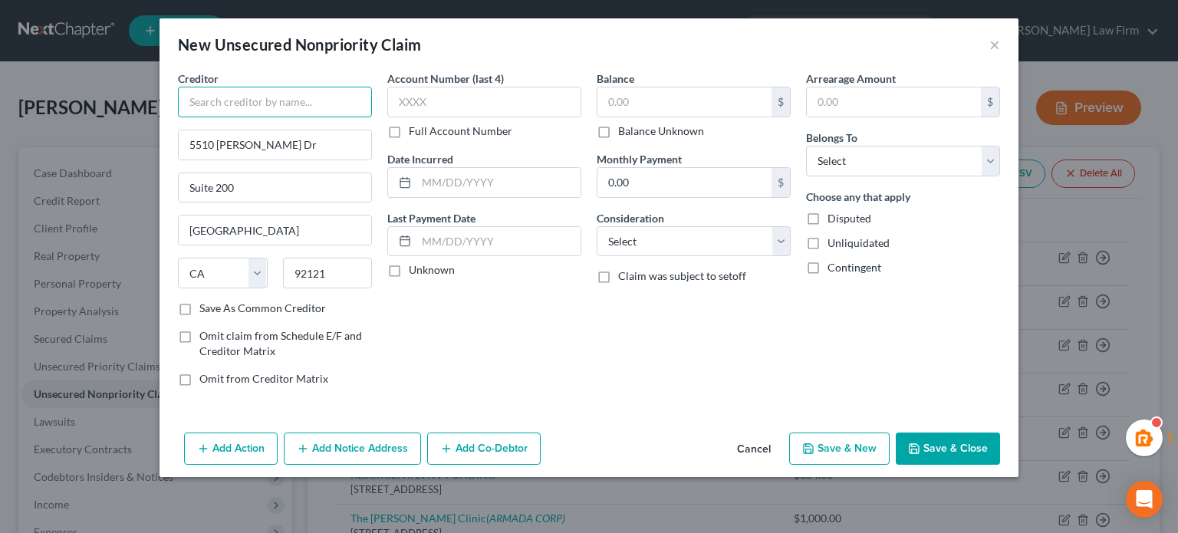
click at [308, 91] on input "text" at bounding box center [275, 102] width 194 height 31
paste input "fairfield residential"
click at [197, 101] on input "fairfield residential" at bounding box center [275, 102] width 194 height 31
click at [664, 104] on input "text" at bounding box center [685, 101] width 174 height 29
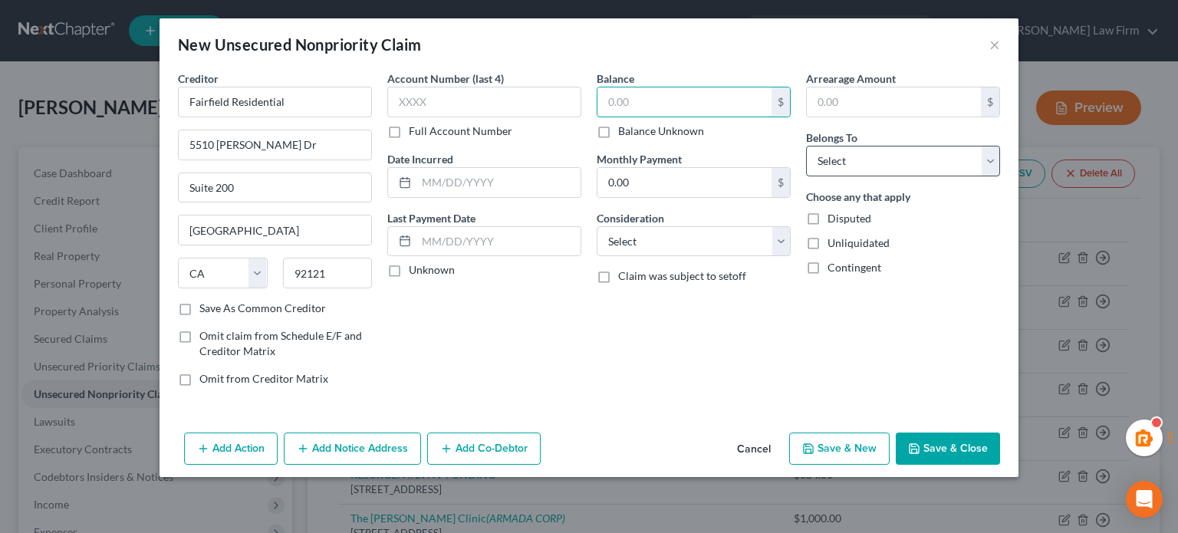
type input "Fairfield Residential"
click at [904, 164] on select "Select Debtor 1 Only Debtor 2 Only Debtor 1 And Debtor 2 Only At Least One Of T…" at bounding box center [903, 161] width 194 height 31
click at [806, 146] on select "Select Debtor 1 Only Debtor 2 Only Debtor 1 And Debtor 2 Only At Least One Of T…" at bounding box center [903, 161] width 194 height 31
click at [839, 161] on select "Select Debtor 1 Only Debtor 2 Only Debtor 1 And Debtor 2 Only At Least One Of T…" at bounding box center [903, 161] width 194 height 31
select select "0"
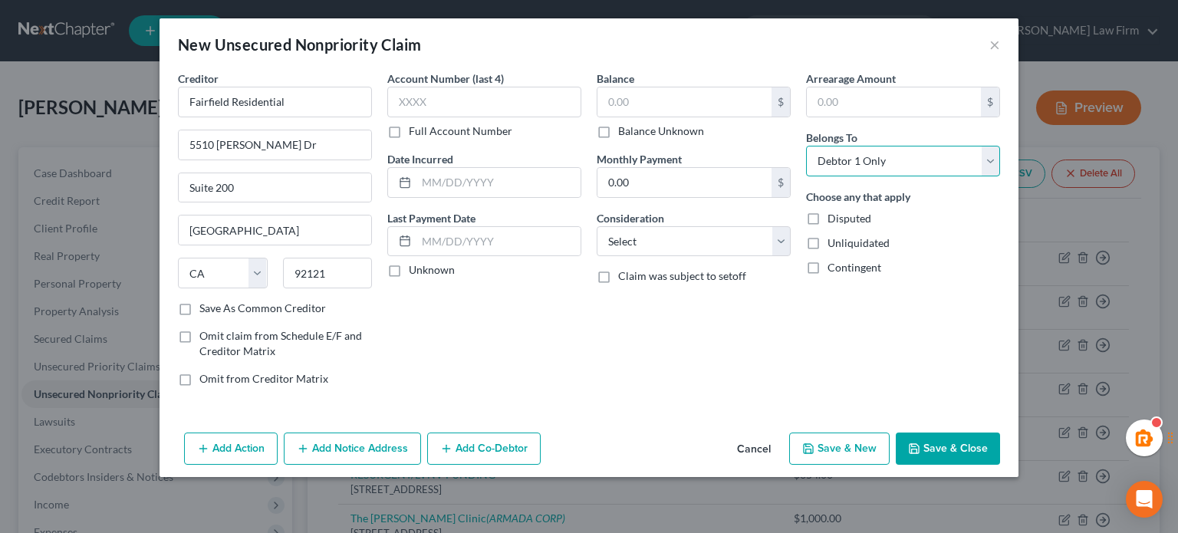
click at [806, 146] on select "Select Debtor 1 Only Debtor 2 Only Debtor 1 And Debtor 2 Only At Least One Of T…" at bounding box center [903, 161] width 194 height 31
drag, startPoint x: 710, startPoint y: 233, endPoint x: 675, endPoint y: 278, distance: 56.3
click at [710, 233] on select "Select Cable / Satellite Services Collection Agency Credit Card Debt Debt Couns…" at bounding box center [694, 241] width 194 height 31
select select "14"
click at [597, 226] on select "Select Cable / Satellite Services Collection Agency Credit Card Debt Debt Couns…" at bounding box center [694, 241] width 194 height 31
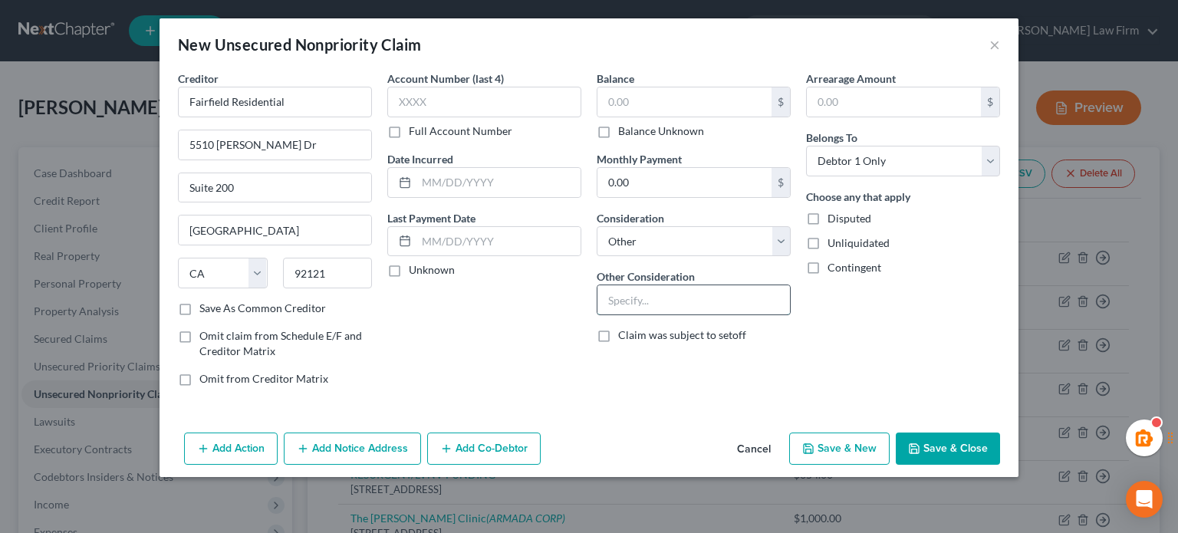
click at [644, 297] on input "text" at bounding box center [694, 299] width 193 height 29
click at [630, 93] on input "text" at bounding box center [685, 101] width 174 height 29
click at [687, 295] on input "Past due rent" at bounding box center [694, 299] width 193 height 29
click at [694, 291] on input "Past due rent - previous apartment" at bounding box center [694, 299] width 193 height 29
click at [694, 298] on input "Past due rent - previous apartment" at bounding box center [694, 299] width 193 height 29
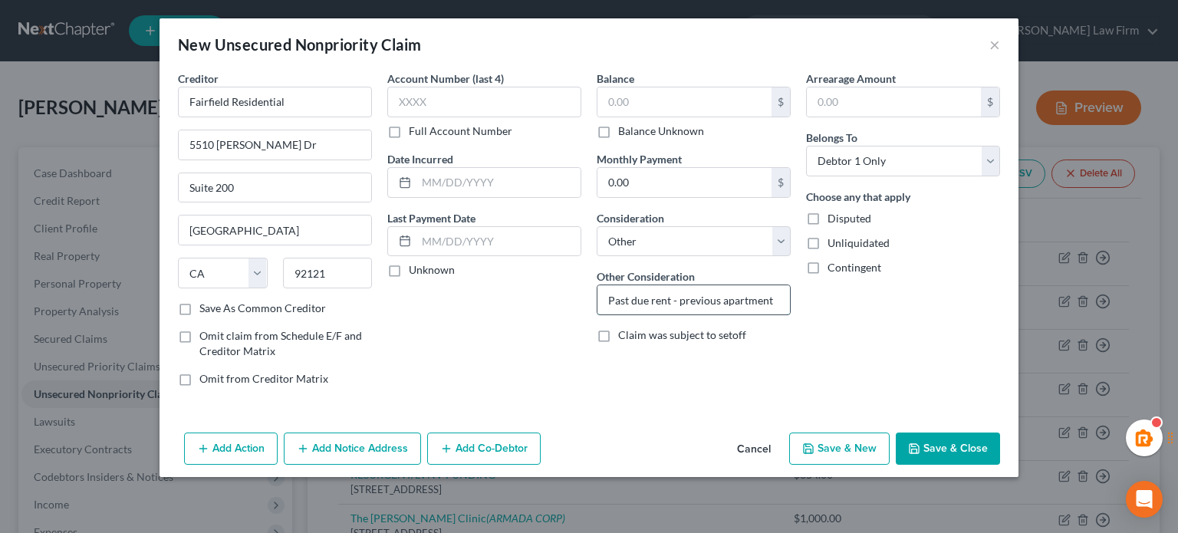
click at [694, 298] on input "Past due rent - previous apartment" at bounding box center [694, 299] width 193 height 29
type input "Past due rent - old apartment"
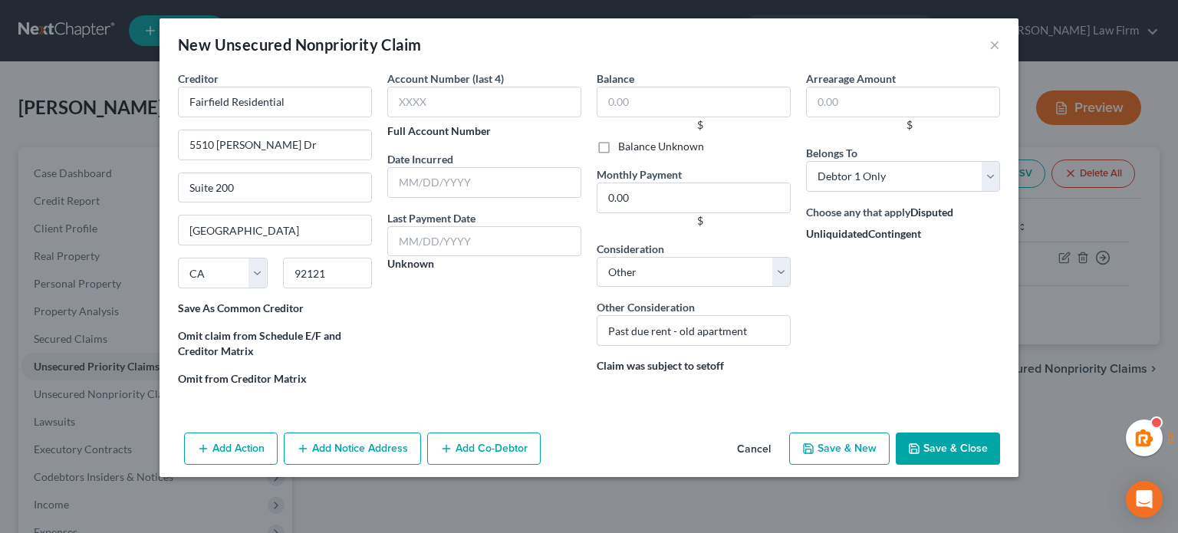
click at [651, 123] on div "$" at bounding box center [700, 124] width 182 height 15
click at [632, 87] on input "text" at bounding box center [694, 102] width 194 height 31
click at [658, 145] on label "Balance Unknown" at bounding box center [661, 146] width 86 height 15
click at [634, 145] on input "Balance Unknown" at bounding box center [630, 144] width 10 height 10
checkbox input "true"
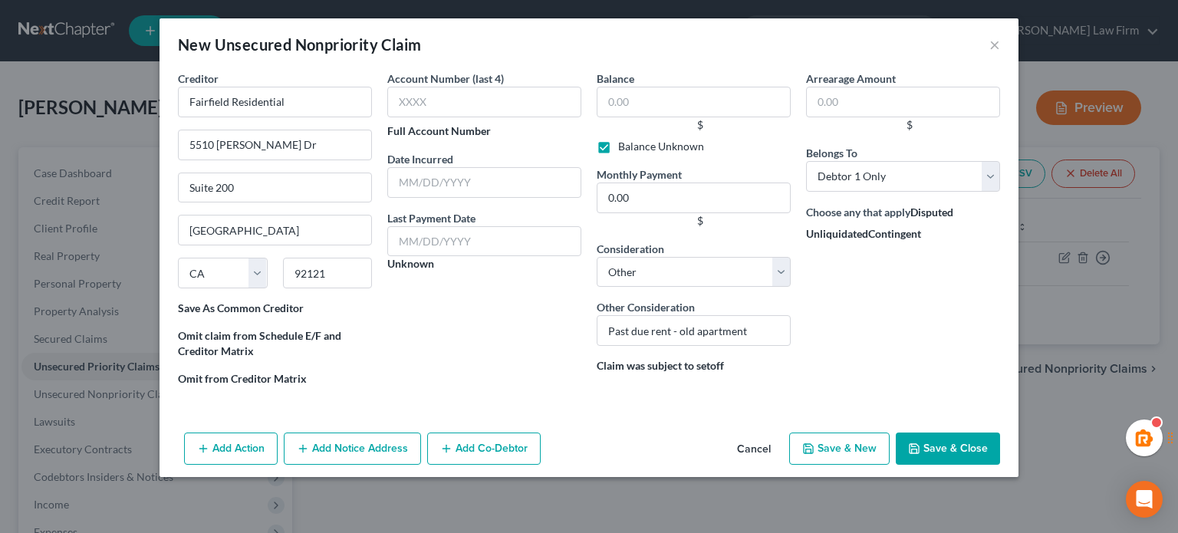
click at [953, 447] on button "Save & Close" at bounding box center [948, 449] width 104 height 32
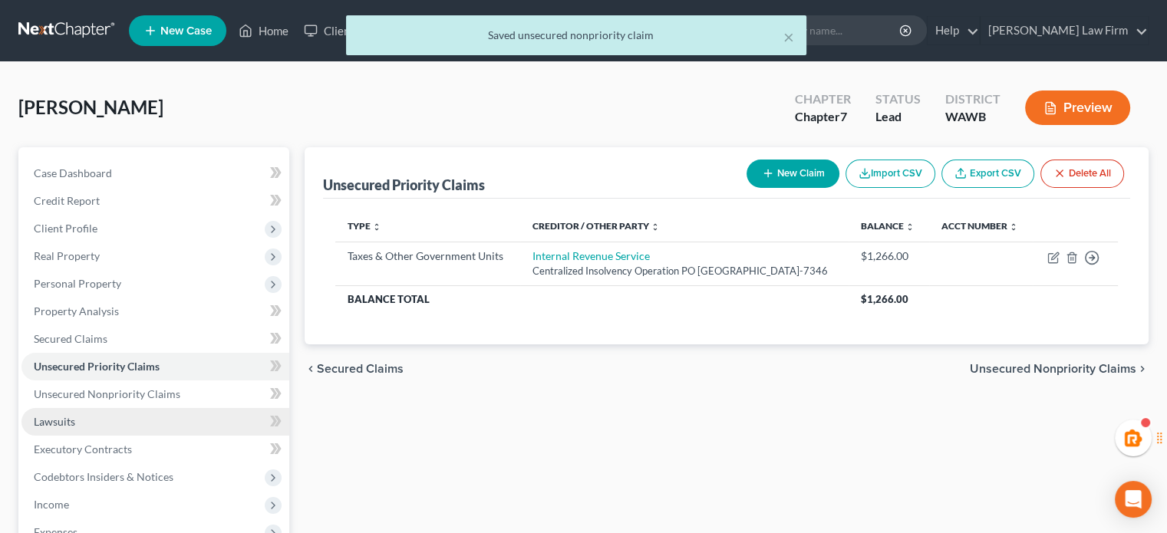
click at [144, 417] on link "Lawsuits" at bounding box center [155, 422] width 268 height 28
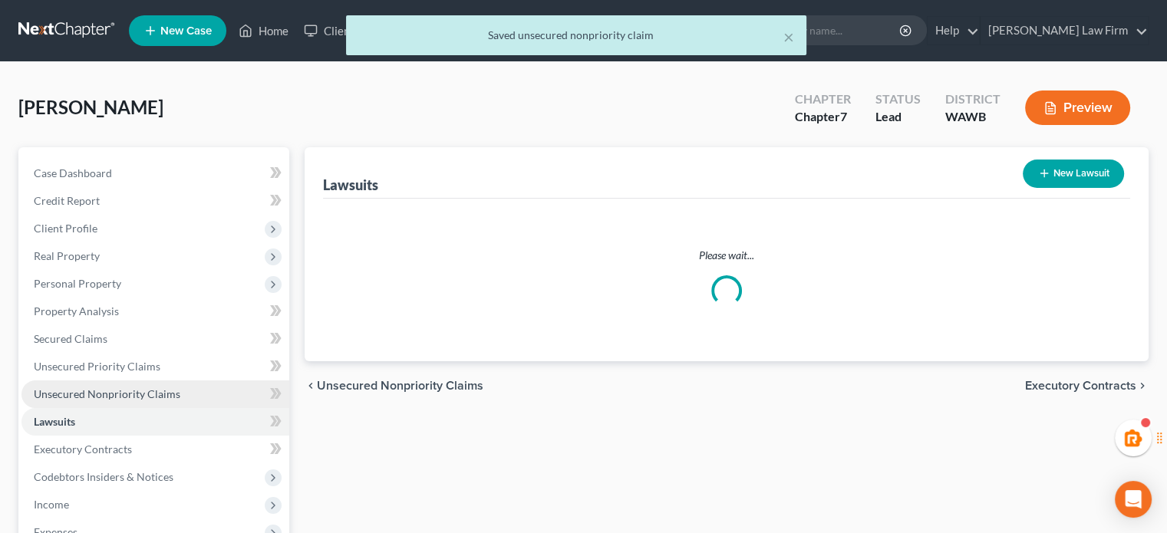
click at [142, 396] on span "Unsecured Nonpriority Claims" at bounding box center [107, 393] width 147 height 13
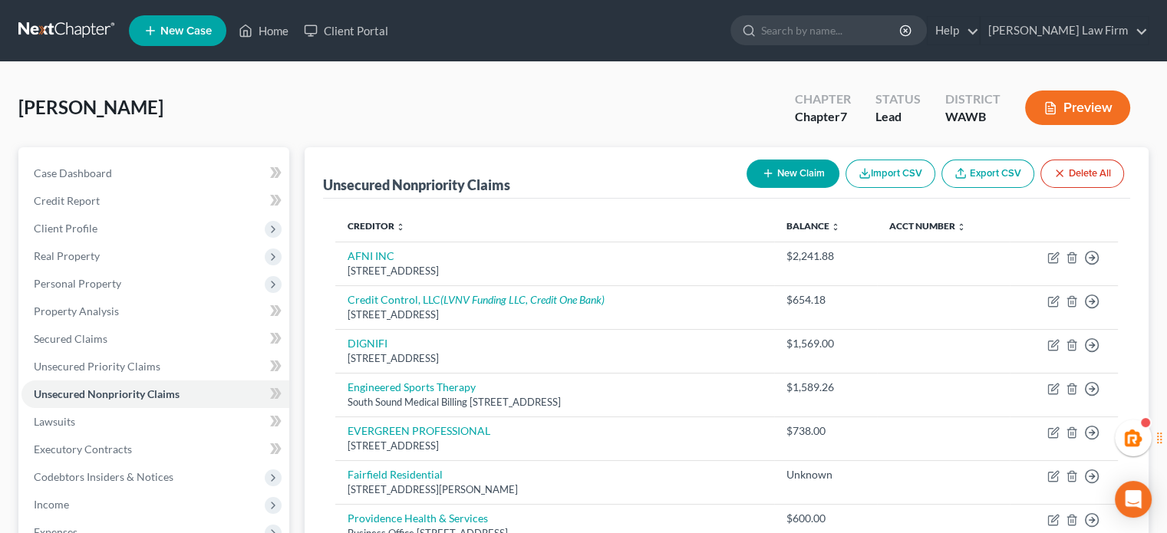
click at [786, 169] on button "New Claim" at bounding box center [793, 174] width 93 height 28
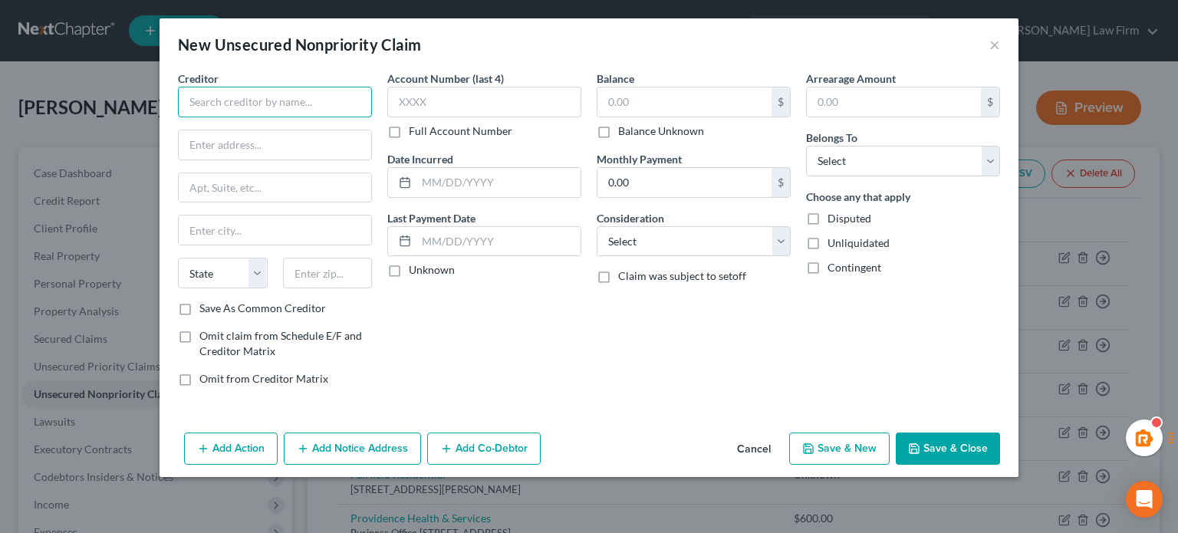
click at [233, 116] on input "text" at bounding box center [275, 102] width 194 height 31
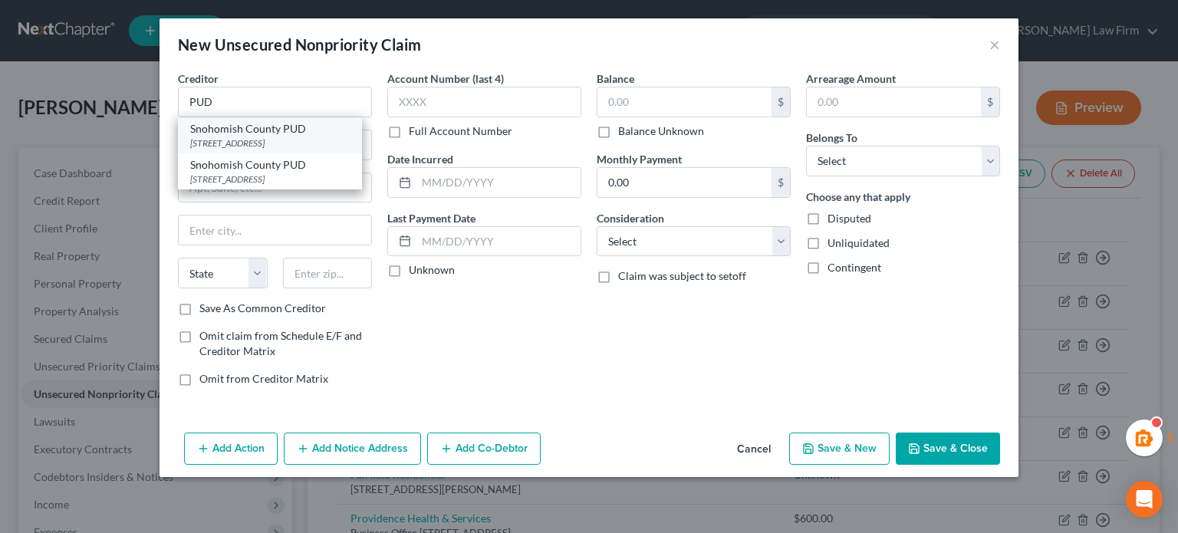
click at [229, 131] on div "Snohomish County PUD" at bounding box center [270, 128] width 160 height 15
type input "Snohomish County PUD"
type input "PO Box 1107"
type input "[PERSON_NAME]"
select select "50"
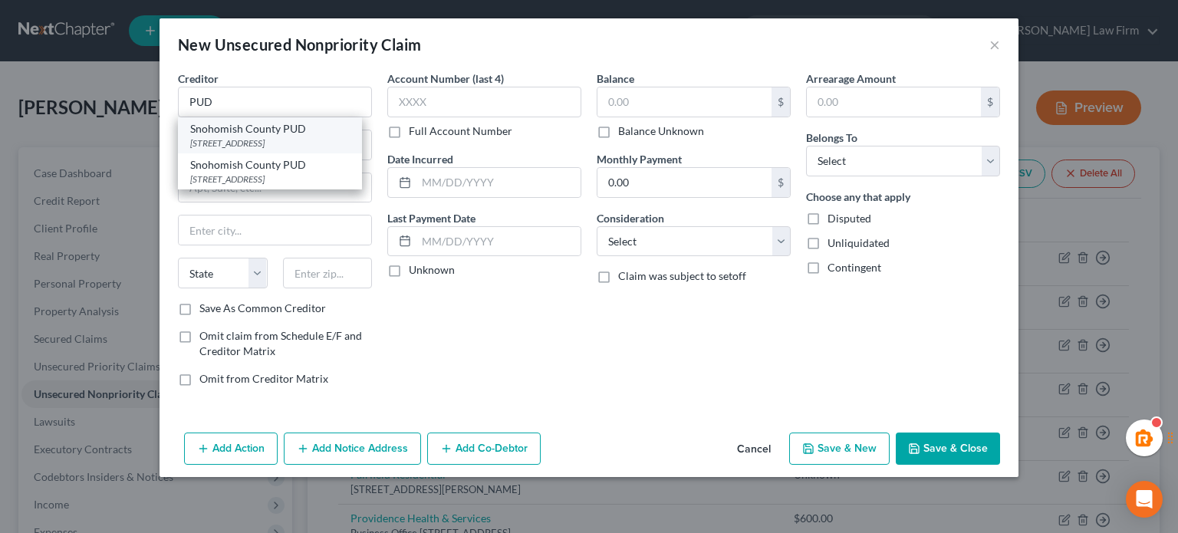
type input "98206"
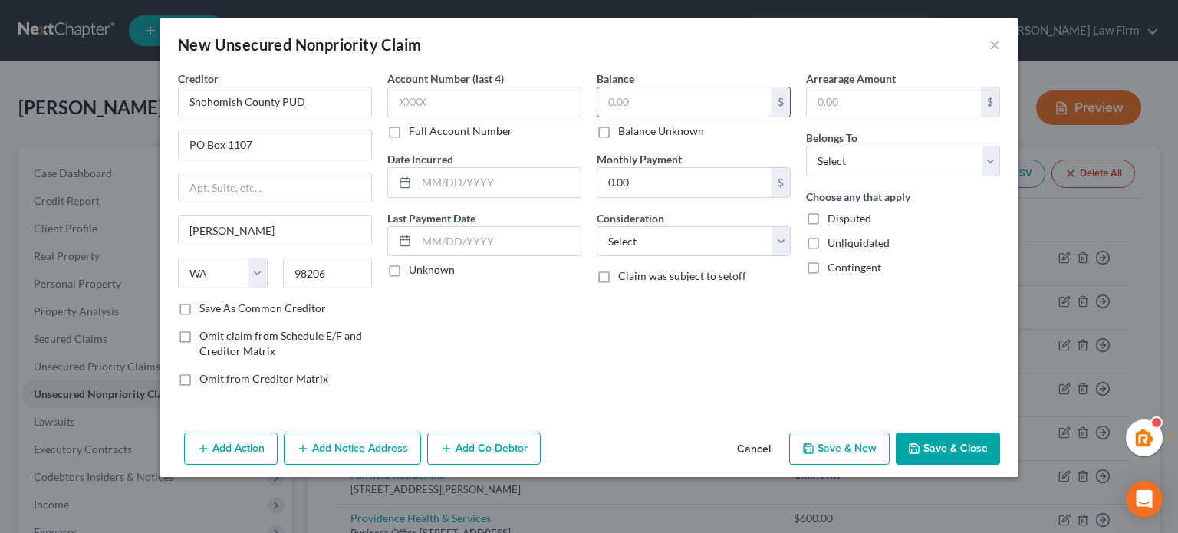
click at [656, 101] on input "text" at bounding box center [685, 101] width 174 height 29
type input "391.37"
click at [899, 163] on select "Select Debtor 1 Only Debtor 2 Only Debtor 1 And Debtor 2 Only At Least One Of T…" at bounding box center [903, 161] width 194 height 31
select select "0"
click at [806, 146] on select "Select Debtor 1 Only Debtor 2 Only Debtor 1 And Debtor 2 Only At Least One Of T…" at bounding box center [903, 161] width 194 height 31
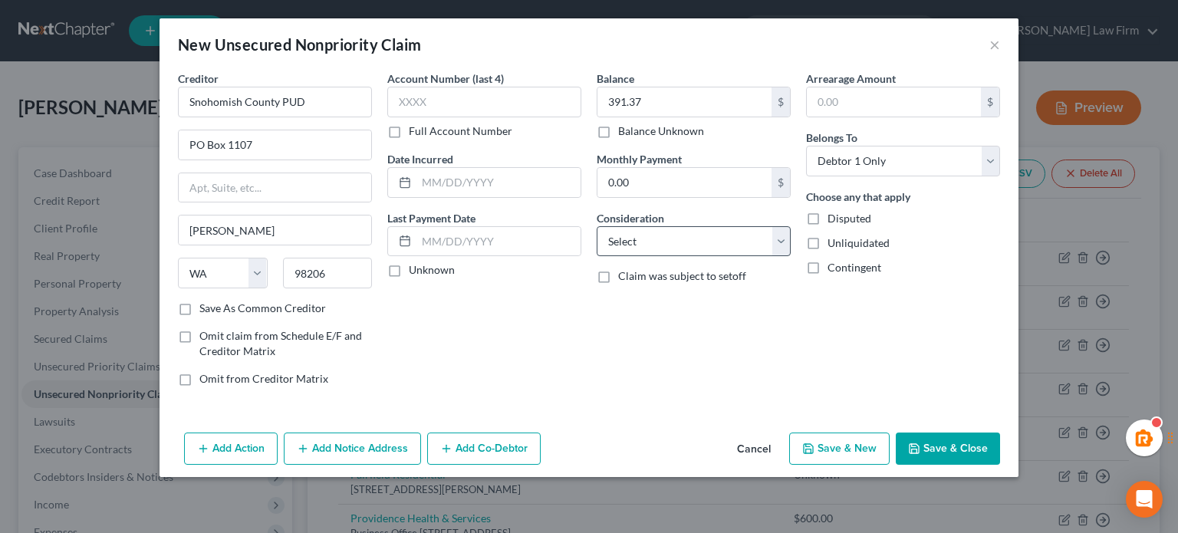
drag, startPoint x: 743, startPoint y: 222, endPoint x: 733, endPoint y: 232, distance: 13.6
click at [738, 223] on div "Consideration Select Cable / Satellite Services Collection Agency Credit Card D…" at bounding box center [694, 233] width 194 height 47
click at [730, 236] on select "Select Cable / Satellite Services Collection Agency Credit Card Debt Debt Couns…" at bounding box center [694, 241] width 194 height 31
select select "14"
click at [597, 226] on select "Select Cable / Satellite Services Collection Agency Credit Card Debt Debt Couns…" at bounding box center [694, 241] width 194 height 31
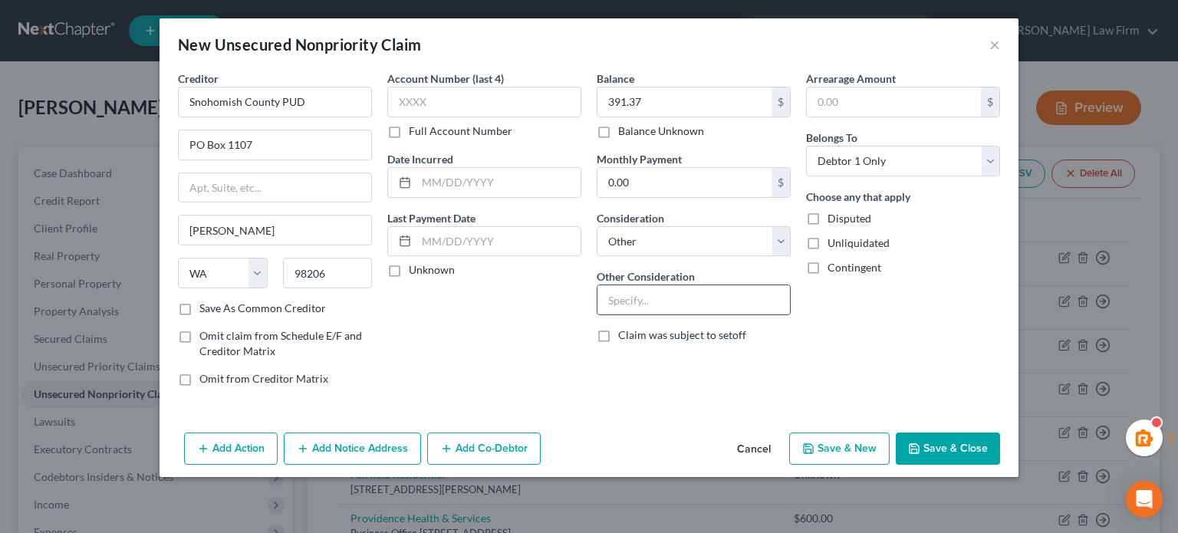
click at [672, 306] on input "text" at bounding box center [694, 299] width 193 height 29
type input "Utilities"
click at [951, 451] on button "Save & Close" at bounding box center [948, 449] width 104 height 32
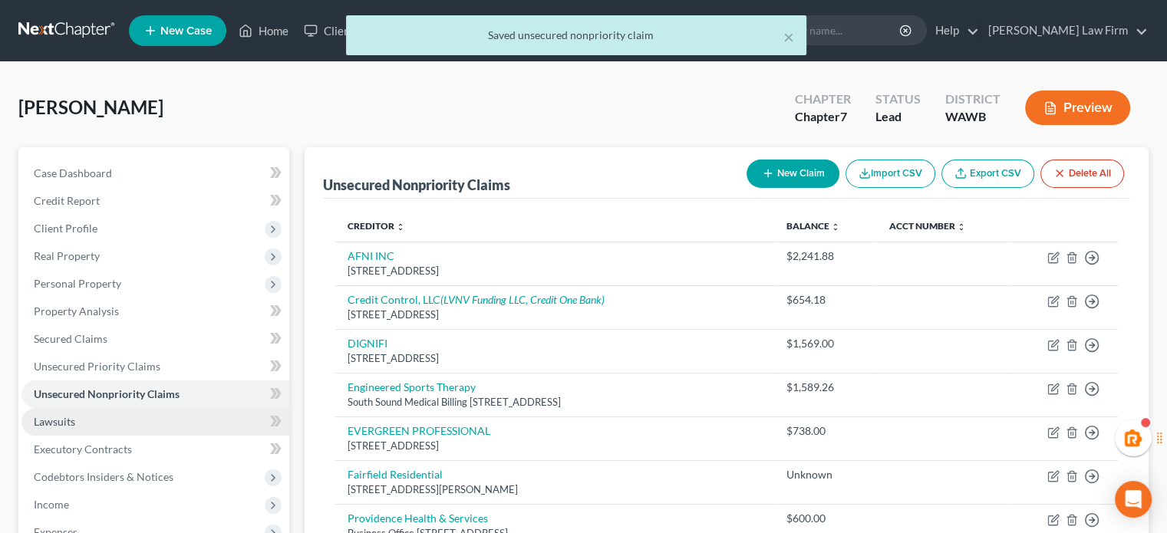
click at [130, 414] on link "Lawsuits" at bounding box center [155, 422] width 268 height 28
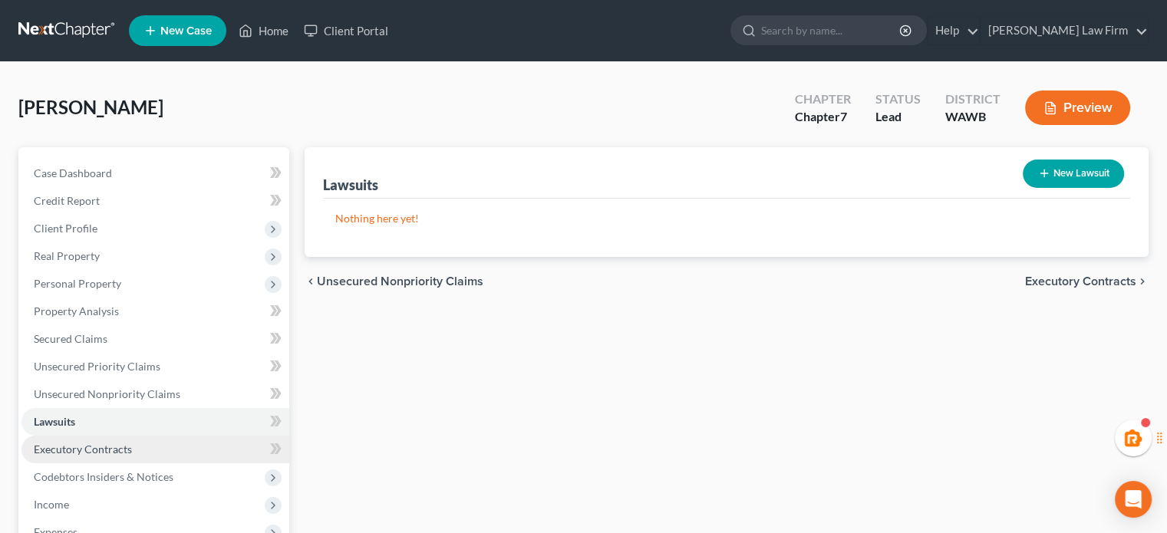
click at [157, 452] on link "Executory Contracts" at bounding box center [155, 450] width 268 height 28
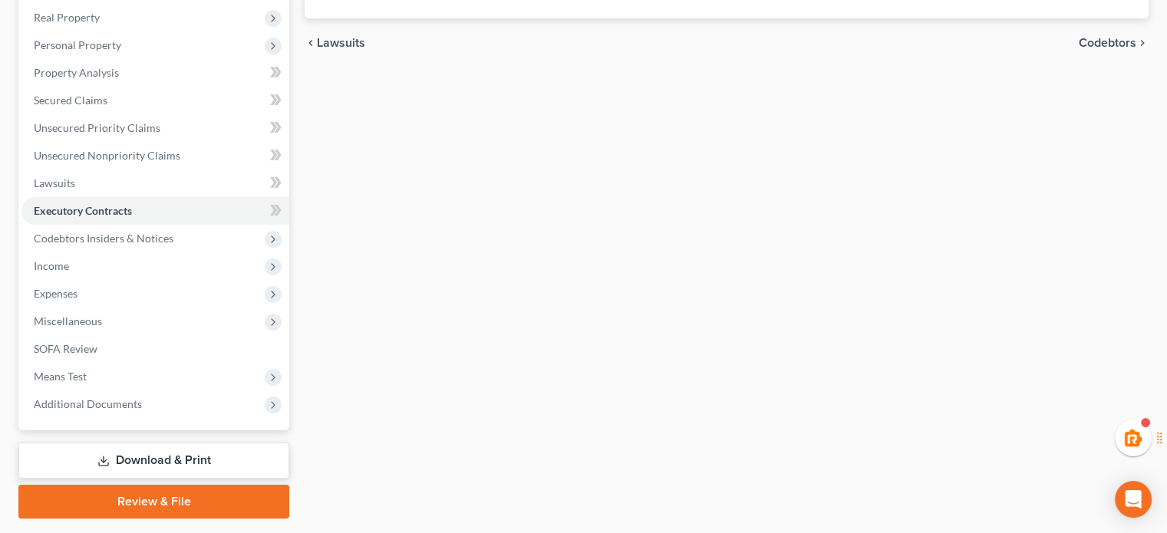
scroll to position [281, 0]
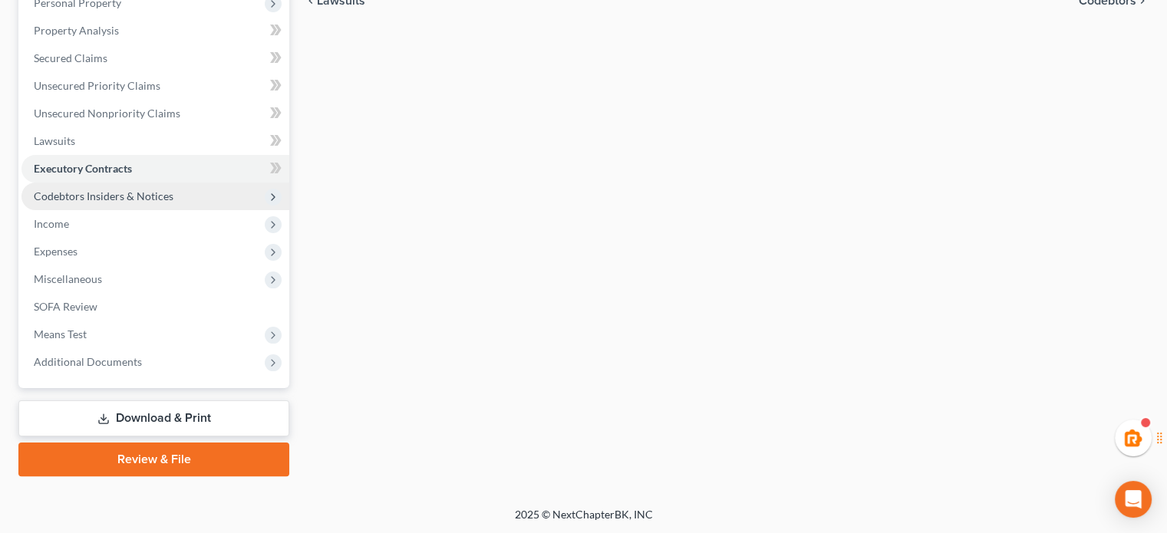
click at [144, 183] on span "Codebtors Insiders & Notices" at bounding box center [155, 197] width 268 height 28
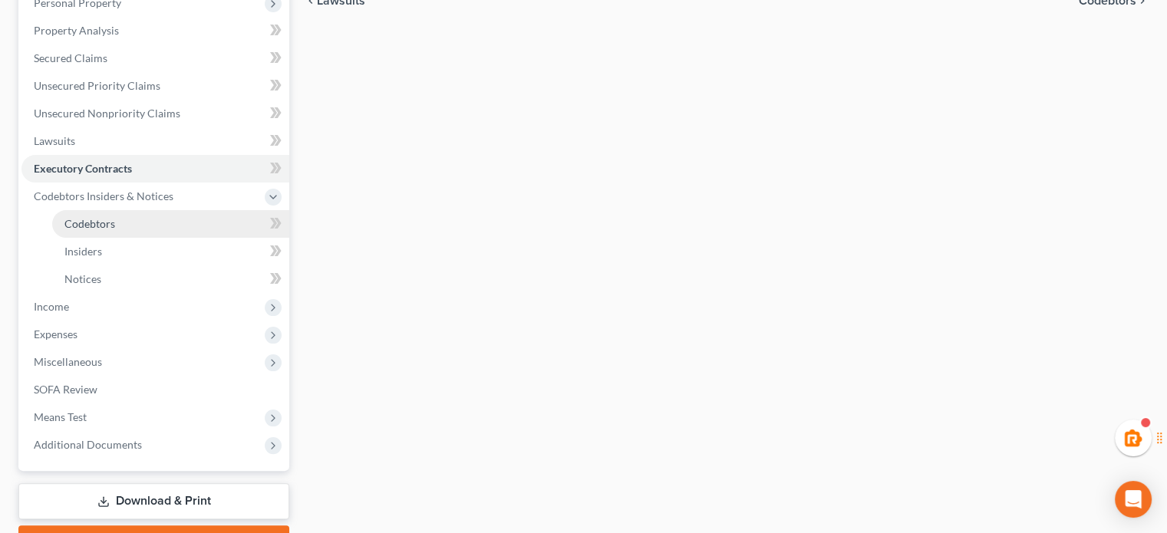
click at [141, 234] on link "Codebtors" at bounding box center [170, 224] width 237 height 28
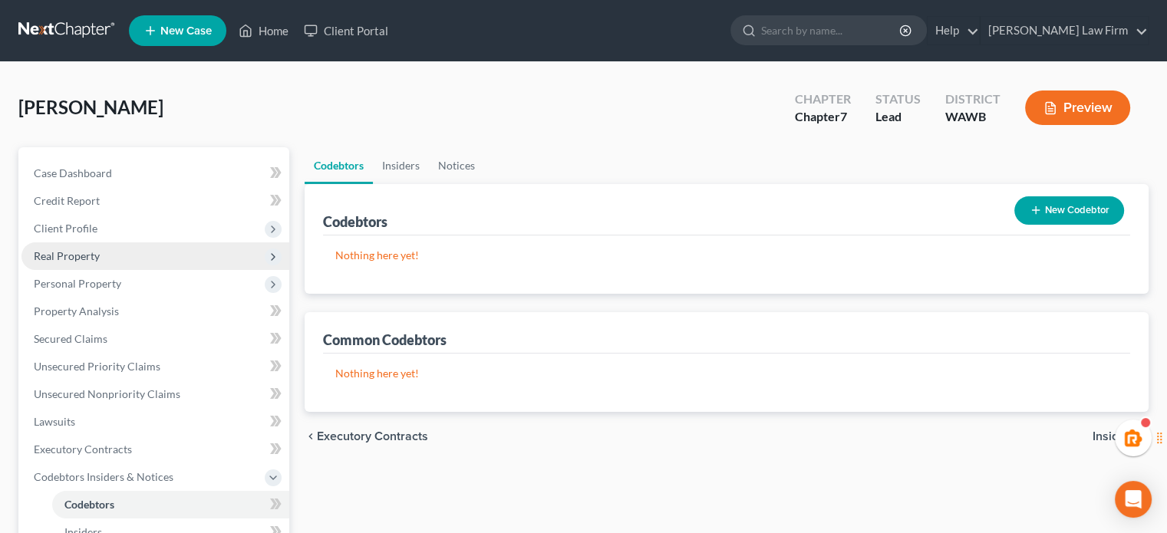
scroll to position [255, 0]
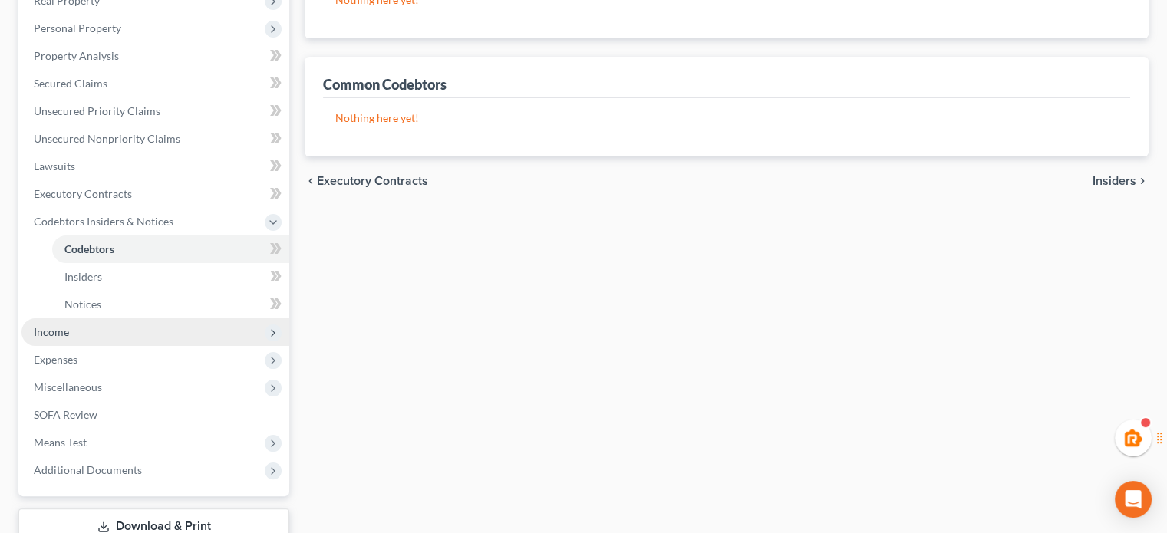
click at [38, 328] on span "Income" at bounding box center [51, 331] width 35 height 13
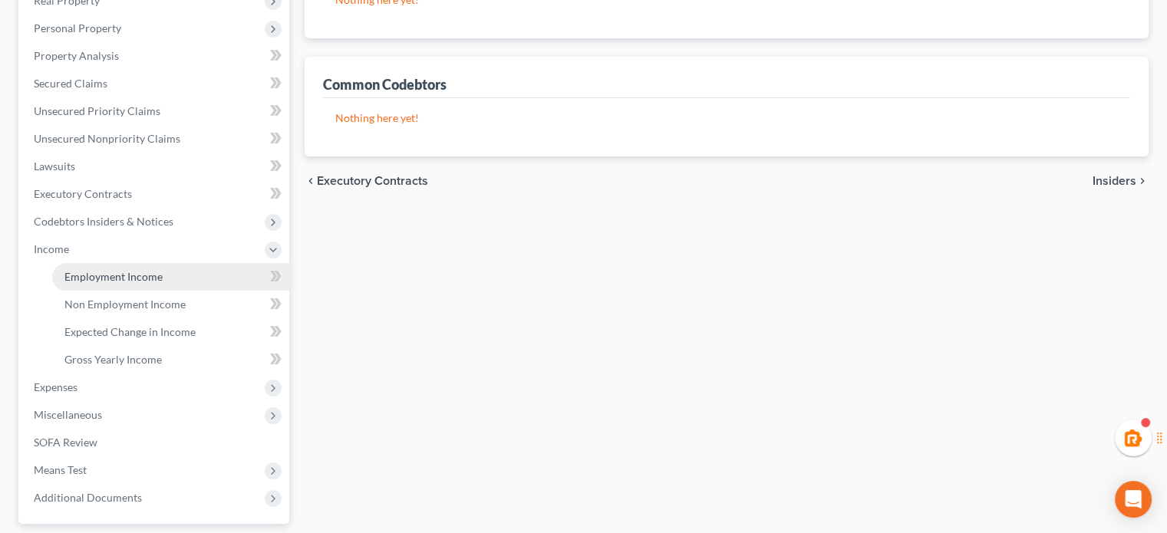
click at [123, 273] on span "Employment Income" at bounding box center [113, 276] width 98 height 13
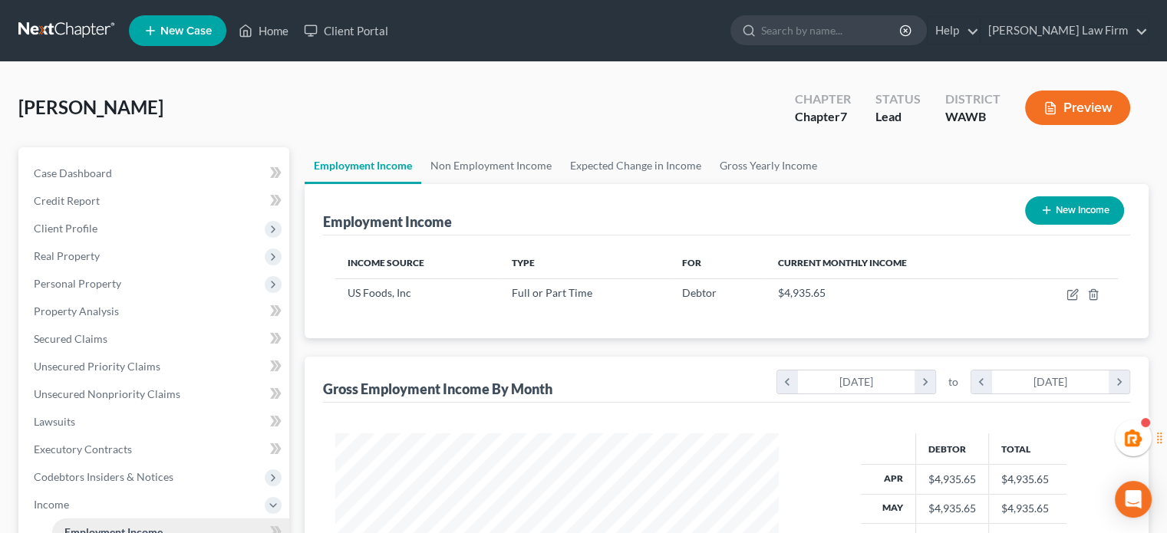
scroll to position [273, 473]
click at [450, 154] on link "Non Employment Income" at bounding box center [491, 165] width 140 height 37
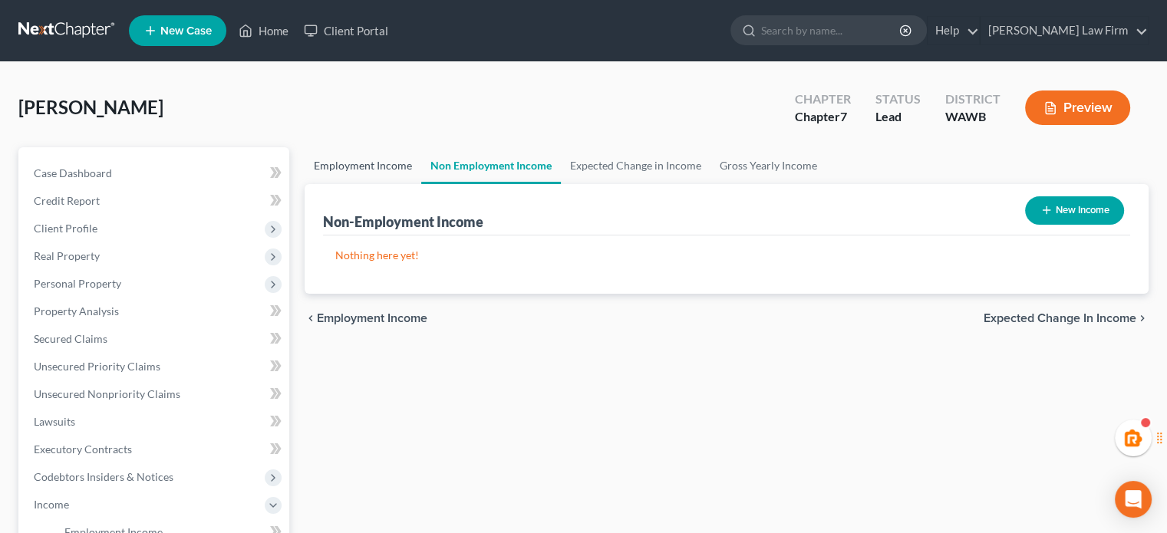
click at [398, 170] on link "Employment Income" at bounding box center [363, 165] width 117 height 37
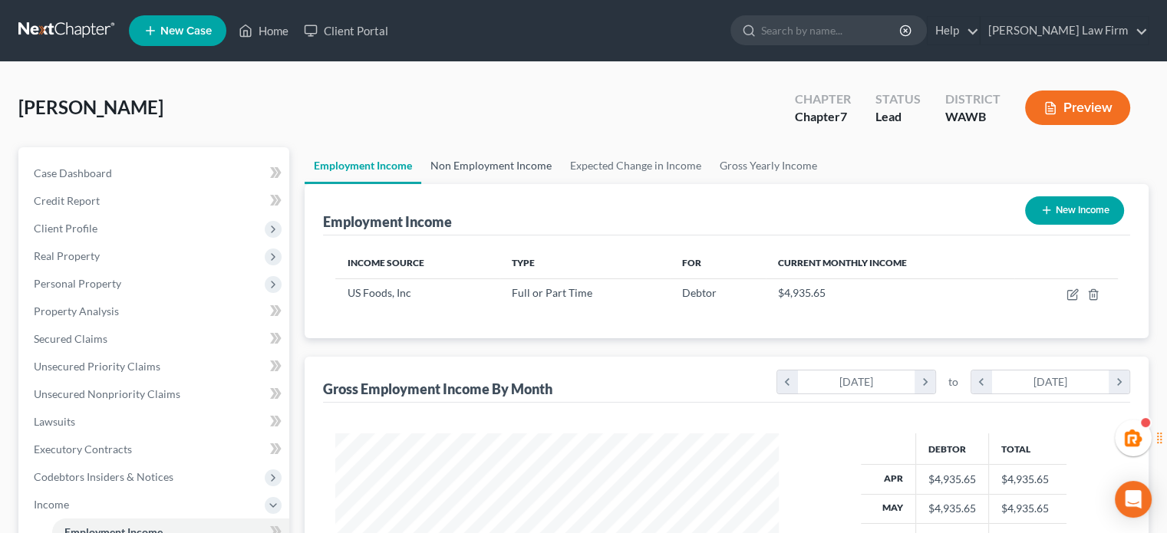
scroll to position [273, 473]
click at [522, 163] on link "Non Employment Income" at bounding box center [491, 165] width 140 height 37
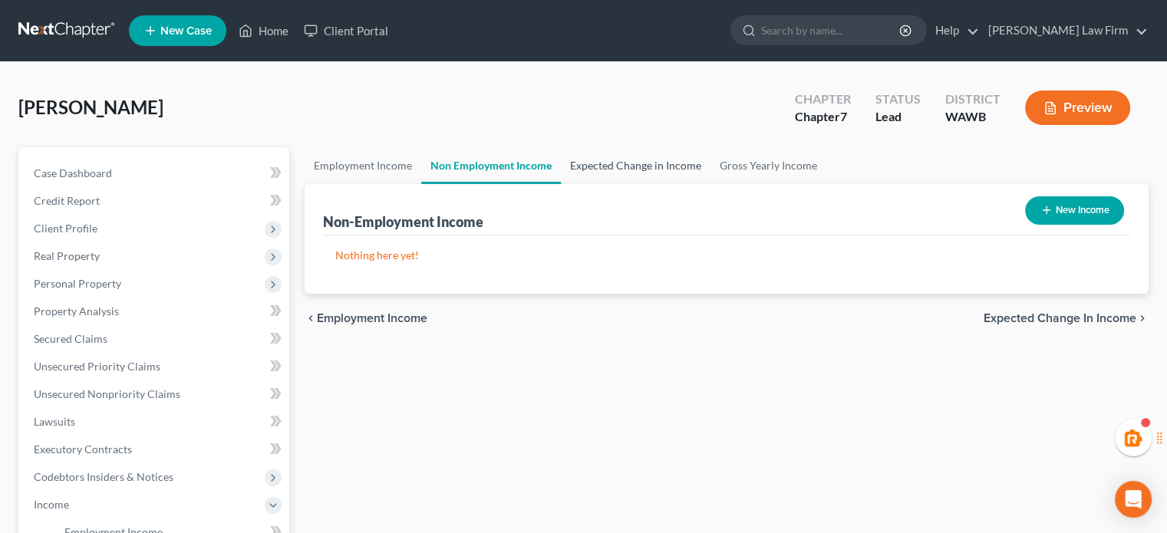
click at [635, 156] on link "Expected Change in Income" at bounding box center [636, 165] width 150 height 37
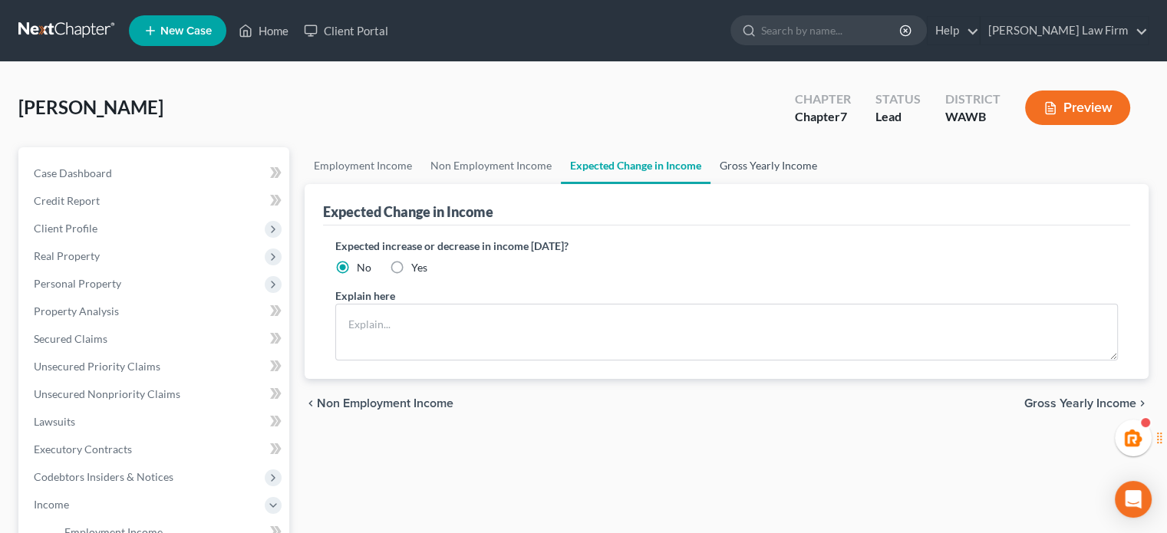
click at [738, 161] on link "Gross Yearly Income" at bounding box center [768, 165] width 116 height 37
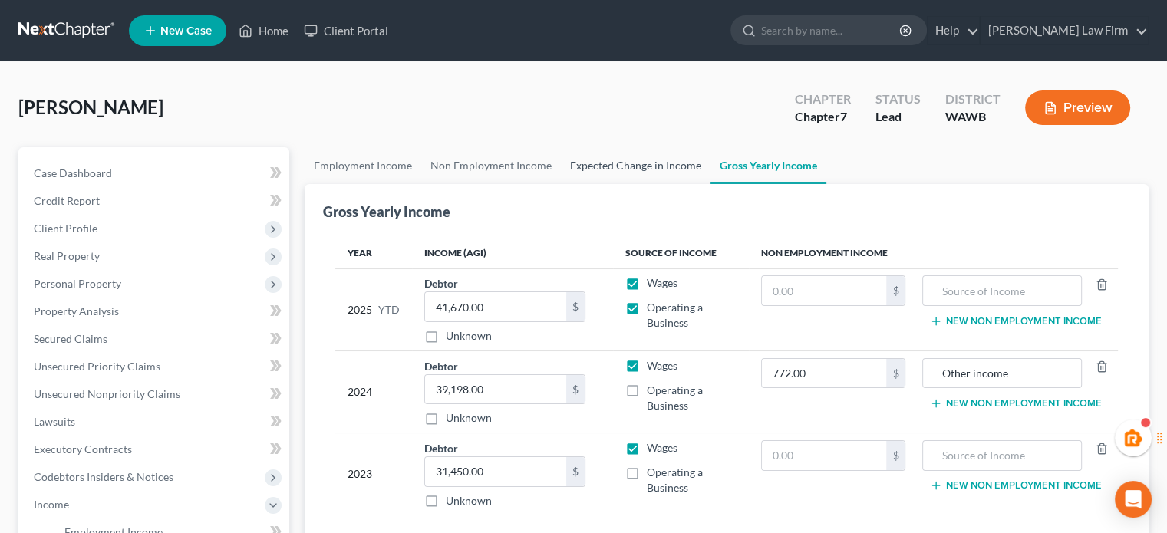
drag, startPoint x: 634, startPoint y: 159, endPoint x: 621, endPoint y: 158, distance: 13.1
click at [634, 158] on link "Expected Change in Income" at bounding box center [636, 165] width 150 height 37
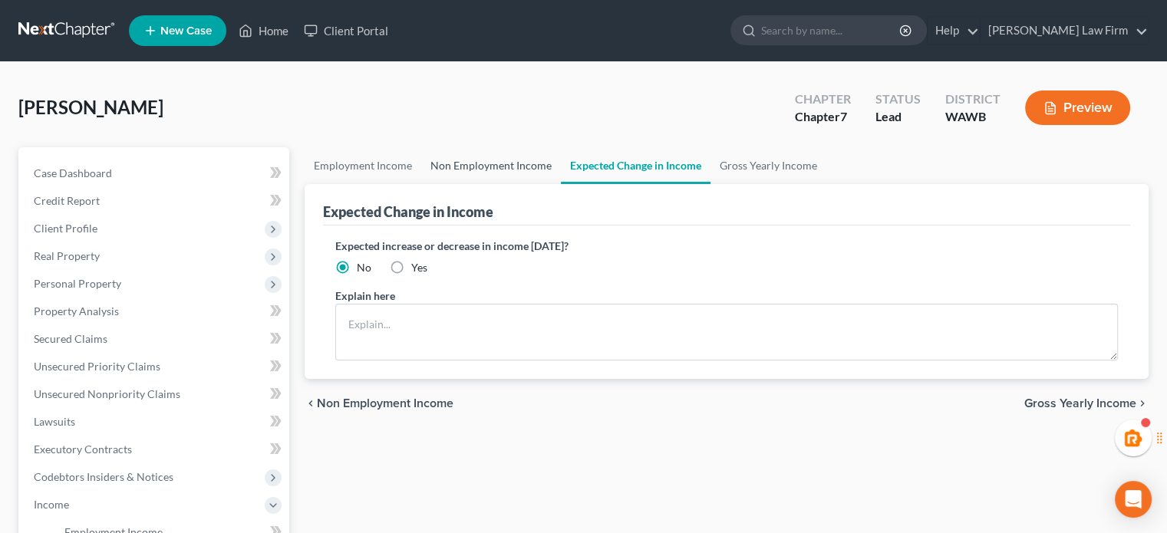
click at [528, 163] on link "Non Employment Income" at bounding box center [491, 165] width 140 height 37
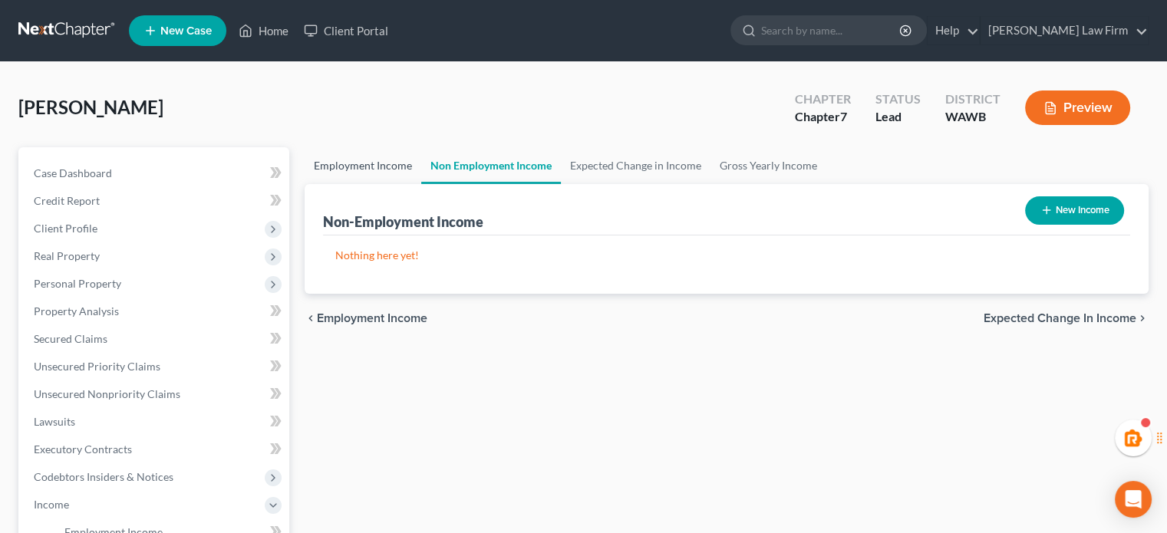
click at [400, 172] on link "Employment Income" at bounding box center [363, 165] width 117 height 37
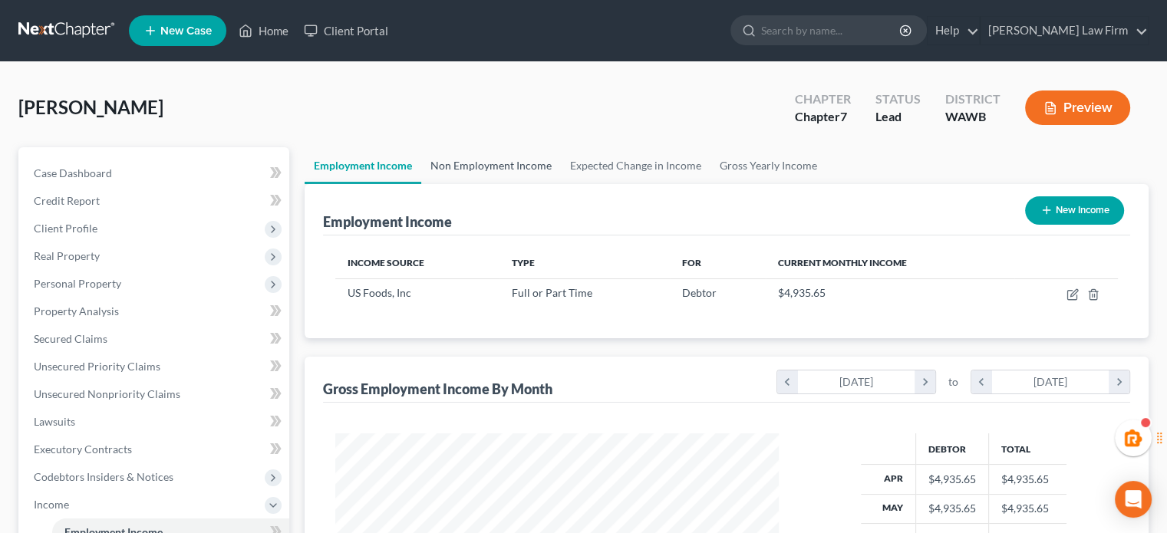
click at [522, 163] on link "Non Employment Income" at bounding box center [491, 165] width 140 height 37
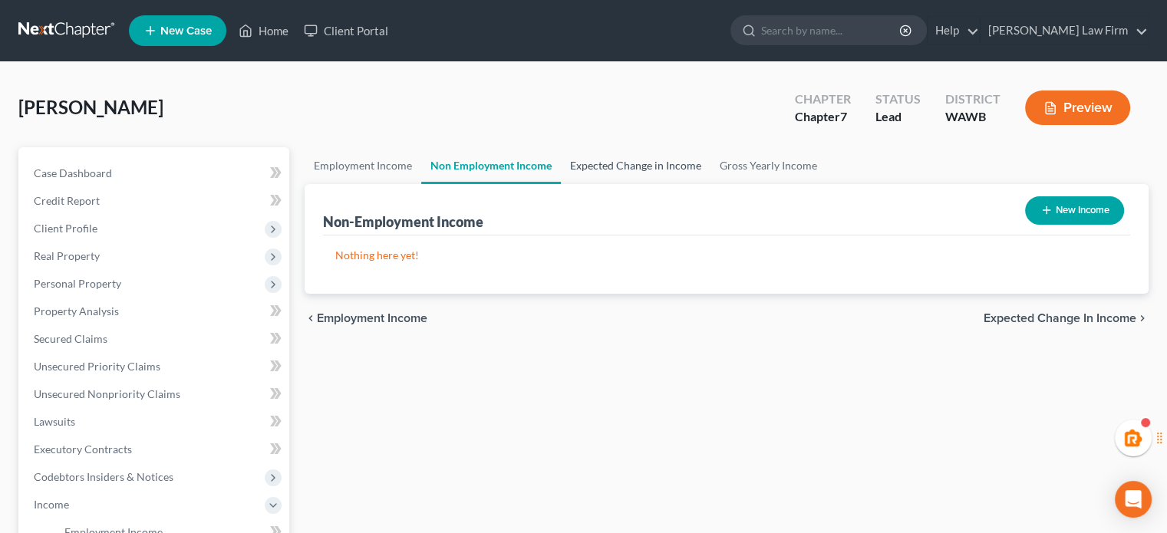
click at [577, 161] on link "Expected Change in Income" at bounding box center [636, 165] width 150 height 37
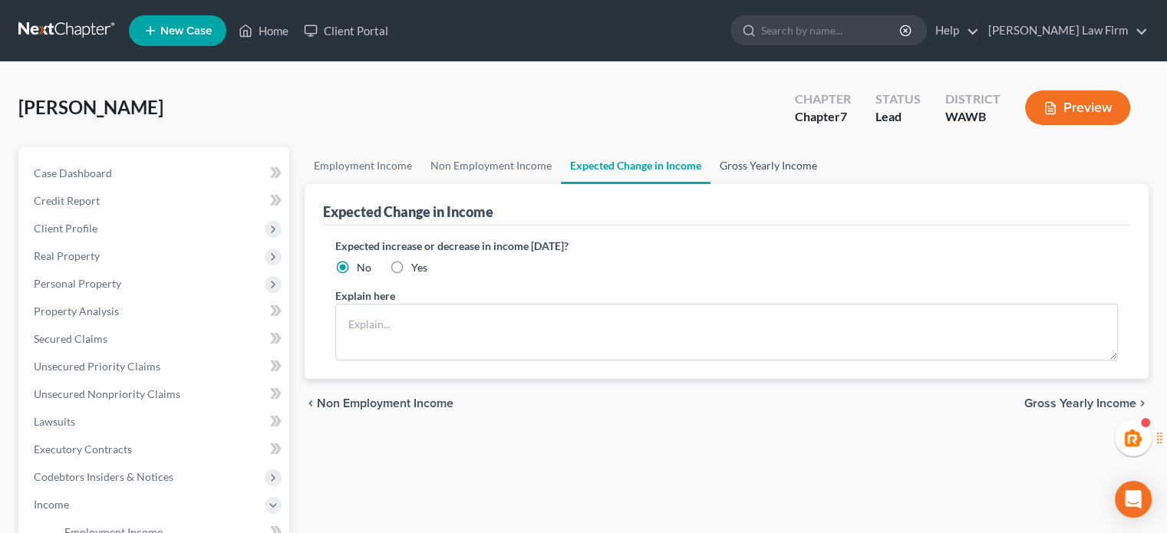
click at [782, 159] on link "Gross Yearly Income" at bounding box center [768, 165] width 116 height 37
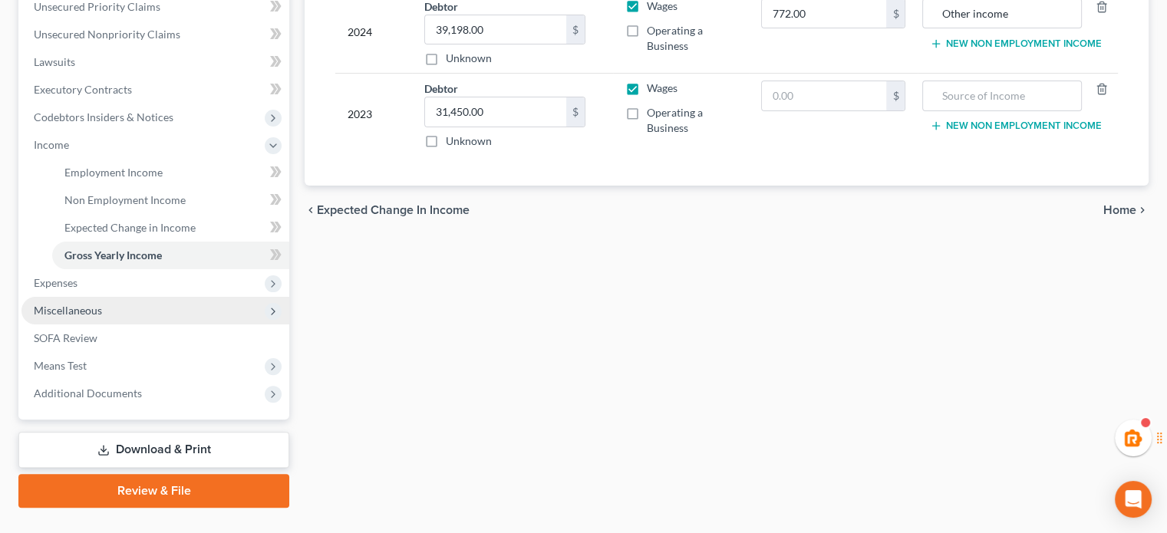
scroll to position [391, 0]
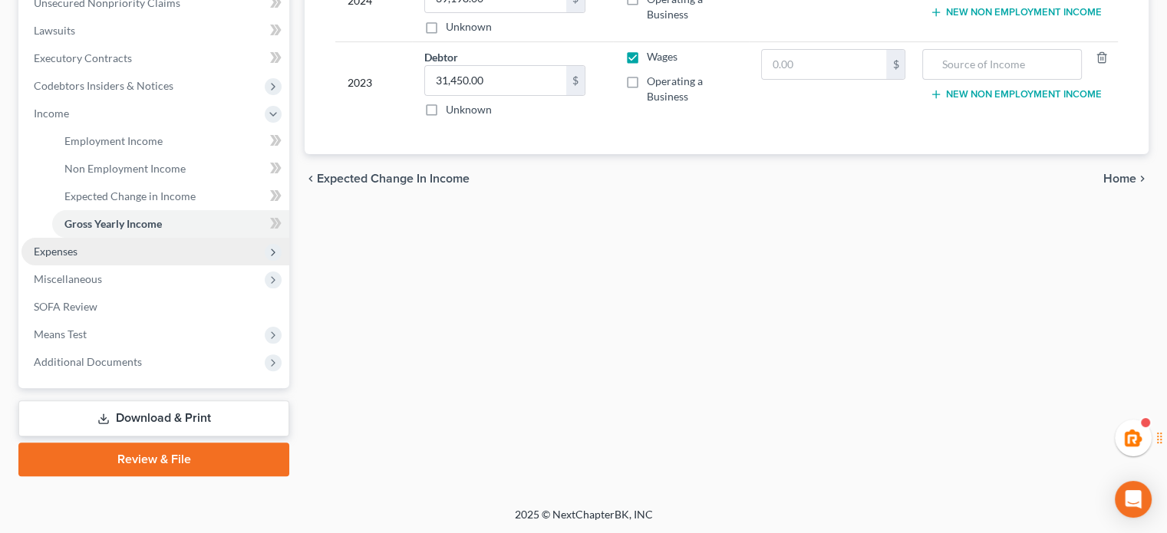
click at [131, 253] on span "Expenses" at bounding box center [155, 252] width 268 height 28
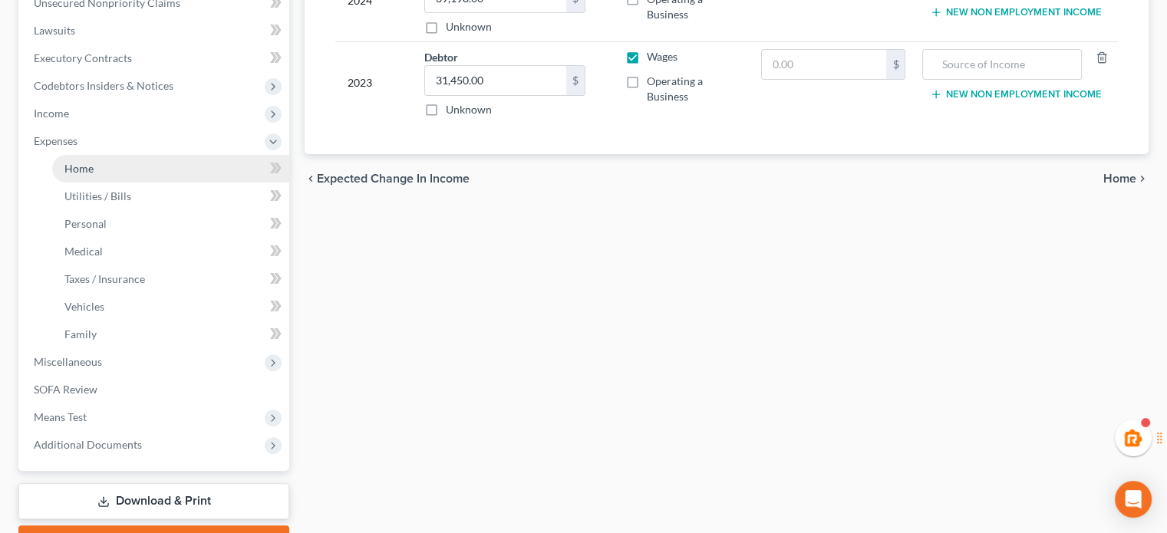
click at [124, 162] on link "Home" at bounding box center [170, 169] width 237 height 28
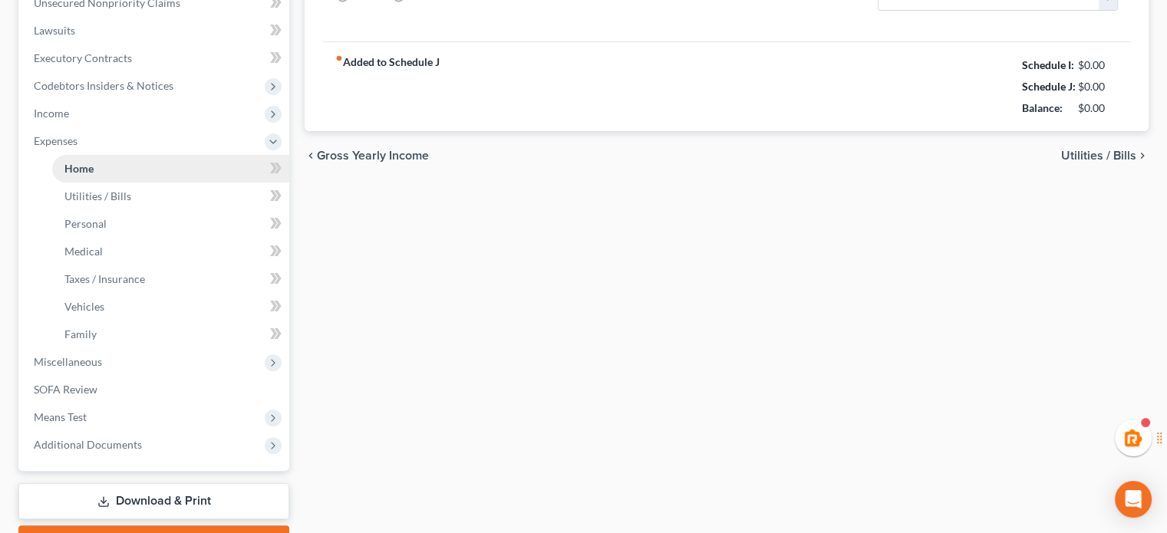
type input "900.00"
type input "0.00"
radio input "true"
type input "0.00"
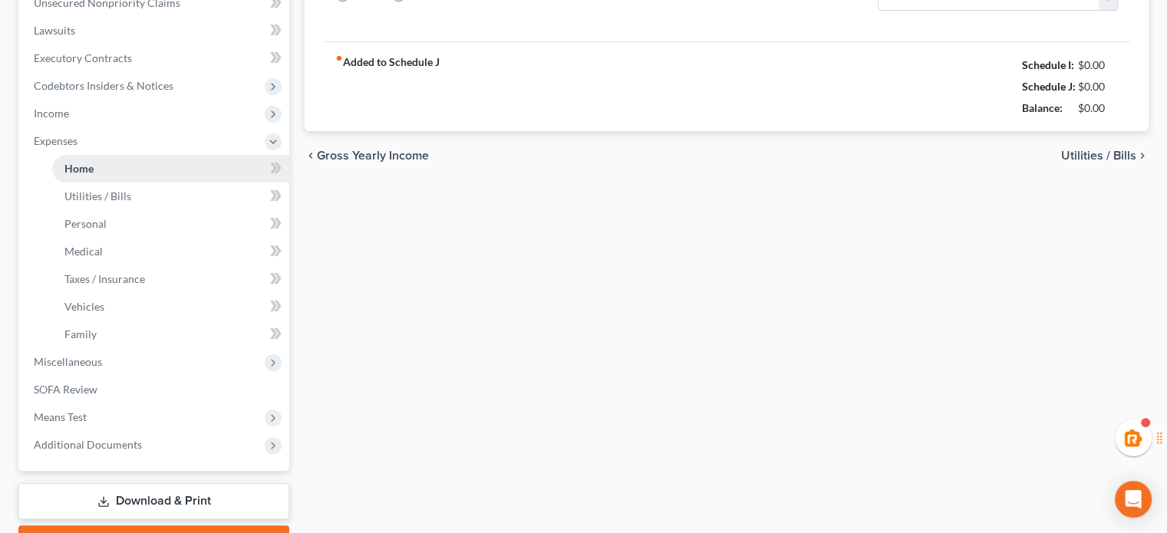
type input "0.00"
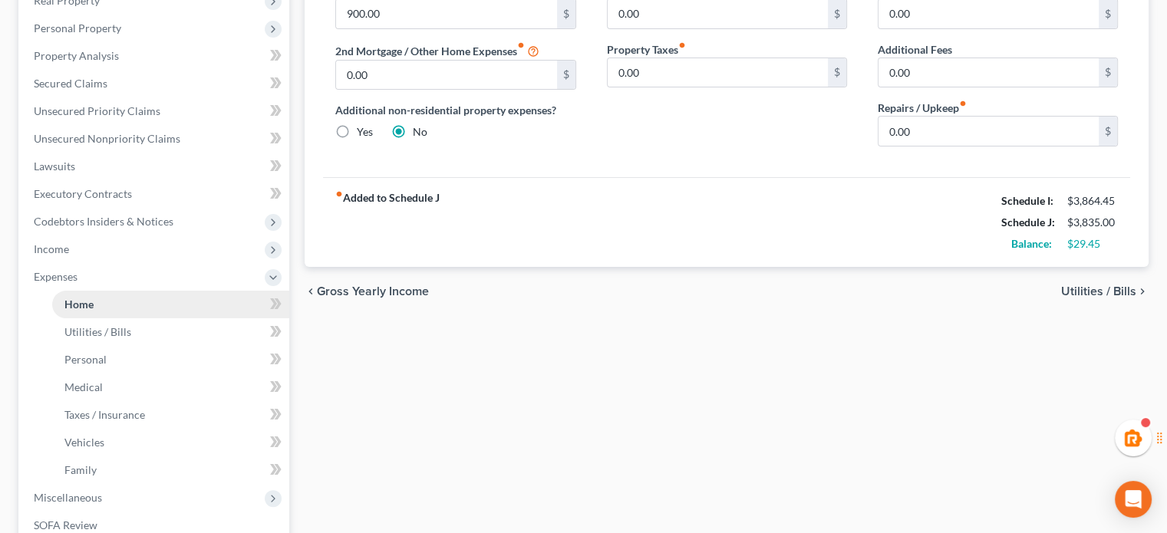
scroll to position [474, 0]
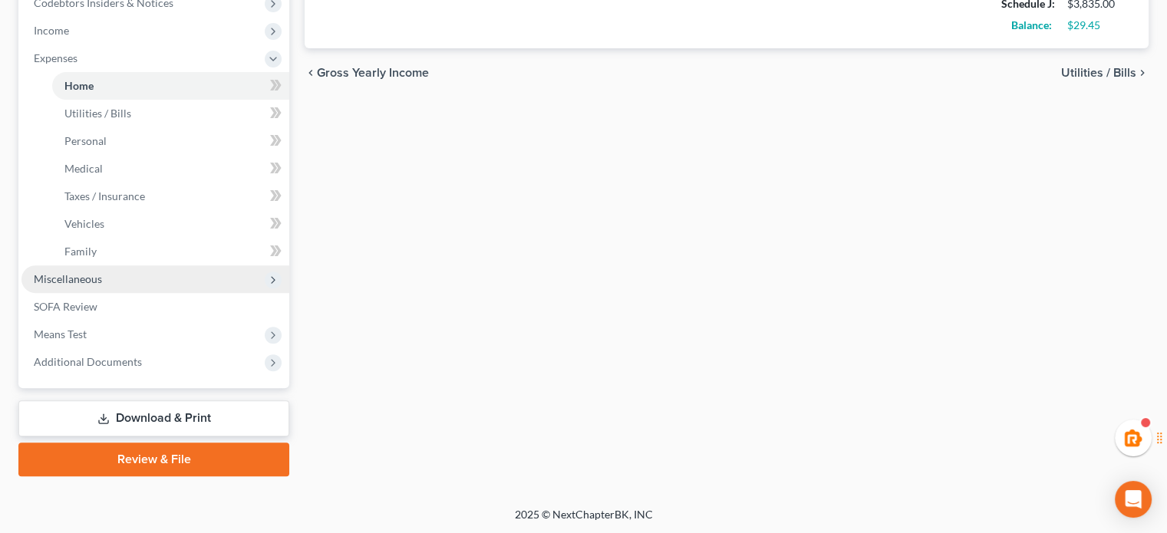
click at [126, 274] on span "Miscellaneous" at bounding box center [155, 279] width 268 height 28
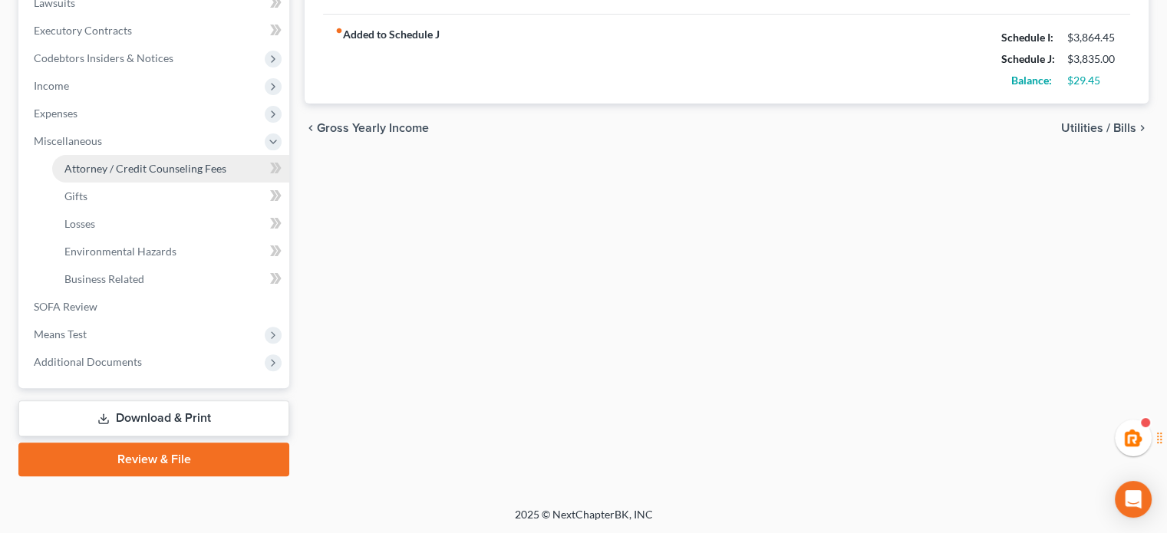
click at [156, 166] on span "Attorney / Credit Counseling Fees" at bounding box center [145, 168] width 162 height 13
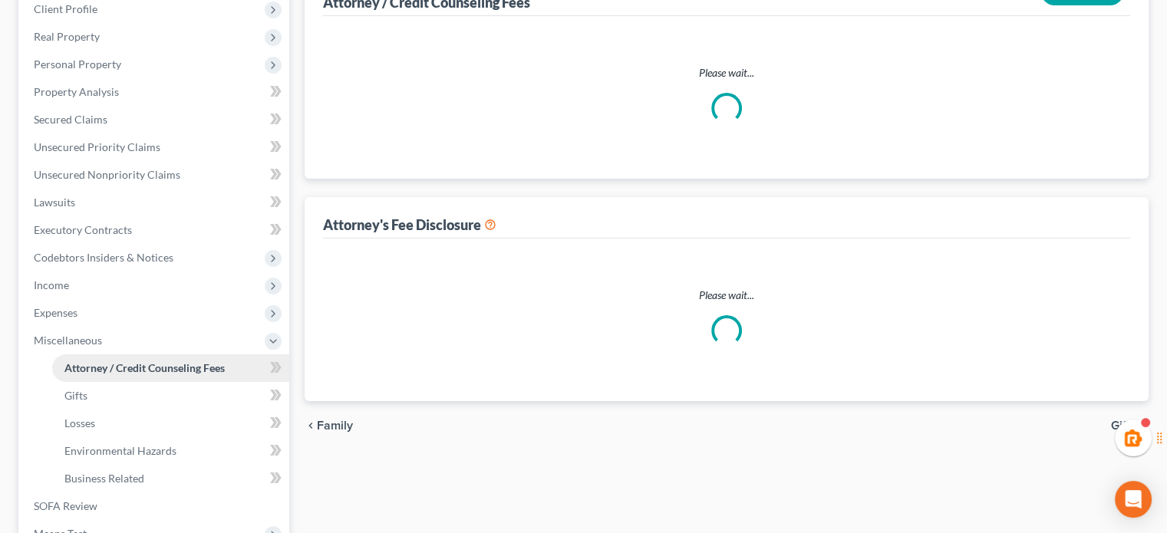
select select "1"
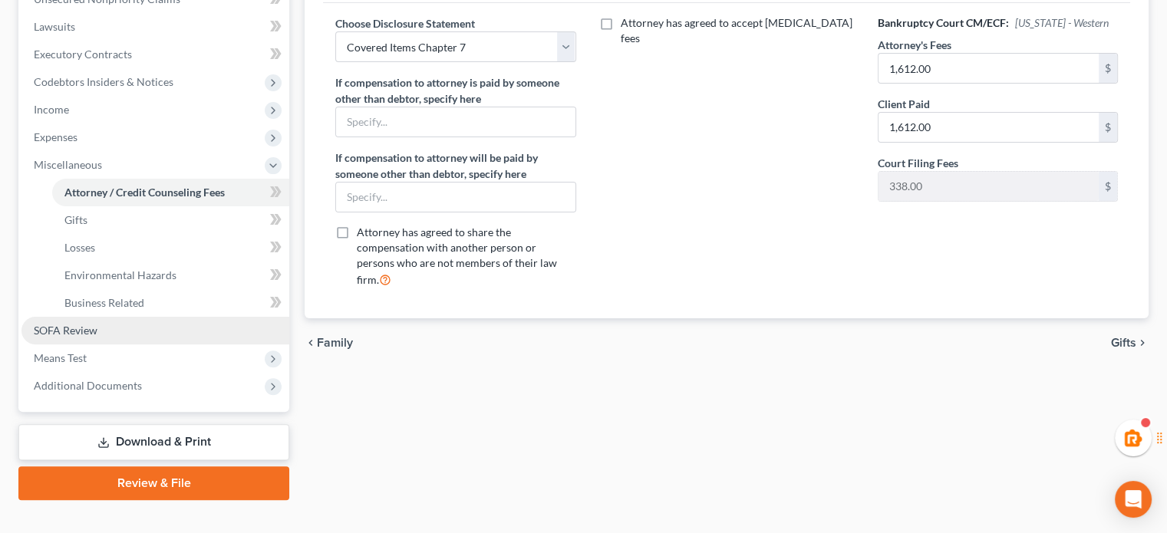
scroll to position [419, 0]
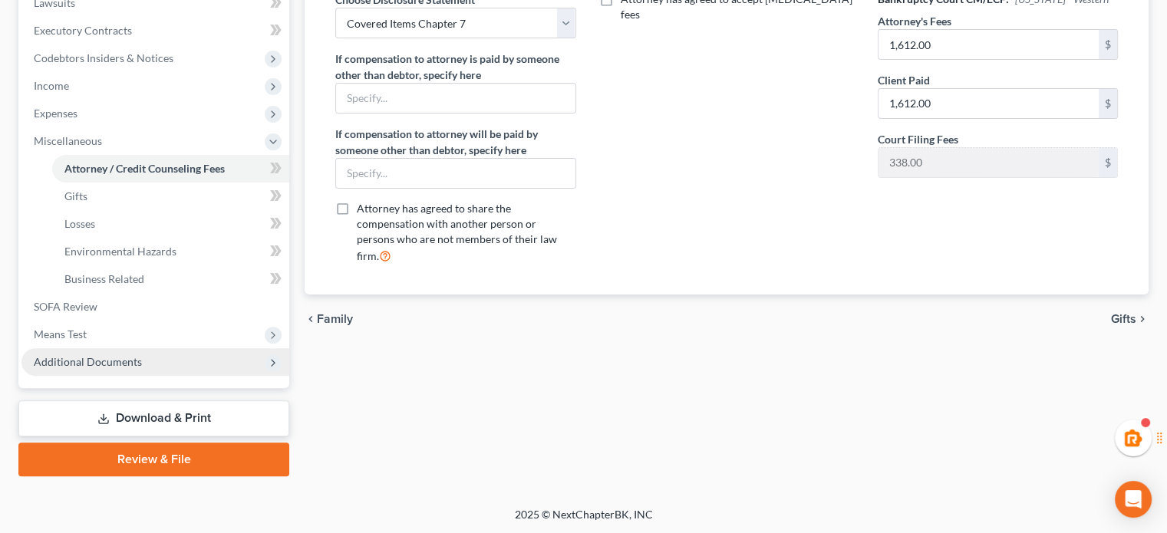
click at [95, 374] on span "Additional Documents" at bounding box center [155, 362] width 268 height 28
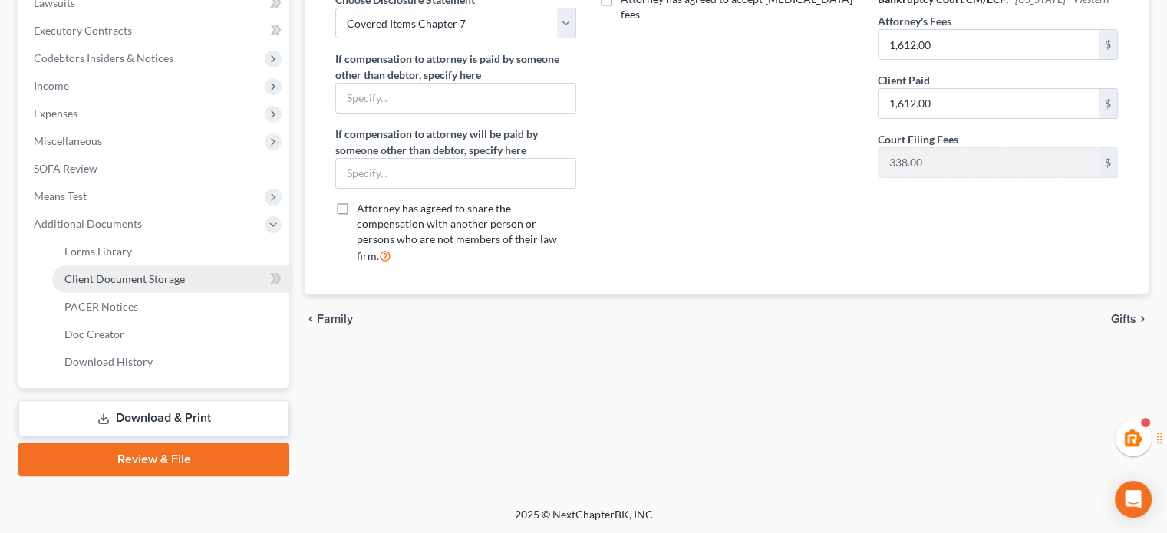
click at [122, 275] on span "Client Document Storage" at bounding box center [124, 278] width 120 height 13
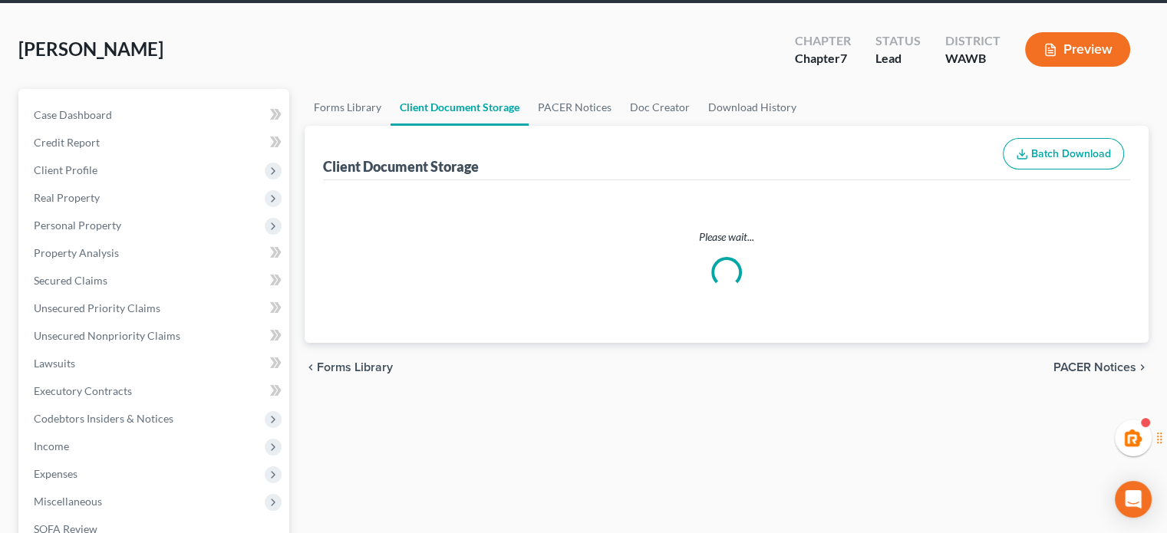
select select "0"
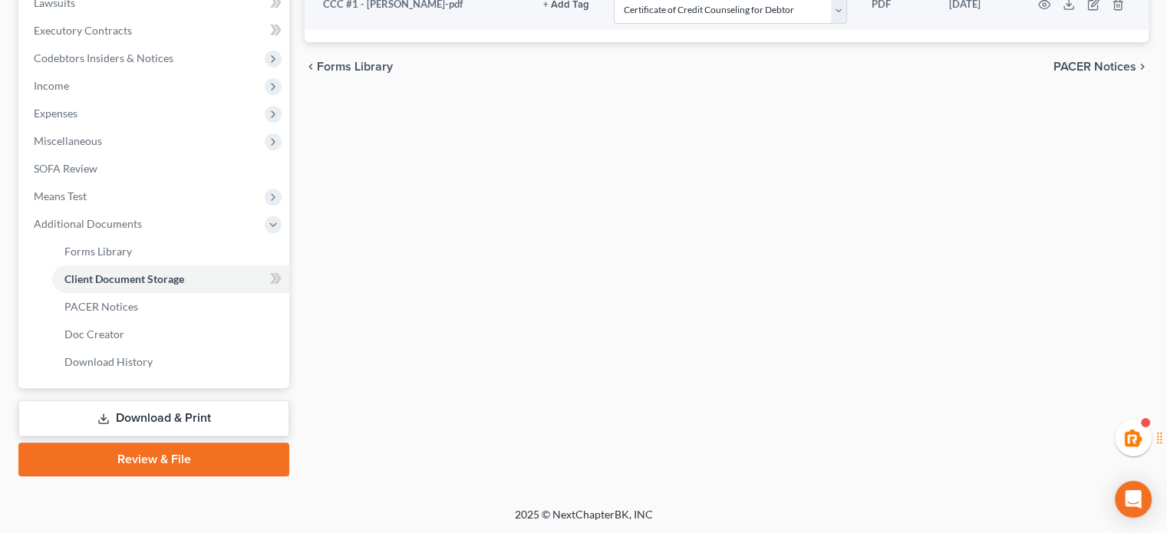
click at [148, 414] on link "Download & Print" at bounding box center [153, 418] width 271 height 36
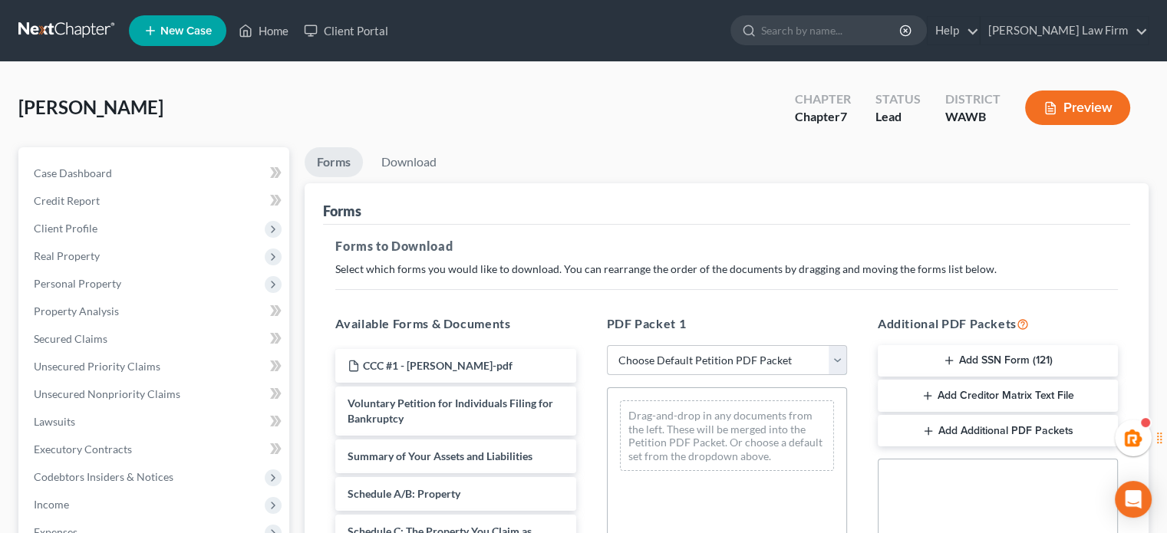
click at [695, 349] on select "Choose Default Petition PDF Packet Complete Bankruptcy Petition (all forms and …" at bounding box center [727, 360] width 240 height 31
select select "0"
click at [607, 345] on select "Choose Default Petition PDF Packet Complete Bankruptcy Petition (all forms and …" at bounding box center [727, 360] width 240 height 31
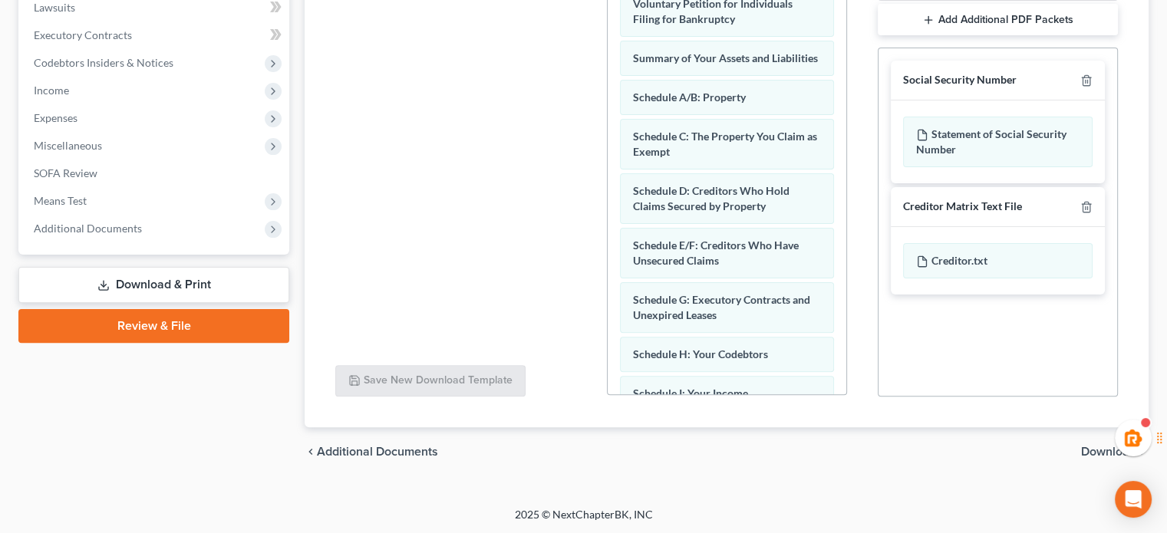
click at [1099, 453] on span "Download" at bounding box center [1108, 452] width 55 height 12
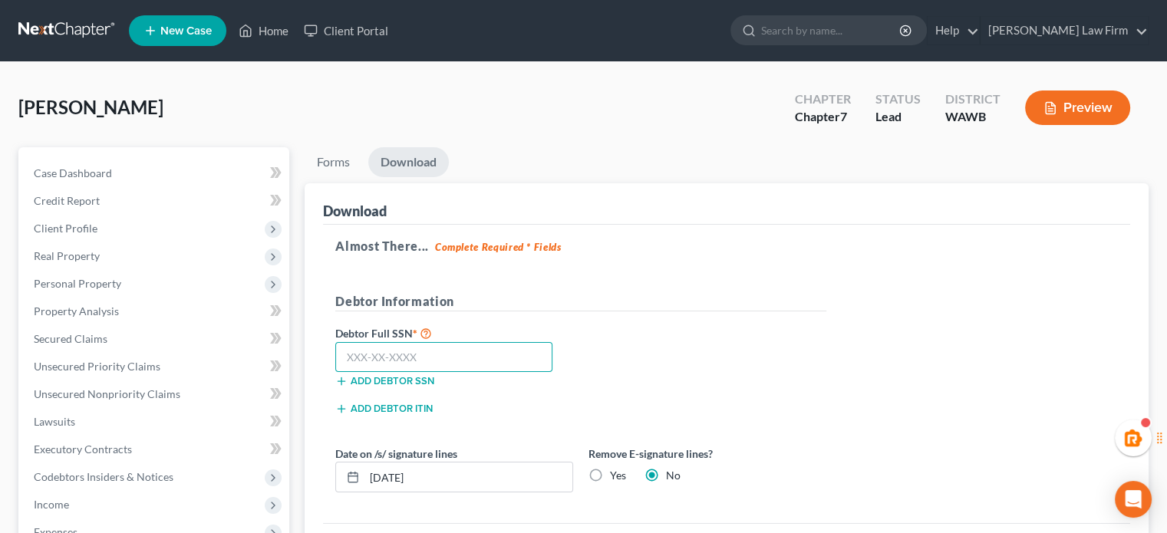
click at [430, 352] on input "text" at bounding box center [443, 357] width 217 height 31
type input "483-23-3166"
click at [634, 179] on ul "Forms Download" at bounding box center [727, 165] width 844 height 36
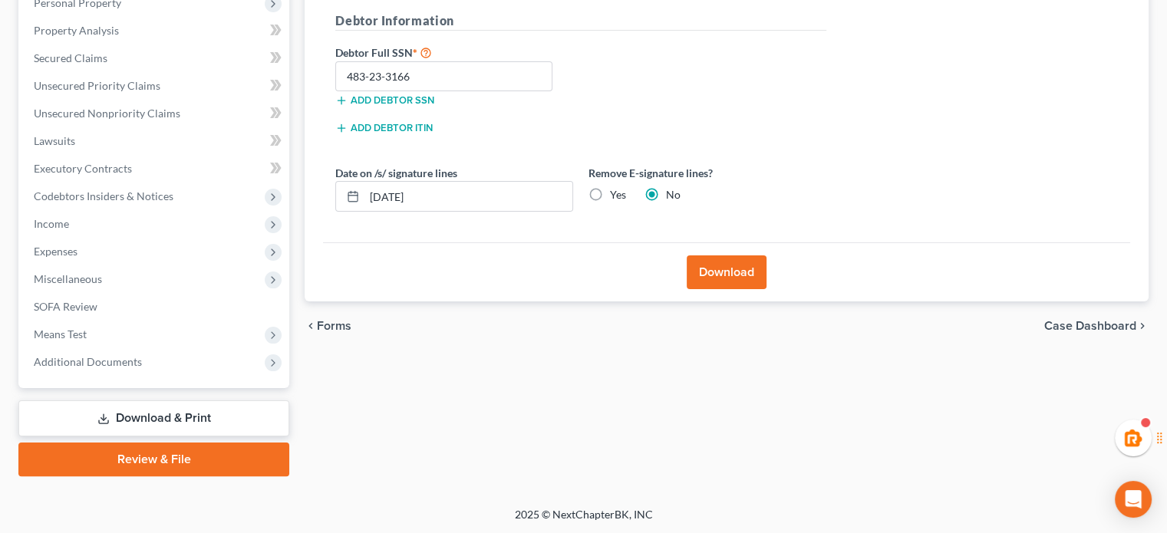
click at [740, 269] on button "Download" at bounding box center [727, 272] width 80 height 34
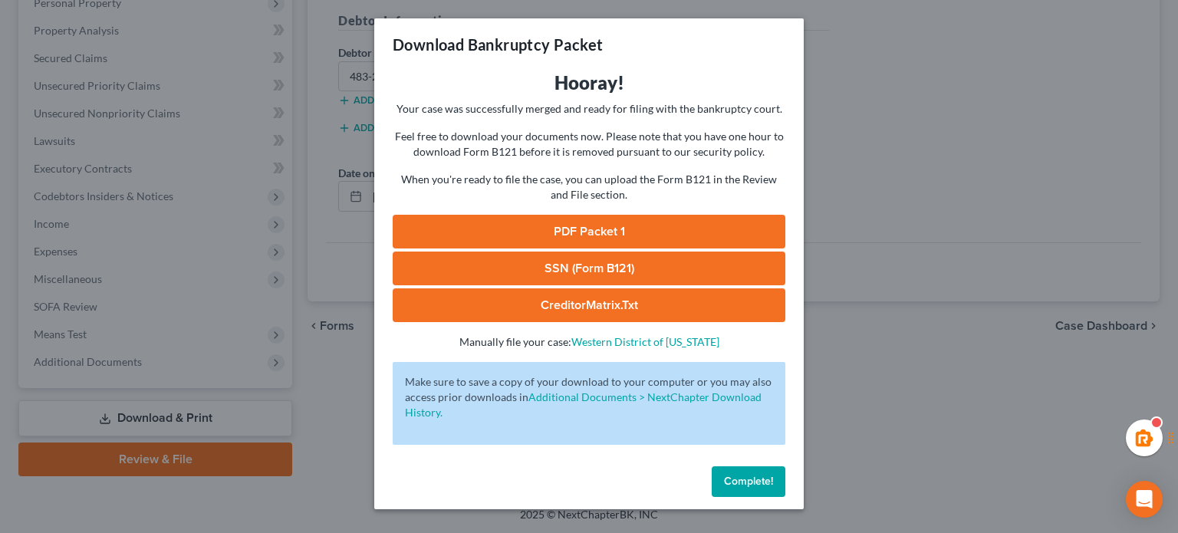
click at [680, 246] on link "PDF Packet 1" at bounding box center [589, 232] width 393 height 34
click at [611, 268] on link "SSN (Form B121)" at bounding box center [589, 269] width 393 height 34
click at [739, 489] on button "Complete!" at bounding box center [749, 481] width 74 height 31
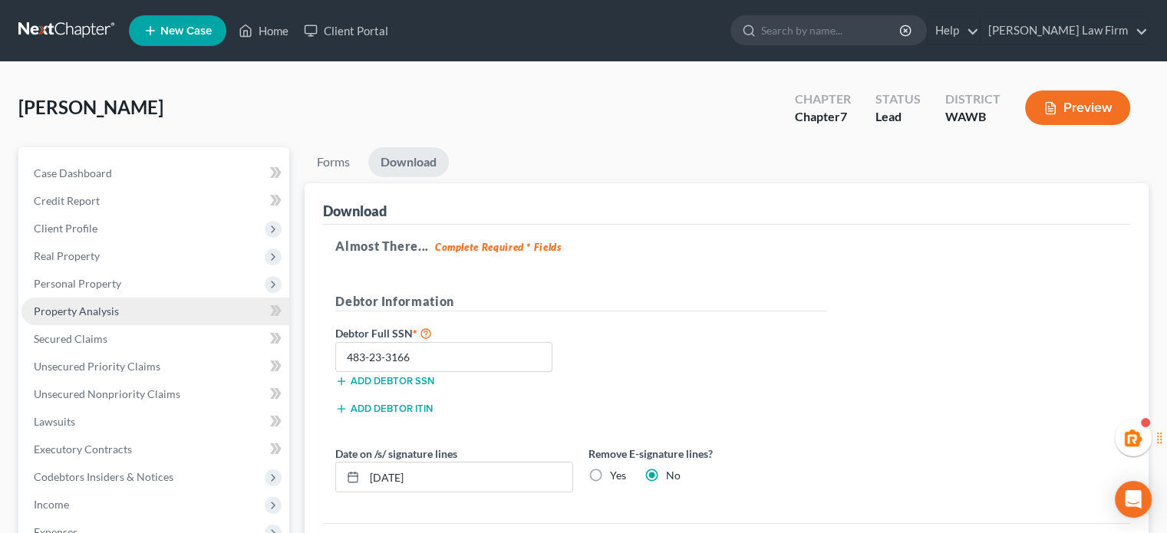
click at [77, 305] on span "Property Analysis" at bounding box center [76, 311] width 85 height 13
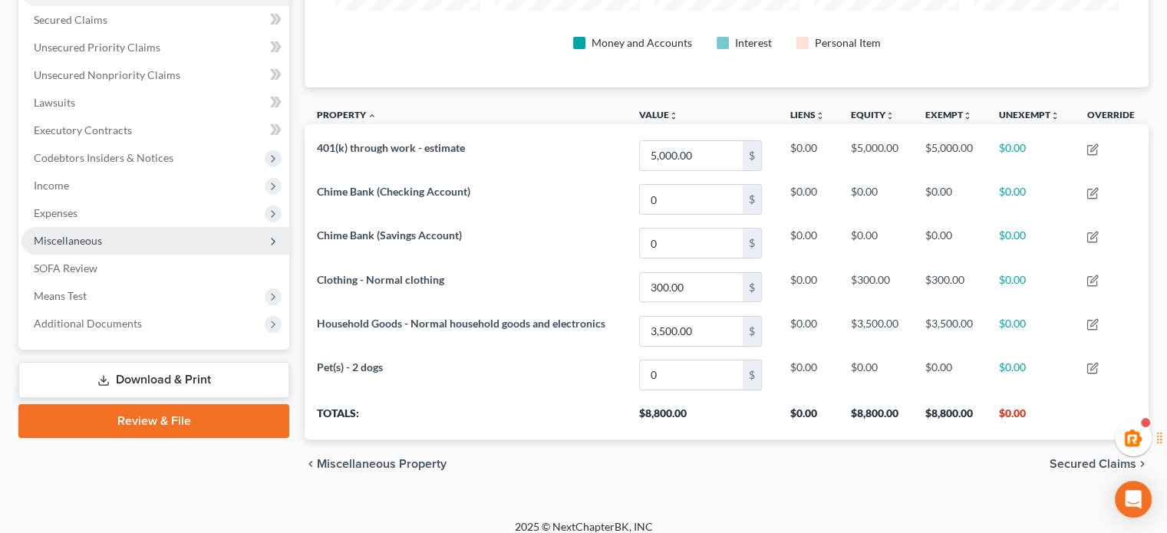
scroll to position [331, 0]
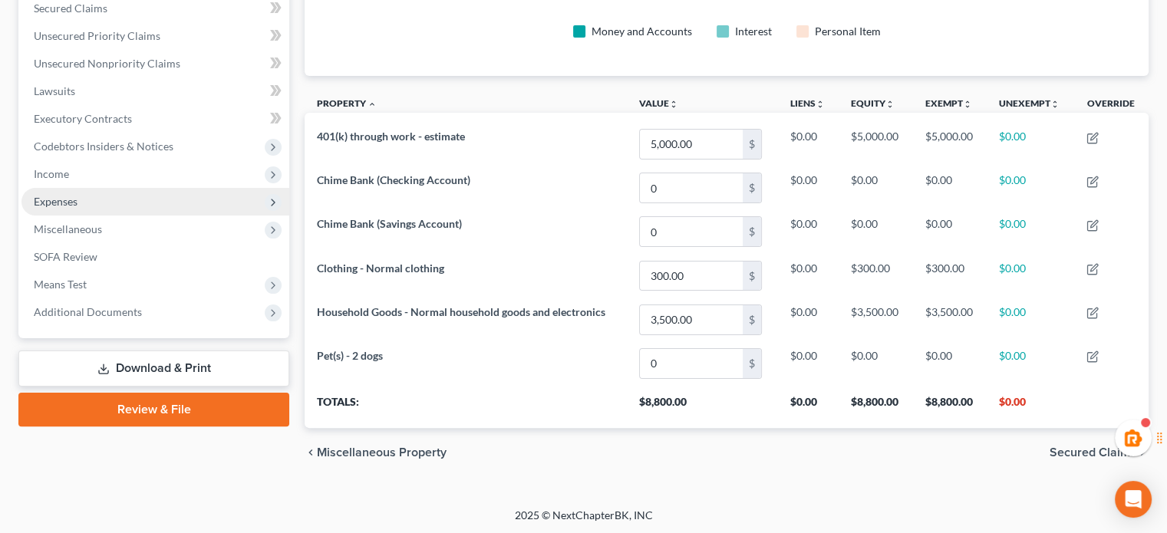
click at [74, 198] on span "Expenses" at bounding box center [56, 201] width 44 height 13
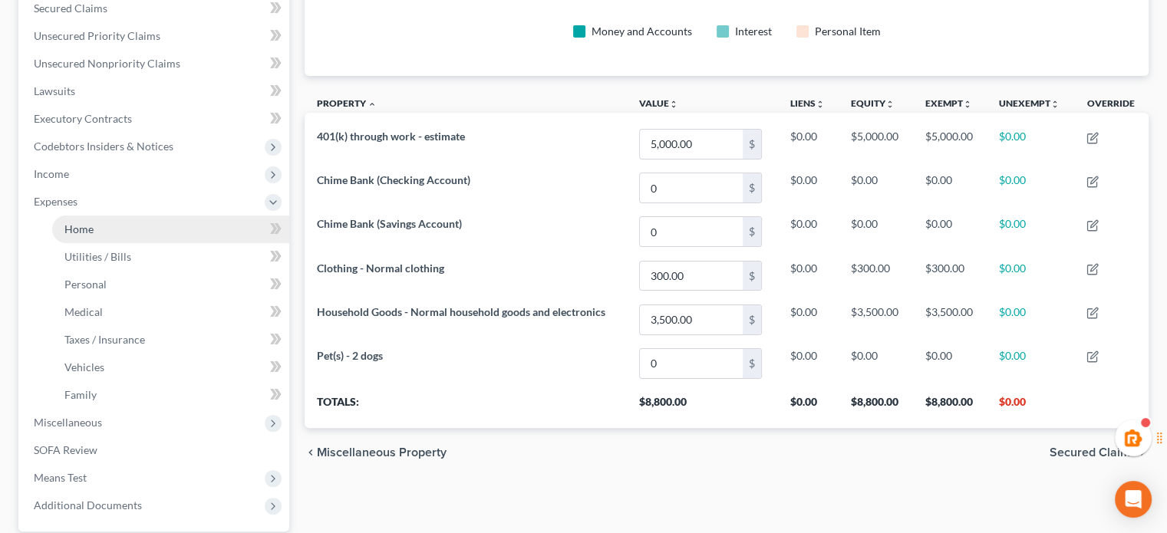
click at [84, 226] on span "Home" at bounding box center [78, 228] width 29 height 13
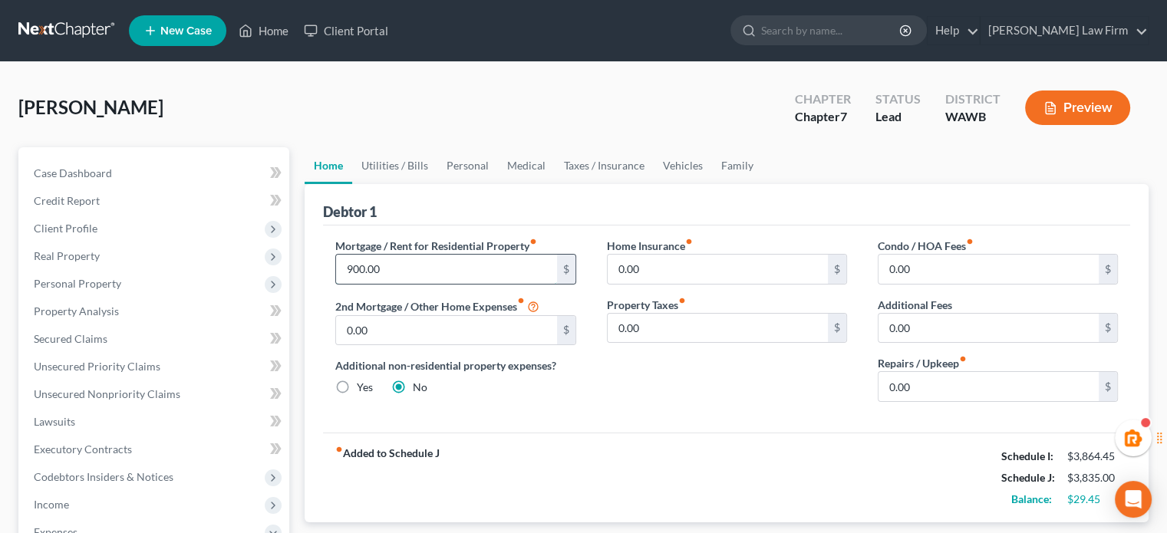
click at [414, 264] on input "900.00" at bounding box center [446, 269] width 220 height 29
type input "1,590.00"
click at [408, 173] on link "Utilities / Bills" at bounding box center [394, 165] width 85 height 37
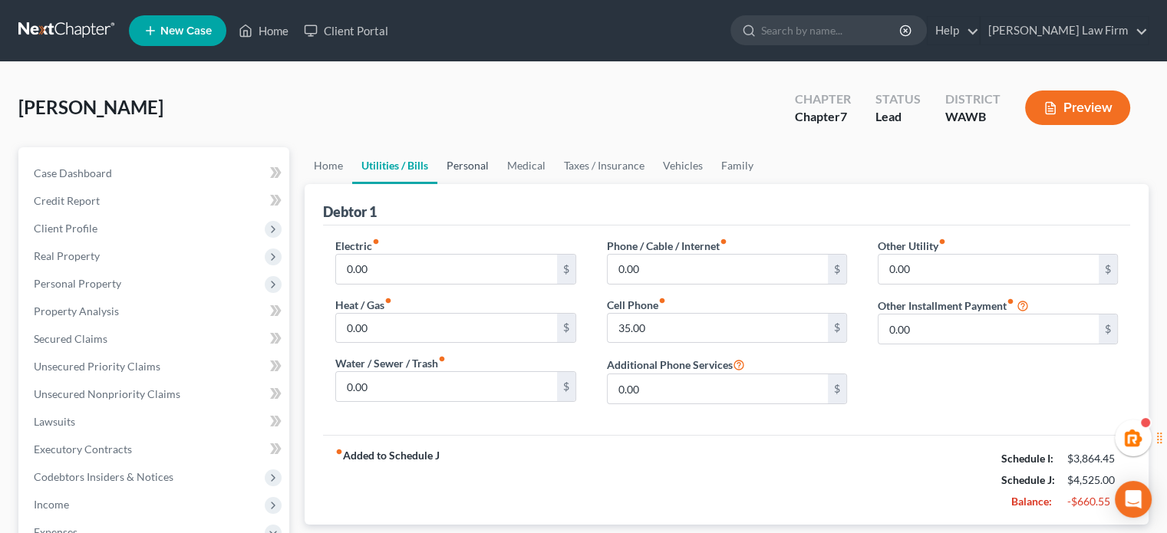
click at [480, 165] on link "Personal" at bounding box center [467, 165] width 61 height 37
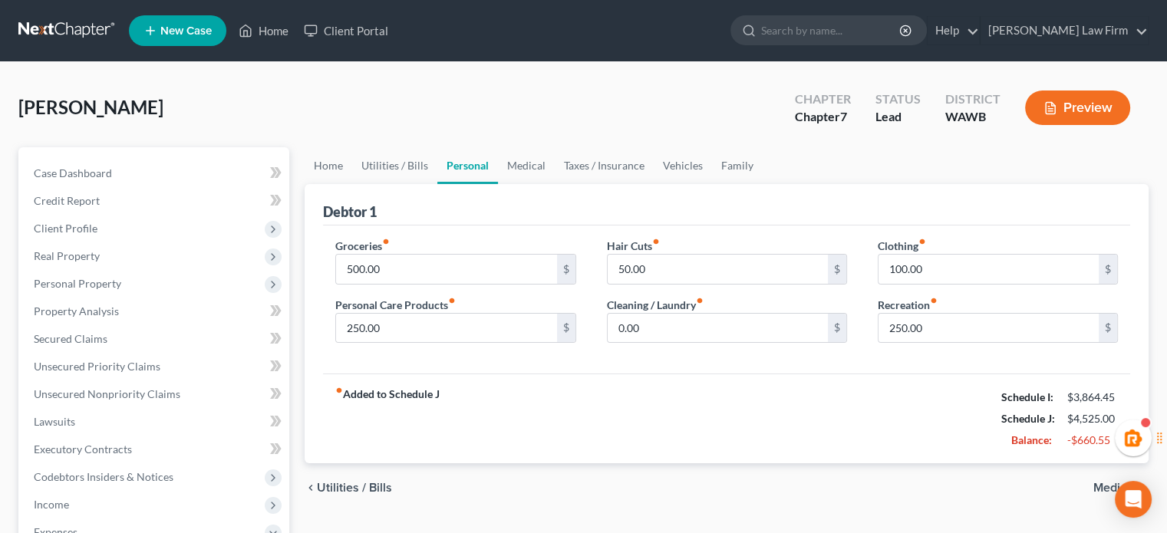
click at [456, 309] on label "Personal Care Products fiber_manual_record" at bounding box center [395, 305] width 120 height 16
click at [451, 326] on input "250.00" at bounding box center [446, 328] width 220 height 29
click at [747, 164] on link "Family" at bounding box center [737, 165] width 51 height 37
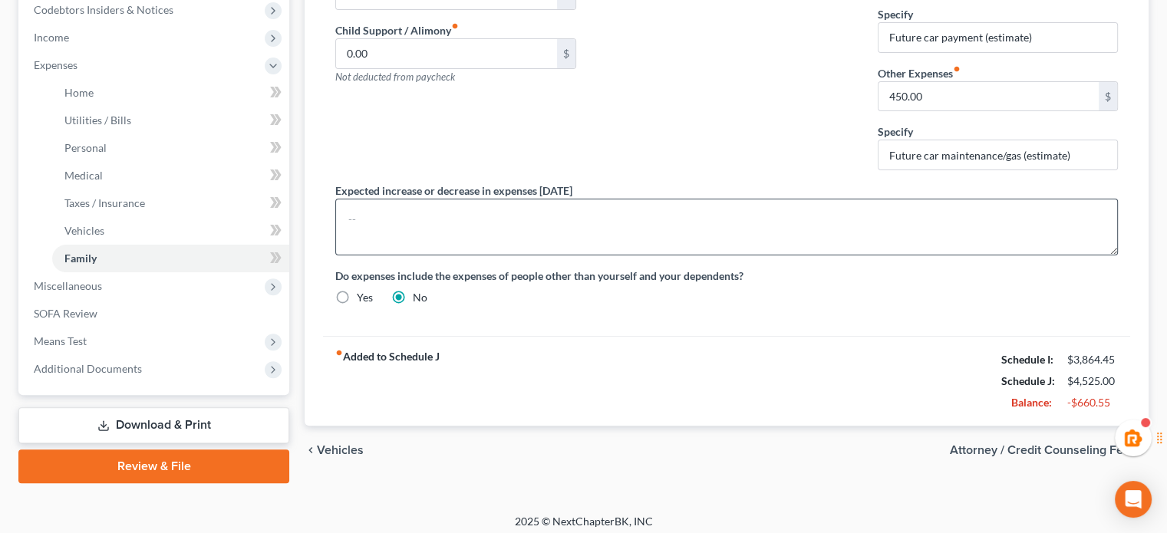
scroll to position [474, 0]
